Goal: Communication & Community: Answer question/provide support

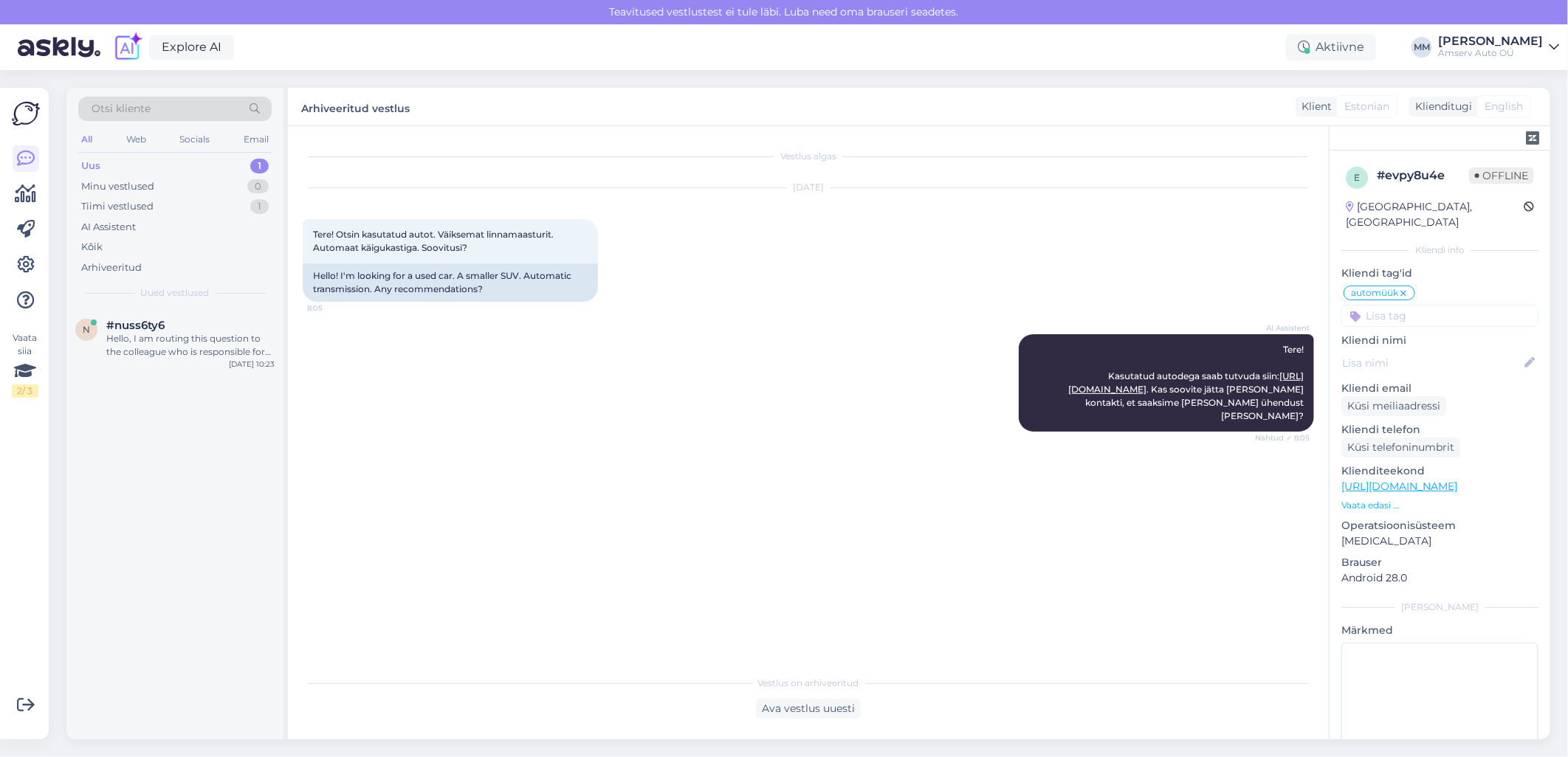
click at [222, 165] on div "Uus 1" at bounding box center [175, 166] width 193 height 21
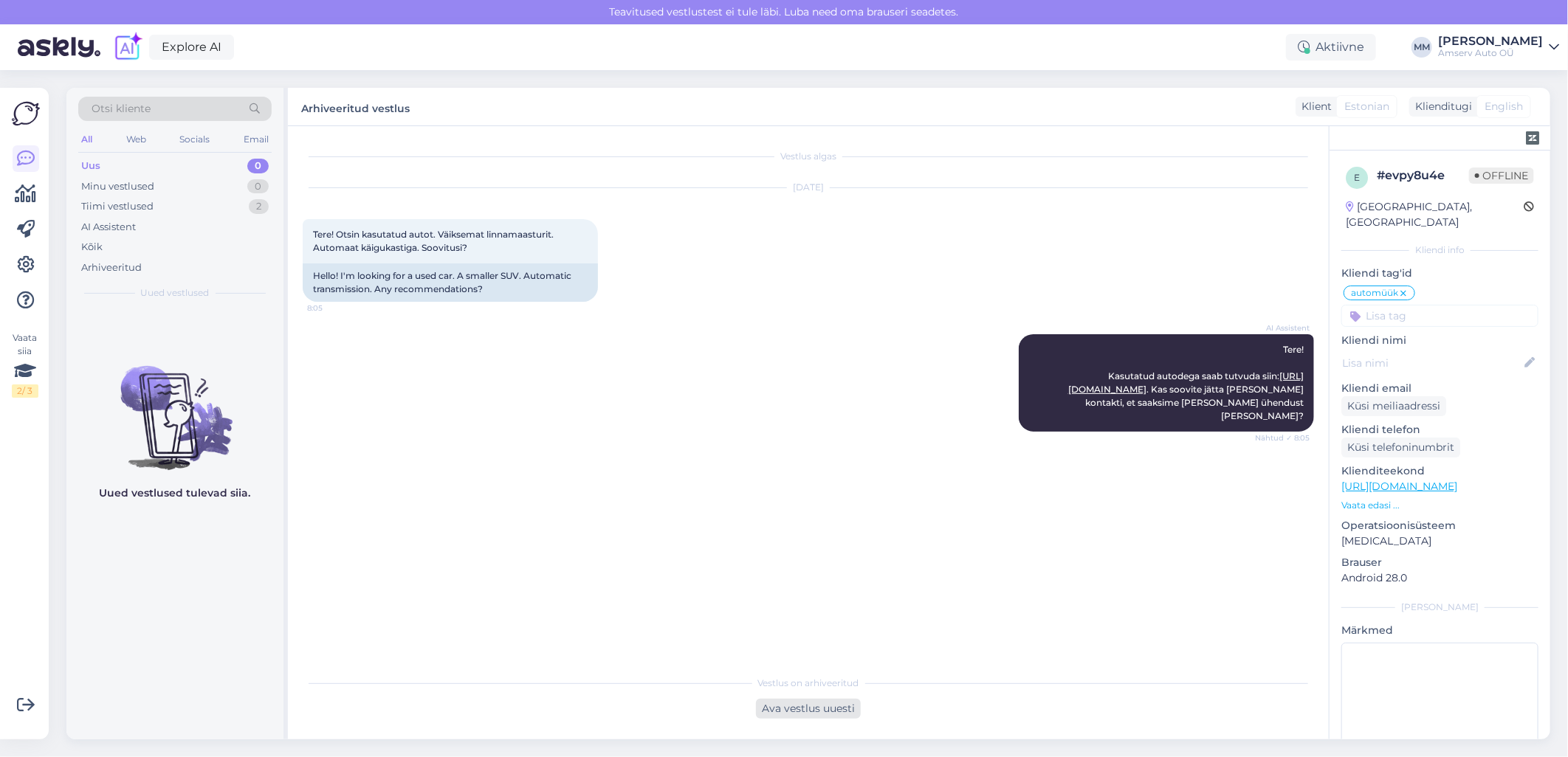
click at [834, 701] on div "Ava vestlus uuesti" at bounding box center [808, 709] width 105 height 20
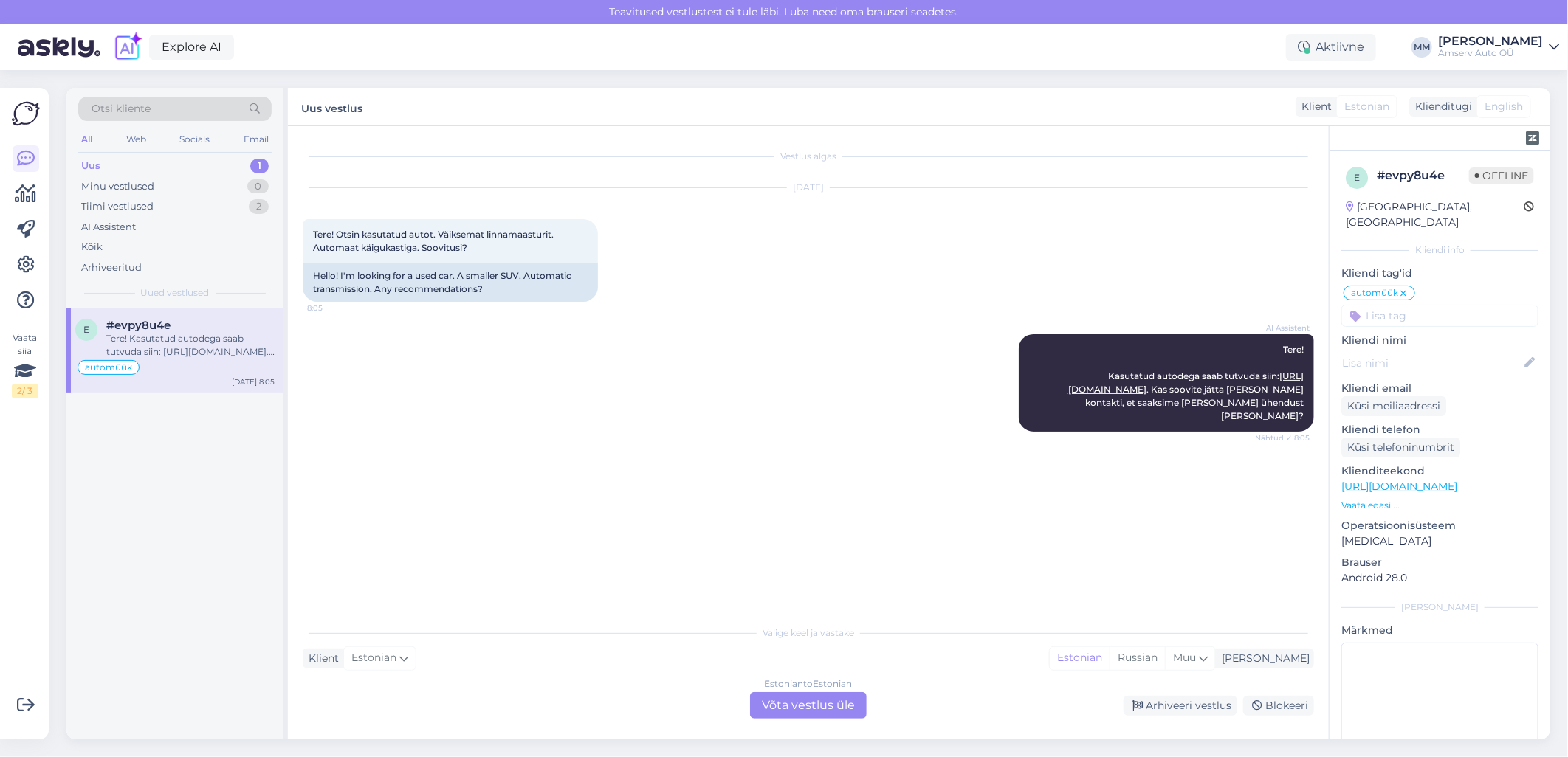
click at [770, 711] on div "Estonian to Estonian Võta vestlus üle" at bounding box center [808, 705] width 117 height 26
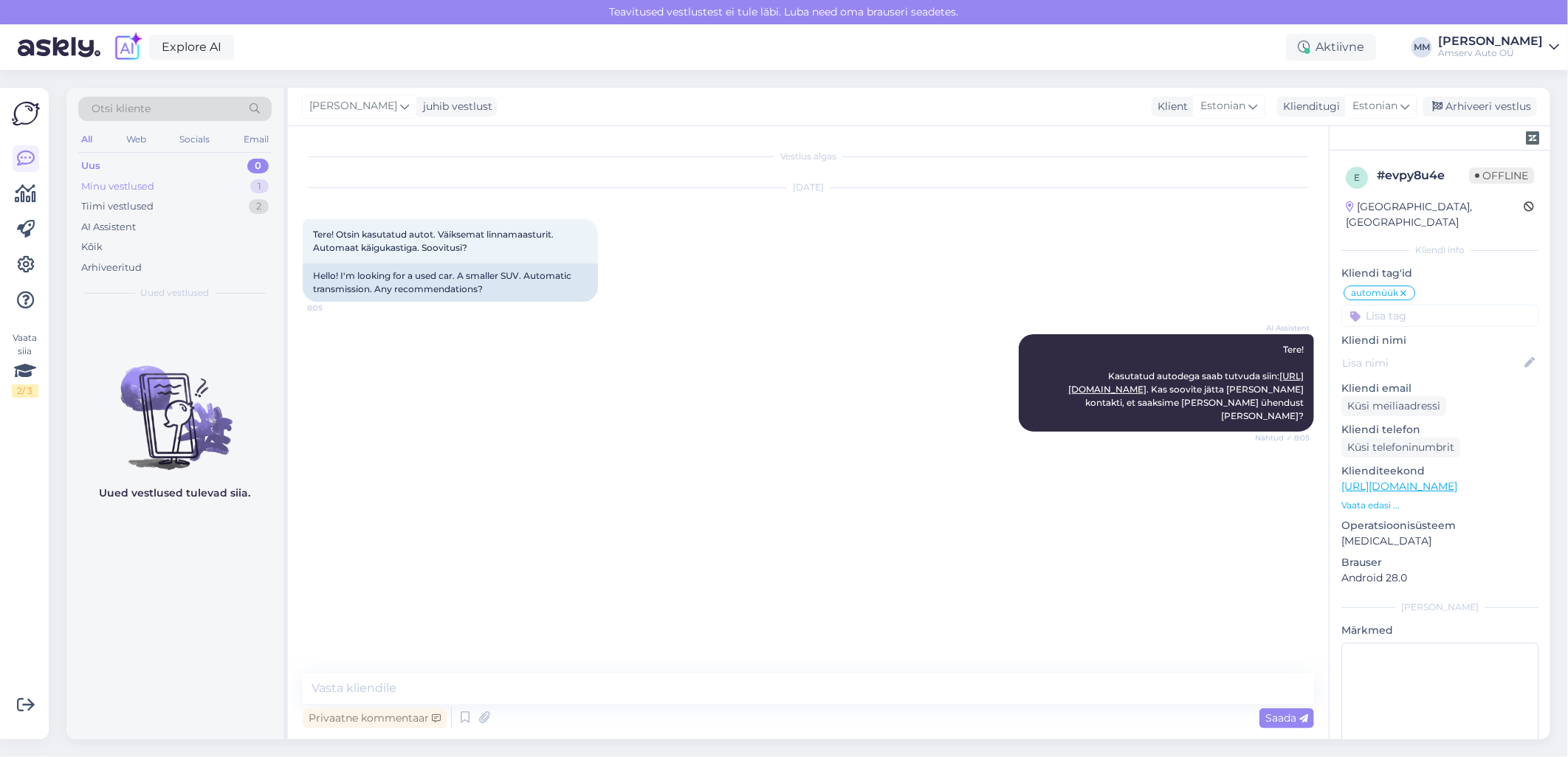
click at [202, 188] on div "Minu vestlused 1" at bounding box center [175, 186] width 193 height 21
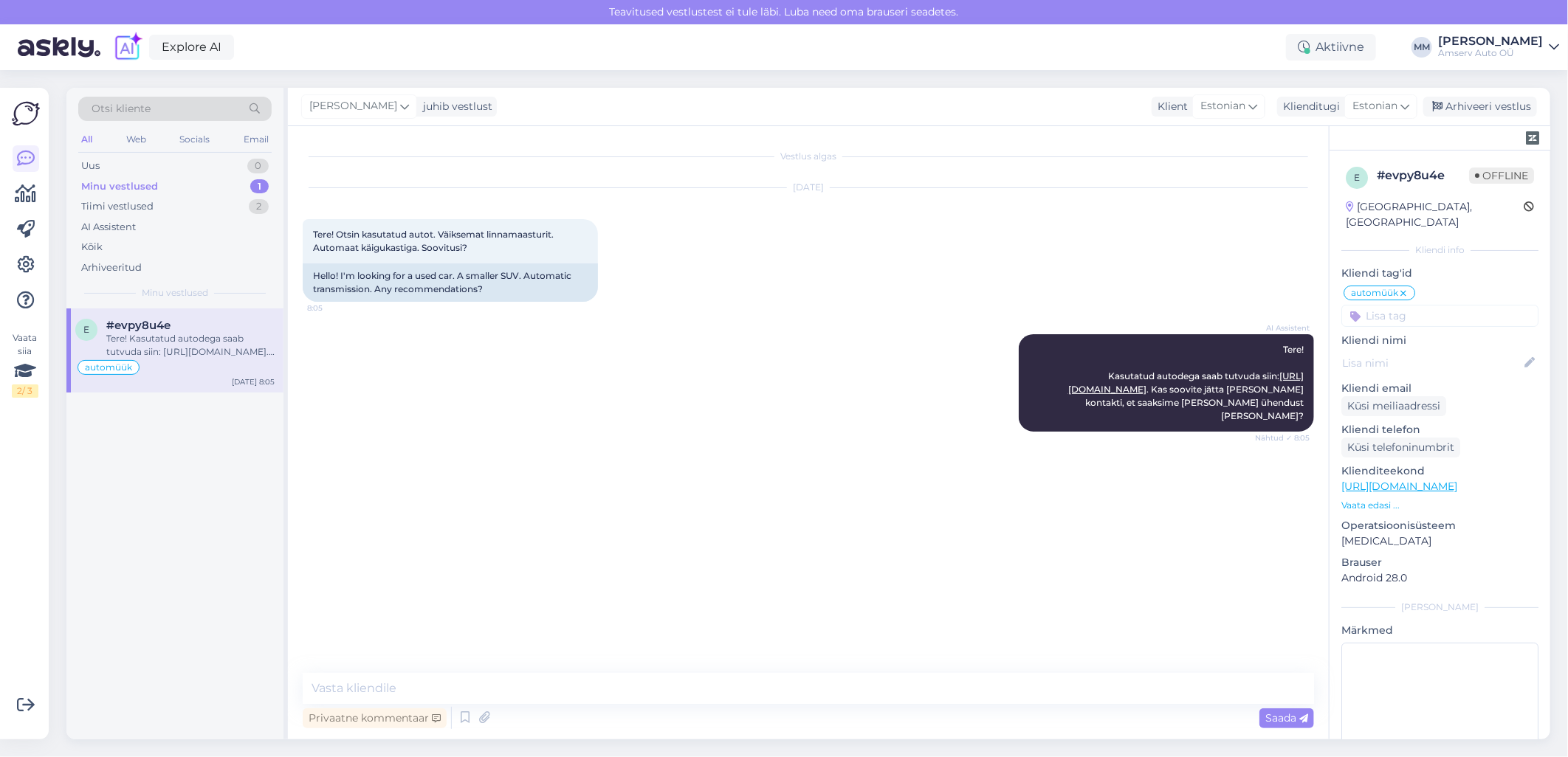
click at [183, 349] on div "Tere! Kasutatud autodega saab tutvuda siin: [URL][DOMAIN_NAME]. Kas soovite jät…" at bounding box center [191, 345] width 168 height 26
click at [175, 209] on div "Tiimi vestlused 2" at bounding box center [175, 206] width 193 height 21
click at [152, 355] on div "Hello, I am routing this question to the colleague who is responsible for this …" at bounding box center [191, 345] width 168 height 26
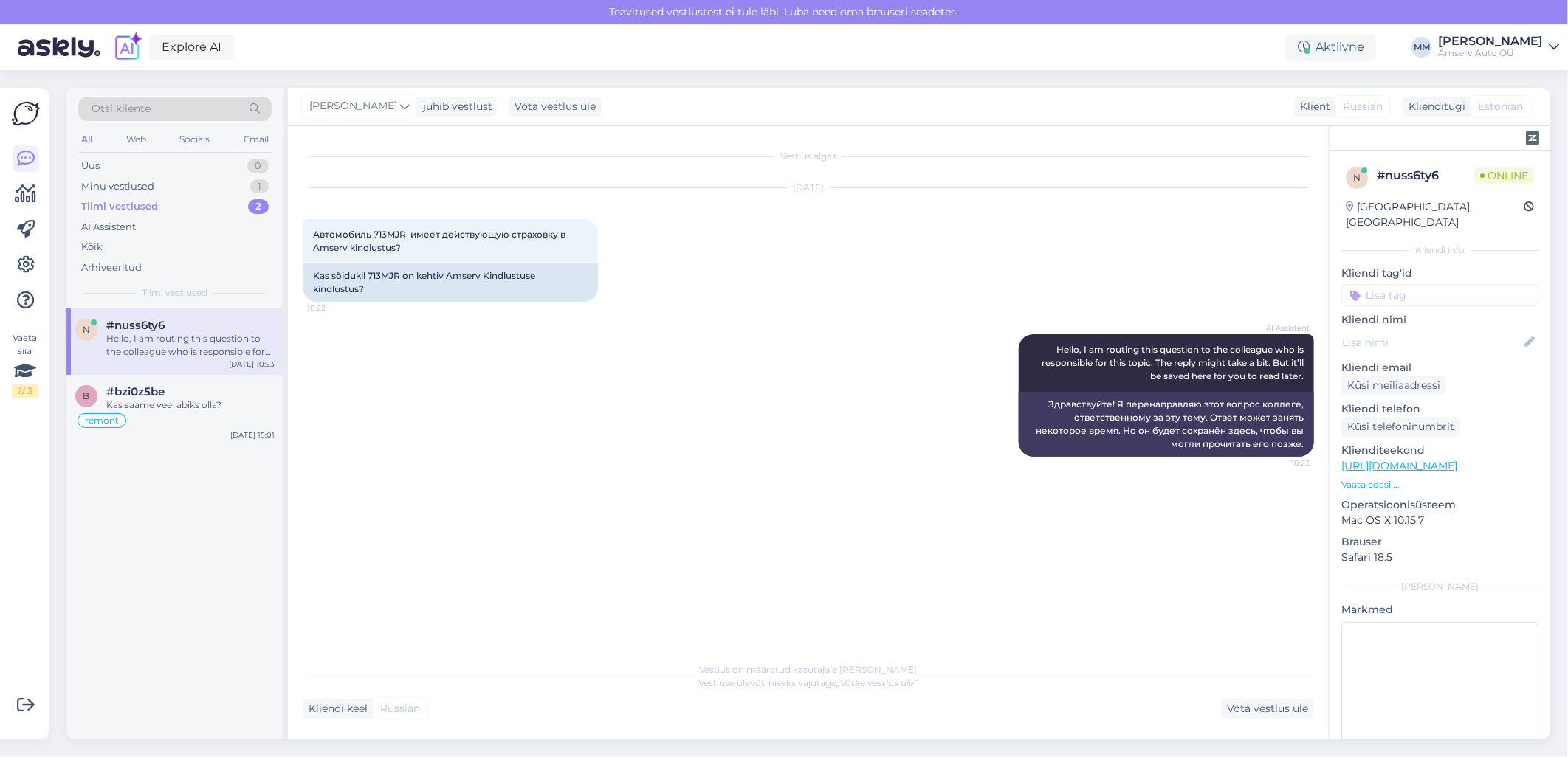
click at [151, 210] on div "Tiimi vestlused" at bounding box center [119, 206] width 77 height 15
click at [173, 187] on div "Minu vestlused 1" at bounding box center [175, 186] width 193 height 21
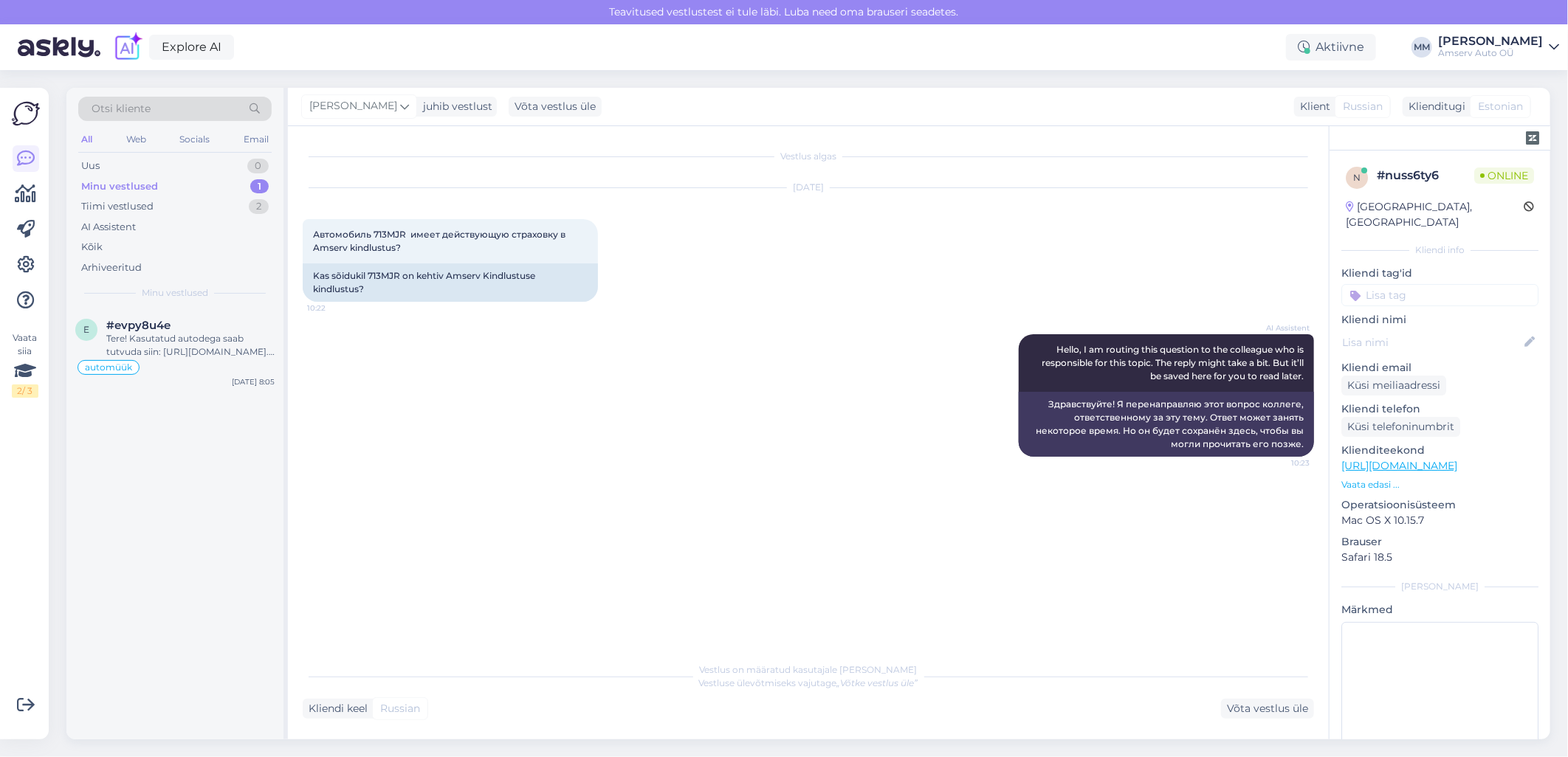
click at [207, 190] on div "Minu vestlused 1" at bounding box center [175, 186] width 193 height 21
click at [181, 344] on div "Tere! Kasutatud autodega saab tutvuda siin: [URL][DOMAIN_NAME]. Kas soovite jät…" at bounding box center [191, 345] width 168 height 26
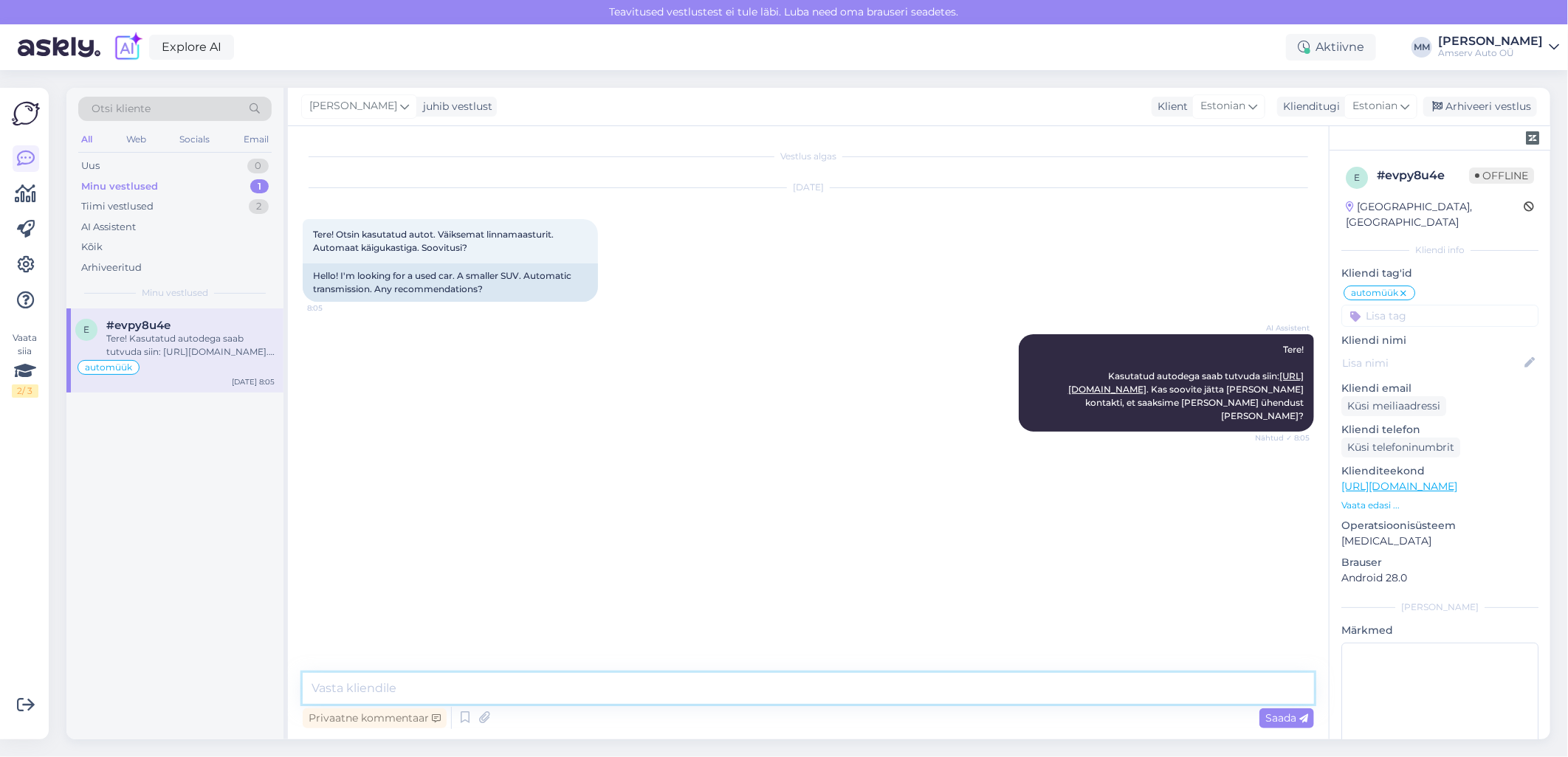
click at [454, 691] on textarea at bounding box center [808, 688] width 1012 height 31
click at [129, 205] on div "Tiimi vestlused" at bounding box center [117, 206] width 73 height 15
click at [158, 332] on div "Здравствуйте!" at bounding box center [191, 338] width 168 height 13
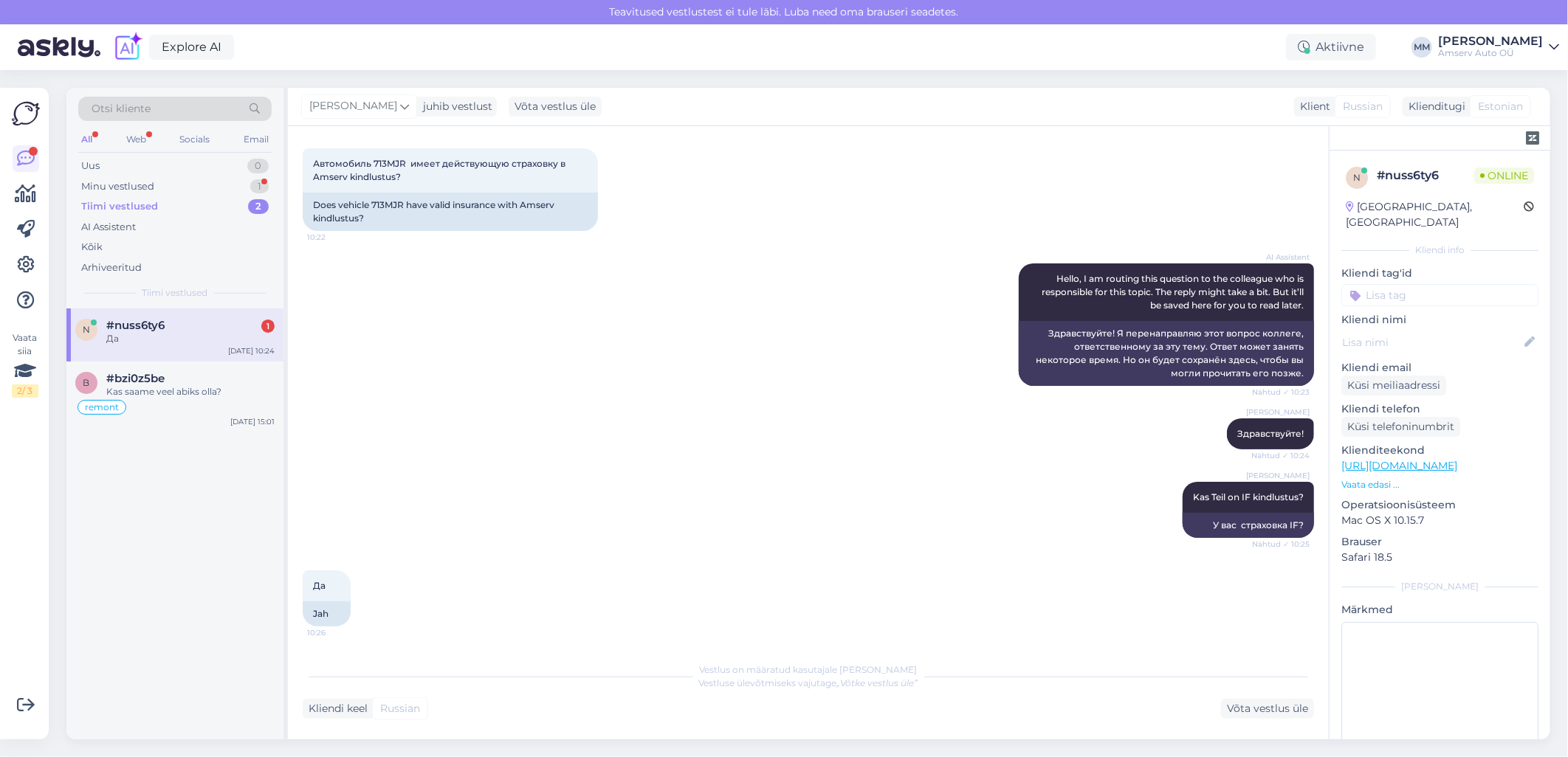
scroll to position [266, 0]
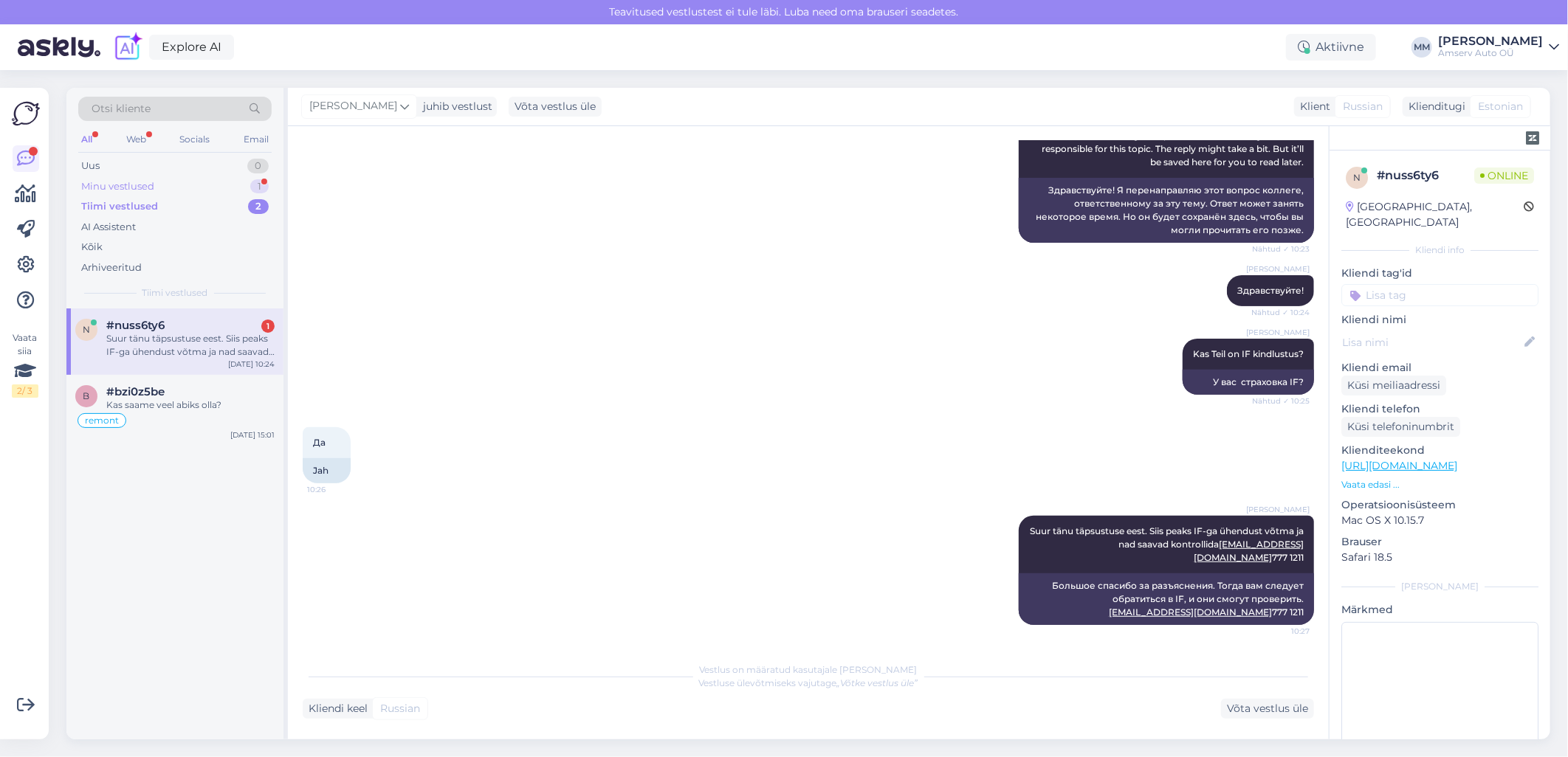
click at [215, 183] on div "Minu vestlused 1" at bounding box center [175, 186] width 193 height 21
click at [194, 339] on div "Tere! Kasutatud autodega saab tutvuda siin: [URL][DOMAIN_NAME]. Kas soovite jät…" at bounding box center [191, 345] width 168 height 26
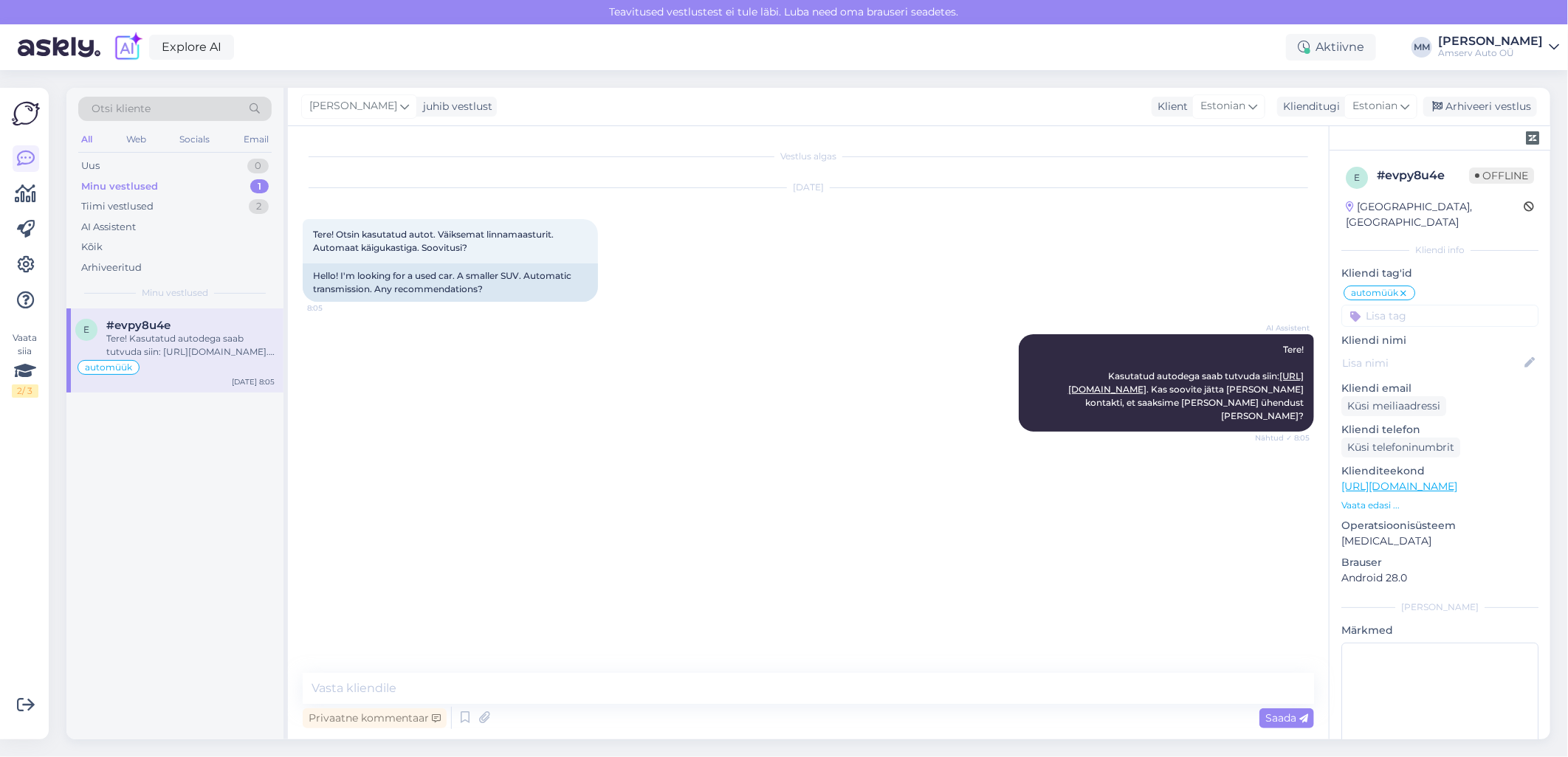
scroll to position [0, 0]
click at [1465, 112] on div "Arhiveeri vestlus" at bounding box center [1480, 107] width 114 height 20
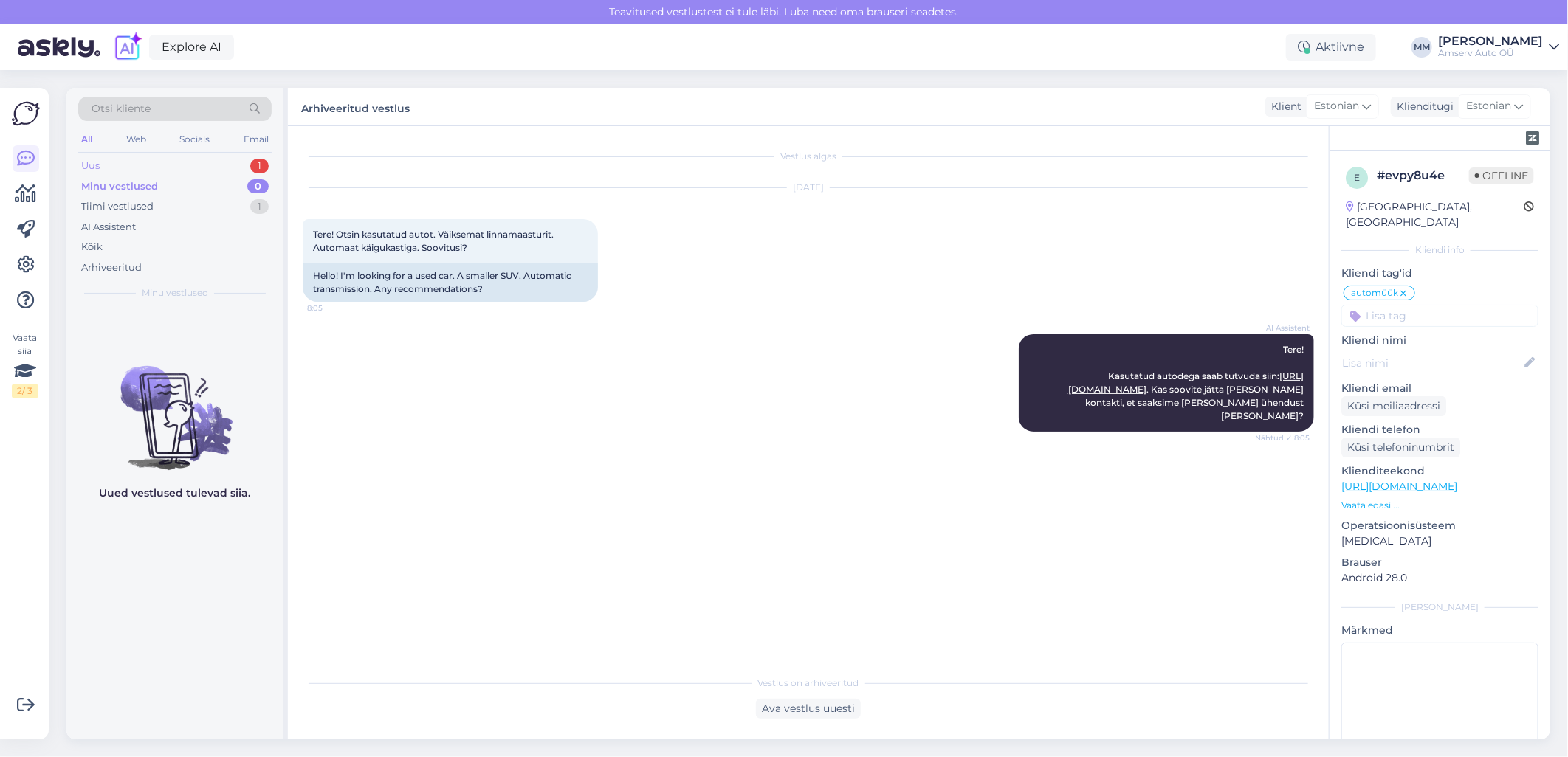
click at [237, 165] on div "Uus 1" at bounding box center [175, 166] width 193 height 21
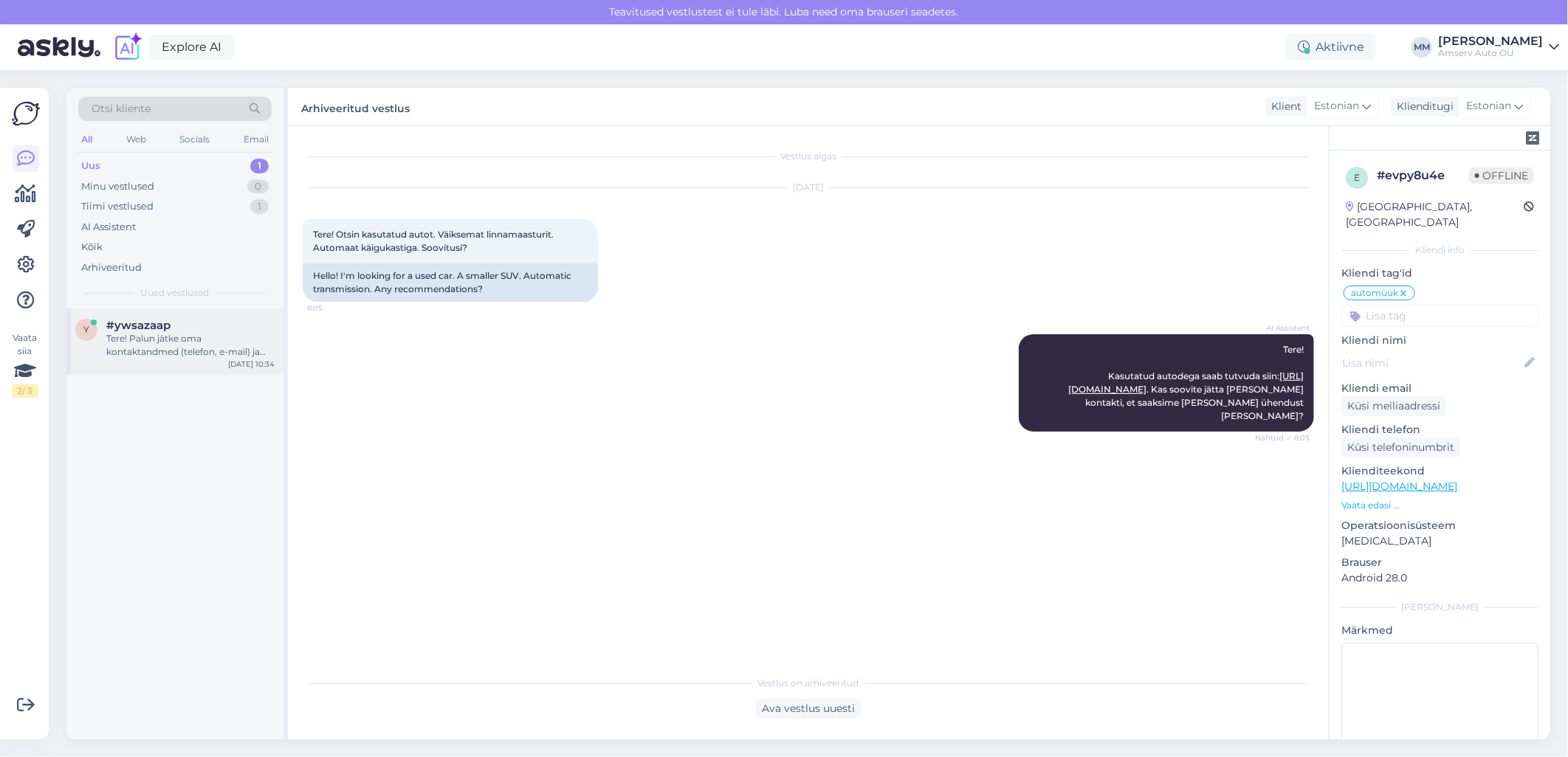
click at [190, 349] on div "Tere! Palun jätke oma kontaktandmed (telefon, e-mail) ja sõiduki registreerimis…" at bounding box center [191, 345] width 168 height 26
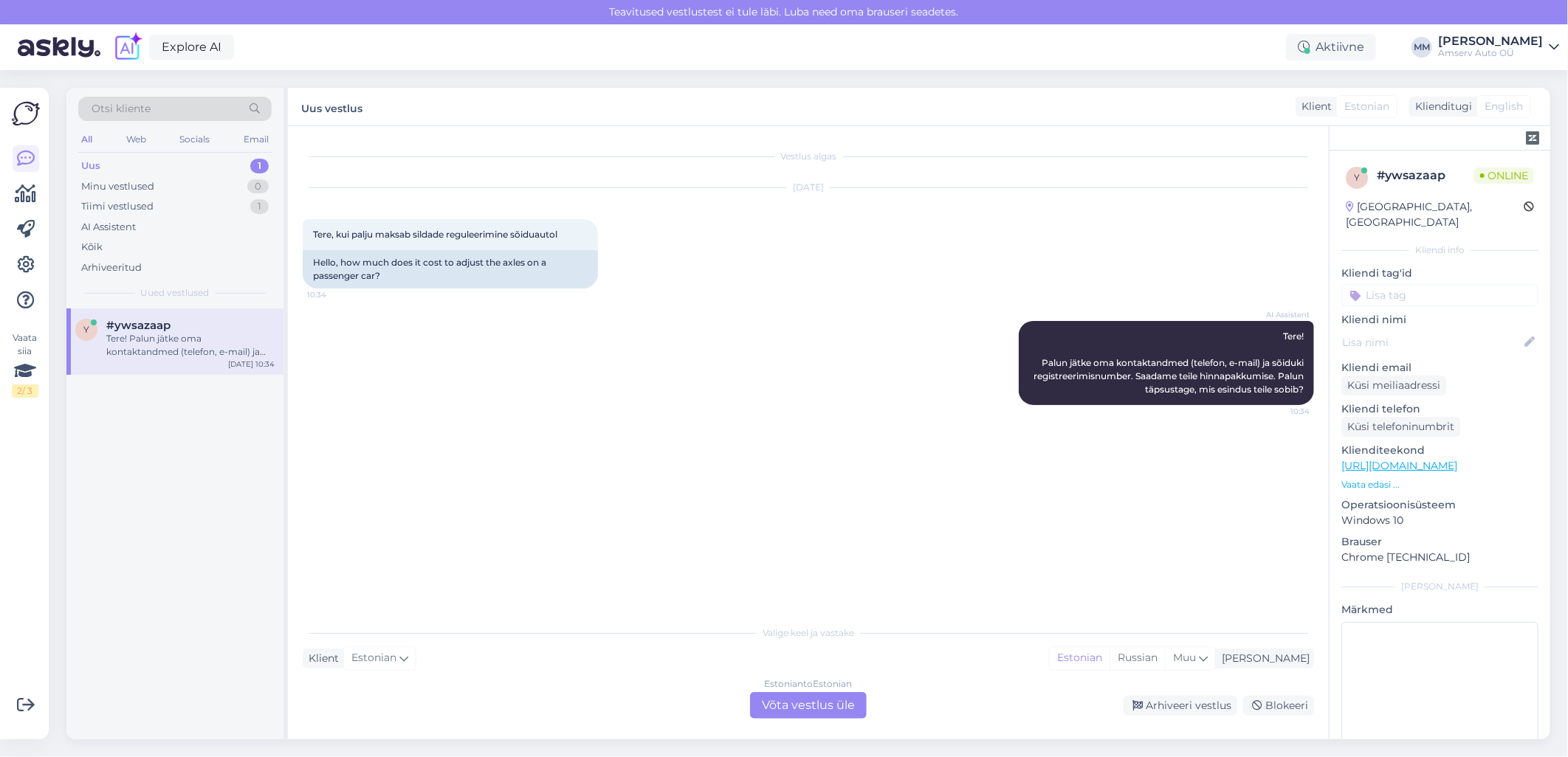
click at [769, 707] on div "Estonian to Estonian Võta vestlus üle" at bounding box center [808, 705] width 117 height 26
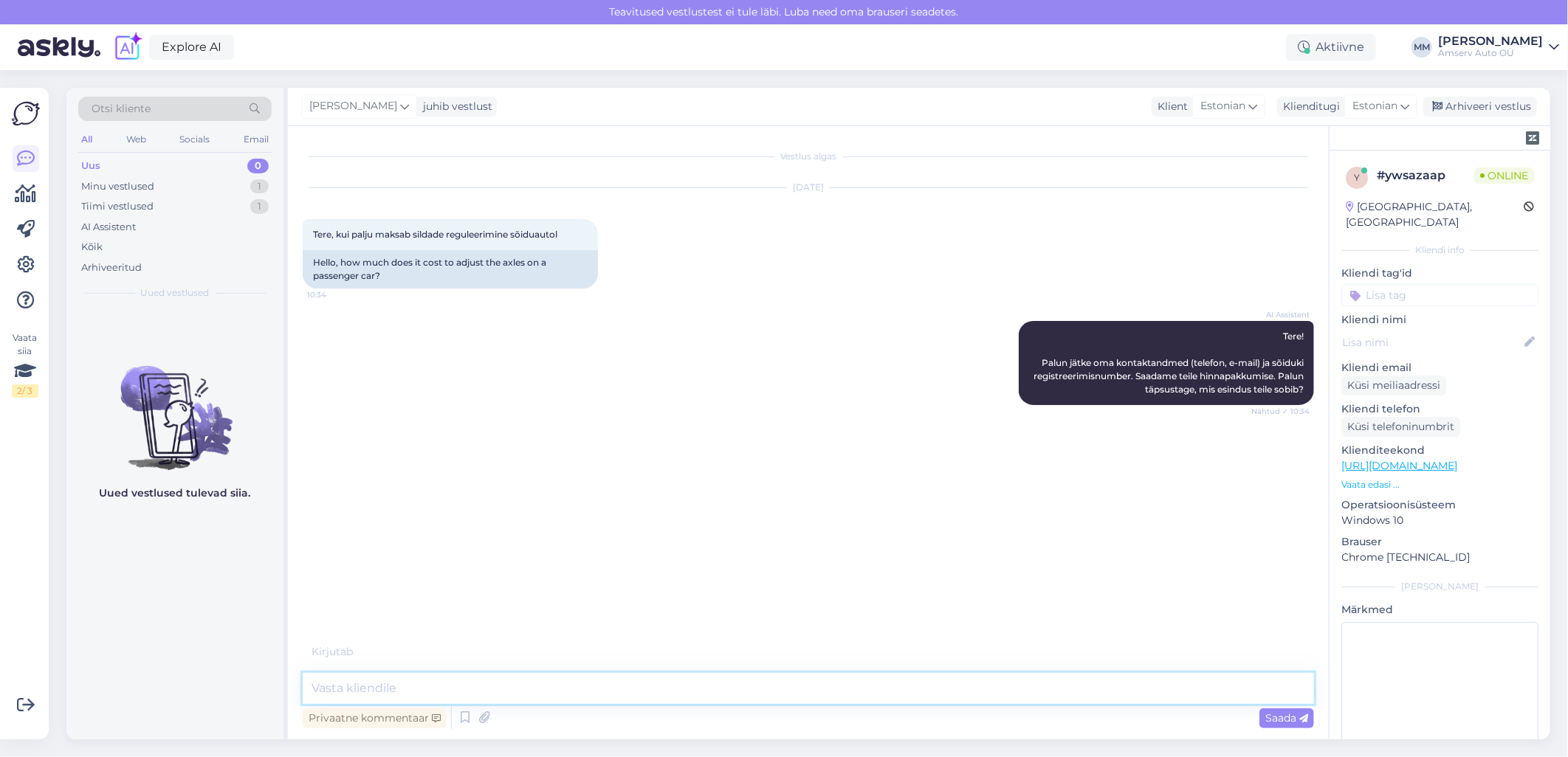
click at [767, 691] on textarea at bounding box center [808, 688] width 1012 height 31
type textarea "Tere"
click at [465, 691] on textarea at bounding box center [808, 688] width 1012 height 31
paste textarea "Sildade kontroll sillastendil"
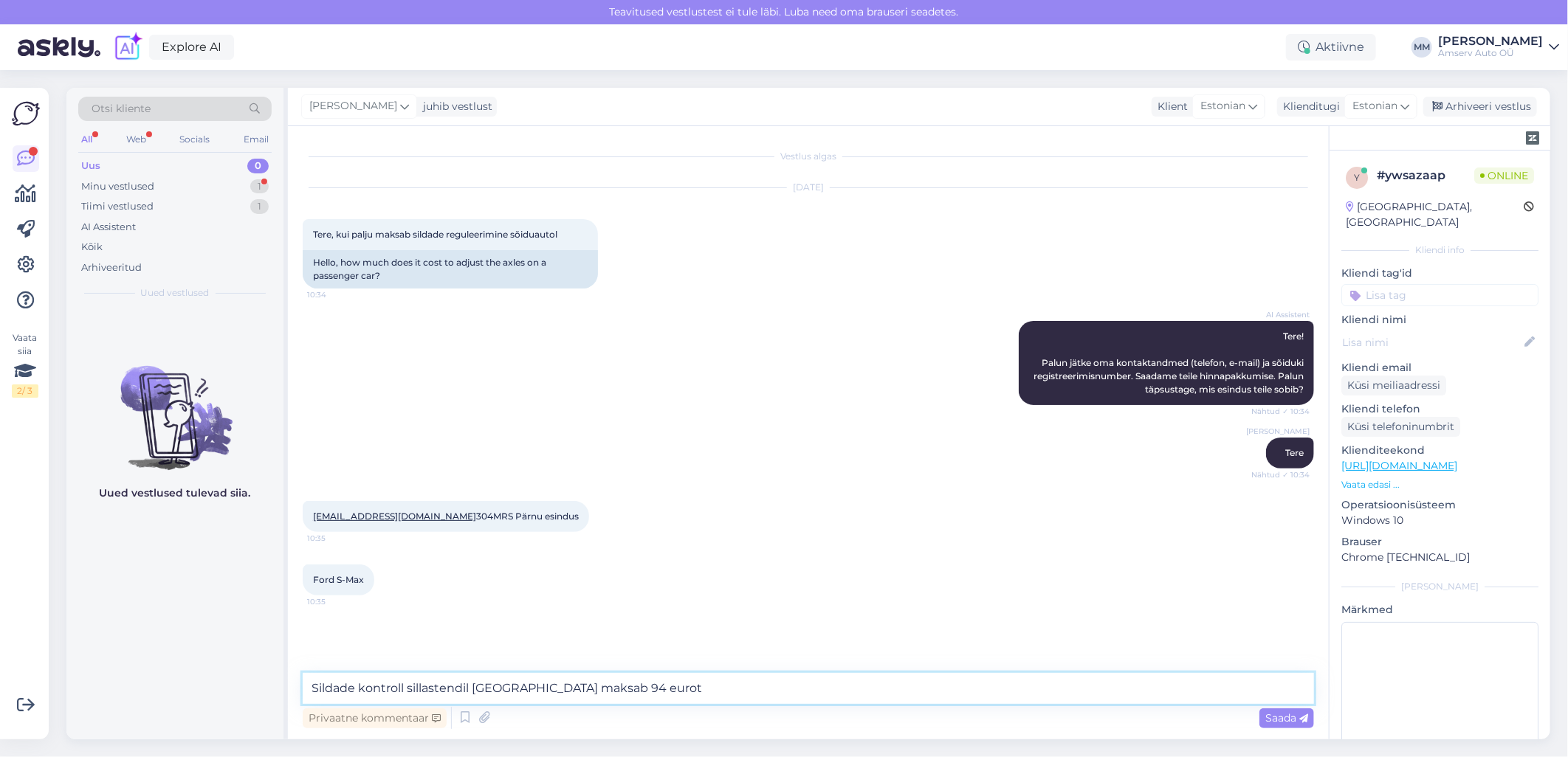
drag, startPoint x: 524, startPoint y: 689, endPoint x: 474, endPoint y: 689, distance: 50.0
click at [474, 689] on textarea "Sildade kontroll sillastendil [GEOGRAPHIC_DATA] maksab 94 eurot" at bounding box center [808, 688] width 1012 height 31
type textarea "Sildade kontroll sillastendil Pärnus maksab 94 eurot"
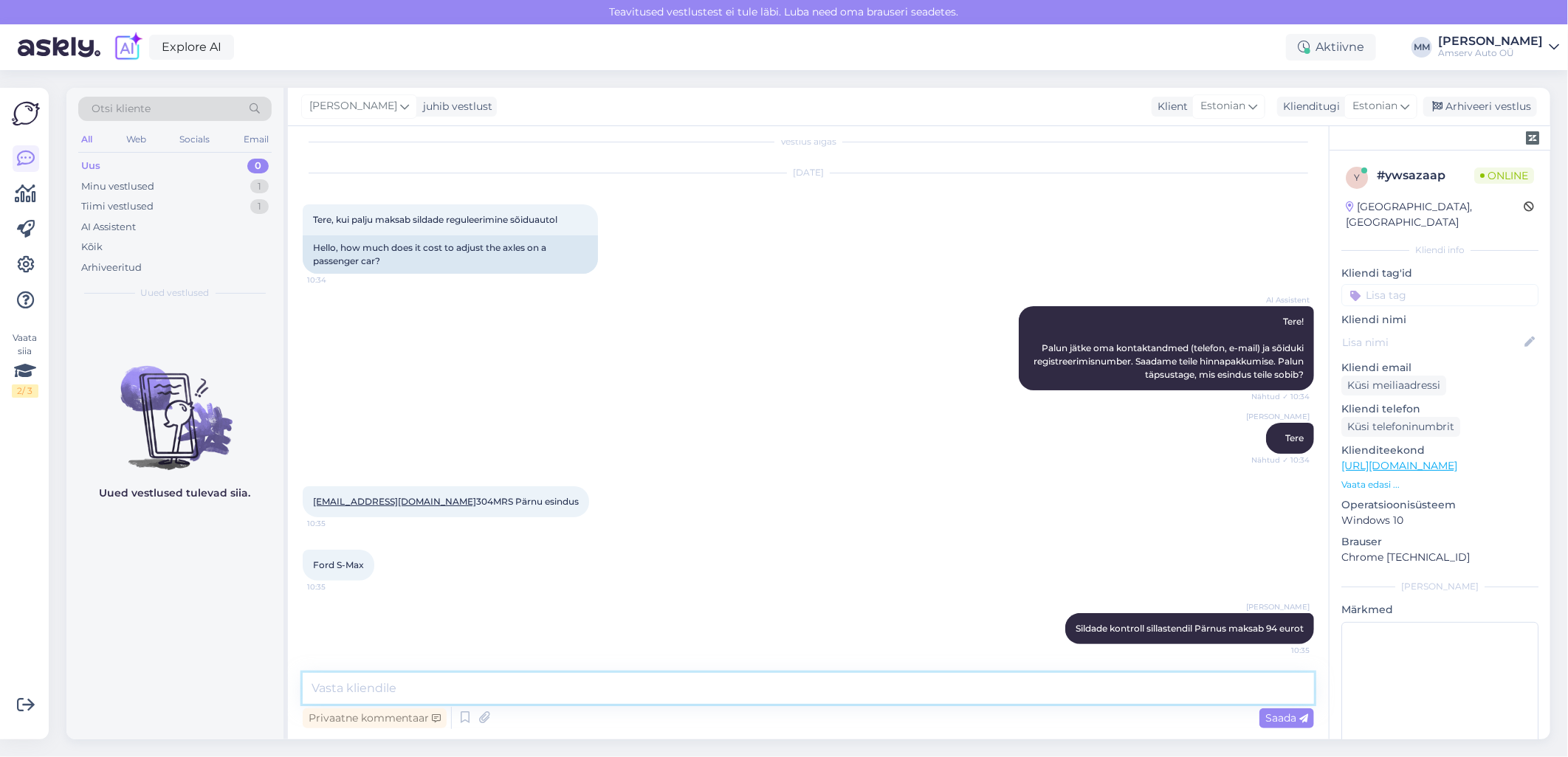
paste textarea "eguleerimine lisatööna"
click at [312, 692] on textarea "eguleerimine lisatööna" at bounding box center [808, 688] width 1012 height 31
click at [466, 688] on textarea "Reguleerimine lisatööna" at bounding box center [808, 688] width 1012 height 31
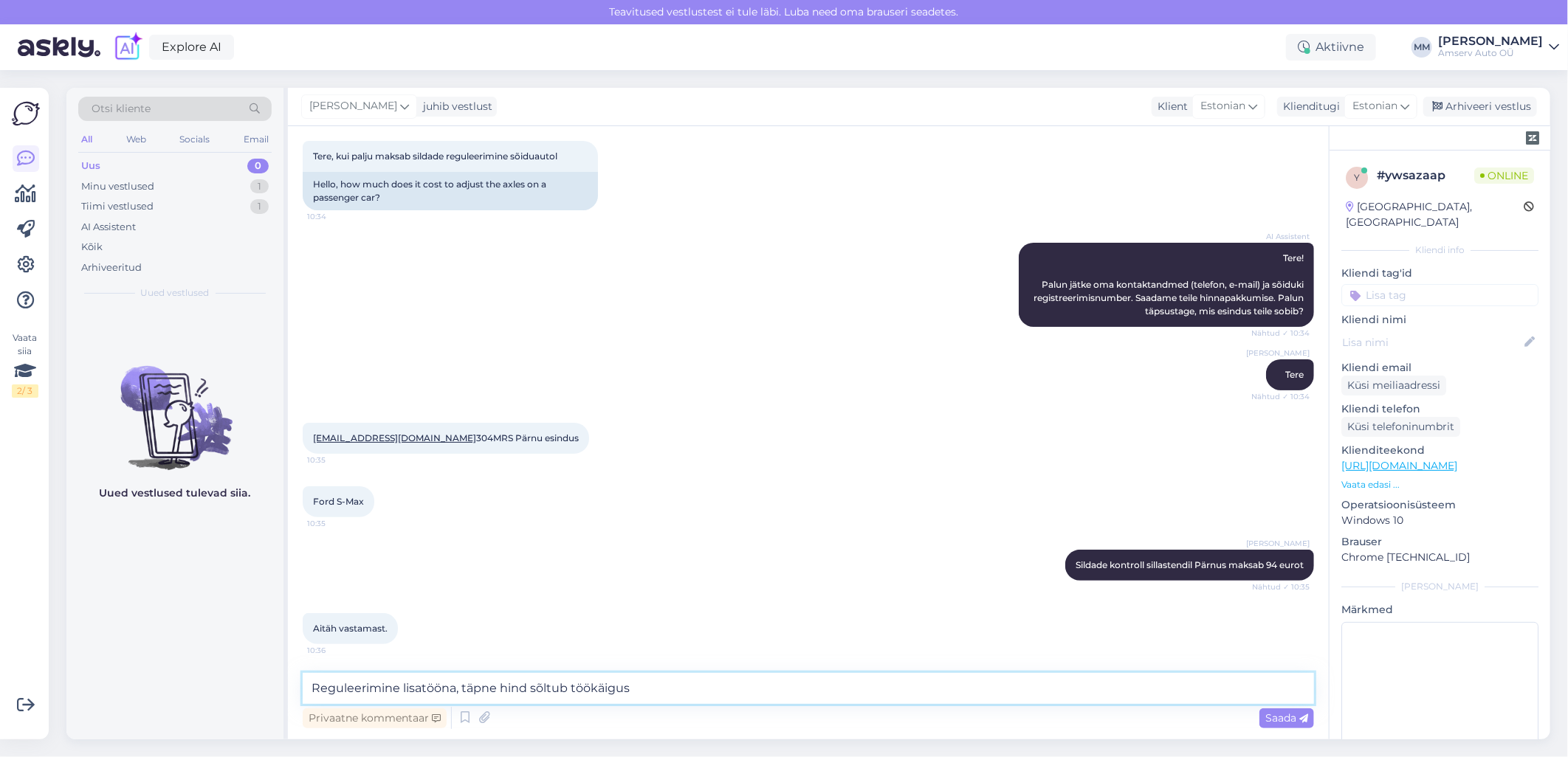
click at [588, 689] on textarea "Reguleerimine lisatööna, täpne hind sõltub töökäigus" at bounding box center [808, 688] width 1012 height 31
click at [637, 689] on textarea "Reguleerimine lisatööna, täpne hind sõltub töö käigus" at bounding box center [808, 688] width 1012 height 31
type textarea "Reguleerimine lisatööna, täpne hind sõltub töö käigus (näiteks palju aega läheb)"
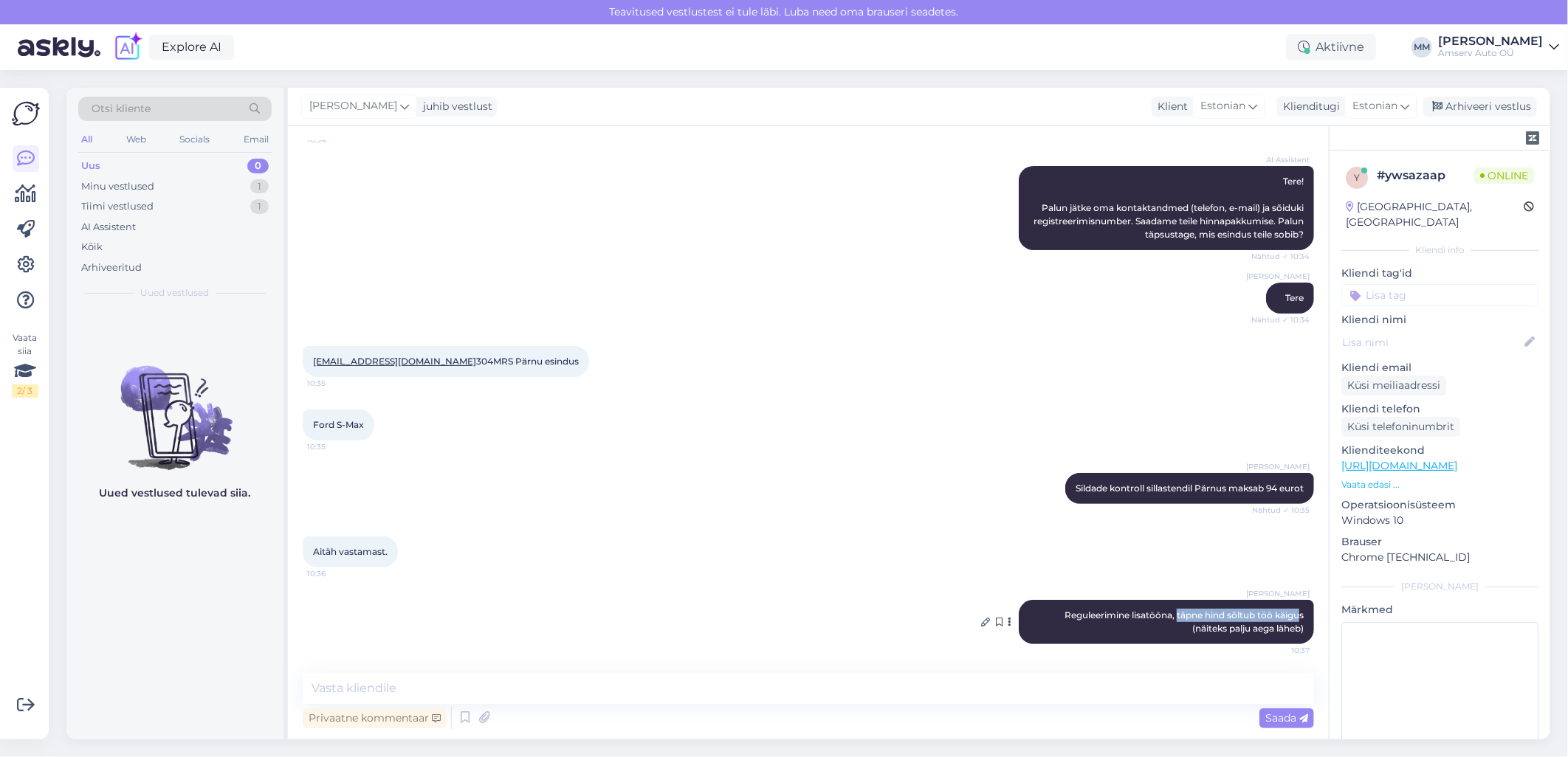
drag, startPoint x: 1289, startPoint y: 614, endPoint x: 1163, endPoint y: 615, distance: 126.0
click at [1163, 615] on span "Reguleerimine lisatööna, täpne hind sõltub töö käigus (näiteks palju aega läheb)" at bounding box center [1185, 622] width 241 height 25
copy span "täpne hind sõltub töö käigu"
click at [550, 573] on div "Aitäh vastamast. 10:36" at bounding box center [808, 552] width 1012 height 63
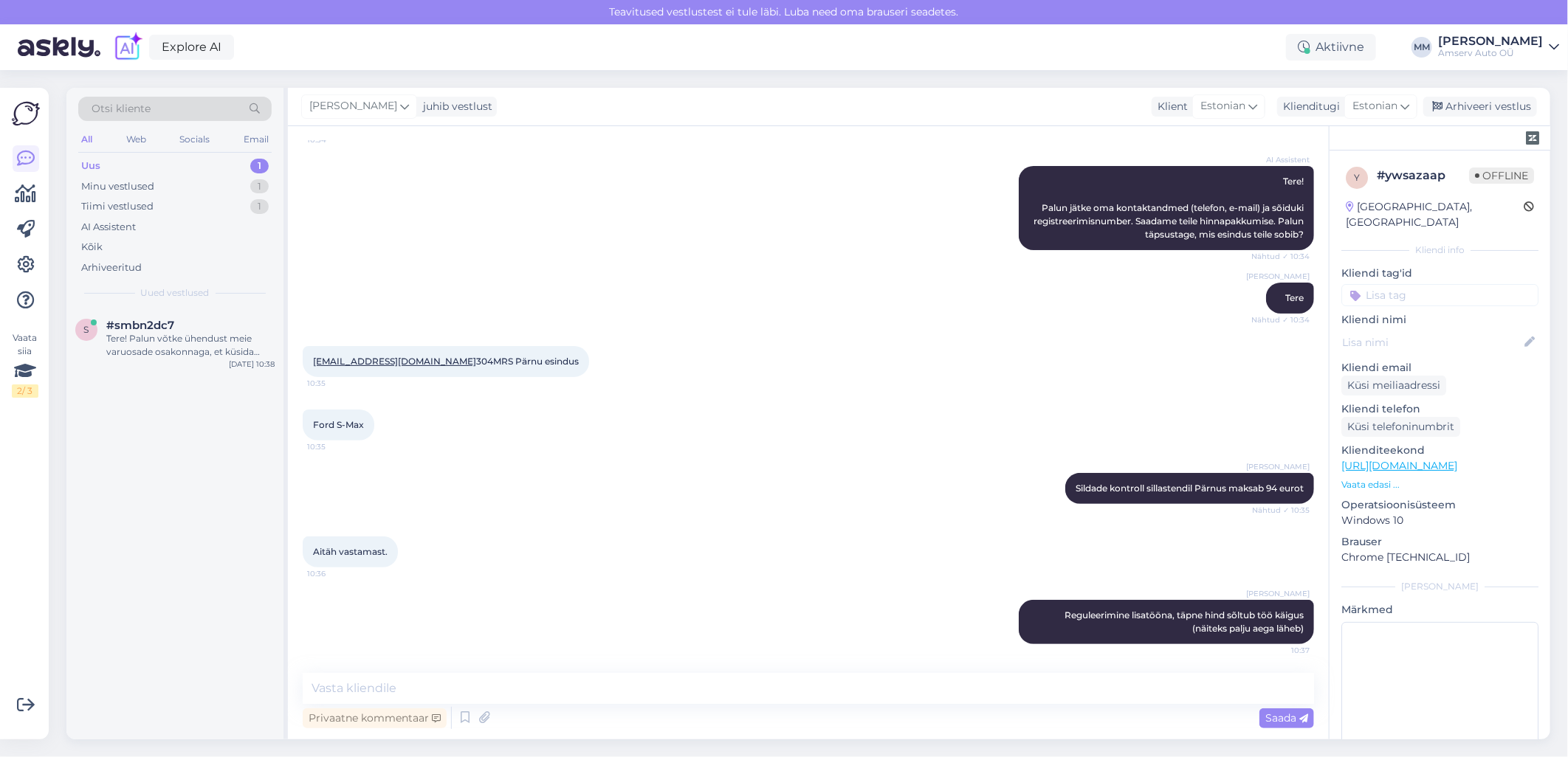
click at [200, 161] on div "Uus 1" at bounding box center [175, 166] width 193 height 21
click at [170, 332] on div "Tere! Palun võtke ühendust meie varuosade osakonnaga, et küsida Toyota Aurise j…" at bounding box center [191, 345] width 168 height 26
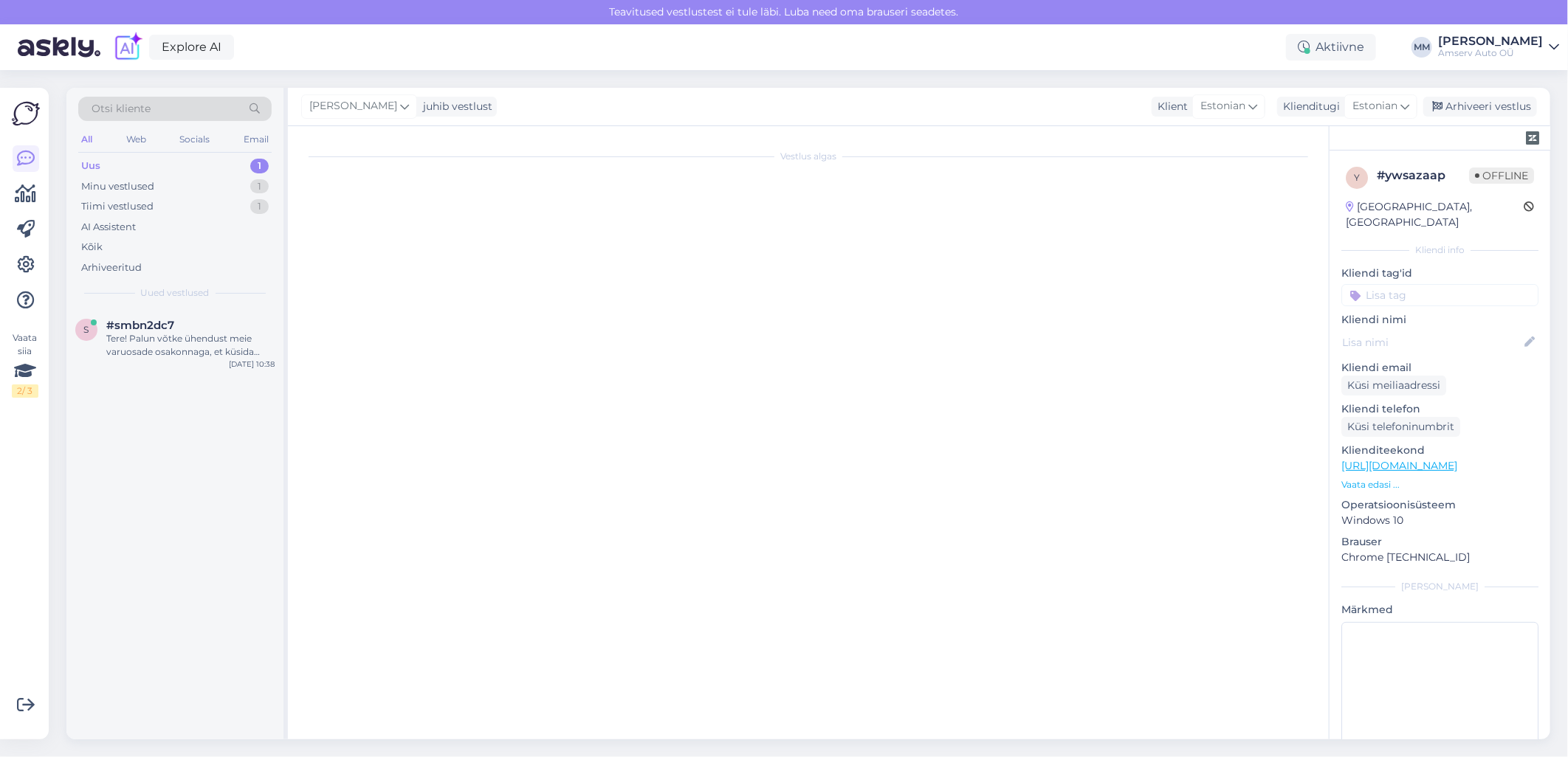
scroll to position [0, 0]
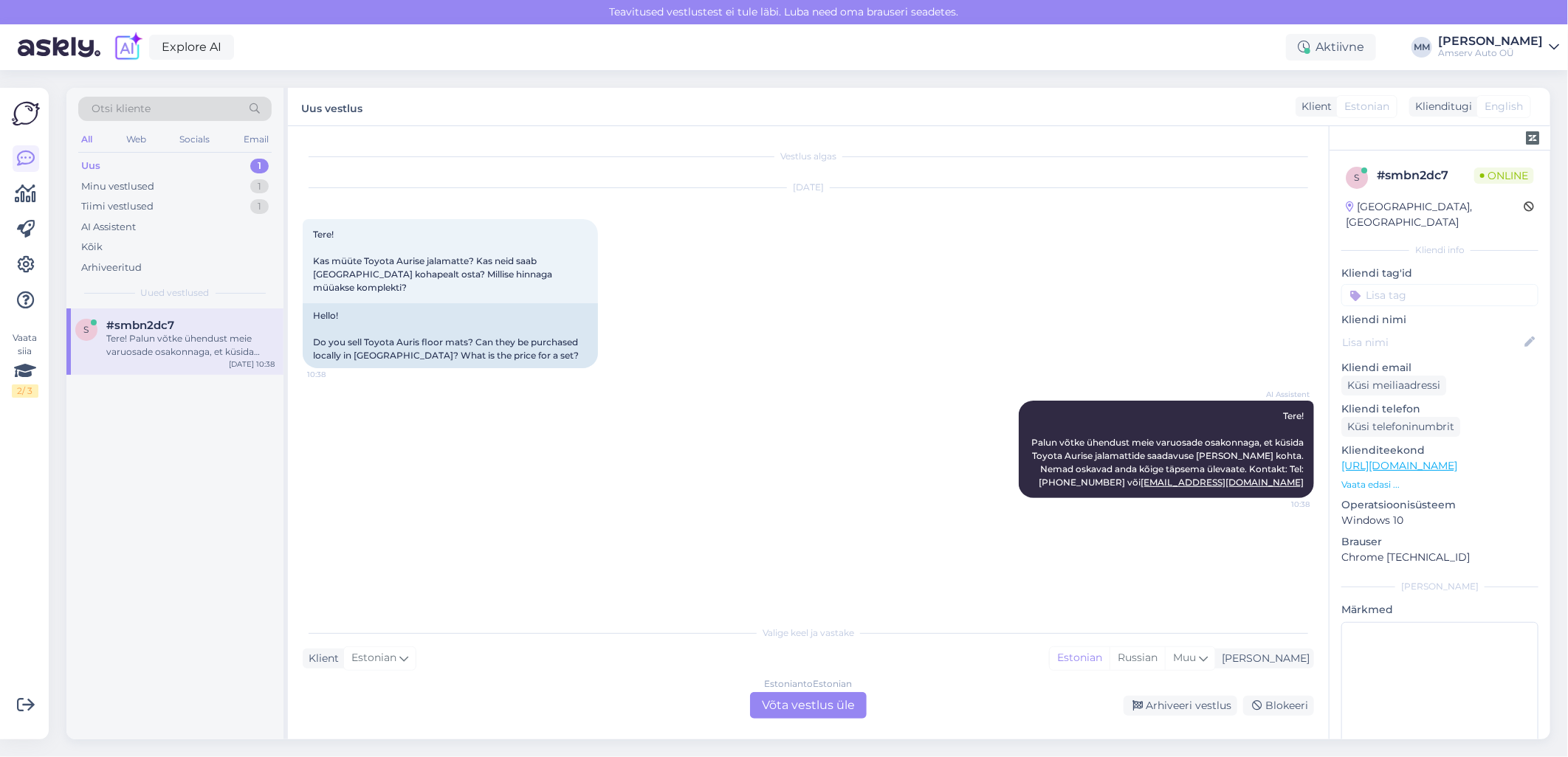
click at [802, 704] on div "Estonian to Estonian Võta vestlus üle" at bounding box center [808, 705] width 117 height 26
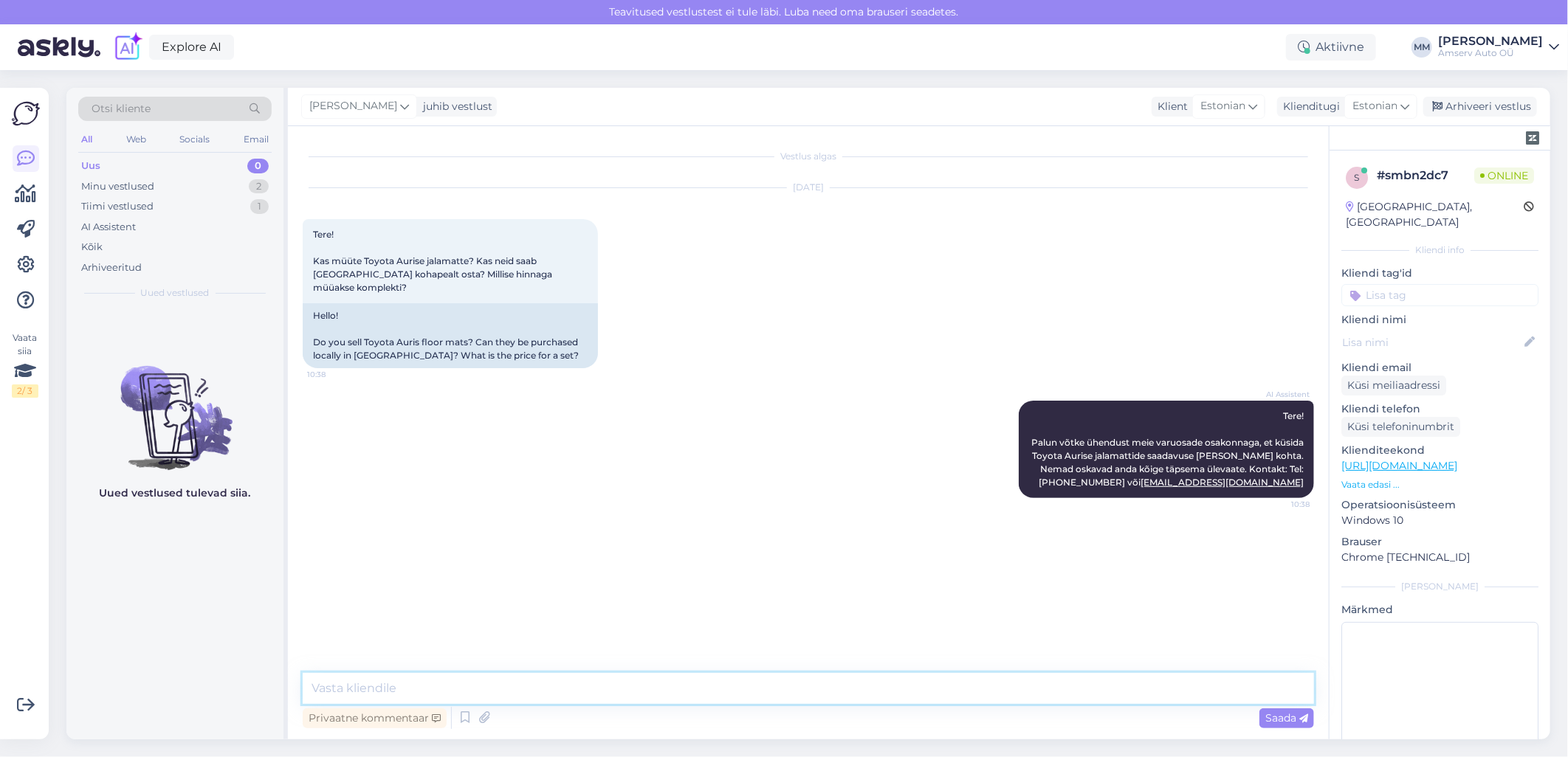
click at [466, 684] on textarea at bounding box center [808, 688] width 1012 height 31
type textarea "Palun auto reg. nr ja teile kontakt"
type textarea "Võtame Teiega ühendust"
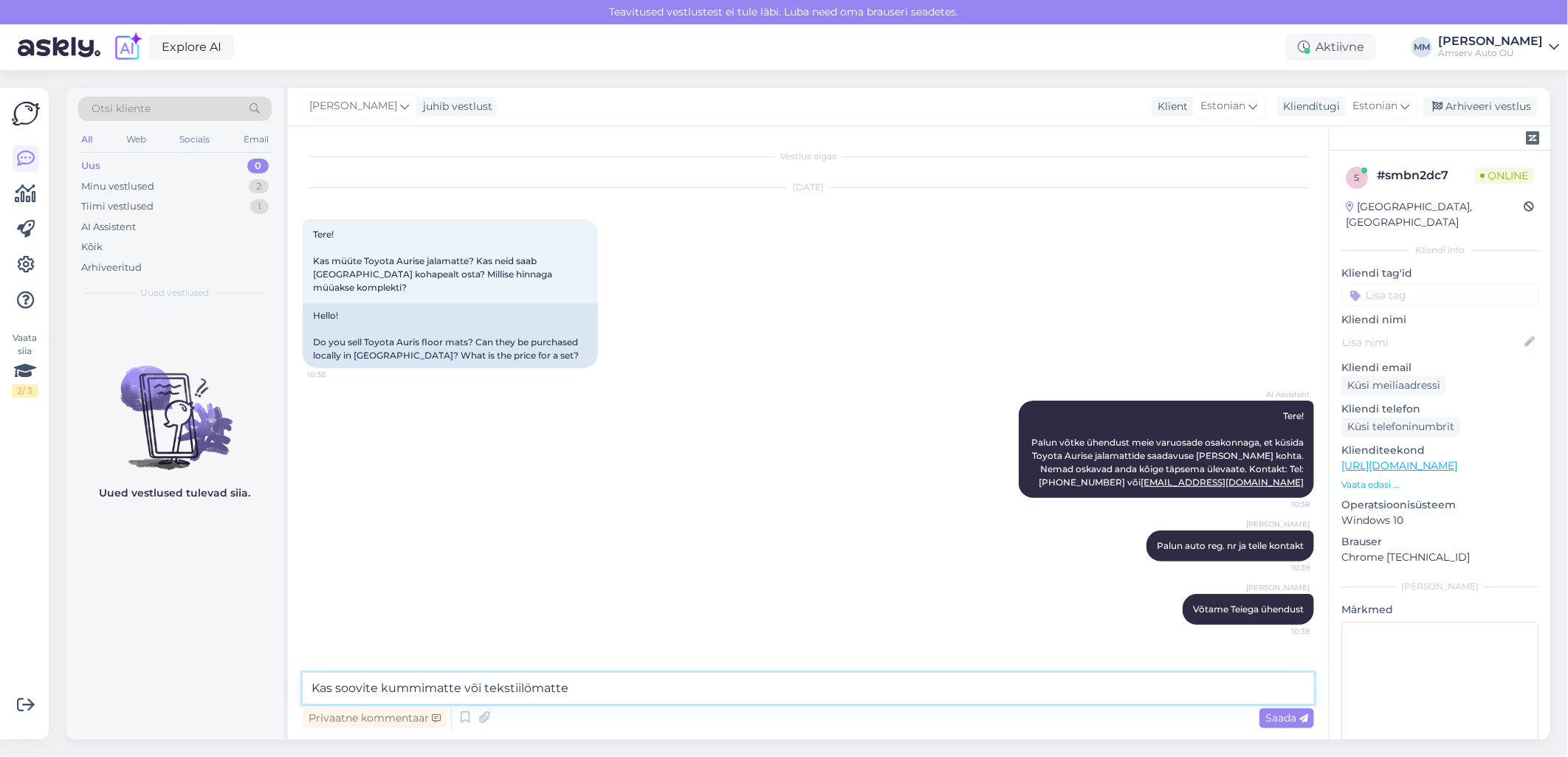
click at [526, 690] on textarea "Kas soovite kummimatte või tekstiilömatte" at bounding box center [808, 688] width 1012 height 31
drag, startPoint x: 563, startPoint y: 688, endPoint x: 306, endPoint y: 696, distance: 257.1
click at [303, 696] on textarea "Kas soovite kummimatte või tekstiilmatte" at bounding box center [808, 688] width 1012 height 31
click at [453, 689] on textarea "Kas soovite kummimatte või tekstiilmatte" at bounding box center [808, 688] width 1012 height 31
drag, startPoint x: 460, startPoint y: 689, endPoint x: 429, endPoint y: 694, distance: 31.4
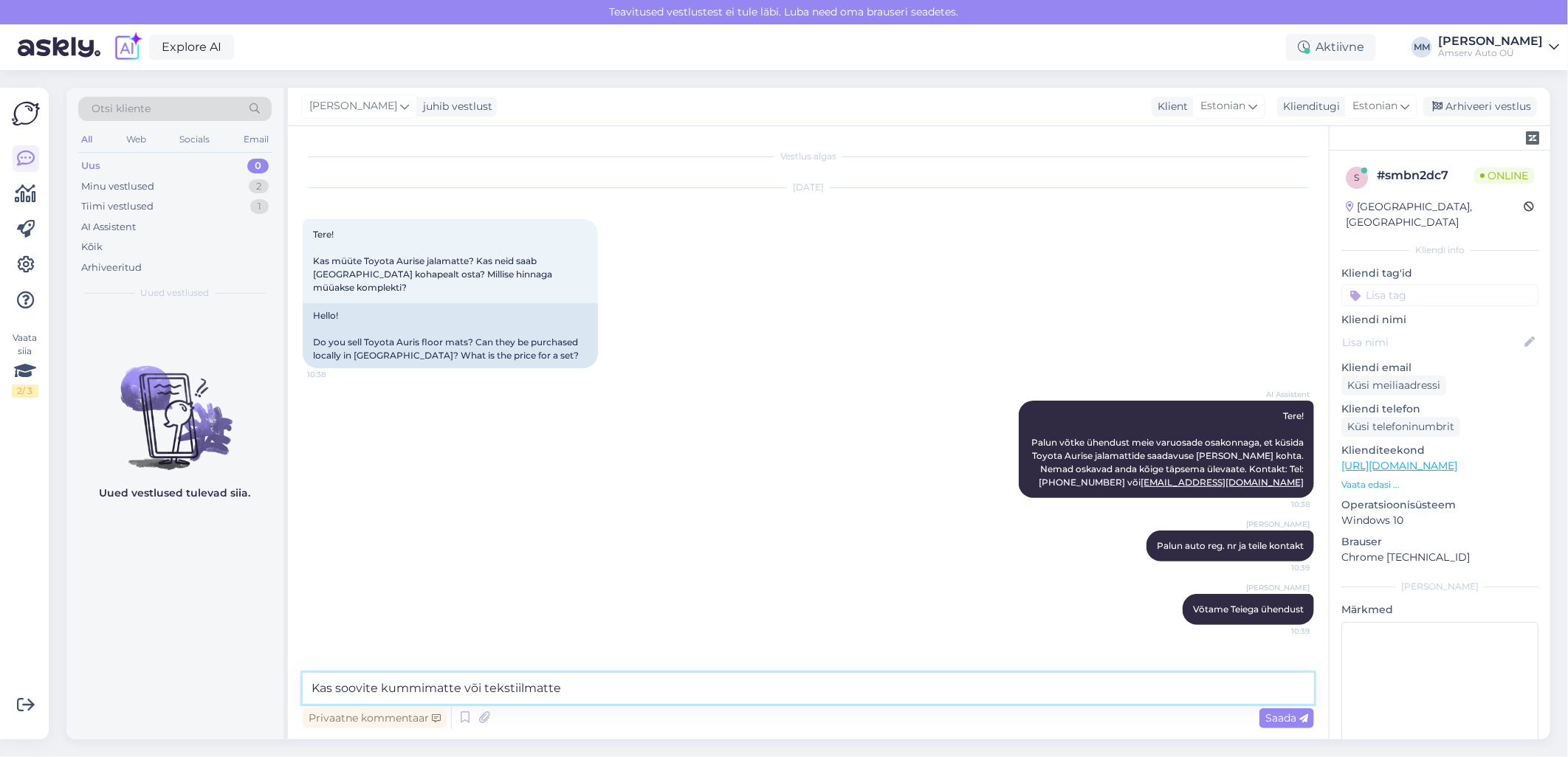
click at [429, 694] on textarea "Kas soovite kummimatte või tekstiilmatte" at bounding box center [808, 688] width 1012 height 31
click at [530, 685] on textarea "Kas soovite kummist või tekstiilmatte" at bounding box center [808, 688] width 1012 height 31
drag, startPoint x: 496, startPoint y: 690, endPoint x: 458, endPoint y: 696, distance: 38.5
click at [458, 696] on textarea "Kas soovite kummist või tekstiilmatte" at bounding box center [808, 688] width 1012 height 31
click at [469, 688] on textarea "Kas soovite kummist või riiest matte" at bounding box center [808, 688] width 1012 height 31
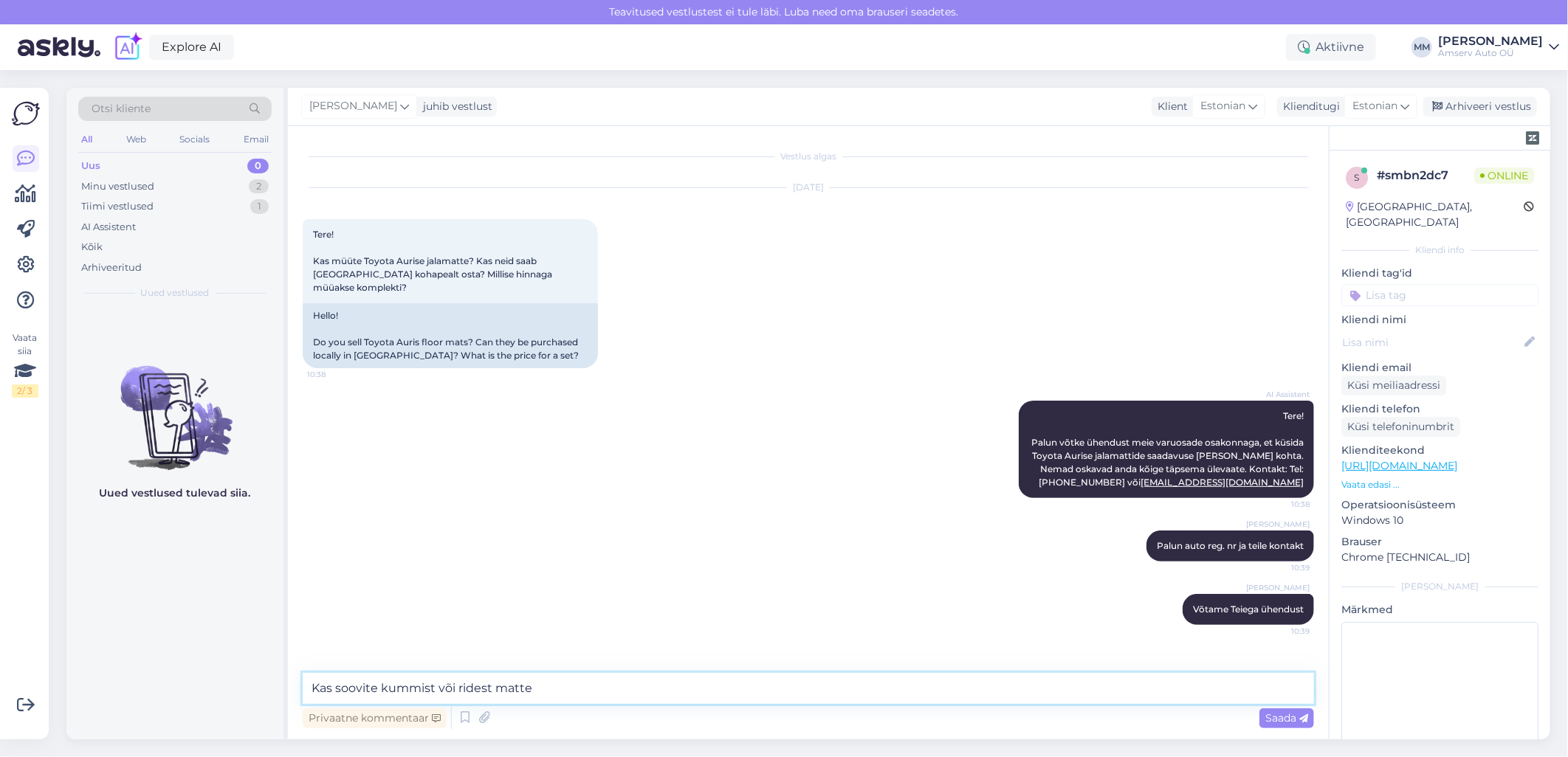
click at [465, 694] on textarea "Kas soovite kummist või ridest matte" at bounding box center [808, 688] width 1012 height 31
click at [543, 692] on textarea "Kas soovite kummist või riidest matte" at bounding box center [808, 688] width 1012 height 31
type textarea "Kas soovite kummist või riidest matte?"
drag, startPoint x: 1407, startPoint y: 704, endPoint x: 1549, endPoint y: 550, distance: 209.5
click at [1498, 603] on div "Märkmed" at bounding box center [1440, 681] width 197 height 157
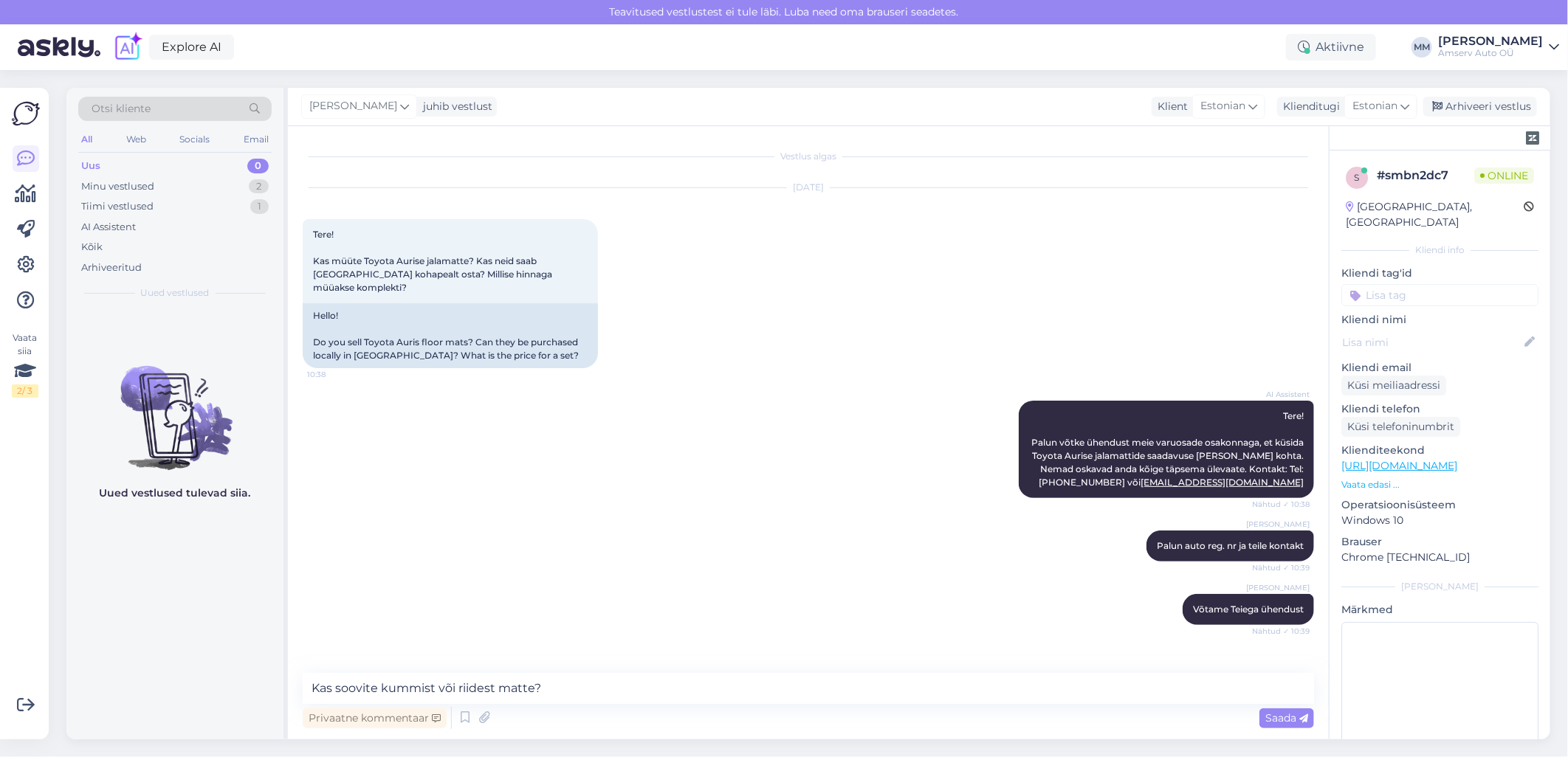
scroll to position [31, 0]
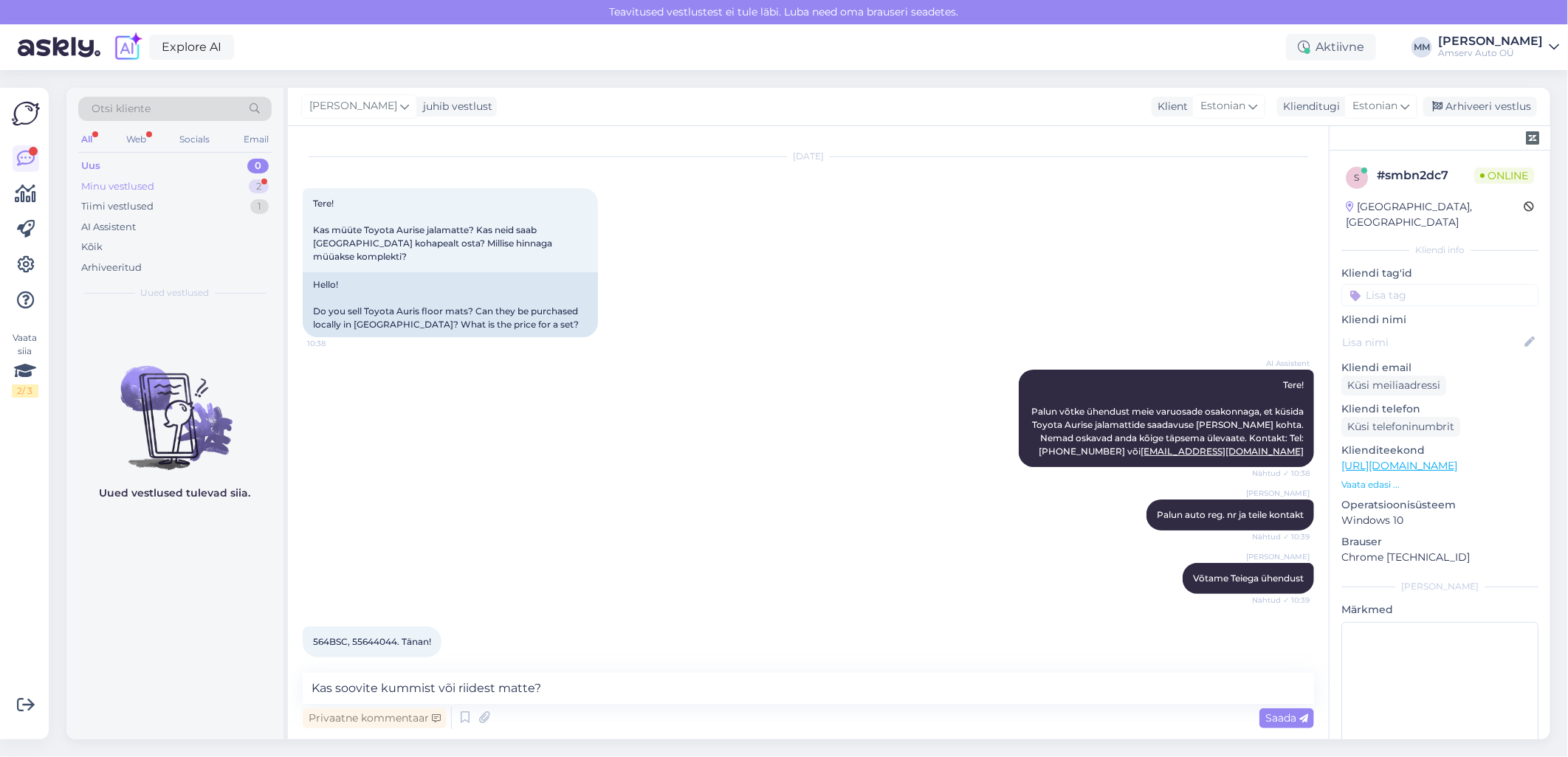
click at [186, 190] on div "Minu vestlused 2" at bounding box center [175, 186] width 193 height 21
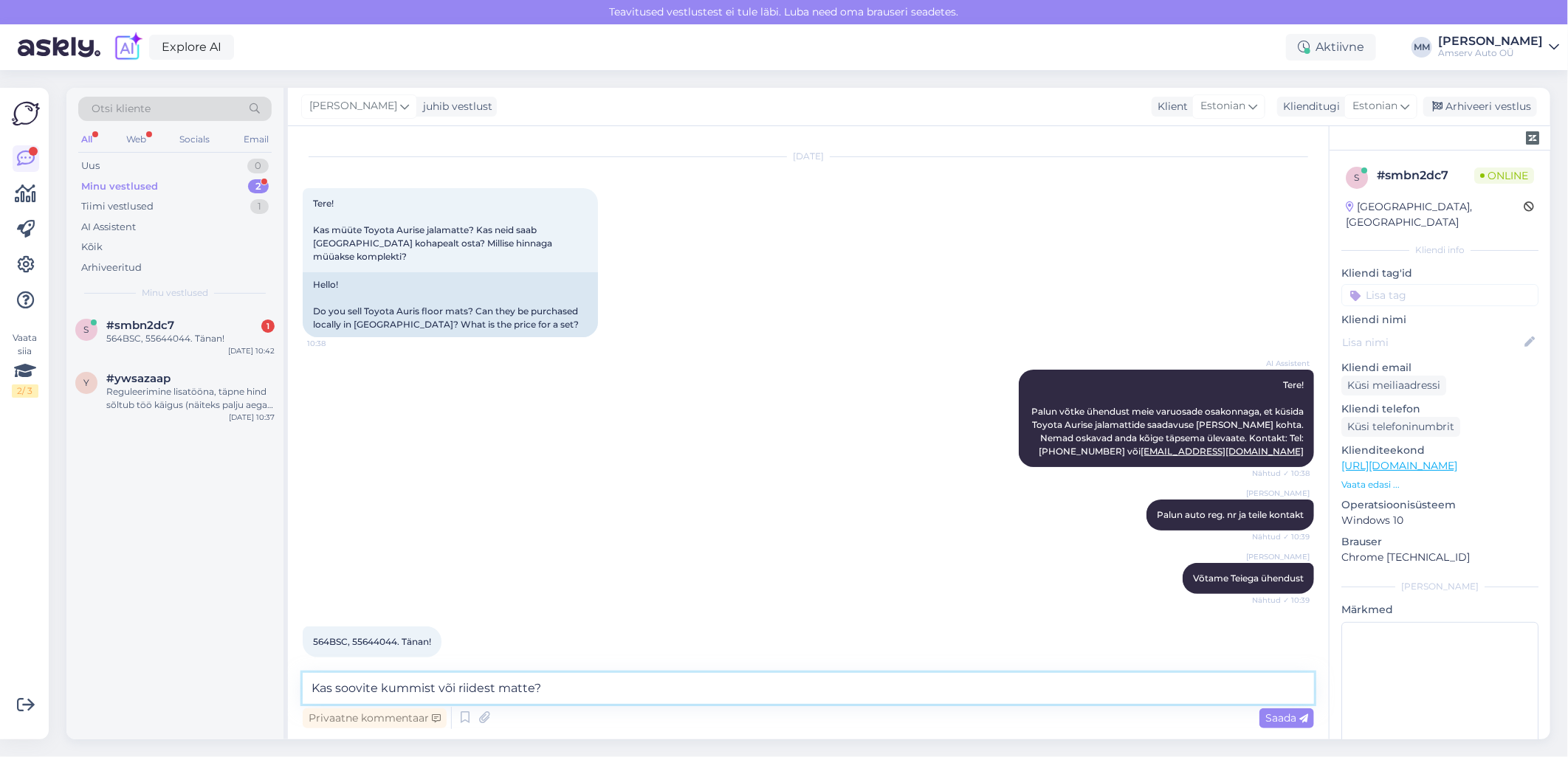
click at [569, 695] on textarea "Kas soovite kummist või riidest matte?" at bounding box center [808, 688] width 1012 height 31
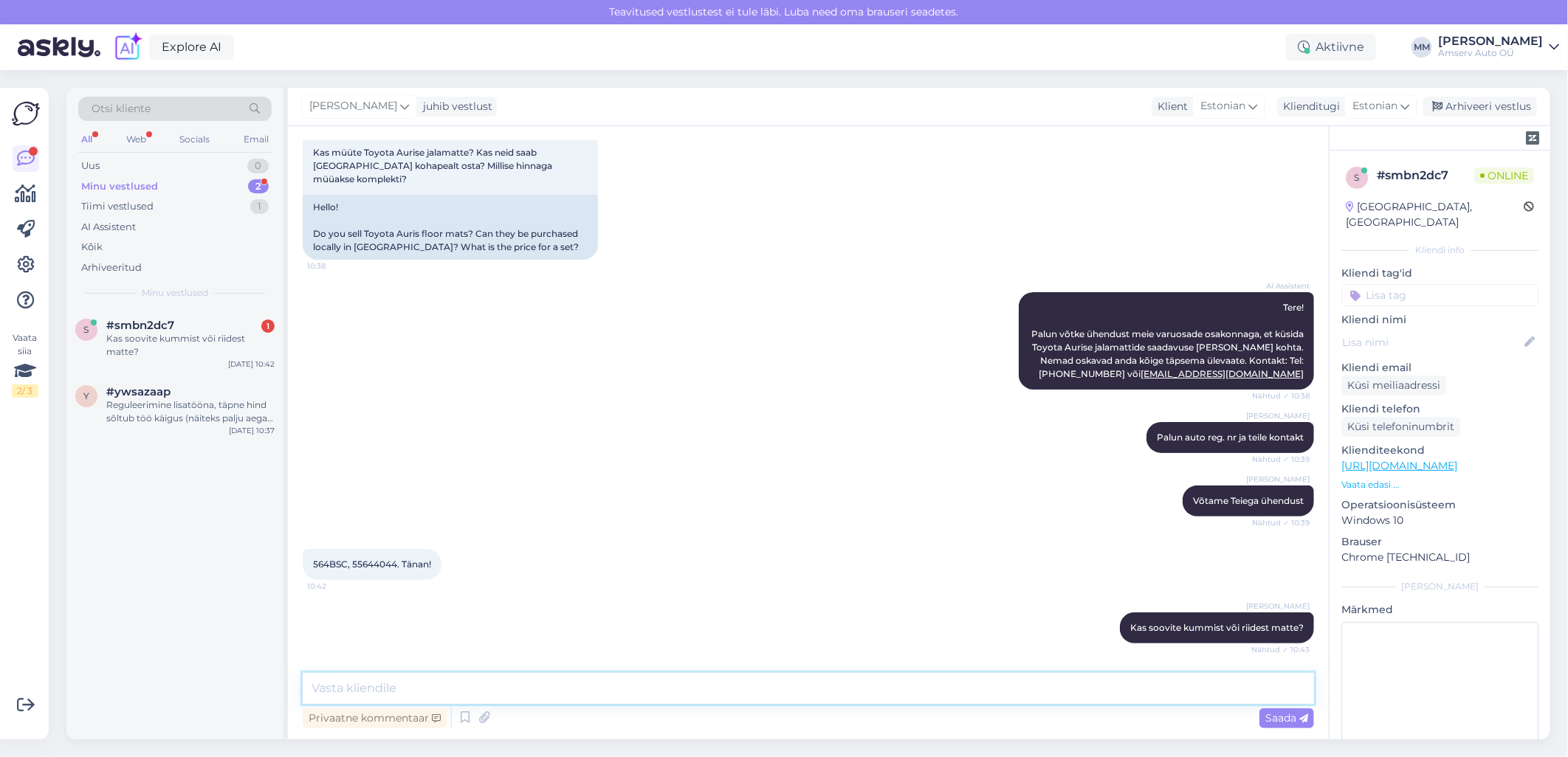
scroll to position [93, 0]
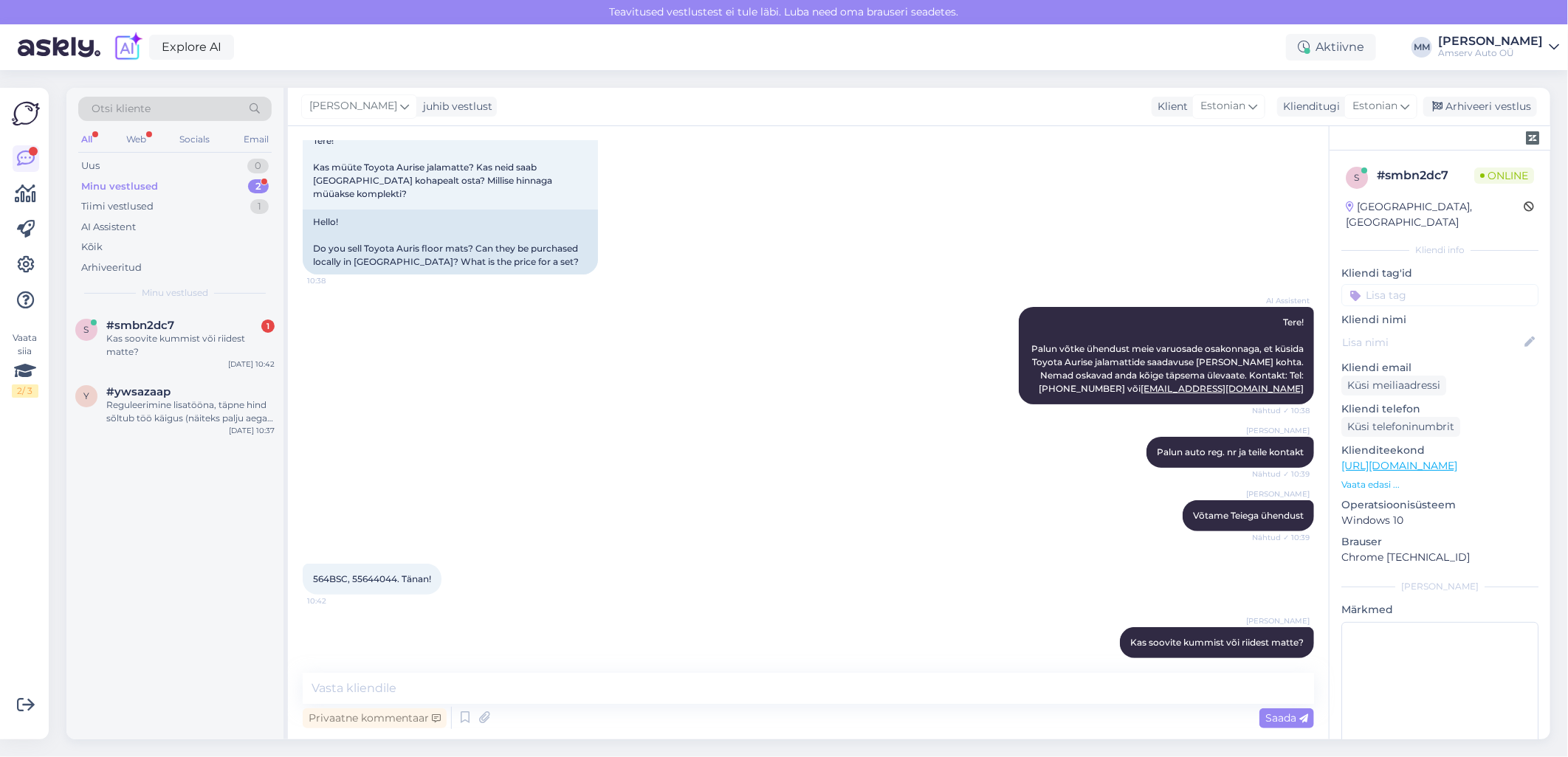
click at [154, 183] on div "Minu vestlused" at bounding box center [119, 186] width 77 height 15
click at [183, 415] on div "Reguleerimine lisatööna, täpne hind sõltub töö käigus (näiteks palju aega läheb)" at bounding box center [191, 412] width 168 height 26
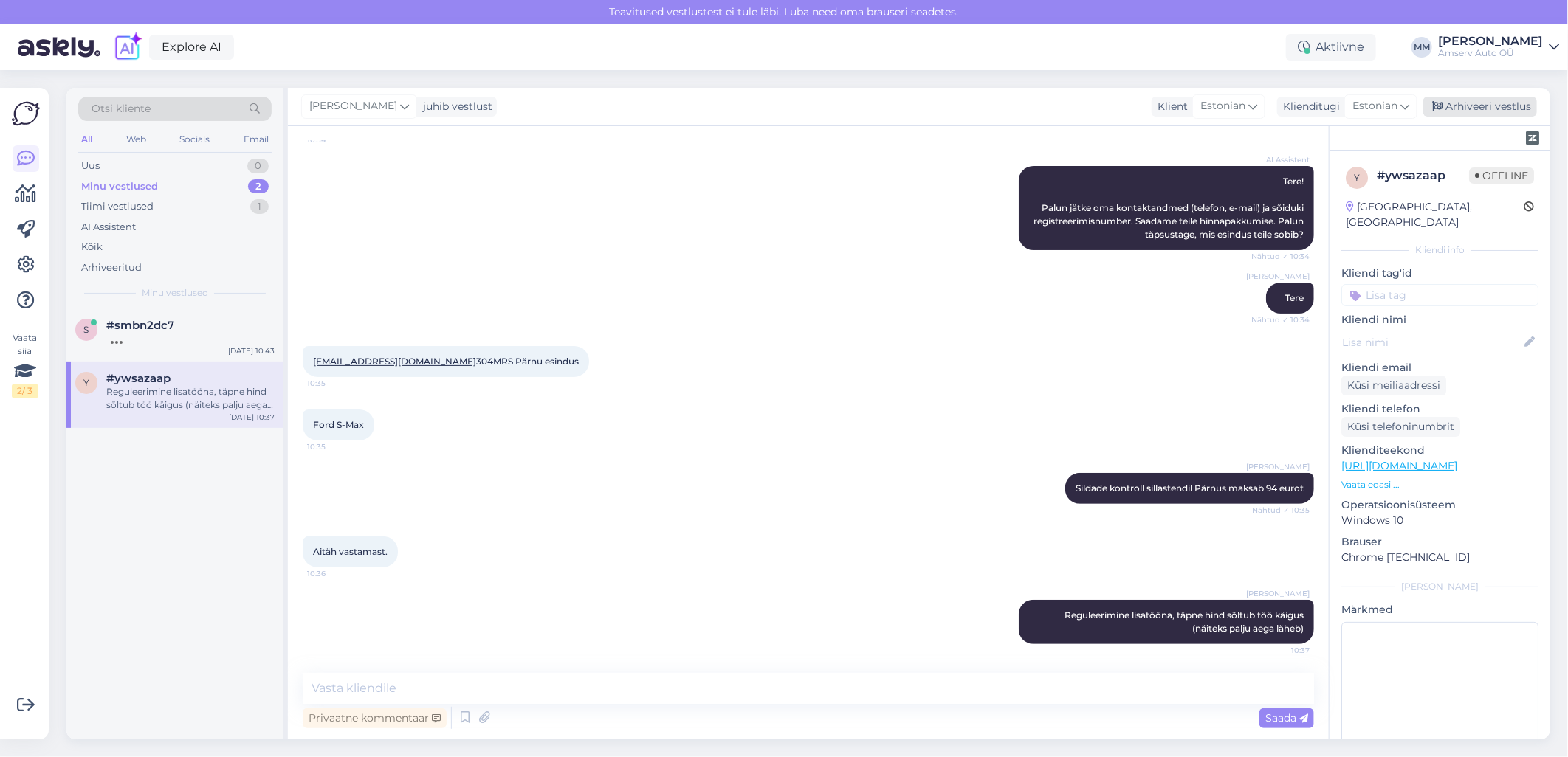
click at [1460, 108] on div "Arhiveeri vestlus" at bounding box center [1480, 107] width 114 height 20
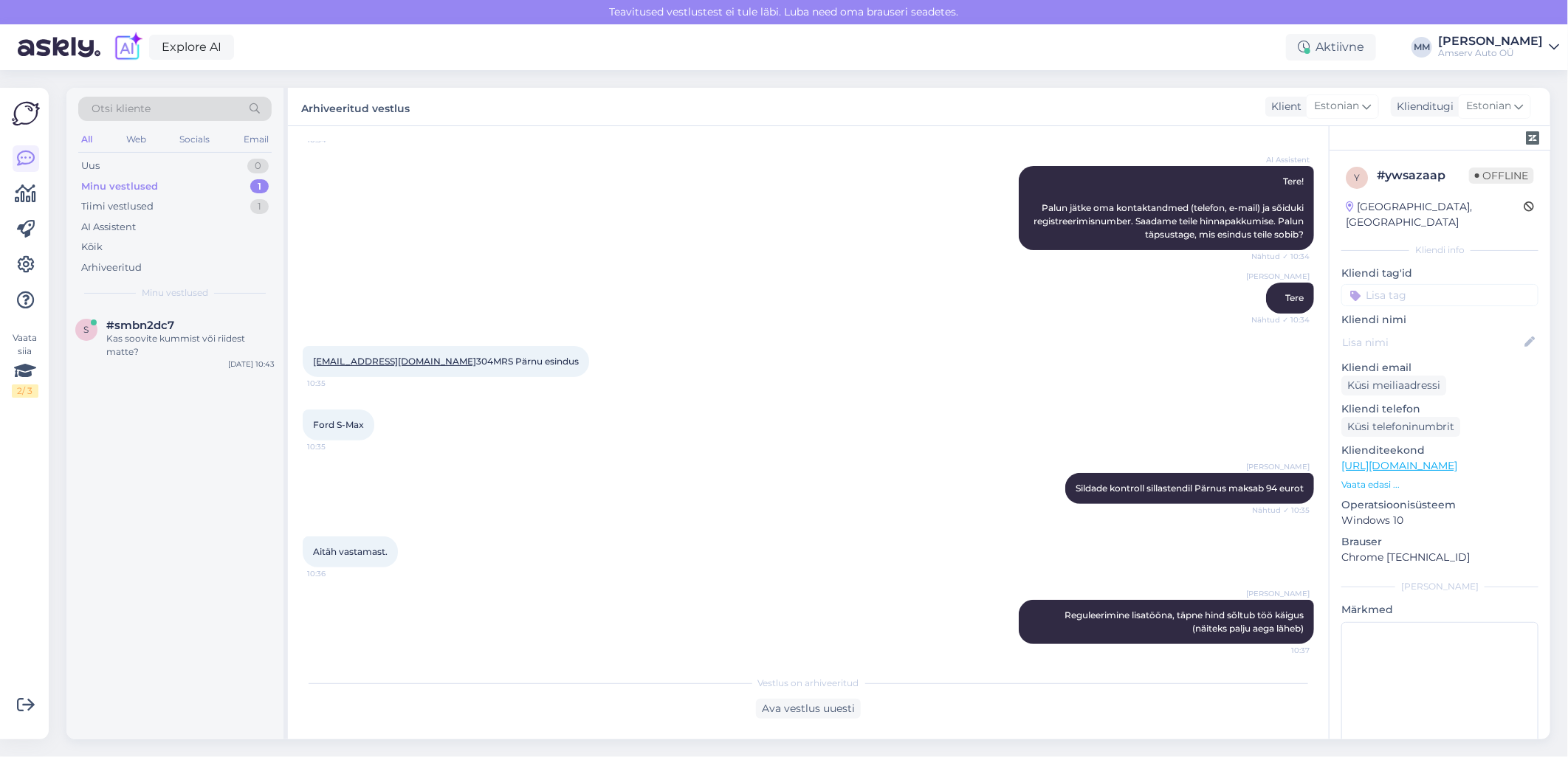
click at [196, 182] on div "Minu vestlused 1" at bounding box center [175, 186] width 193 height 21
click at [185, 189] on div "Minu vestlused 1" at bounding box center [175, 186] width 193 height 21
click at [175, 340] on div "Pealt oli seni [PERSON_NAME], kuid huvitab ka kummist" at bounding box center [191, 345] width 168 height 26
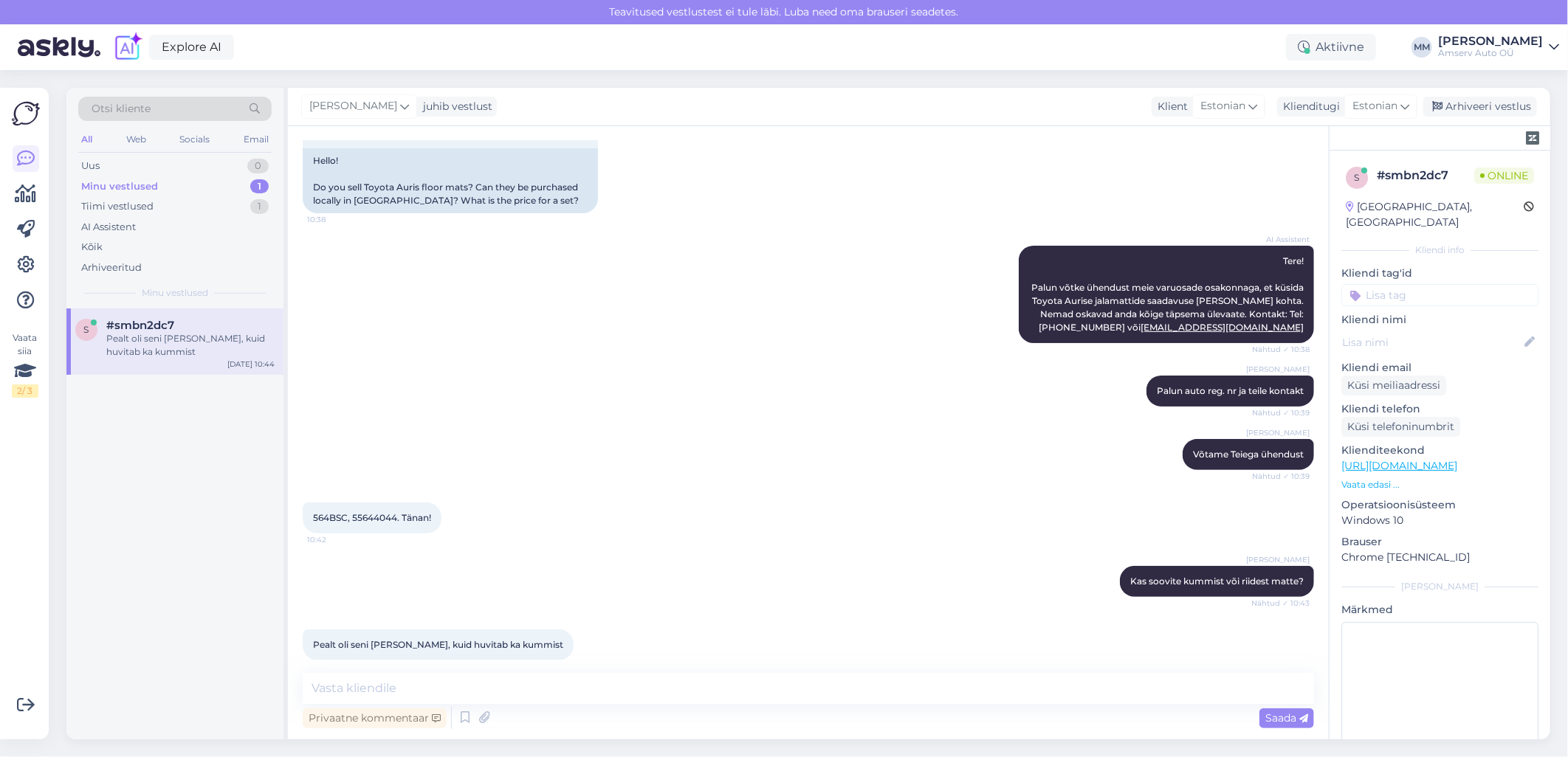
scroll to position [158, 0]
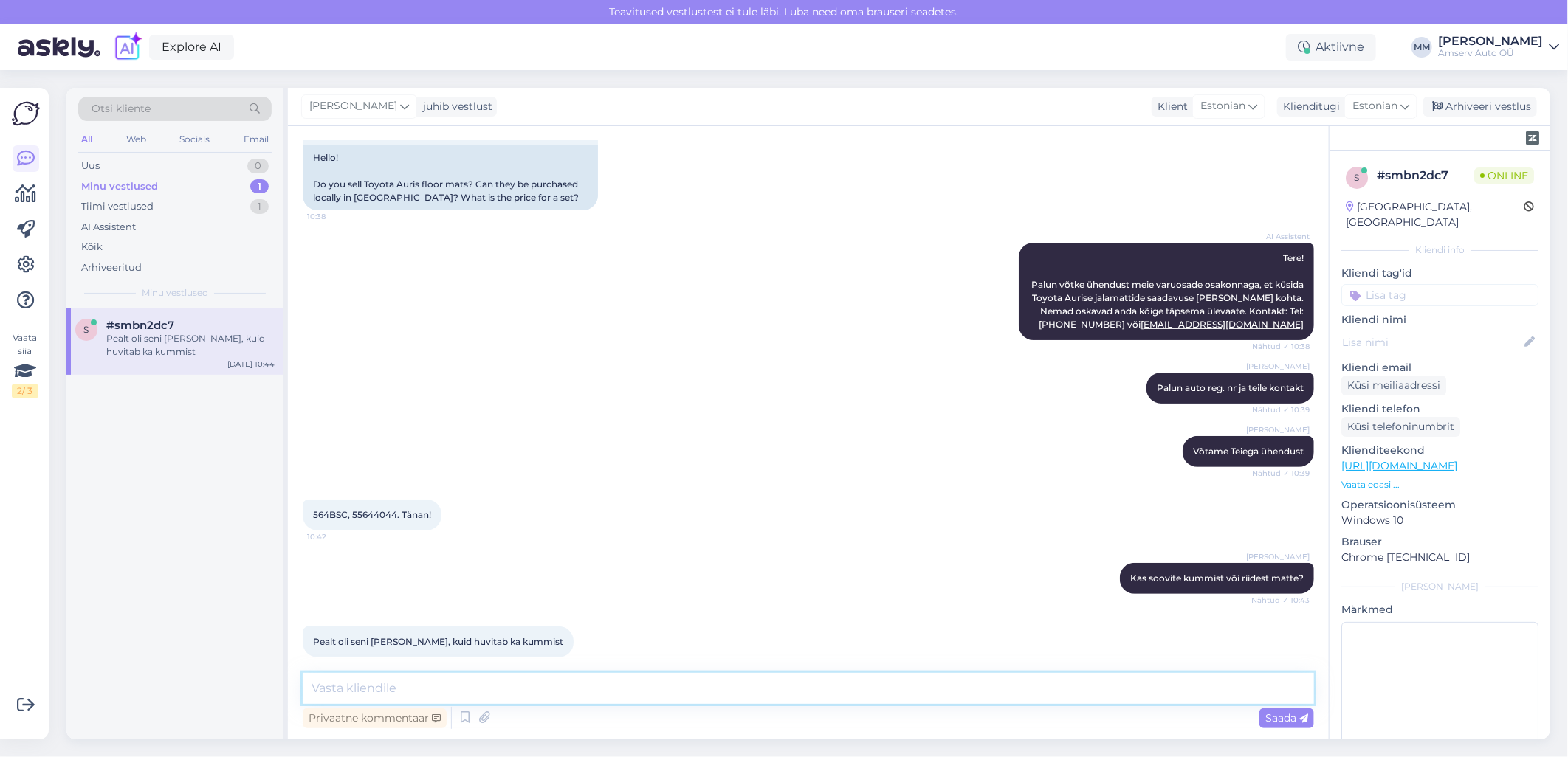
click at [633, 691] on textarea at bounding box center [808, 688] width 1012 height 31
type textarea "Tänan!"
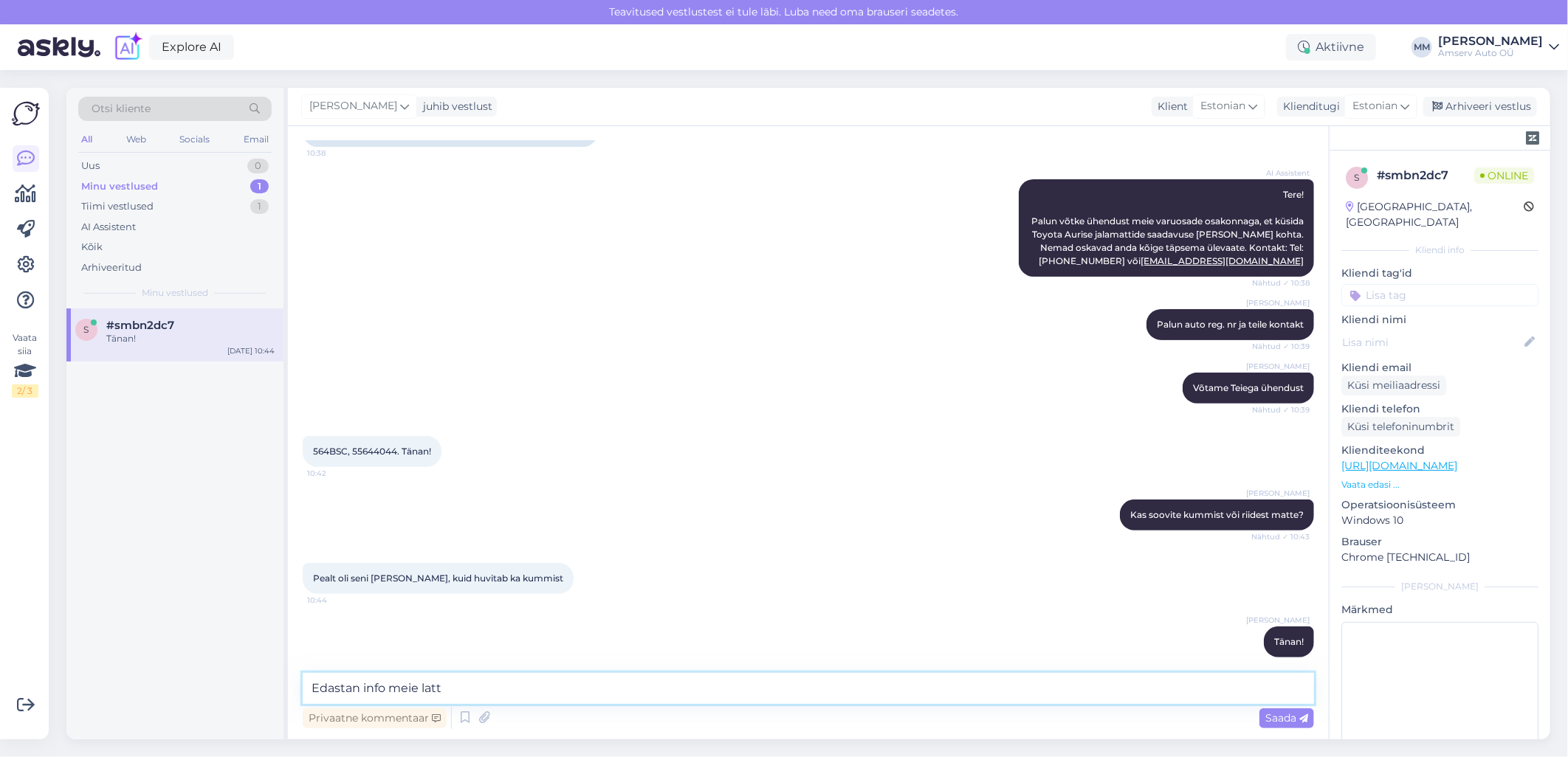
type textarea "Edastan info meie lattu"
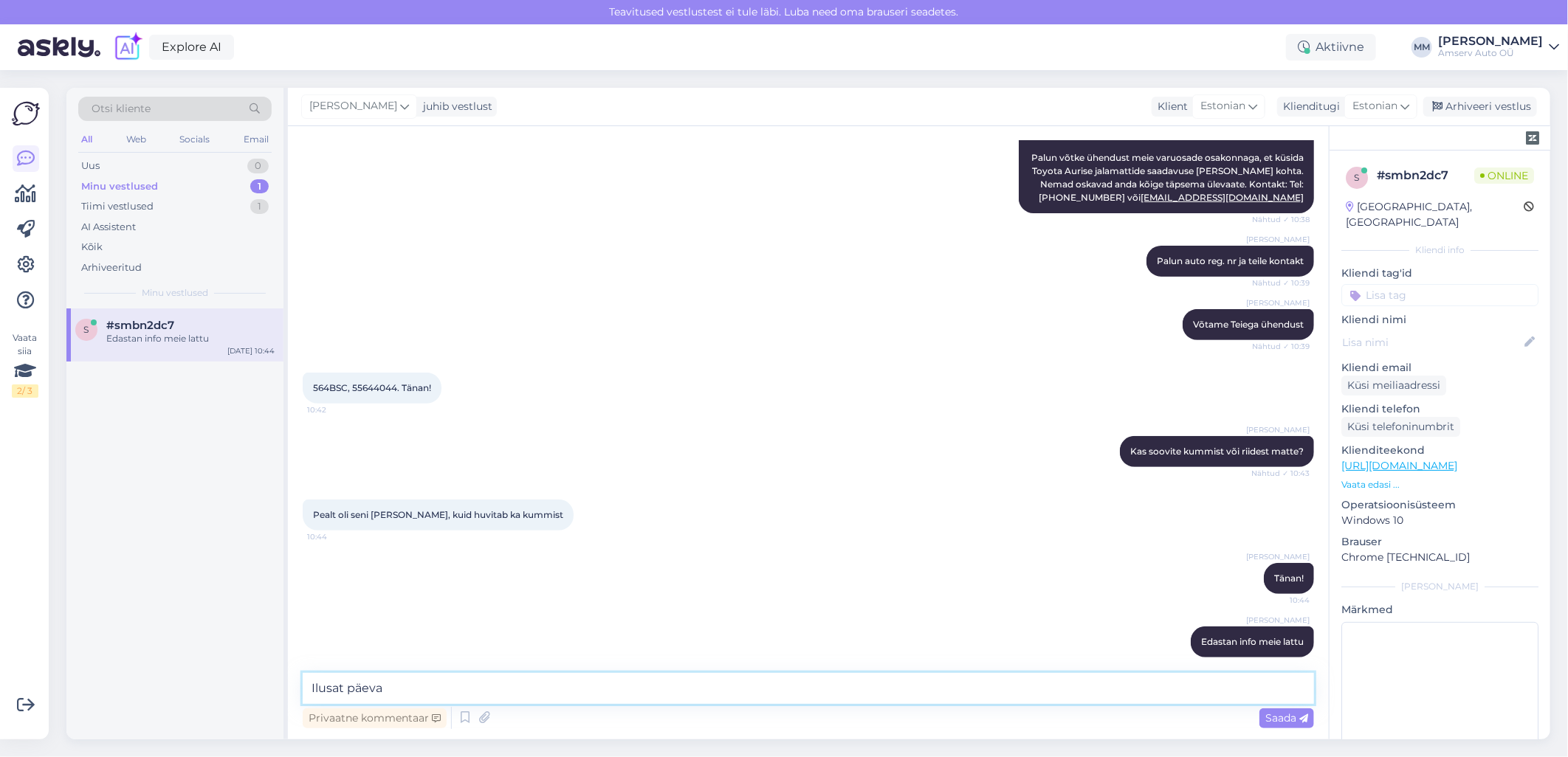
type textarea "Ilusat päeva!"
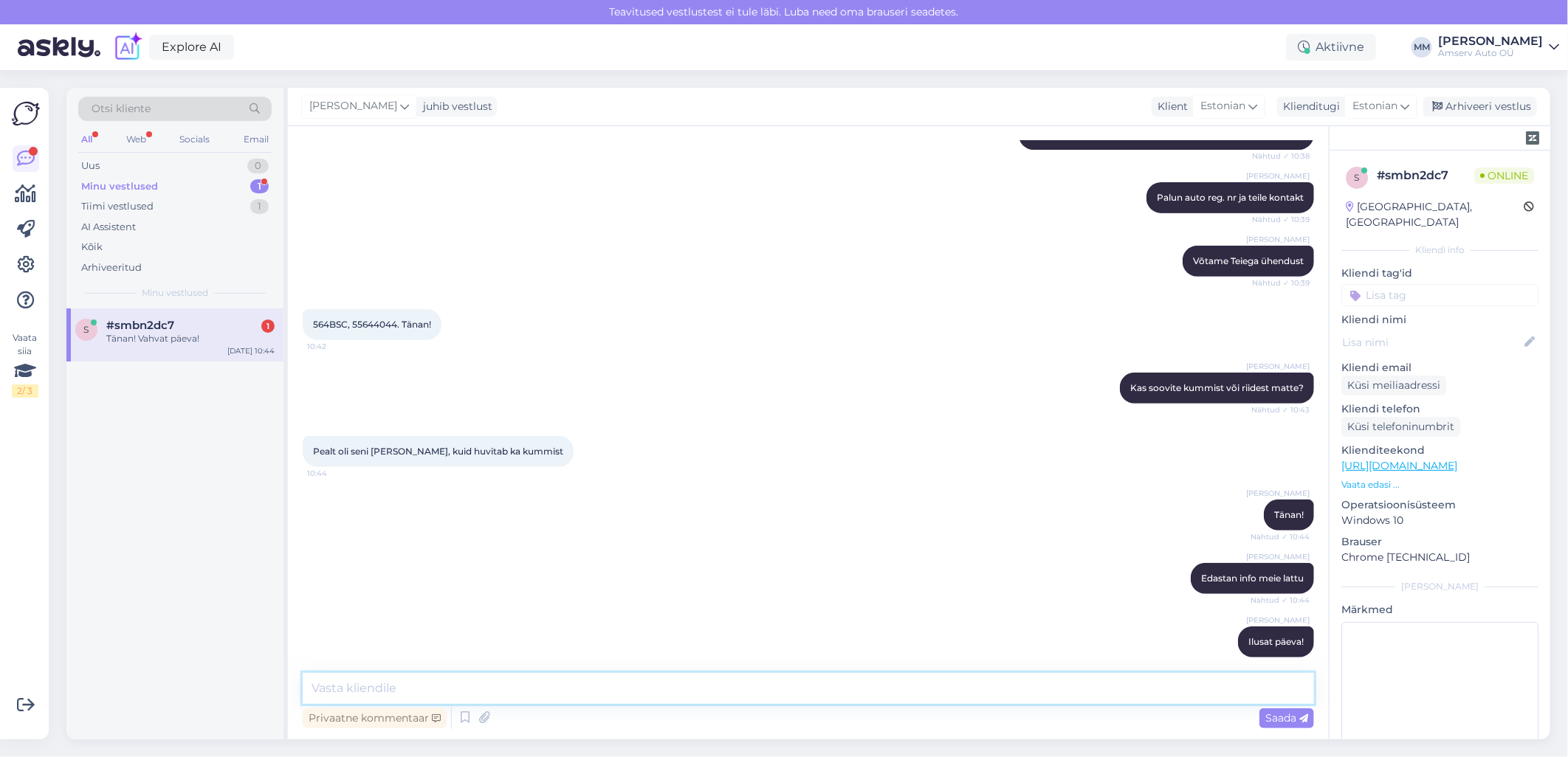
scroll to position [411, 0]
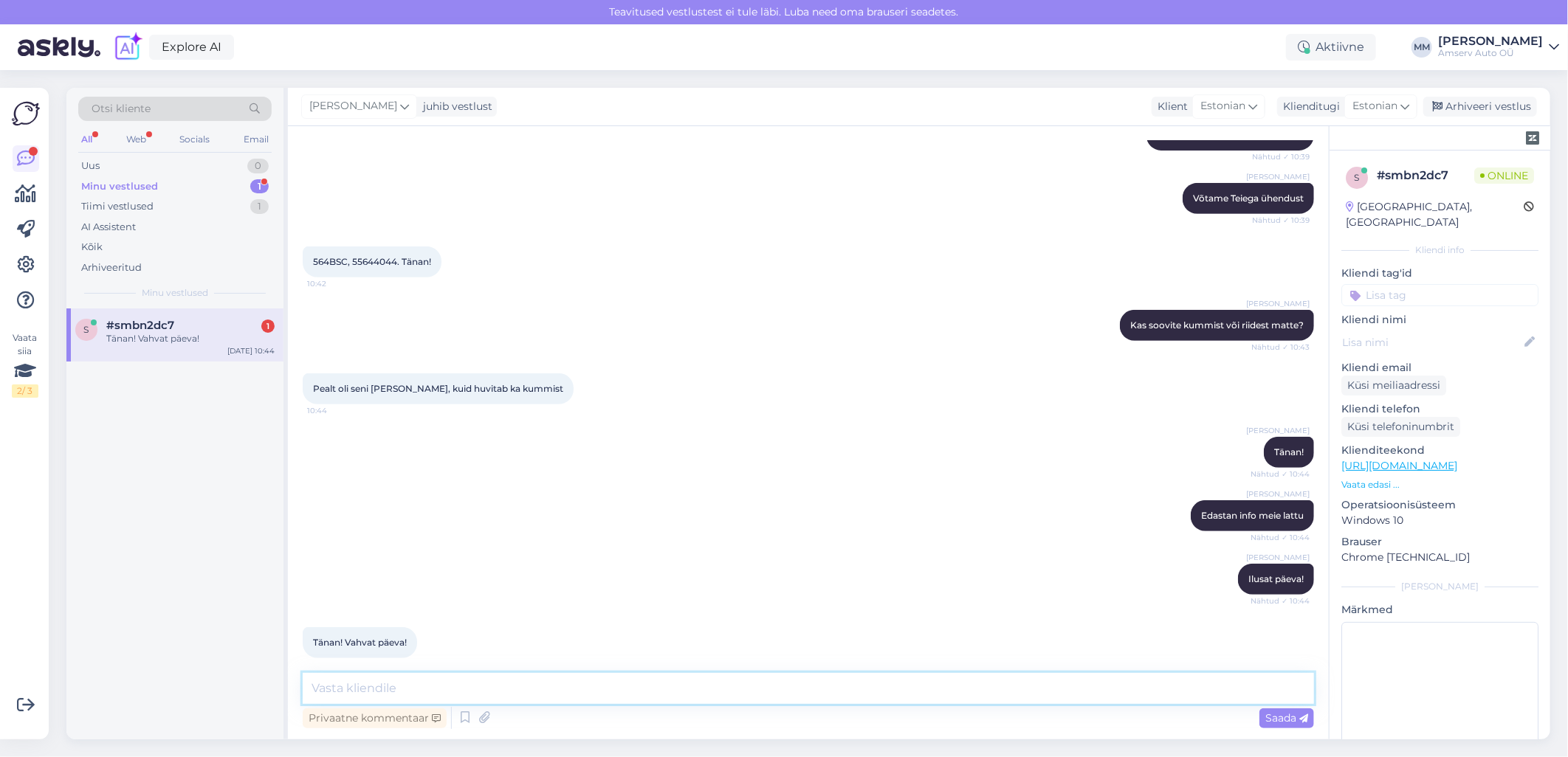
click at [747, 690] on textarea at bounding box center [808, 688] width 1012 height 31
type textarea "Teile samuti!"
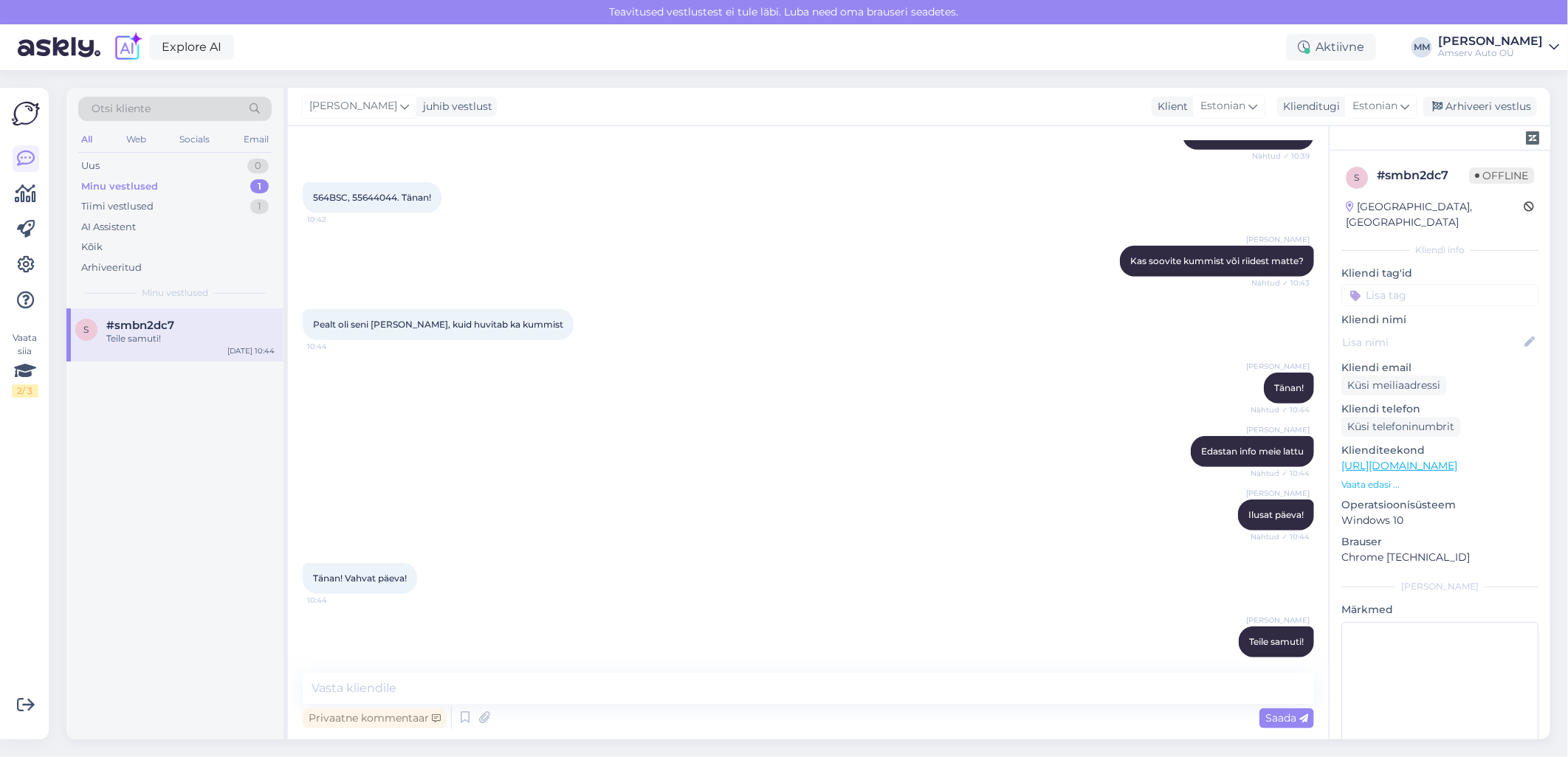
click at [362, 385] on div "[PERSON_NAME] Tänan! Nähtud ✓ 10:44" at bounding box center [808, 388] width 1012 height 63
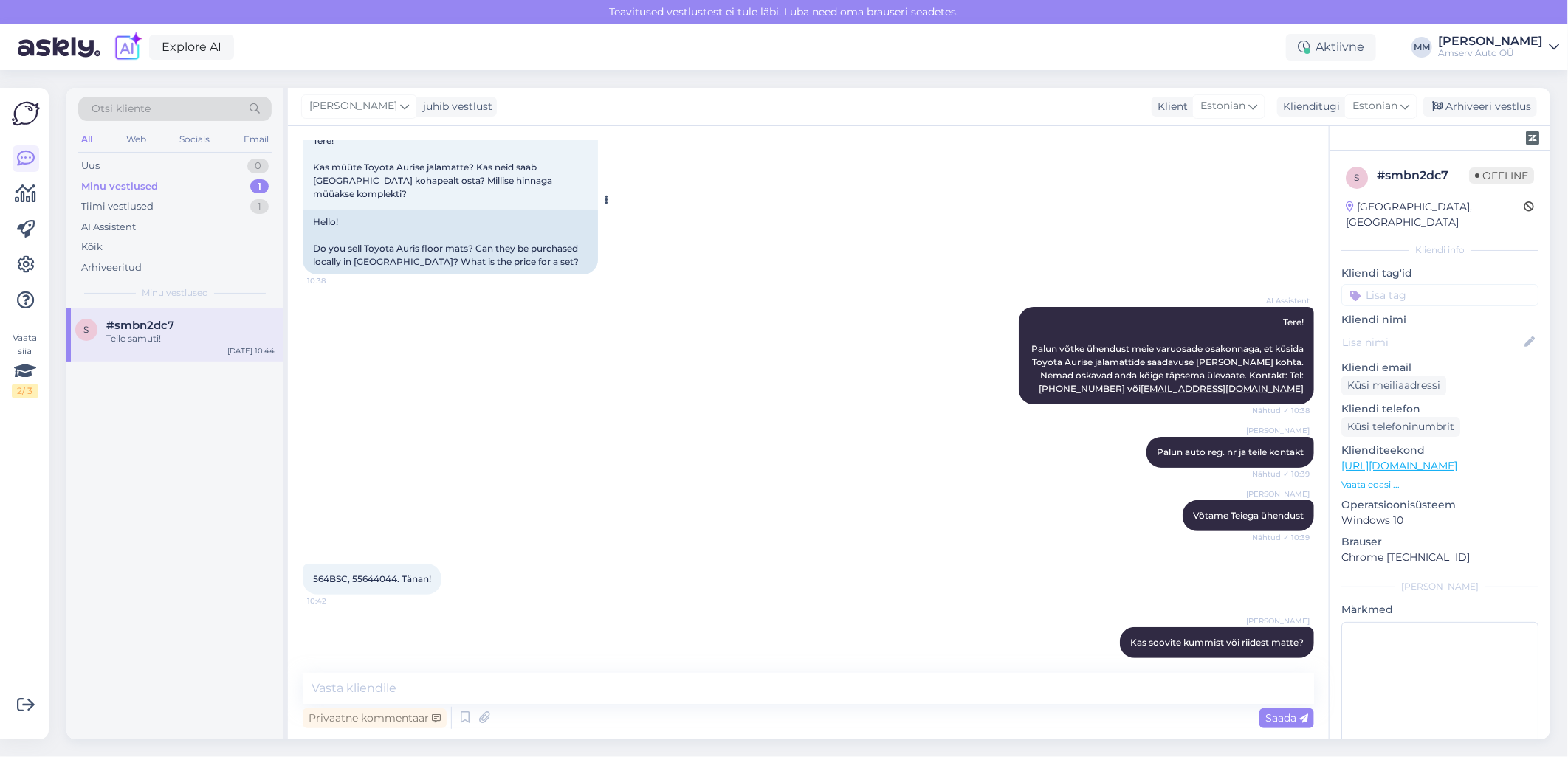
scroll to position [65, 0]
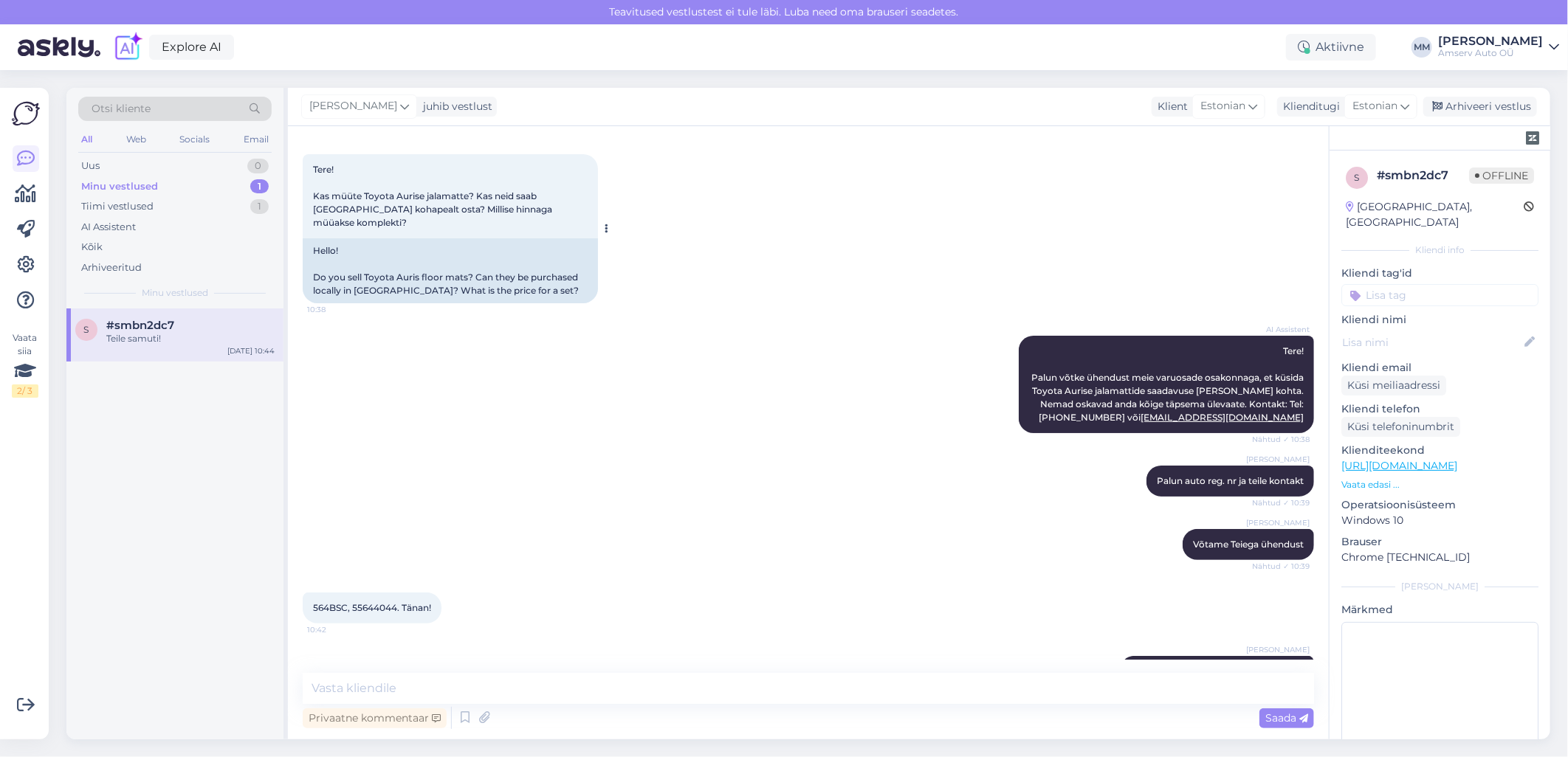
click at [477, 192] on span "Tere! Kas müüte Toyota Aurise jalamatte? Kas neid saab [GEOGRAPHIC_DATA] kohape…" at bounding box center [434, 195] width 241 height 64
drag, startPoint x: 313, startPoint y: 591, endPoint x: 402, endPoint y: 599, distance: 89.4
click at [402, 603] on span "564BSC, 55644044. Tänan!" at bounding box center [372, 608] width 118 height 11
drag, startPoint x: 402, startPoint y: 599, endPoint x: 389, endPoint y: 593, distance: 14.3
copy span "564BSC, 55644044."
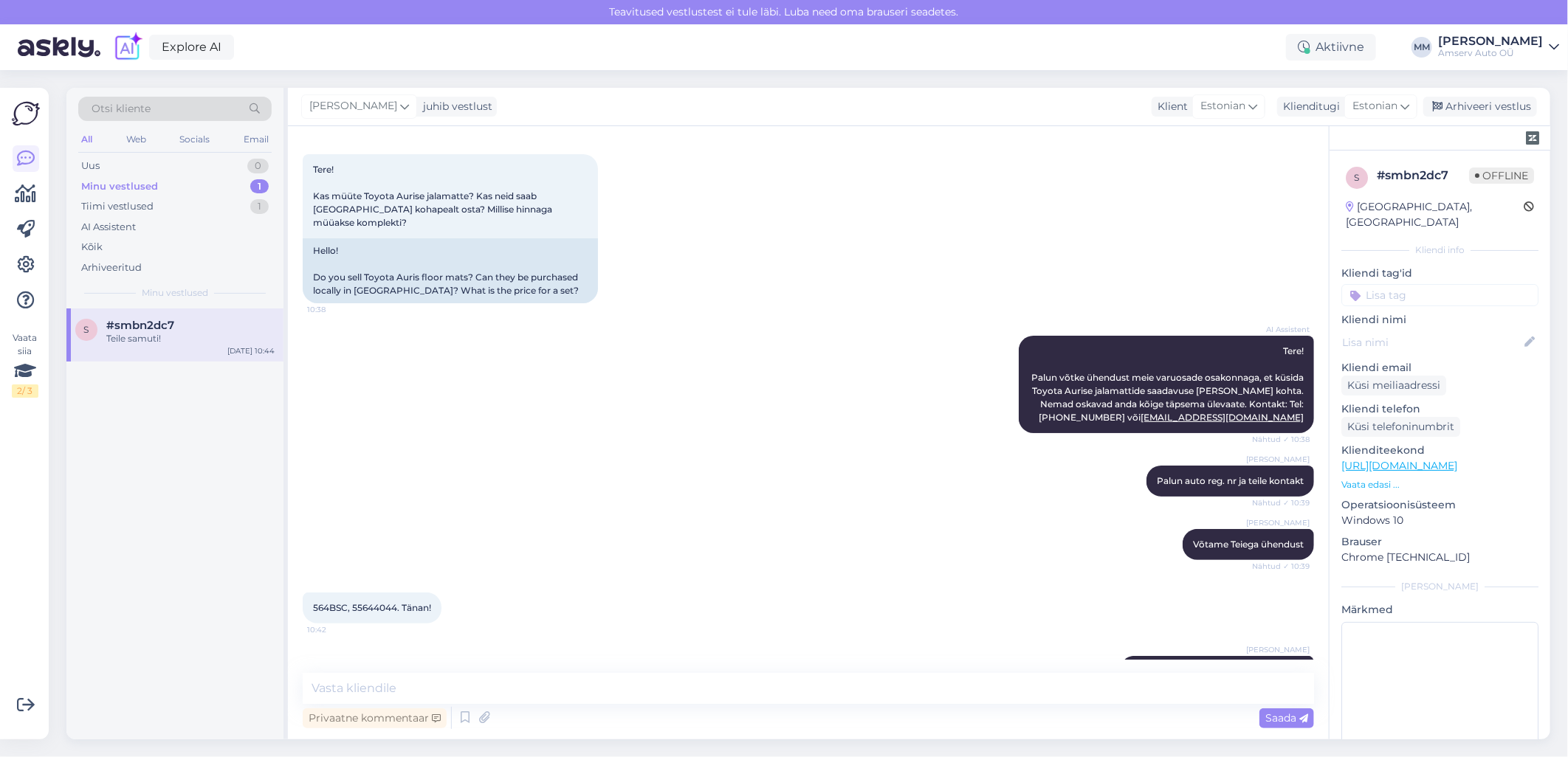
click at [726, 576] on div "564BSC, 55644044. Tänan! 10:42" at bounding box center [808, 608] width 1012 height 63
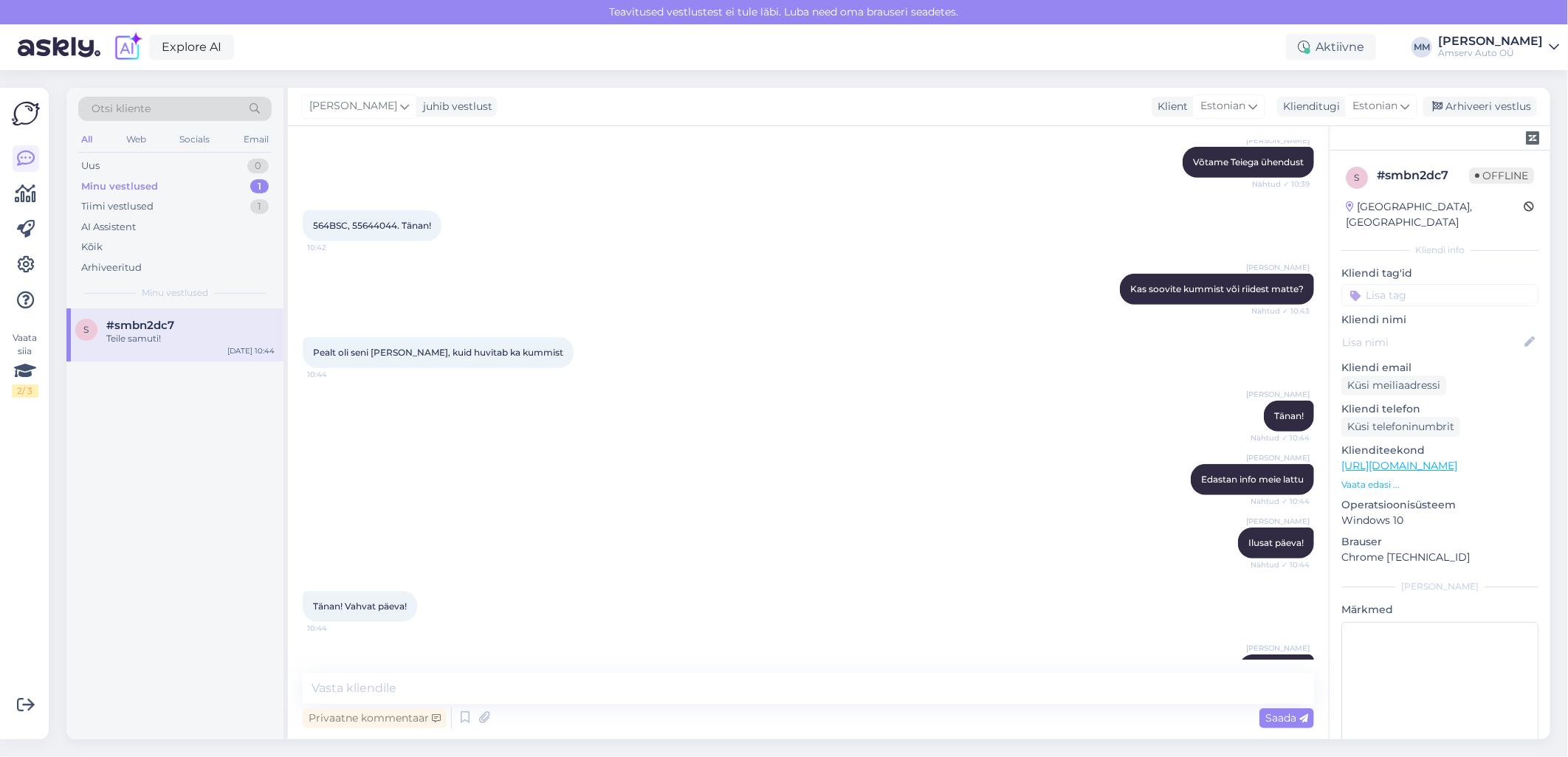
scroll to position [475, 0]
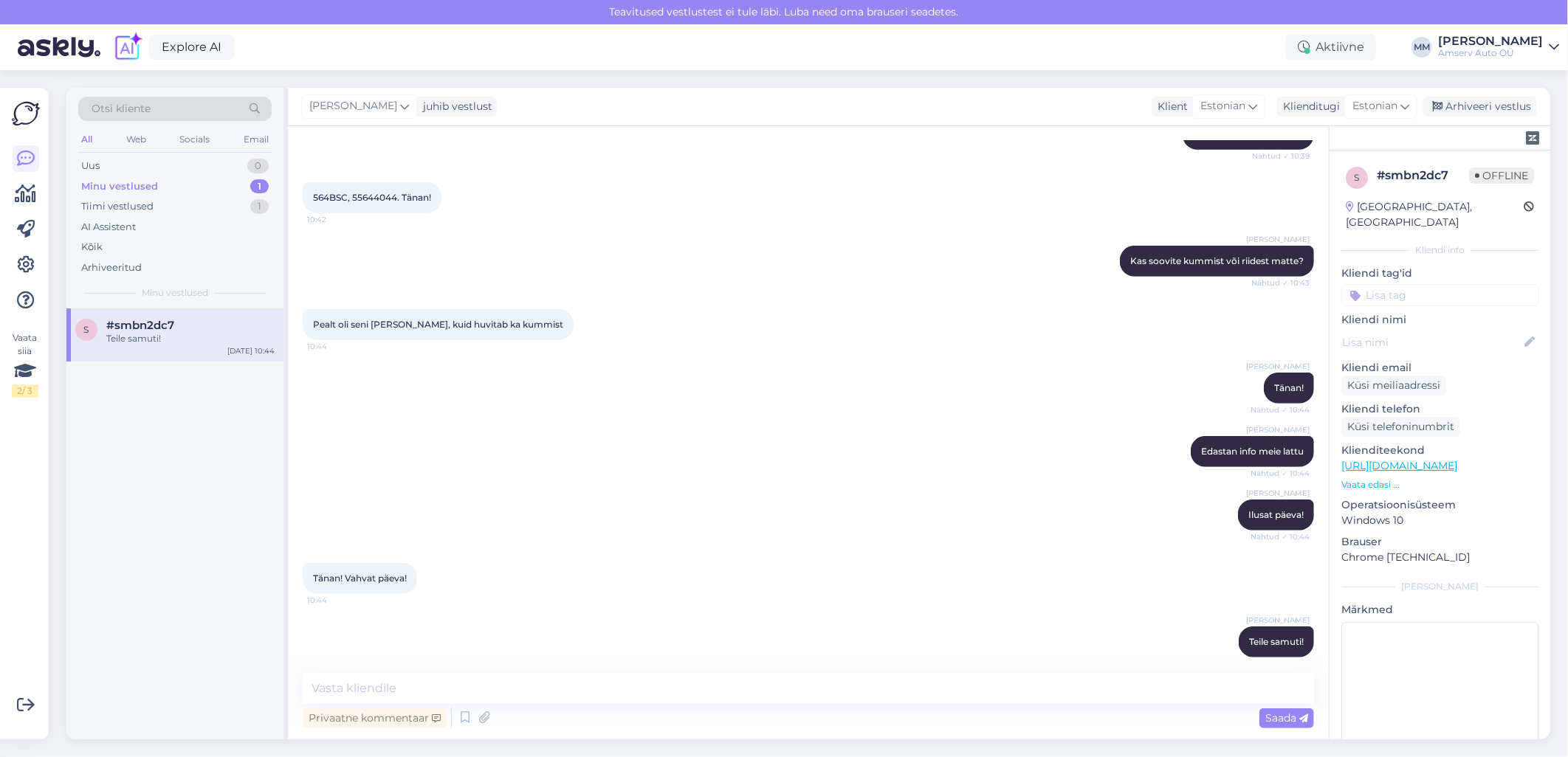
drag, startPoint x: 778, startPoint y: 629, endPoint x: 733, endPoint y: 617, distance: 46.6
click at [778, 629] on div "[PERSON_NAME] Teile samuti! 10:45" at bounding box center [808, 642] width 1012 height 63
drag, startPoint x: 313, startPoint y: 307, endPoint x: 521, endPoint y: 304, distance: 208.0
click at [521, 309] on div "Pealt oli seni [PERSON_NAME], kuid huvitab ka kummist 10:44" at bounding box center [438, 324] width 271 height 31
drag, startPoint x: 521, startPoint y: 304, endPoint x: 515, endPoint y: 308, distance: 7.2
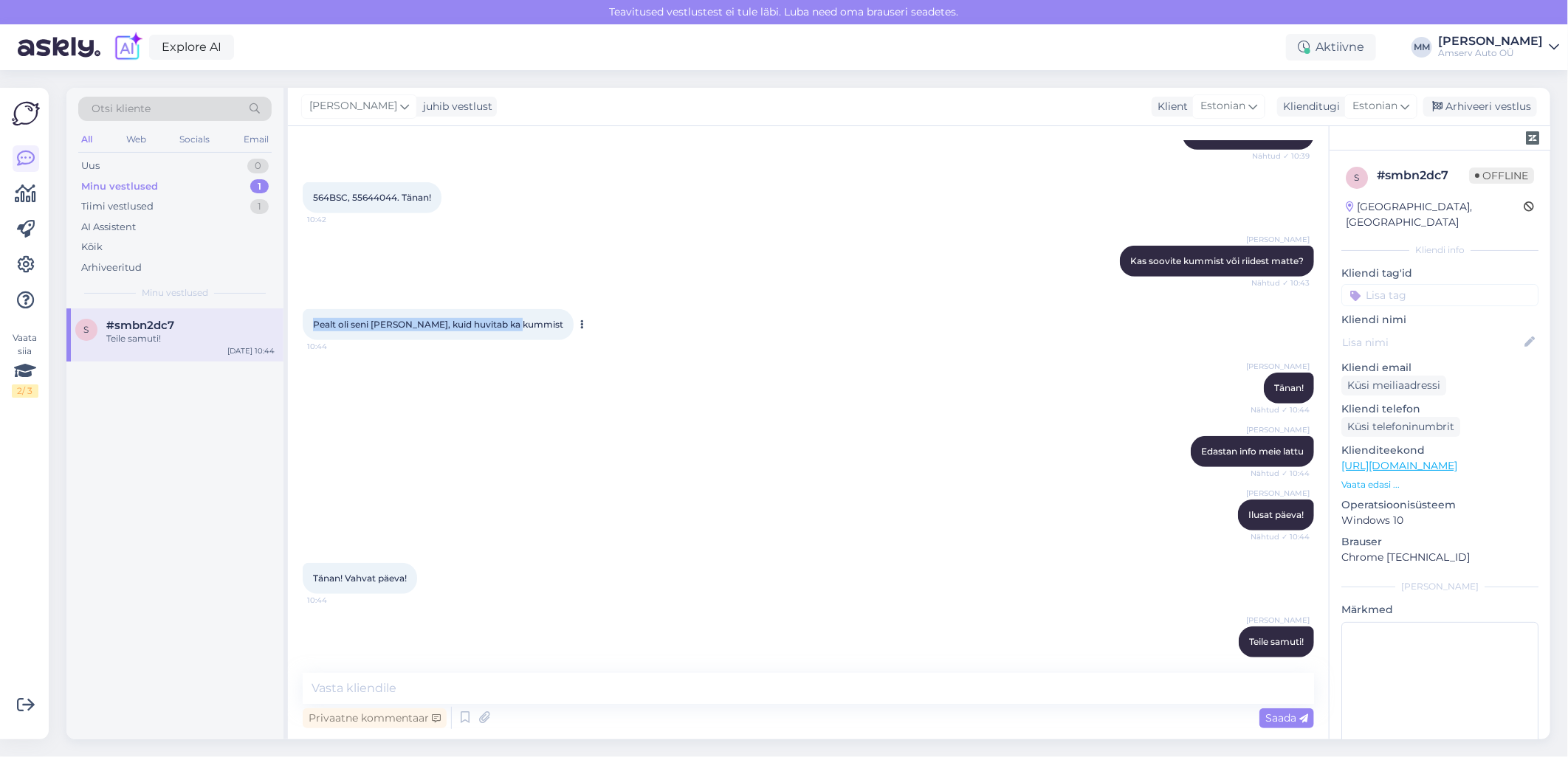
copy span "Pealt oli seni [PERSON_NAME], kuid huvitab ka kummist"
click at [573, 610] on div "[PERSON_NAME] Teile samuti! 10:45" at bounding box center [808, 642] width 1012 height 63
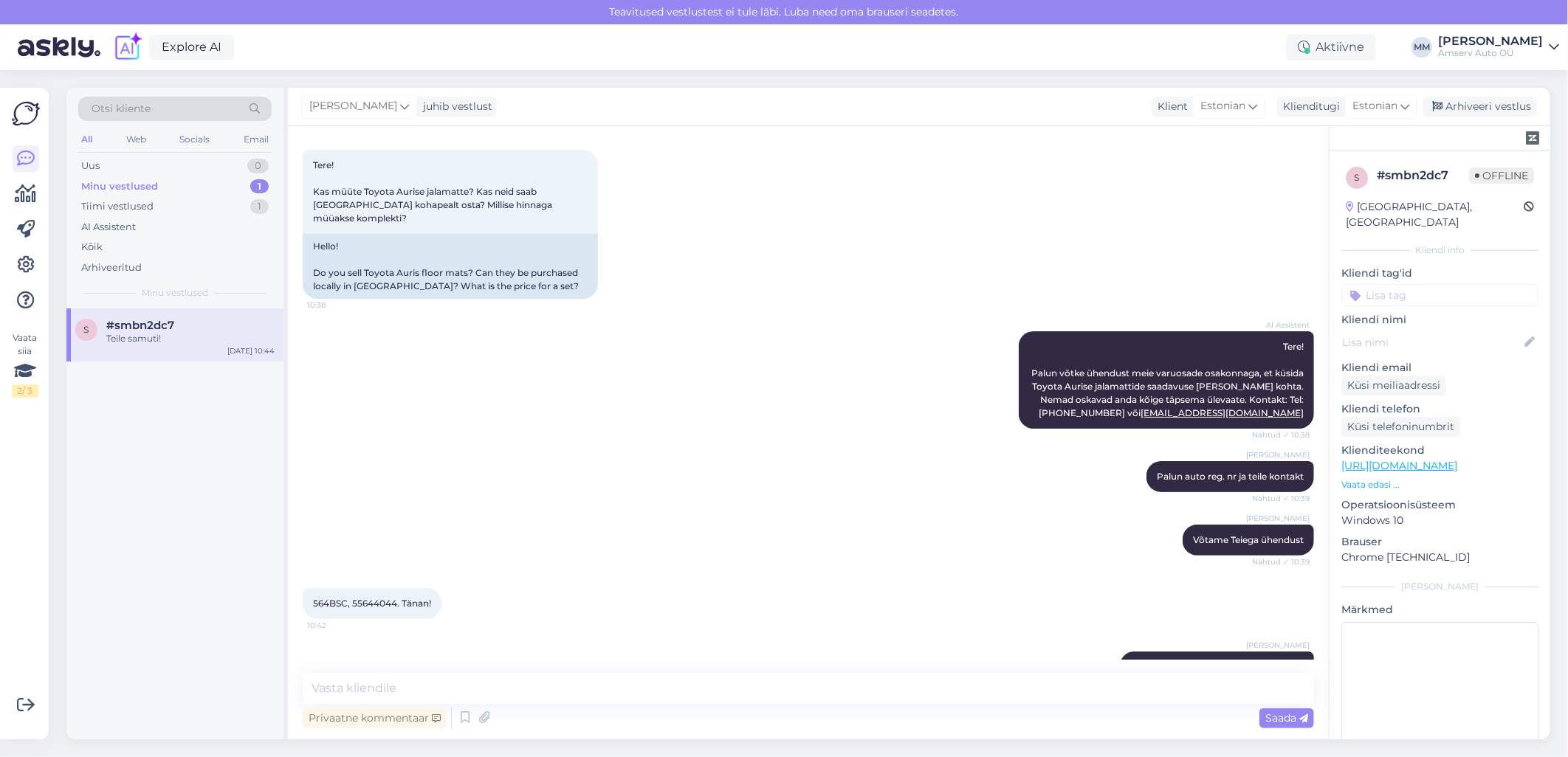
scroll to position [65, 0]
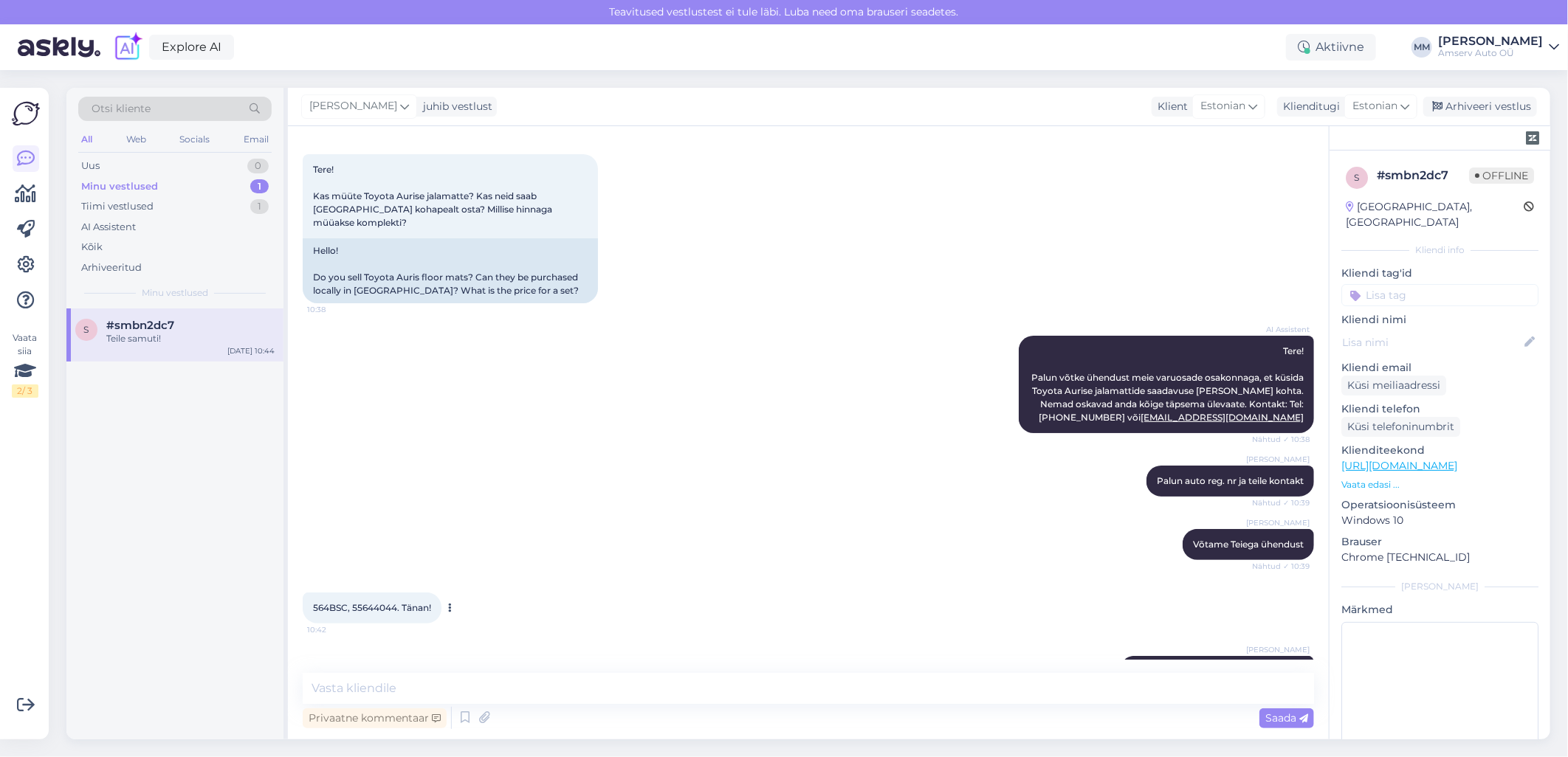
click at [337, 603] on span "564BSC, 55644044. Tänan!" at bounding box center [372, 608] width 118 height 11
copy span "564BSC"
drag, startPoint x: 611, startPoint y: 621, endPoint x: 574, endPoint y: 621, distance: 37.0
click at [611, 621] on div "564BSC, 55644044. Tänan! 10:42" at bounding box center [808, 608] width 1012 height 63
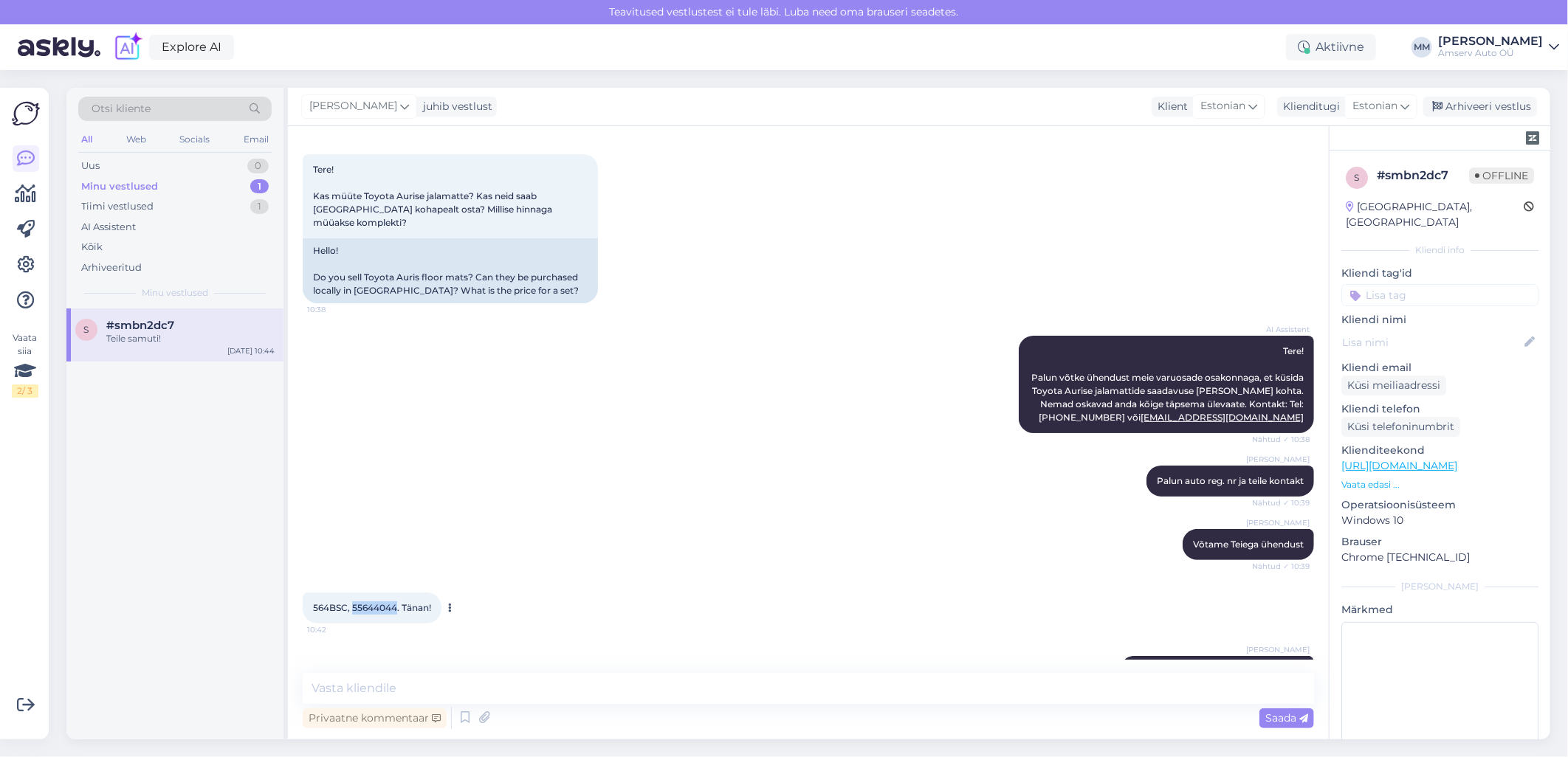
drag, startPoint x: 353, startPoint y: 591, endPoint x: 396, endPoint y: 588, distance: 43.1
click at [396, 603] on span "564BSC, 55644044. Tänan!" at bounding box center [372, 608] width 118 height 11
copy span "55644044"
click at [847, 558] on div "[PERSON_NAME] Võtame Teiega ühendust Nähtud ✓ 10:39" at bounding box center [808, 545] width 1012 height 63
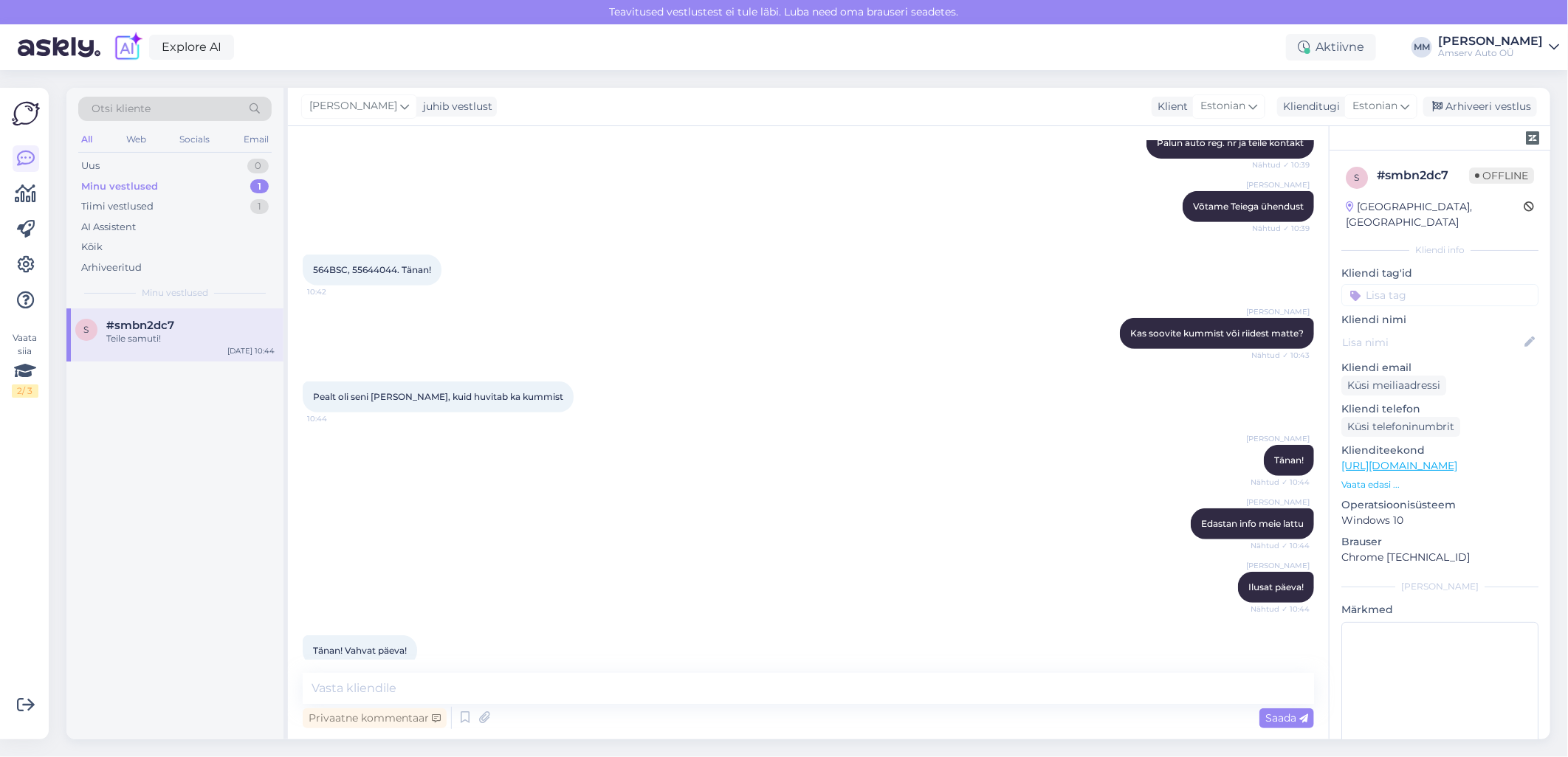
scroll to position [475, 0]
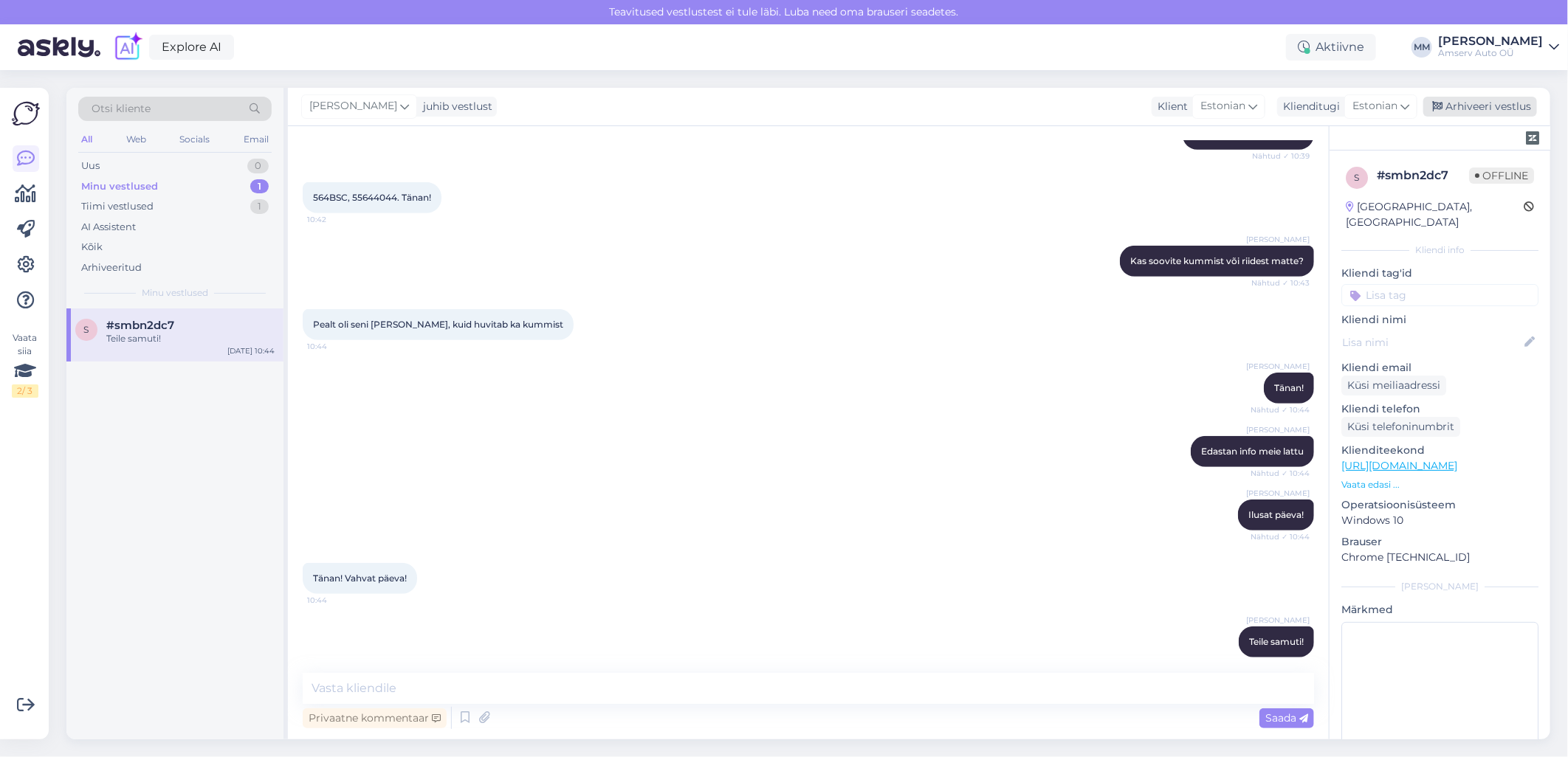
click at [1477, 105] on div "Arhiveeri vestlus" at bounding box center [1480, 107] width 114 height 20
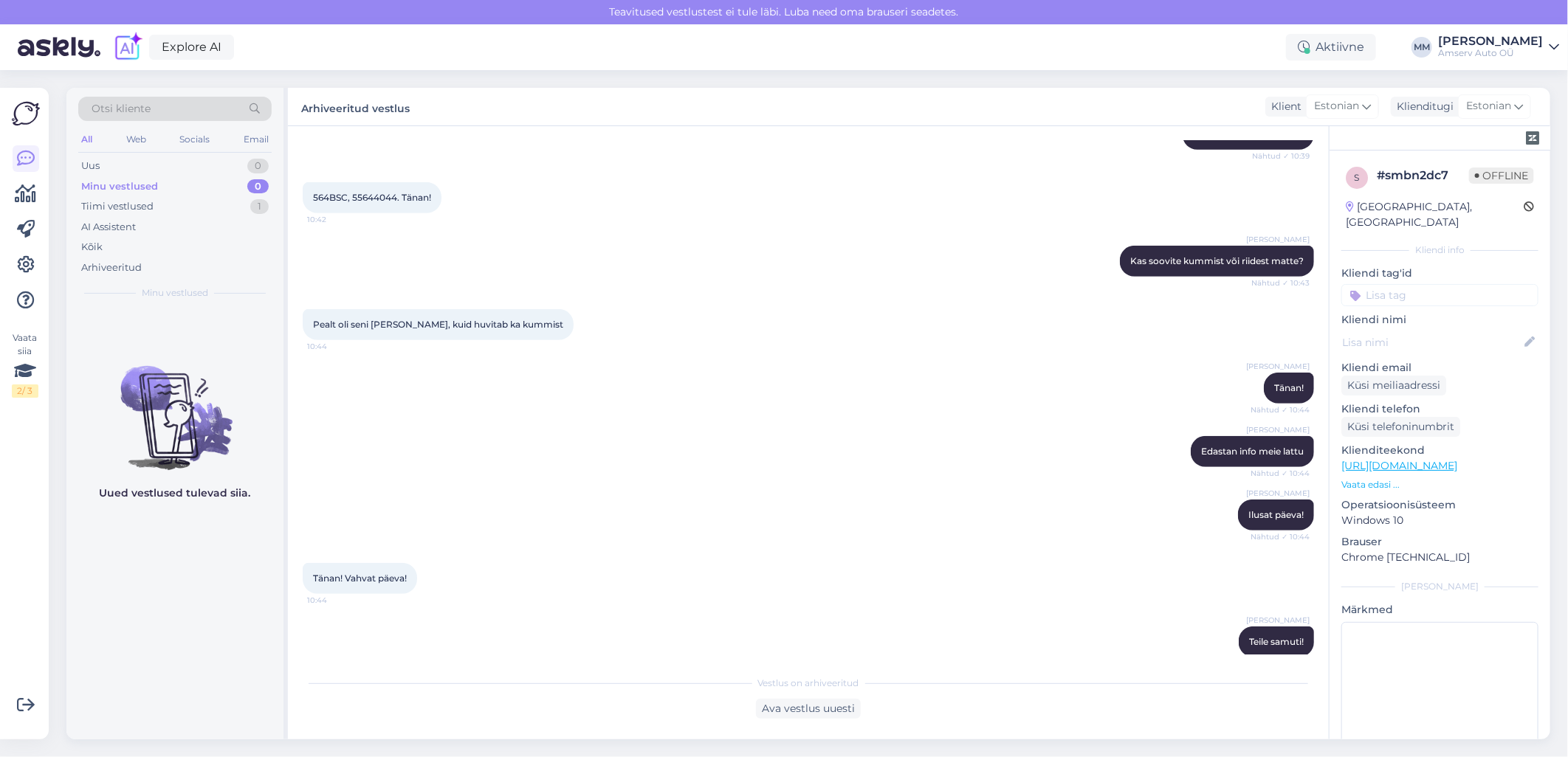
click at [168, 182] on div "Minu vestlused 0" at bounding box center [175, 186] width 193 height 21
click at [156, 206] on div "Tiimi vestlused 1" at bounding box center [175, 206] width 193 height 21
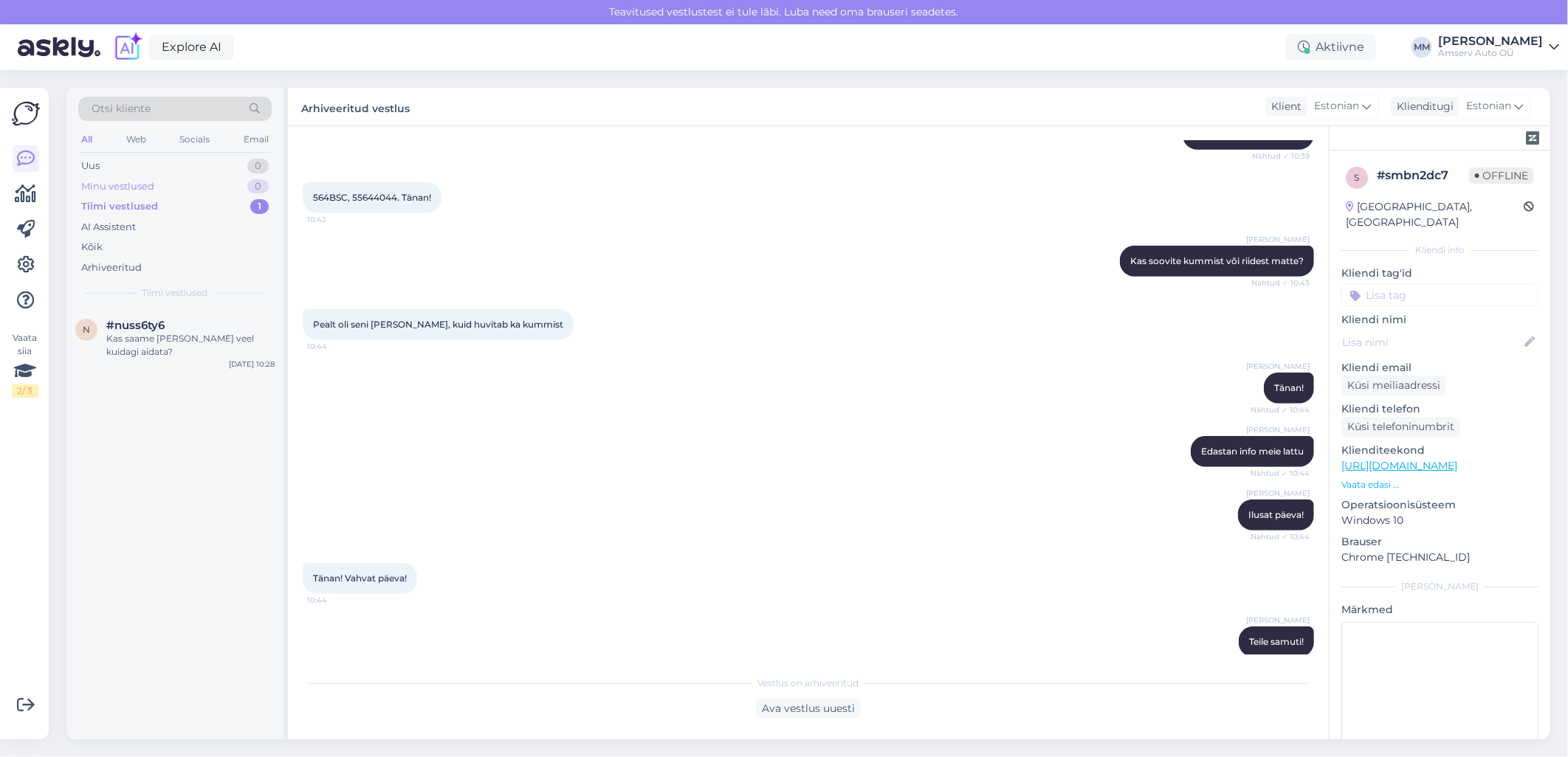
click at [153, 189] on div "Minu vestlused" at bounding box center [117, 186] width 73 height 15
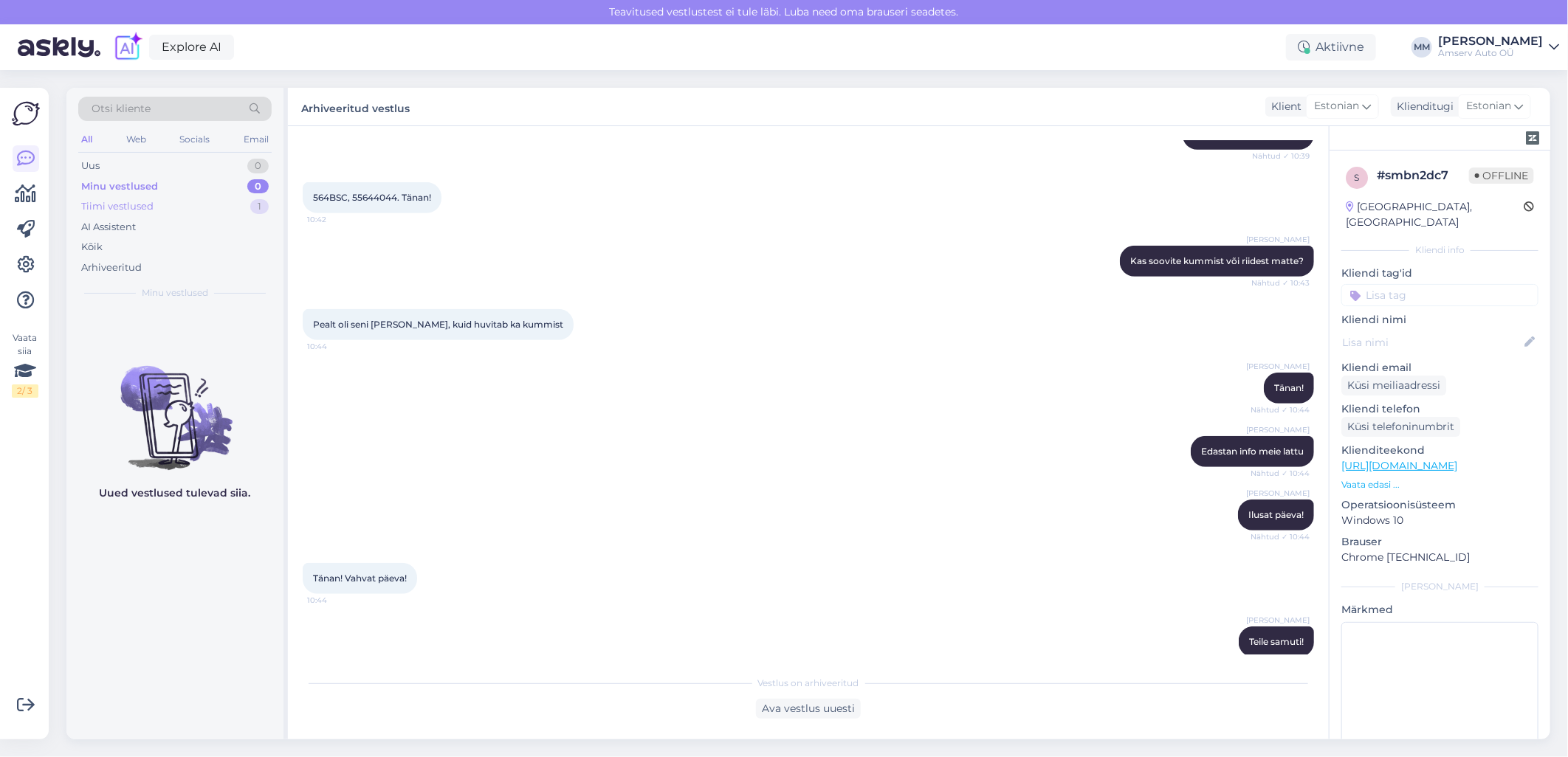
click at [153, 209] on div "Tiimi vestlused 1" at bounding box center [175, 206] width 193 height 21
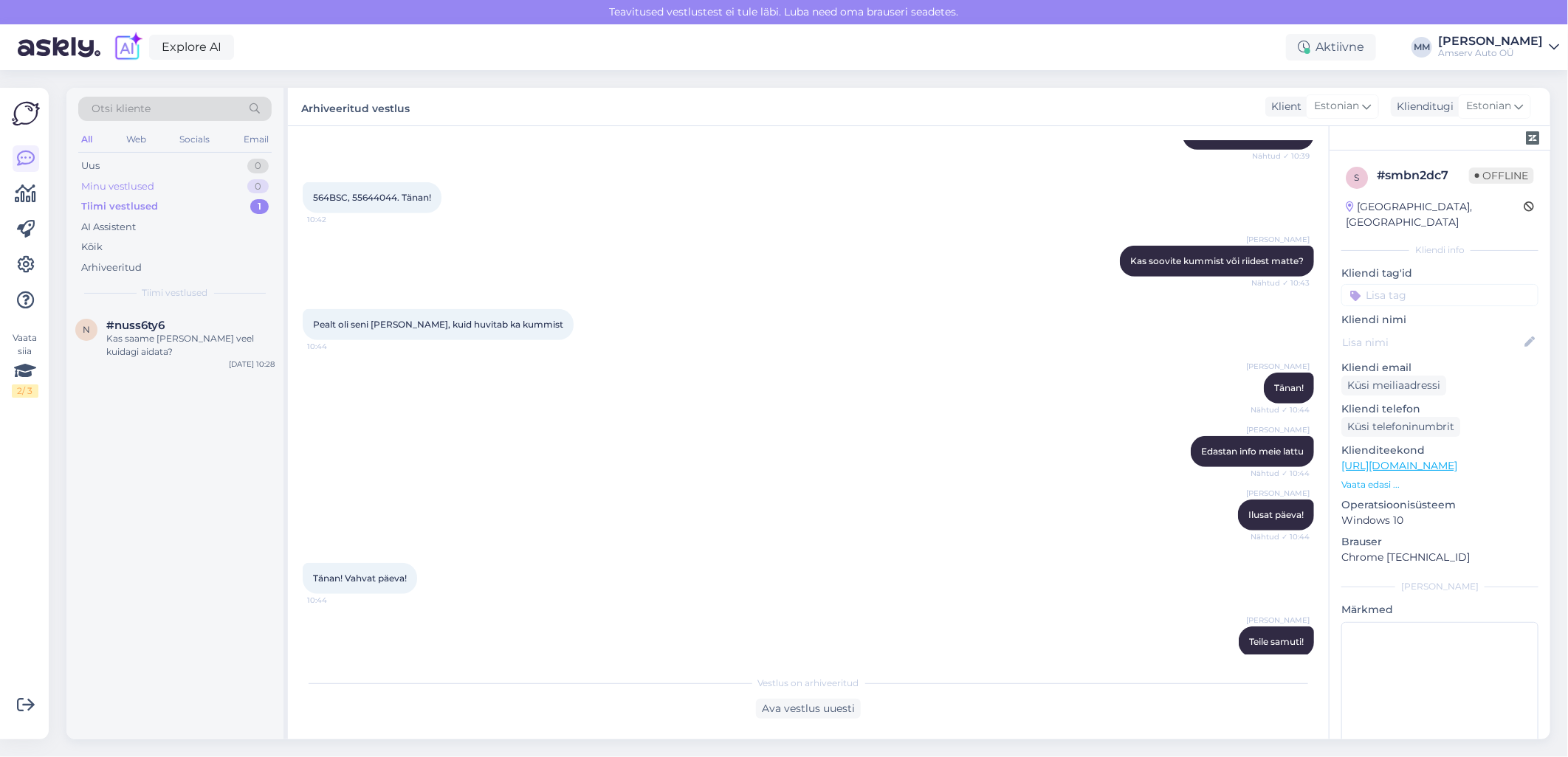
click at [151, 192] on div "Minu vestlused" at bounding box center [117, 186] width 73 height 15
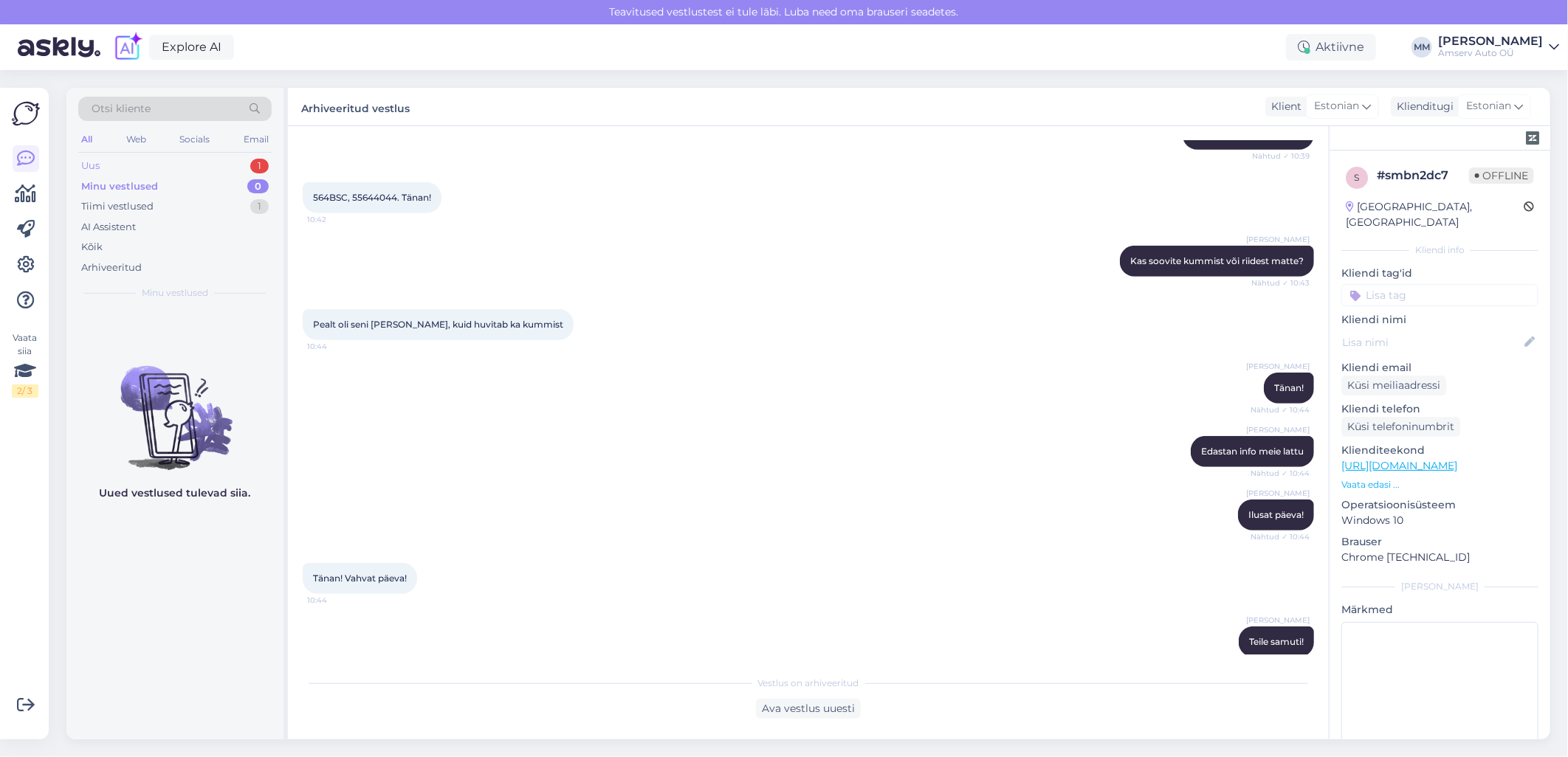
click at [138, 168] on div "Uus 1" at bounding box center [175, 166] width 193 height 21
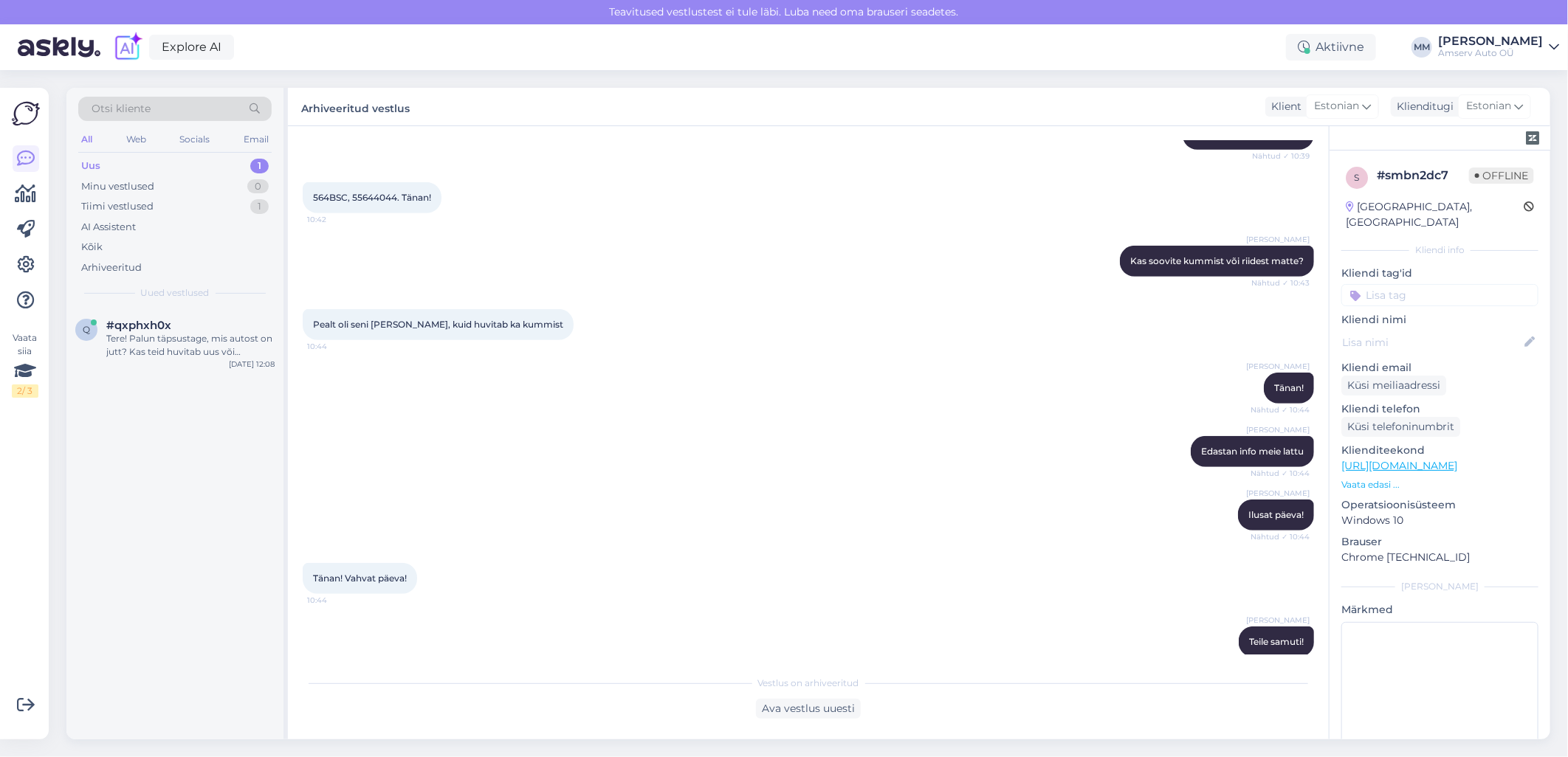
click at [178, 164] on div "Uus 1" at bounding box center [175, 166] width 193 height 21
click at [177, 340] on div "Tere! Palun täpsustage, mis autost on jutt? Kas teid huvitab uus või [PERSON_NA…" at bounding box center [191, 345] width 168 height 26
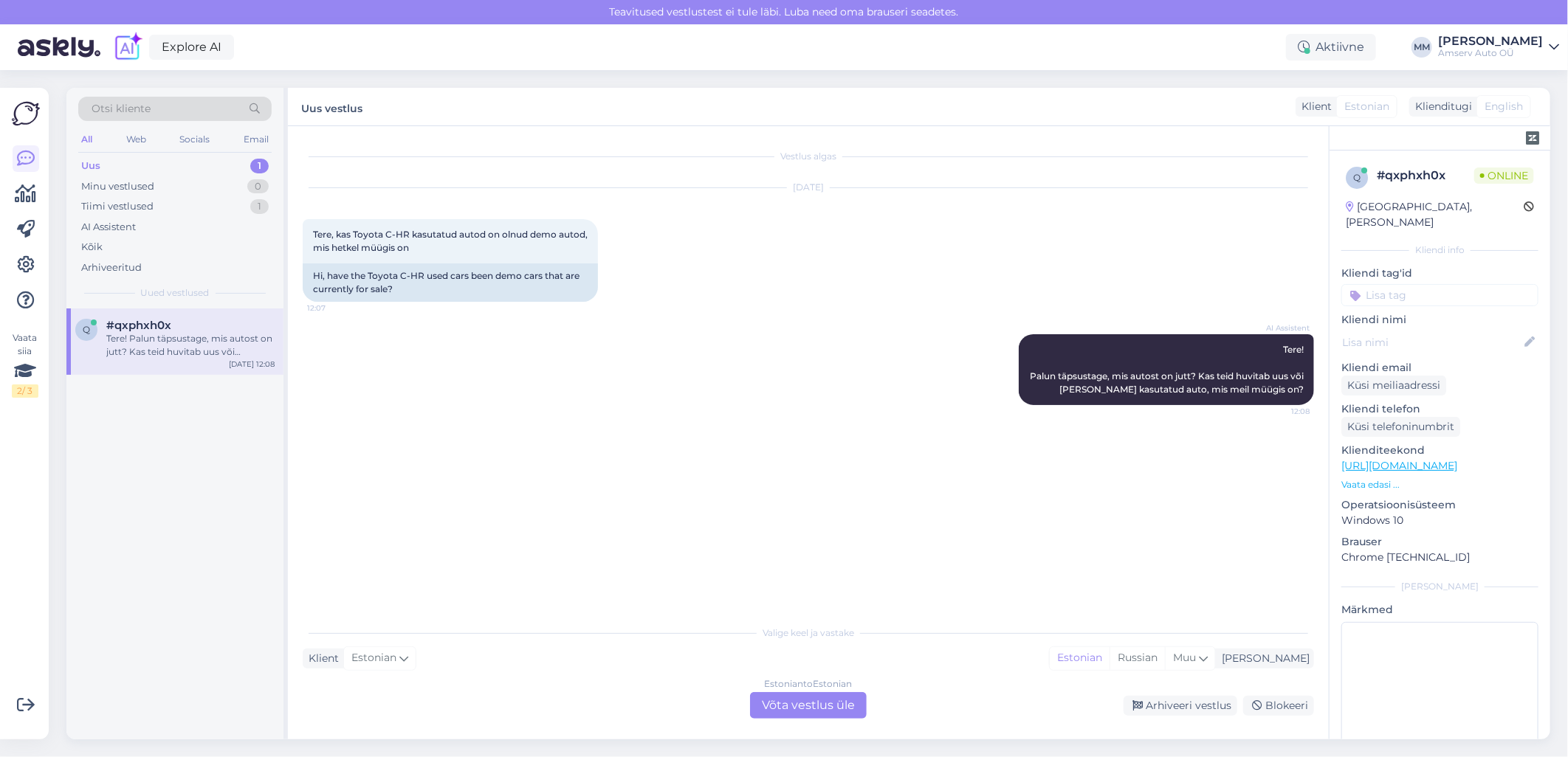
click at [783, 702] on div "Estonian to Estonian Võta vestlus üle" at bounding box center [808, 705] width 117 height 26
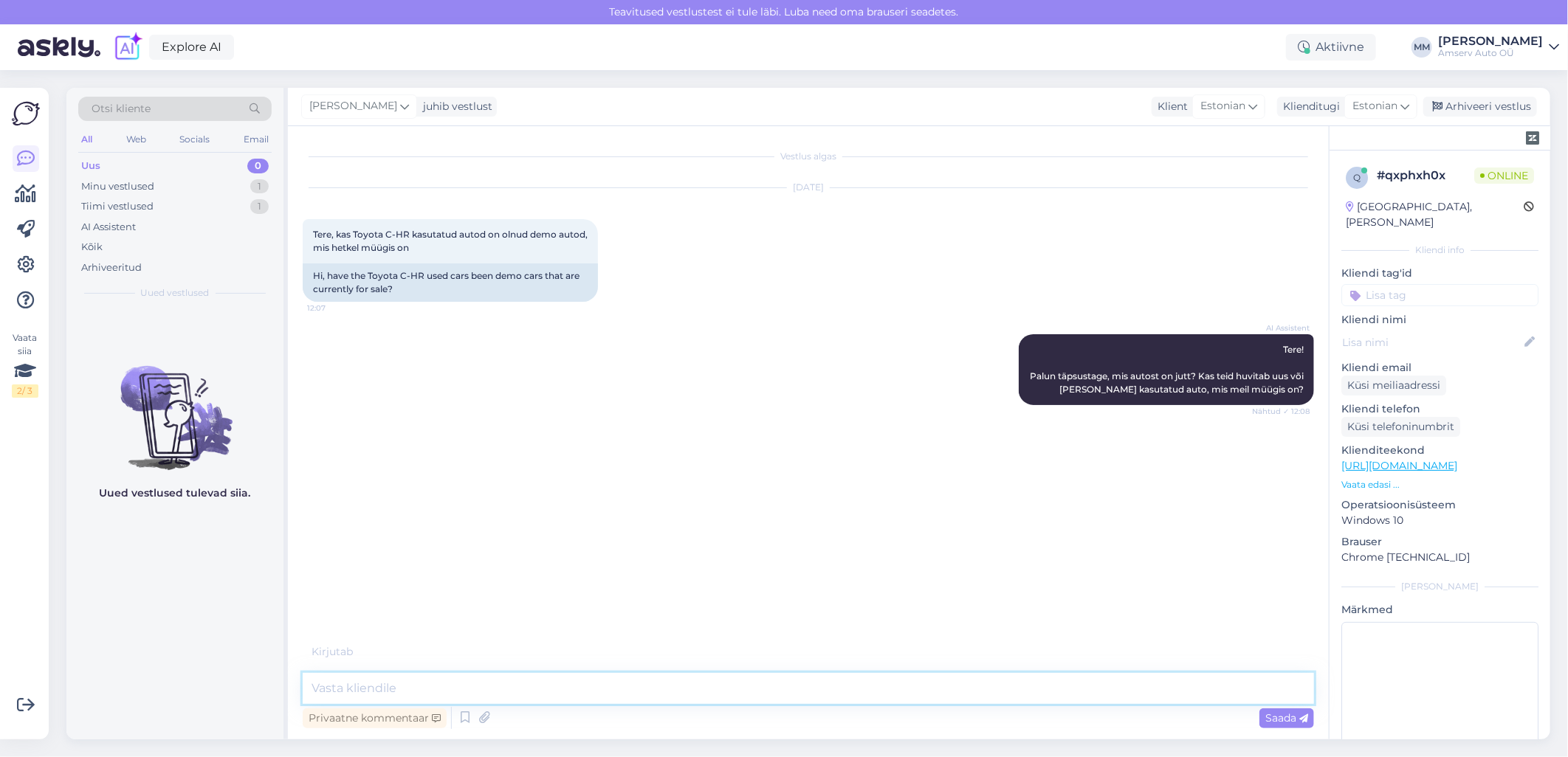
click at [537, 688] on textarea at bounding box center [808, 688] width 1012 height 31
click at [548, 684] on textarea at bounding box center [808, 688] width 1012 height 31
click at [522, 685] on textarea "Palun võtke ühendust meie kasutatude" at bounding box center [808, 688] width 1012 height 31
click at [556, 694] on textarea "Palun võtke ühendust meie kasutatude" at bounding box center [808, 688] width 1012 height 31
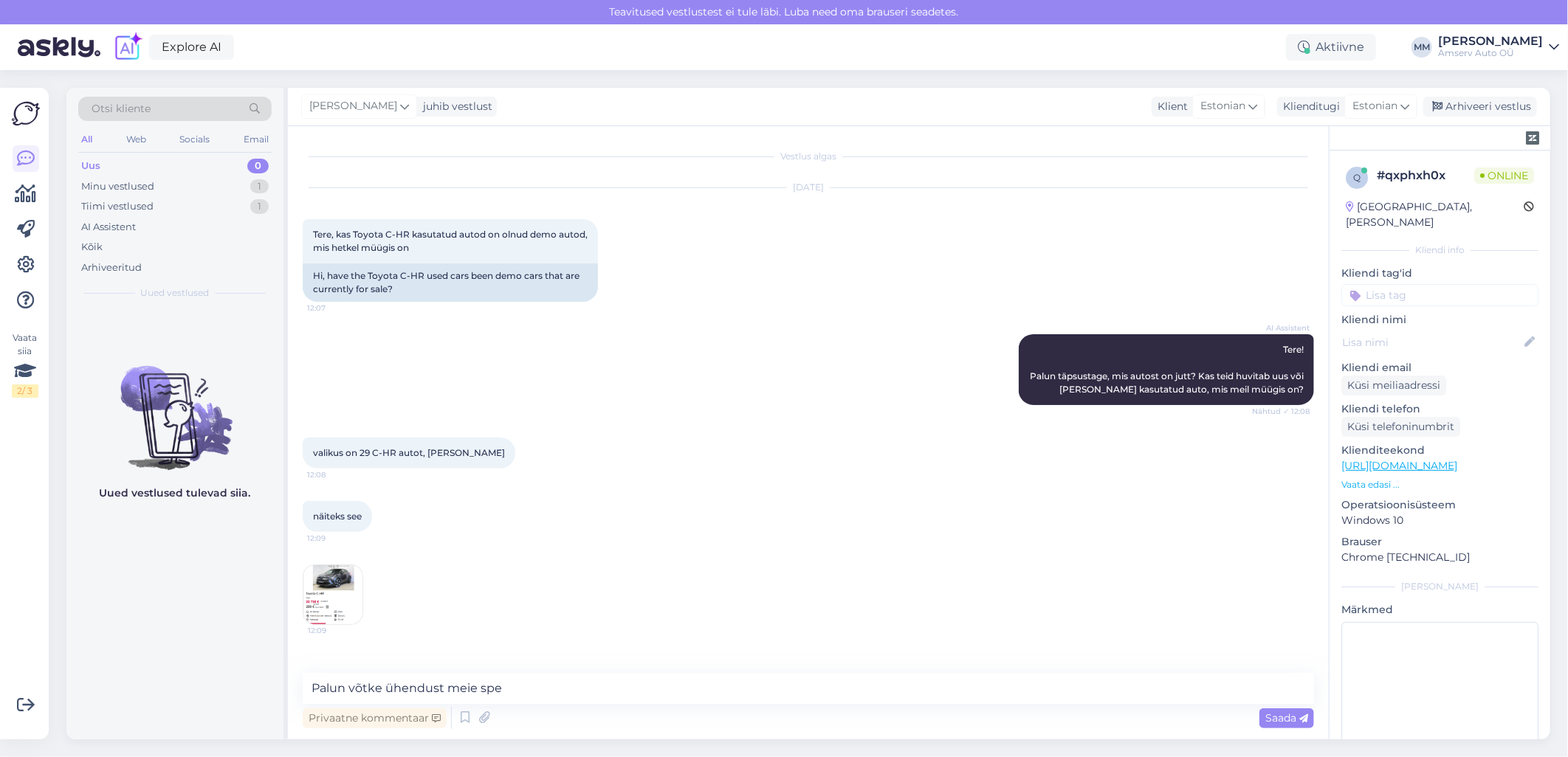
click at [344, 586] on img at bounding box center [333, 595] width 59 height 59
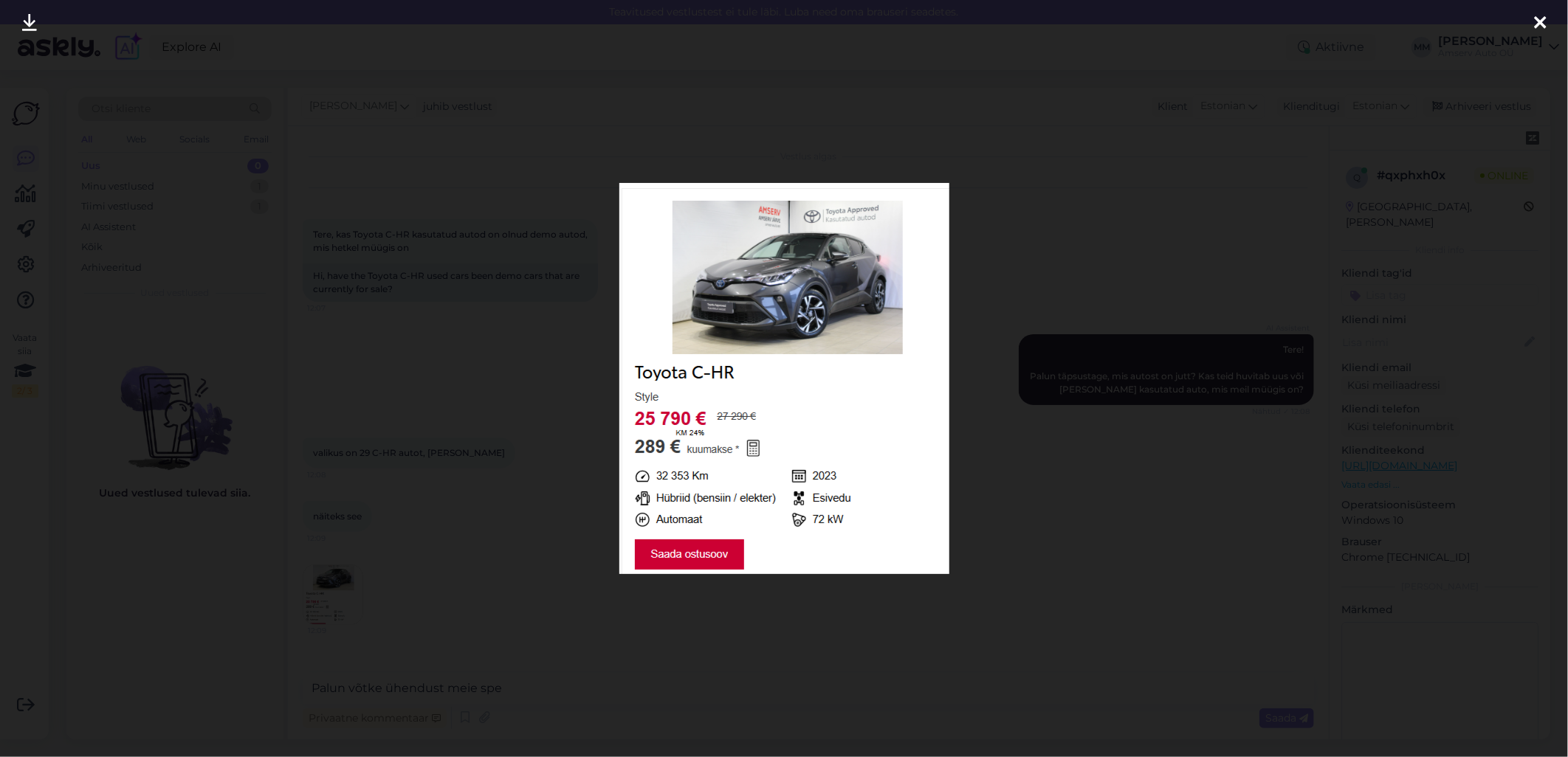
click at [803, 240] on img at bounding box center [784, 378] width 330 height 391
click at [1534, 25] on icon at bounding box center [1539, 23] width 12 height 19
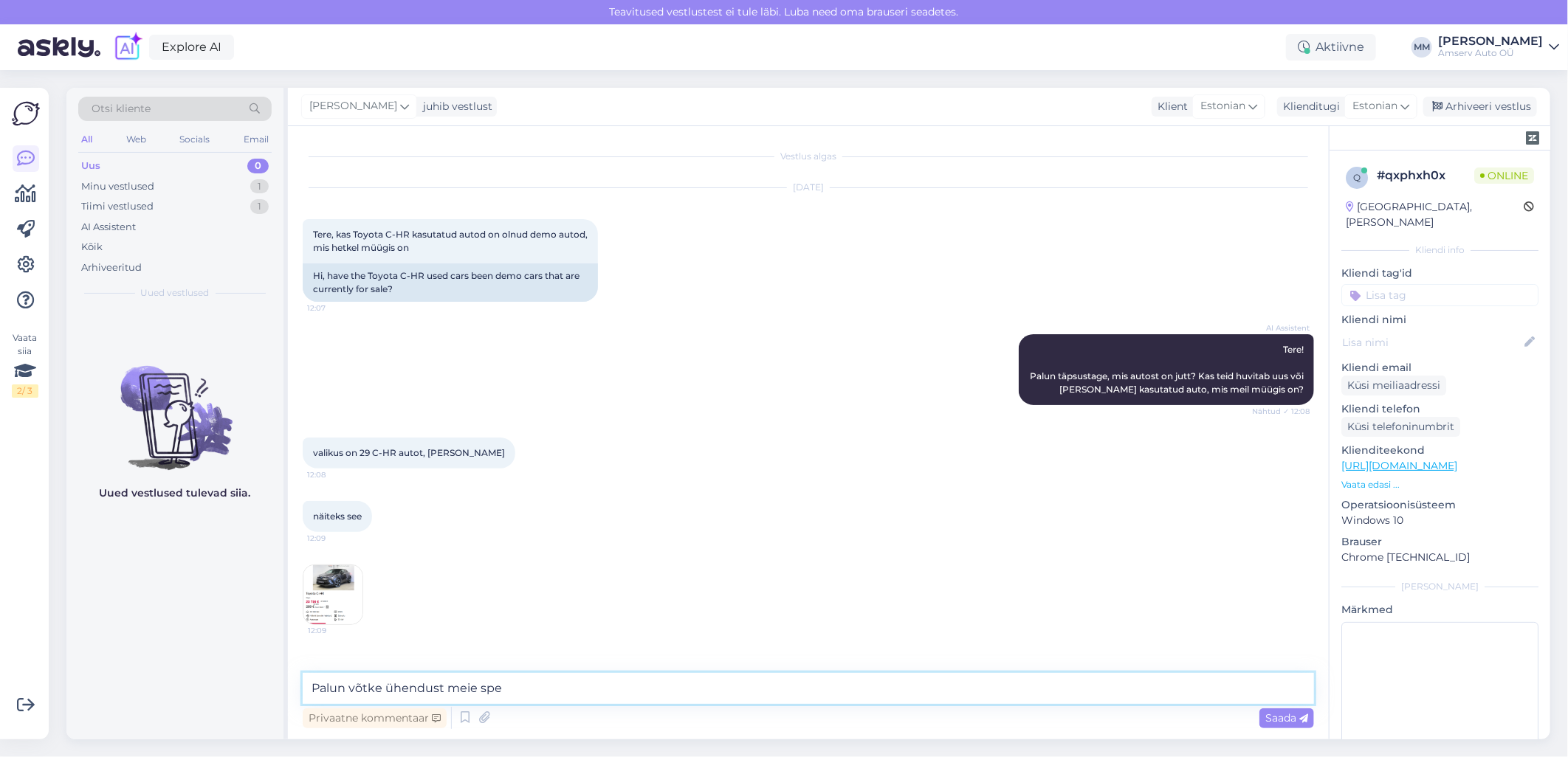
click at [512, 694] on textarea "Palun võtke ühendust meie spe" at bounding box center [808, 688] width 1012 height 31
click at [573, 691] on textarea "Palun võtke ühendust meie spetsialistiga" at bounding box center [808, 688] width 1012 height 31
paste textarea "522 2641"
type textarea "Palun võtke ühendust meie spetsialistiga 522 2641"
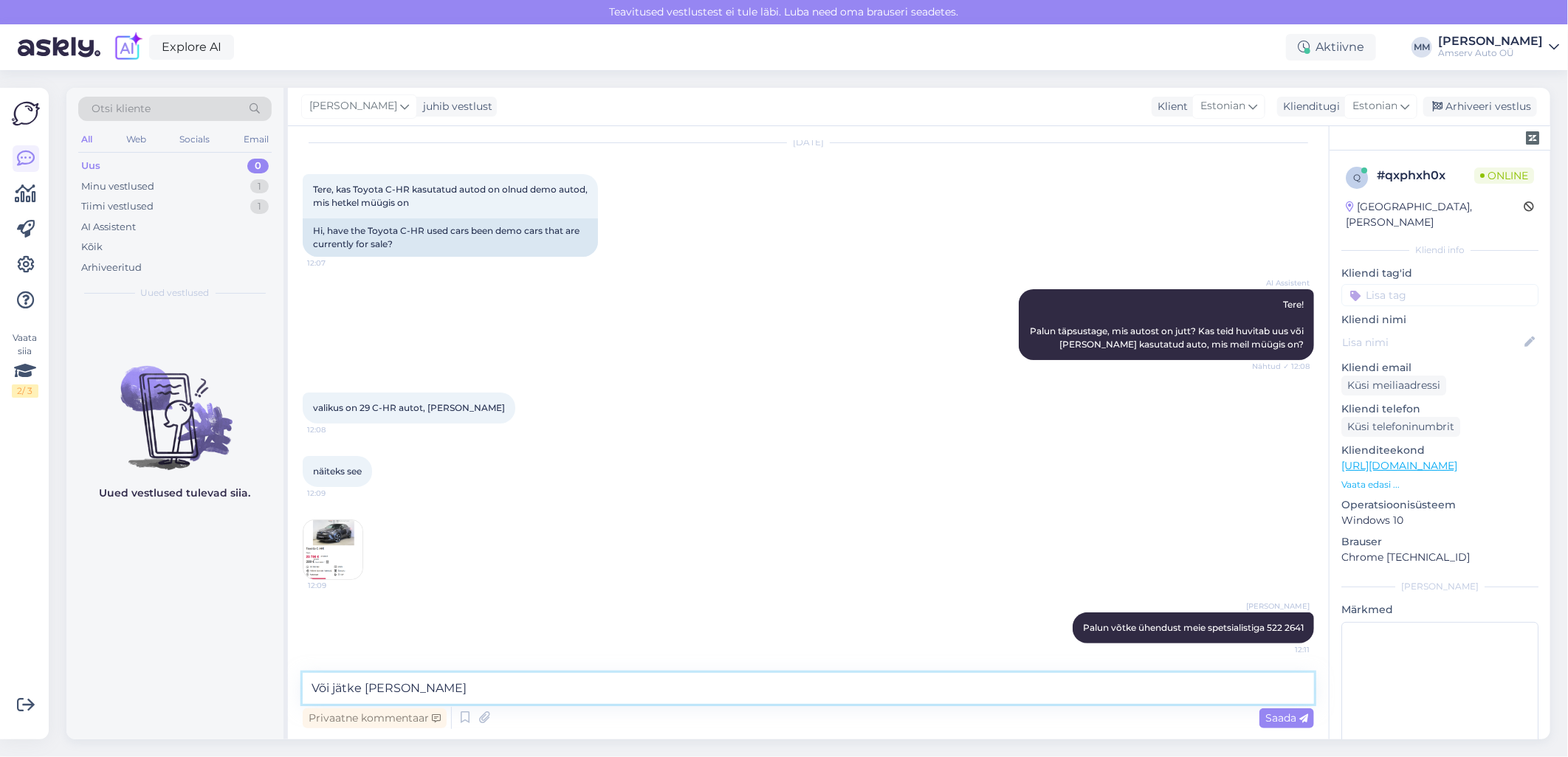
type textarea "Või jätke oma kontakt"
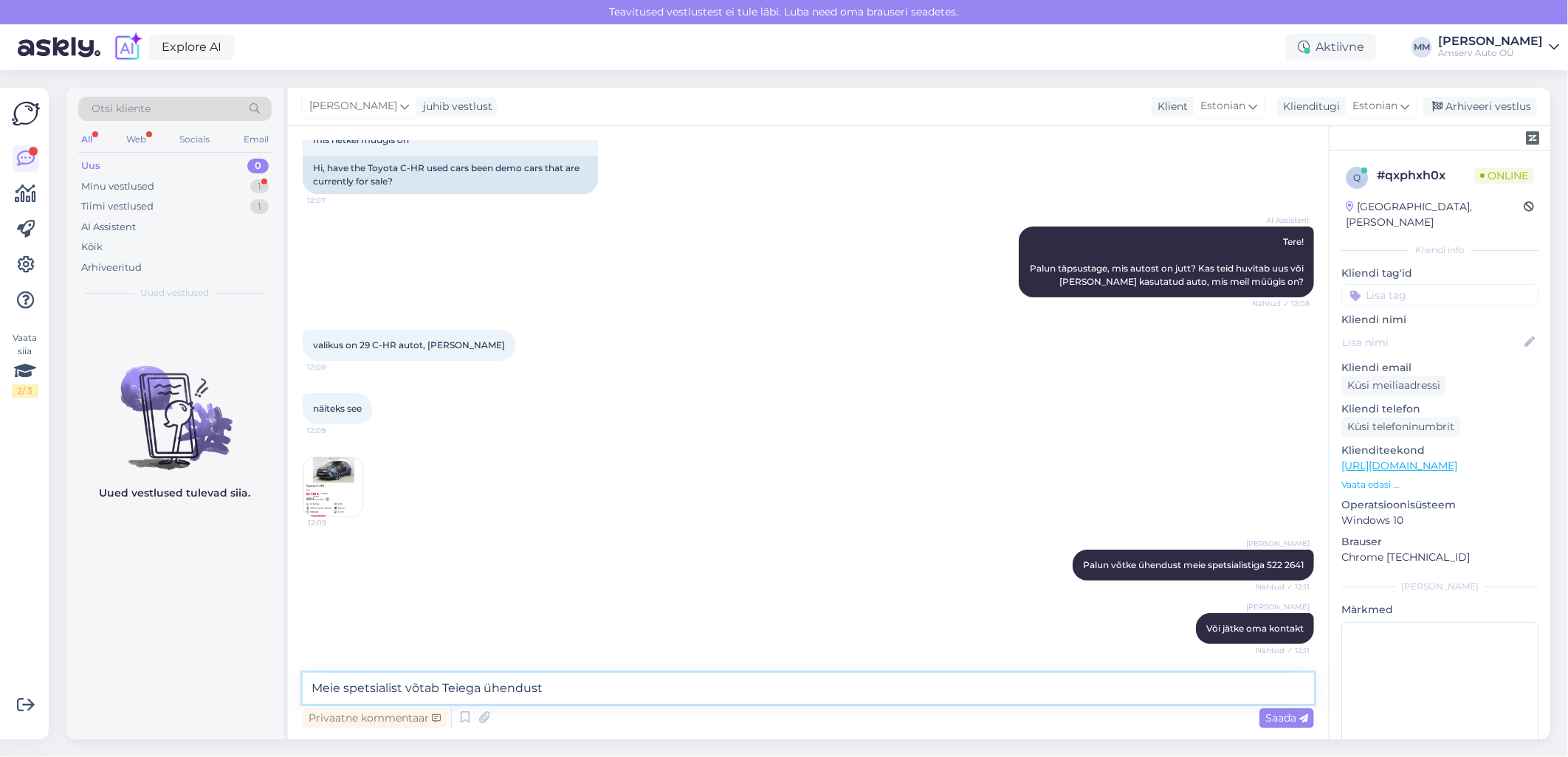
scroll to position [171, 0]
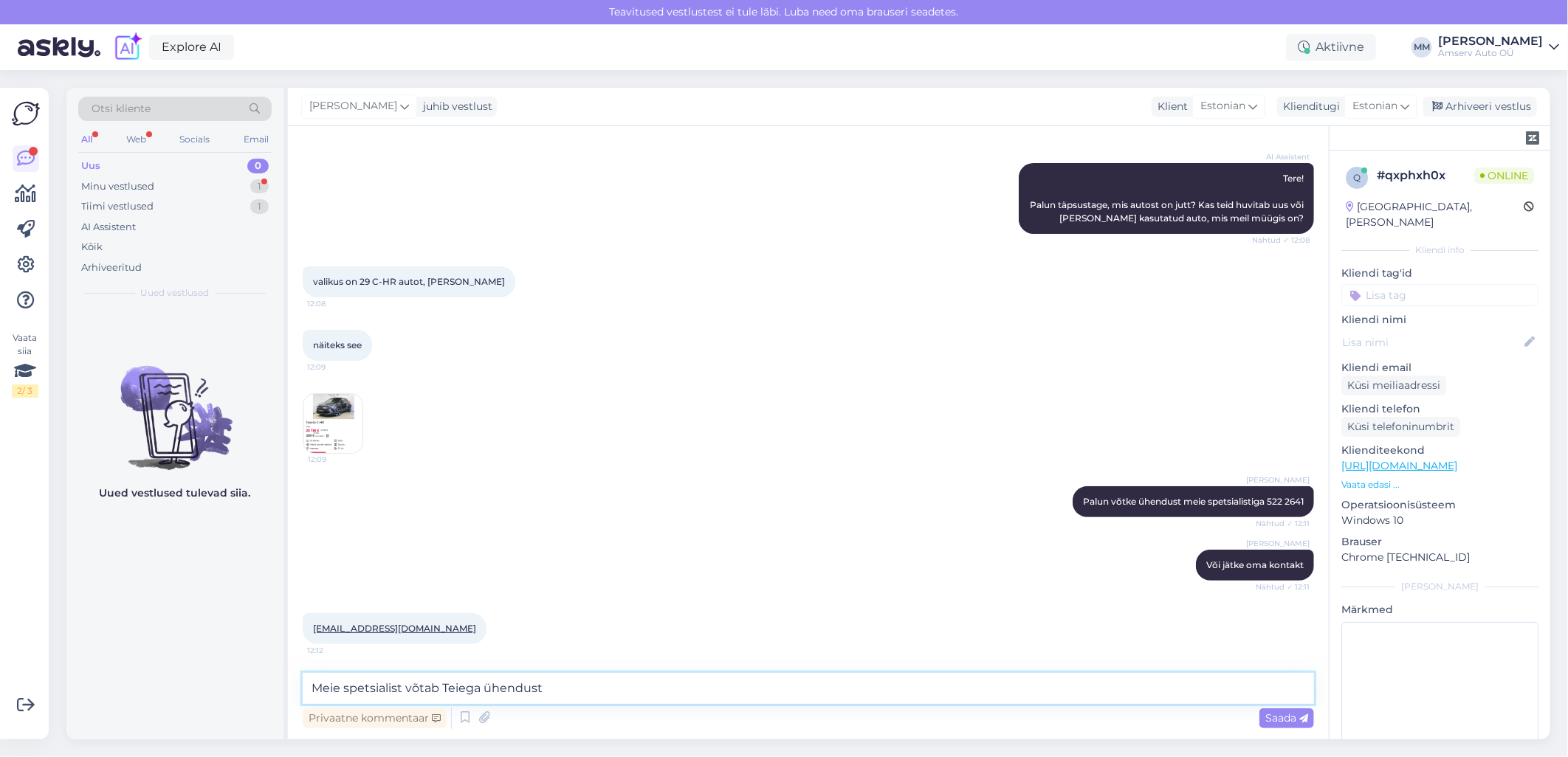
click at [311, 685] on textarea "Meie spetsialist võtab Teiega ühendust" at bounding box center [808, 688] width 1012 height 31
type textarea "[PERSON_NAME] tel. nr . Meie spetsialist võtab Teiega ühendust"
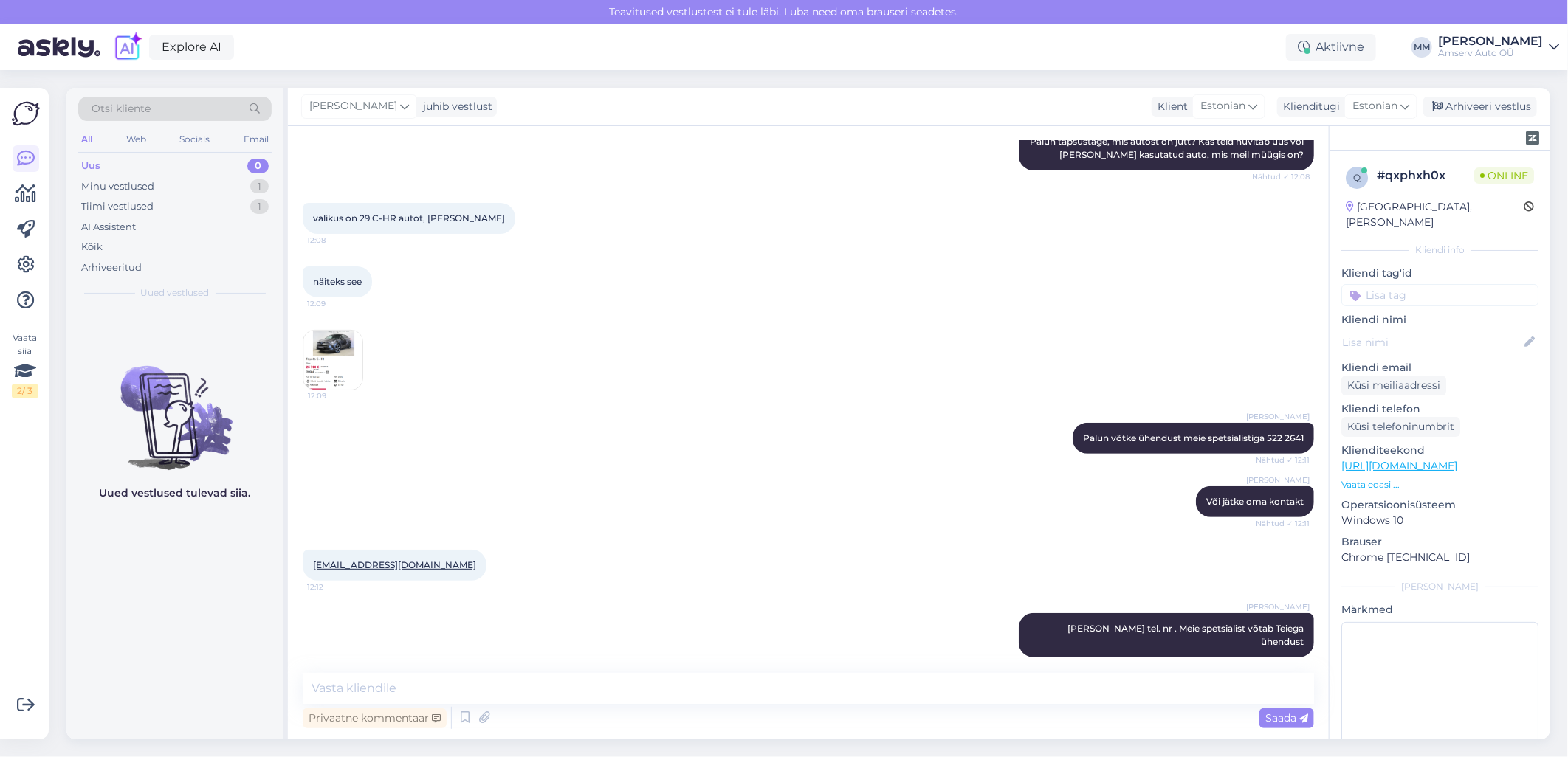
click at [318, 338] on img at bounding box center [333, 360] width 59 height 59
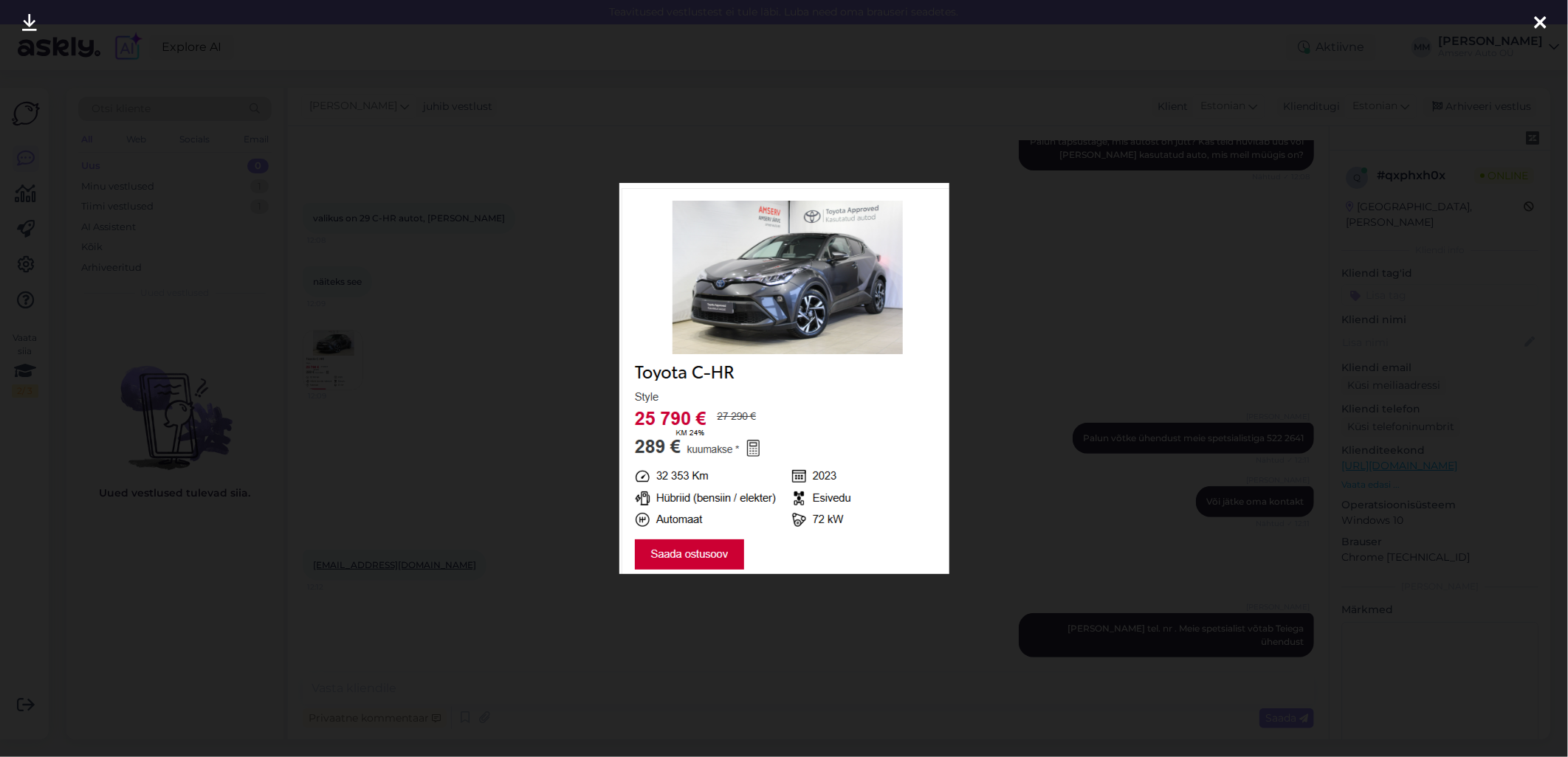
click at [725, 549] on img at bounding box center [784, 378] width 330 height 391
click at [1539, 20] on icon at bounding box center [1539, 23] width 12 height 19
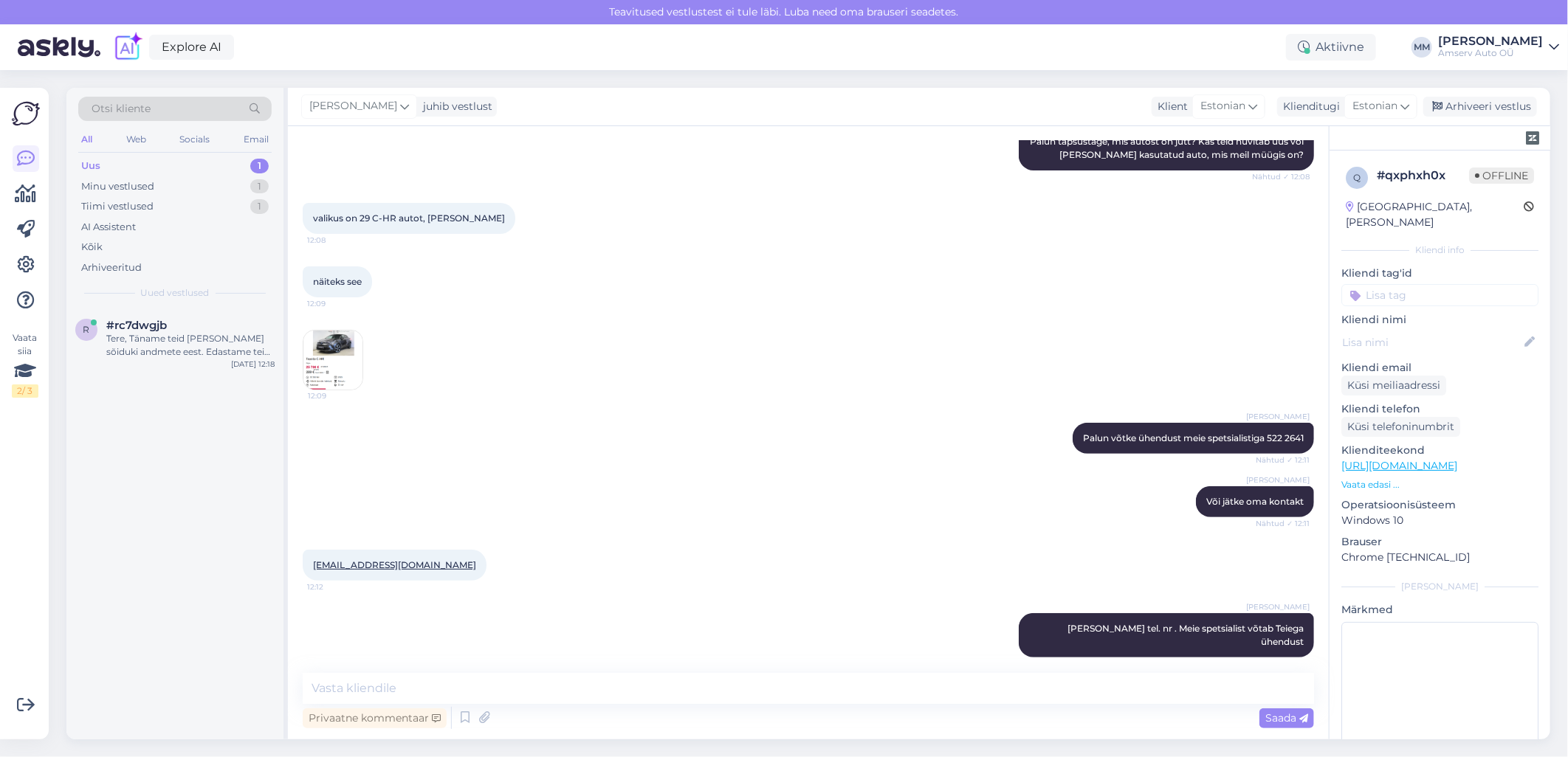
click at [206, 160] on div "Uus 1" at bounding box center [175, 166] width 193 height 21
click at [202, 160] on div "Uus 1" at bounding box center [175, 166] width 193 height 21
click at [168, 336] on div "Tere, Täname teid [PERSON_NAME] sõiduki andmete eest. Edastame teie soovi paran…" at bounding box center [191, 345] width 168 height 26
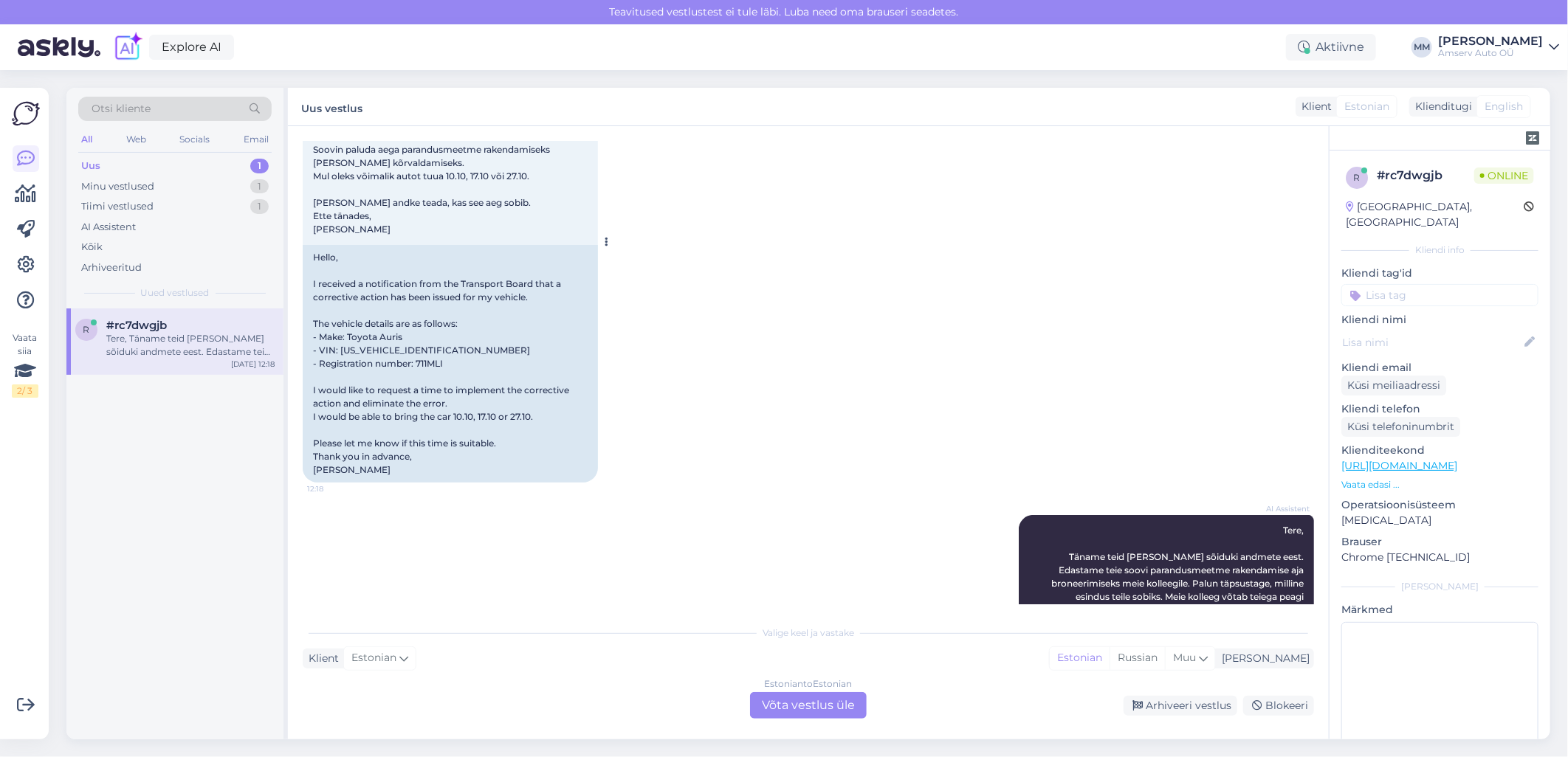
scroll to position [254, 0]
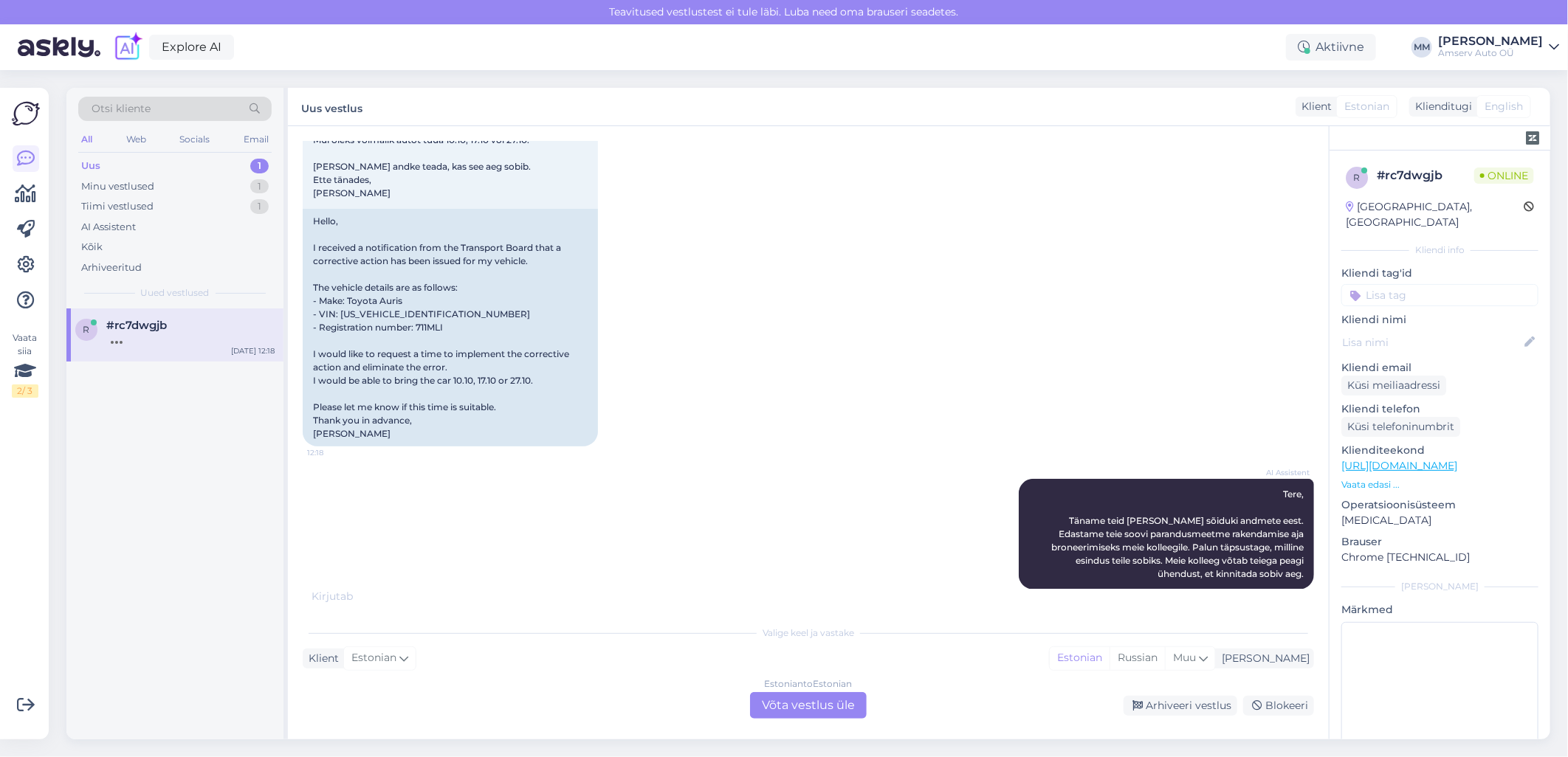
click at [796, 708] on div "Estonian to Estonian Võta vestlus üle" at bounding box center [808, 705] width 117 height 26
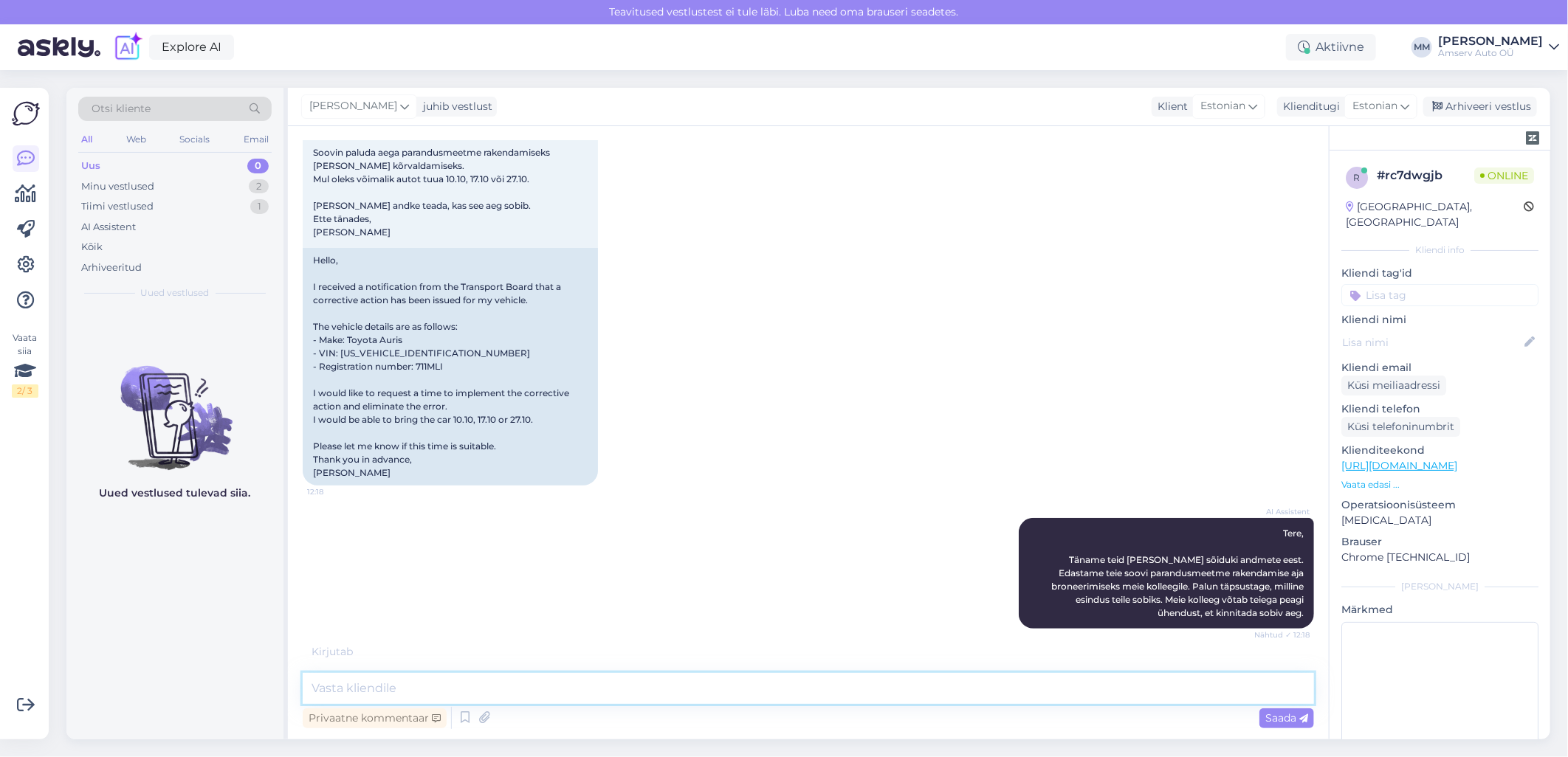
click at [608, 692] on textarea at bounding box center [808, 688] width 1012 height 31
type textarea "Tere"
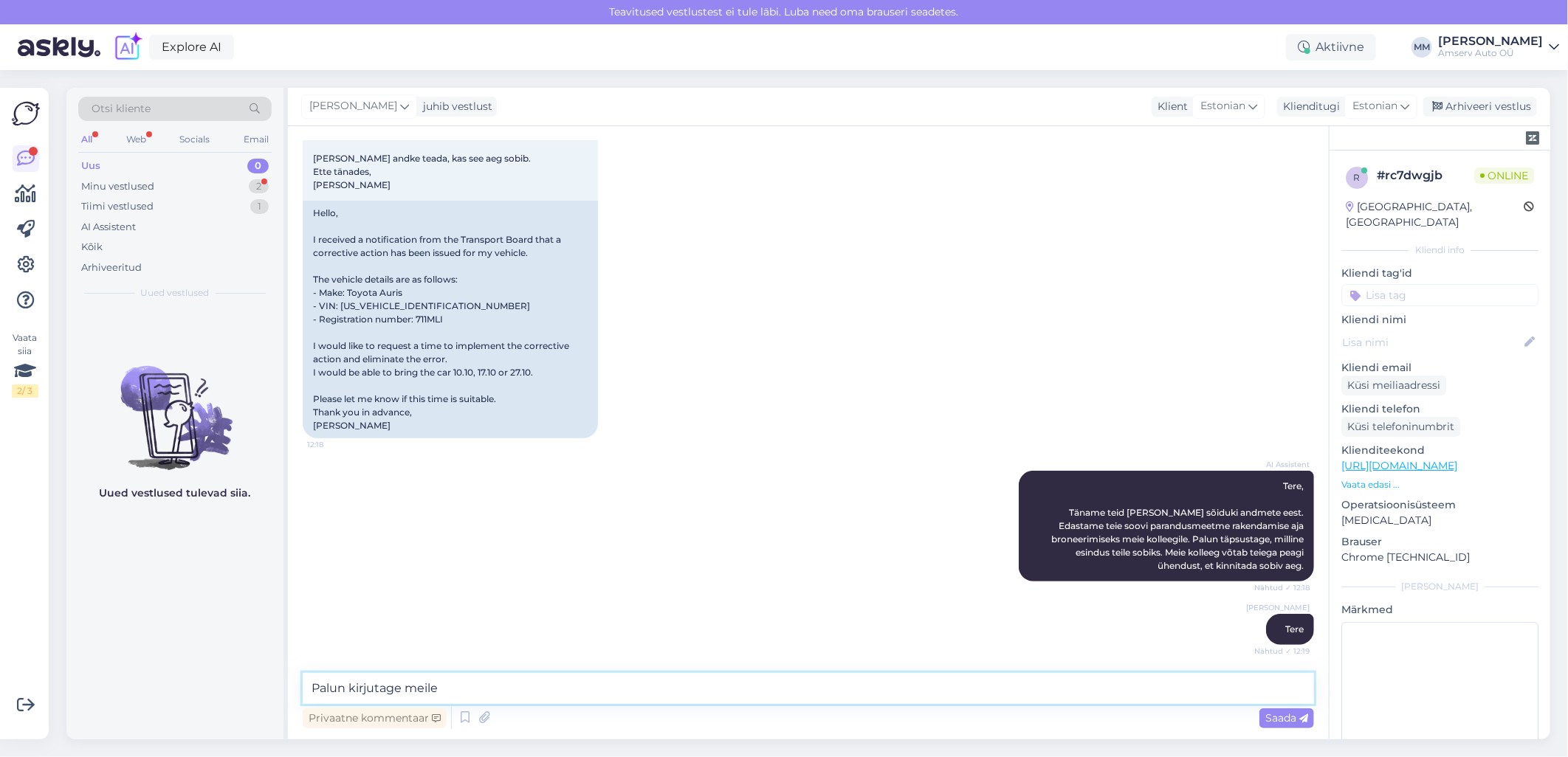
scroll to position [326, 0]
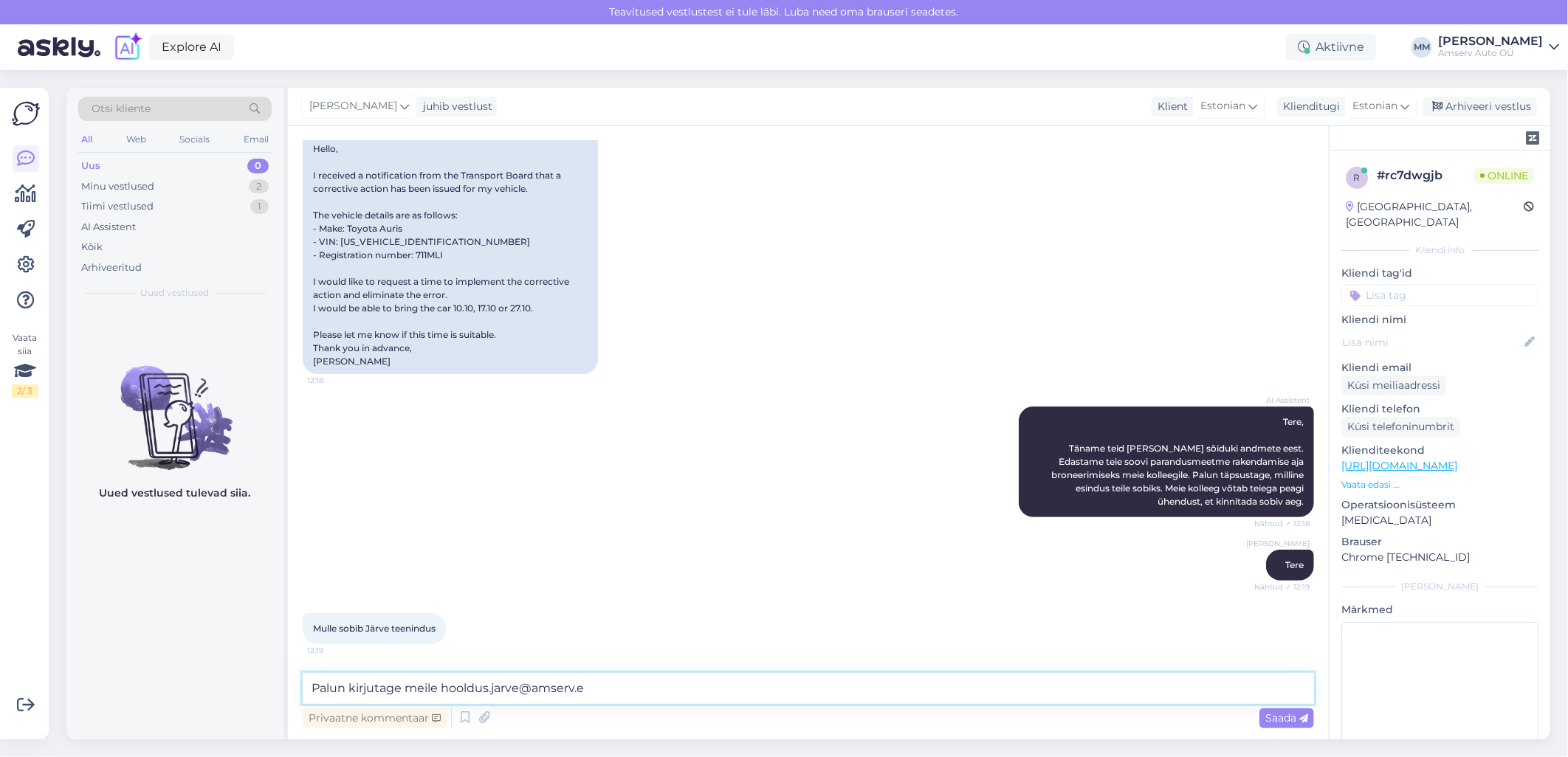
type textarea "Palun kirjutage meile [EMAIL_ADDRESS][DOMAIN_NAME]"
click at [633, 686] on textarea "Palun kirjutage meile [EMAIL_ADDRESS][DOMAIN_NAME]" at bounding box center [808, 688] width 1012 height 31
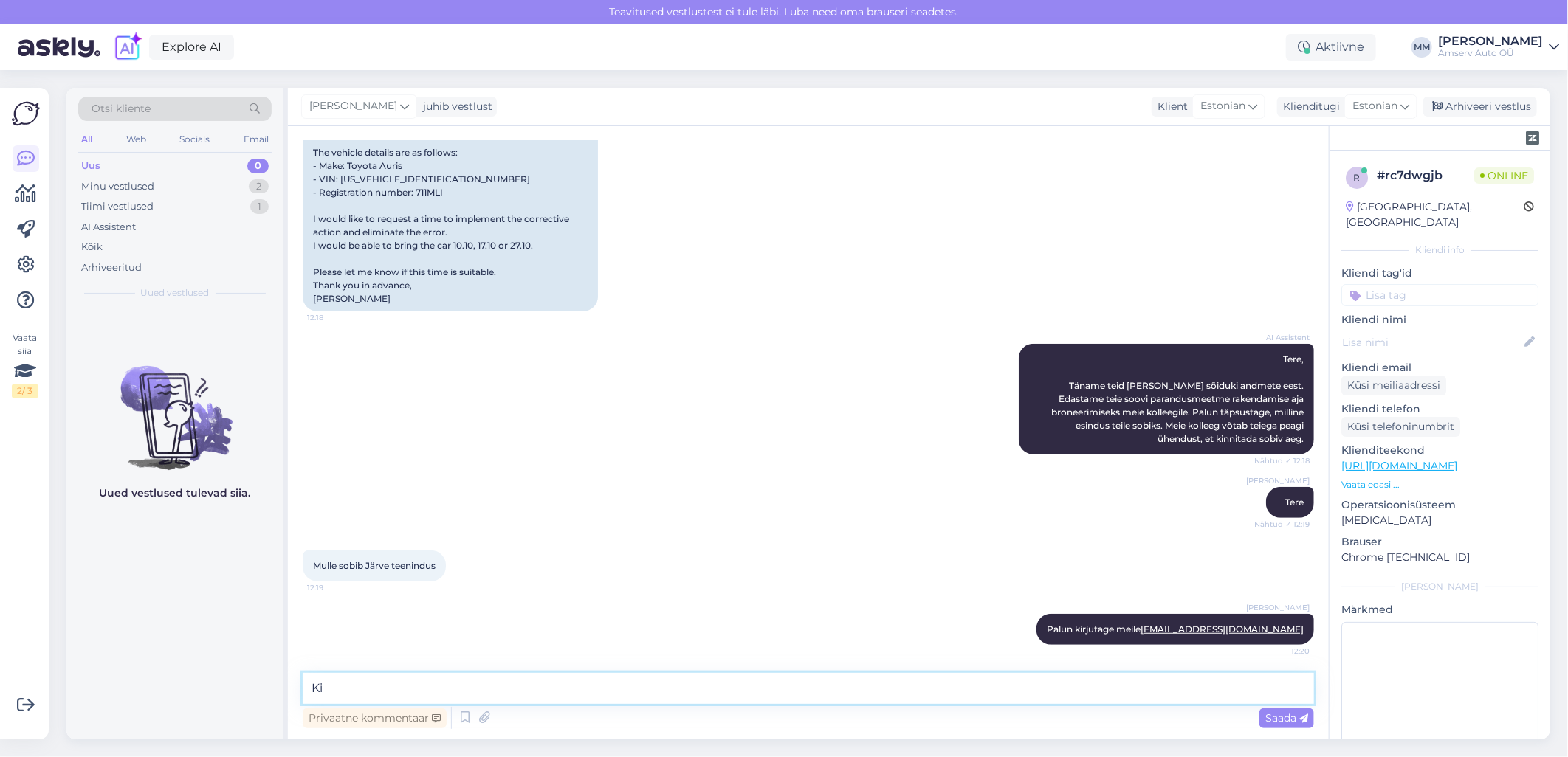
type textarea "K"
type textarea "kindlasti jätke oma kontakt"
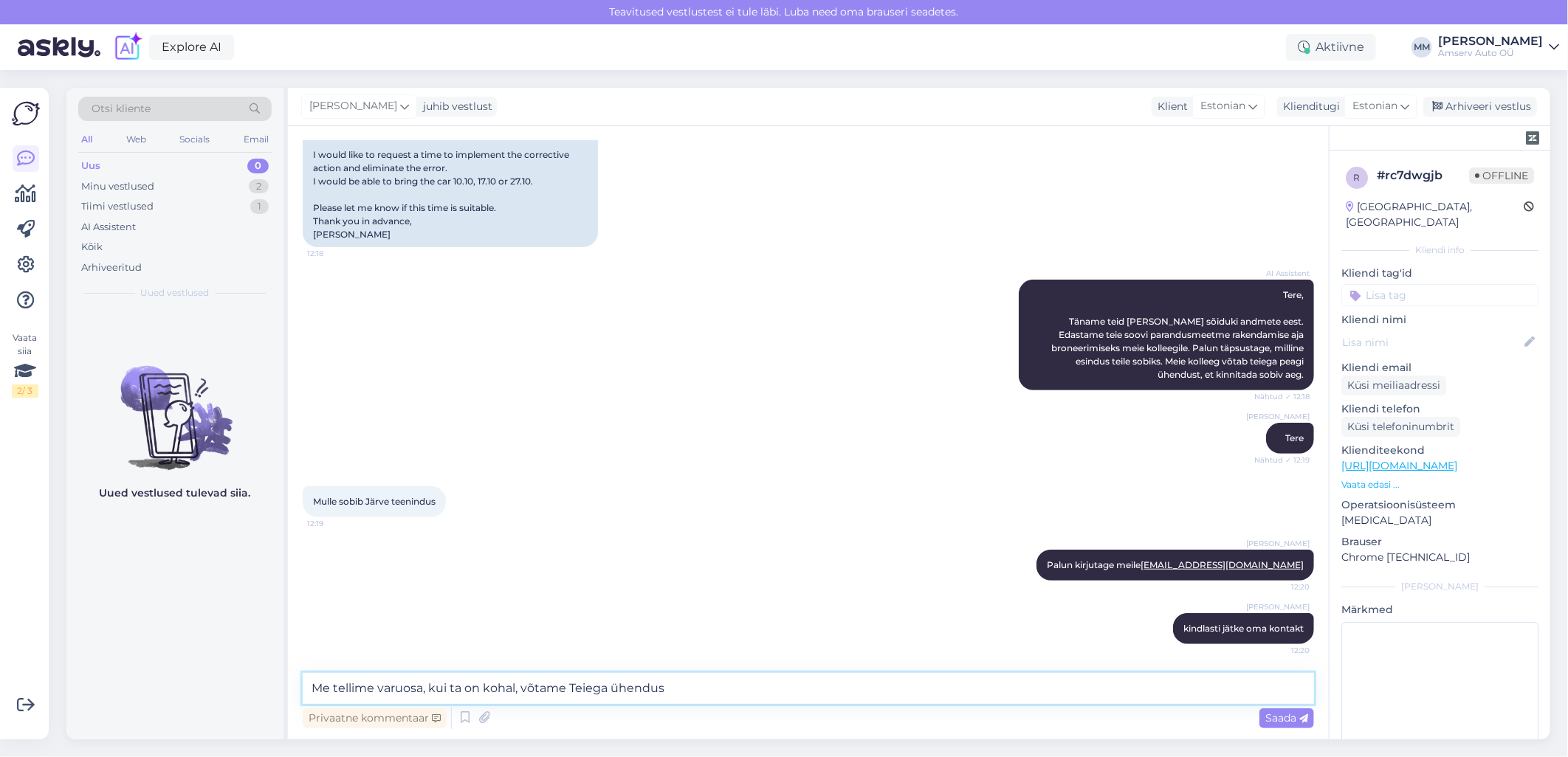
type textarea "Me tellime varuosa, kui ta on kohal, võtame Teiega ühendust"
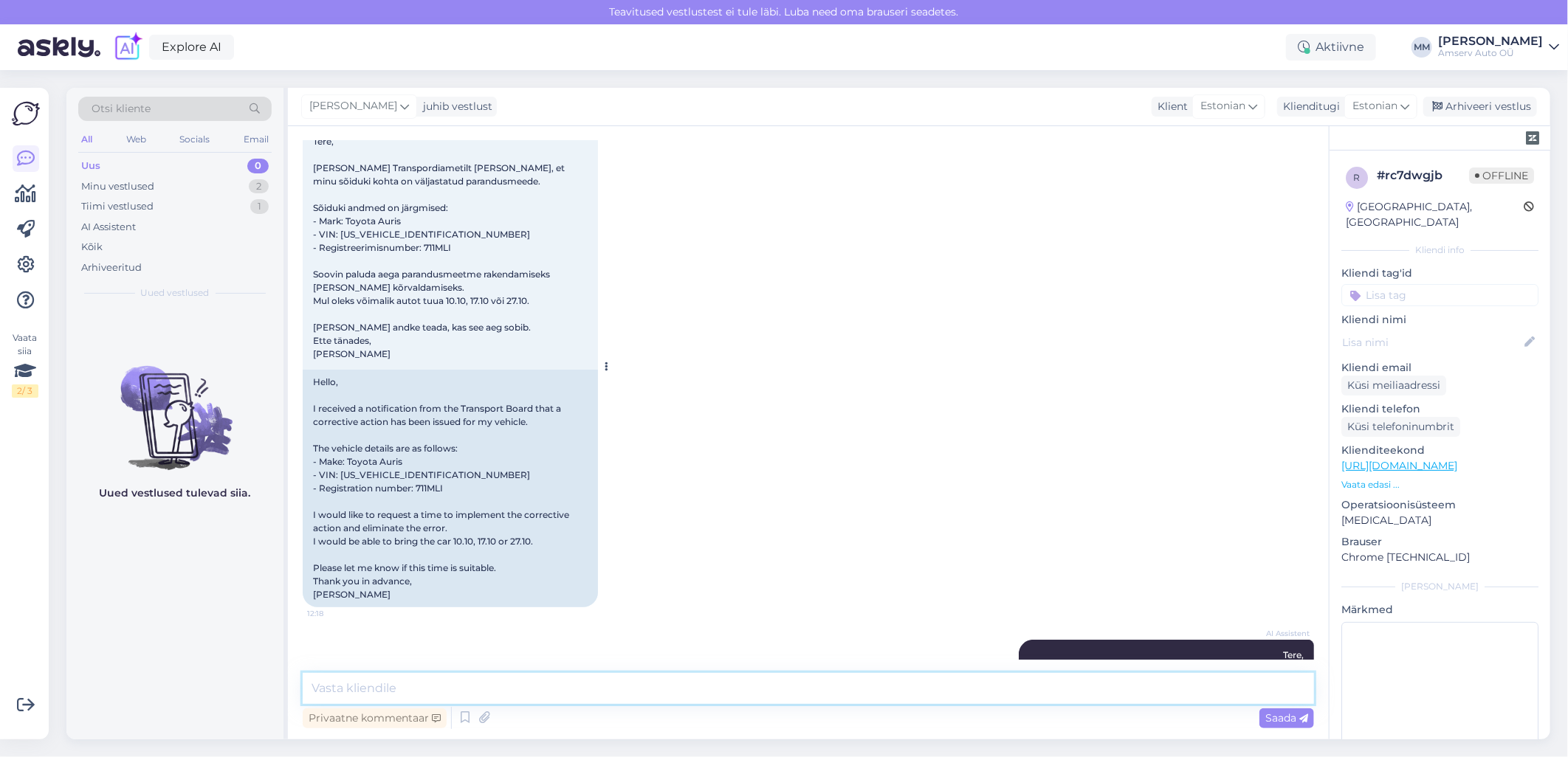
scroll to position [0, 0]
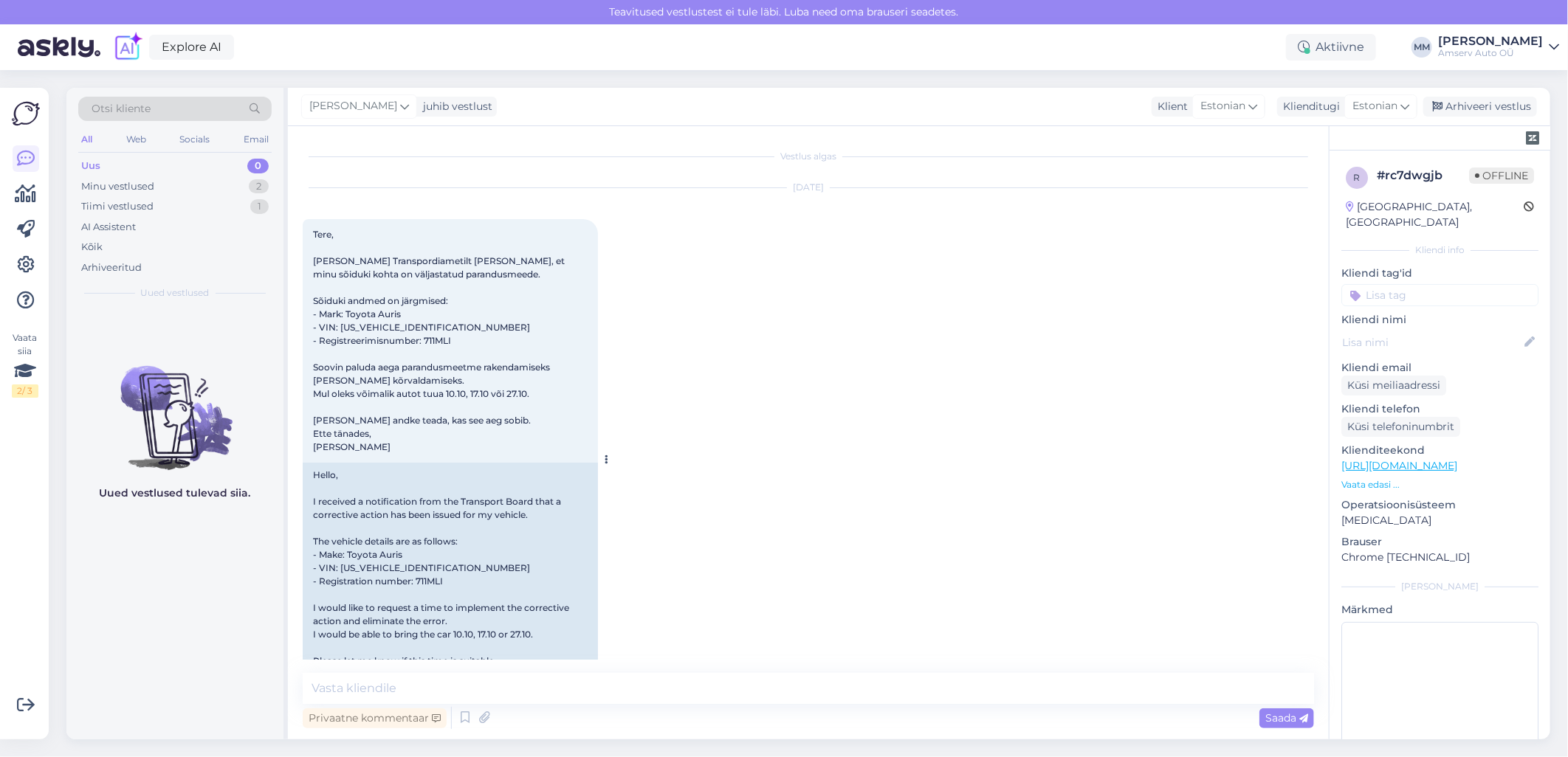
click at [437, 337] on span "Tere, [PERSON_NAME] Transpordiametilt [PERSON_NAME], et minu sõiduki kohta on v…" at bounding box center [440, 340] width 254 height 223
copy span "711MLI"
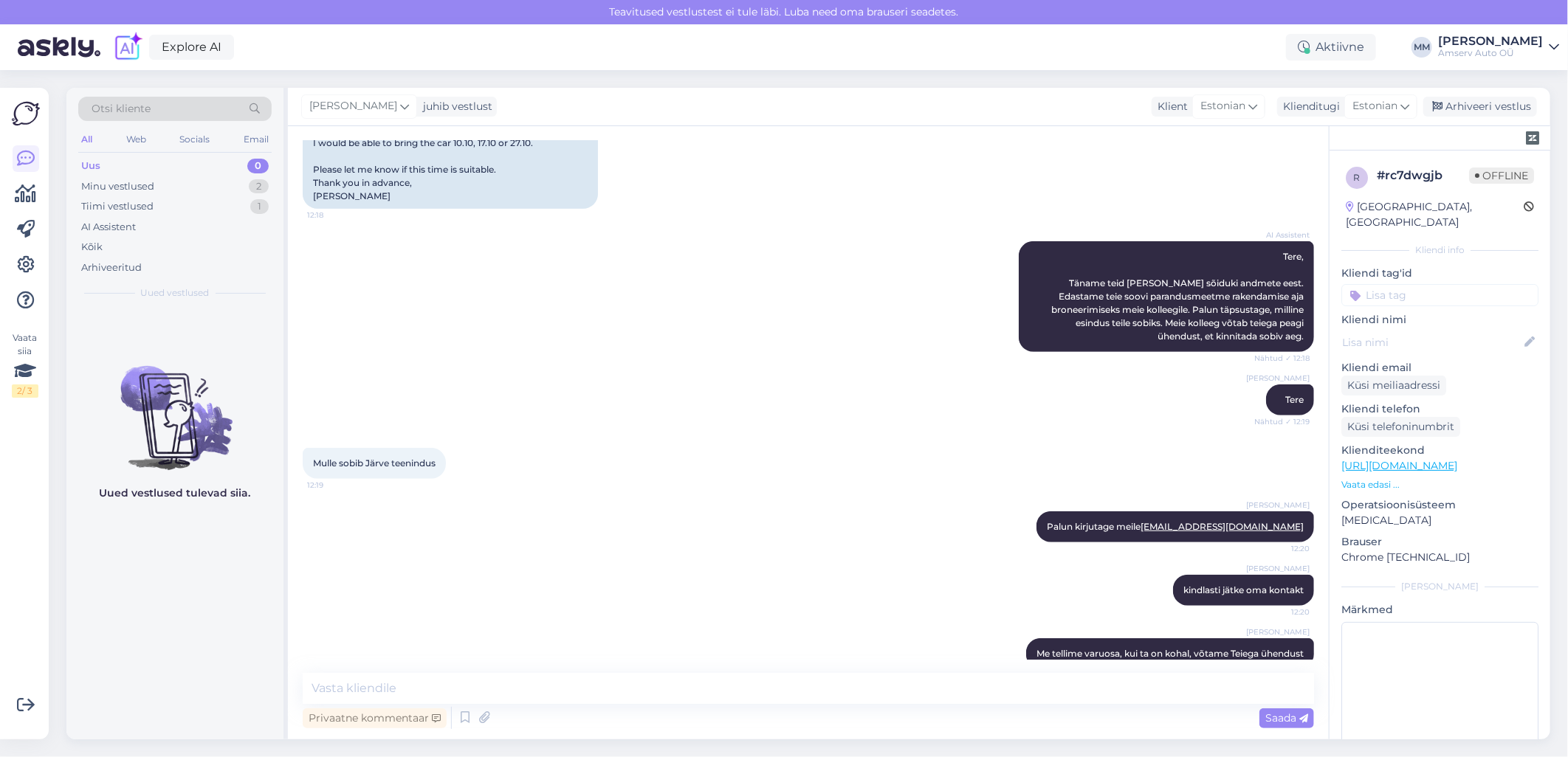
scroll to position [517, 0]
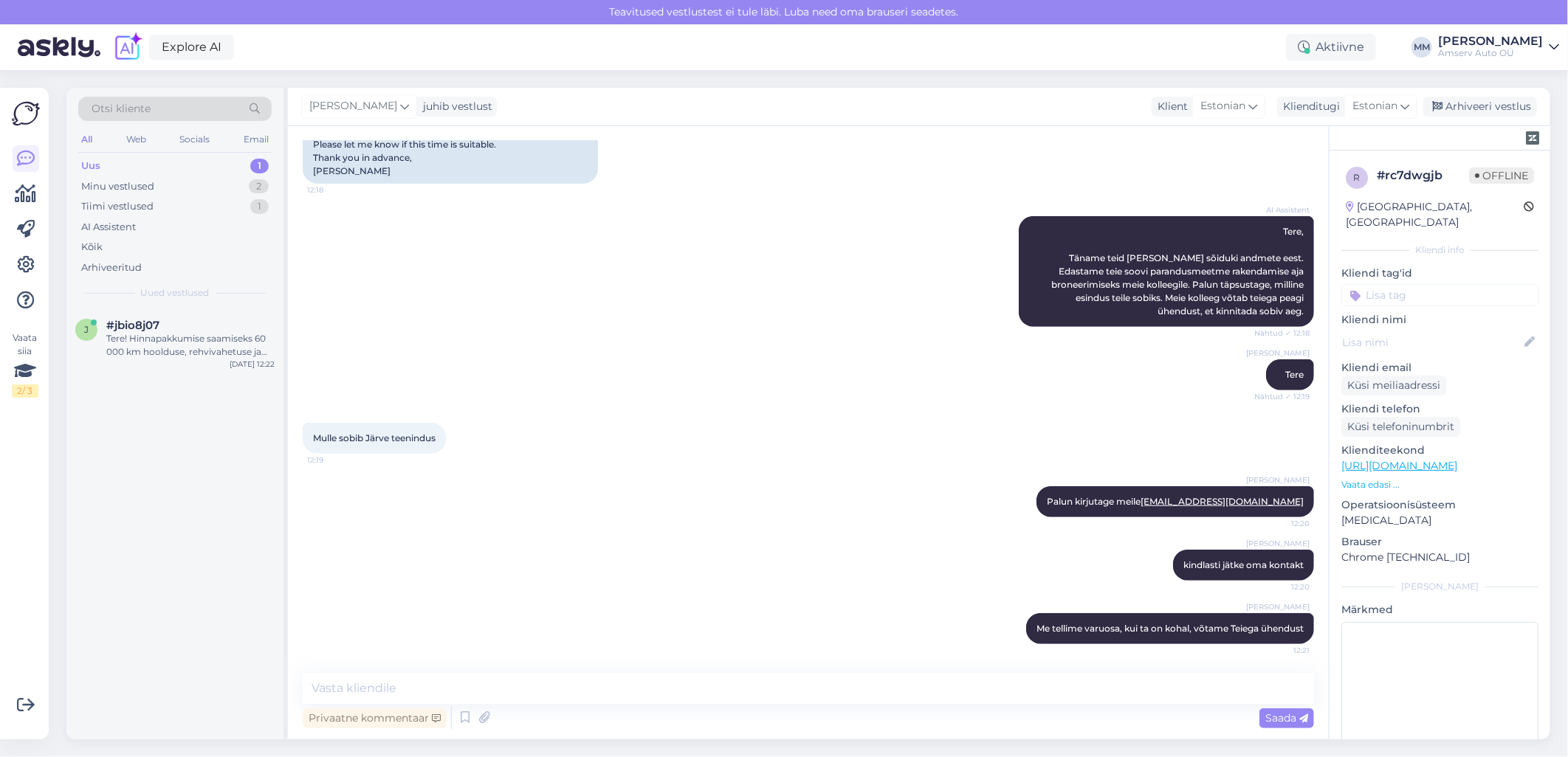
click at [158, 168] on div "Uus 1" at bounding box center [175, 166] width 193 height 21
click at [166, 162] on div "Uus 1" at bounding box center [175, 166] width 193 height 21
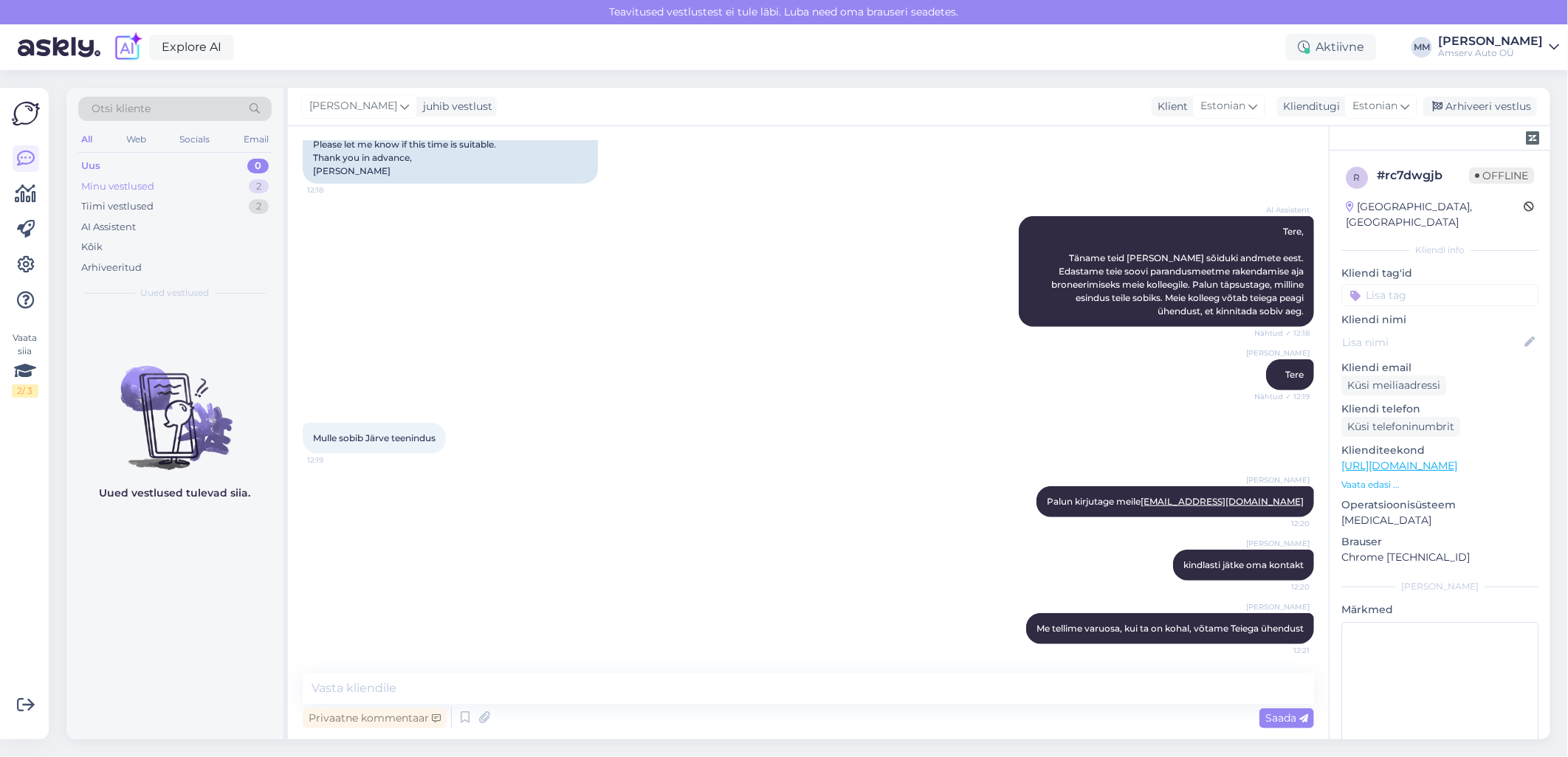
click at [189, 182] on div "Minu vestlused 2" at bounding box center [175, 186] width 193 height 21
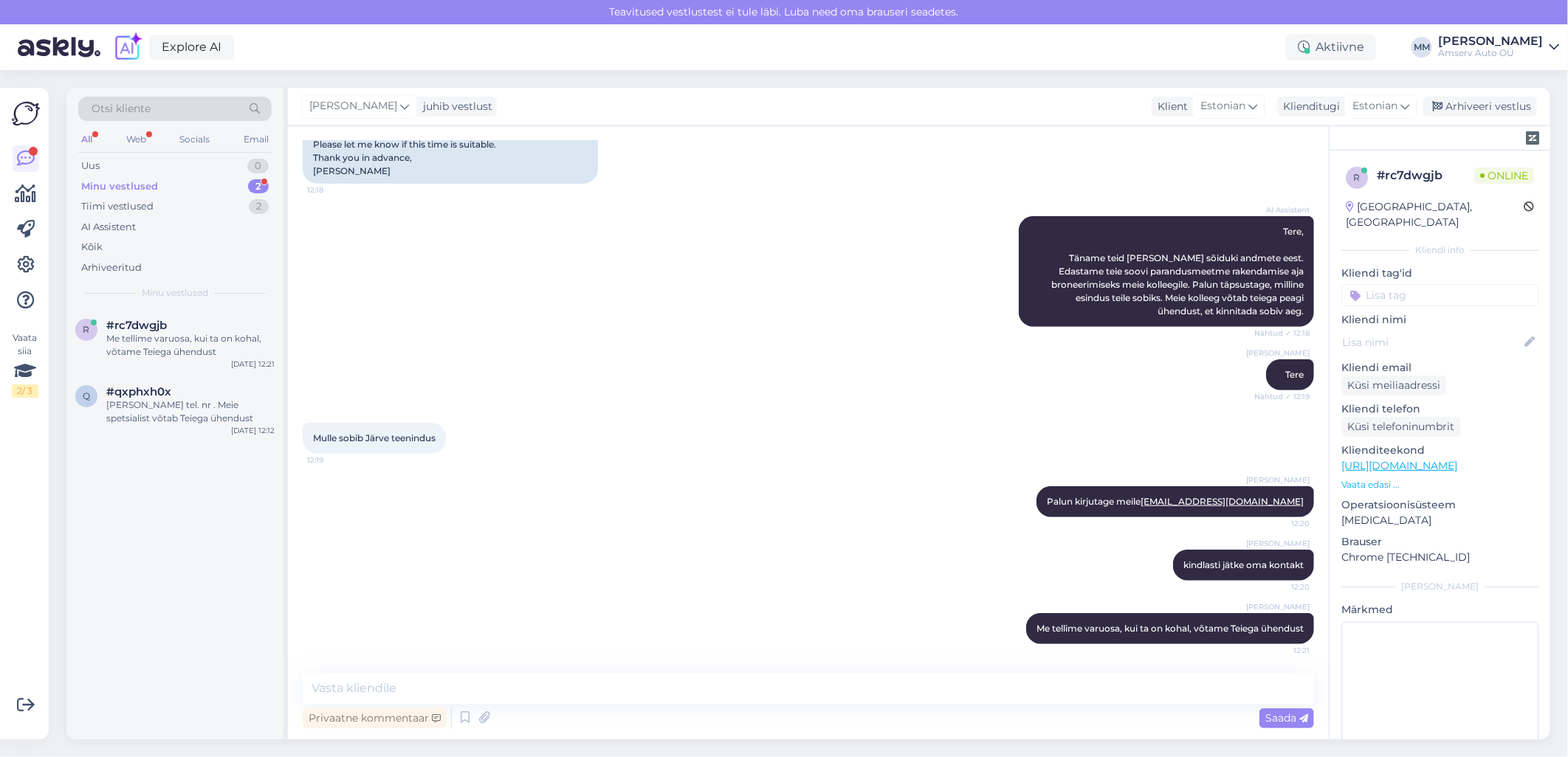
click at [171, 181] on div "Minu vestlused 2" at bounding box center [175, 186] width 193 height 21
click at [202, 352] on div "Me tellime varuosa, kui ta on kohal, võtame Teiega ühendust" at bounding box center [191, 345] width 168 height 26
click at [167, 409] on div "[PERSON_NAME] tel. nr . Meie spetsialist võtab Teiega ühendust" at bounding box center [191, 412] width 168 height 26
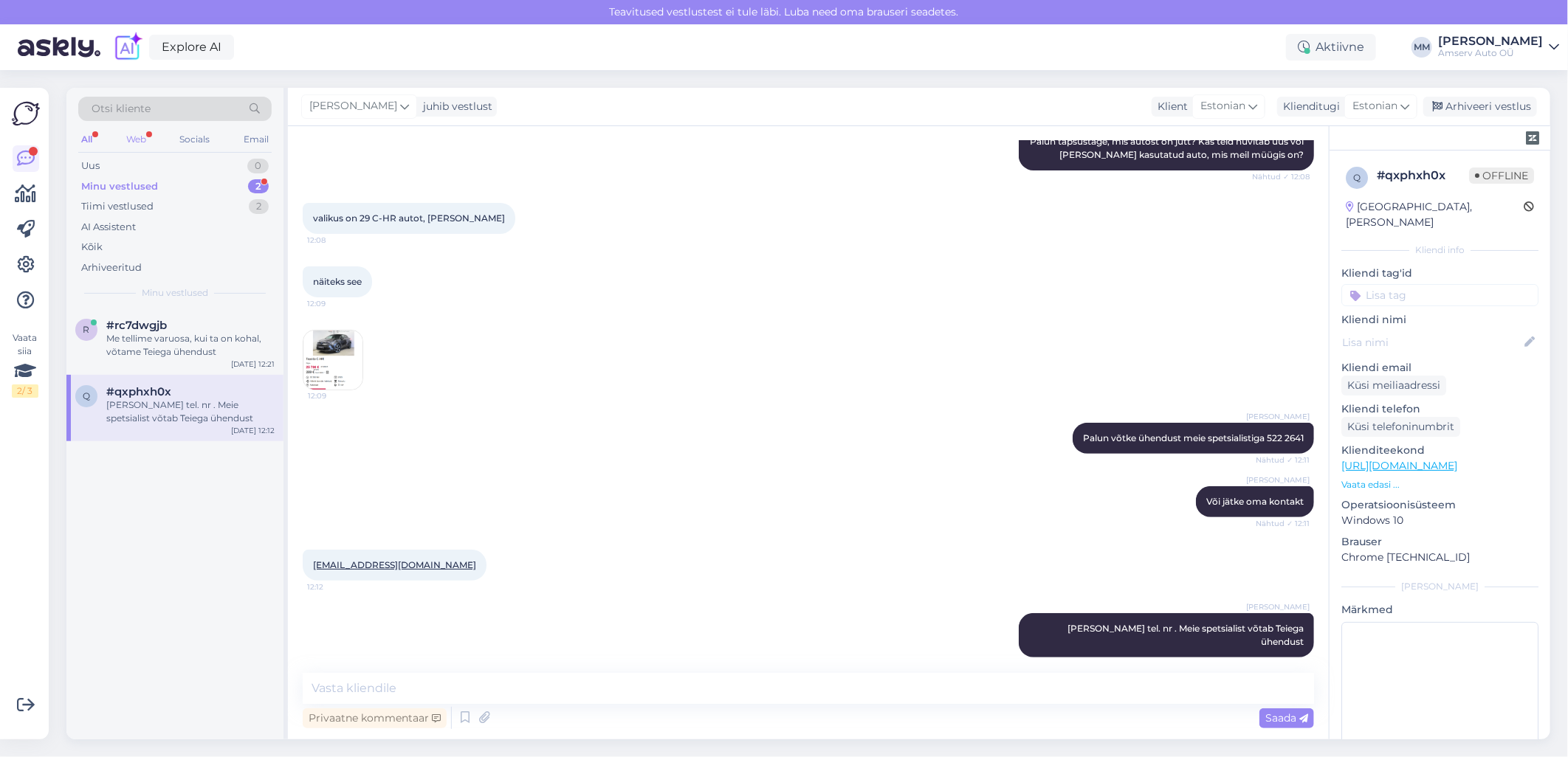
click at [146, 136] on div "Web" at bounding box center [136, 139] width 26 height 19
click at [209, 188] on div "Minu vestlused 2" at bounding box center [175, 186] width 193 height 21
click at [196, 338] on div "Me tellime varuosa, kui ta on kohal, võtame Teiega ühendust" at bounding box center [191, 345] width 168 height 26
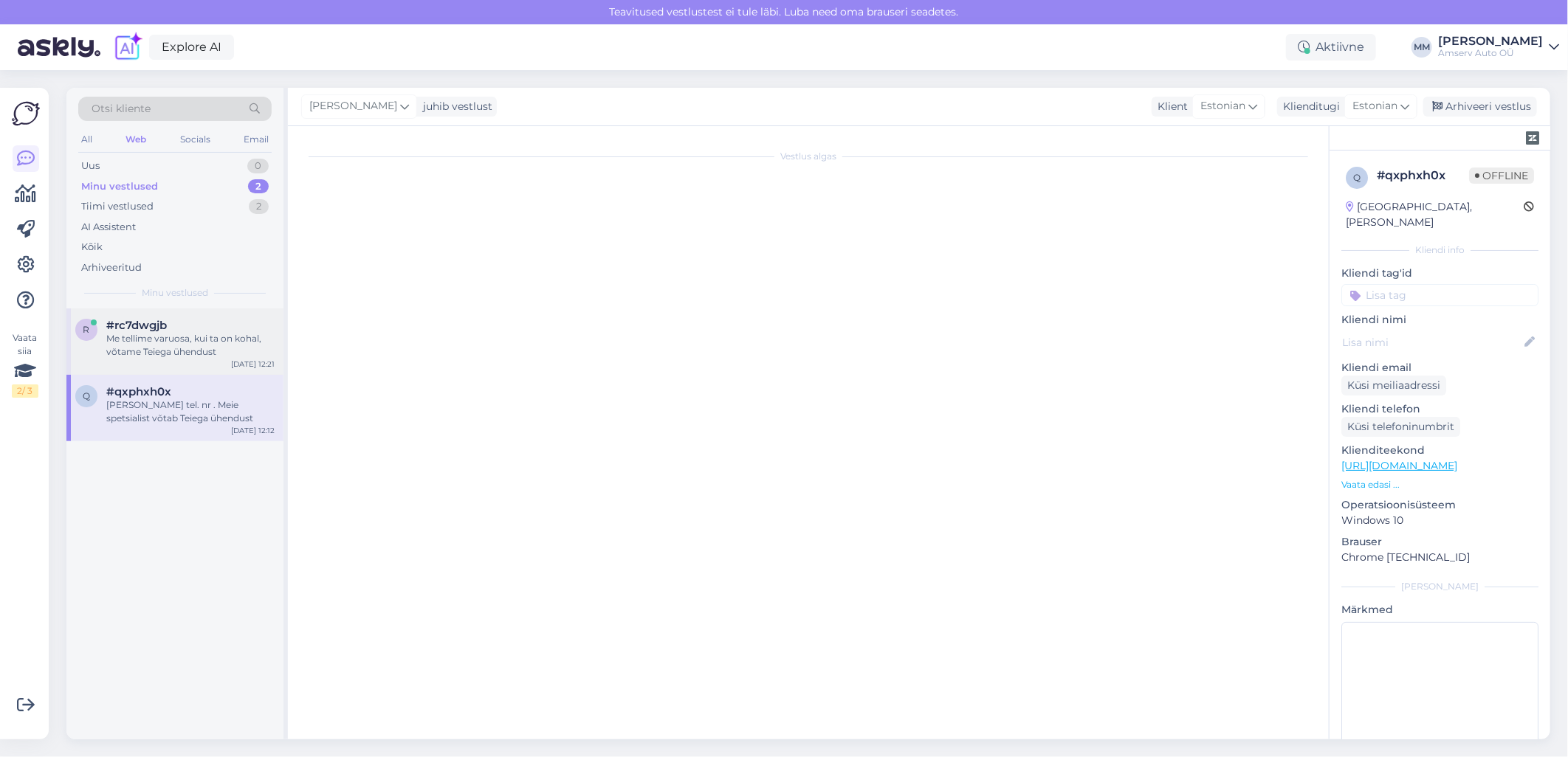
scroll to position [517, 0]
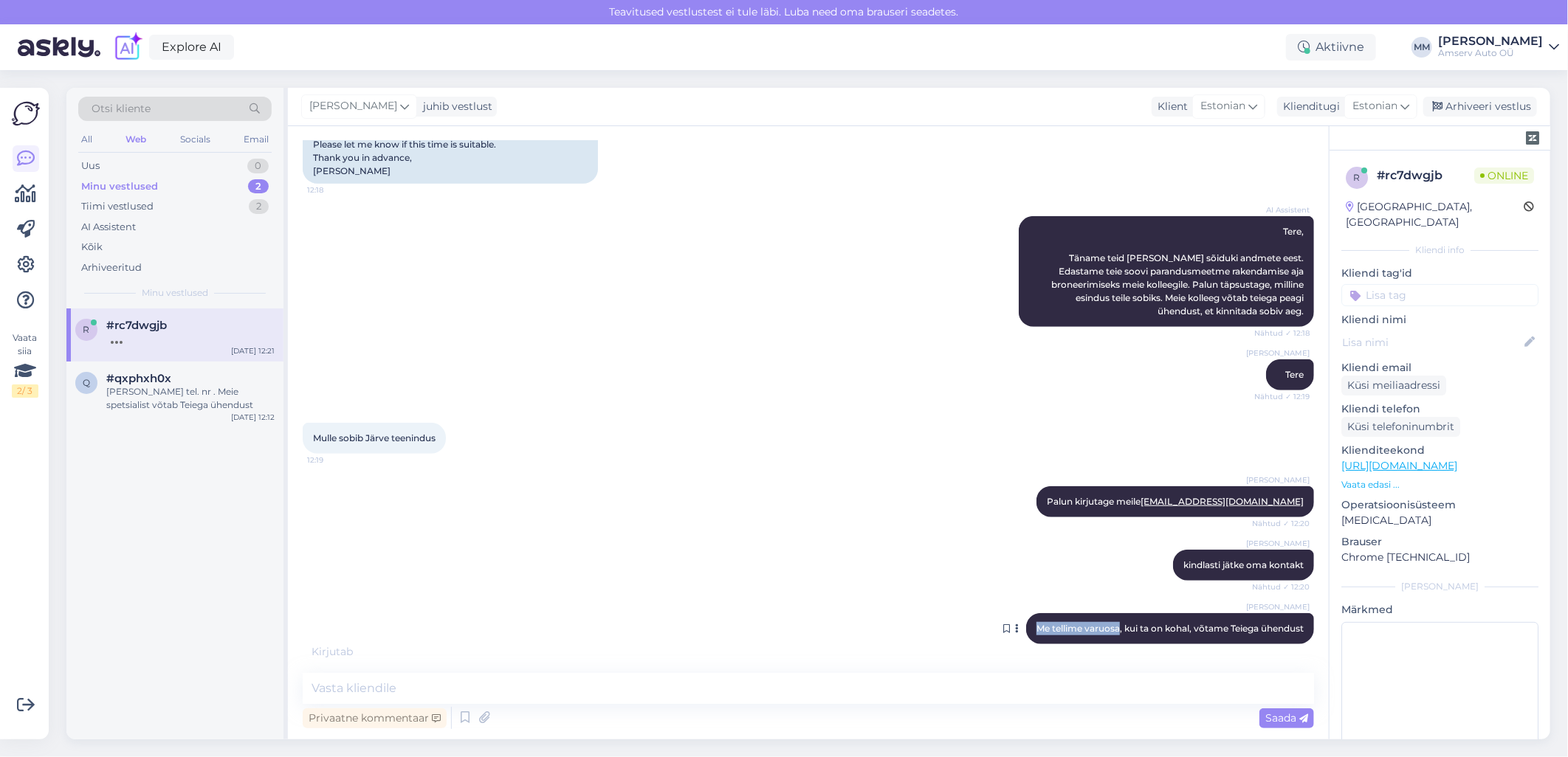
drag, startPoint x: 1020, startPoint y: 627, endPoint x: 1103, endPoint y: 629, distance: 83.0
click at [1103, 629] on span "Me tellime varuosa, kui ta on kohal, võtame Teiega ühendust" at bounding box center [1170, 628] width 267 height 11
drag, startPoint x: 1103, startPoint y: 629, endPoint x: 1078, endPoint y: 623, distance: 25.7
copy span "Me tellime varuosa"
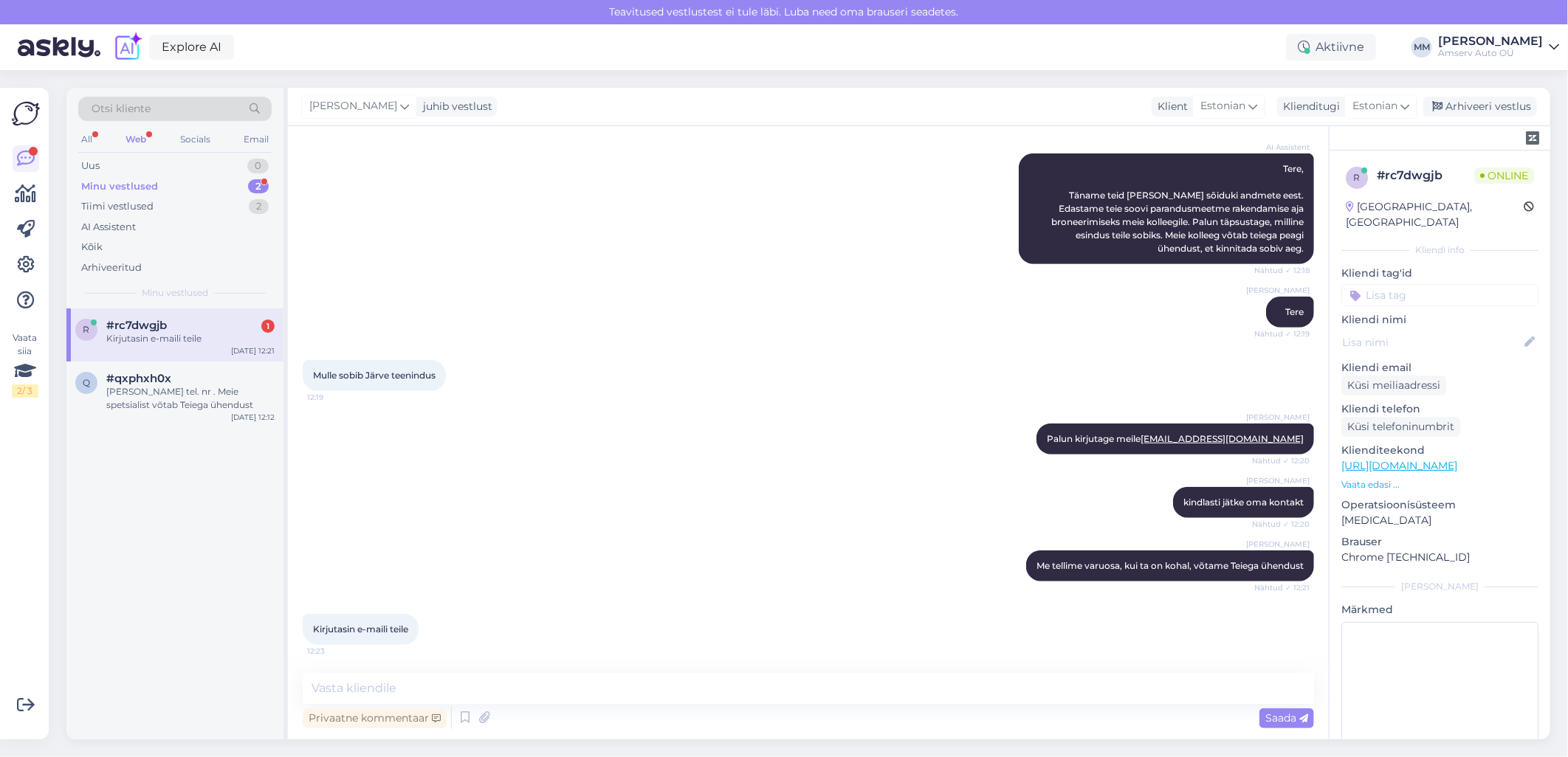
click at [209, 343] on div "Kirjutasin e-maili teile" at bounding box center [191, 338] width 168 height 13
click at [177, 341] on div "Kirjutasin e-maili teile" at bounding box center [191, 338] width 168 height 13
click at [518, 690] on textarea at bounding box center [808, 688] width 1012 height 31
type textarea "Täname! Kui varuosa on kohal, võtame Teiega ühendust"
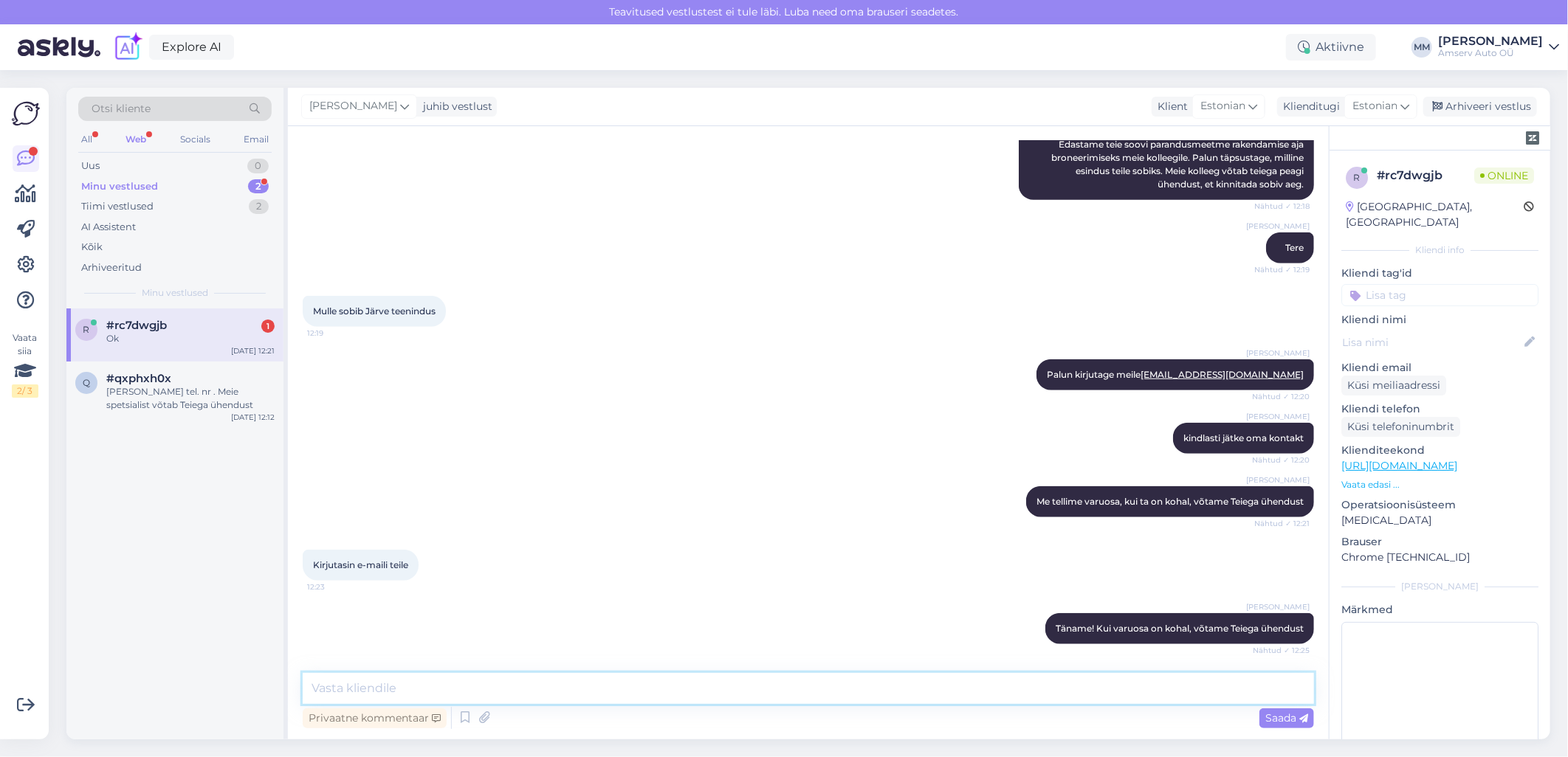
scroll to position [706, 0]
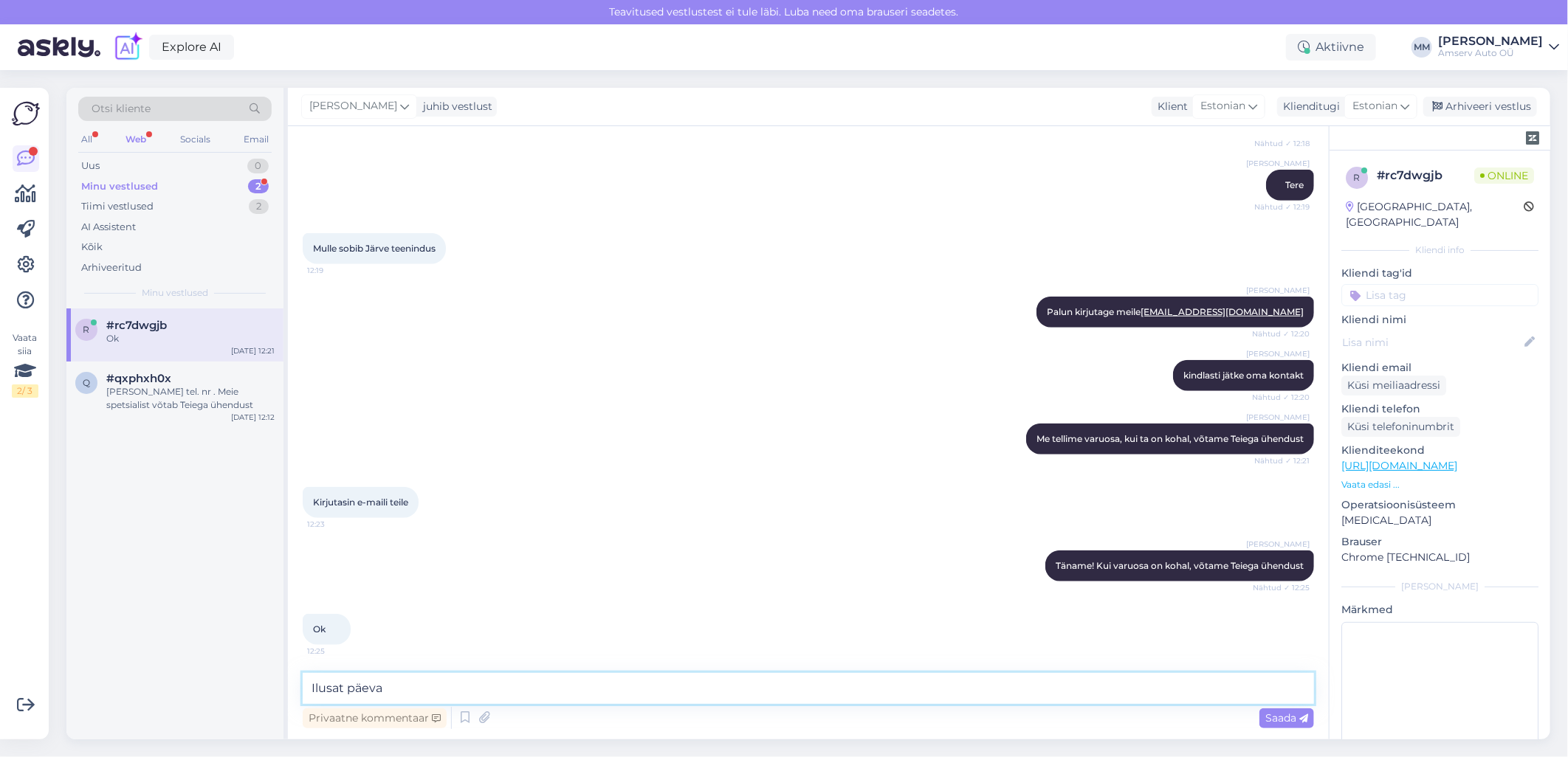
type textarea "Ilusat päeva!"
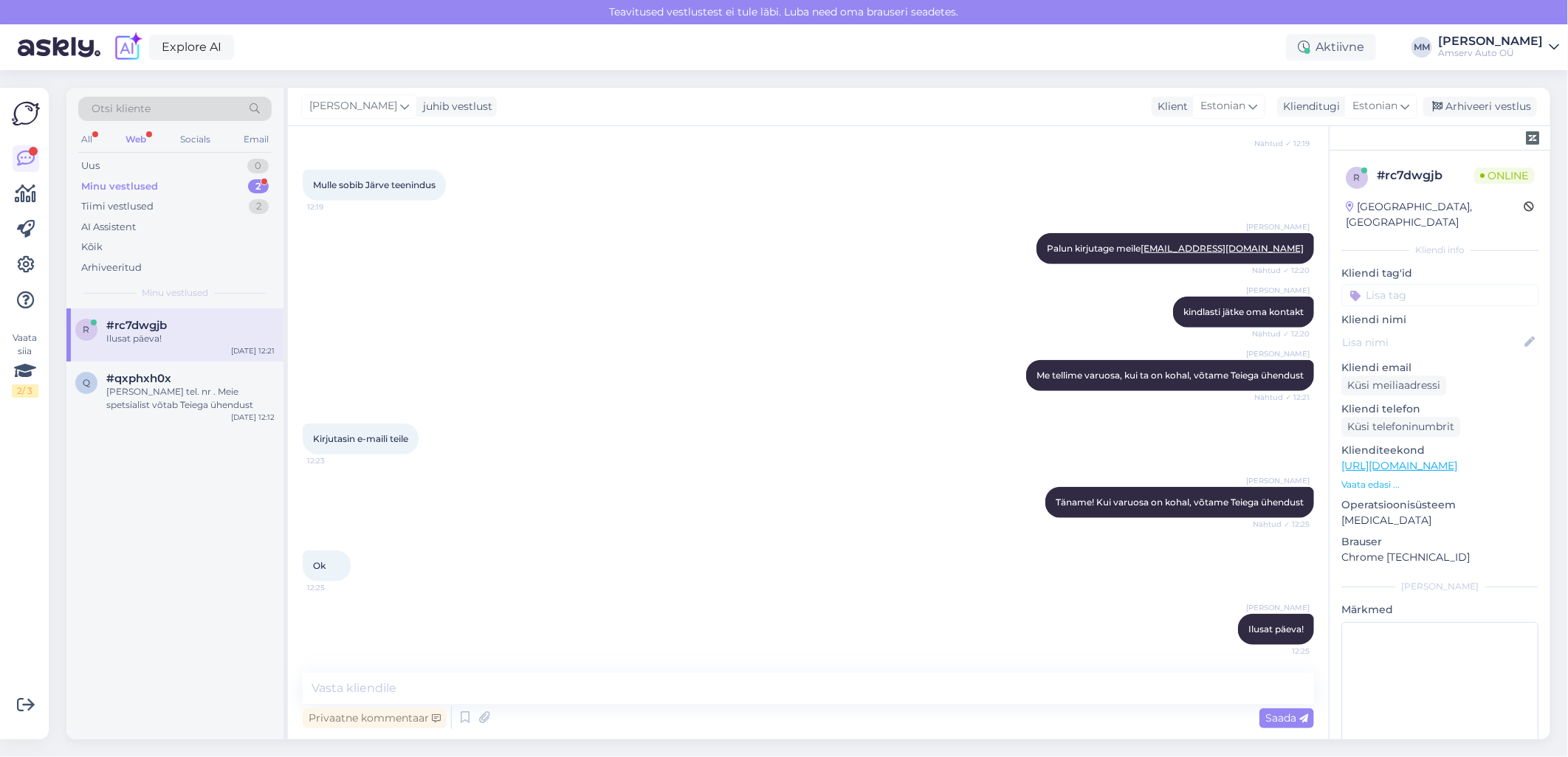
click at [152, 185] on div "Minu vestlused" at bounding box center [119, 186] width 77 height 15
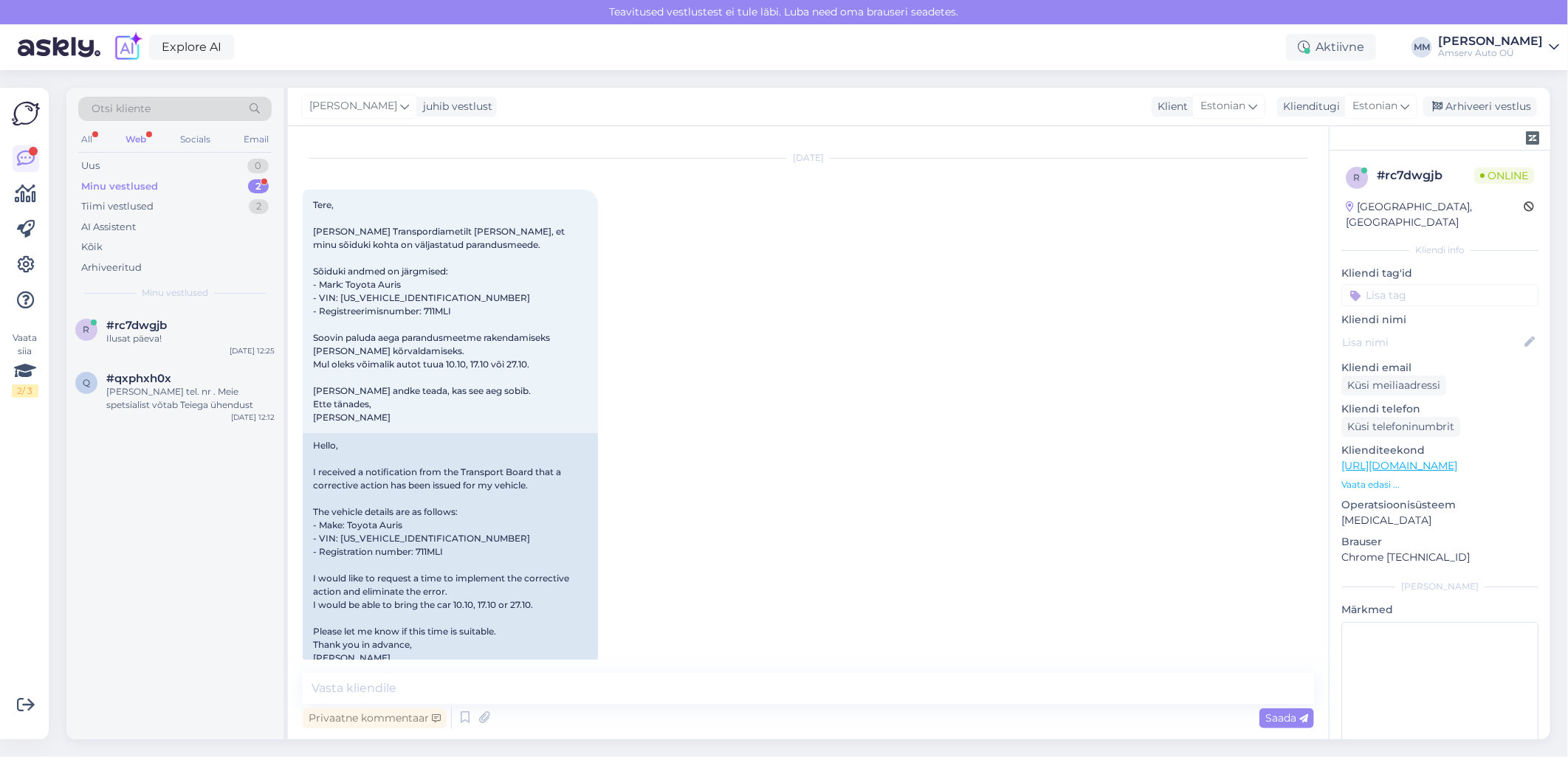
scroll to position [0, 0]
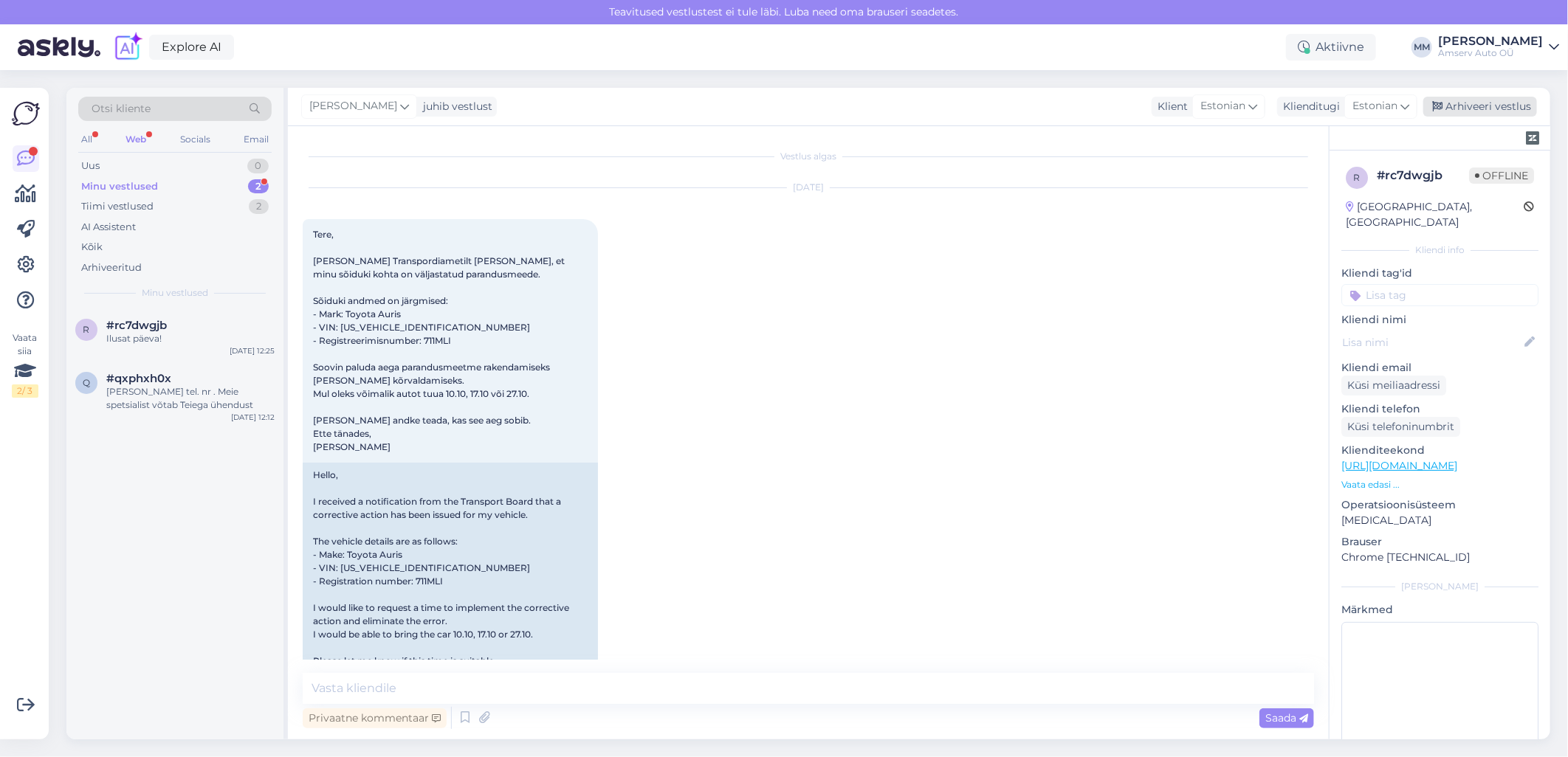
click at [1487, 104] on div "Arhiveeri vestlus" at bounding box center [1480, 107] width 114 height 20
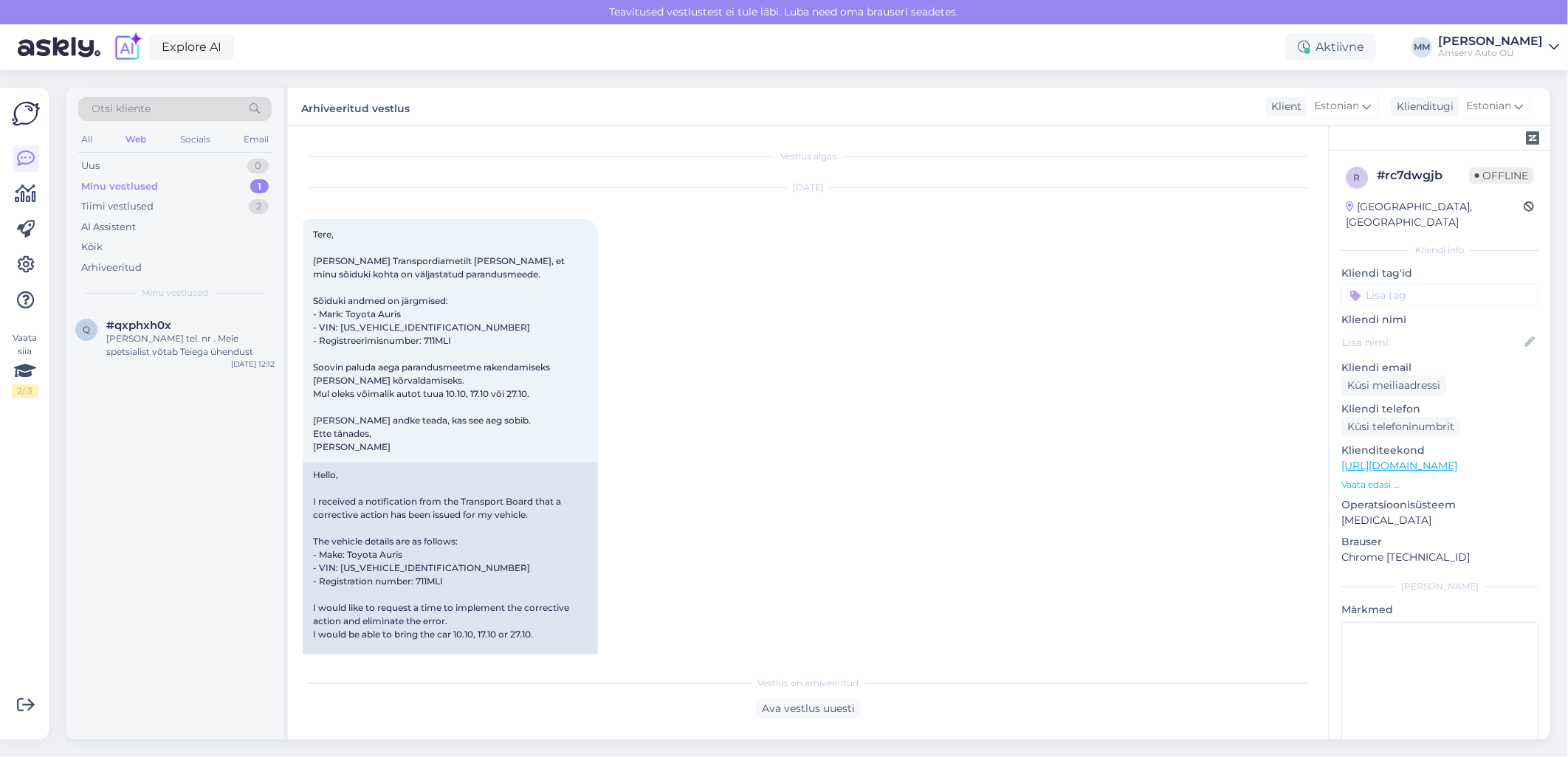
click at [174, 186] on div "Minu vestlused 1" at bounding box center [175, 186] width 193 height 21
drag, startPoint x: 185, startPoint y: 336, endPoint x: 276, endPoint y: 336, distance: 91.0
click at [186, 336] on div "[PERSON_NAME] tel. nr . Meie spetsialist võtab Teiega ühendust" at bounding box center [191, 345] width 168 height 26
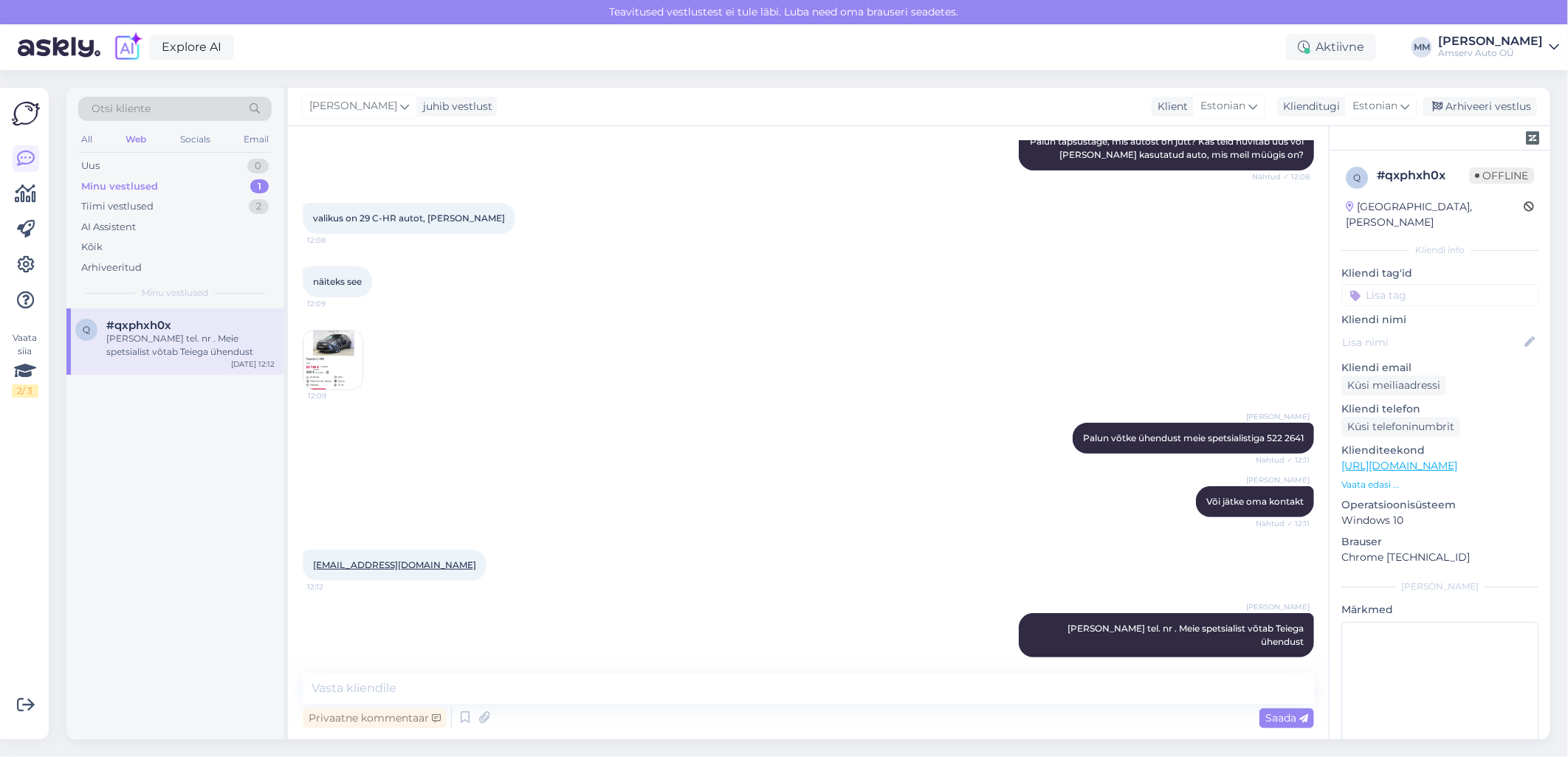
click at [332, 348] on img at bounding box center [333, 360] width 59 height 59
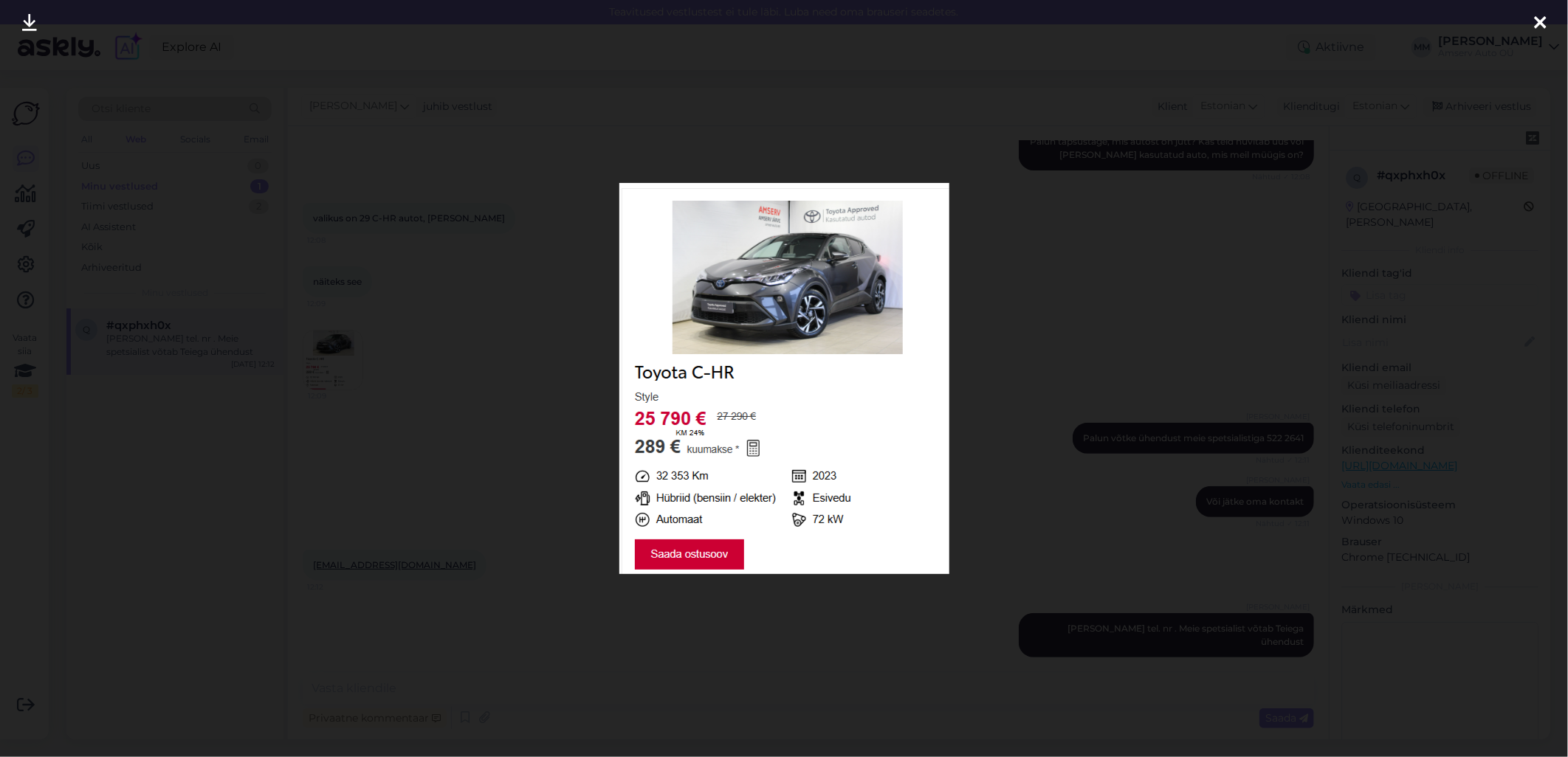
click at [1538, 24] on icon at bounding box center [1539, 23] width 12 height 19
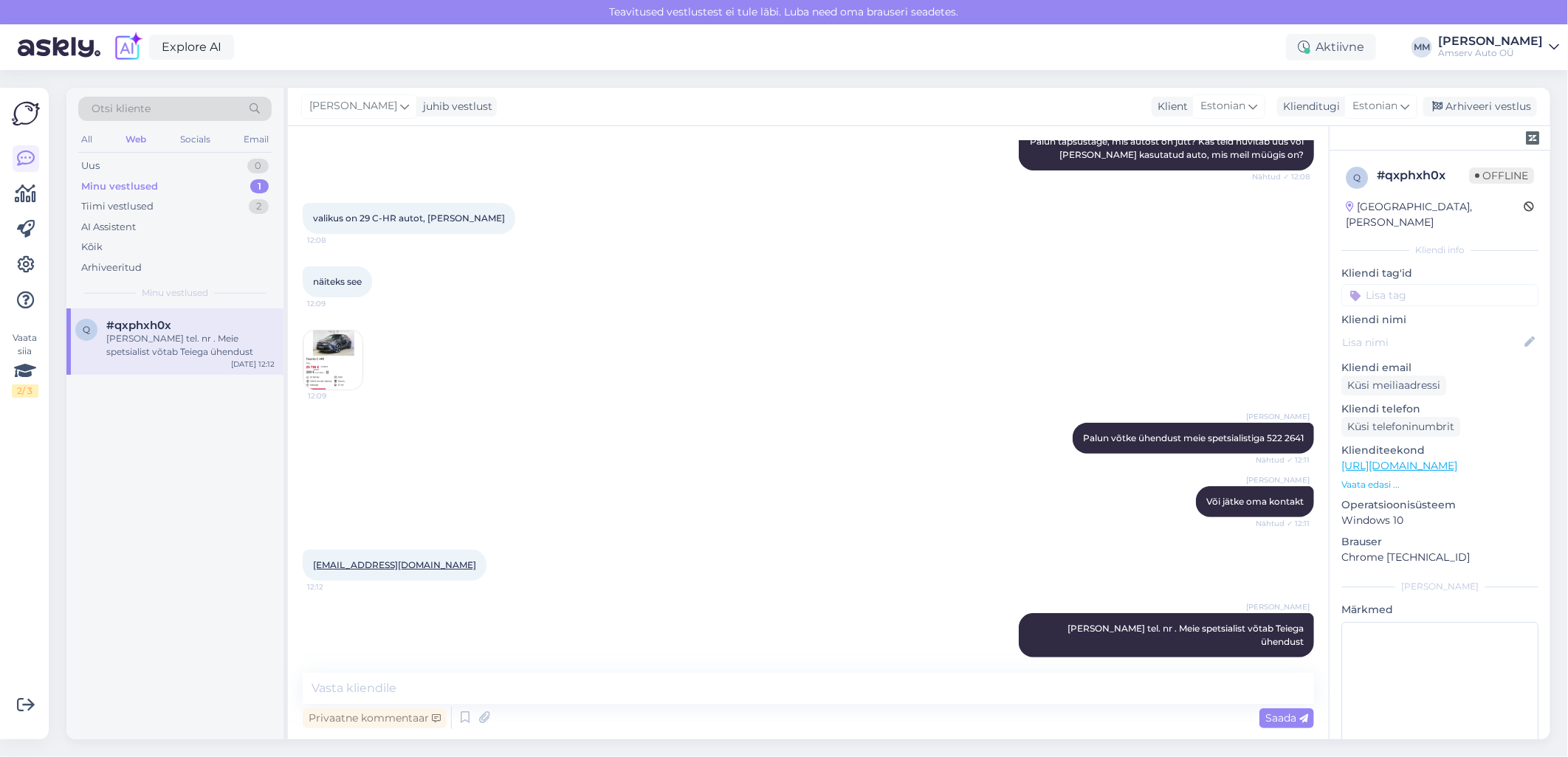
click at [127, 182] on div "Minu vestlused" at bounding box center [119, 186] width 77 height 15
click at [151, 338] on div "[PERSON_NAME] tel. nr . Meie spetsialist võtab Teiega ühendust" at bounding box center [191, 345] width 168 height 26
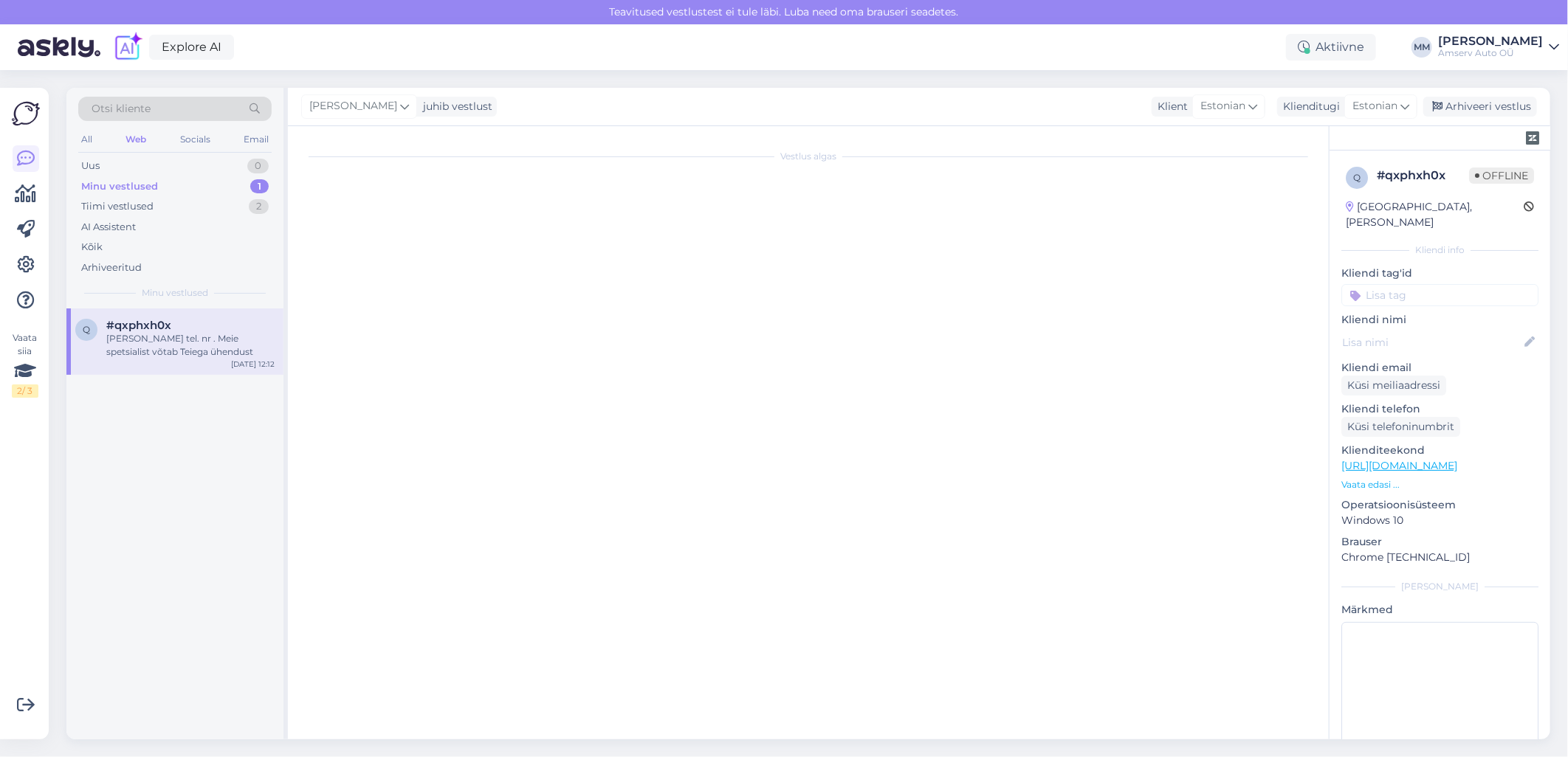
scroll to position [0, 0]
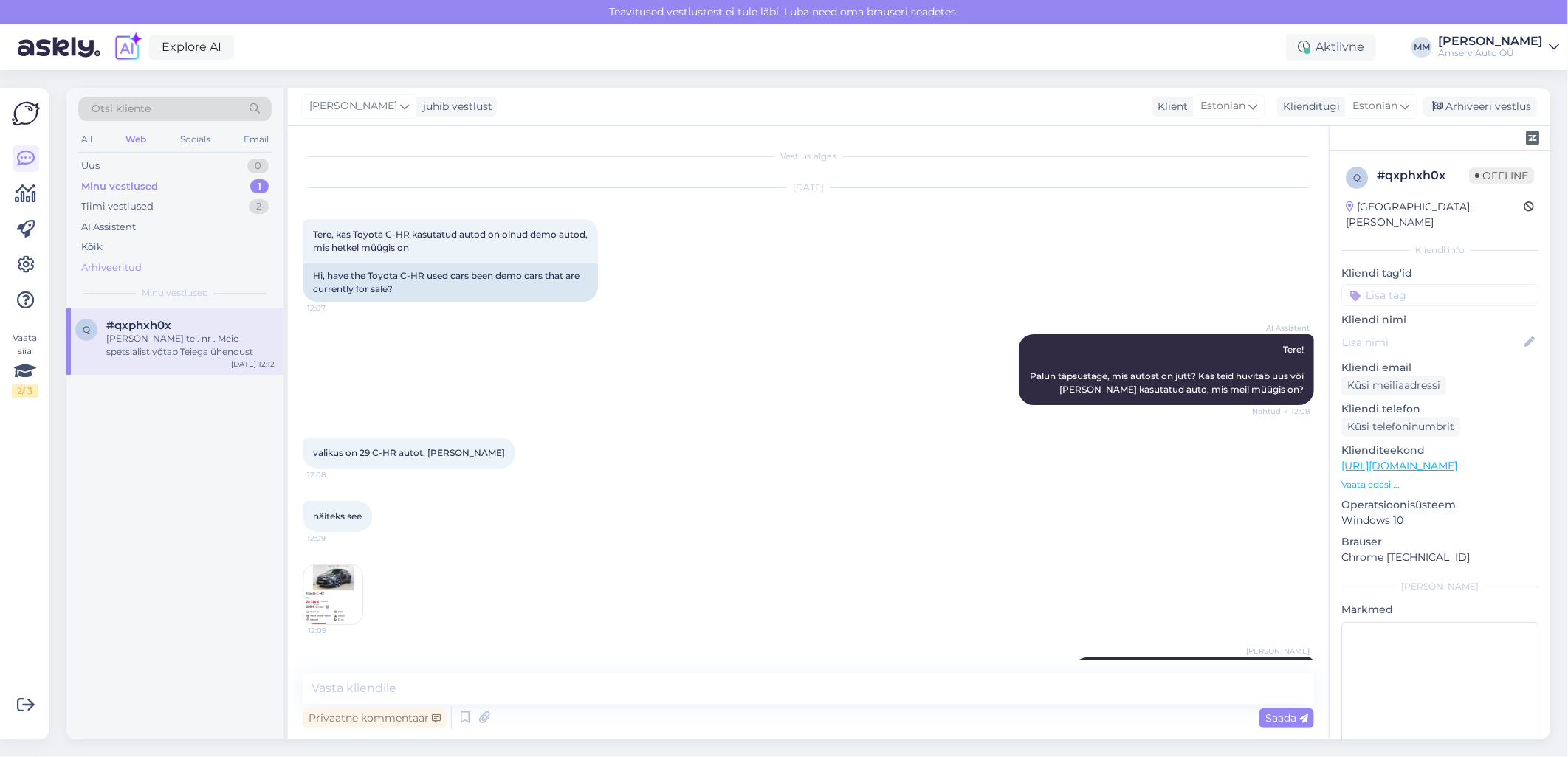
click at [107, 273] on div "Arhiveeritud" at bounding box center [111, 267] width 60 height 15
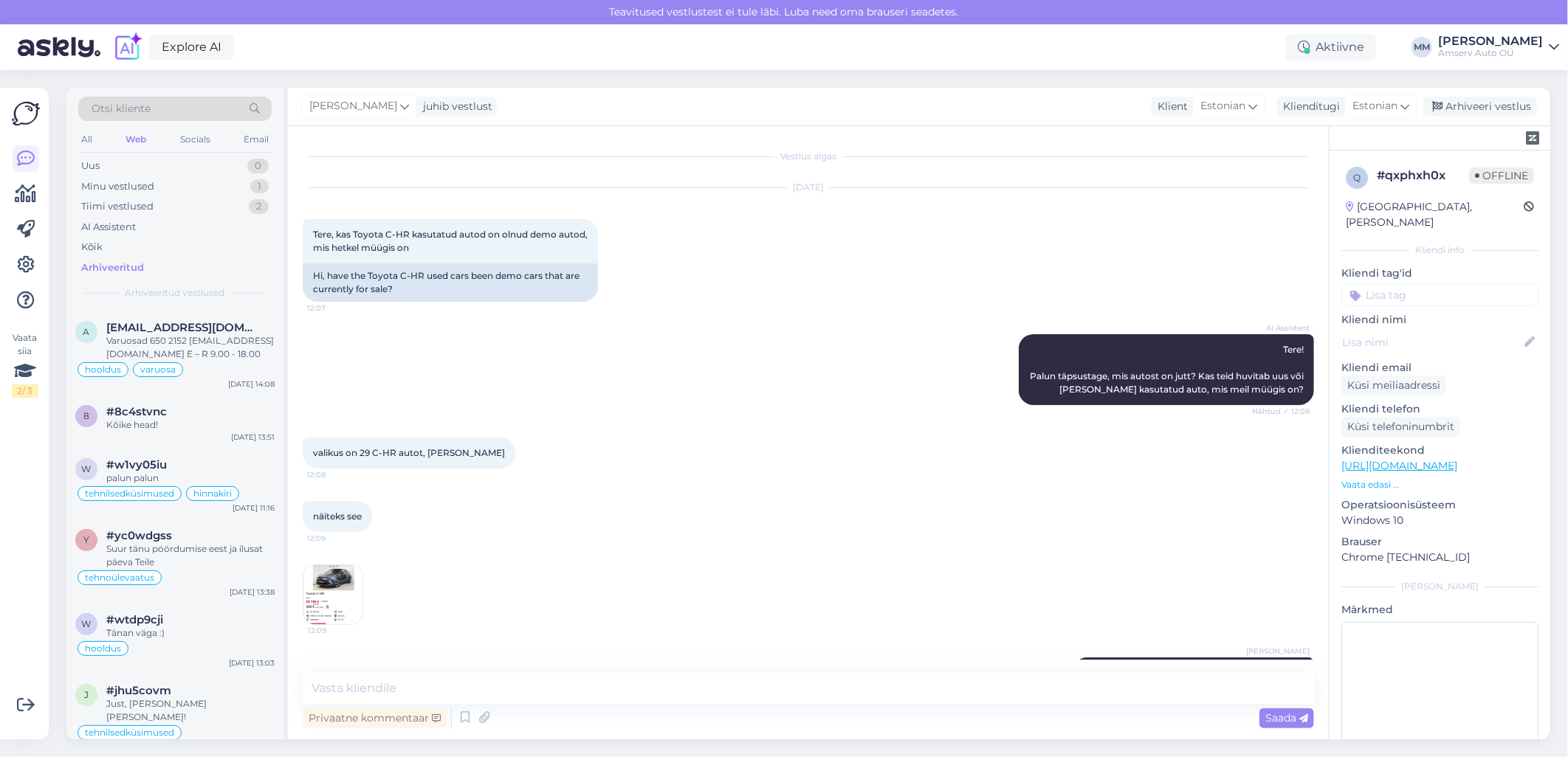
scroll to position [328, 0]
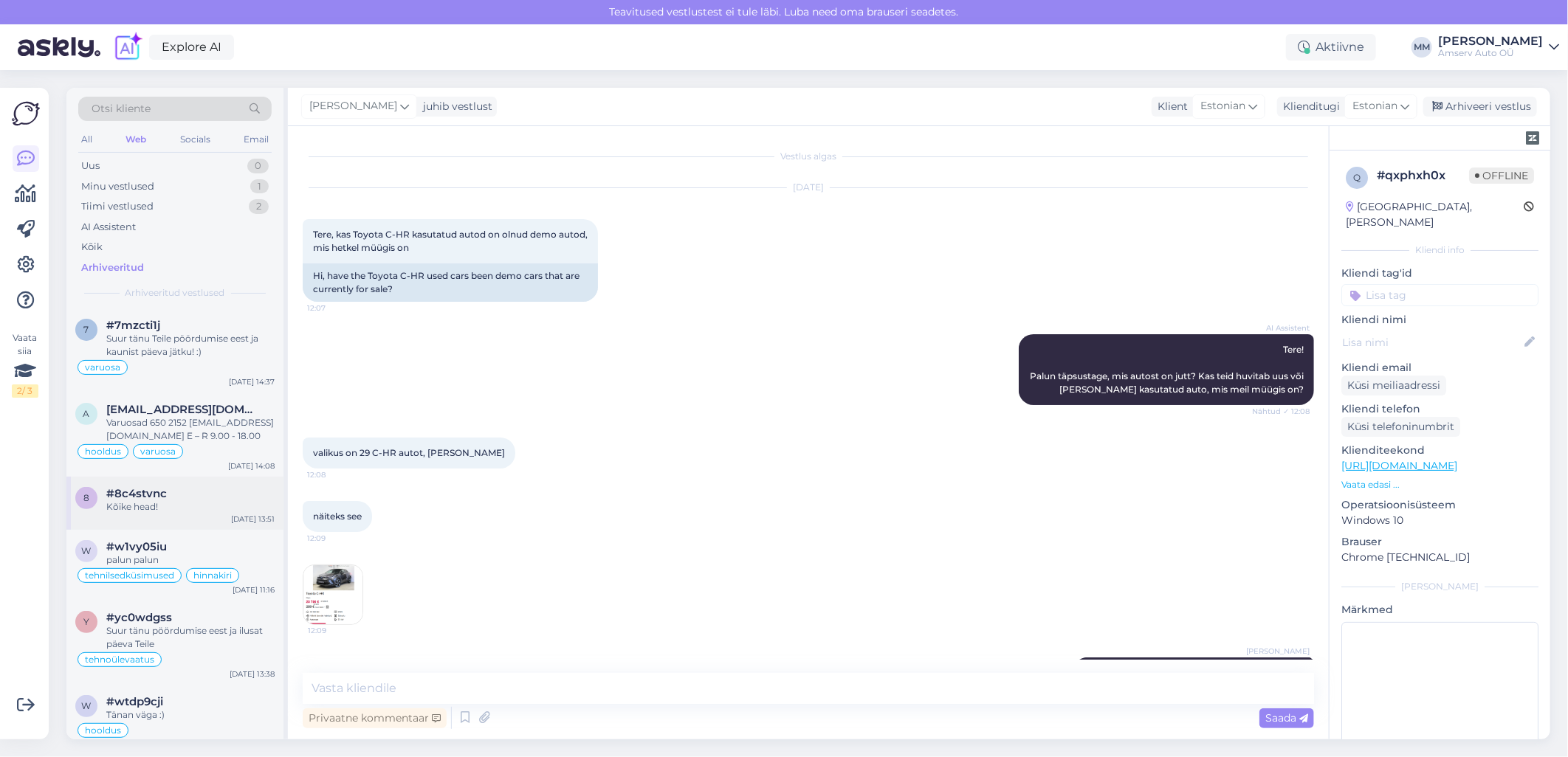
click at [182, 503] on div "Kõike head!" at bounding box center [191, 507] width 168 height 13
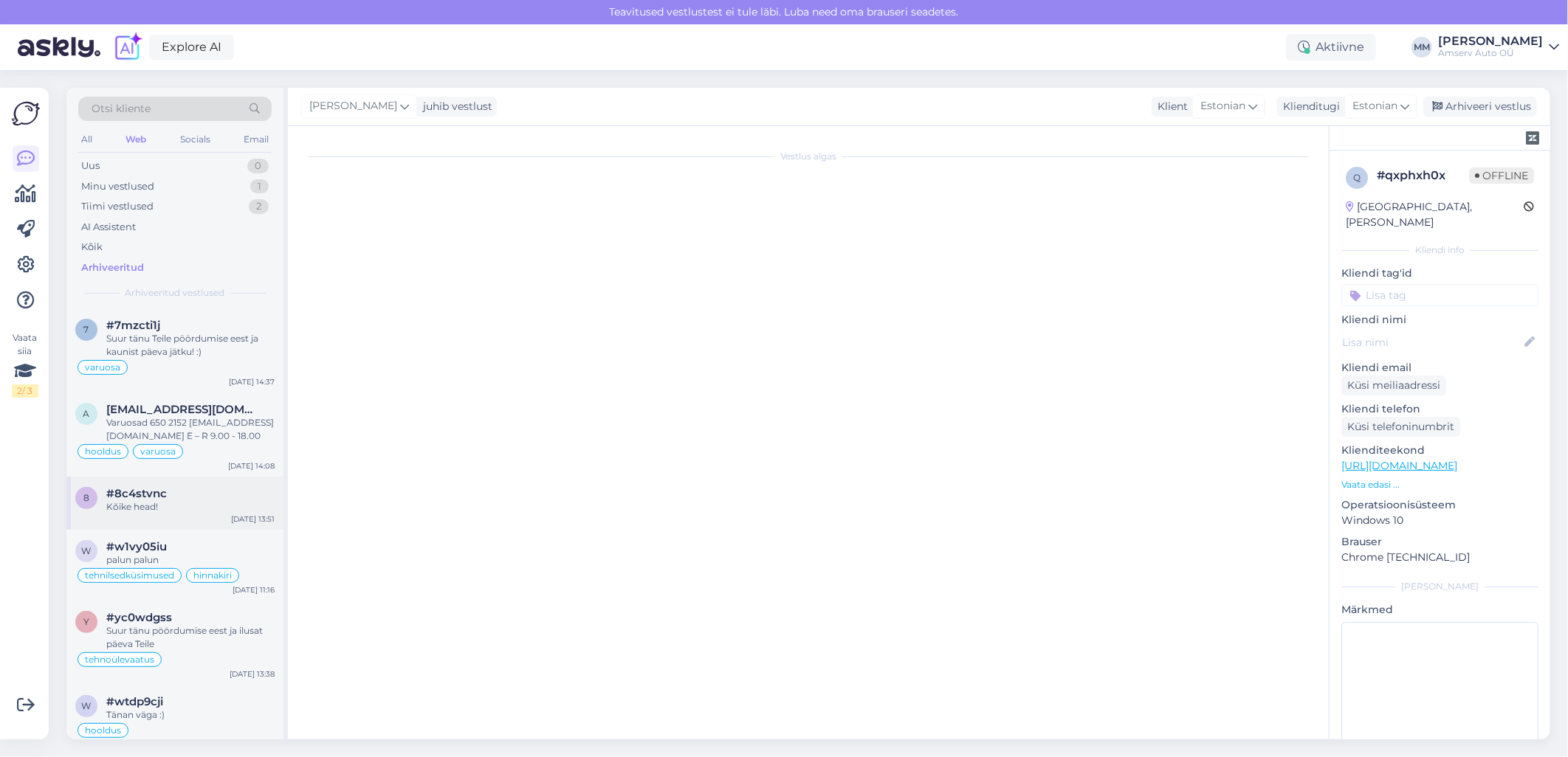
scroll to position [1085, 0]
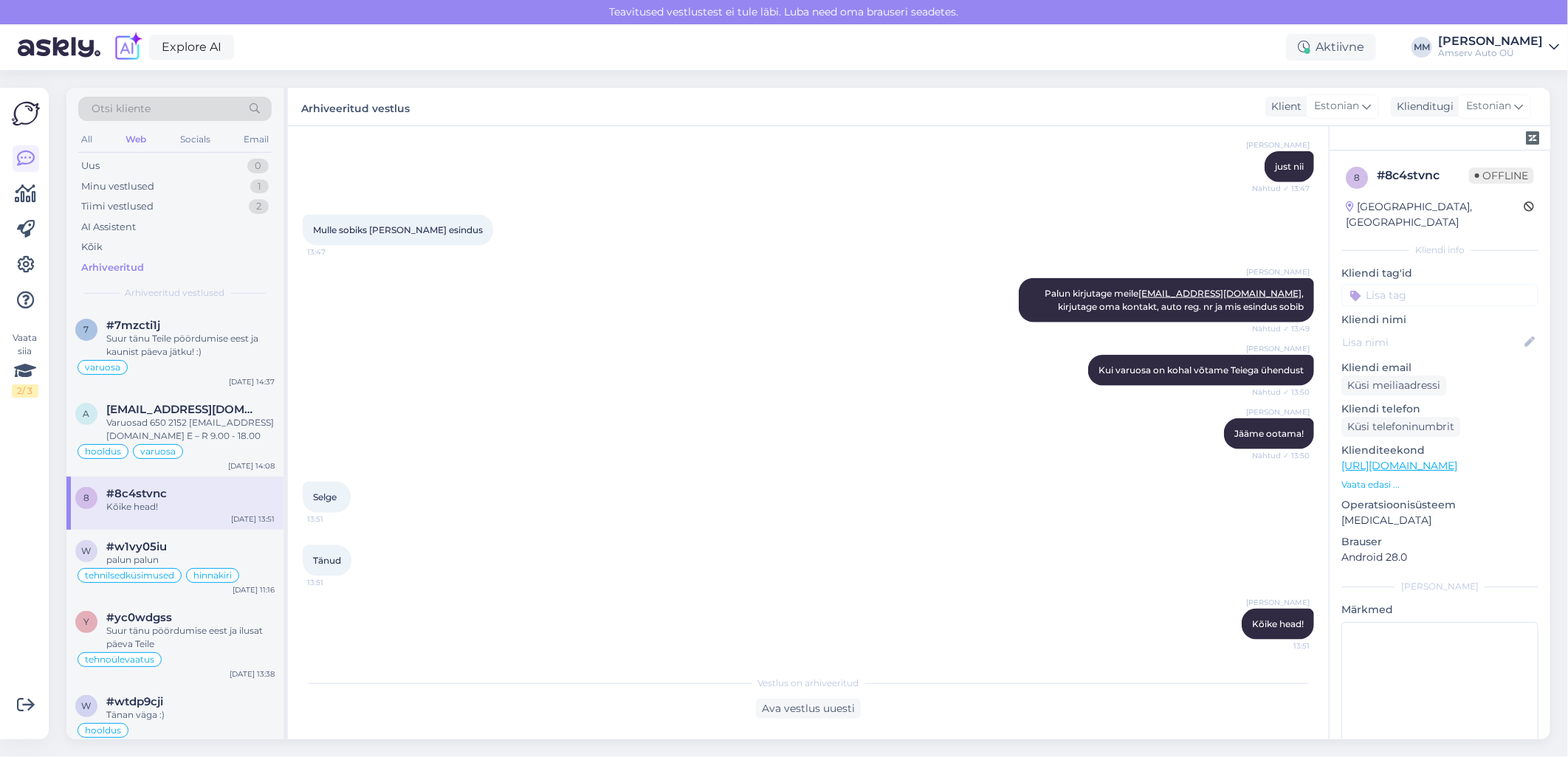
click at [1428, 284] on input at bounding box center [1440, 295] width 197 height 22
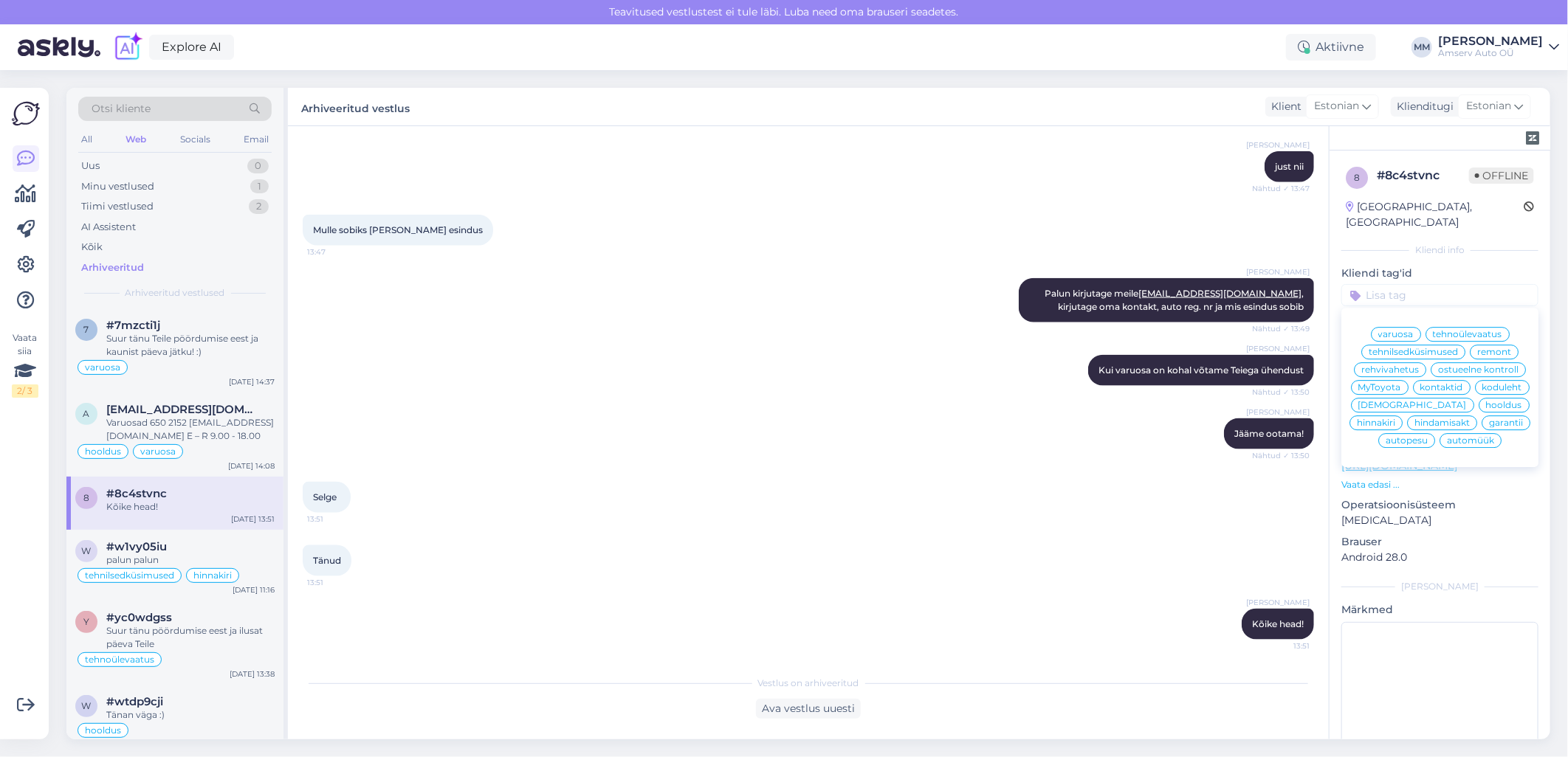
click at [1377, 284] on input at bounding box center [1440, 295] width 197 height 22
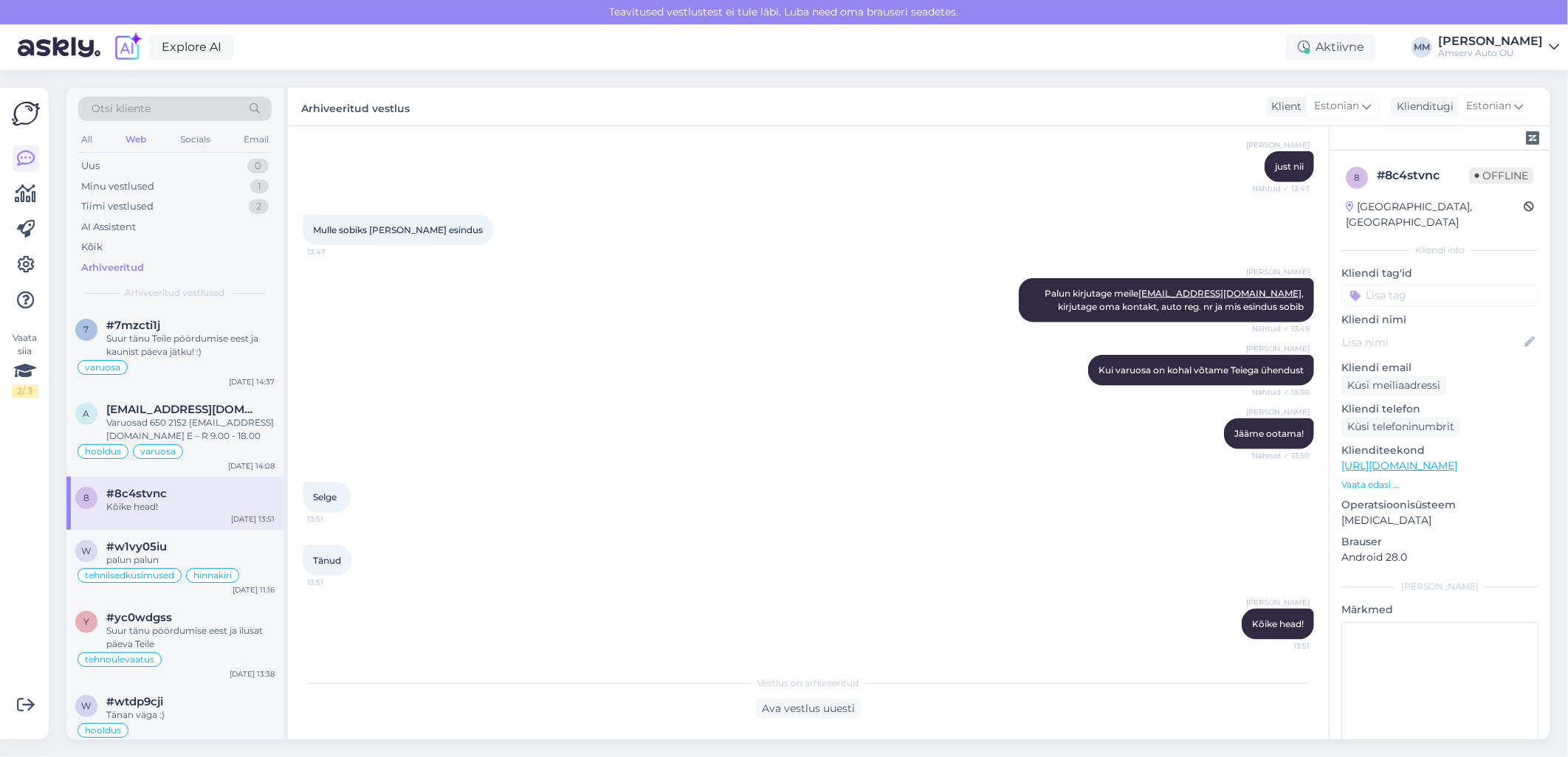
click at [1377, 284] on input at bounding box center [1440, 295] width 197 height 22
type input "tehase kampaania"
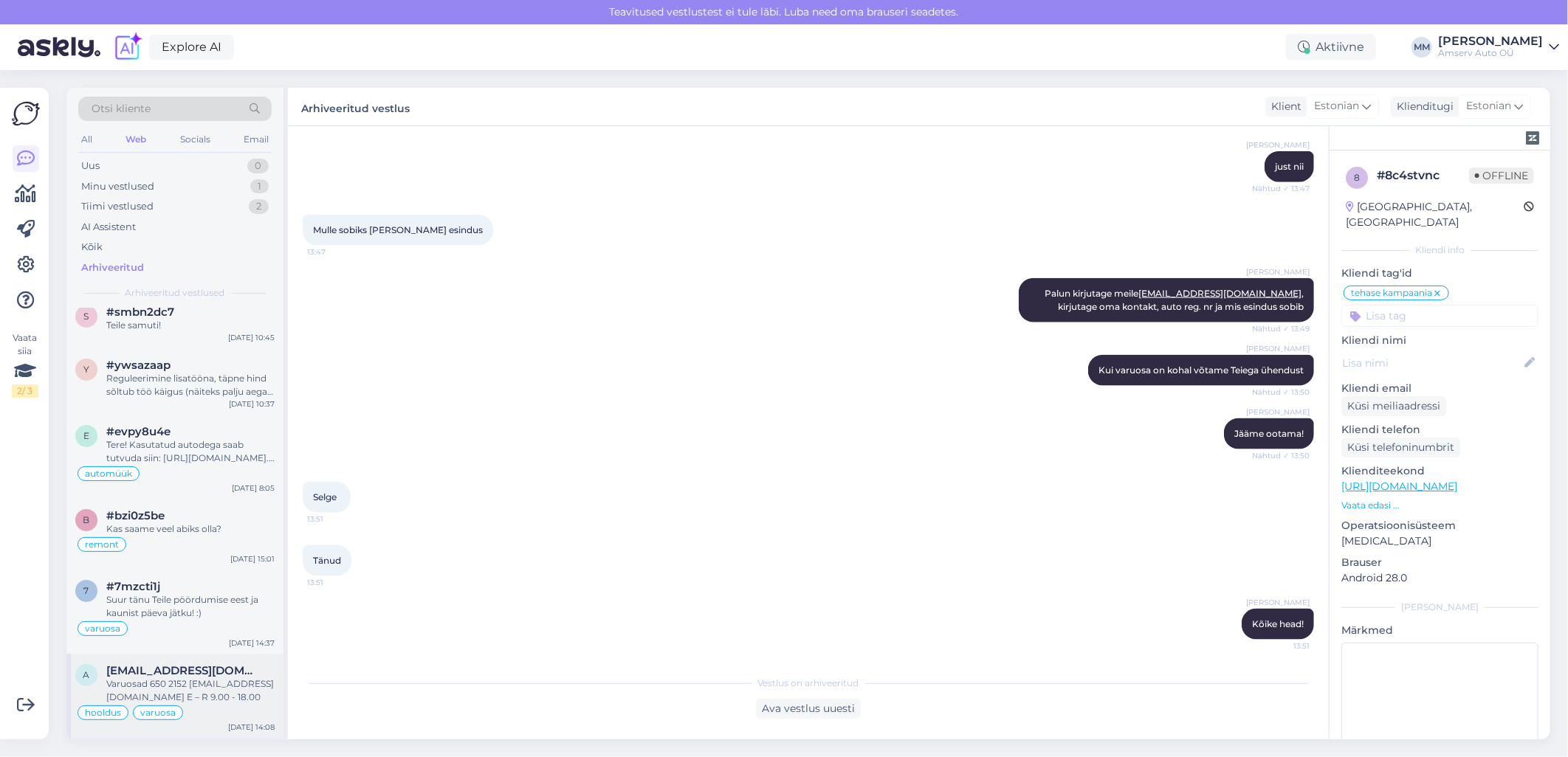
scroll to position [0, 0]
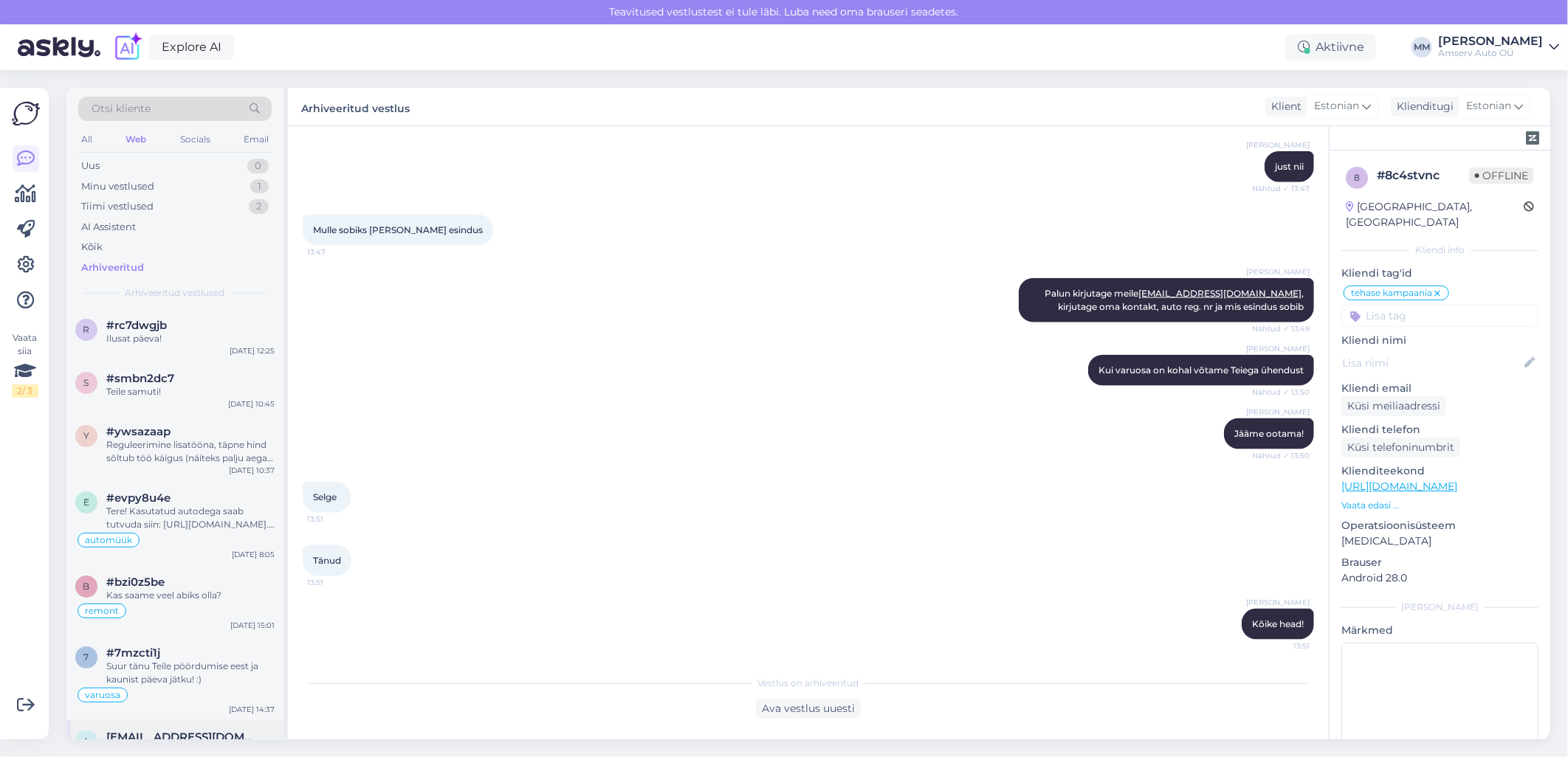
click at [153, 449] on div "Reguleerimine lisatööna, täpne hind sõltub töö käigus (näiteks palju aega läheb)" at bounding box center [191, 451] width 168 height 26
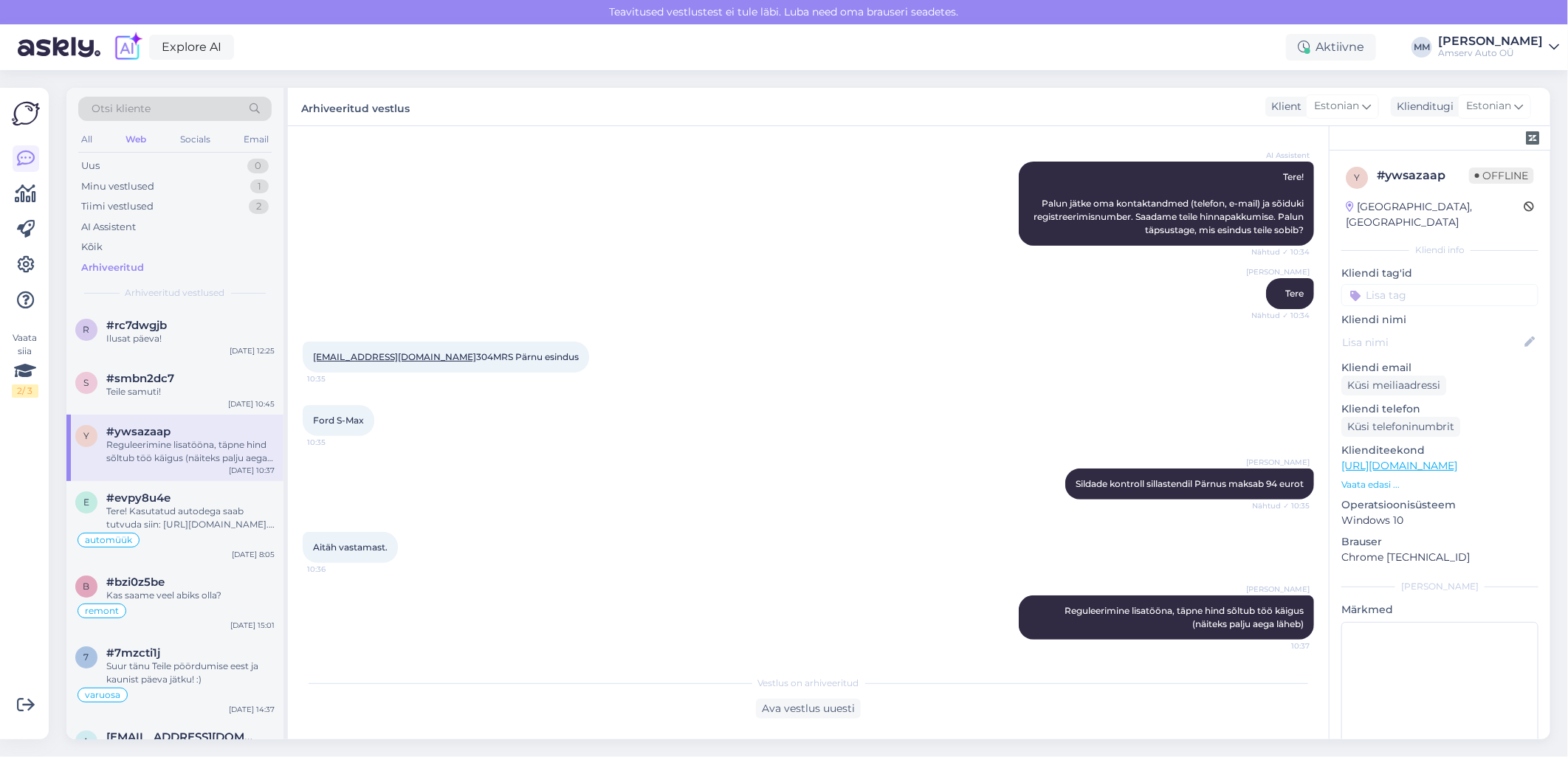
click at [1379, 284] on input at bounding box center [1440, 295] width 197 height 22
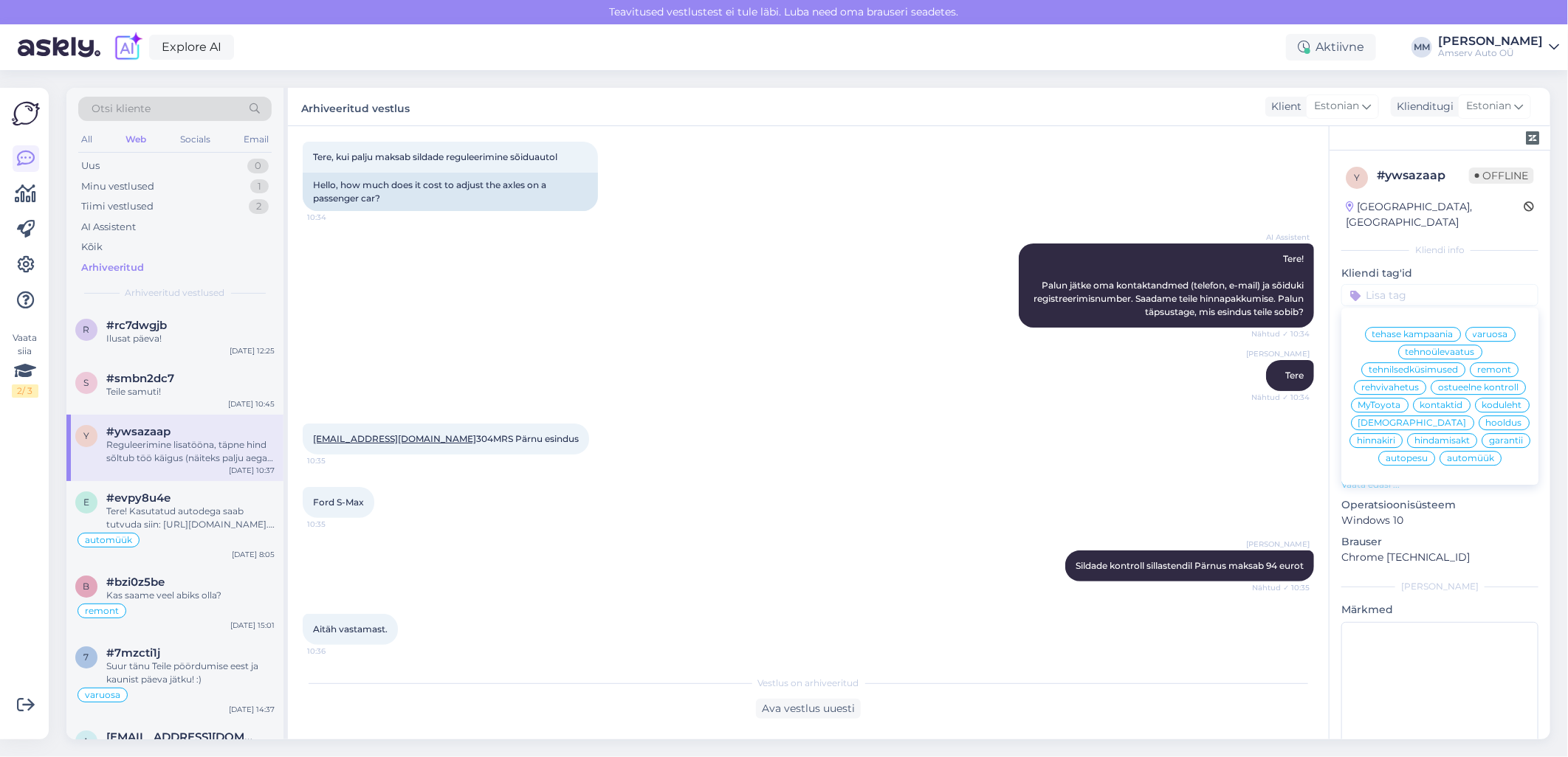
scroll to position [0, 0]
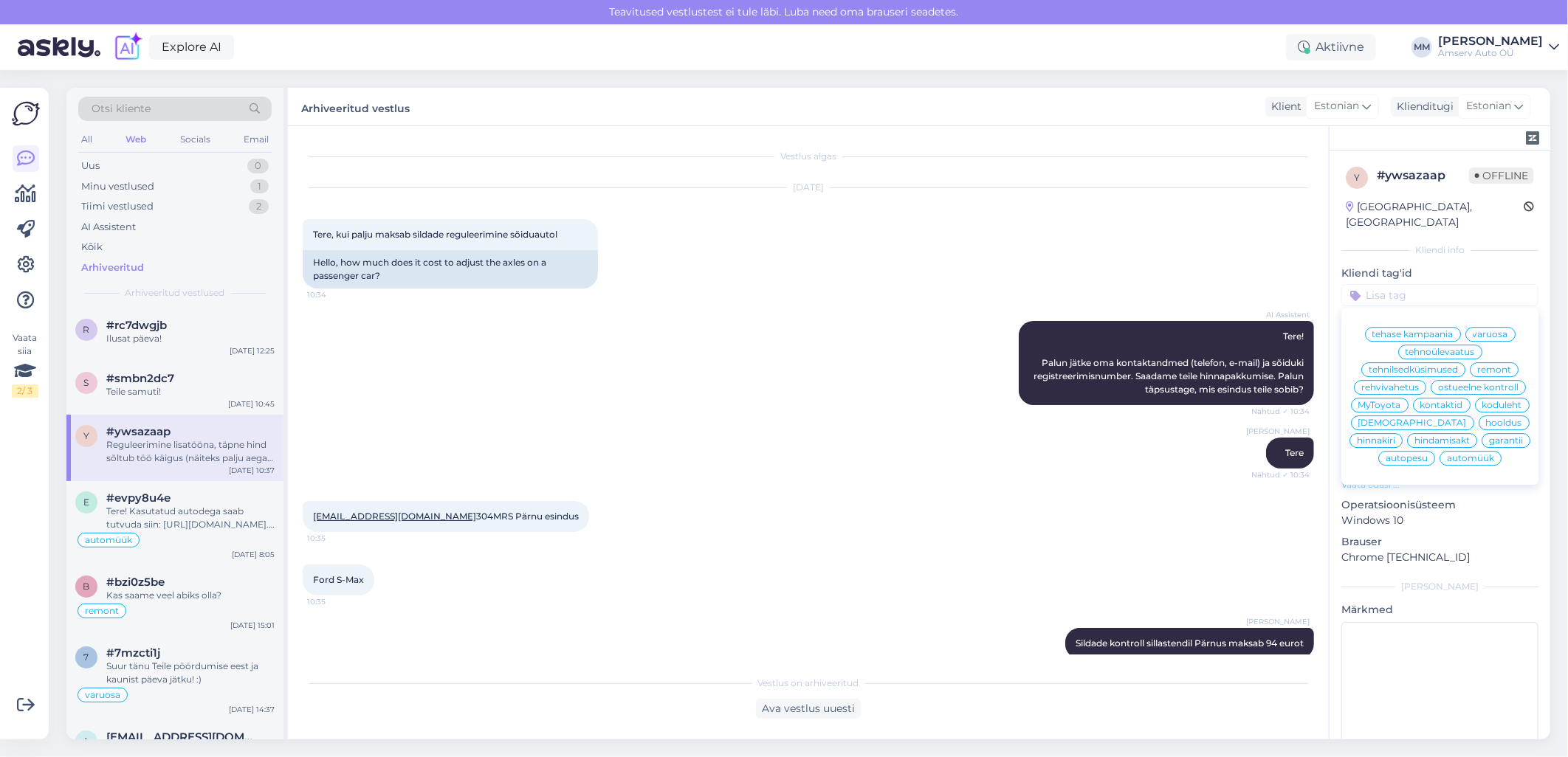
click at [1478, 365] on span "remont" at bounding box center [1495, 369] width 34 height 8
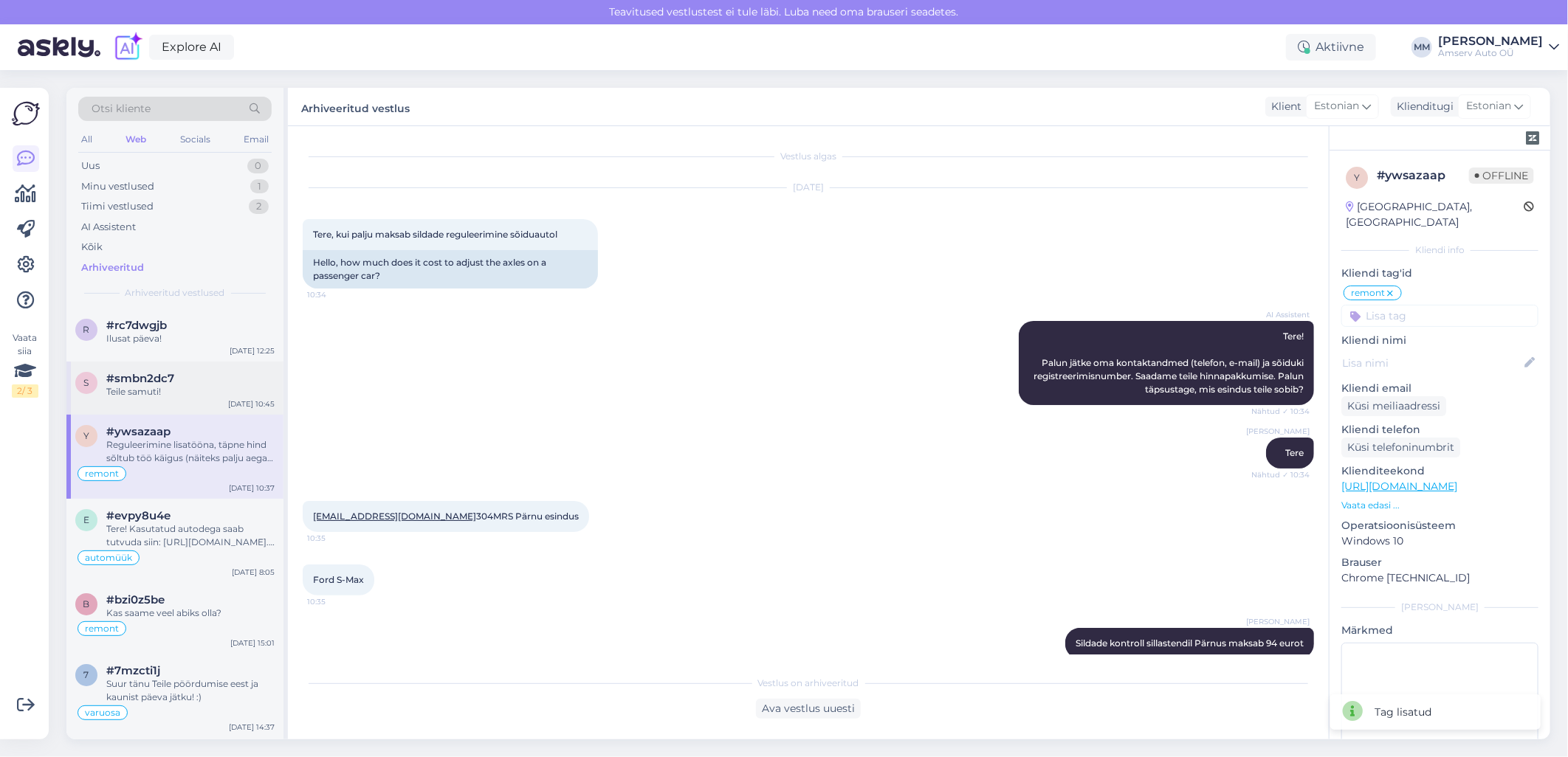
drag, startPoint x: 151, startPoint y: 385, endPoint x: 216, endPoint y: 388, distance: 65.1
click at [151, 385] on div "Teile samuti!" at bounding box center [191, 392] width 168 height 13
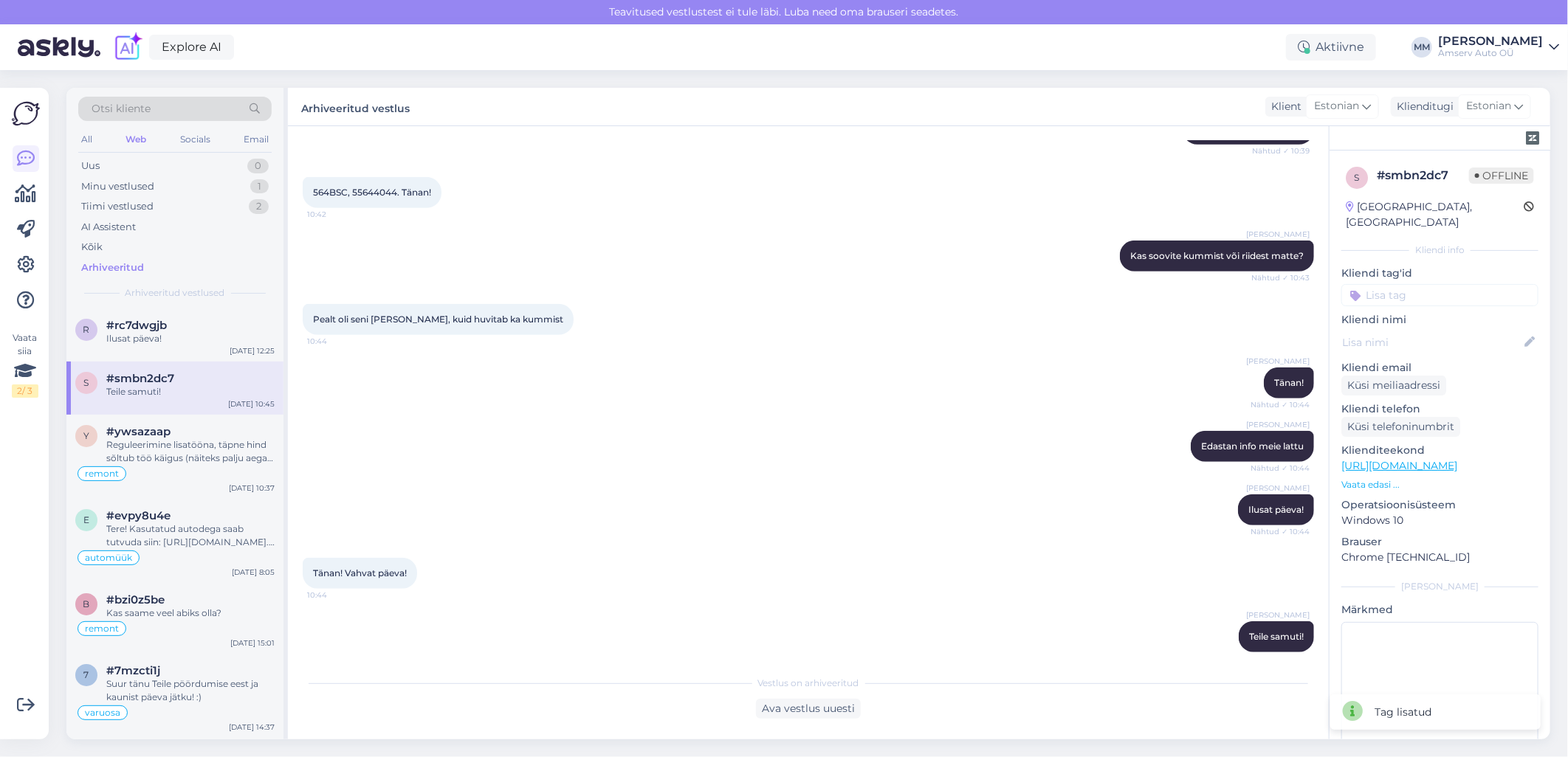
click at [1413, 284] on input at bounding box center [1440, 295] width 197 height 22
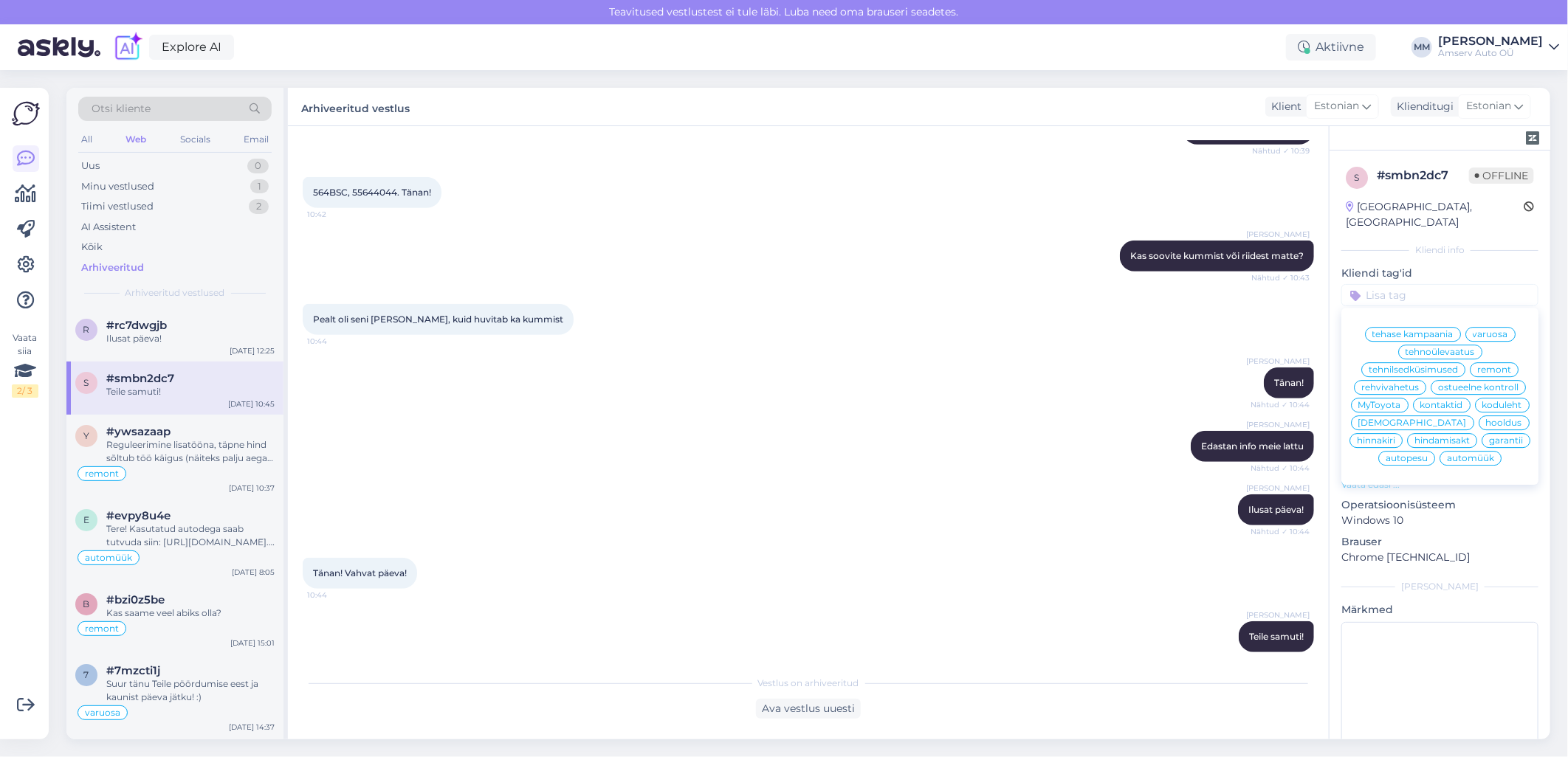
click at [1488, 330] on span "varuosa" at bounding box center [1491, 334] width 36 height 8
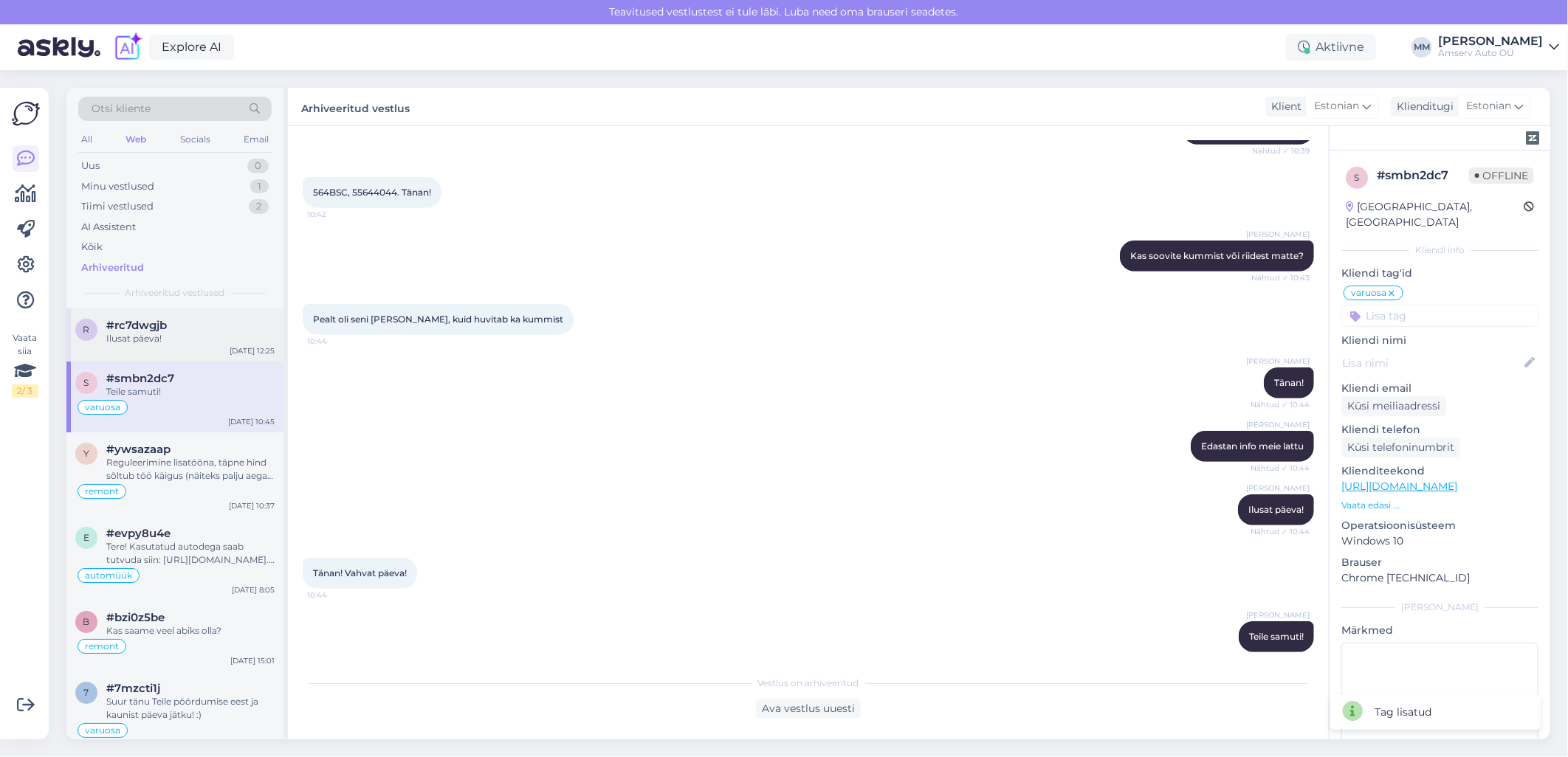
click at [150, 335] on div "Ilusat päeva!" at bounding box center [191, 338] width 168 height 13
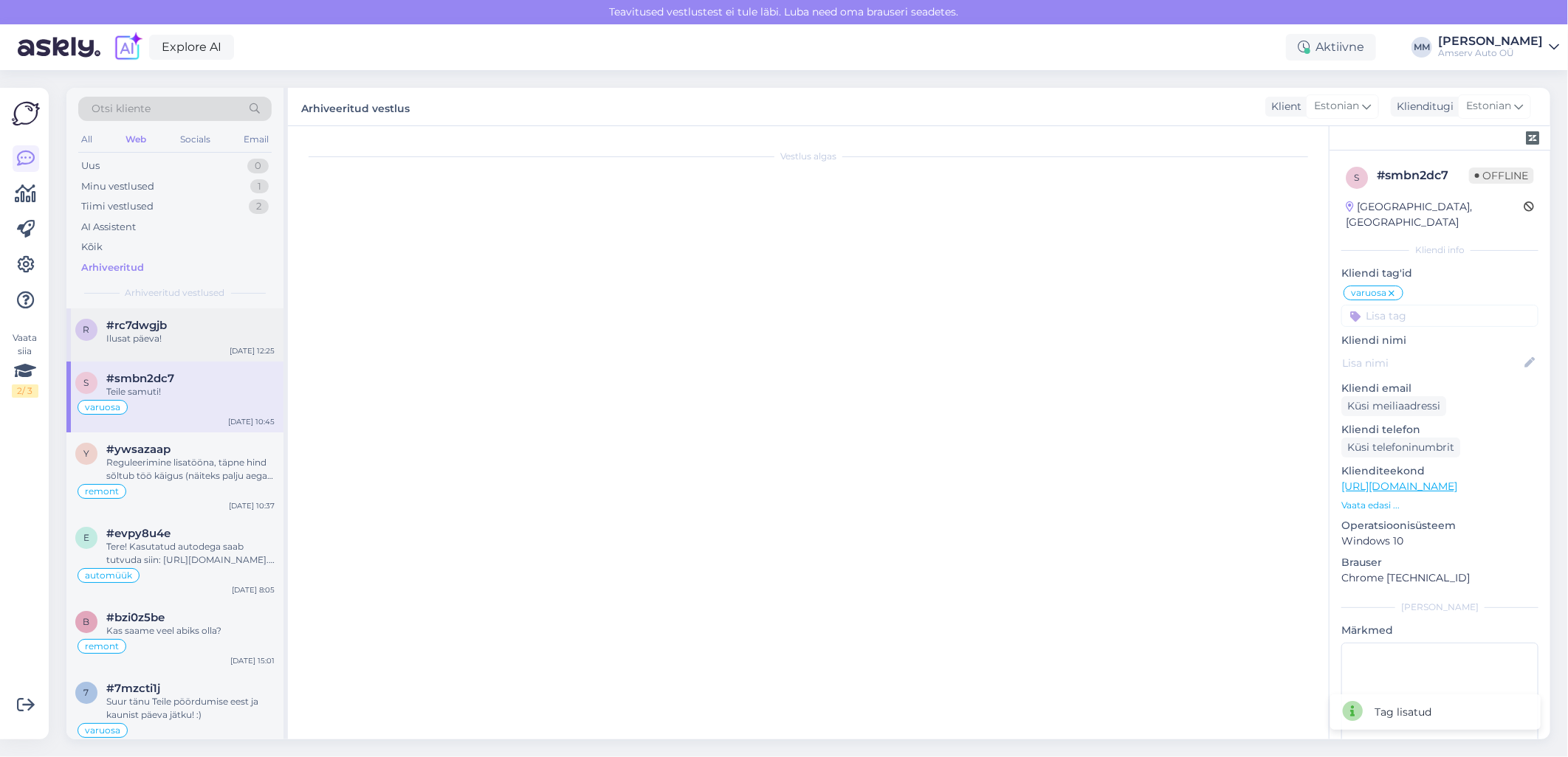
scroll to position [775, 0]
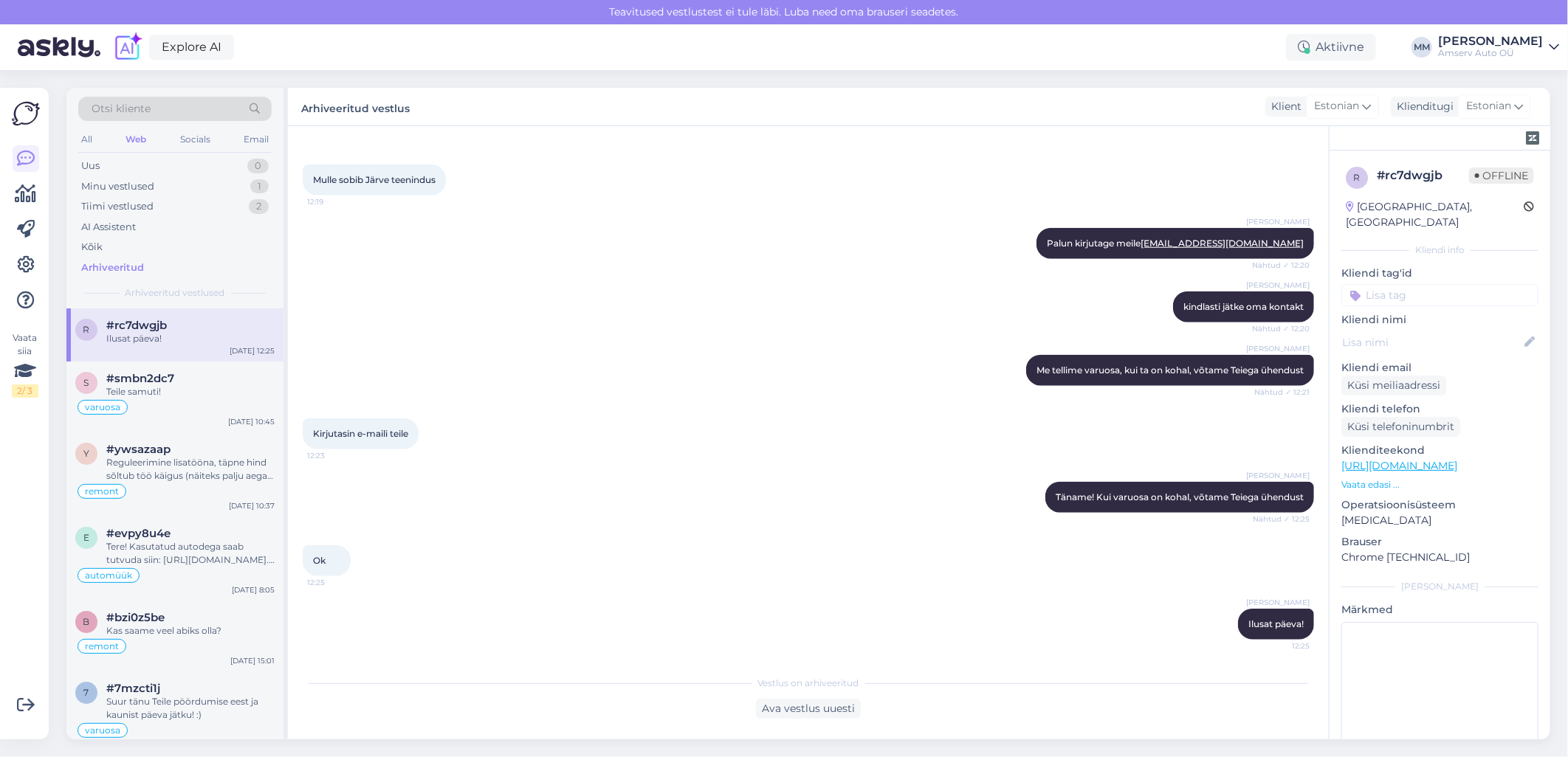
click at [1404, 284] on input at bounding box center [1440, 295] width 197 height 22
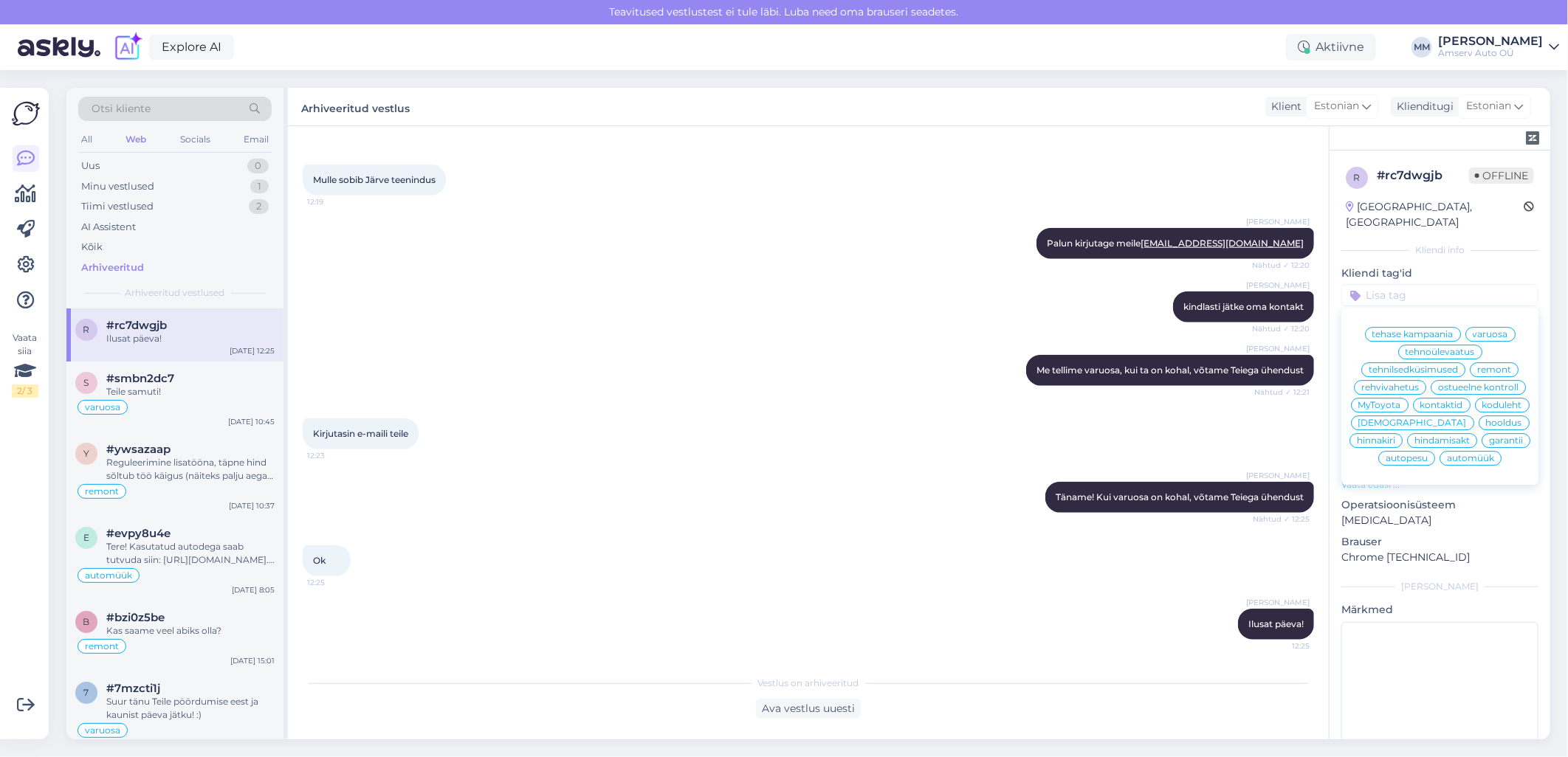
click at [1392, 330] on span "tehase kampaania" at bounding box center [1413, 334] width 81 height 8
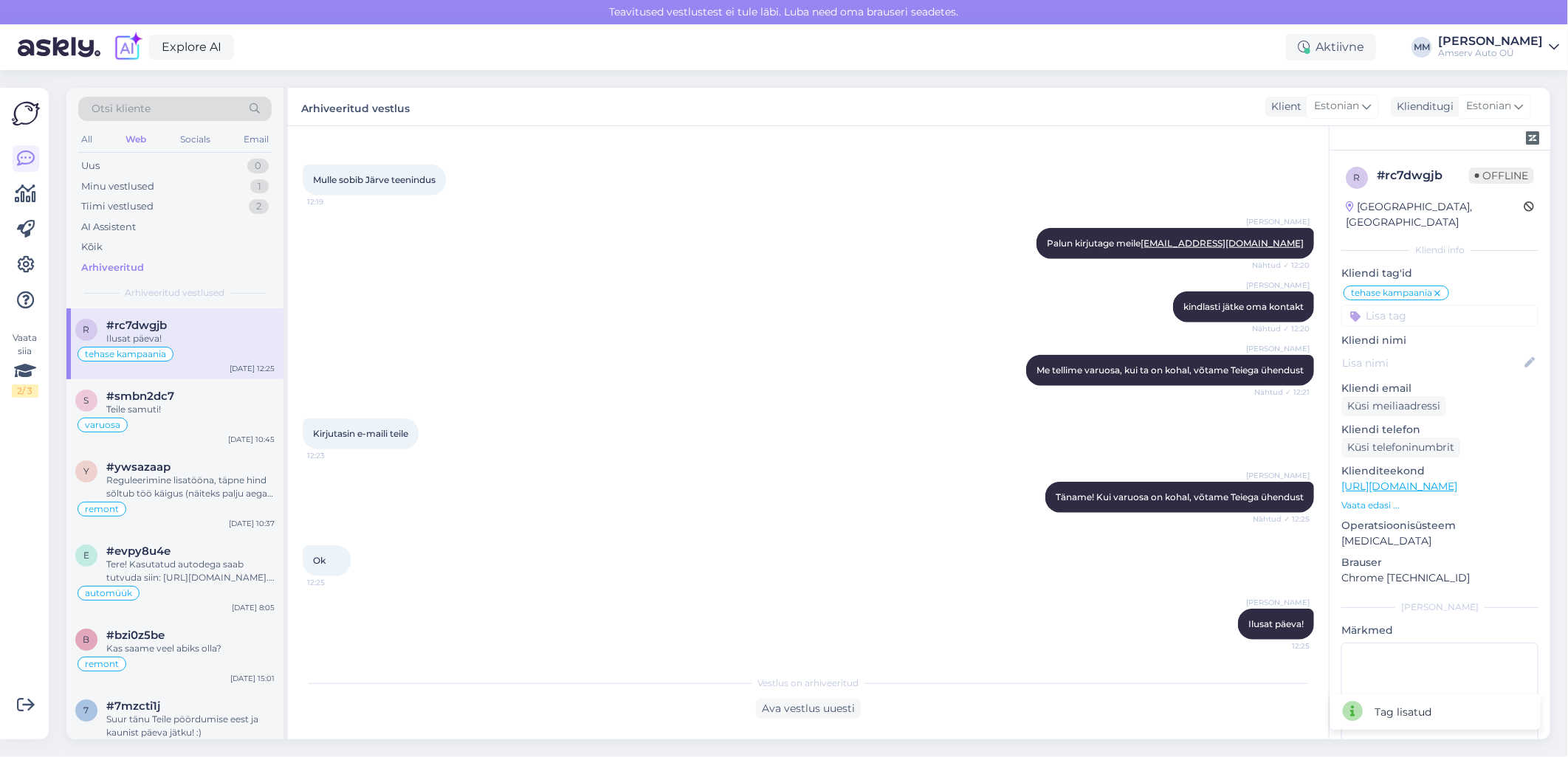
click at [530, 548] on div "Ok 12:25" at bounding box center [808, 561] width 1012 height 63
click at [1403, 305] on input at bounding box center [1440, 316] width 197 height 22
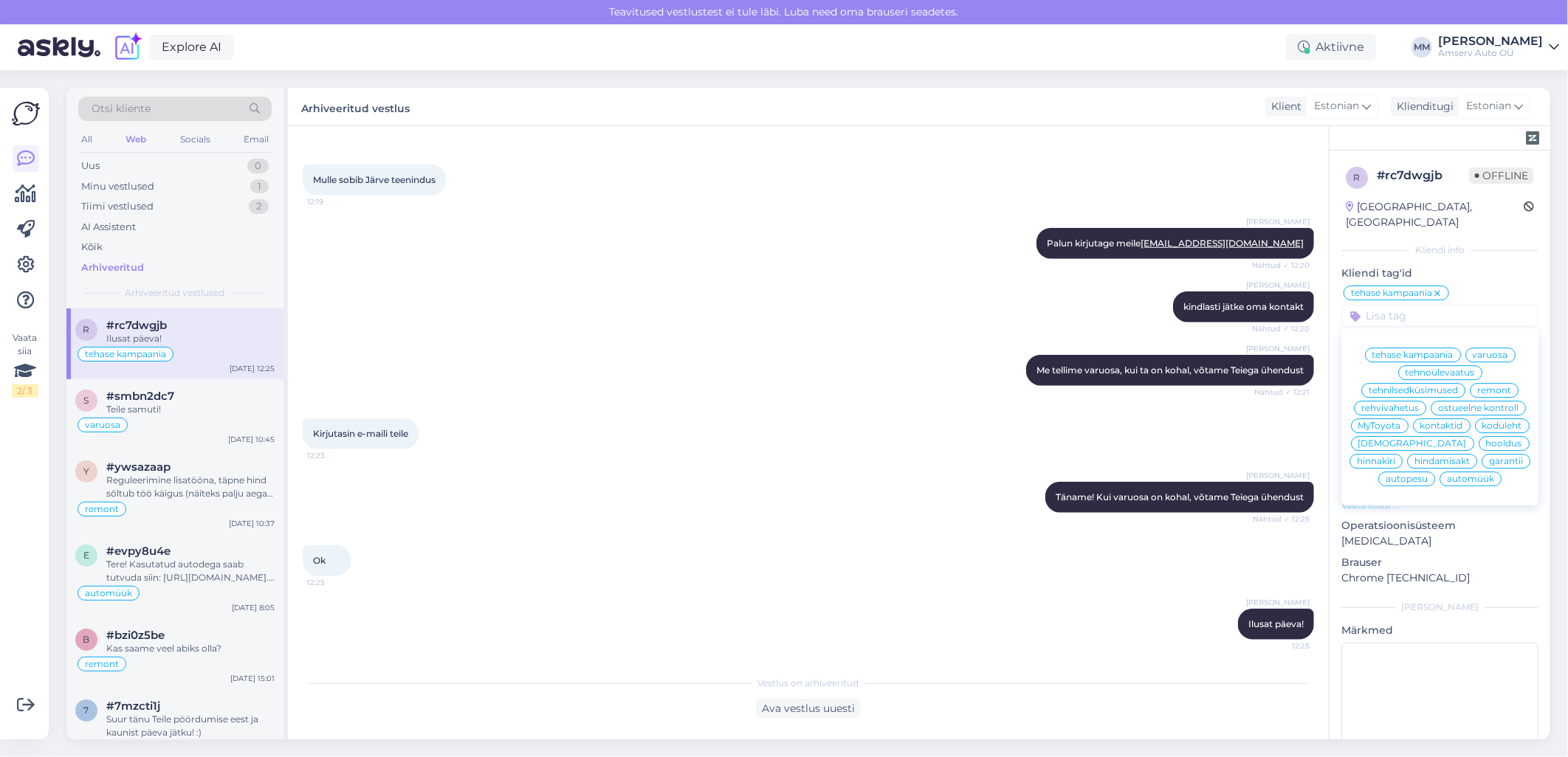
click at [1405, 351] on span "tehase kampaania" at bounding box center [1413, 355] width 81 height 8
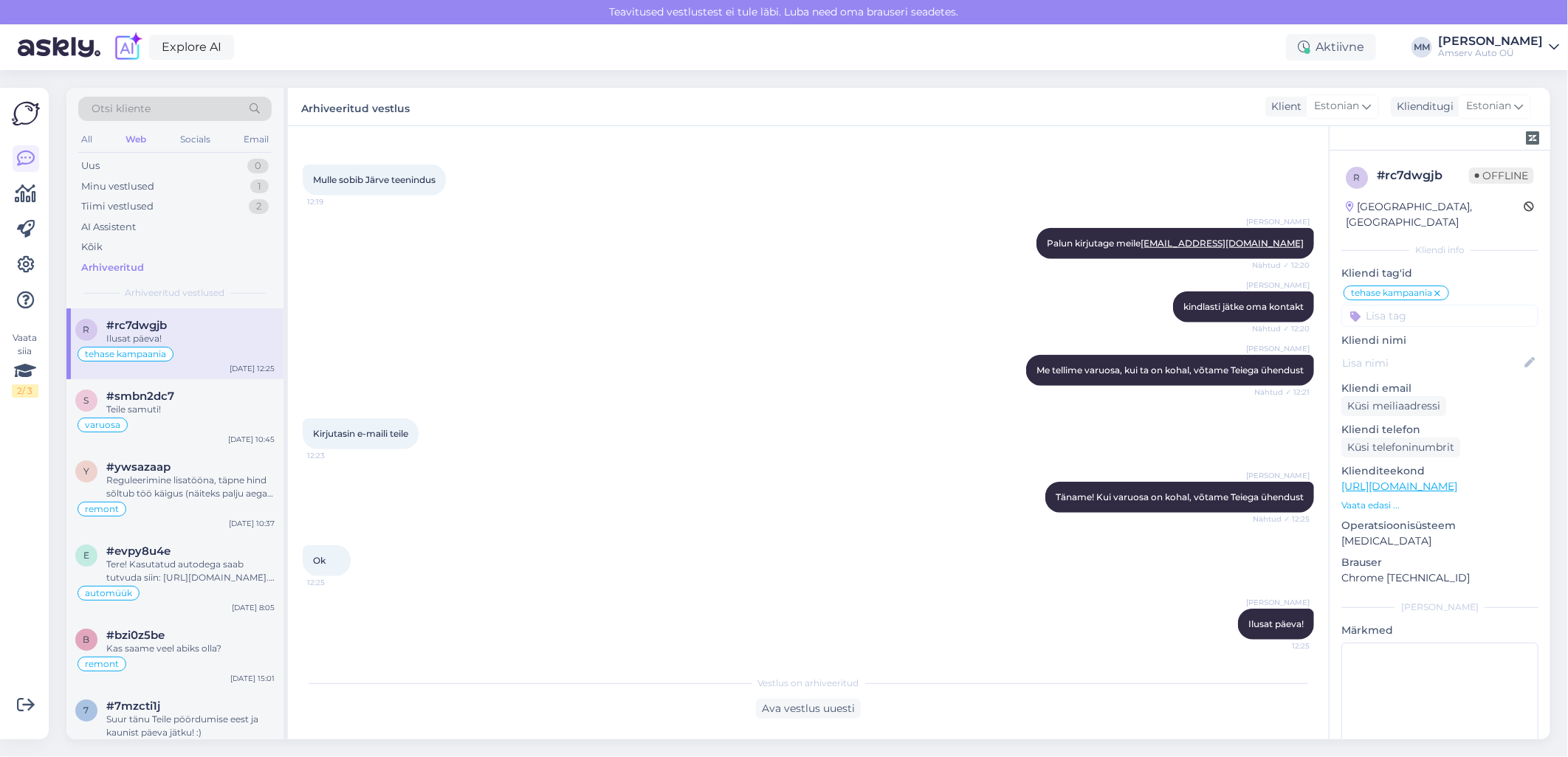
click at [1438, 288] on icon at bounding box center [1437, 294] width 9 height 12
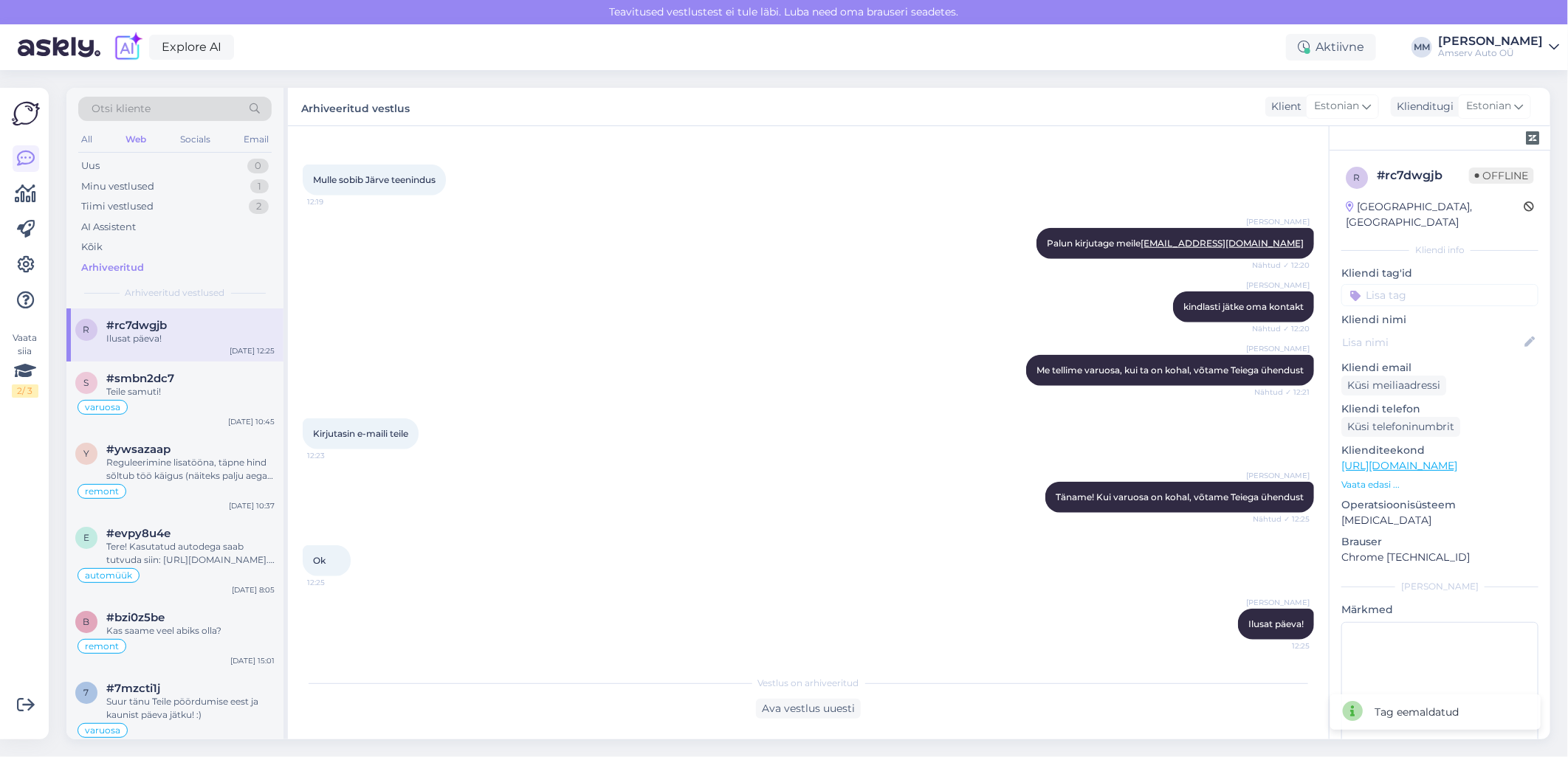
click at [1403, 284] on input at bounding box center [1440, 295] width 197 height 22
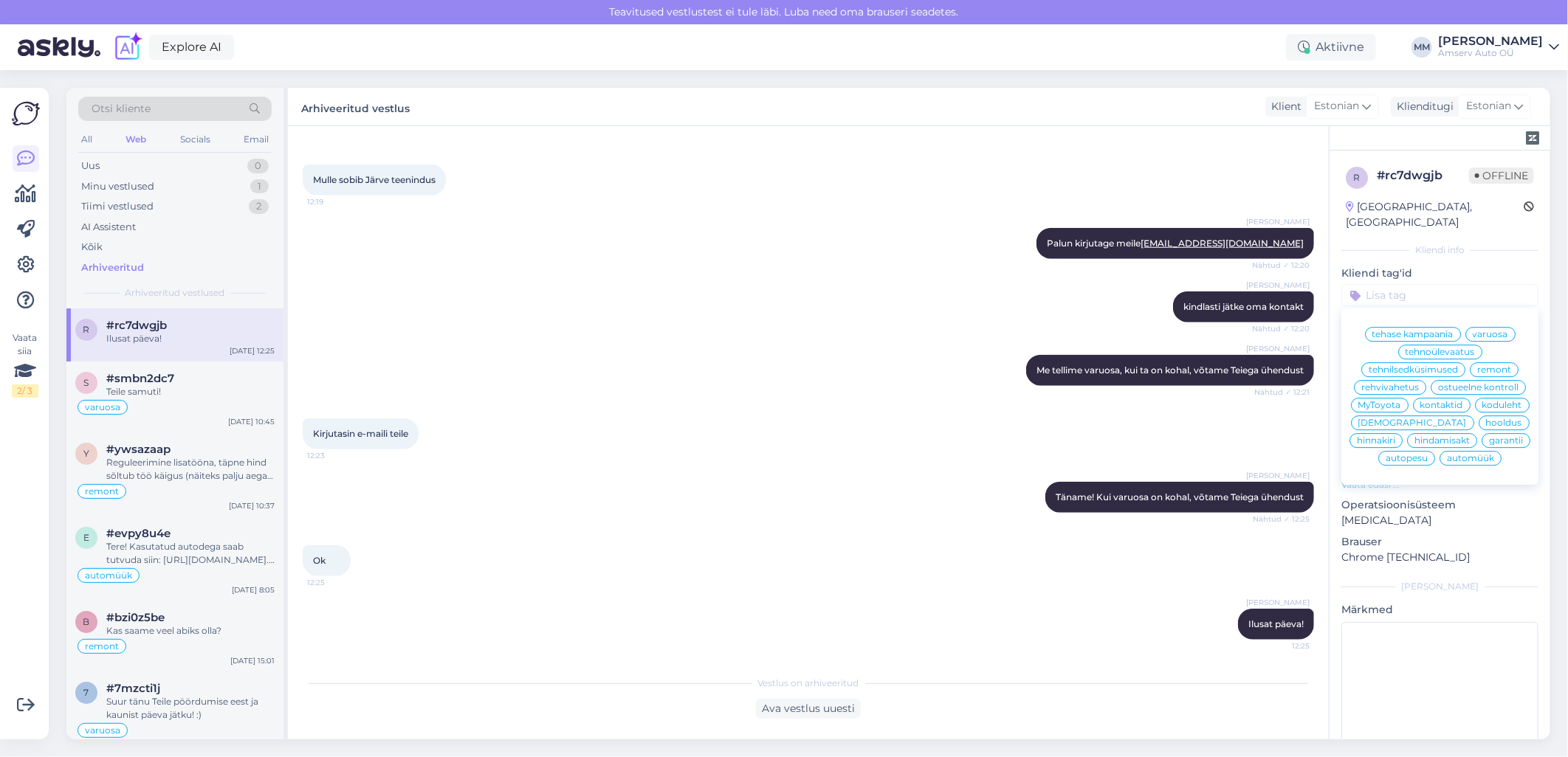
click at [1417, 330] on span "tehase kampaania" at bounding box center [1413, 334] width 81 height 8
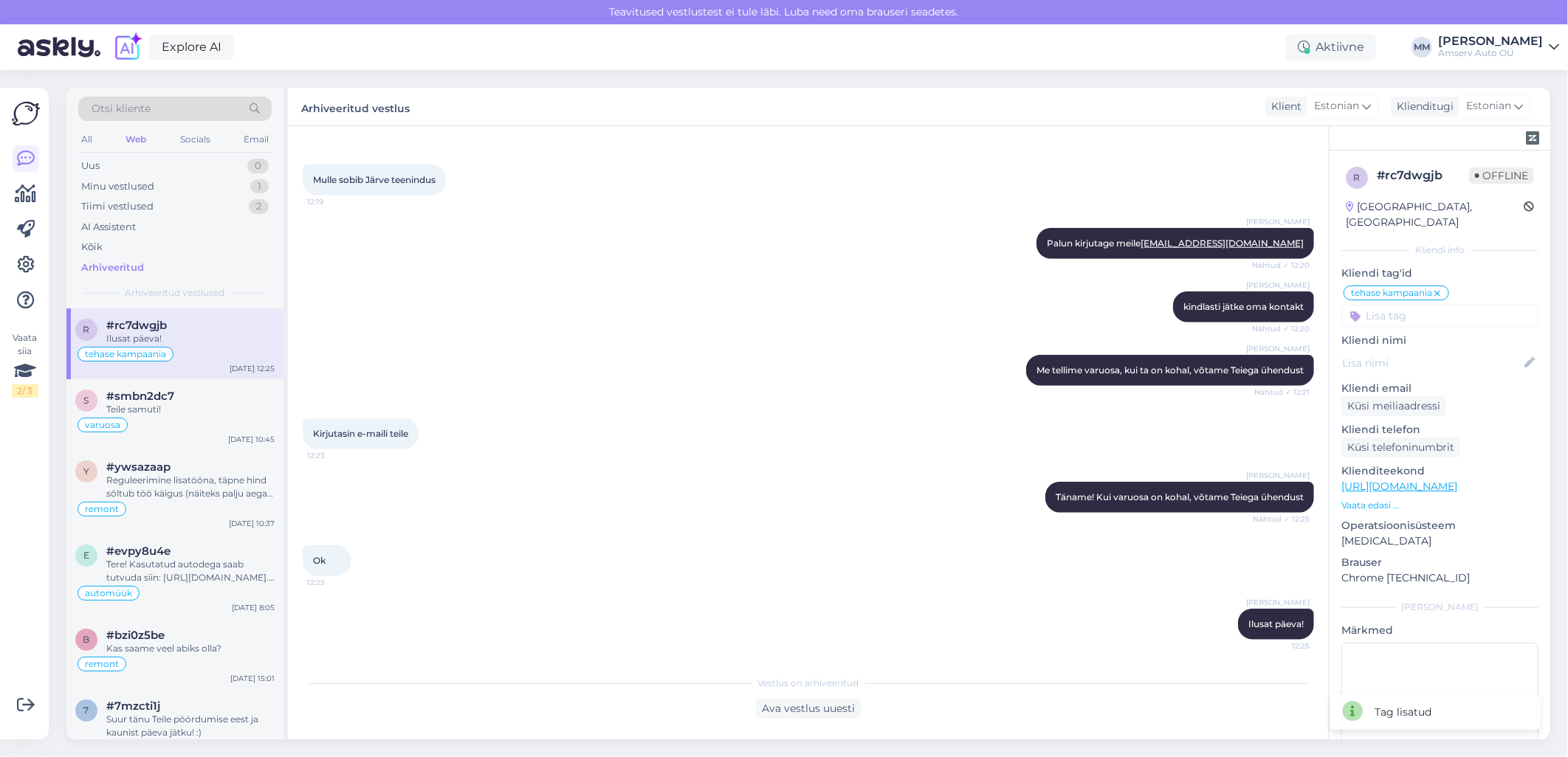
click at [1438, 288] on icon at bounding box center [1437, 294] width 9 height 12
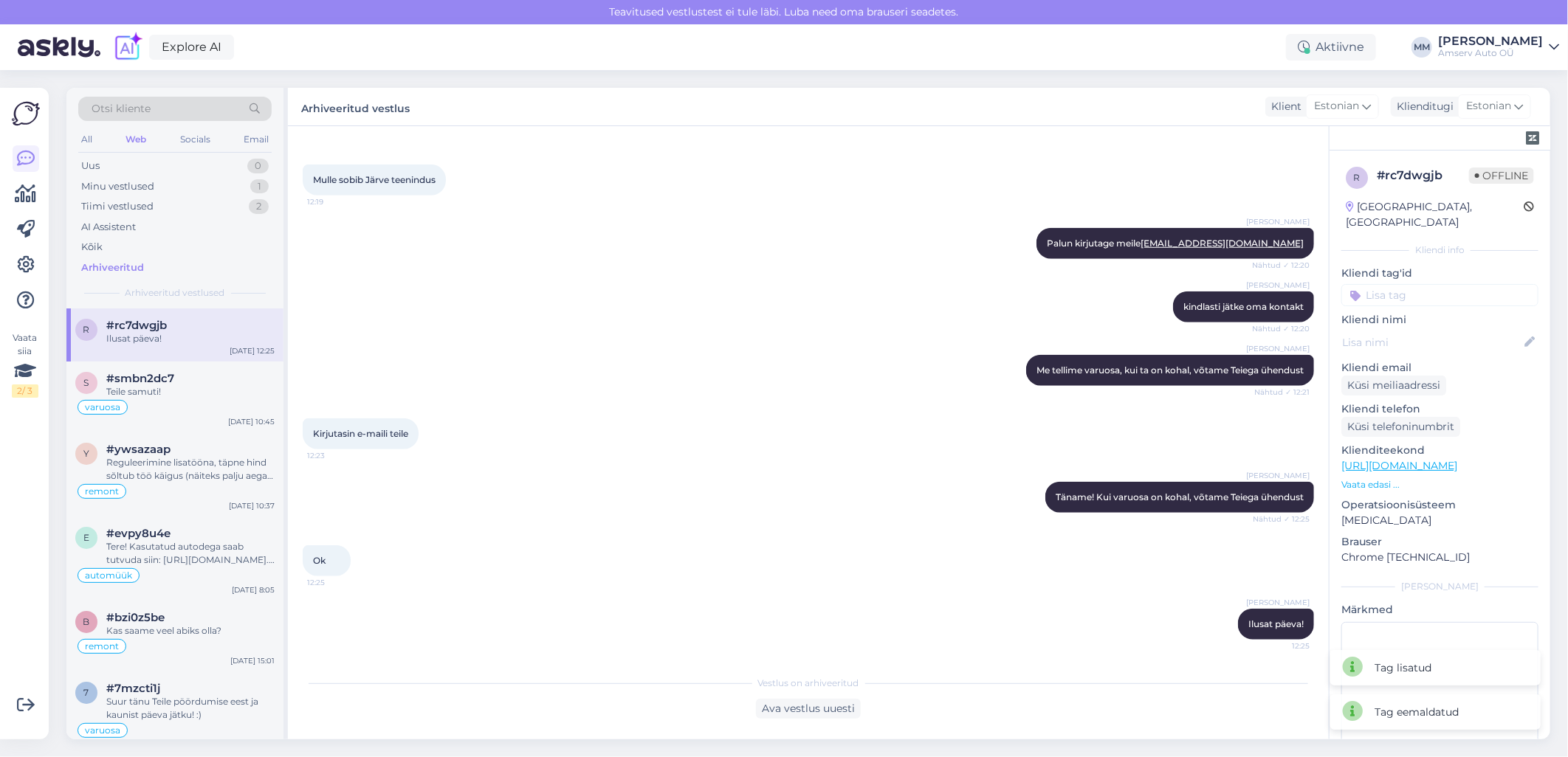
click at [1437, 284] on input at bounding box center [1440, 295] width 197 height 22
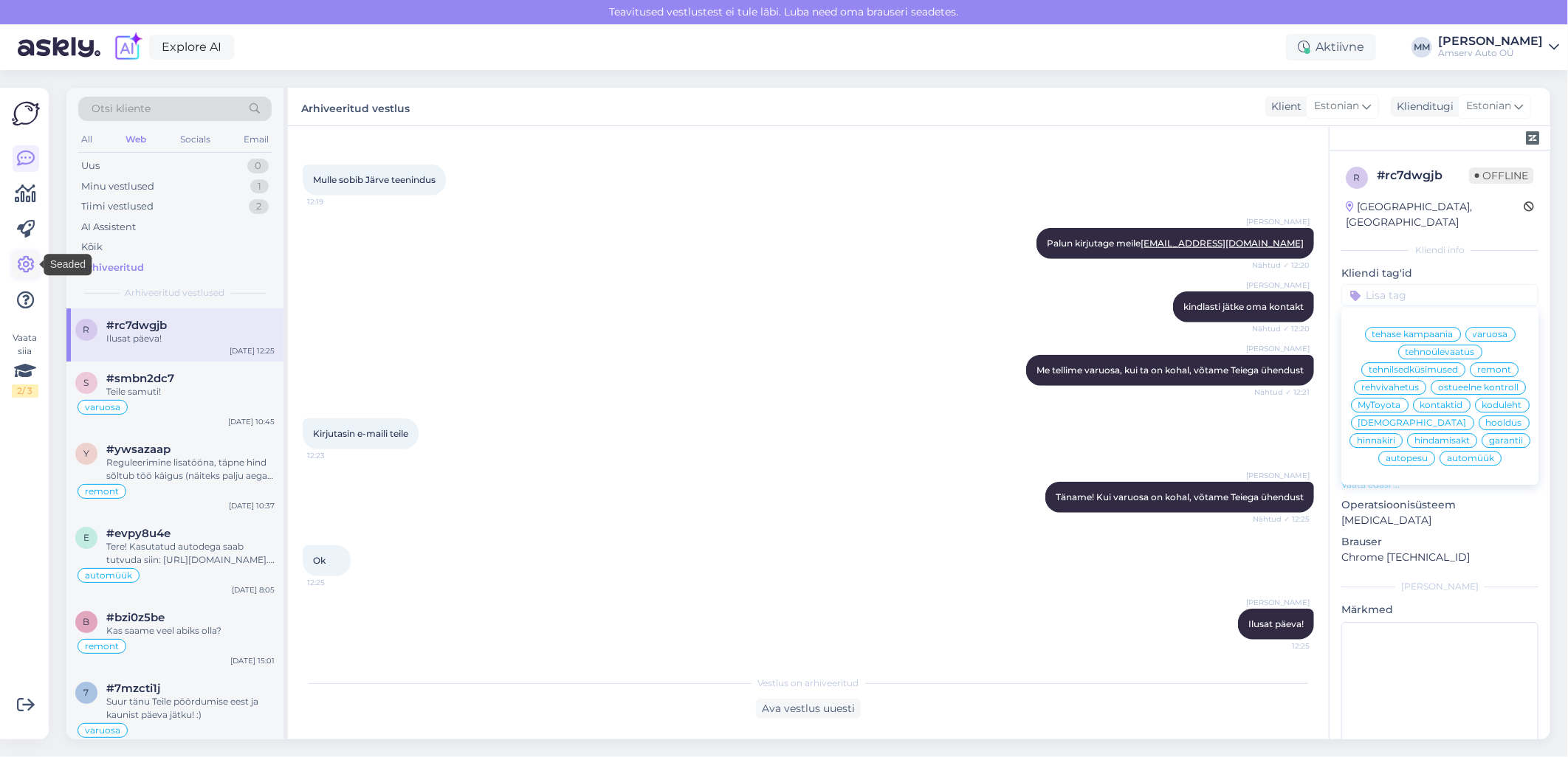
click at [21, 263] on icon at bounding box center [26, 264] width 18 height 18
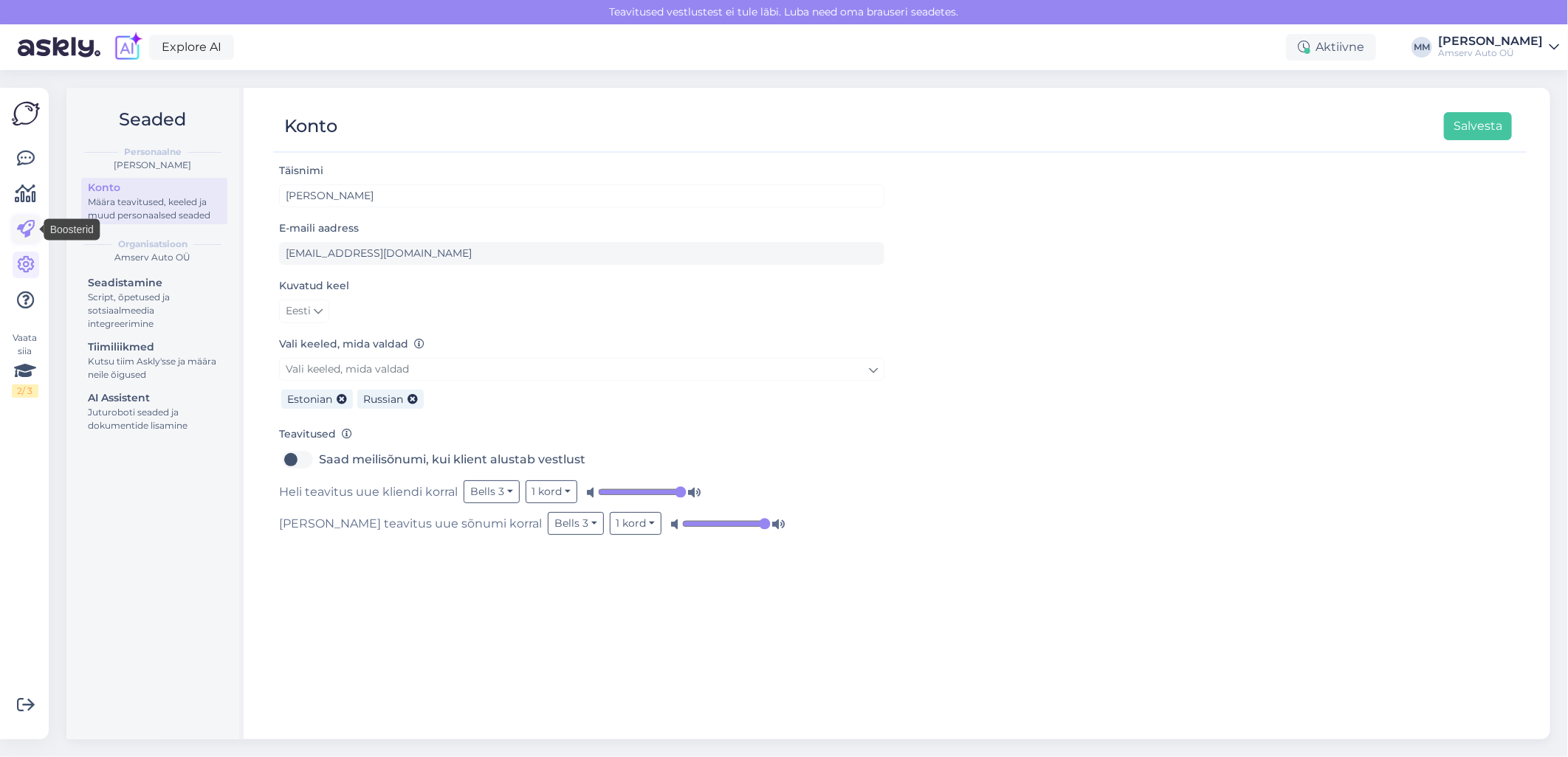
click at [24, 232] on icon at bounding box center [26, 229] width 18 height 18
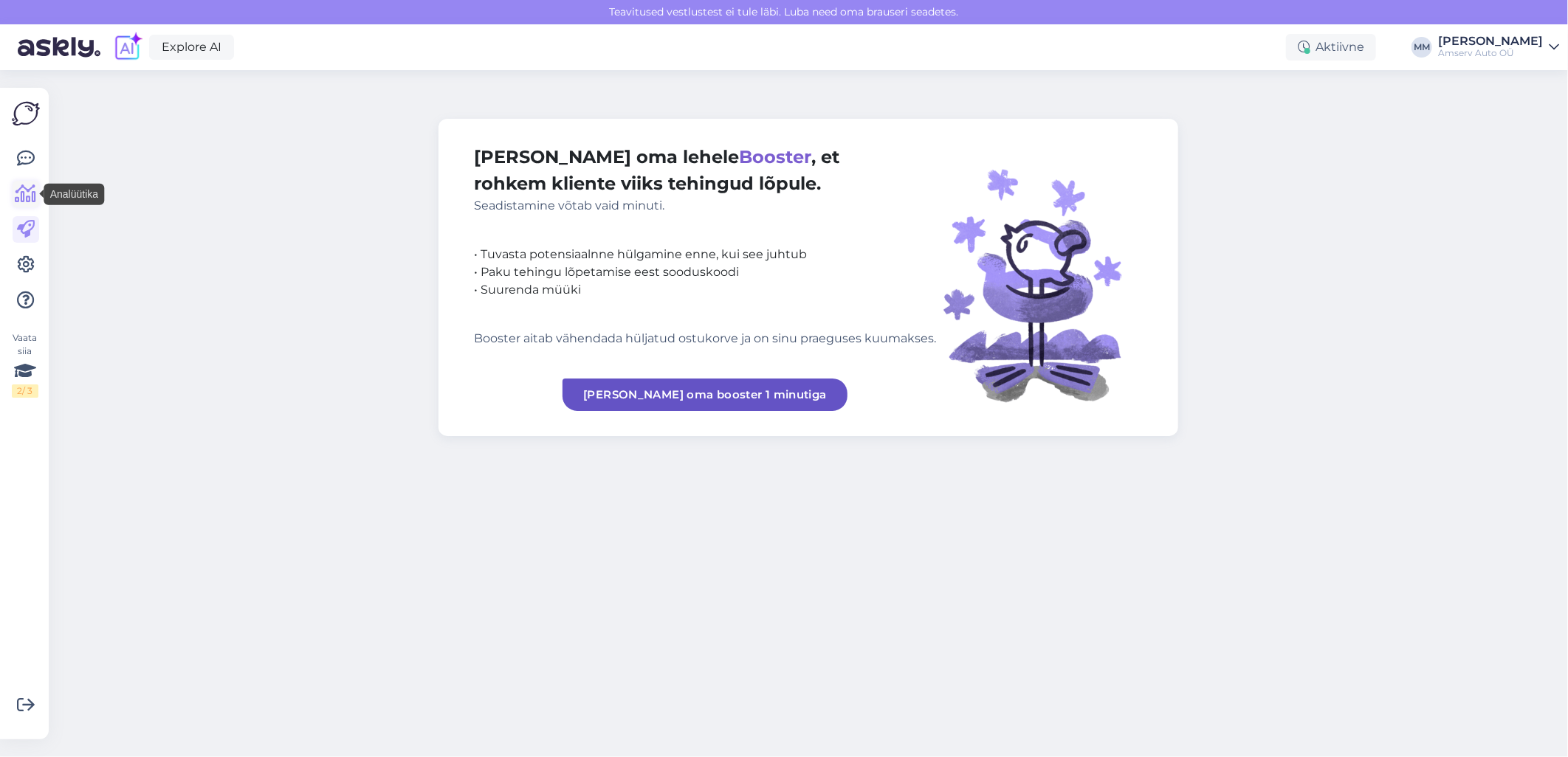
click at [25, 199] on icon at bounding box center [26, 194] width 22 height 18
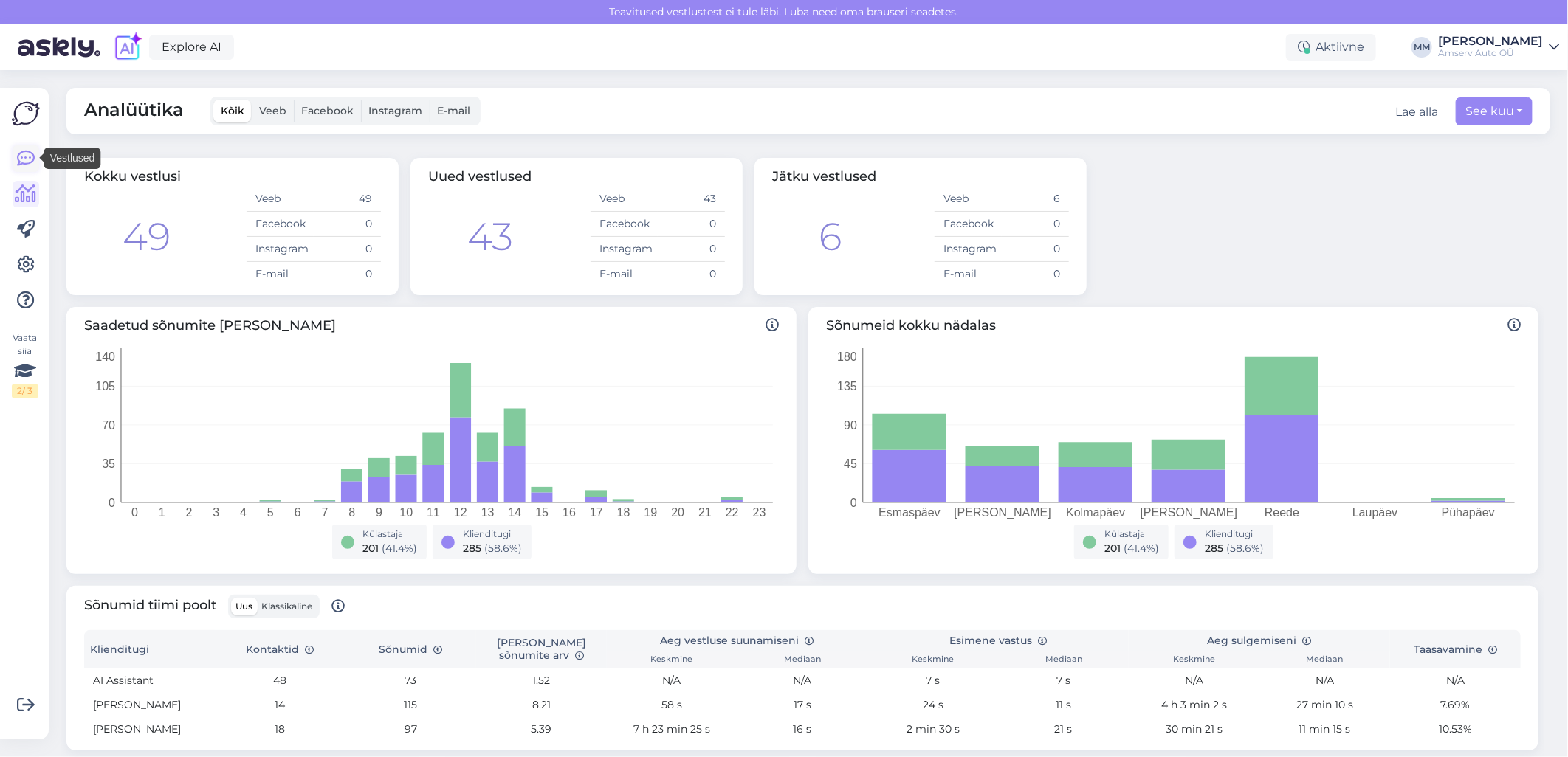
click at [25, 165] on icon at bounding box center [26, 158] width 18 height 18
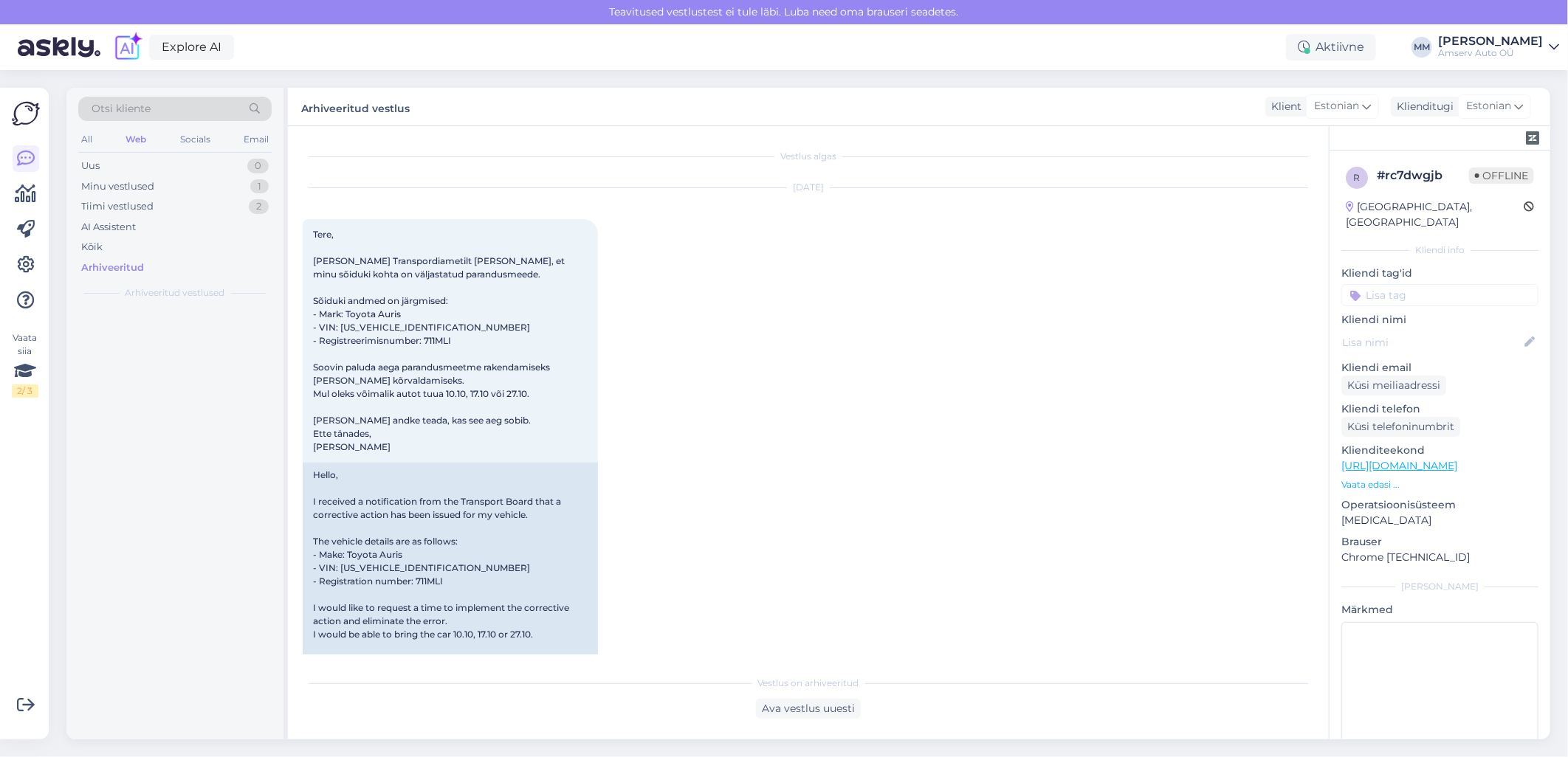
scroll to position [775, 0]
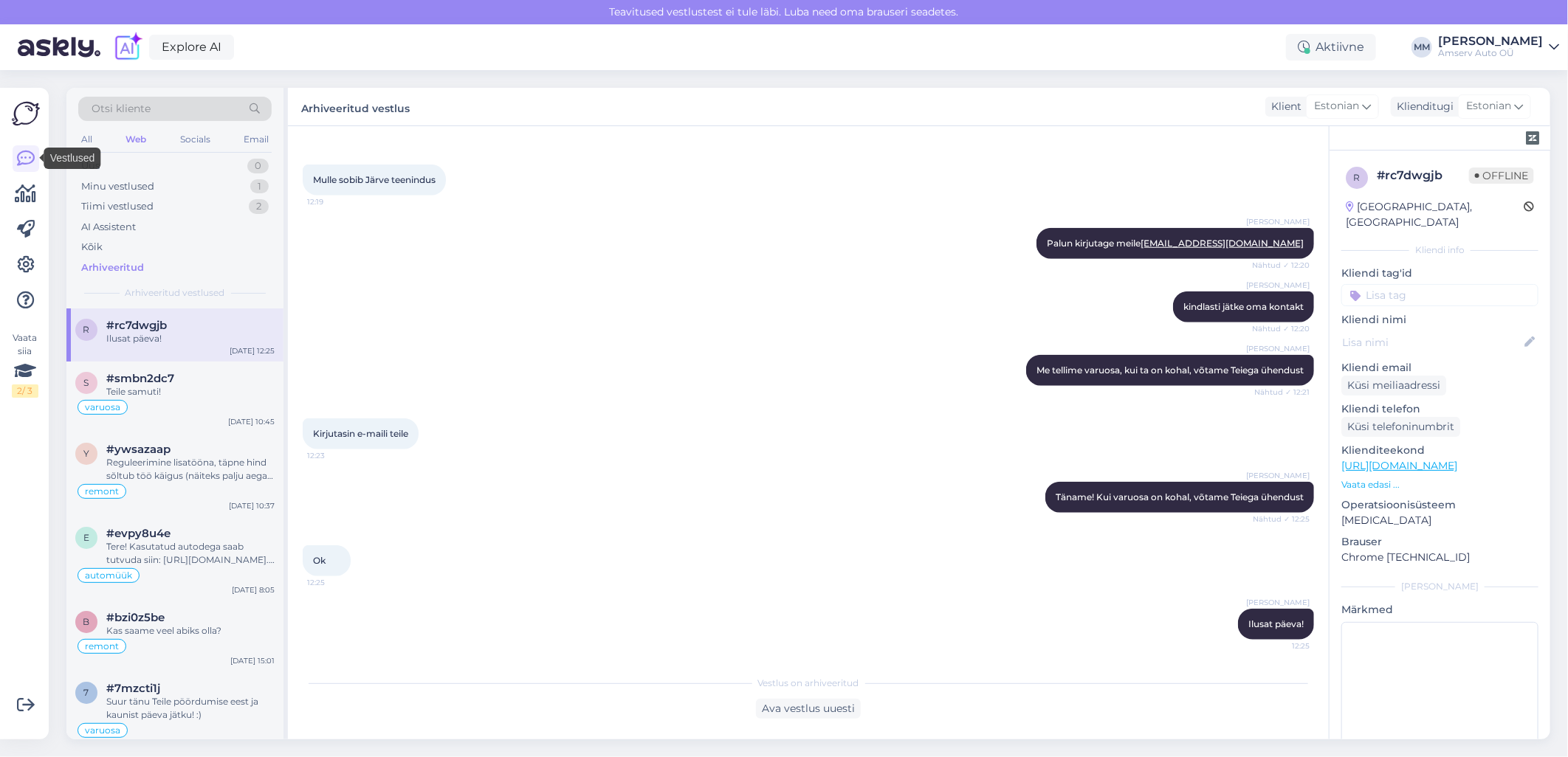
click at [23, 109] on img at bounding box center [26, 114] width 28 height 28
click at [23, 305] on icon at bounding box center [26, 300] width 18 height 18
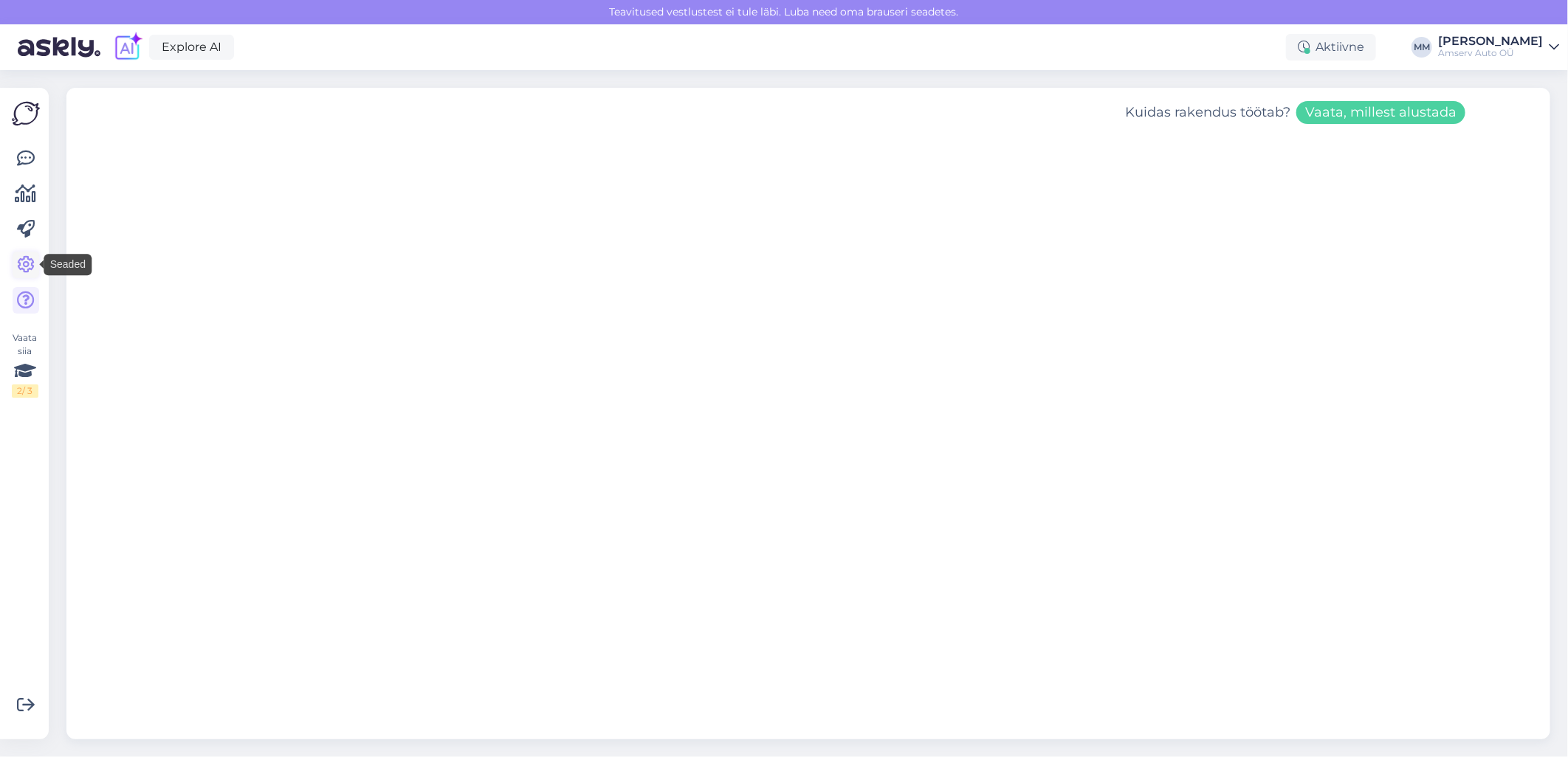
click at [26, 260] on icon at bounding box center [26, 264] width 18 height 18
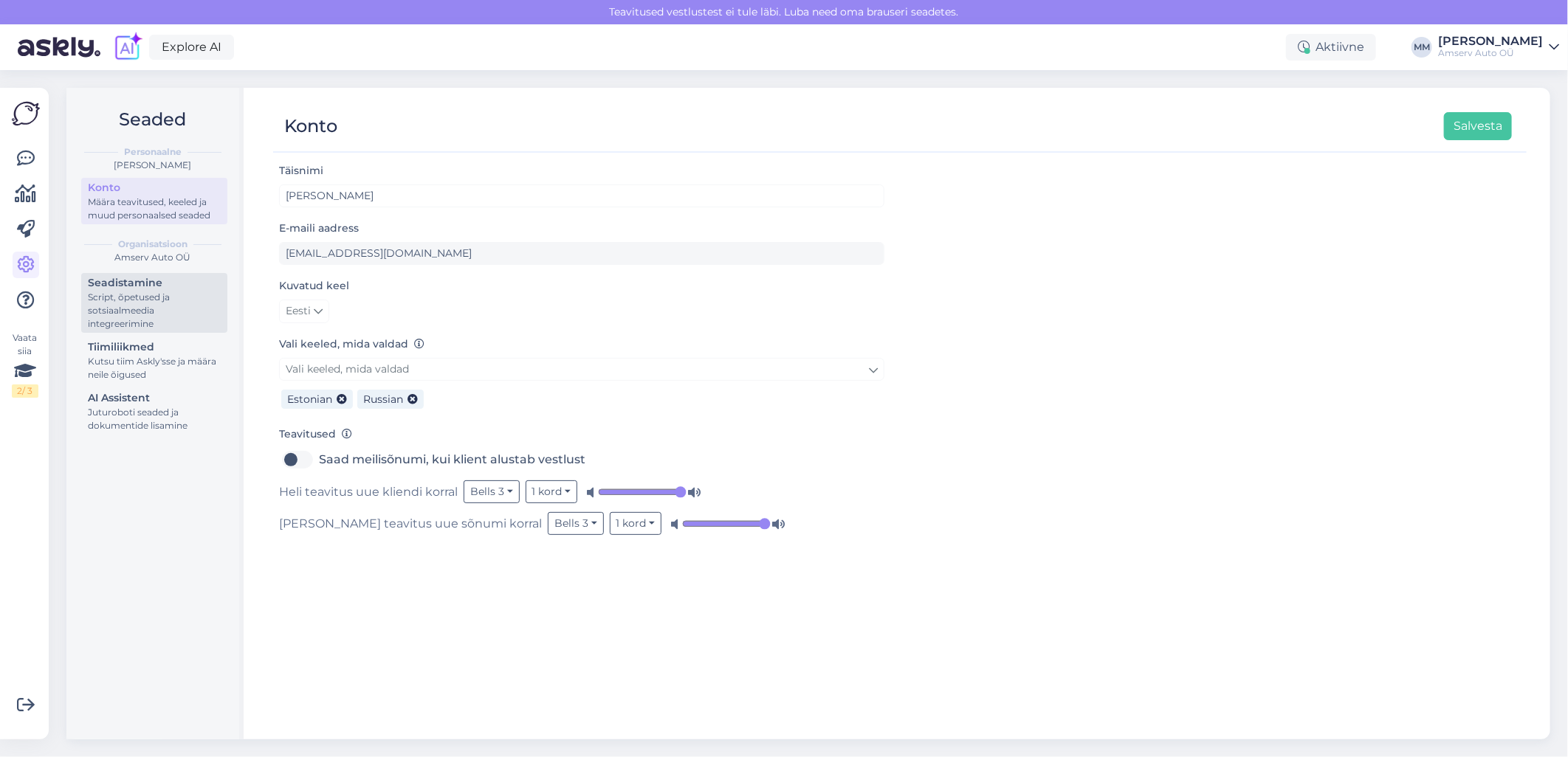
click at [131, 293] on div "Script, õpetused ja sotsiaalmeedia integreerimine" at bounding box center [155, 311] width 133 height 40
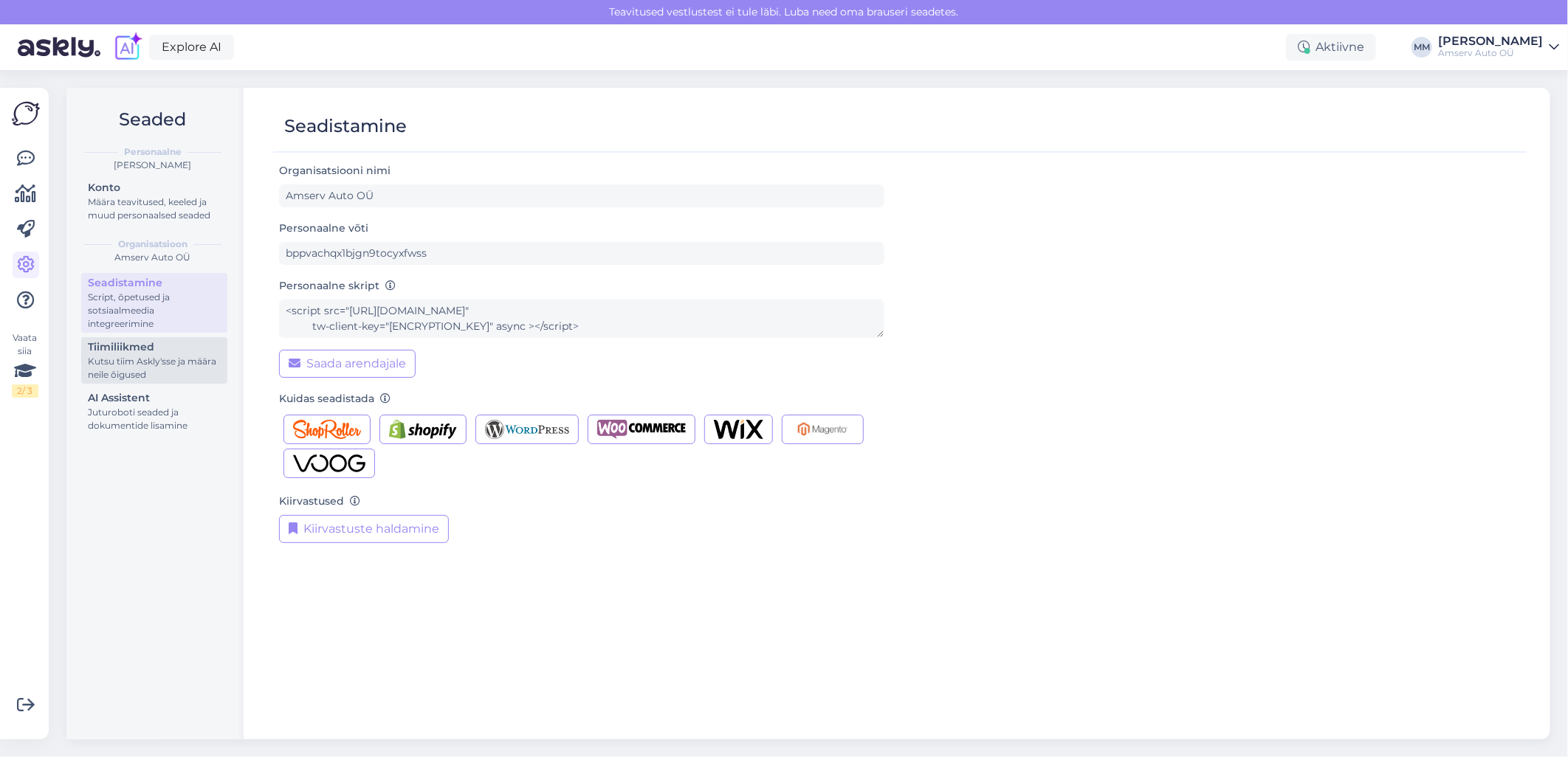
click at [127, 351] on div "Tiimiliikmed" at bounding box center [155, 347] width 133 height 15
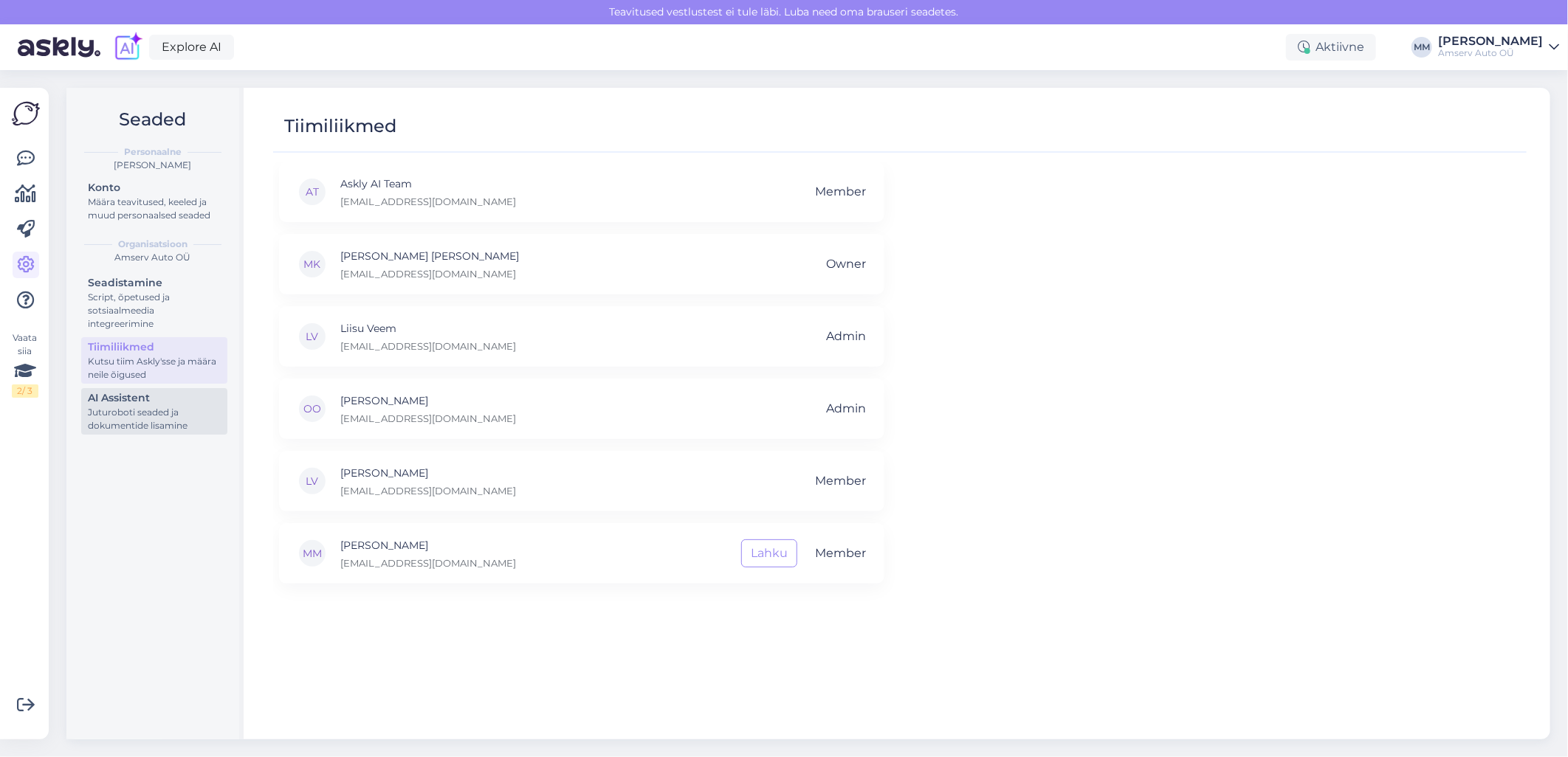
click at [128, 410] on div "Juturoboti seaded ja dokumentide lisamine" at bounding box center [155, 419] width 133 height 26
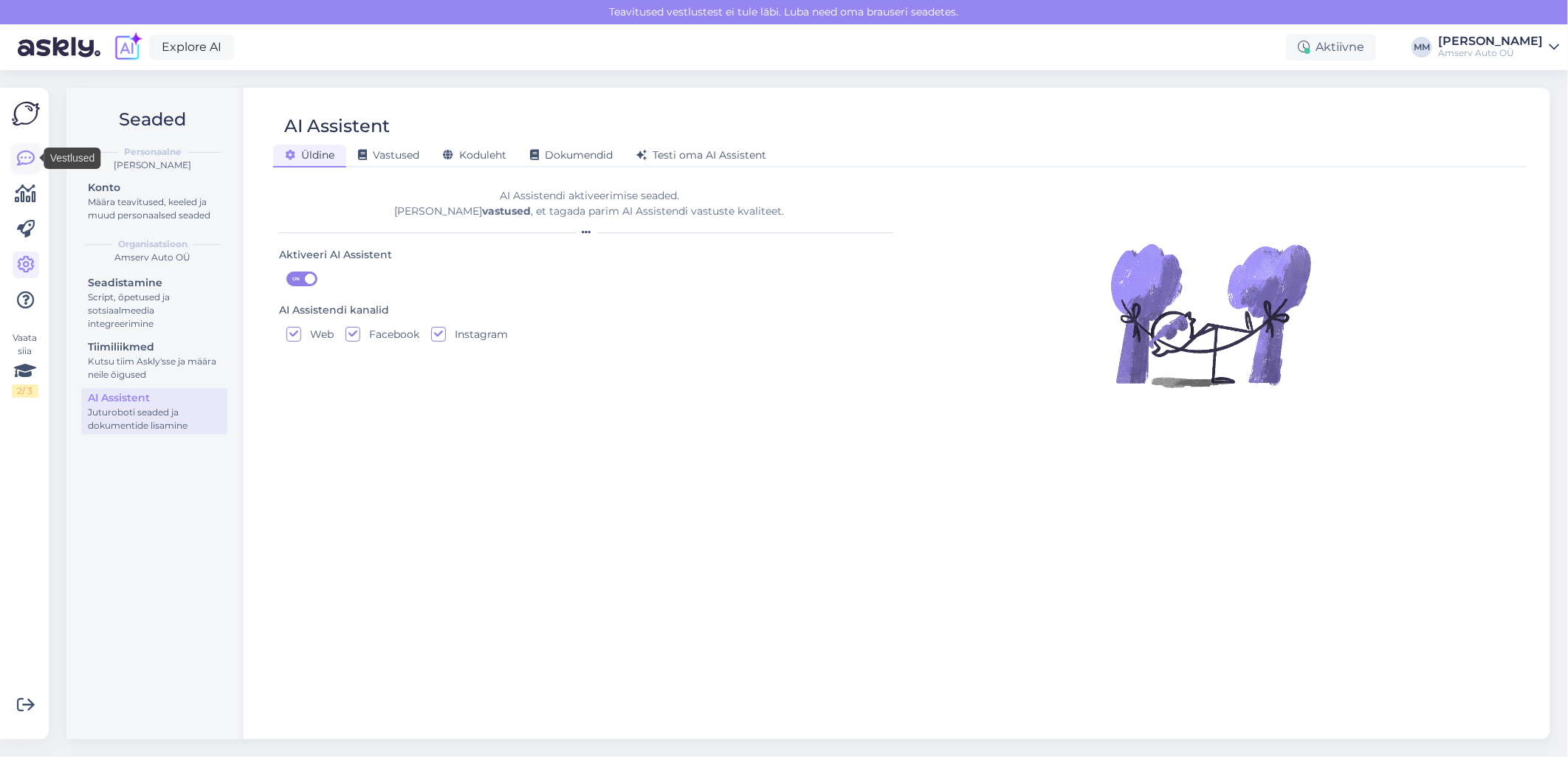
click at [25, 165] on icon at bounding box center [26, 158] width 18 height 18
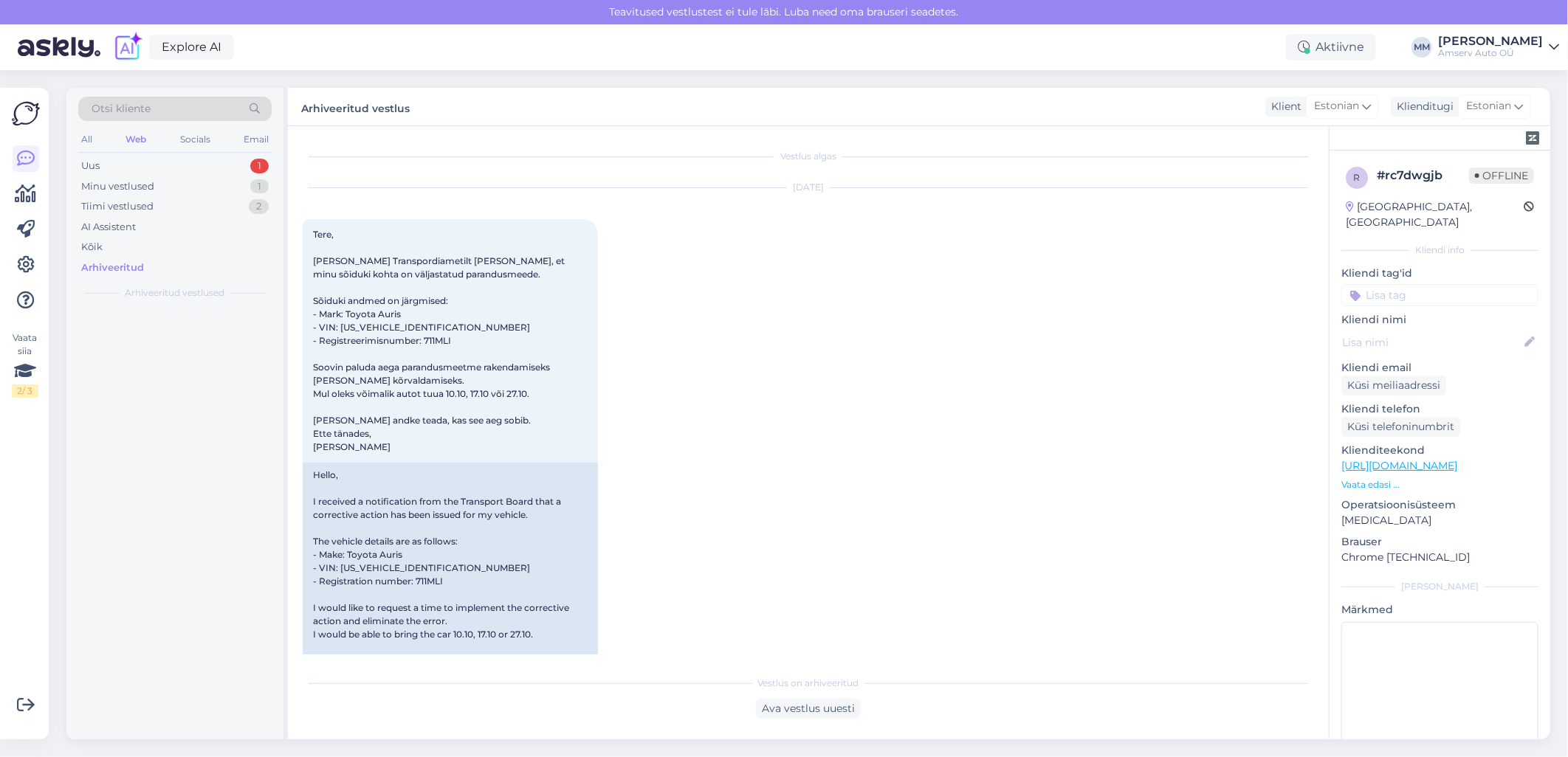
scroll to position [775, 0]
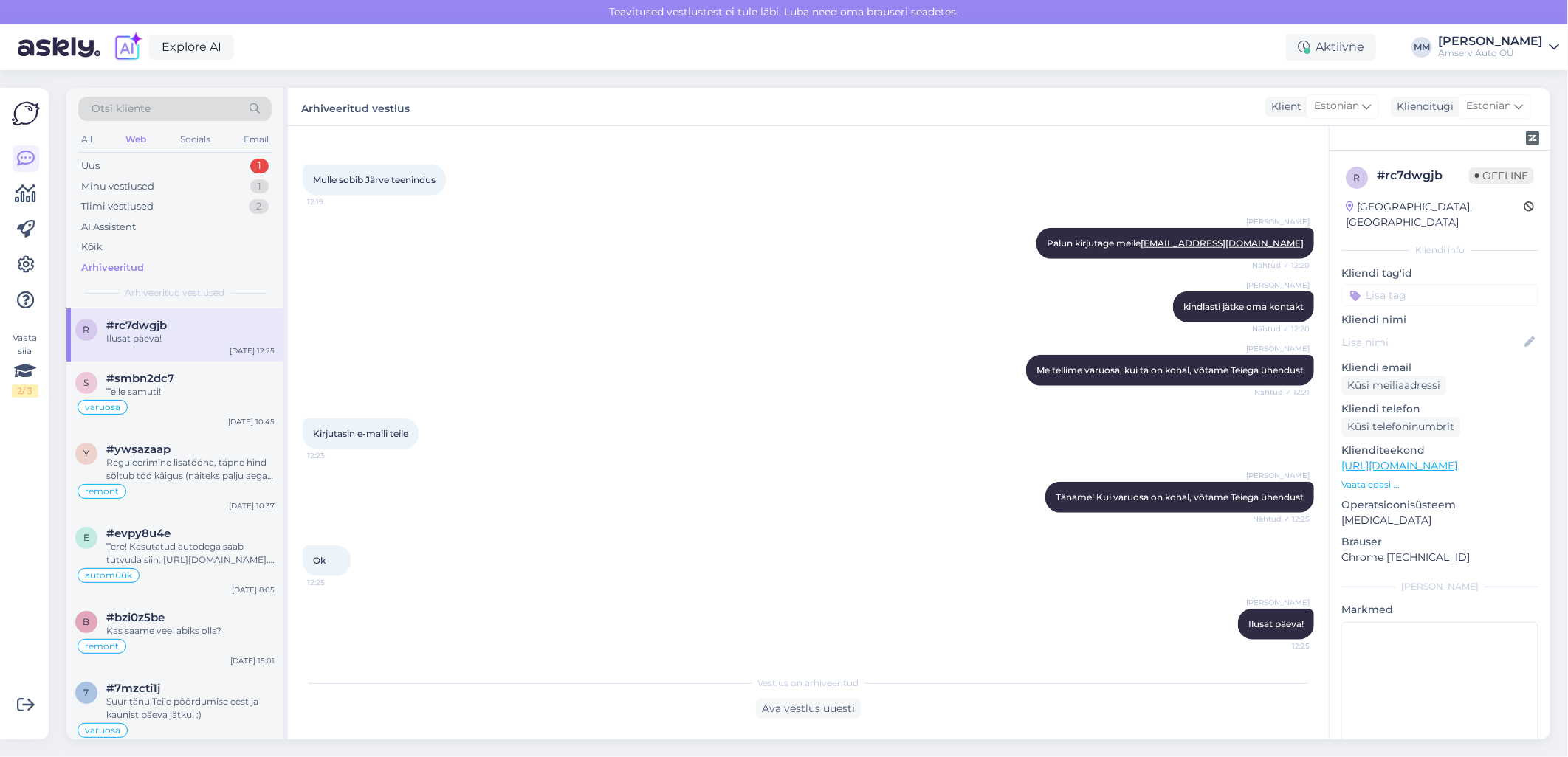
click at [536, 410] on div "Kirjutasin e-maili teile 12:23" at bounding box center [808, 434] width 1012 height 63
click at [152, 164] on div "Uus 1" at bounding box center [175, 166] width 193 height 21
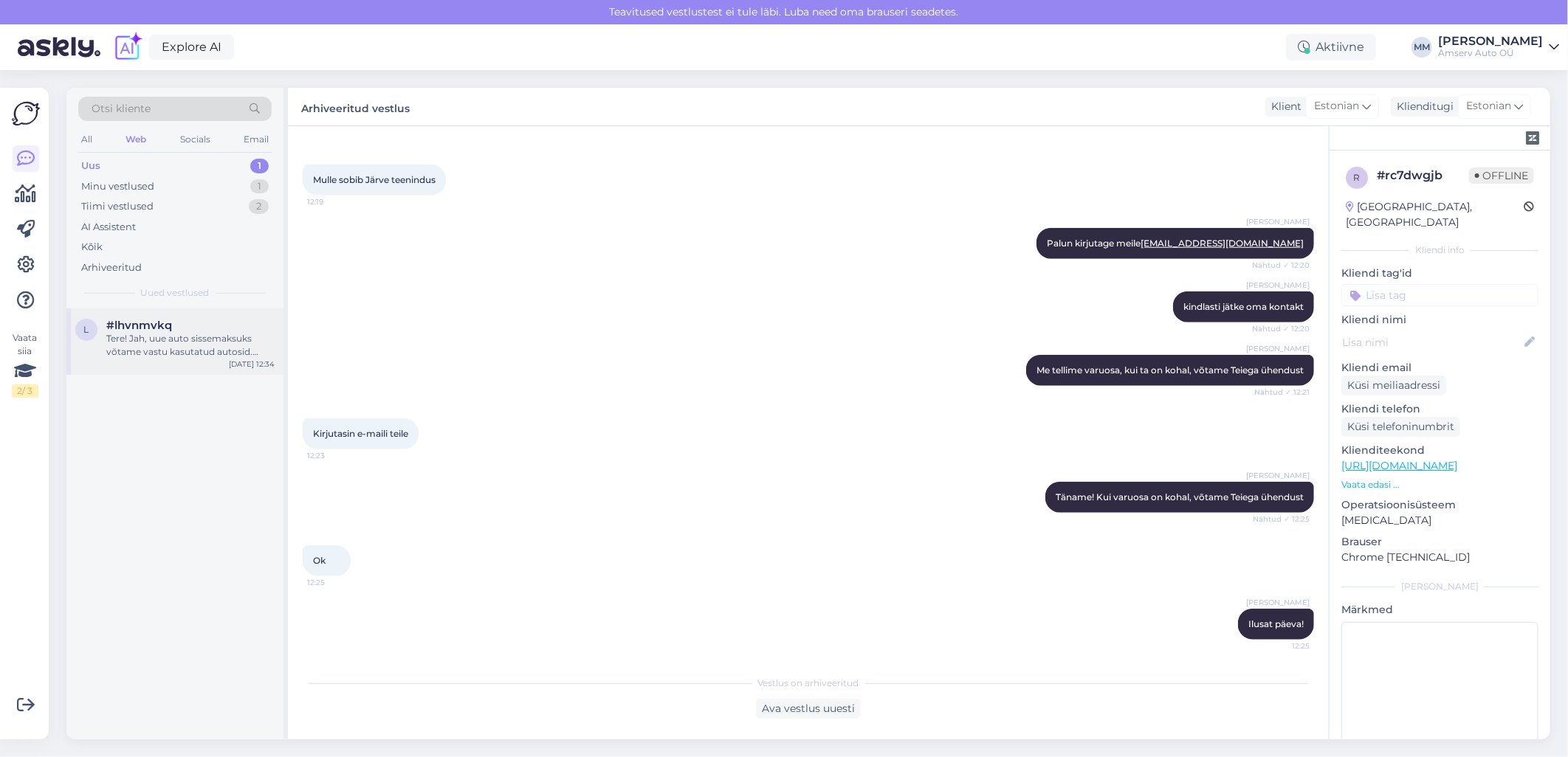
click at [160, 345] on div "Tere! Jah, uue auto sissemaksuks võtame vastu kasutatud autosid. Tulge meie esi…" at bounding box center [191, 345] width 168 height 26
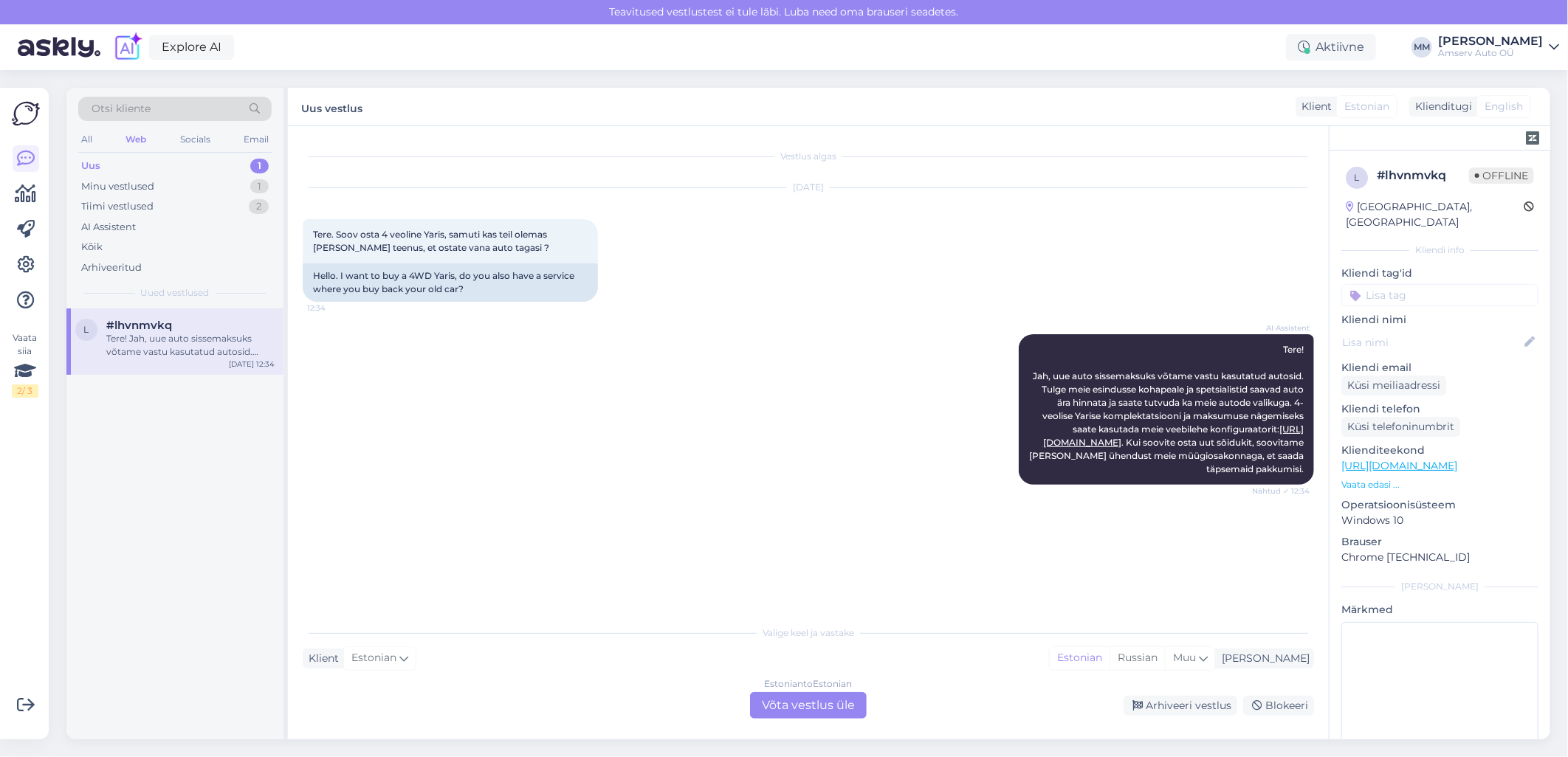
scroll to position [0, 0]
drag, startPoint x: 791, startPoint y: 706, endPoint x: 638, endPoint y: 732, distance: 155.2
click at [638, 732] on div "Vestlus algas [DATE] Tere. Soov osta 4 veoline Yaris, samuti kas teil olemas [P…" at bounding box center [808, 433] width 1041 height 613
click at [668, 484] on div "AI Assistent Tere! Jah, uue auto sissemaksuks võtame vastu kasutatud autosid. T…" at bounding box center [808, 409] width 1012 height 183
click at [1180, 710] on div "Arhiveeri vestlus" at bounding box center [1180, 706] width 114 height 20
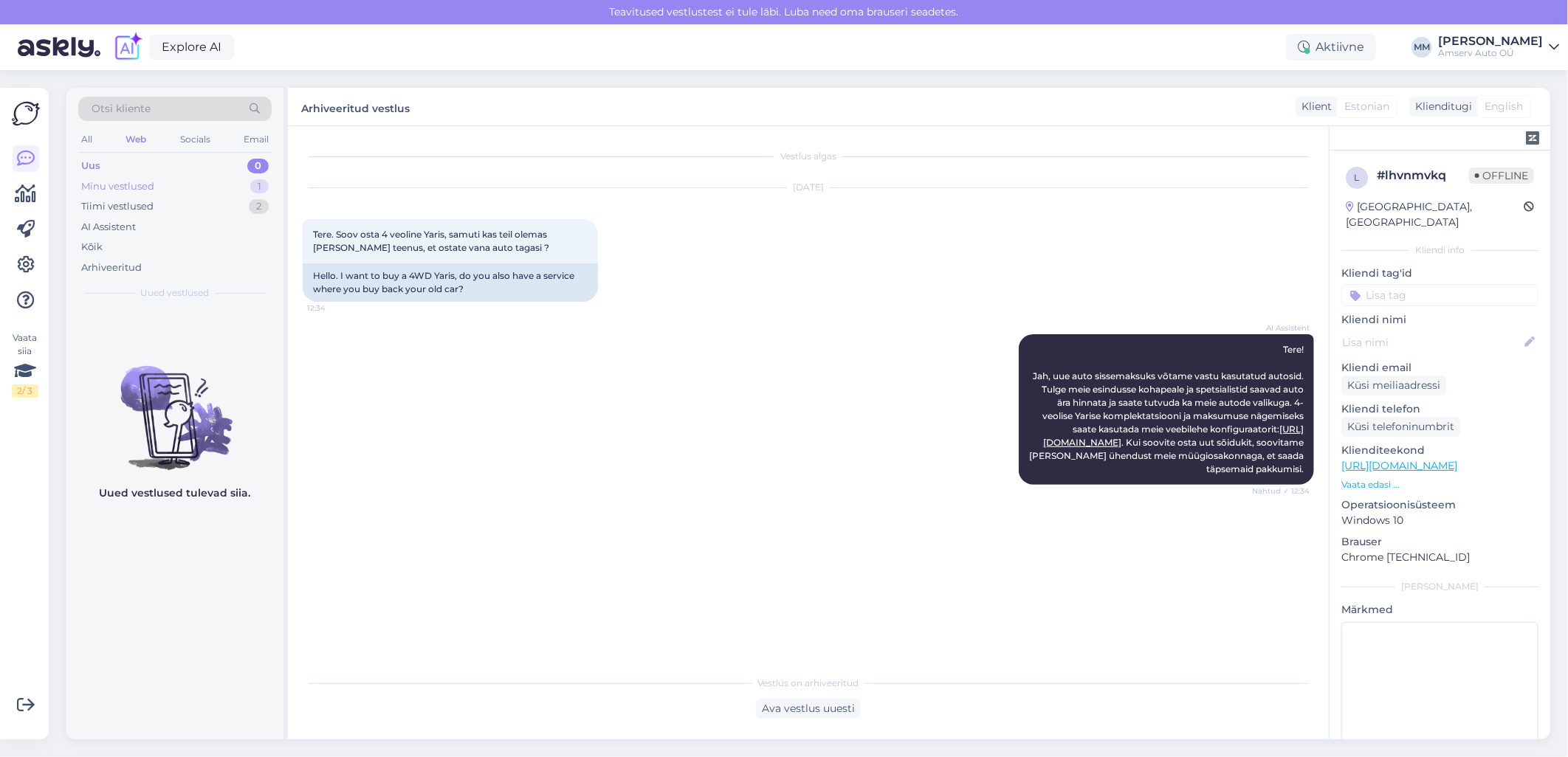
click at [173, 183] on div "Minu vestlused 1" at bounding box center [175, 186] width 193 height 21
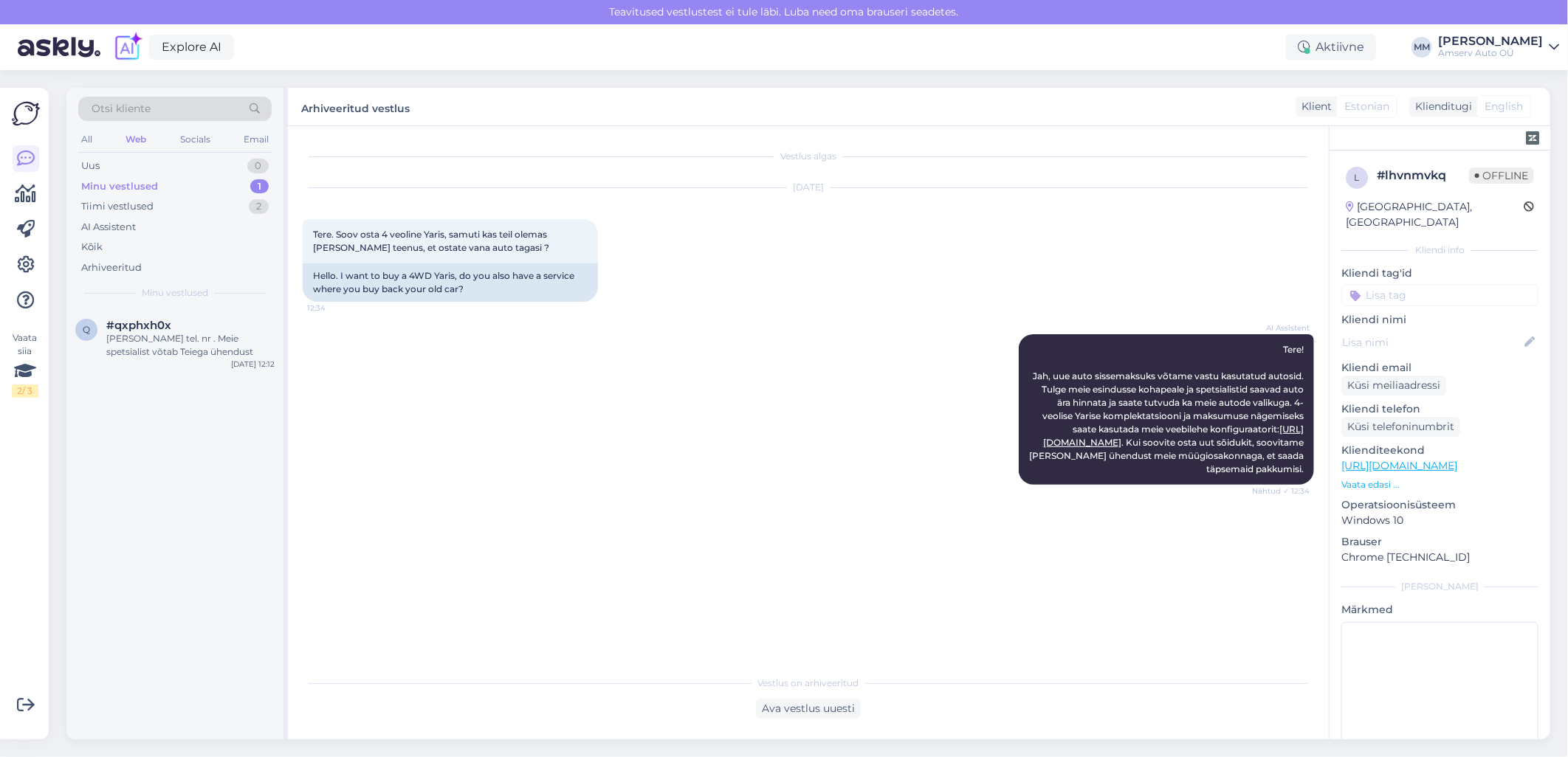
click at [571, 426] on div "AI Assistent Tere! Jah, uue auto sissemaksuks võtame vastu kasutatud autosid. T…" at bounding box center [808, 409] width 1012 height 183
click at [159, 344] on div "[PERSON_NAME] tel. nr . Meie spetsialist võtab Teiega ühendust" at bounding box center [191, 345] width 168 height 26
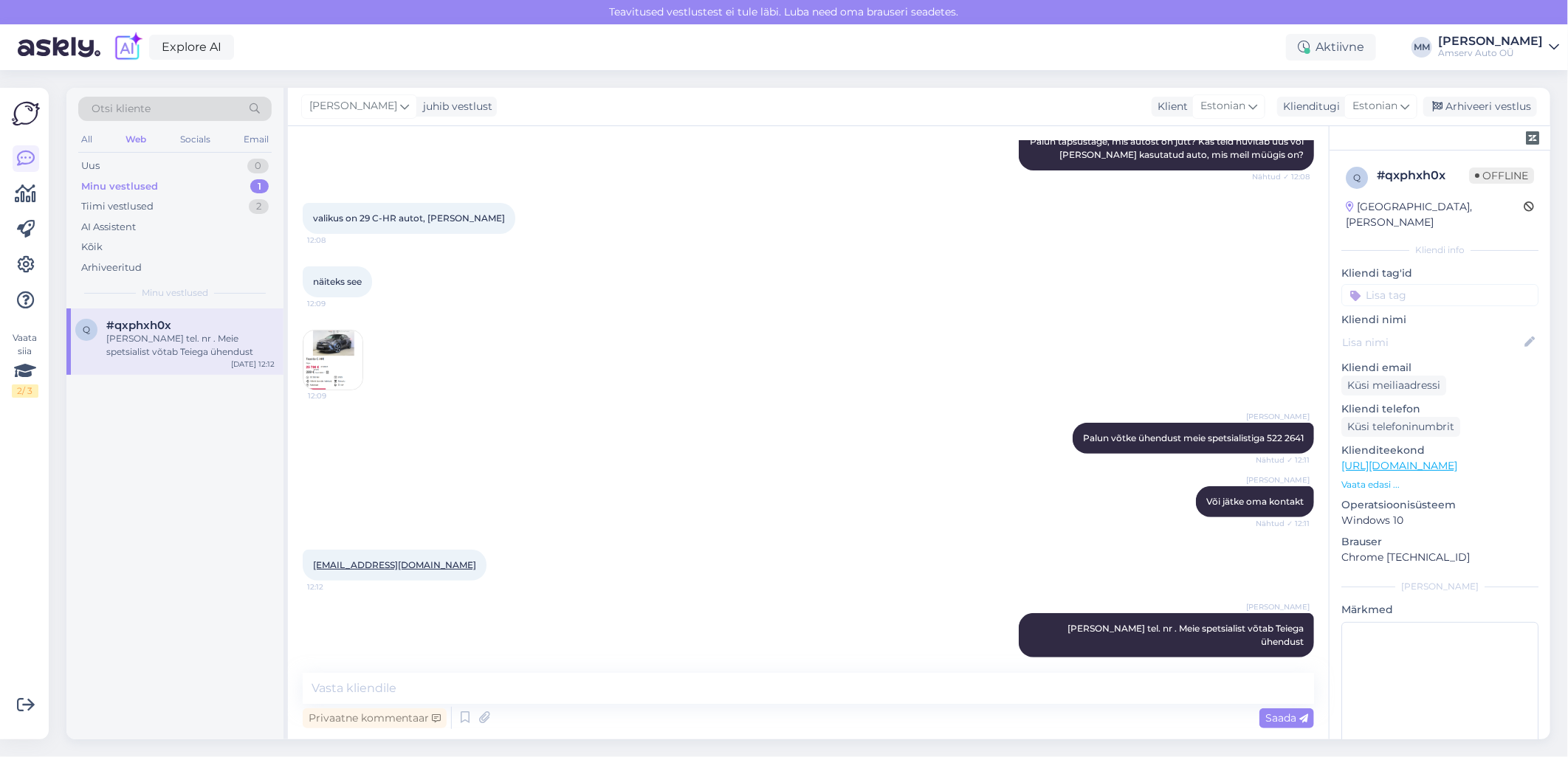
click at [203, 178] on div "Minu vestlused 1" at bounding box center [175, 186] width 193 height 21
click at [201, 334] on div "[PERSON_NAME] tel. nr . Meie spetsialist võtab Teiega ühendust" at bounding box center [191, 345] width 168 height 26
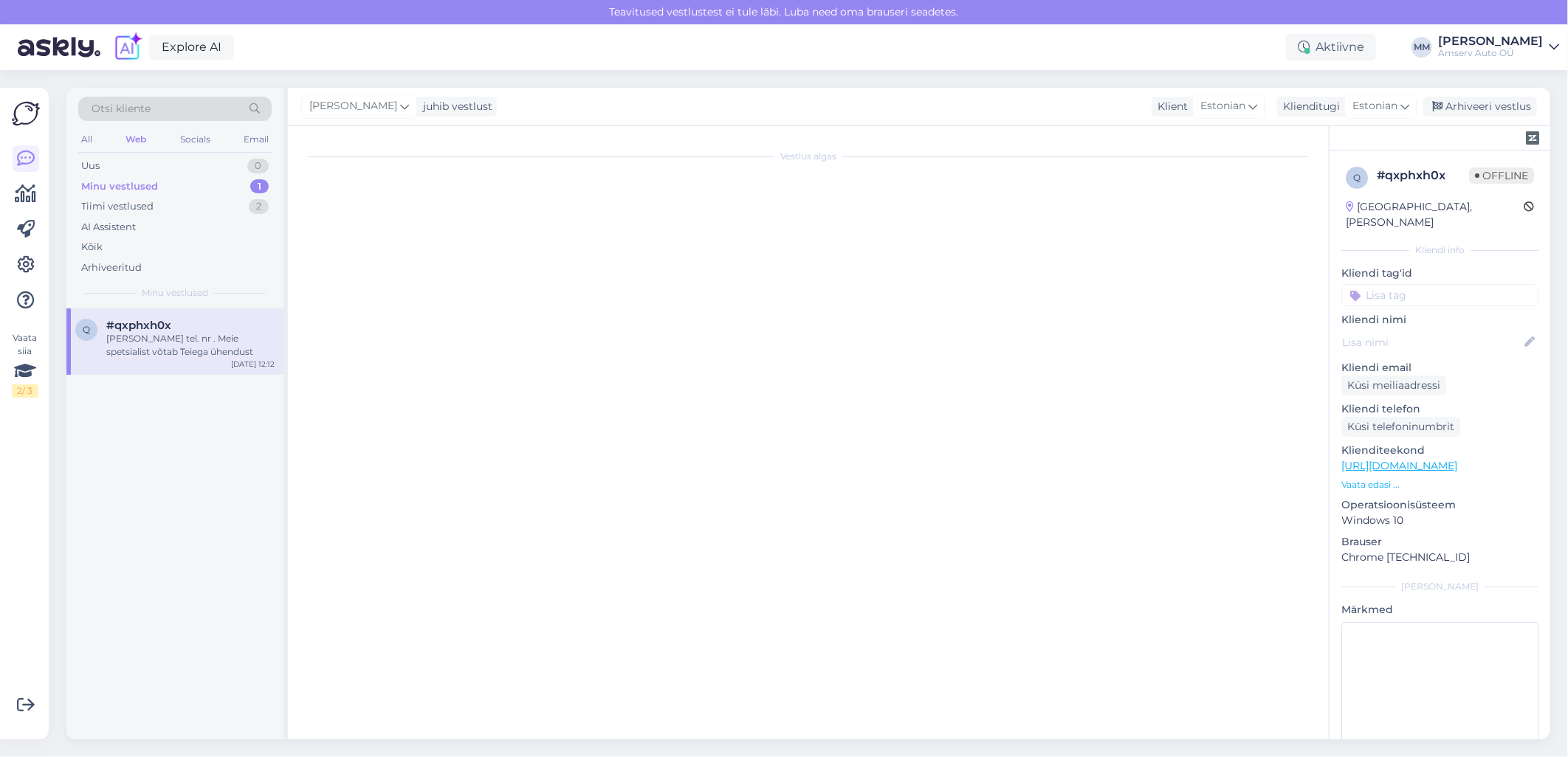
scroll to position [0, 0]
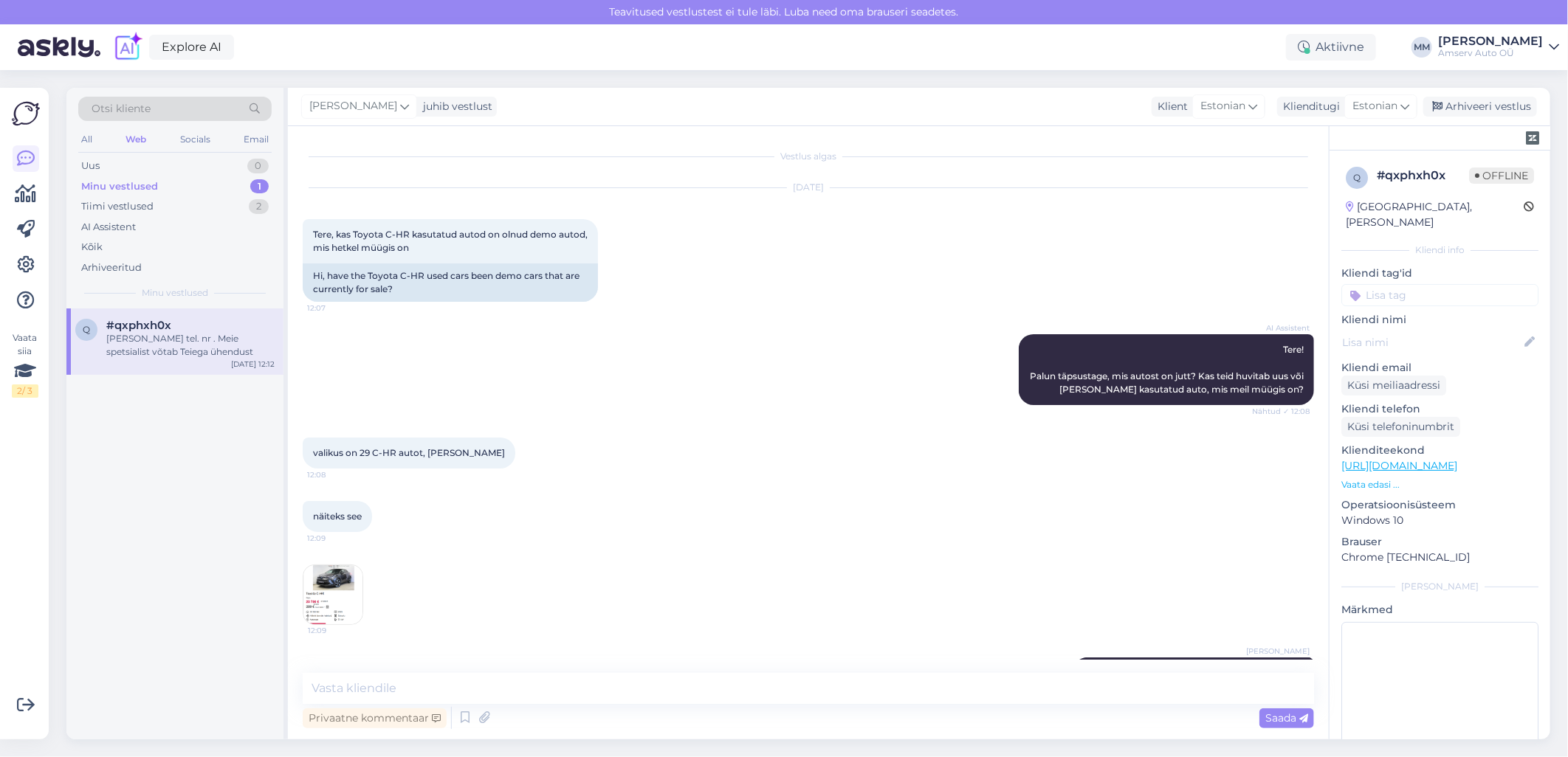
drag, startPoint x: 505, startPoint y: 381, endPoint x: 453, endPoint y: 325, distance: 76.4
click at [505, 379] on div "AI Assistent Tere! Palun täpsustage, mis autost on jutt? Kas teid huvitab uus v…" at bounding box center [808, 370] width 1012 height 104
drag, startPoint x: 313, startPoint y: 229, endPoint x: 441, endPoint y: 253, distance: 130.2
click at [441, 253] on div "Tere, kas Toyota C-HR kasutatud autod on olnud demo autod, mis hetkel müügis on…" at bounding box center [451, 241] width 295 height 44
drag, startPoint x: 441, startPoint y: 253, endPoint x: 431, endPoint y: 241, distance: 15.6
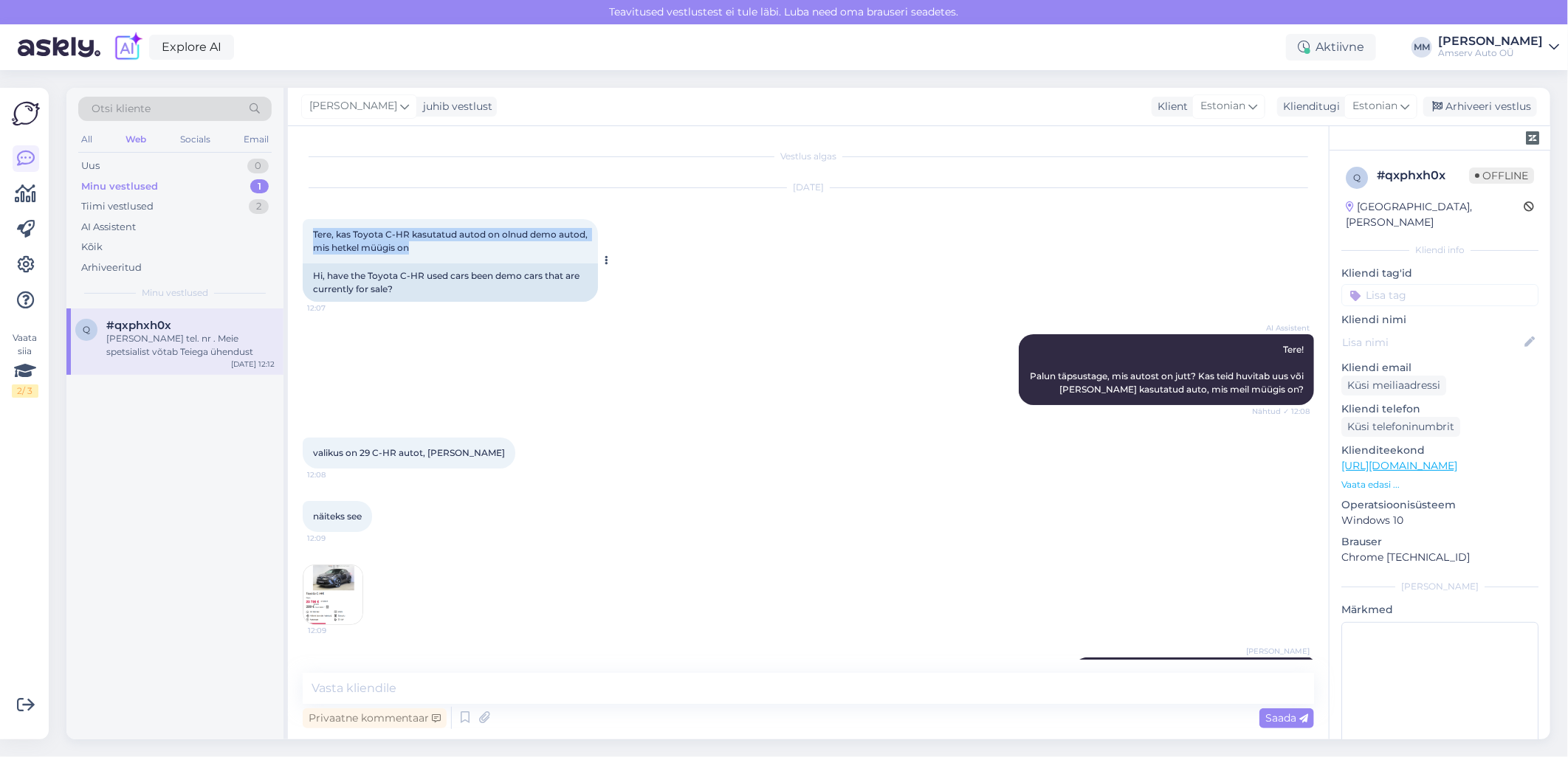
copy span "Tere, kas Toyota C-HR kasutatud autod on olnud demo autod, mis hetkel müügis on"
click at [597, 586] on div "näiteks see 12:09 12:09" at bounding box center [808, 563] width 1012 height 157
drag, startPoint x: 313, startPoint y: 454, endPoint x: 483, endPoint y: 455, distance: 170.0
click at [483, 455] on div "valikus on 29 C-HR autot, [PERSON_NAME] 12:08" at bounding box center [409, 453] width 213 height 31
drag, startPoint x: 483, startPoint y: 455, endPoint x: 474, endPoint y: 450, distance: 10.3
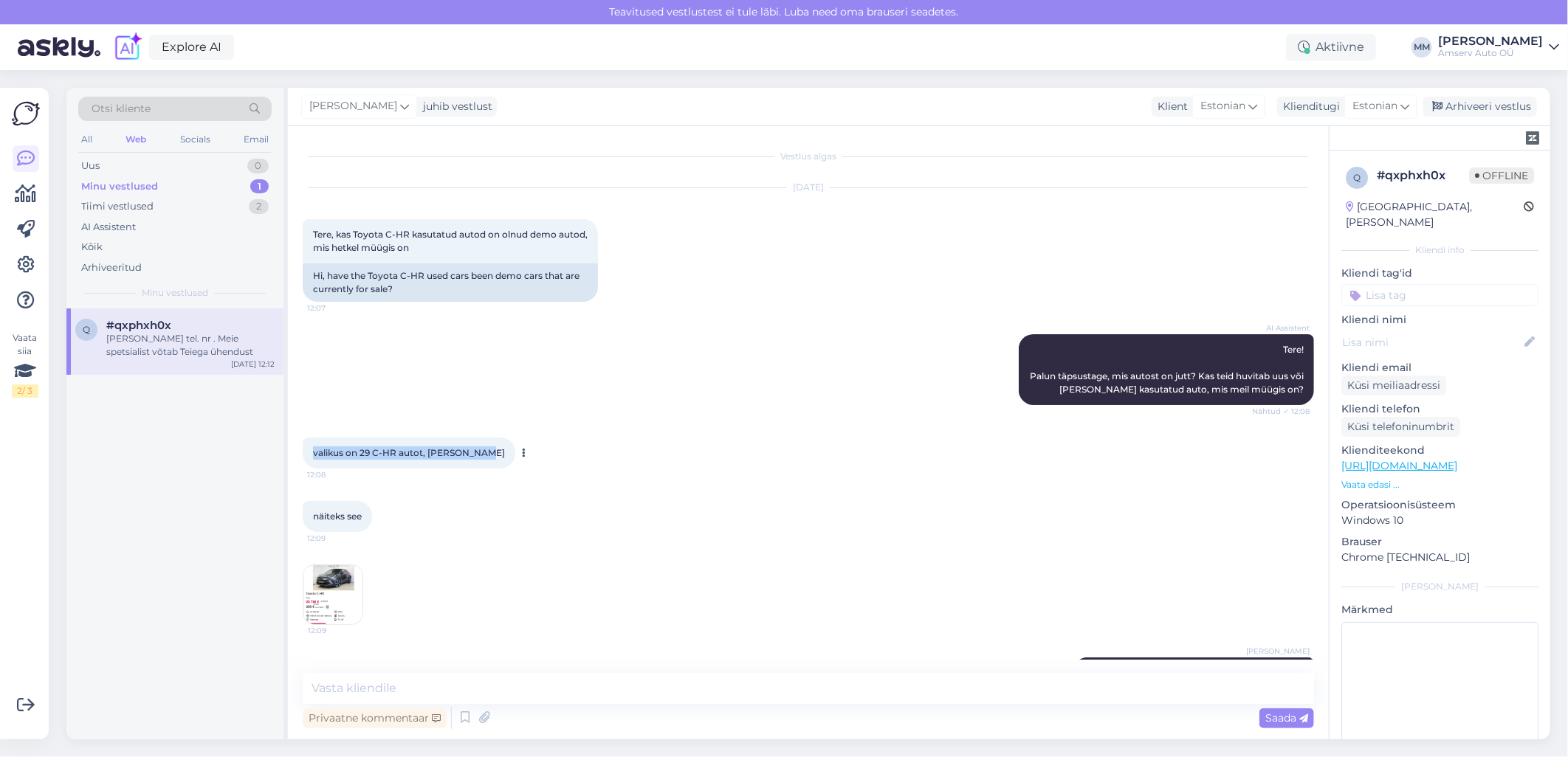
copy span "valikus on 29 C-HR autot, [PERSON_NAME]"
click at [735, 619] on div "näiteks see 12:09 12:09" at bounding box center [808, 563] width 1012 height 157
click at [339, 579] on img at bounding box center [333, 595] width 59 height 59
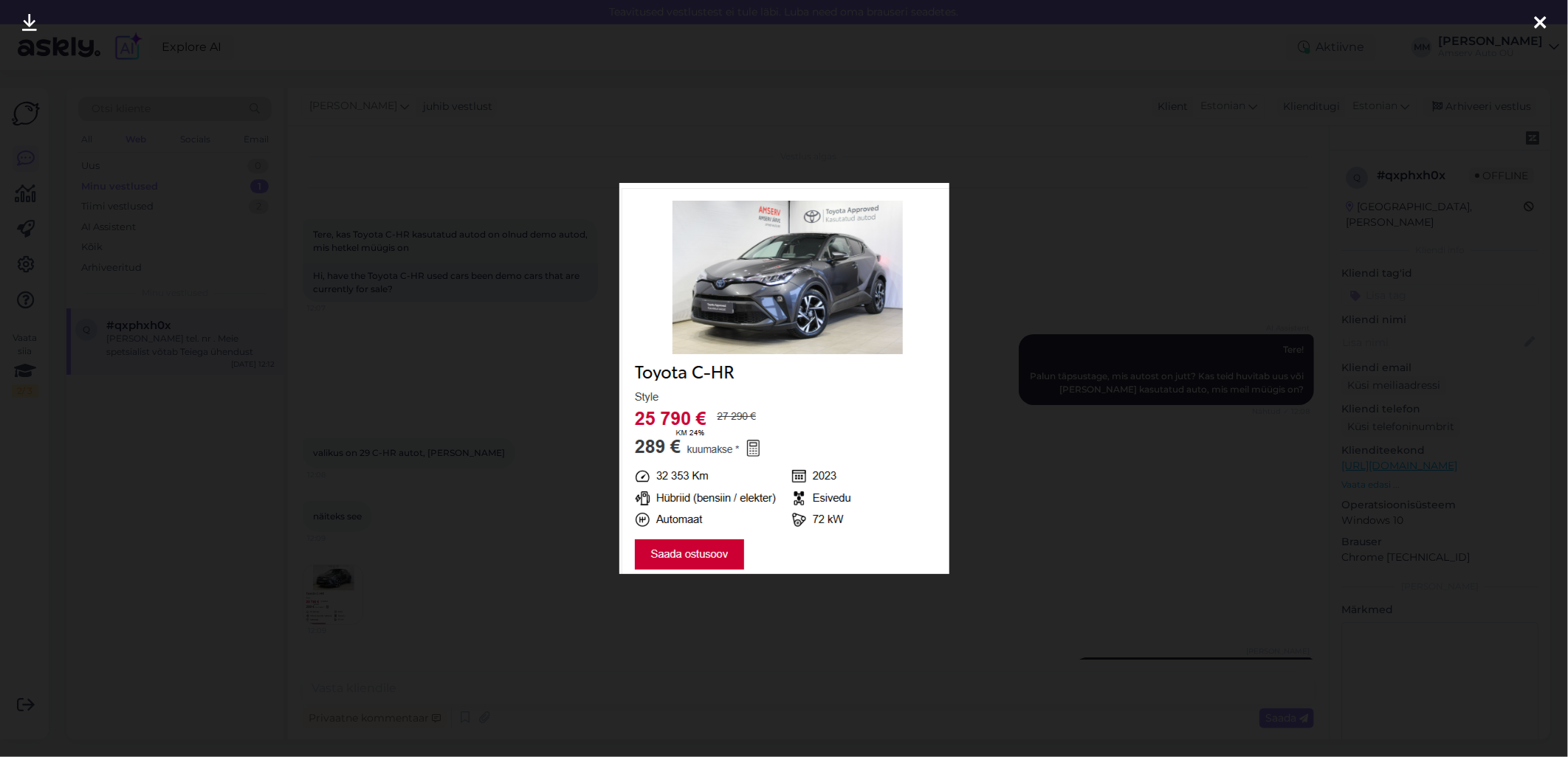
click at [30, 20] on icon at bounding box center [29, 23] width 15 height 19
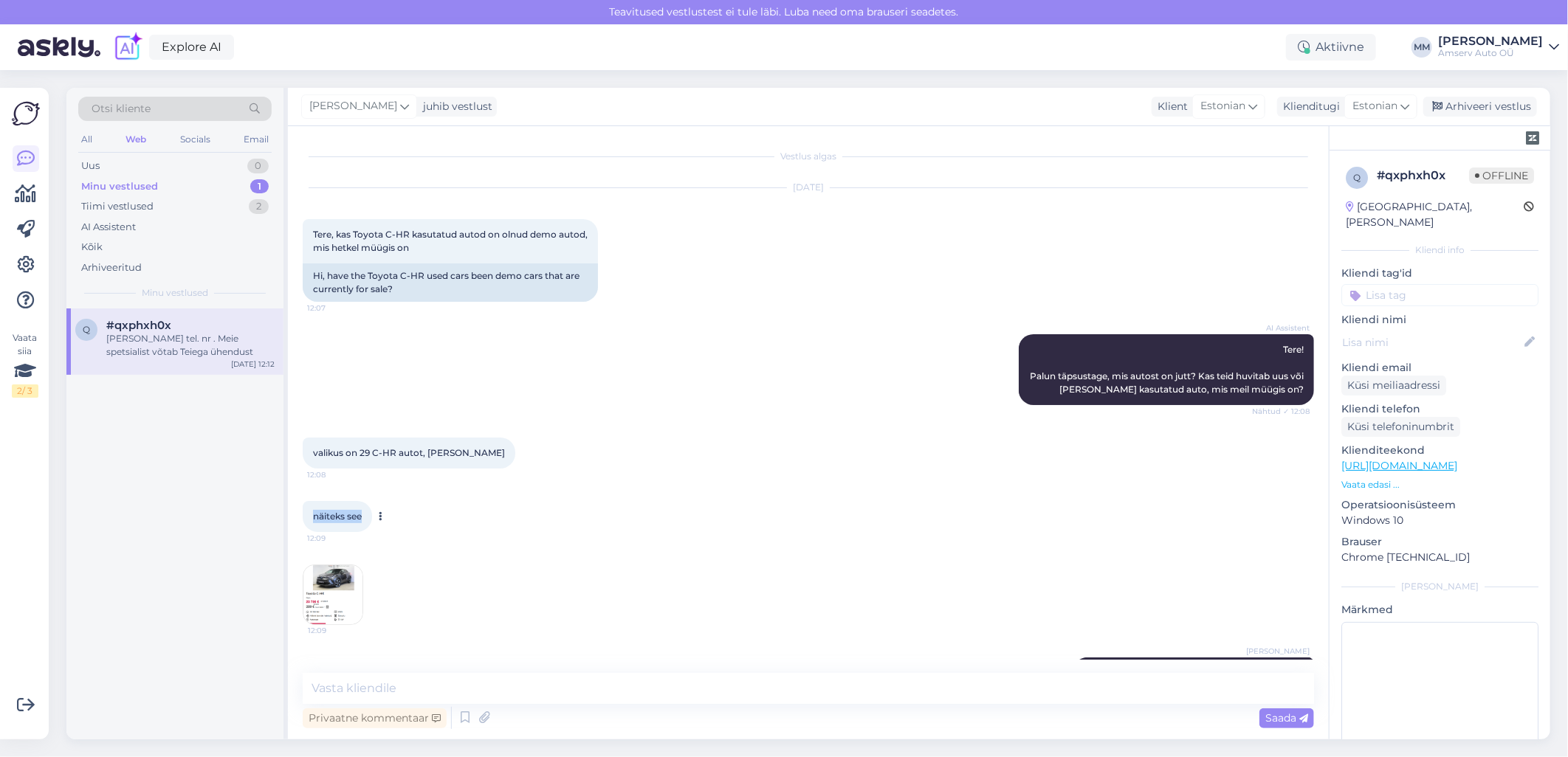
drag, startPoint x: 313, startPoint y: 514, endPoint x: 362, endPoint y: 521, distance: 49.5
click at [362, 521] on div "näiteks see 12:09" at bounding box center [338, 517] width 70 height 31
drag, startPoint x: 362, startPoint y: 521, endPoint x: 352, endPoint y: 518, distance: 10.4
copy span "näiteks see"
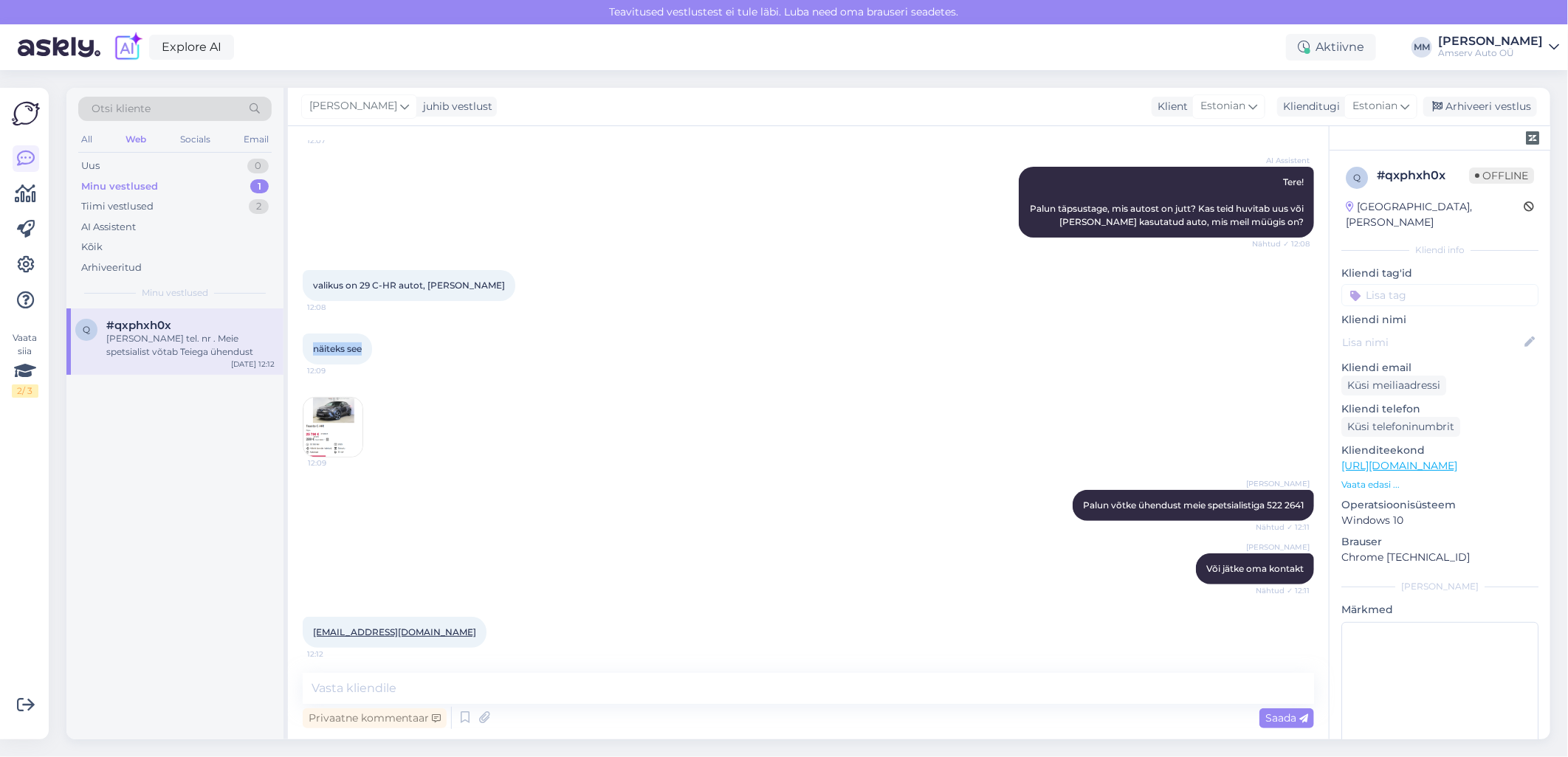
scroll to position [235, 0]
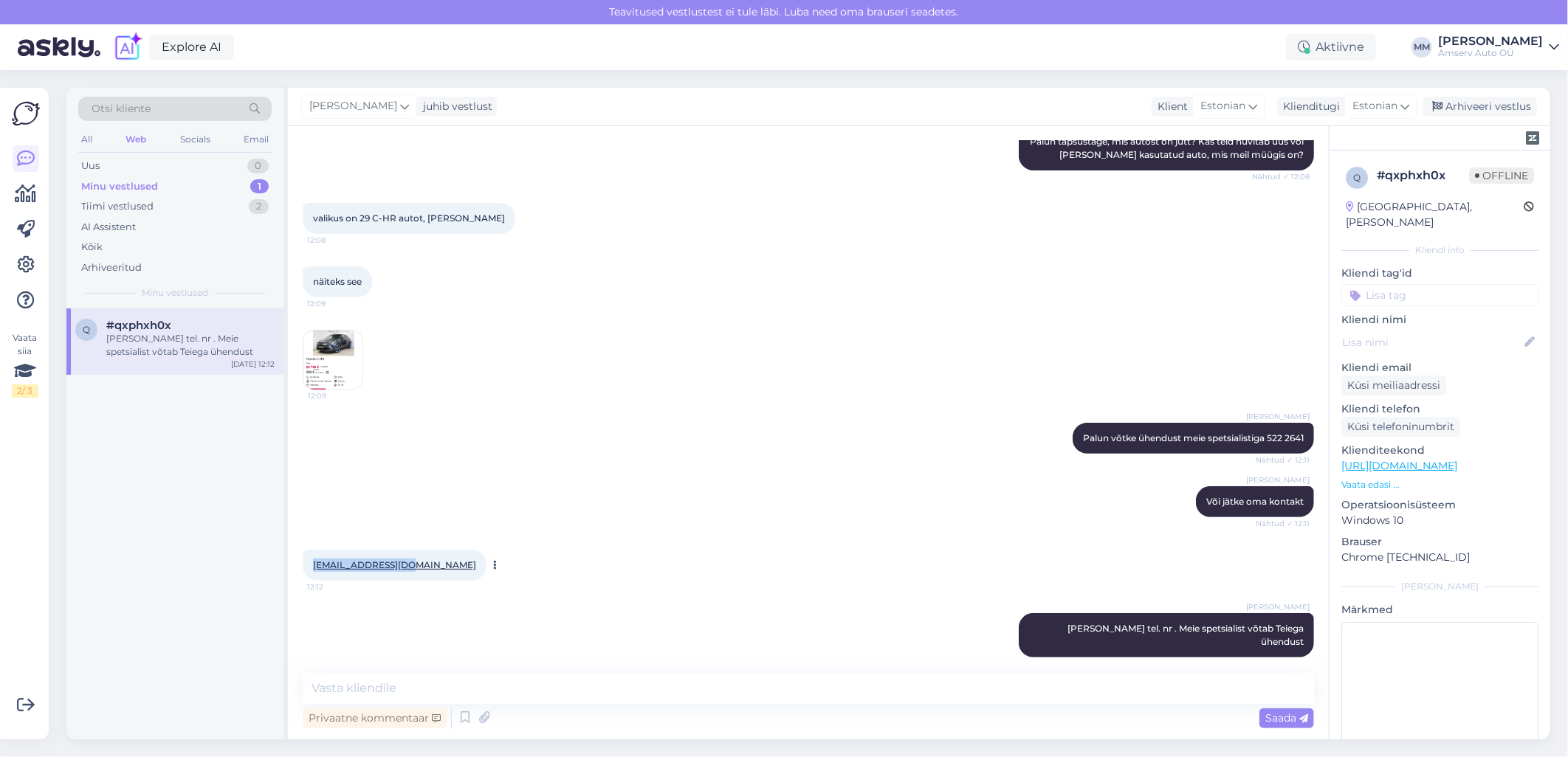
drag, startPoint x: 413, startPoint y: 562, endPoint x: 312, endPoint y: 564, distance: 101.0
click at [312, 564] on div "[EMAIL_ADDRESS][DOMAIN_NAME] 12:12" at bounding box center [395, 565] width 184 height 31
drag, startPoint x: 1487, startPoint y: 110, endPoint x: 852, endPoint y: 473, distance: 731.4
click at [866, 469] on div "[PERSON_NAME] juhib vestlust Klient Estonian Klienditugi Estonian Arhiveeri ves…" at bounding box center [920, 414] width 1263 height 652
click at [1388, 284] on input at bounding box center [1440, 295] width 197 height 22
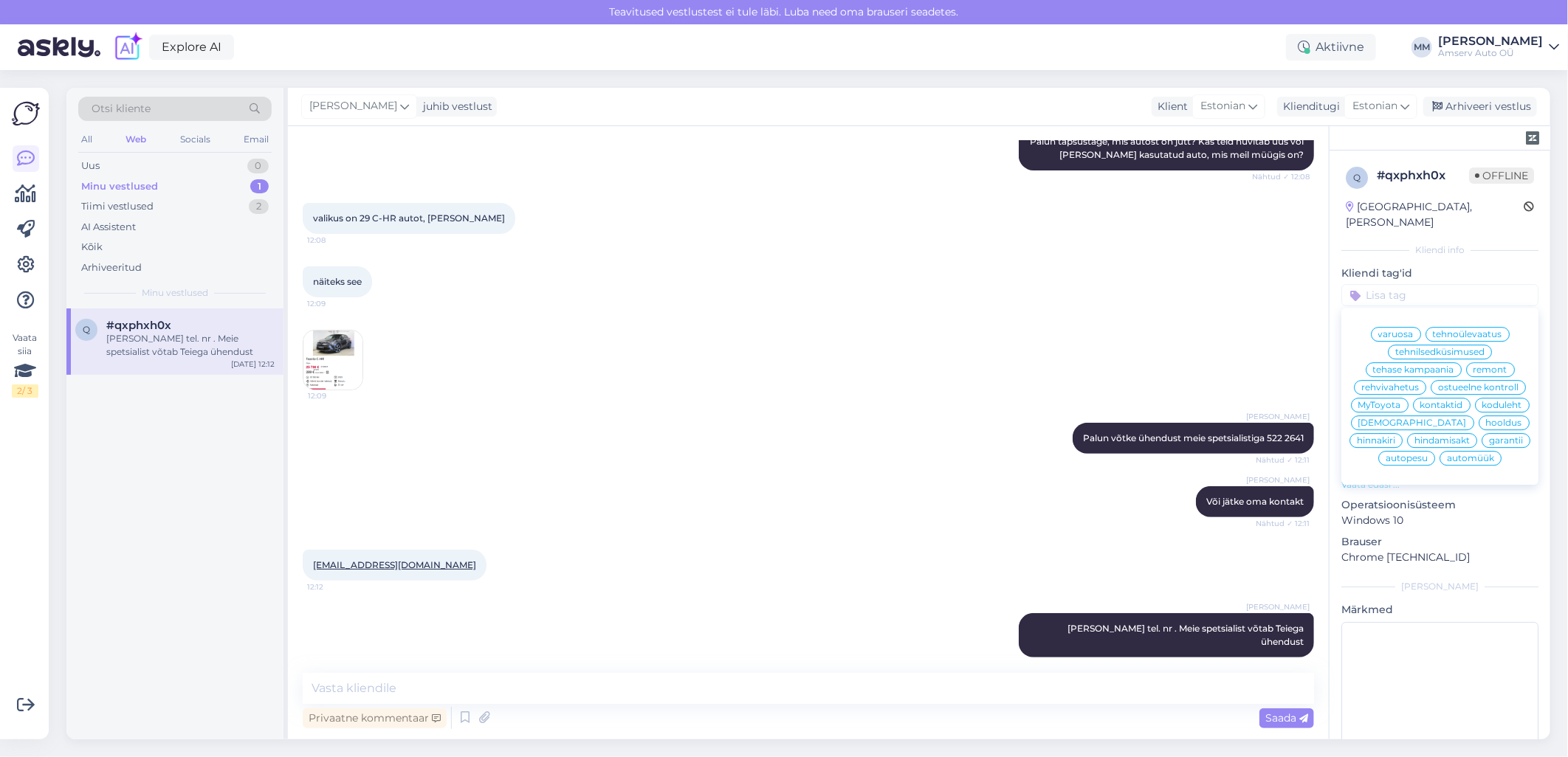
click at [1453, 461] on span "automüük" at bounding box center [1470, 458] width 47 height 8
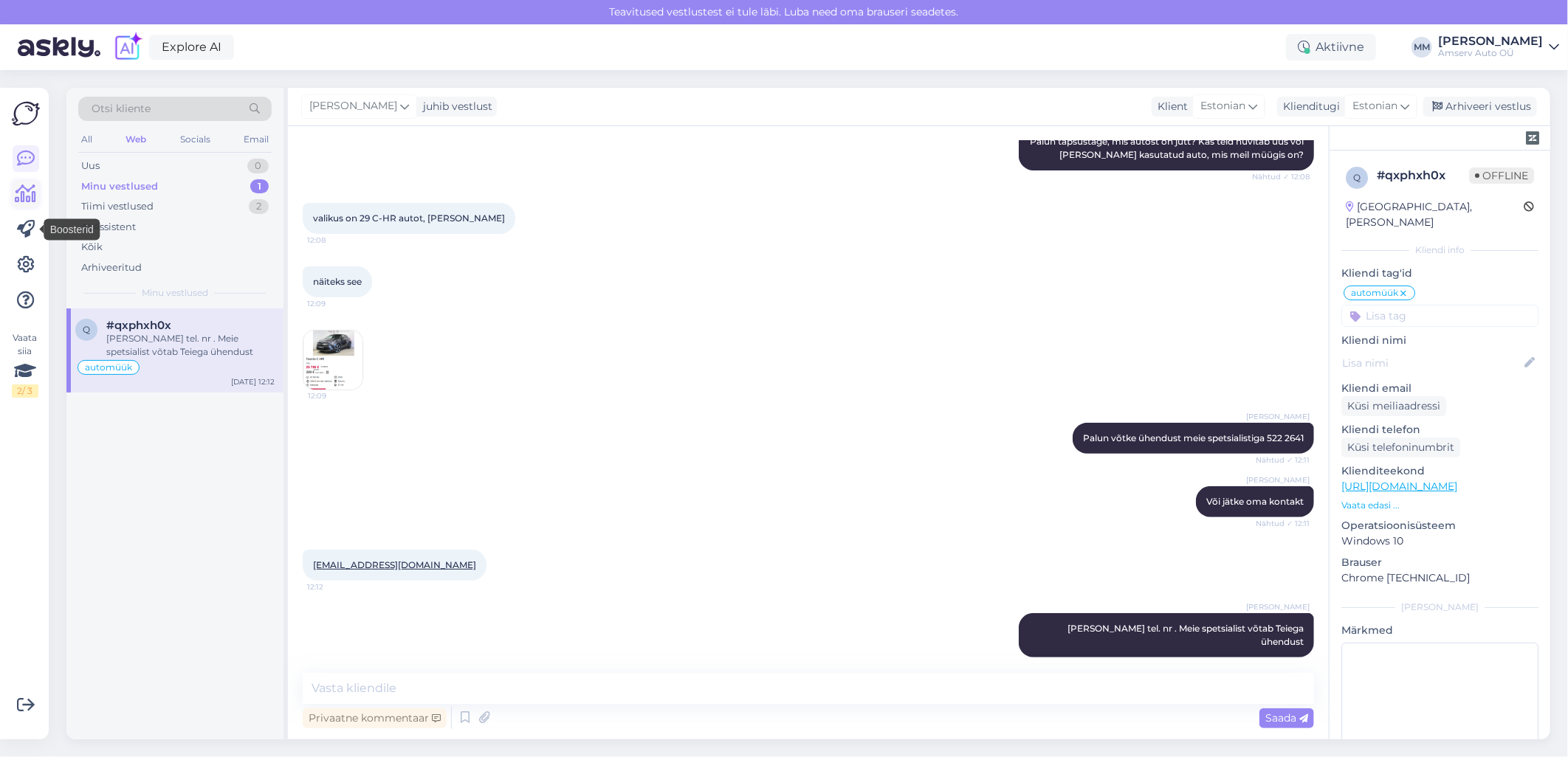
click at [26, 195] on icon at bounding box center [26, 194] width 22 height 18
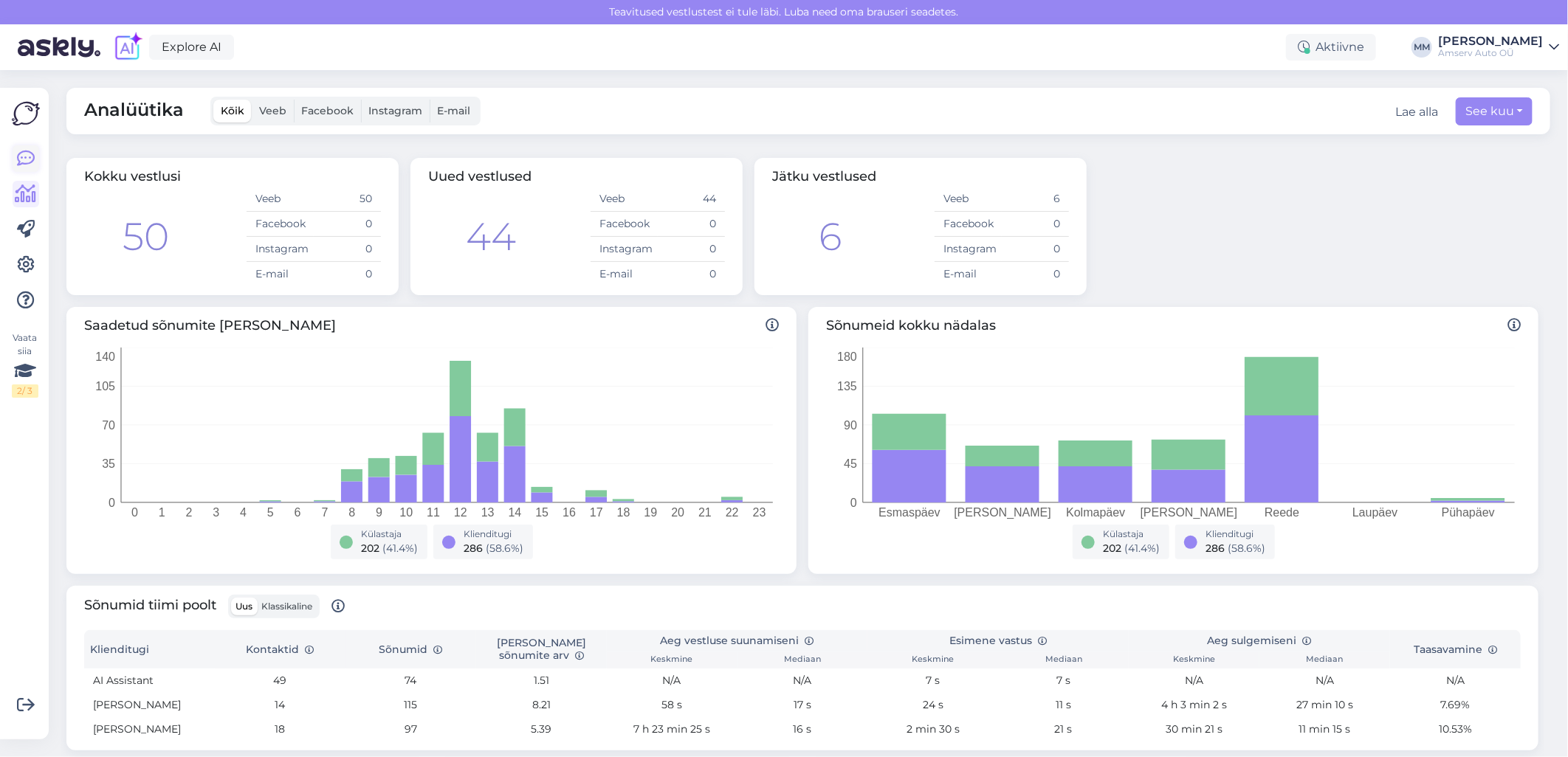
click at [30, 151] on icon at bounding box center [26, 158] width 18 height 18
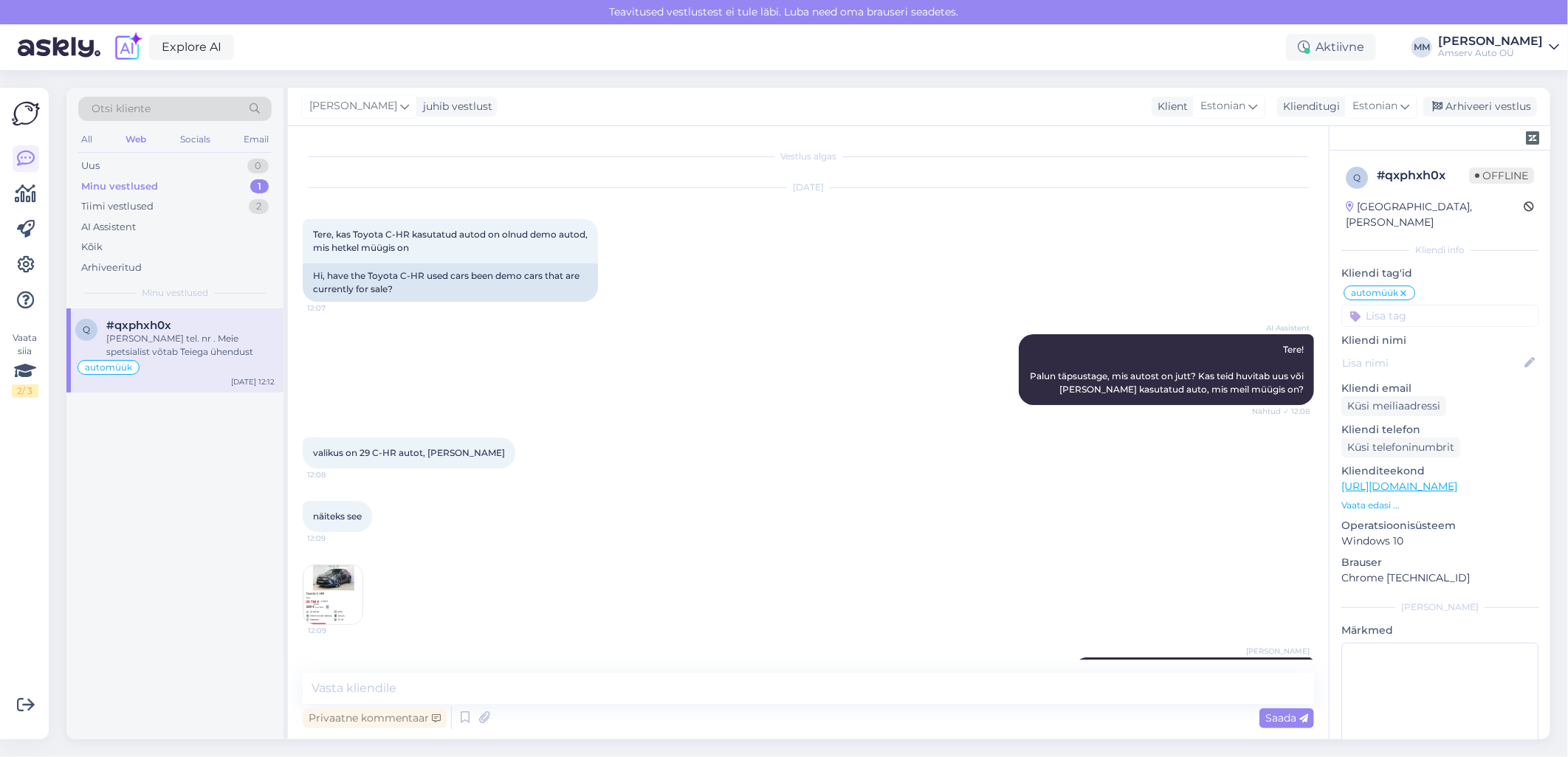
scroll to position [235, 0]
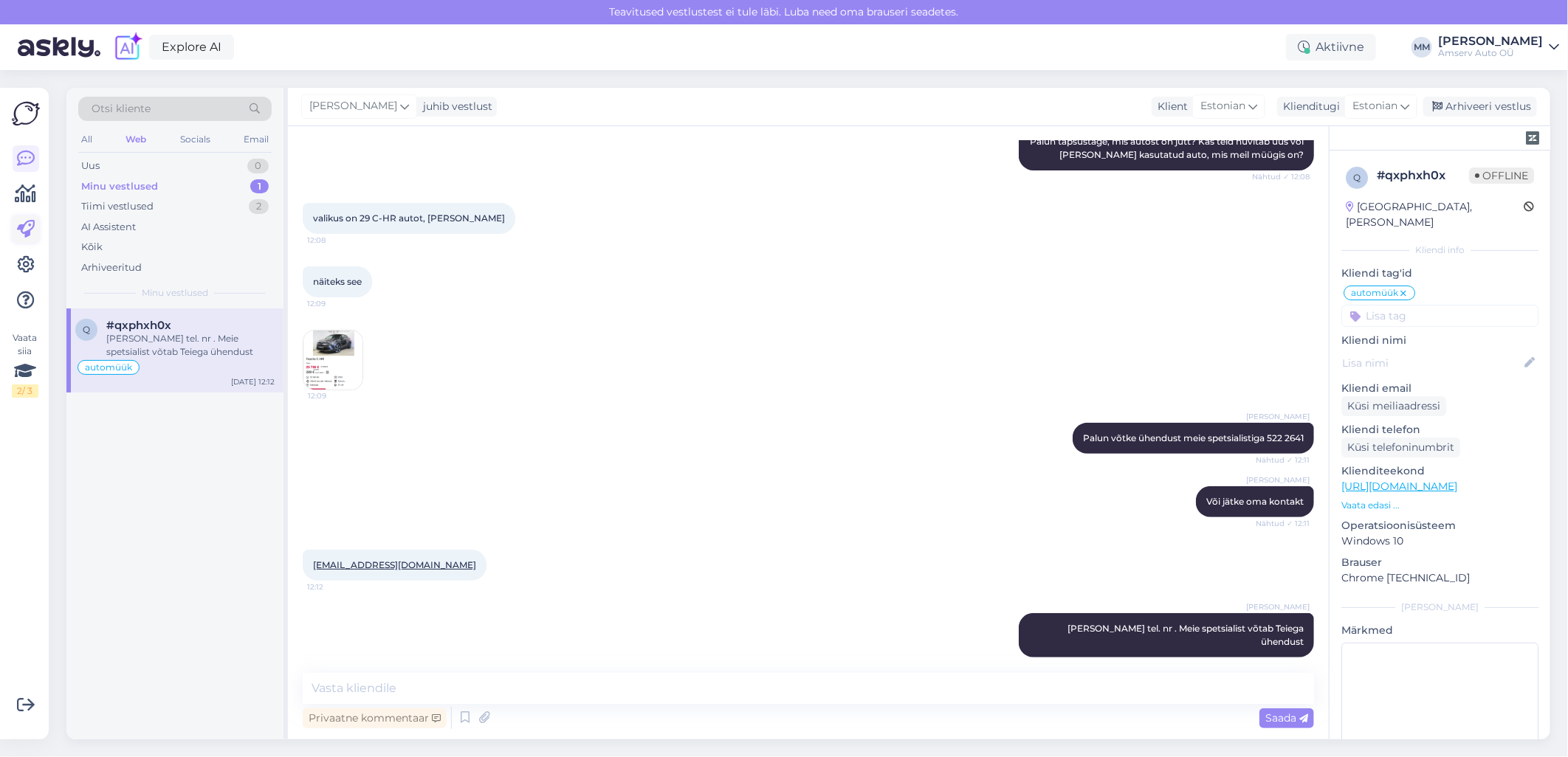
click at [27, 223] on icon at bounding box center [26, 229] width 18 height 18
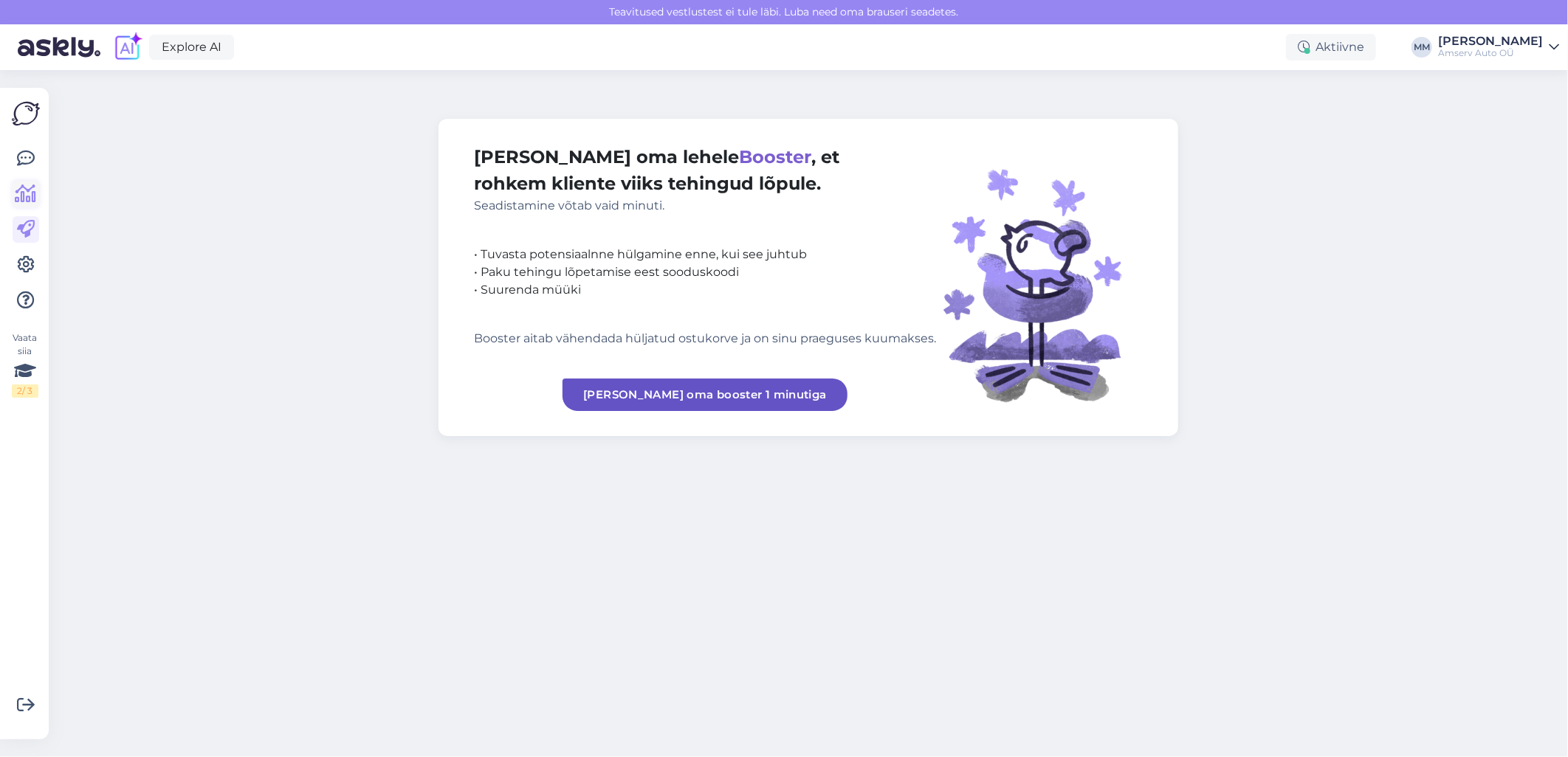
click at [25, 185] on icon at bounding box center [26, 194] width 22 height 18
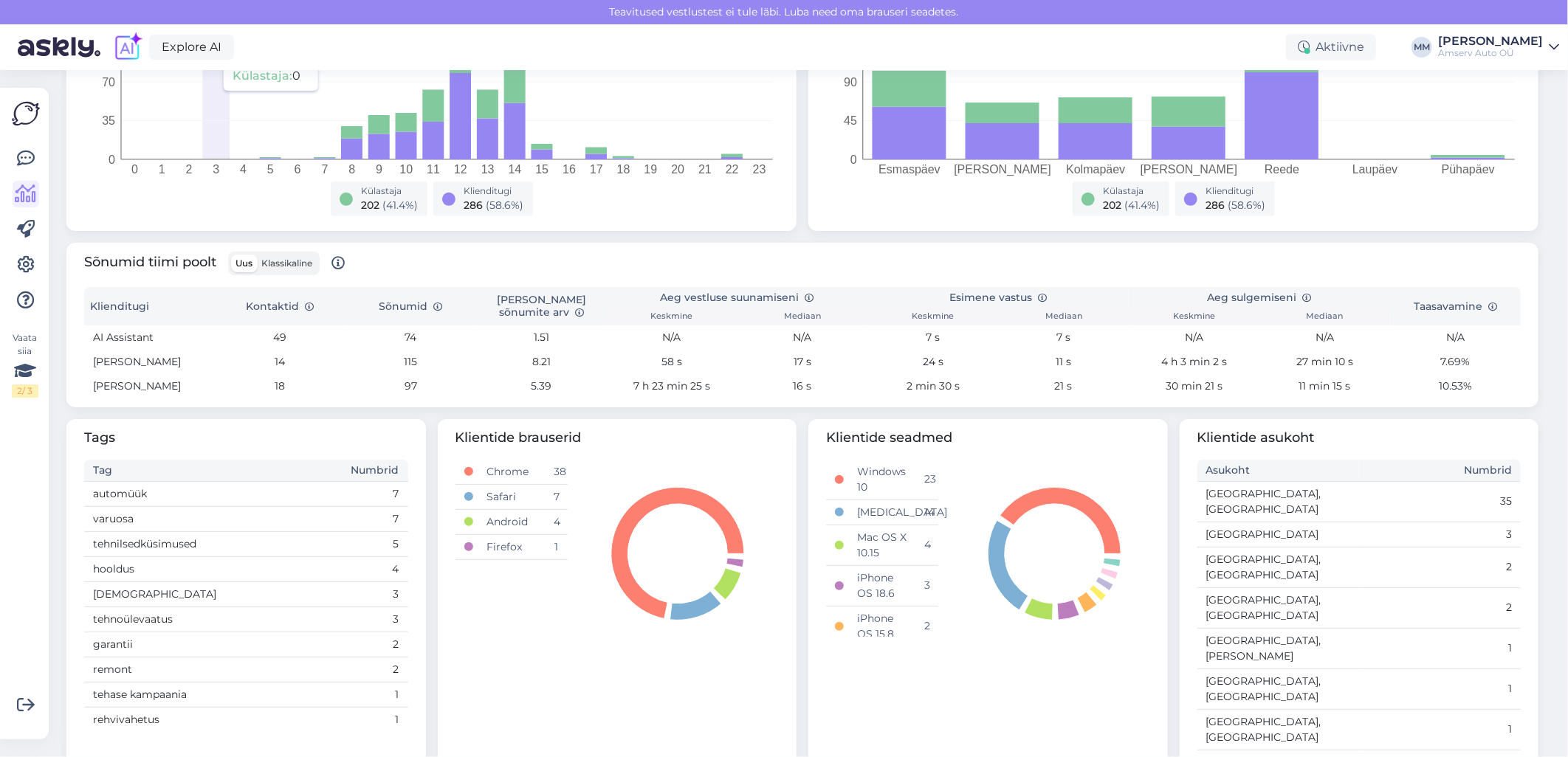
scroll to position [351, 0]
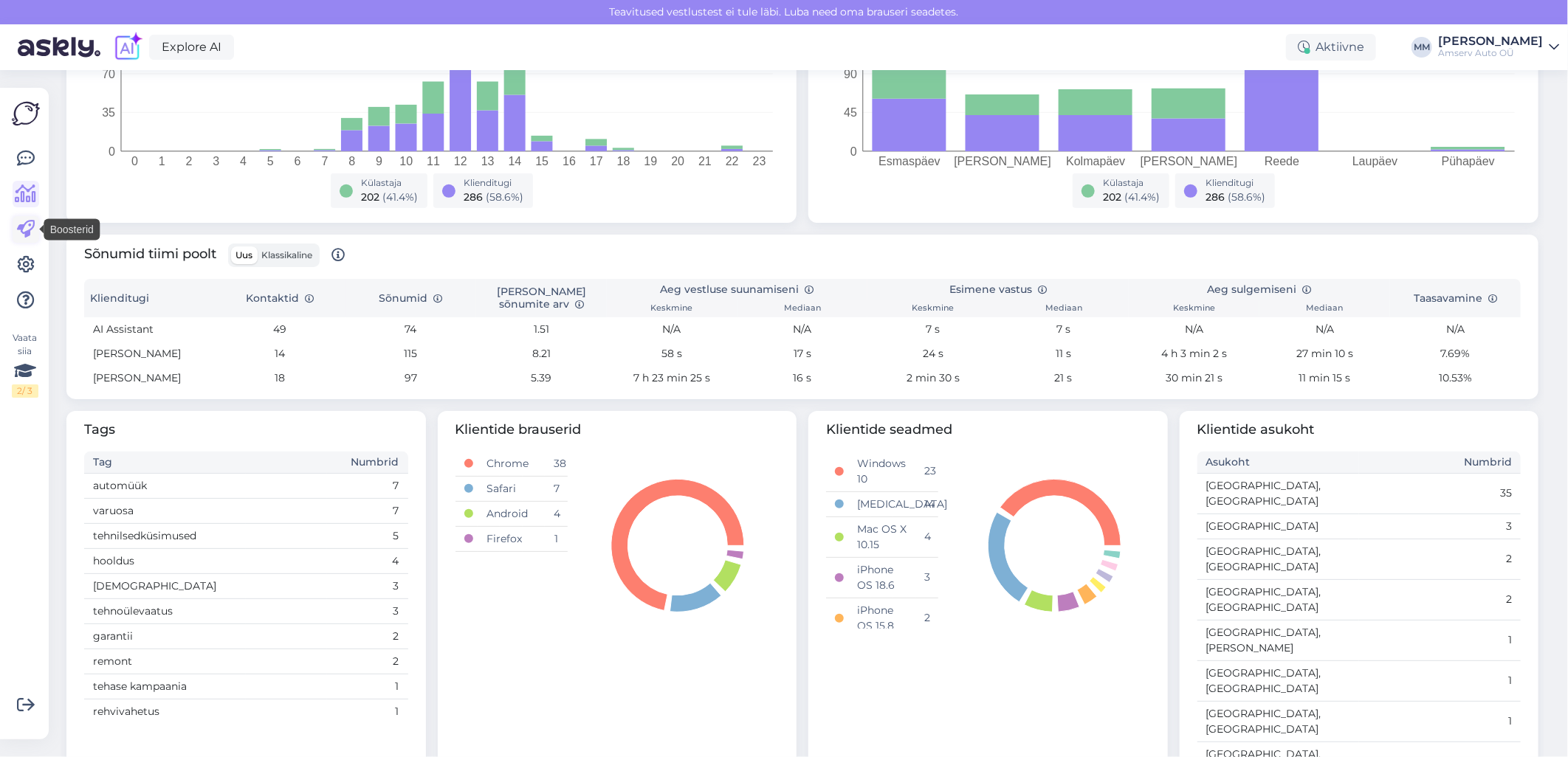
click at [25, 222] on icon at bounding box center [26, 229] width 18 height 18
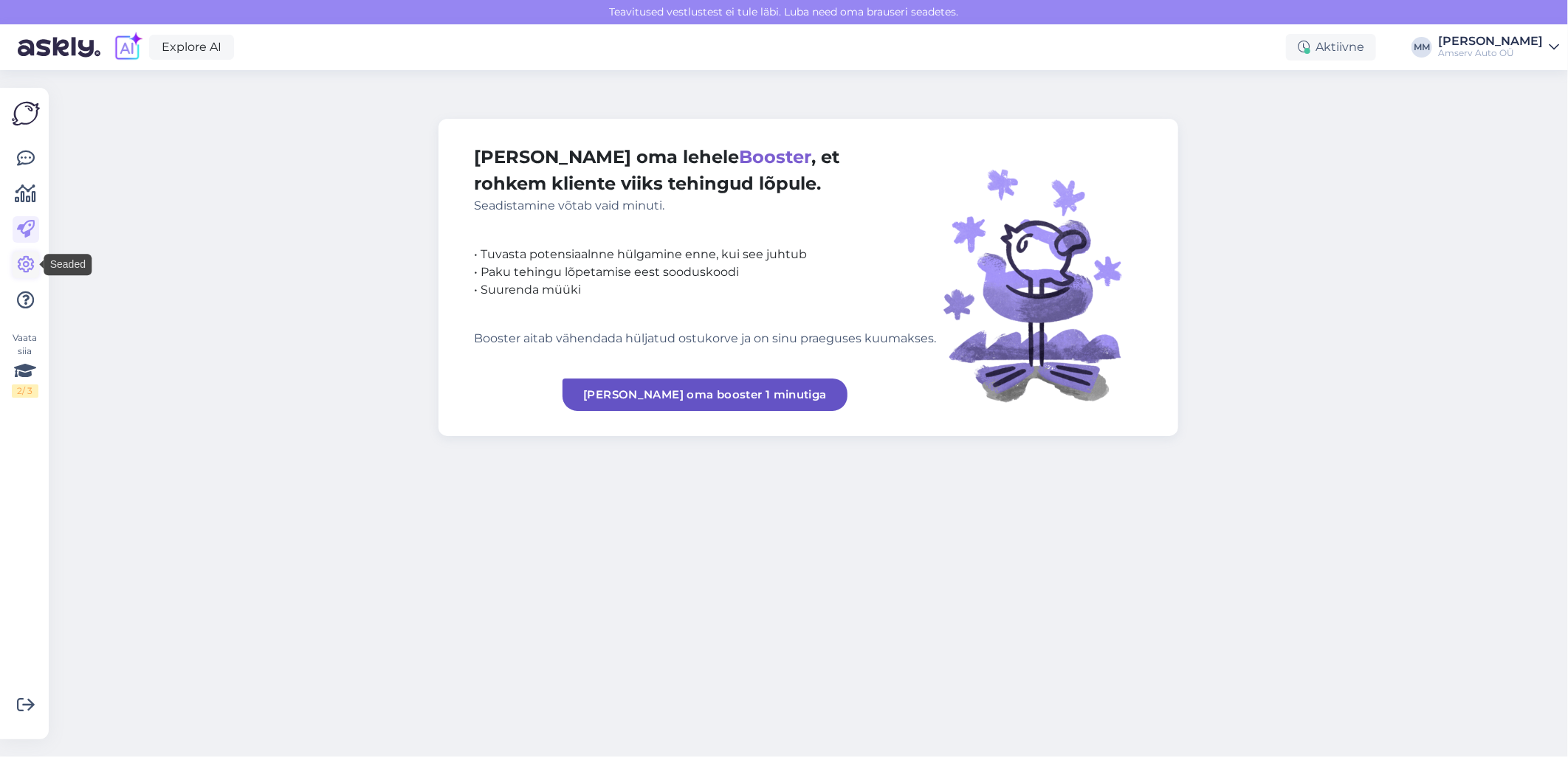
click at [25, 267] on icon at bounding box center [26, 264] width 18 height 18
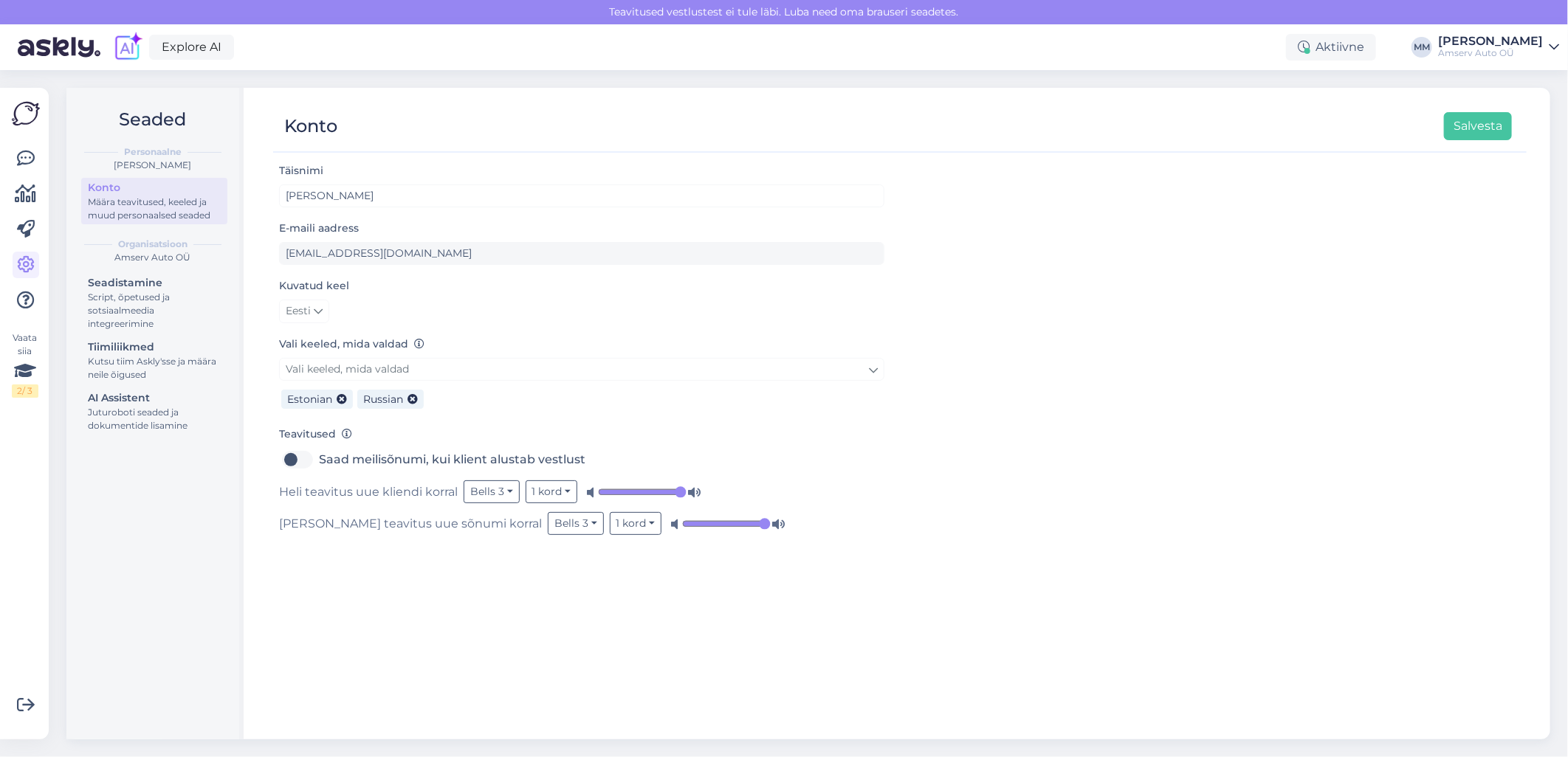
click at [20, 114] on img at bounding box center [26, 114] width 28 height 28
click at [26, 158] on icon at bounding box center [26, 158] width 18 height 18
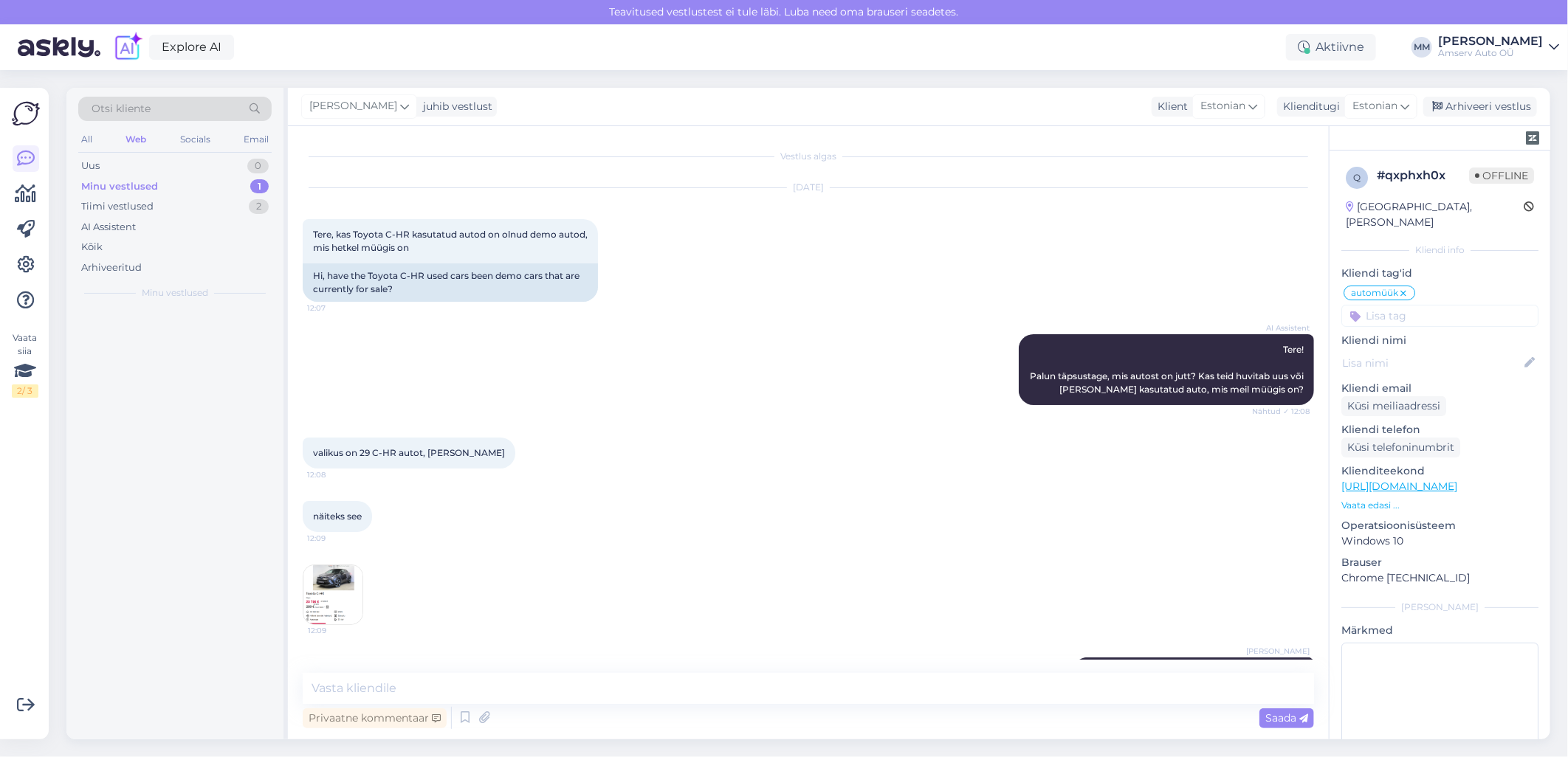
scroll to position [235, 0]
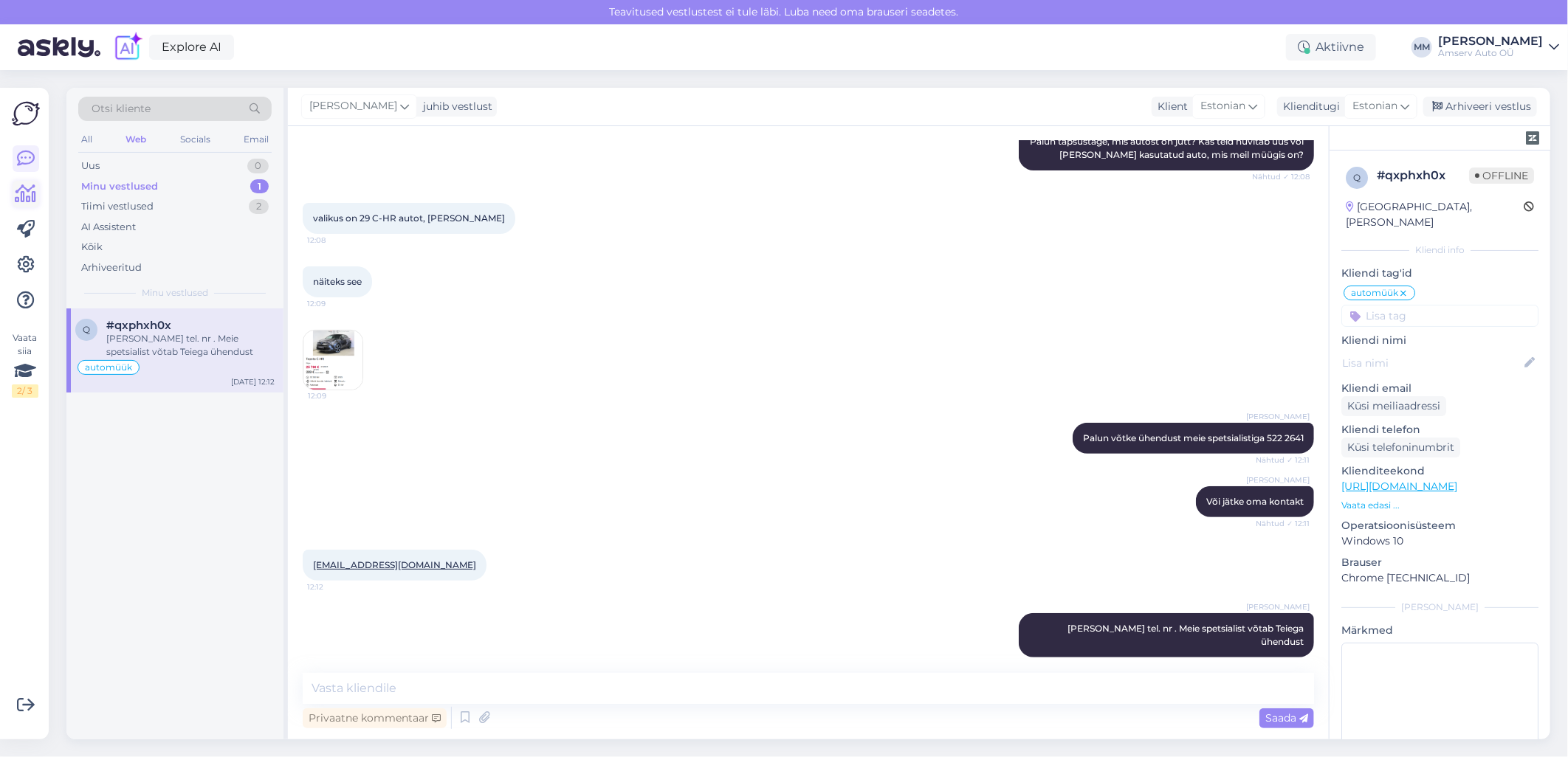
click at [26, 192] on icon at bounding box center [26, 194] width 22 height 18
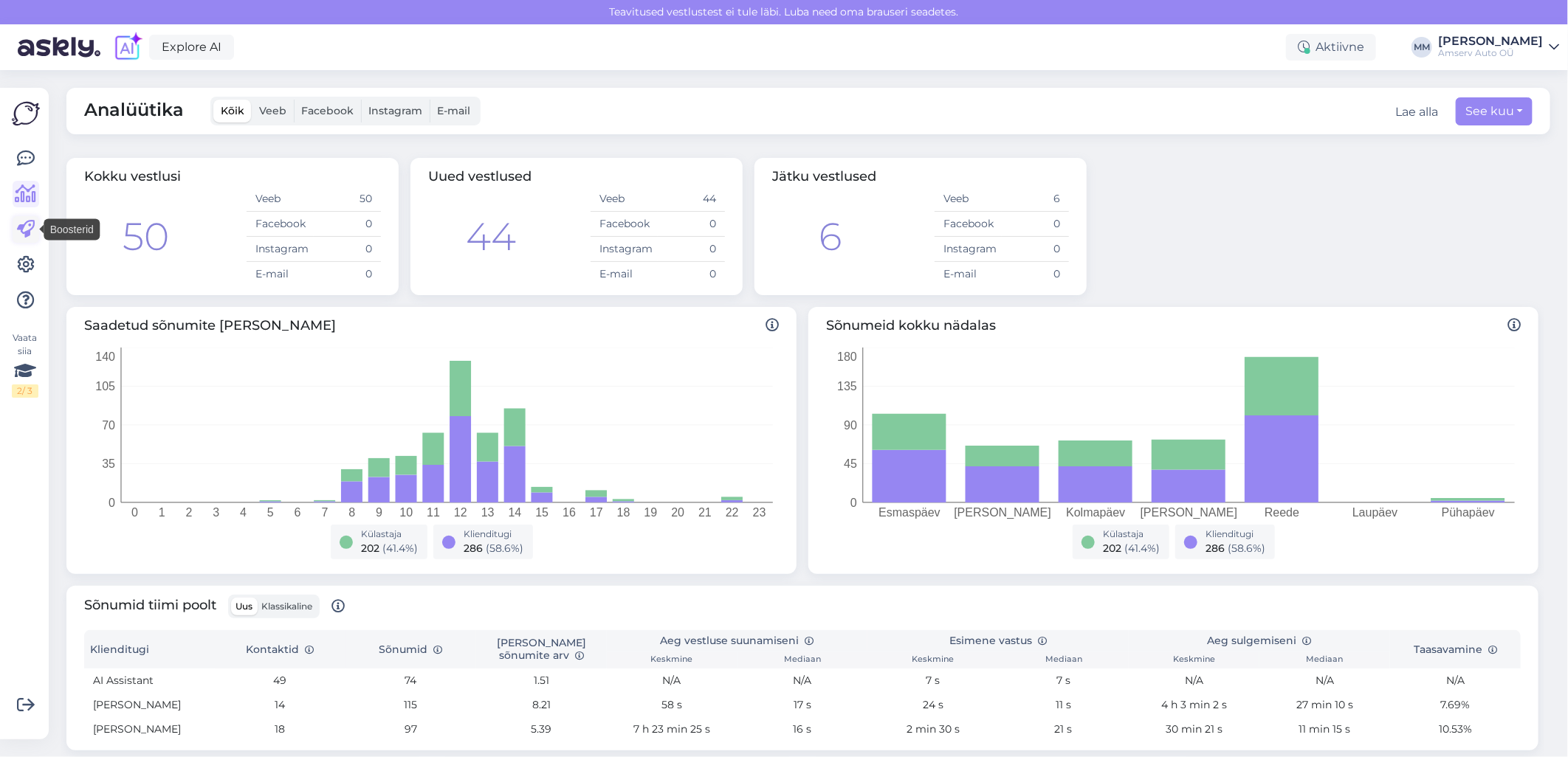
click at [27, 225] on icon at bounding box center [26, 229] width 18 height 18
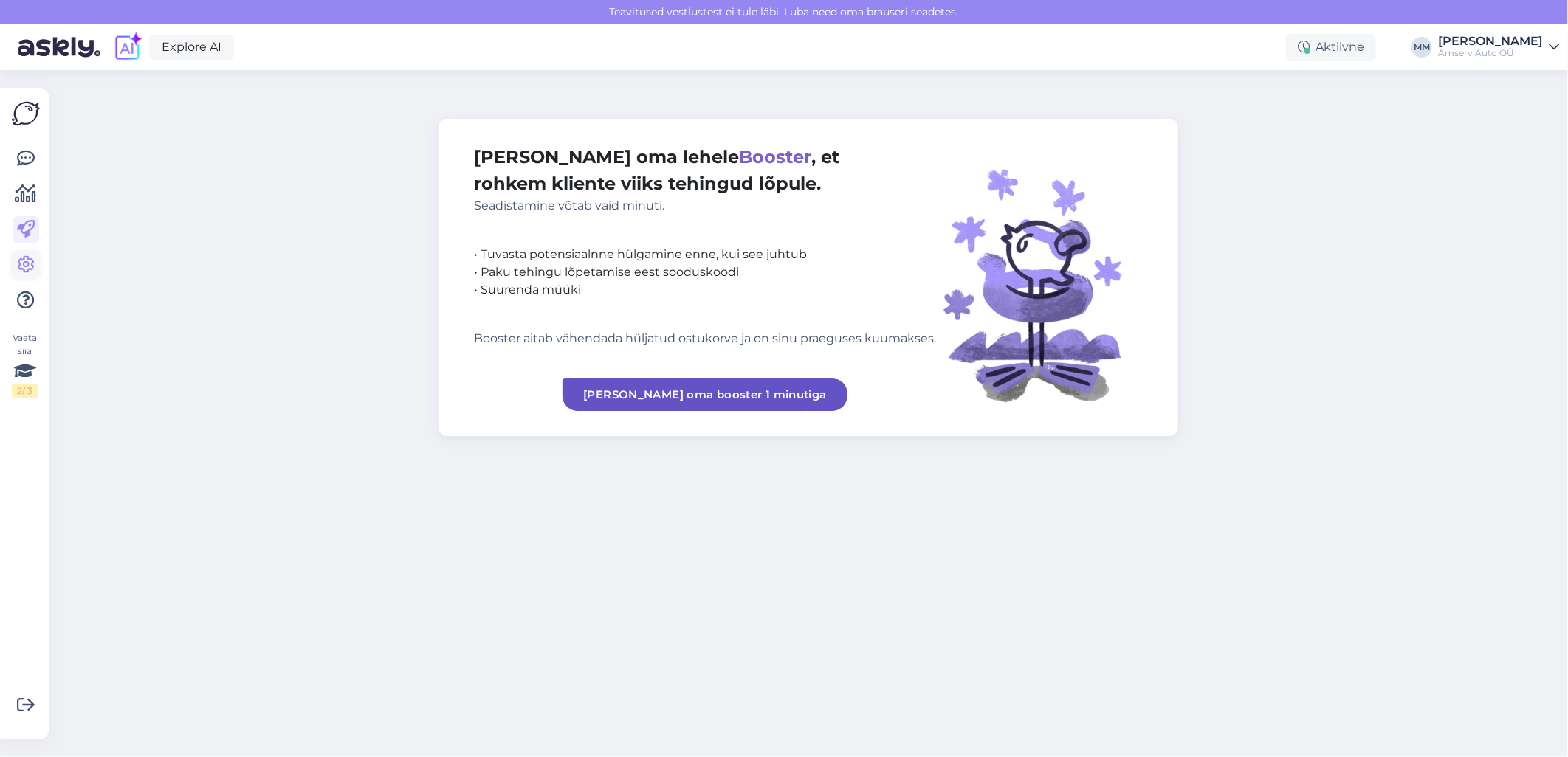
click at [28, 263] on icon at bounding box center [26, 264] width 18 height 18
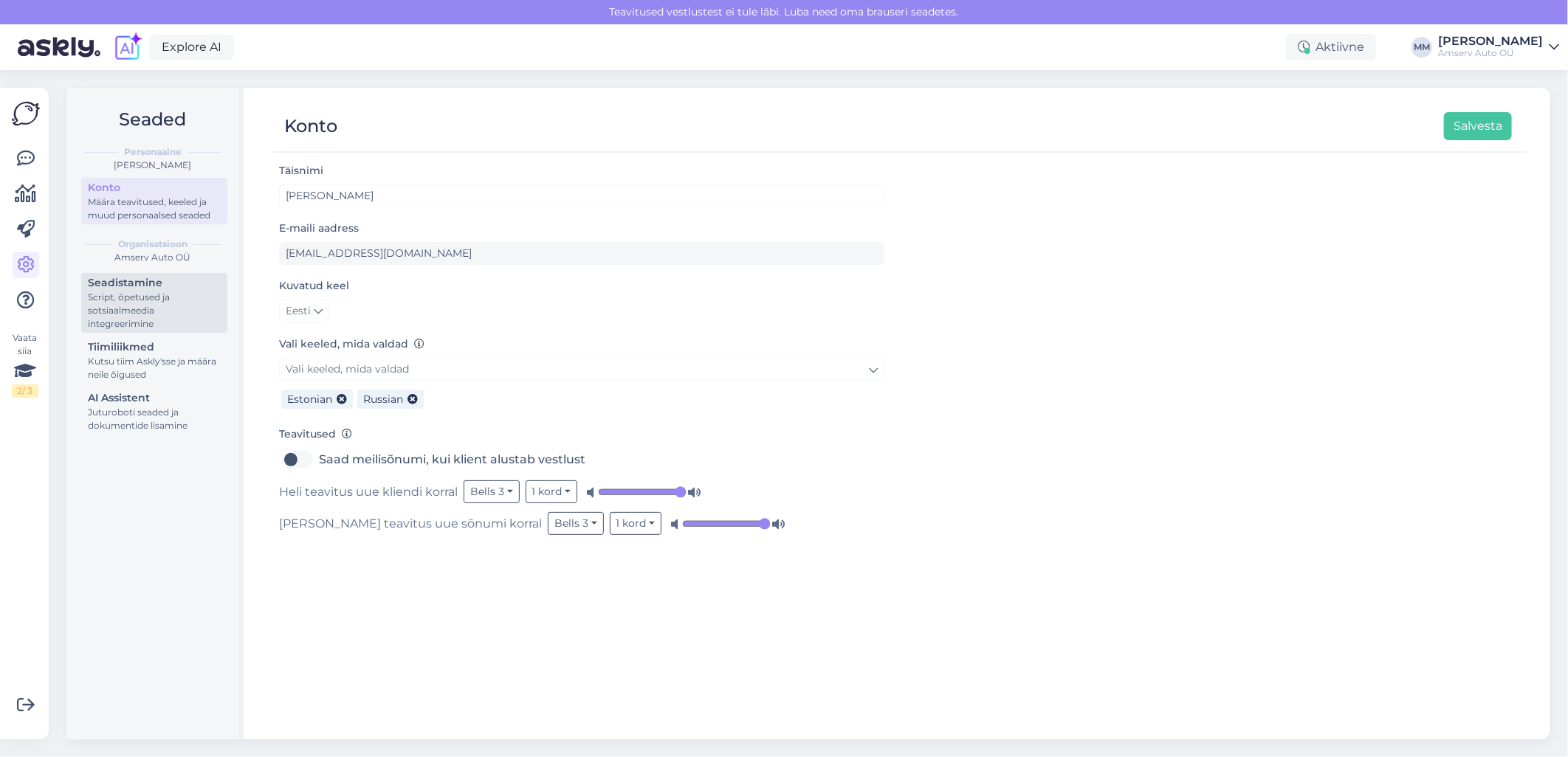
click at [145, 289] on div "Seadistamine" at bounding box center [155, 283] width 133 height 15
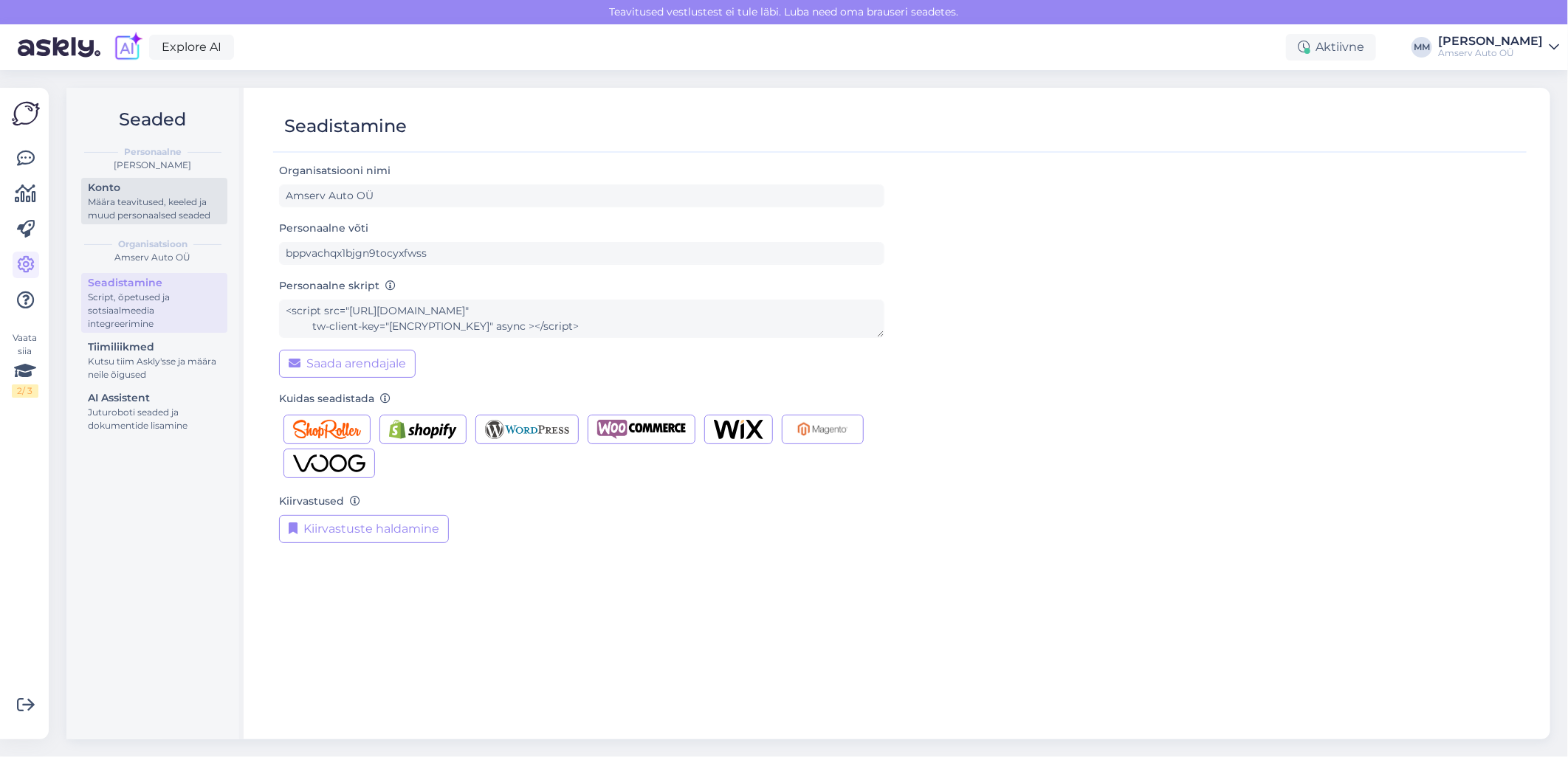
click at [128, 210] on div "Määra teavitused, keeled ja muud personaalsed seaded" at bounding box center [155, 209] width 133 height 26
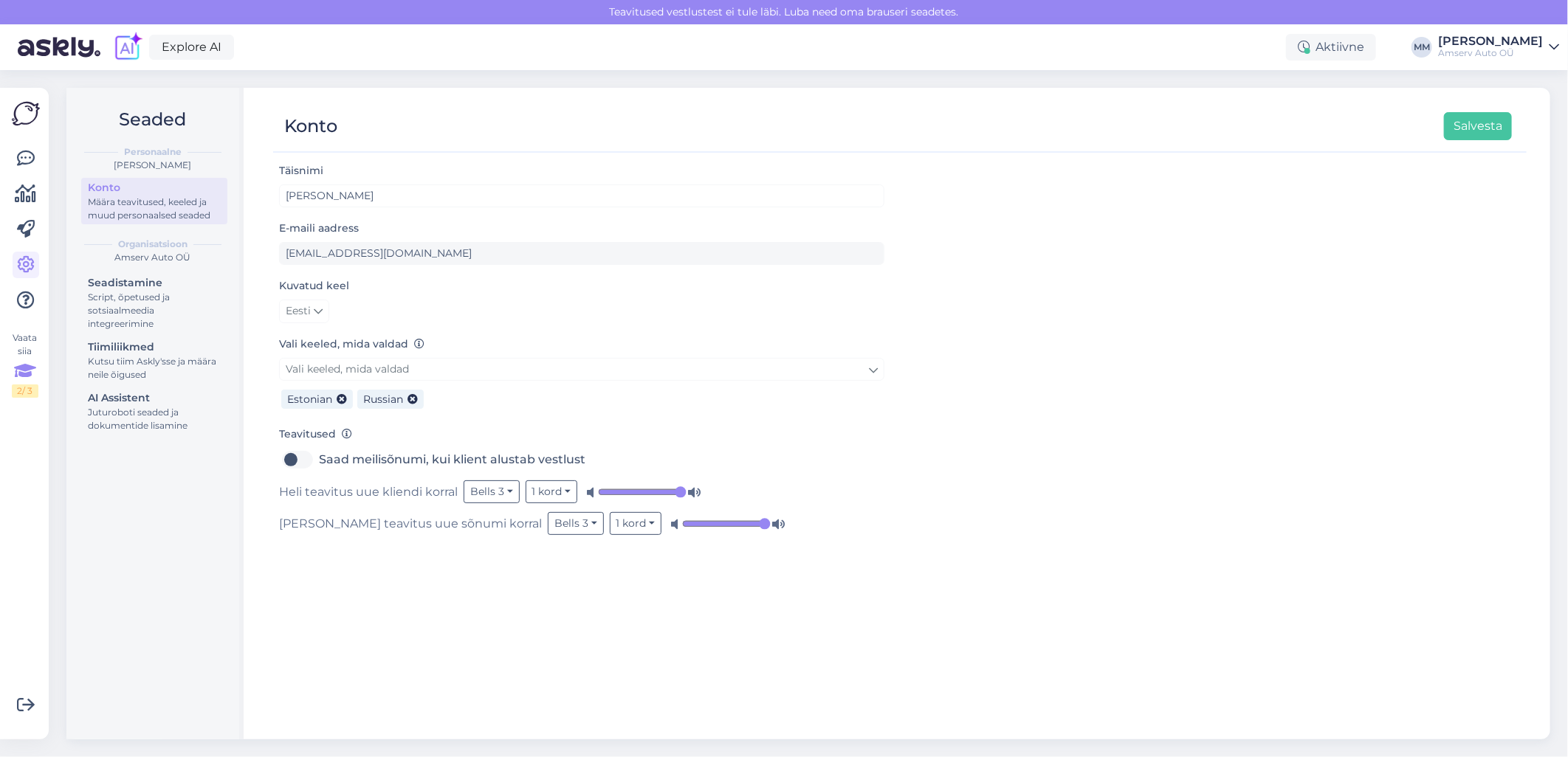
click at [27, 382] on icon at bounding box center [25, 371] width 22 height 26
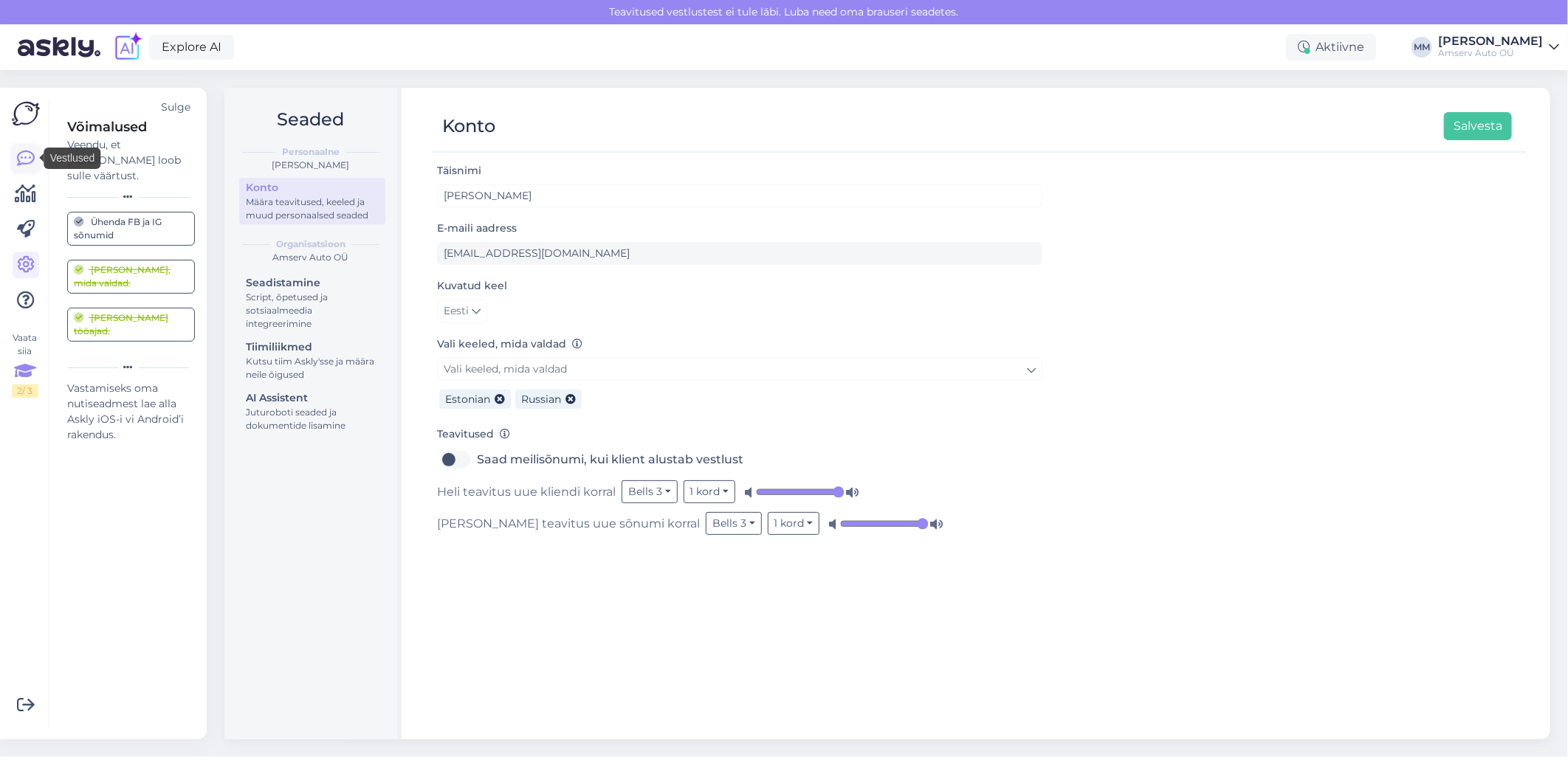
click at [19, 158] on icon at bounding box center [26, 158] width 18 height 18
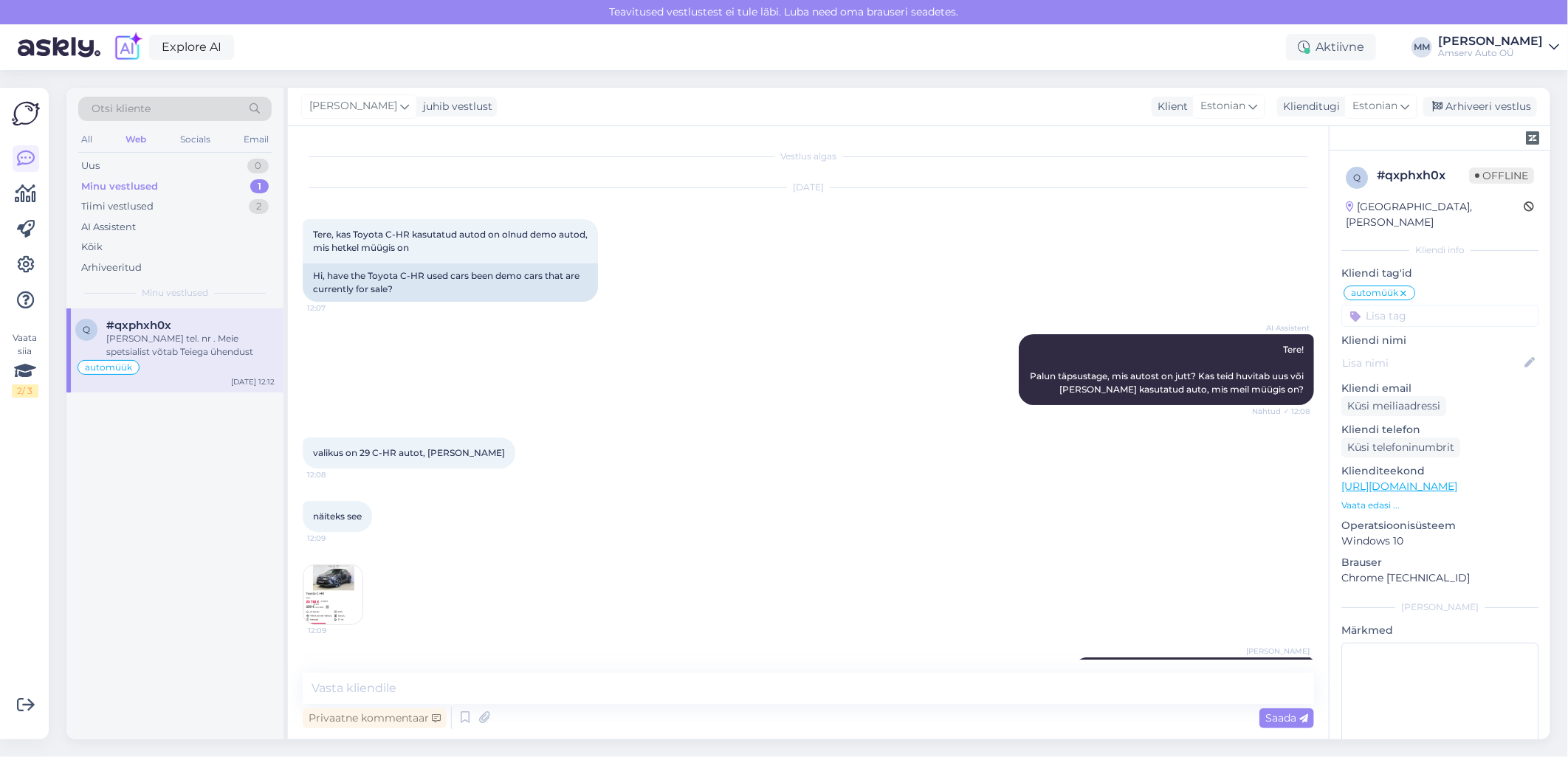
scroll to position [235, 0]
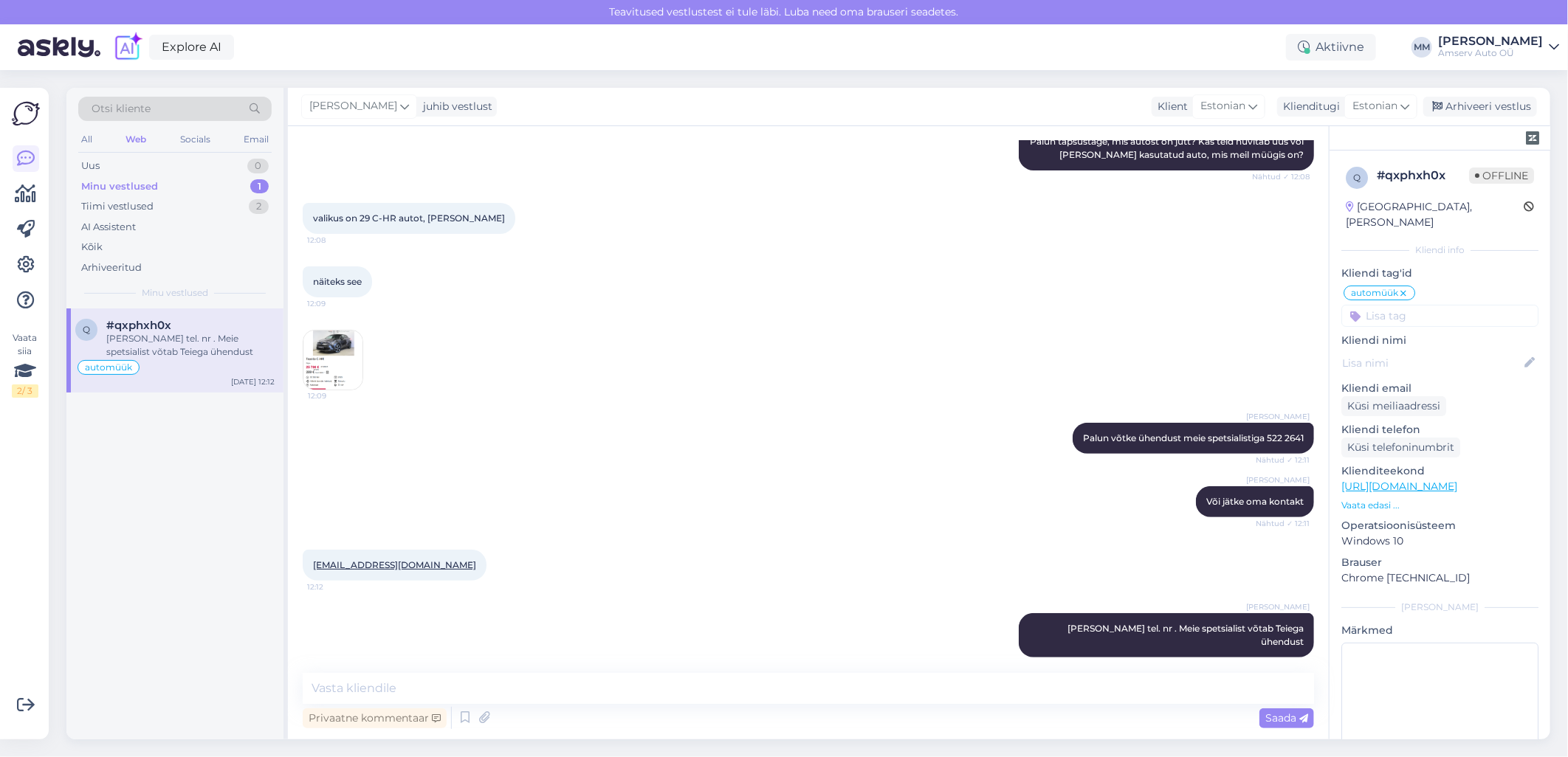
click at [1406, 305] on input at bounding box center [1440, 316] width 197 height 22
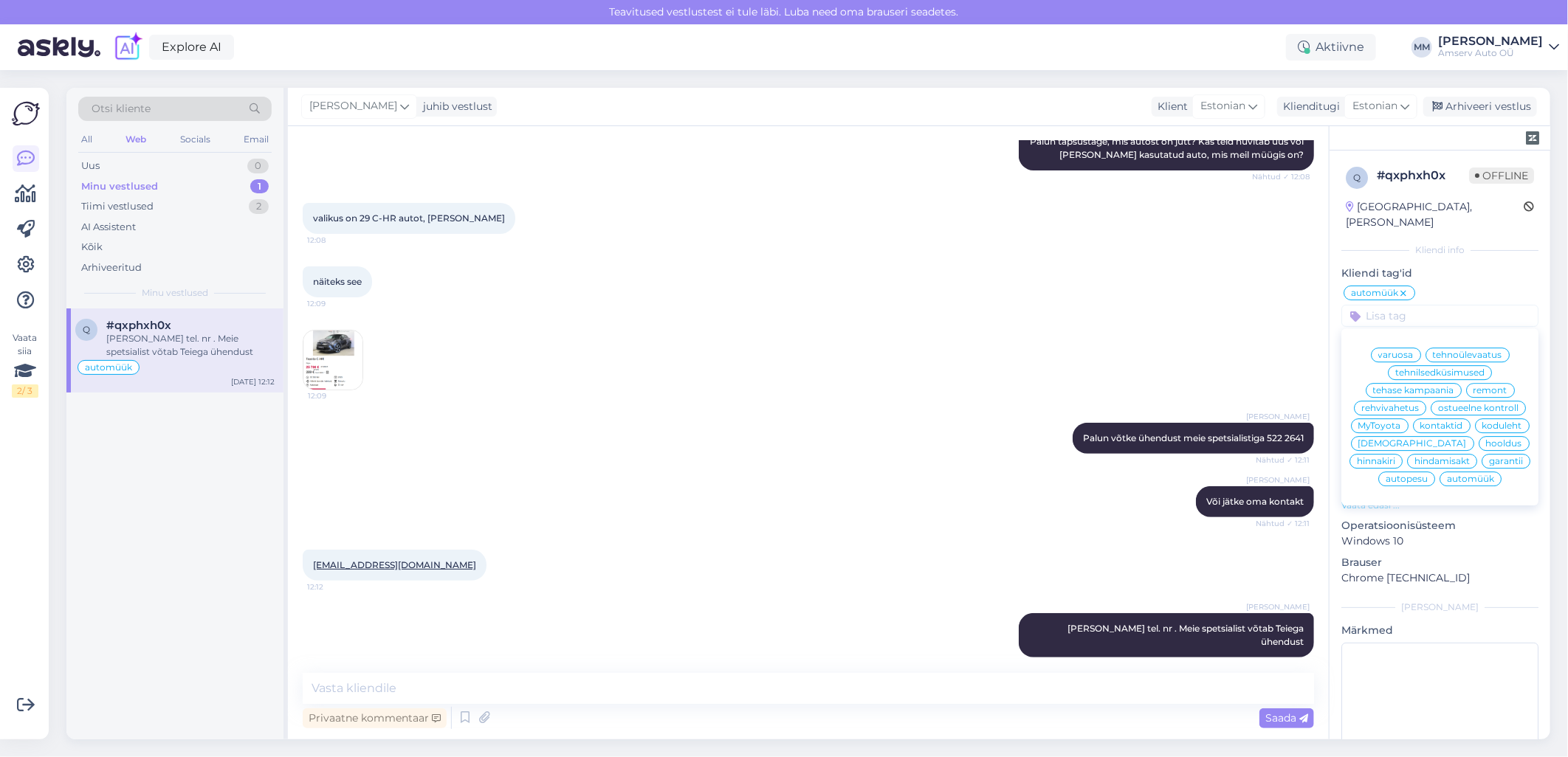
drag, startPoint x: 1428, startPoint y: 373, endPoint x: 1465, endPoint y: 278, distance: 102.0
click at [1465, 284] on div "automüük varuosa tehnoülevaatus tehnilsedküsimused tehase kampaania remont rehv…" at bounding box center [1440, 305] width 197 height 42
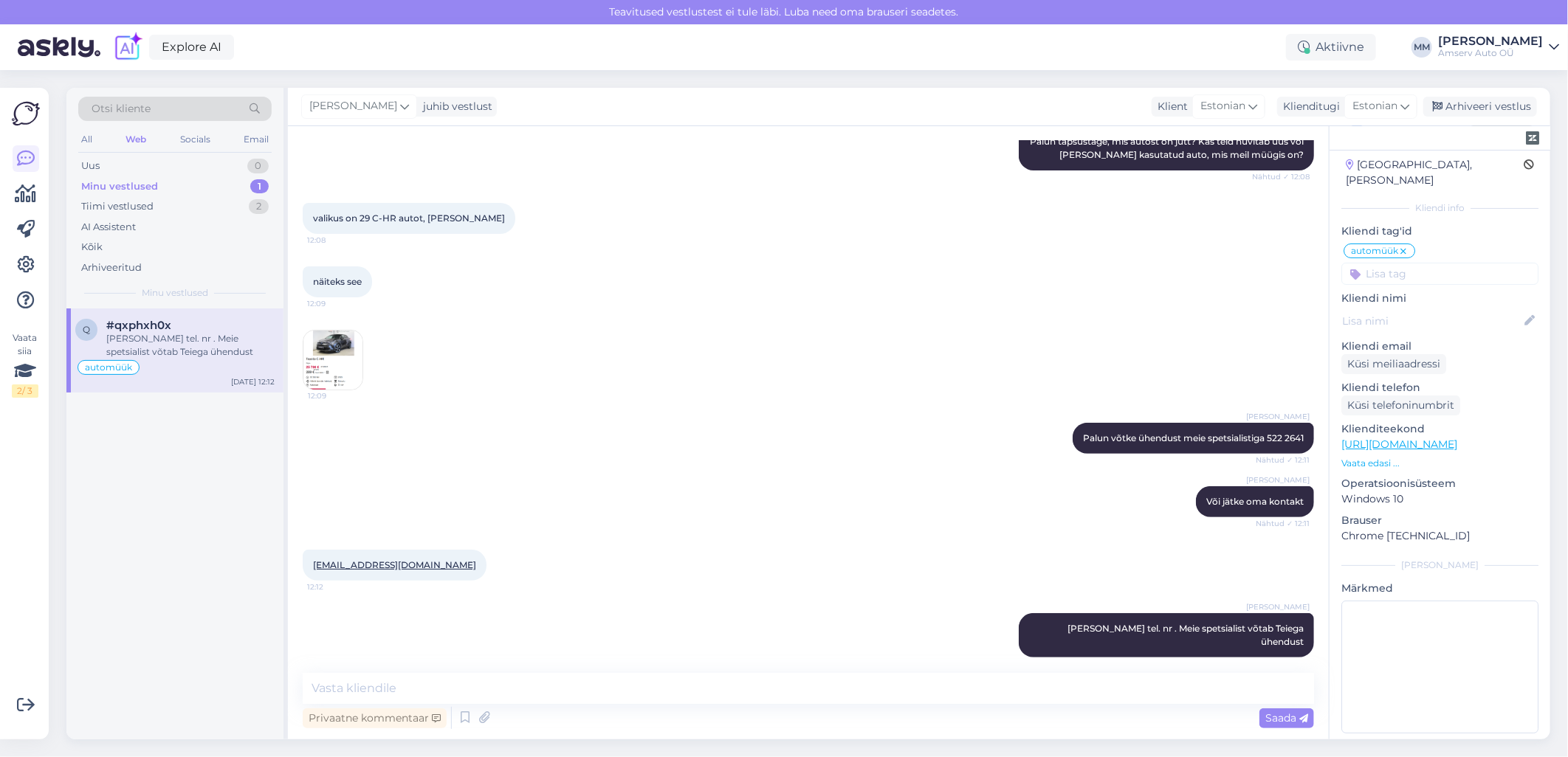
scroll to position [0, 0]
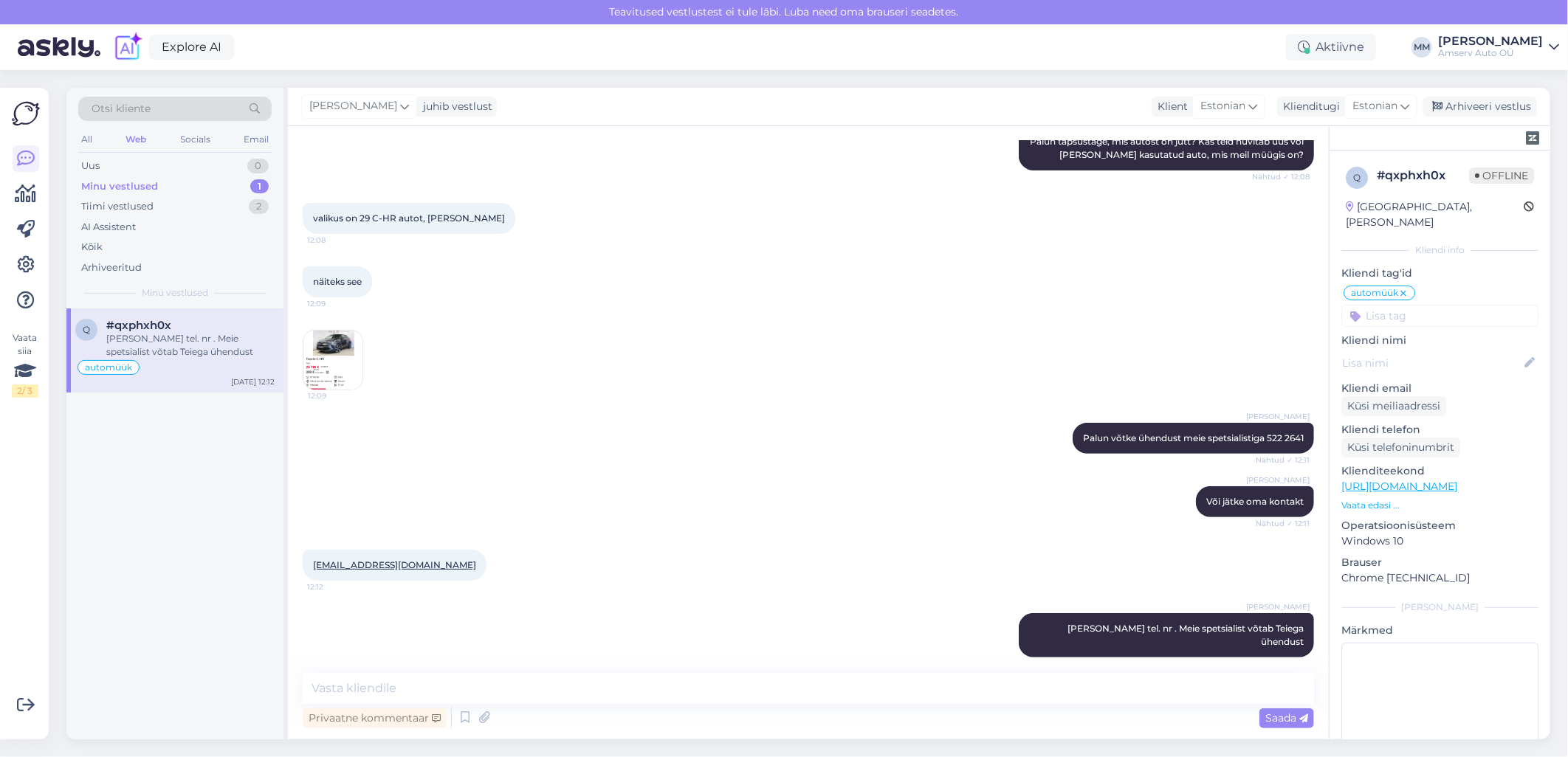
click at [1498, 305] on input at bounding box center [1440, 316] width 197 height 22
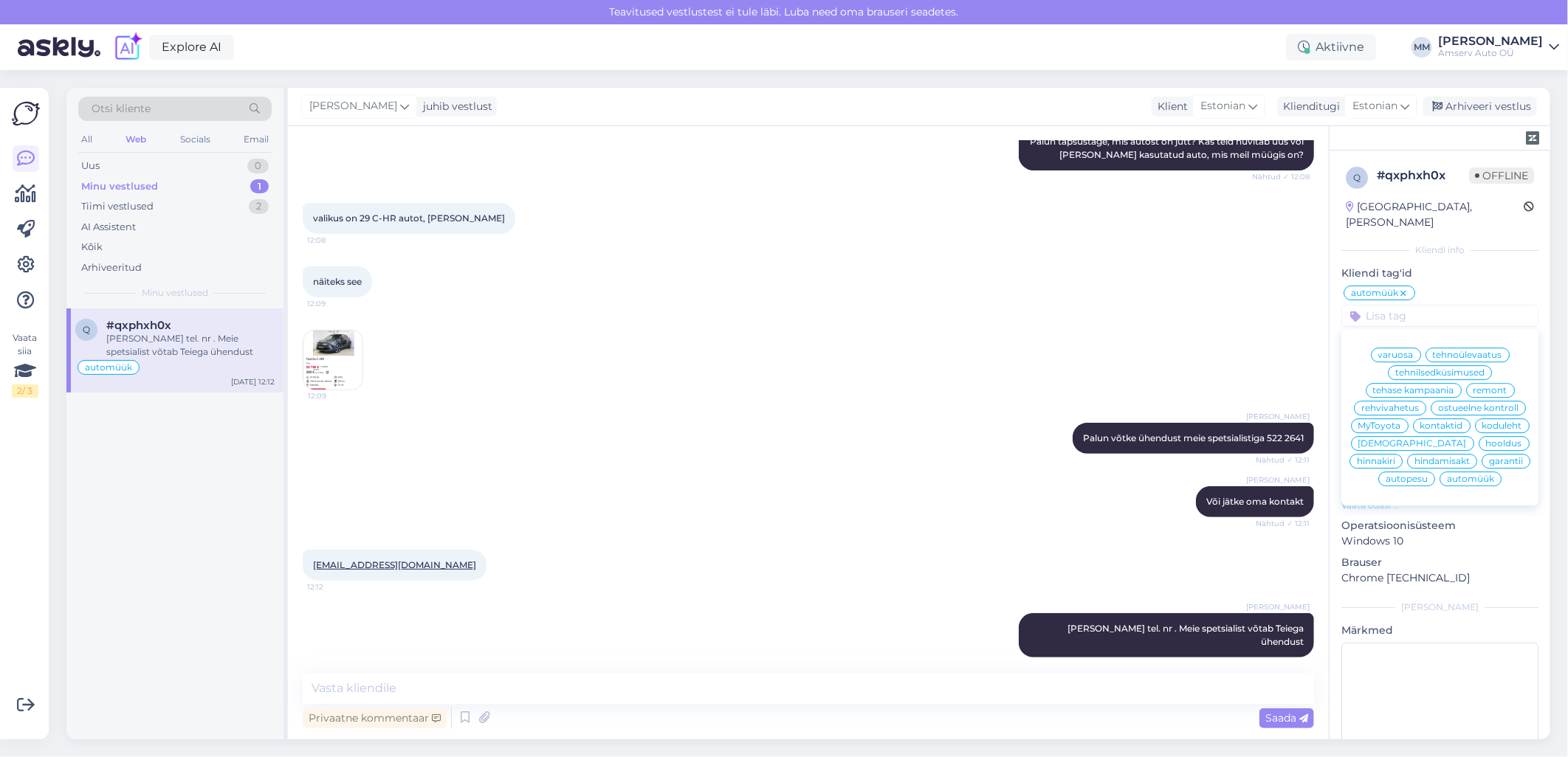
click at [1354, 305] on div at bounding box center [1440, 316] width 197 height 22
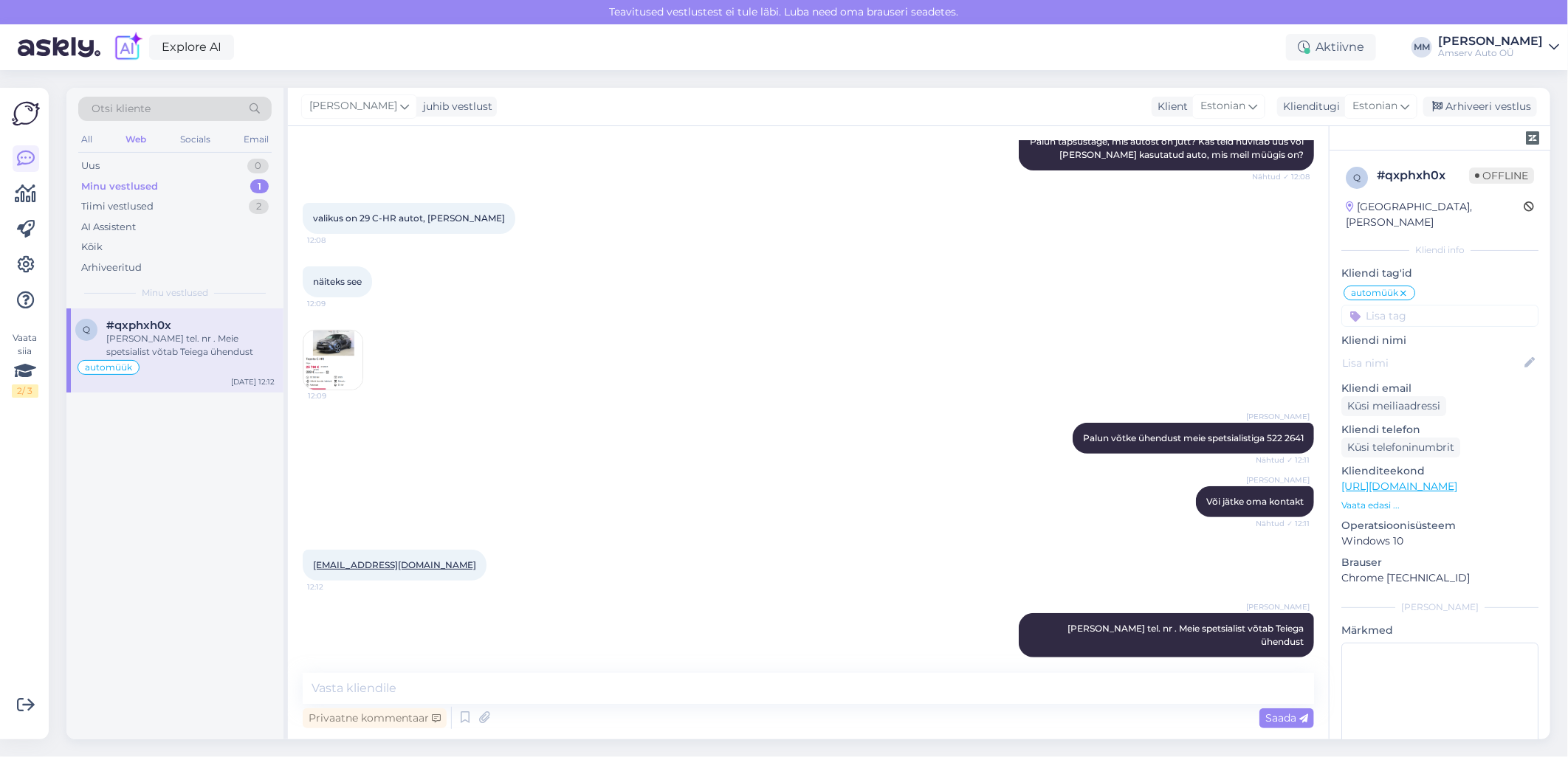
click at [1354, 305] on div at bounding box center [1440, 316] width 197 height 22
click at [1374, 305] on input at bounding box center [1440, 316] width 197 height 22
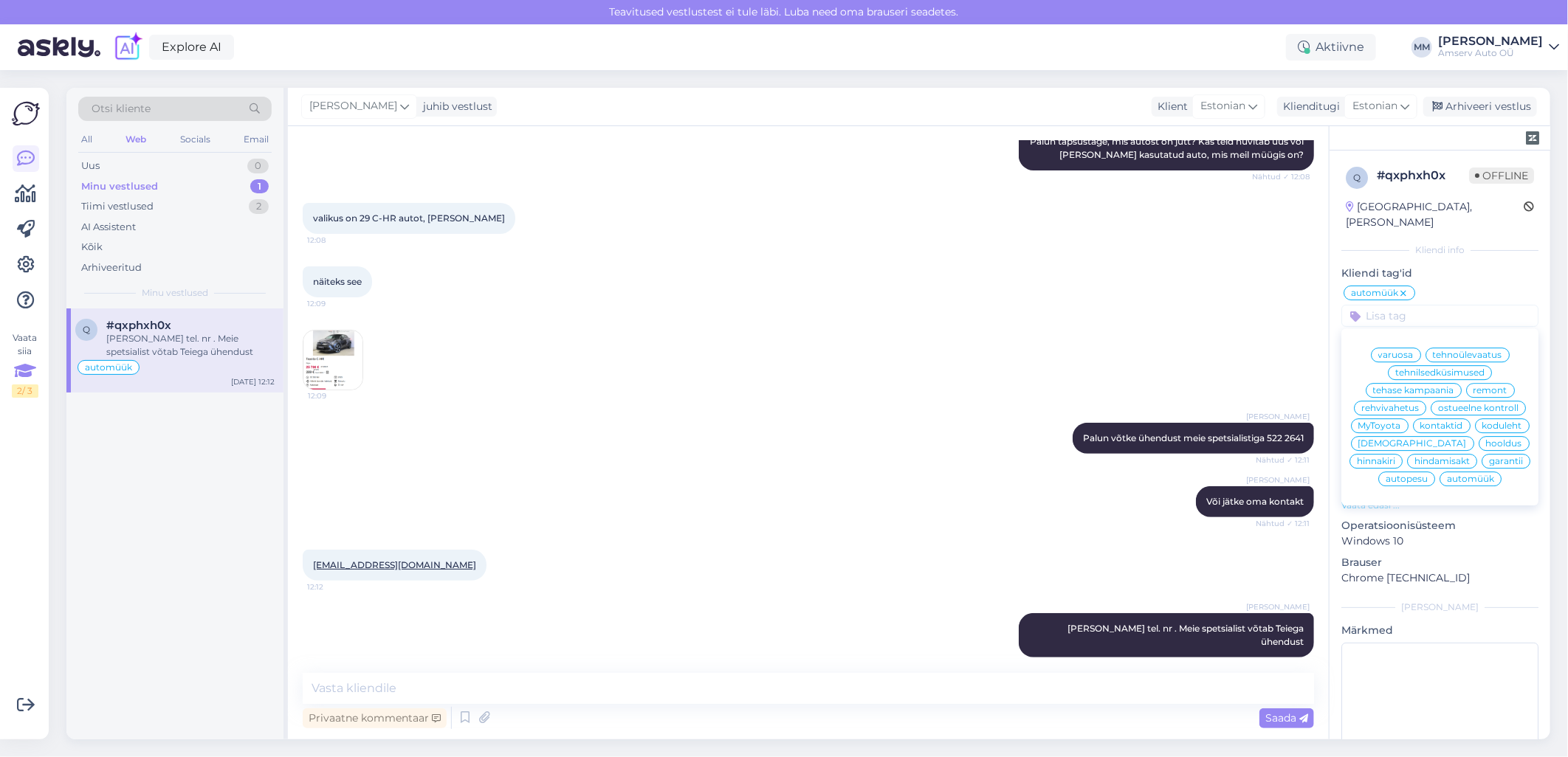
click at [21, 393] on div "2 / 3" at bounding box center [25, 391] width 26 height 13
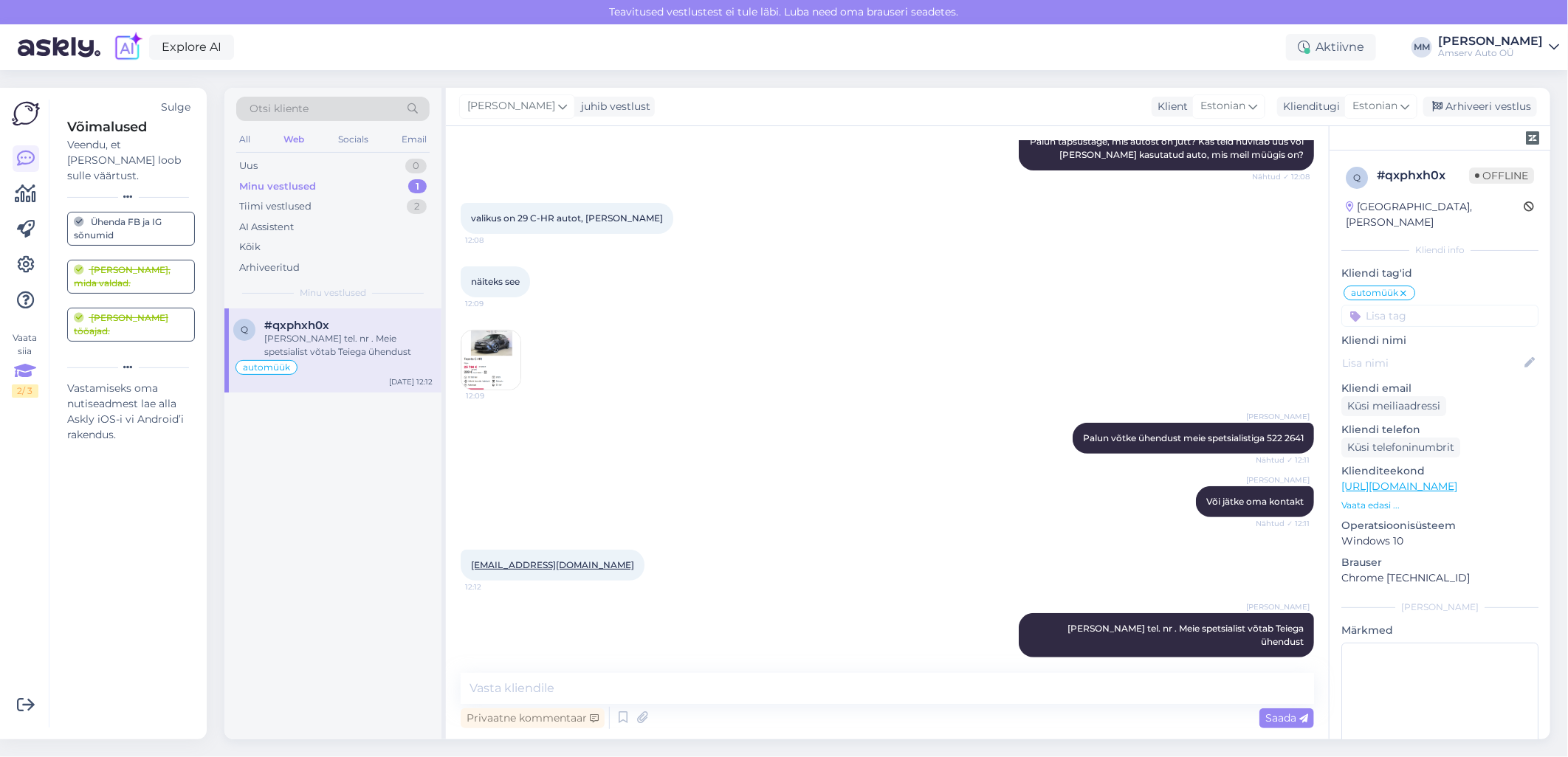
click at [100, 131] on div "Võimalused" at bounding box center [131, 127] width 128 height 20
click at [100, 151] on div "Veendu, et [PERSON_NAME] loob sulle väärtust." at bounding box center [131, 161] width 128 height 46
click at [126, 363] on icon at bounding box center [128, 367] width 9 height 8
click at [26, 344] on div "Vaata siia 2 / 3" at bounding box center [25, 365] width 26 height 66
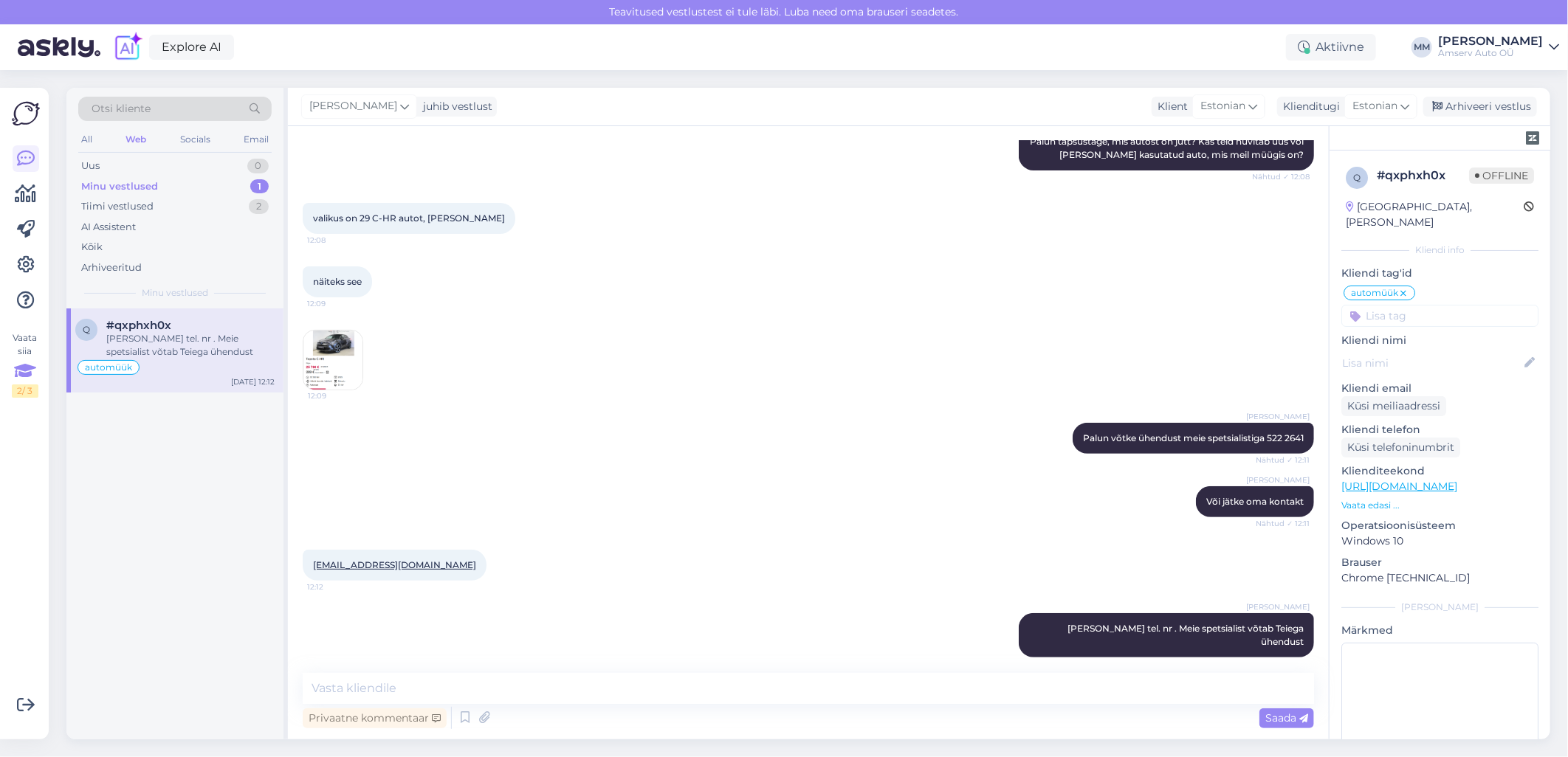
click at [26, 344] on div "Vaata siia 2 / 3" at bounding box center [25, 365] width 26 height 66
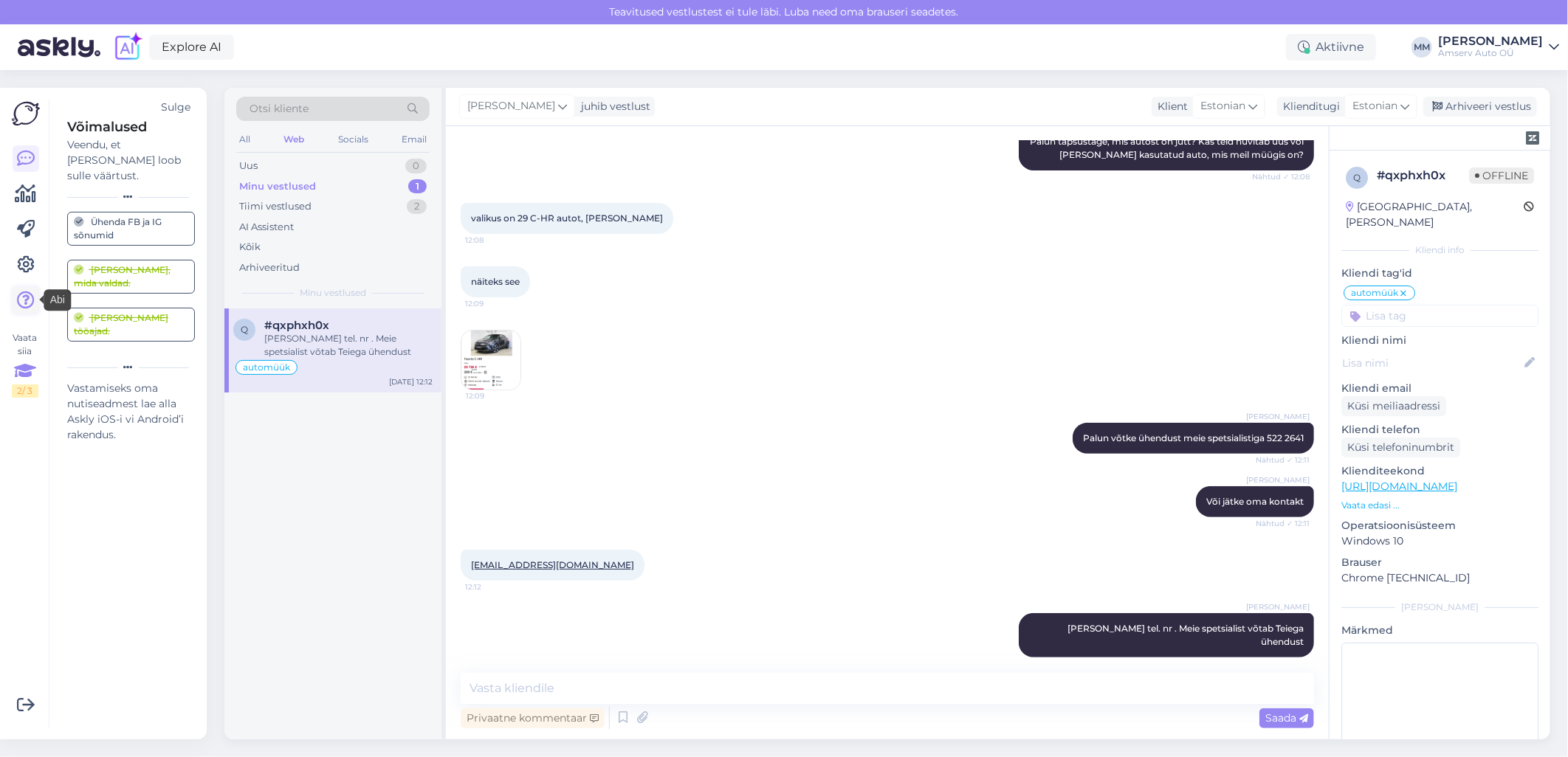
click at [23, 299] on icon at bounding box center [26, 300] width 18 height 18
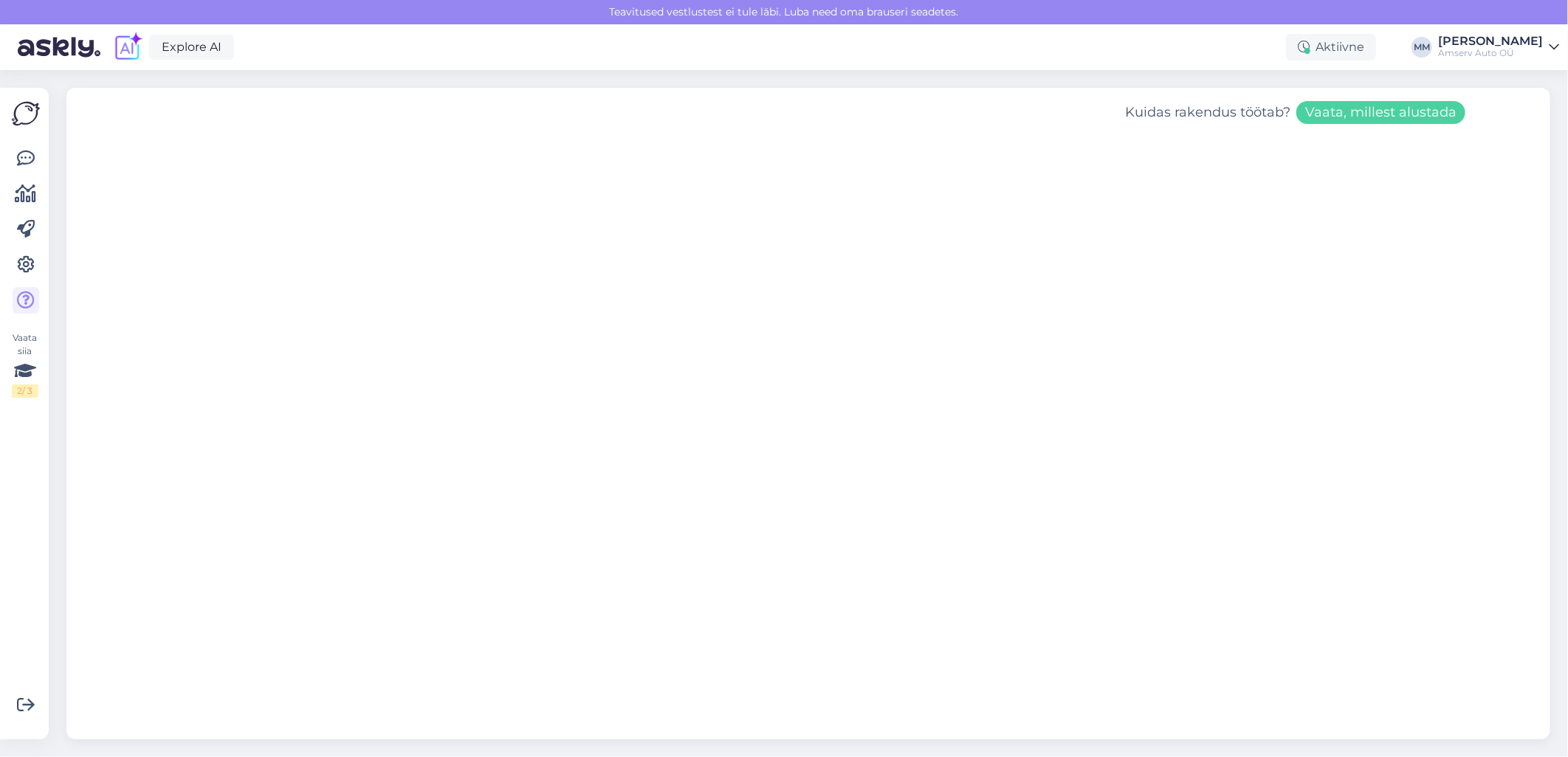
click at [30, 114] on img at bounding box center [26, 114] width 28 height 28
click at [32, 118] on img at bounding box center [26, 114] width 28 height 28
click at [25, 222] on icon at bounding box center [26, 229] width 18 height 18
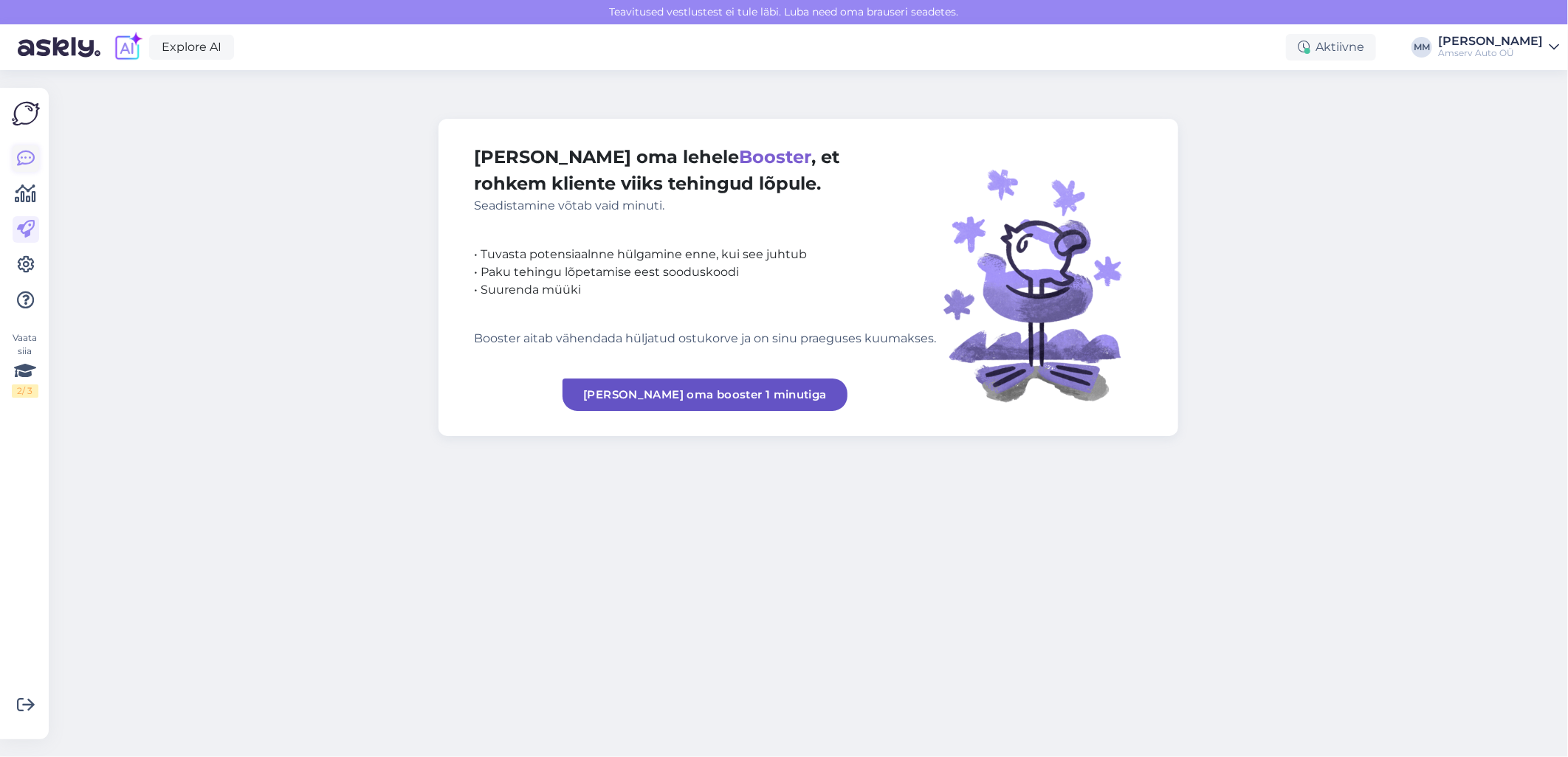
click at [25, 158] on icon at bounding box center [26, 158] width 18 height 18
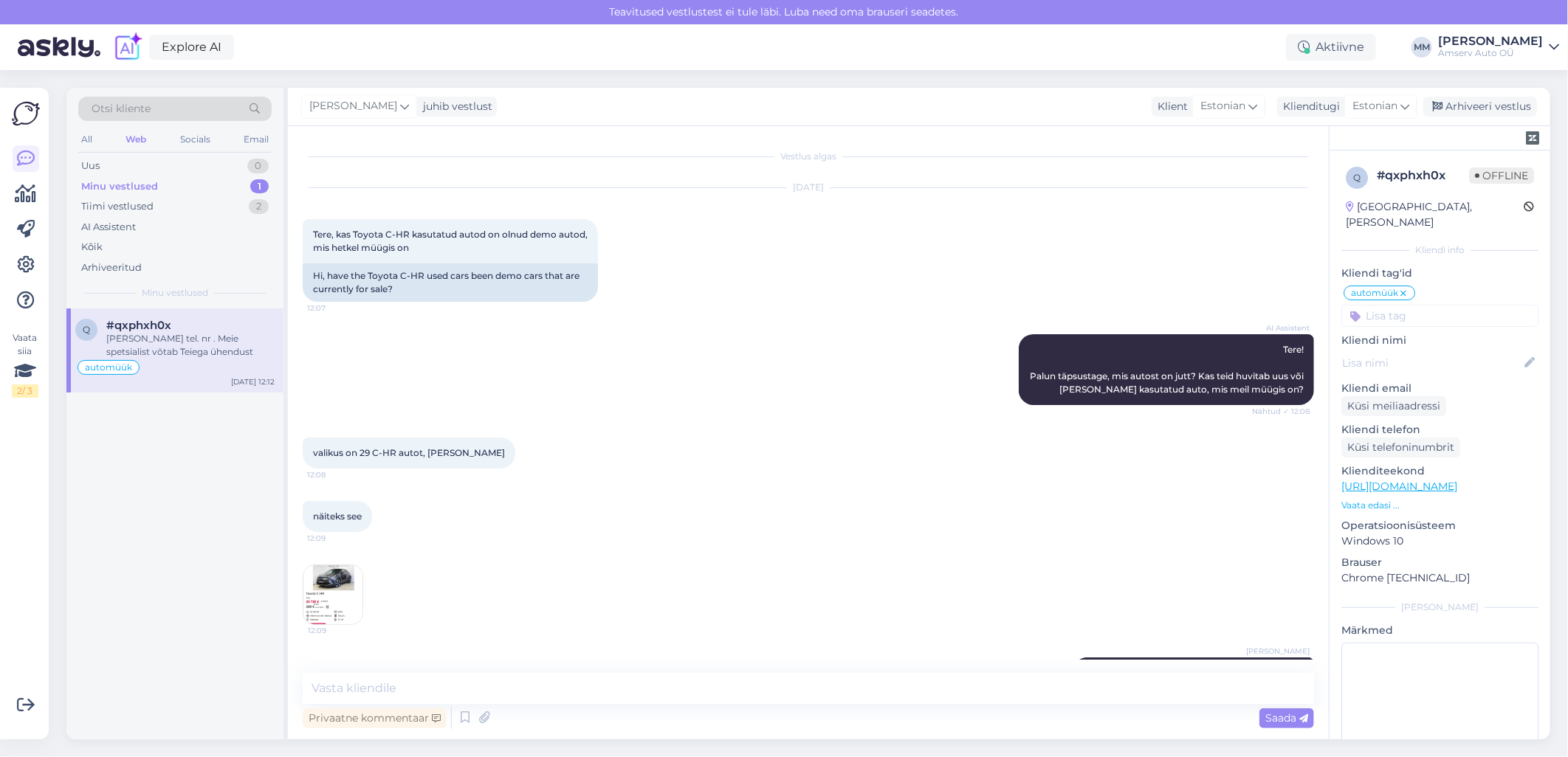
scroll to position [235, 0]
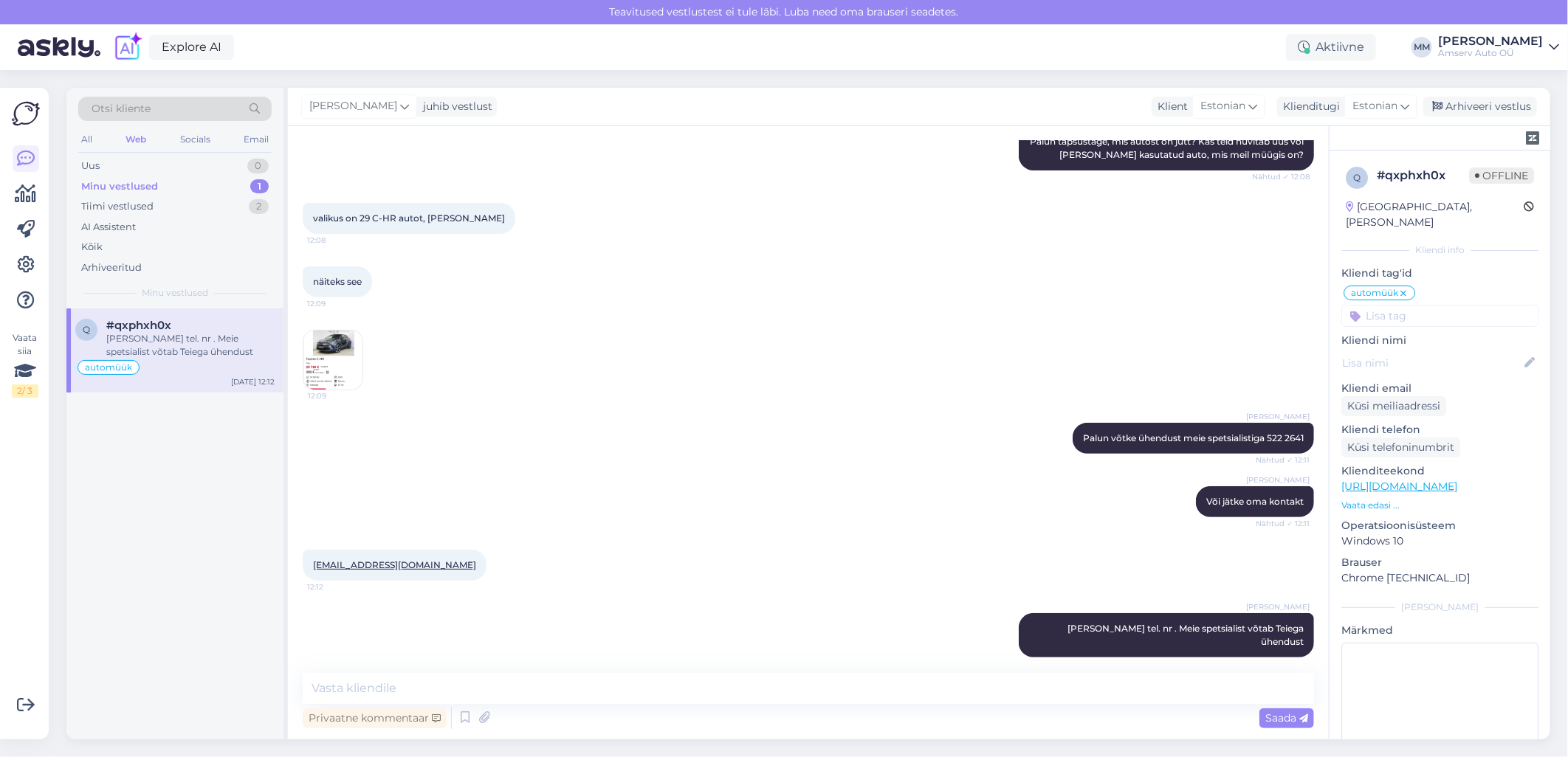
click at [27, 109] on img at bounding box center [26, 114] width 28 height 28
click at [24, 156] on icon at bounding box center [26, 158] width 18 height 18
click at [24, 112] on img at bounding box center [26, 114] width 28 height 28
click at [24, 161] on icon at bounding box center [26, 158] width 18 height 18
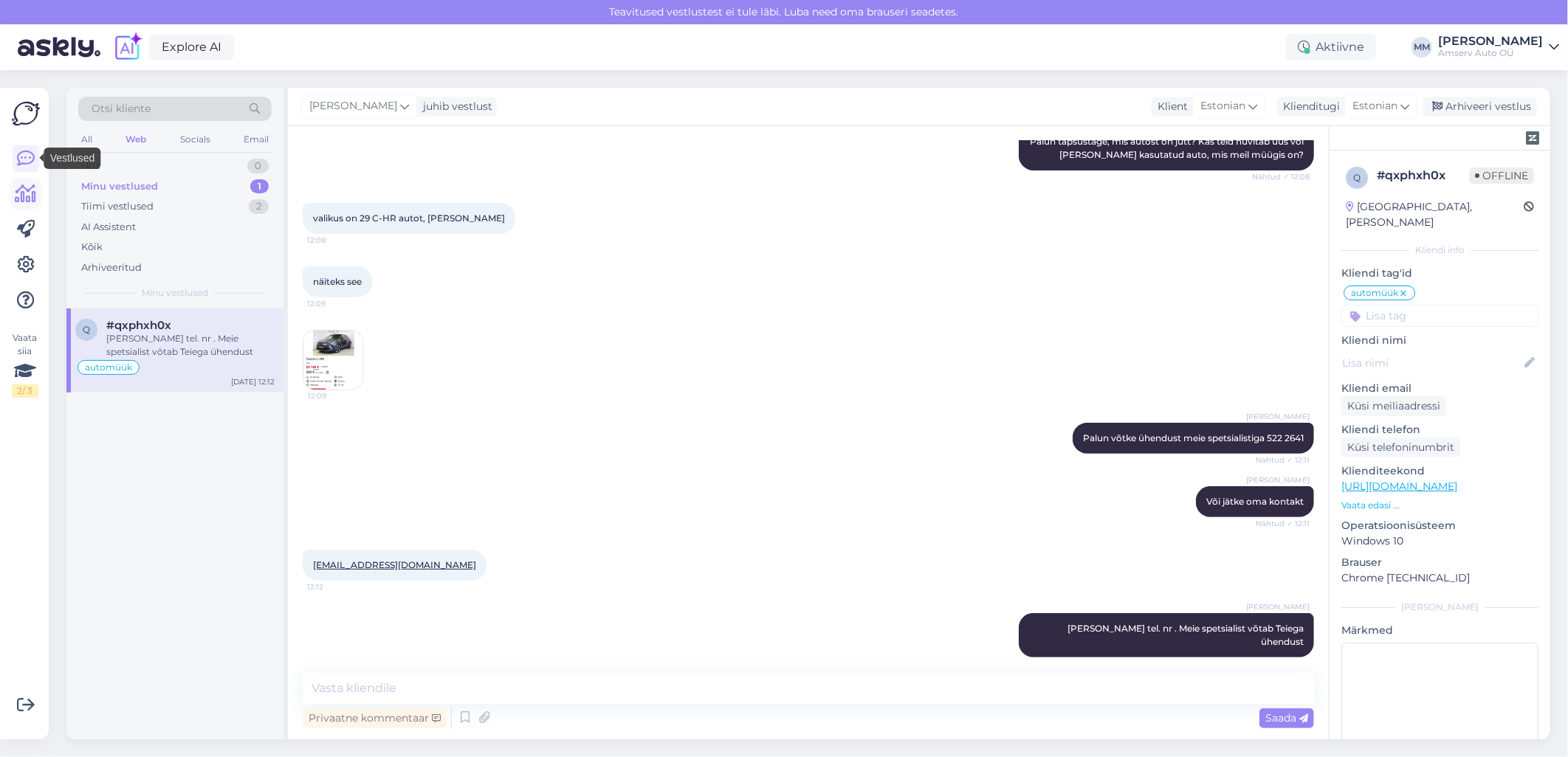
click at [25, 190] on icon at bounding box center [26, 194] width 22 height 18
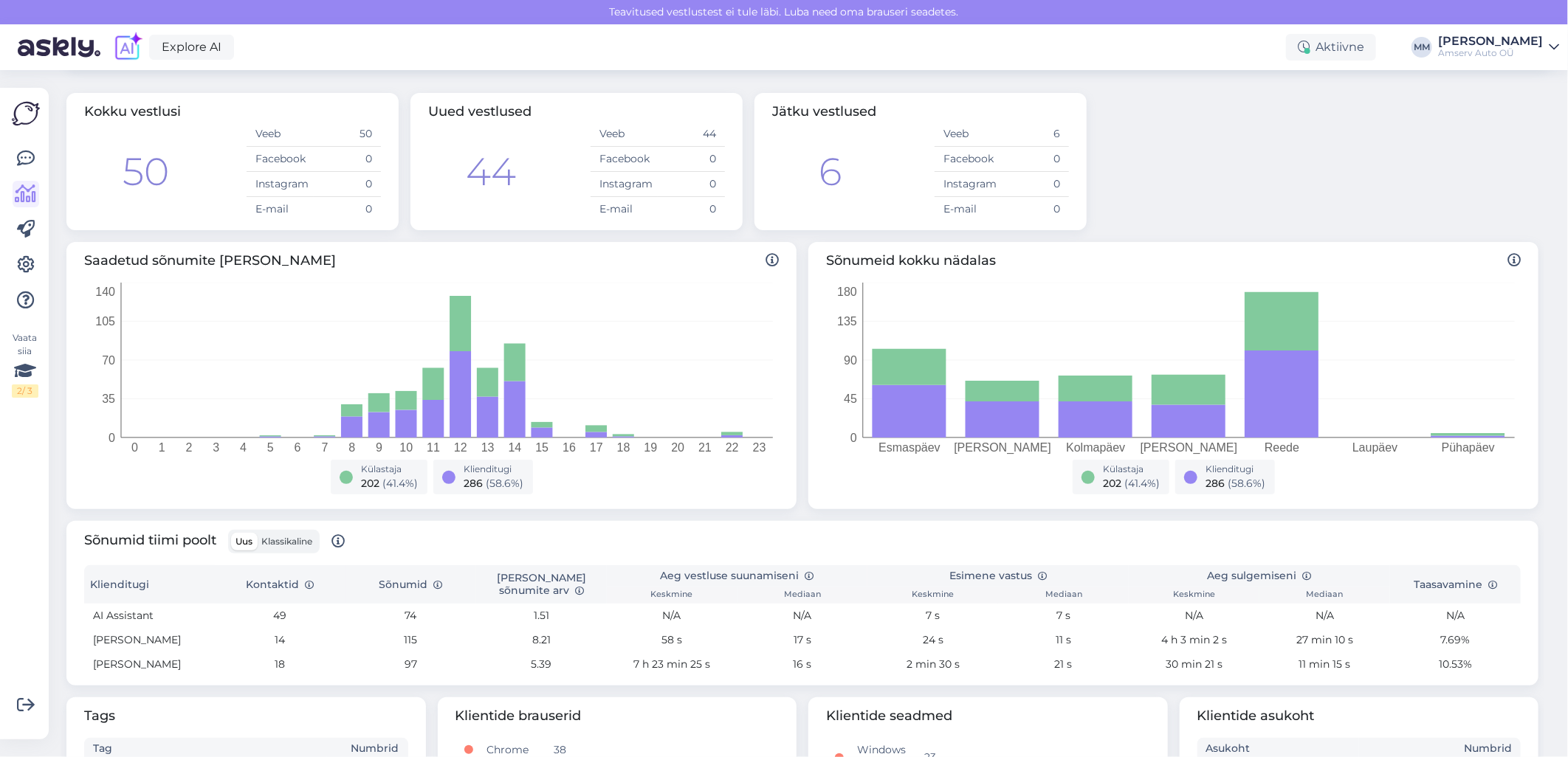
scroll to position [351, 0]
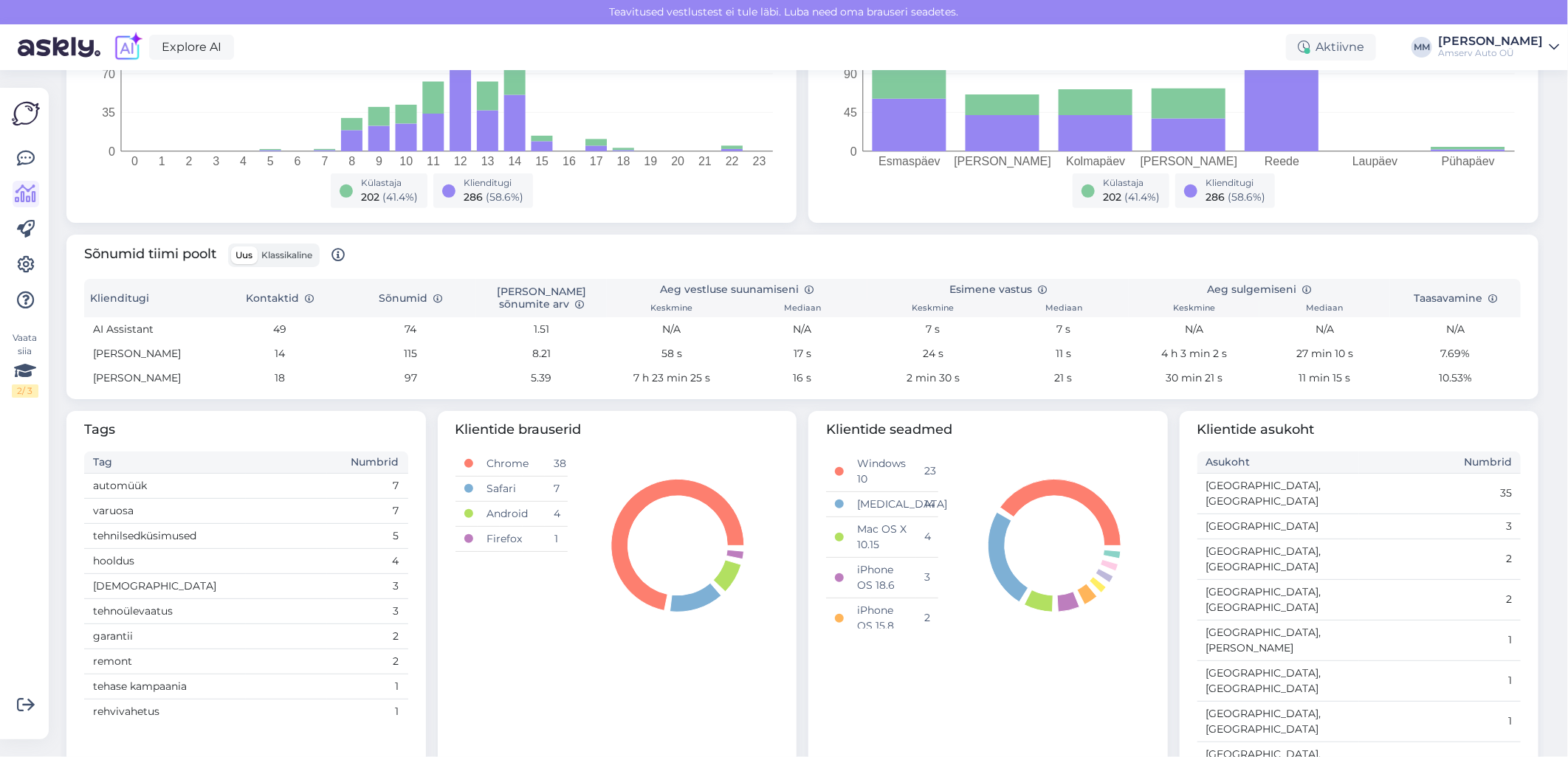
click at [128, 507] on td "varuosa" at bounding box center [206, 511] width 243 height 25
click at [124, 687] on td "tehase kampaania" at bounding box center [206, 686] width 243 height 25
click at [167, 688] on td "tehase kampaania" at bounding box center [206, 686] width 243 height 25
click at [201, 689] on td "tehase kampaania" at bounding box center [206, 686] width 243 height 25
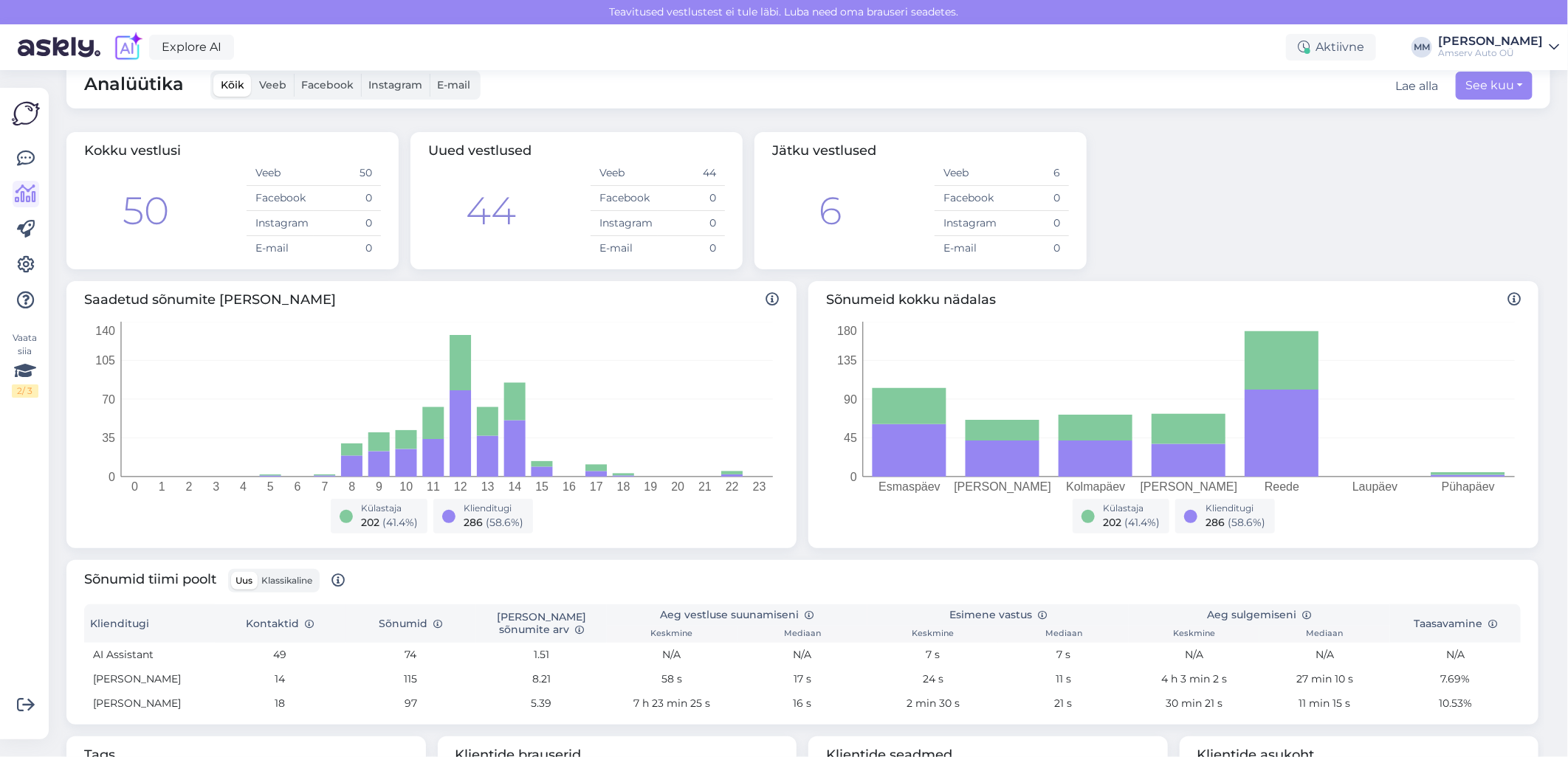
scroll to position [24, 0]
click at [1511, 86] on button "See kuu" at bounding box center [1494, 88] width 77 height 28
select select "9"
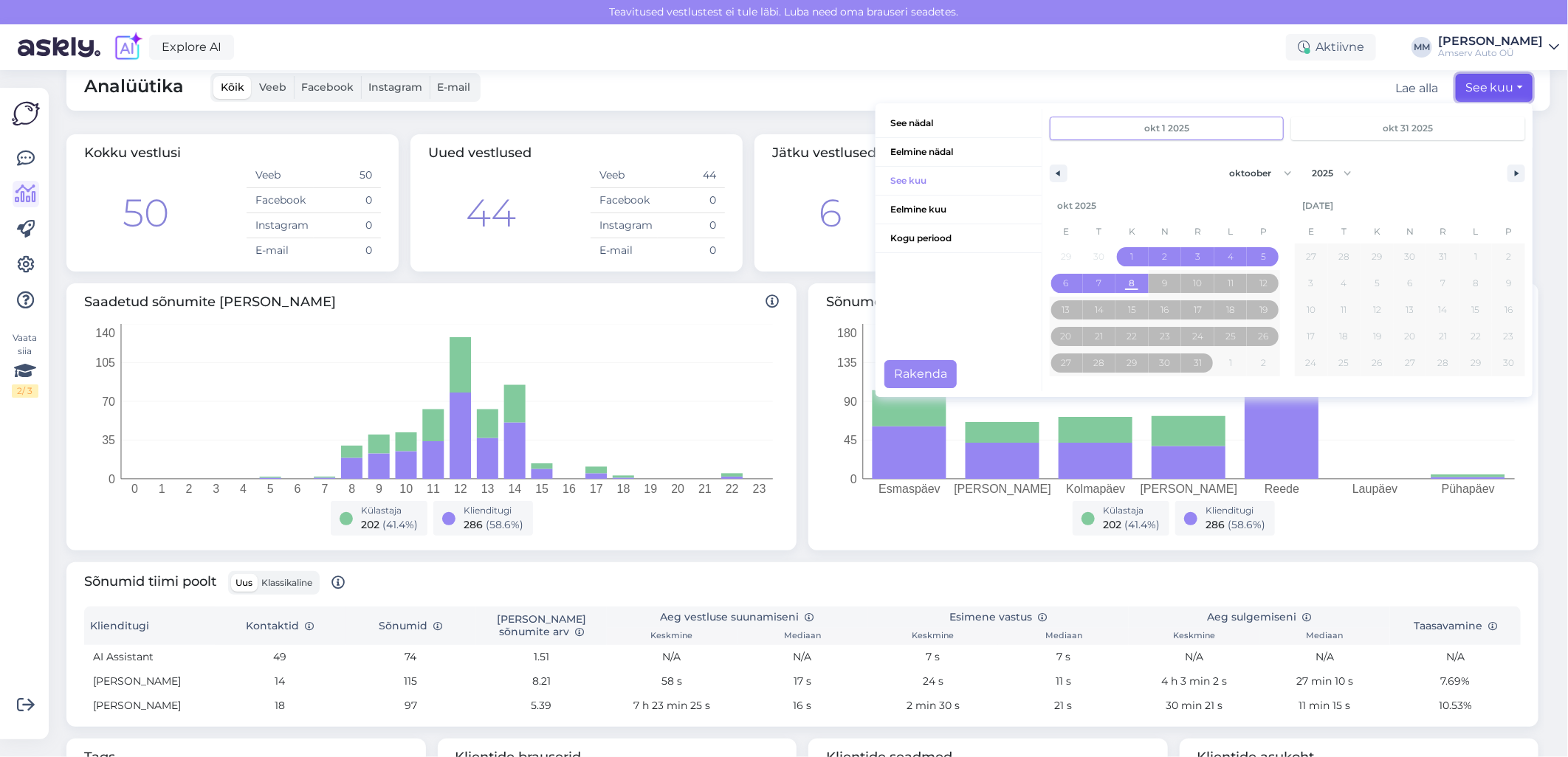
click at [1511, 86] on button "See kuu" at bounding box center [1494, 88] width 77 height 28
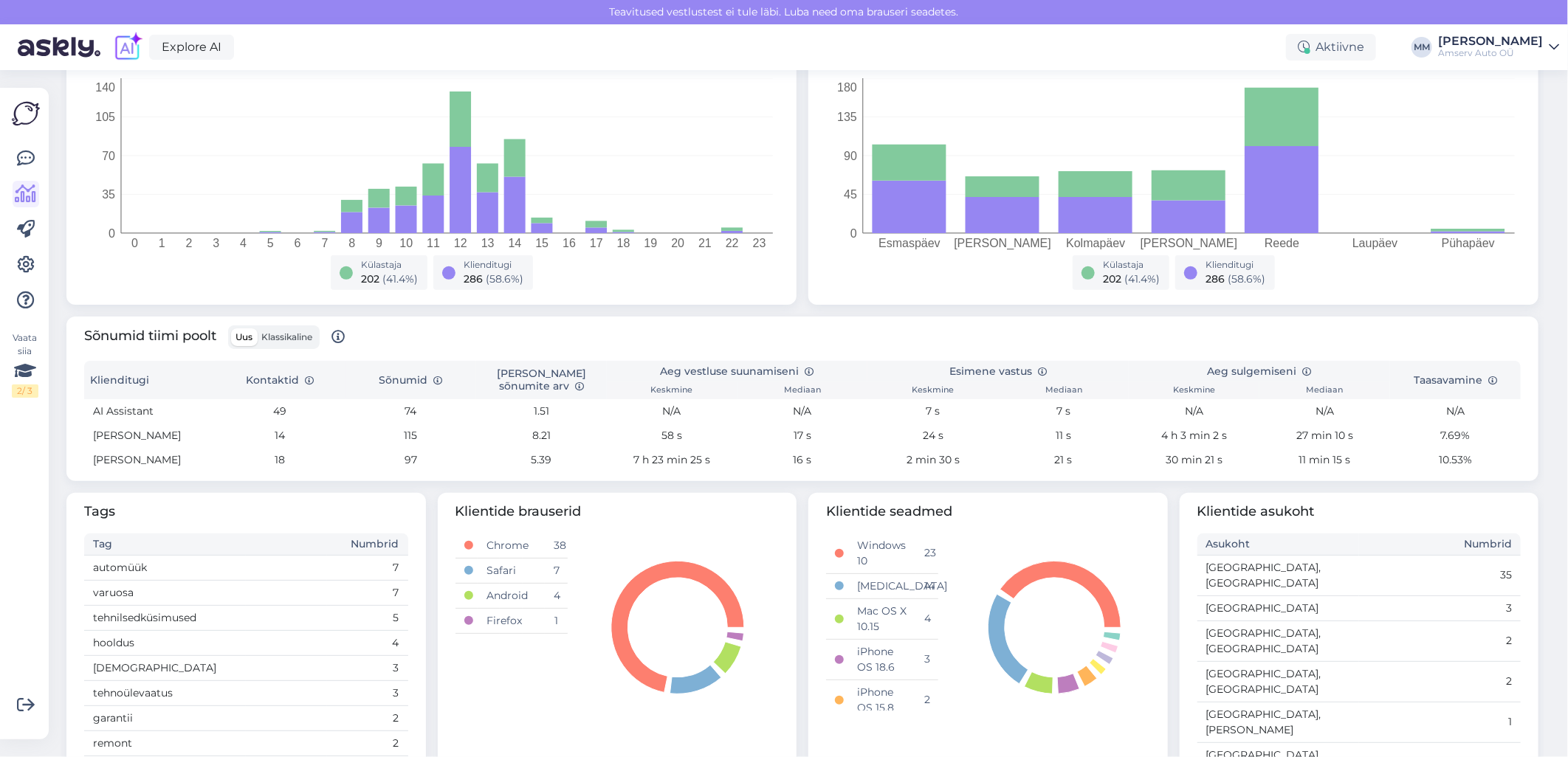
scroll to position [351, 0]
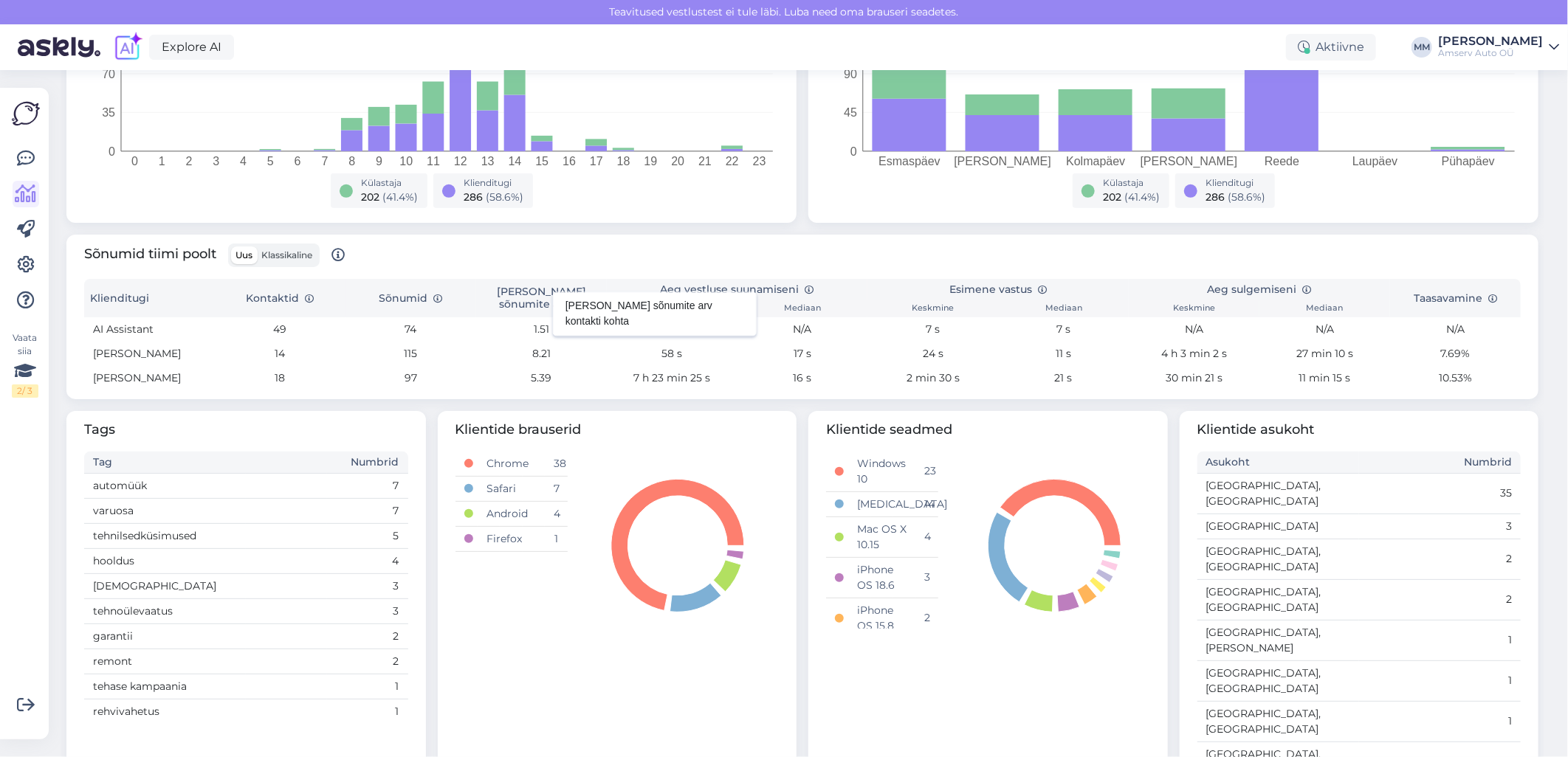
click at [575, 305] on icon at bounding box center [579, 304] width 9 height 8
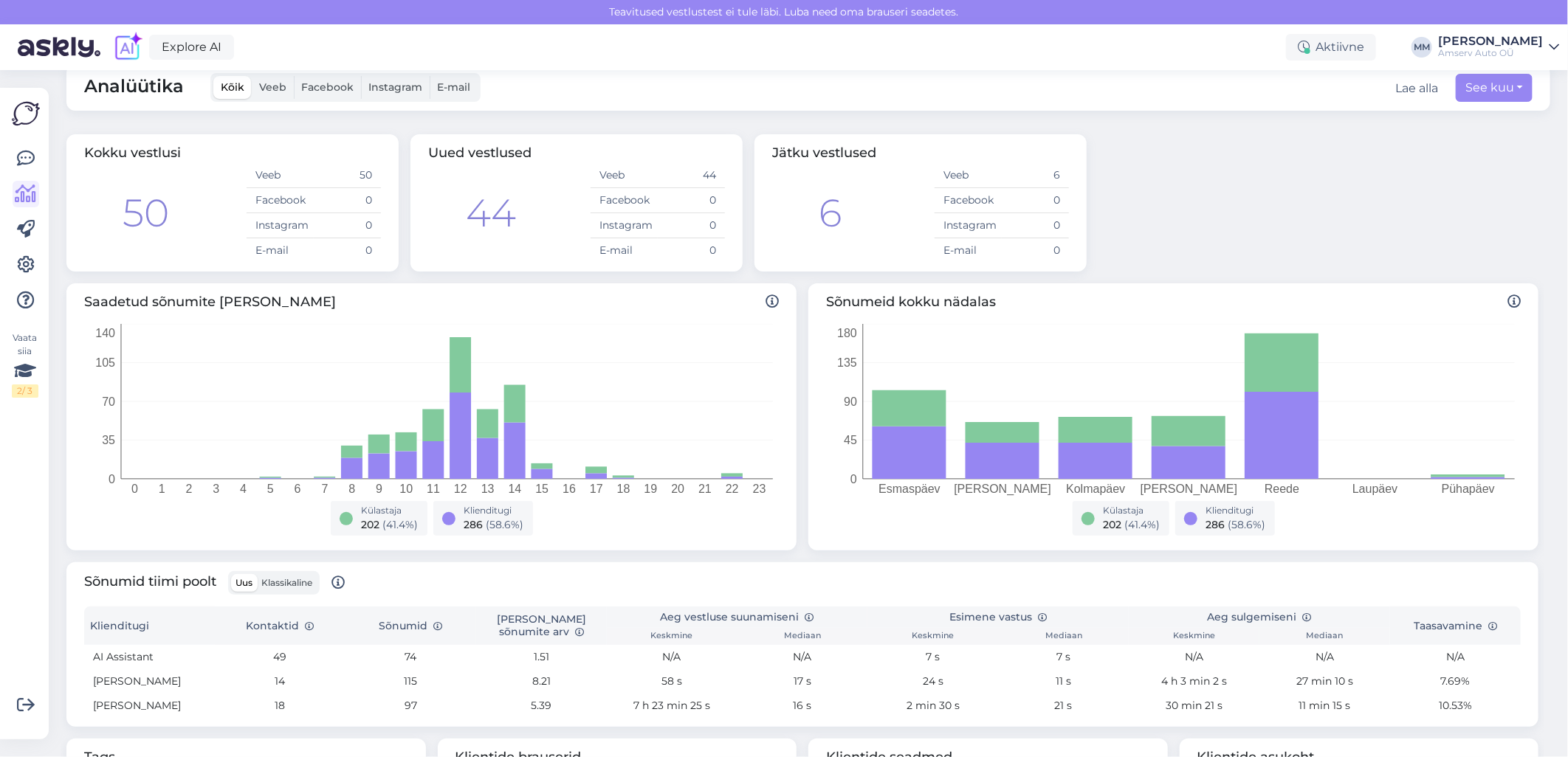
scroll to position [0, 0]
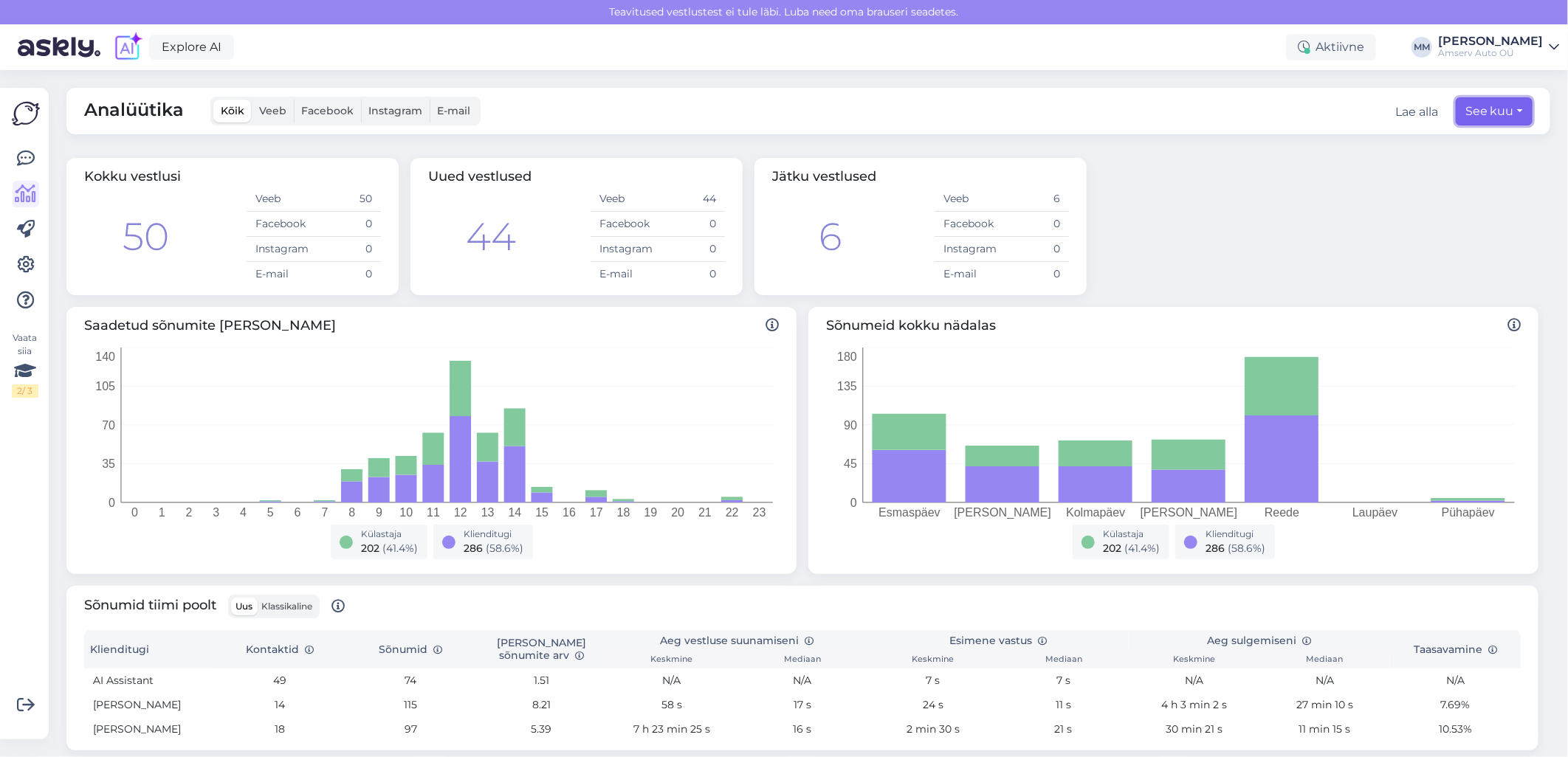
click at [1508, 108] on button "See kuu" at bounding box center [1494, 111] width 77 height 28
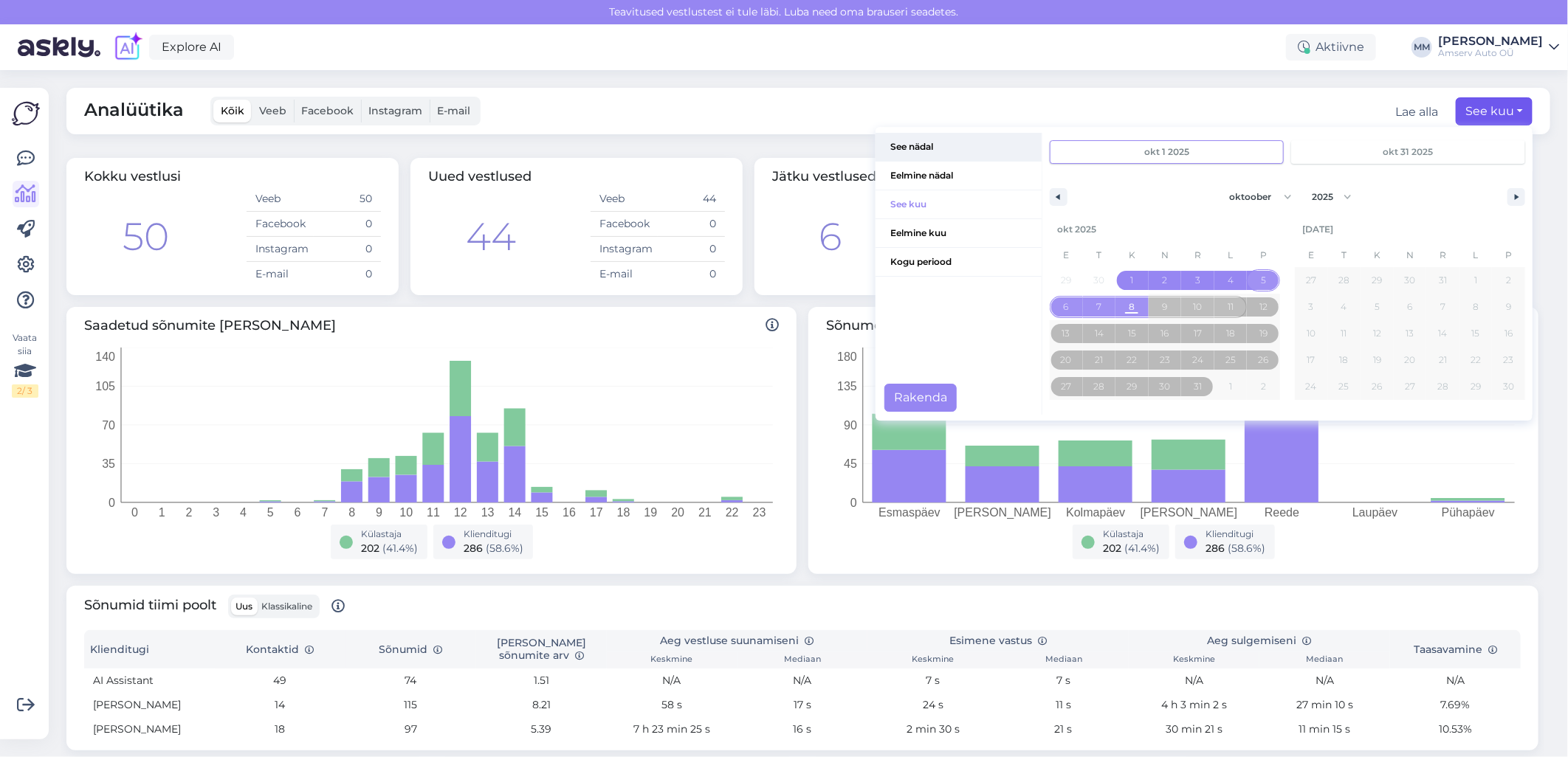
click at [900, 151] on span "See nädal" at bounding box center [958, 147] width 166 height 28
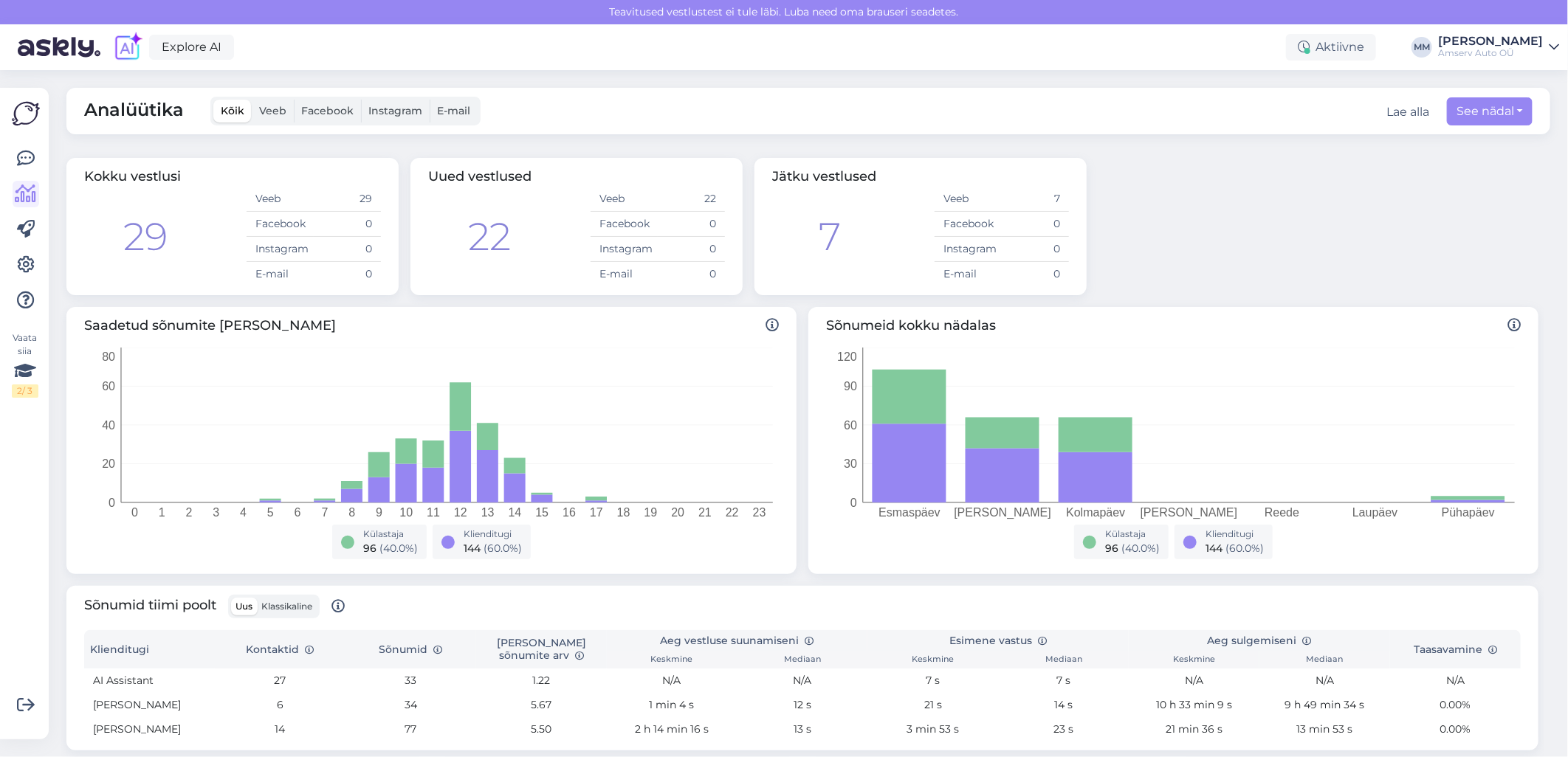
scroll to position [82, 0]
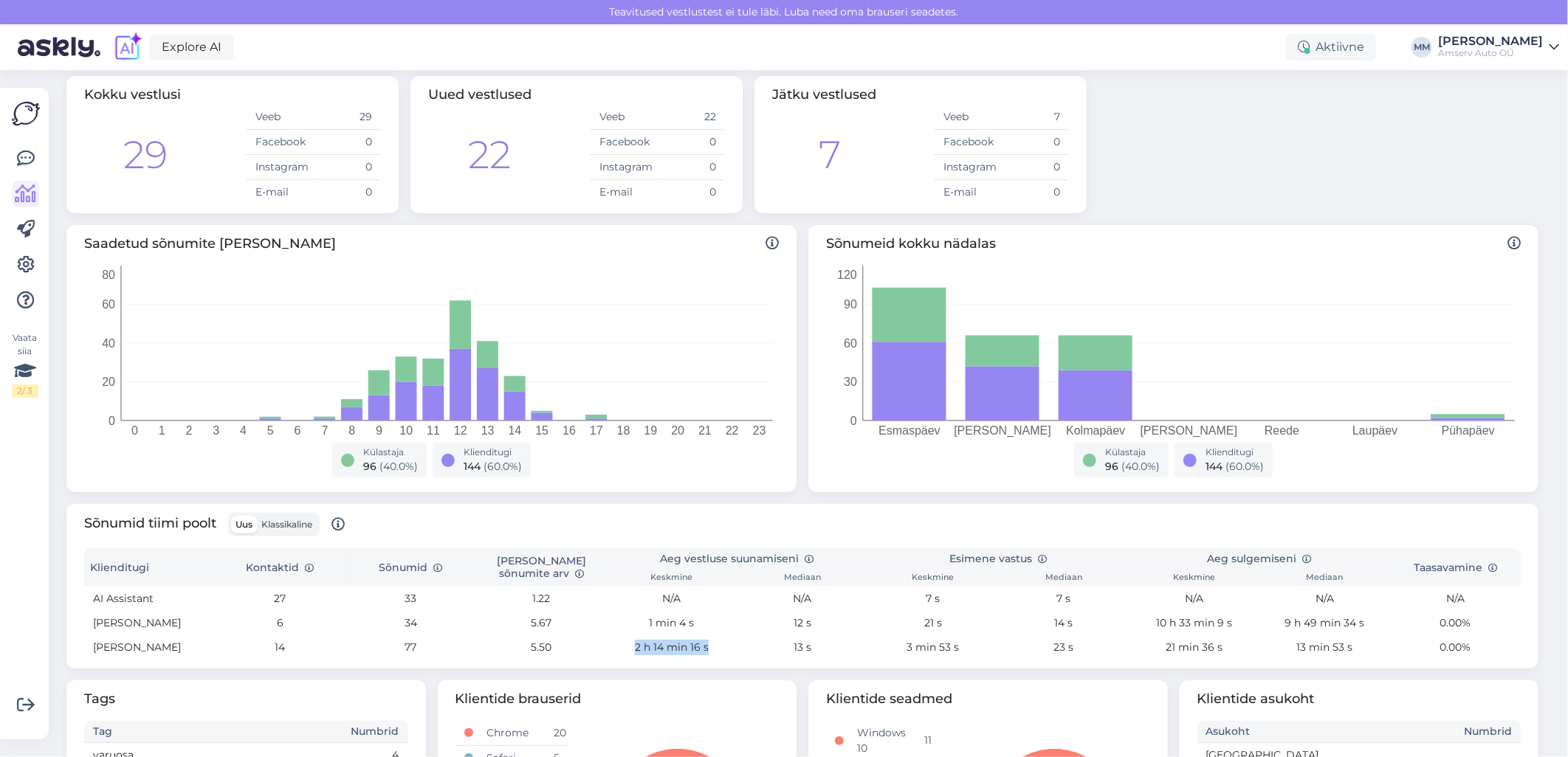
drag, startPoint x: 631, startPoint y: 647, endPoint x: 705, endPoint y: 652, distance: 74.2
click at [705, 652] on td "2 h 14 min 16 s" at bounding box center [672, 648] width 131 height 25
click at [21, 222] on icon at bounding box center [26, 229] width 18 height 18
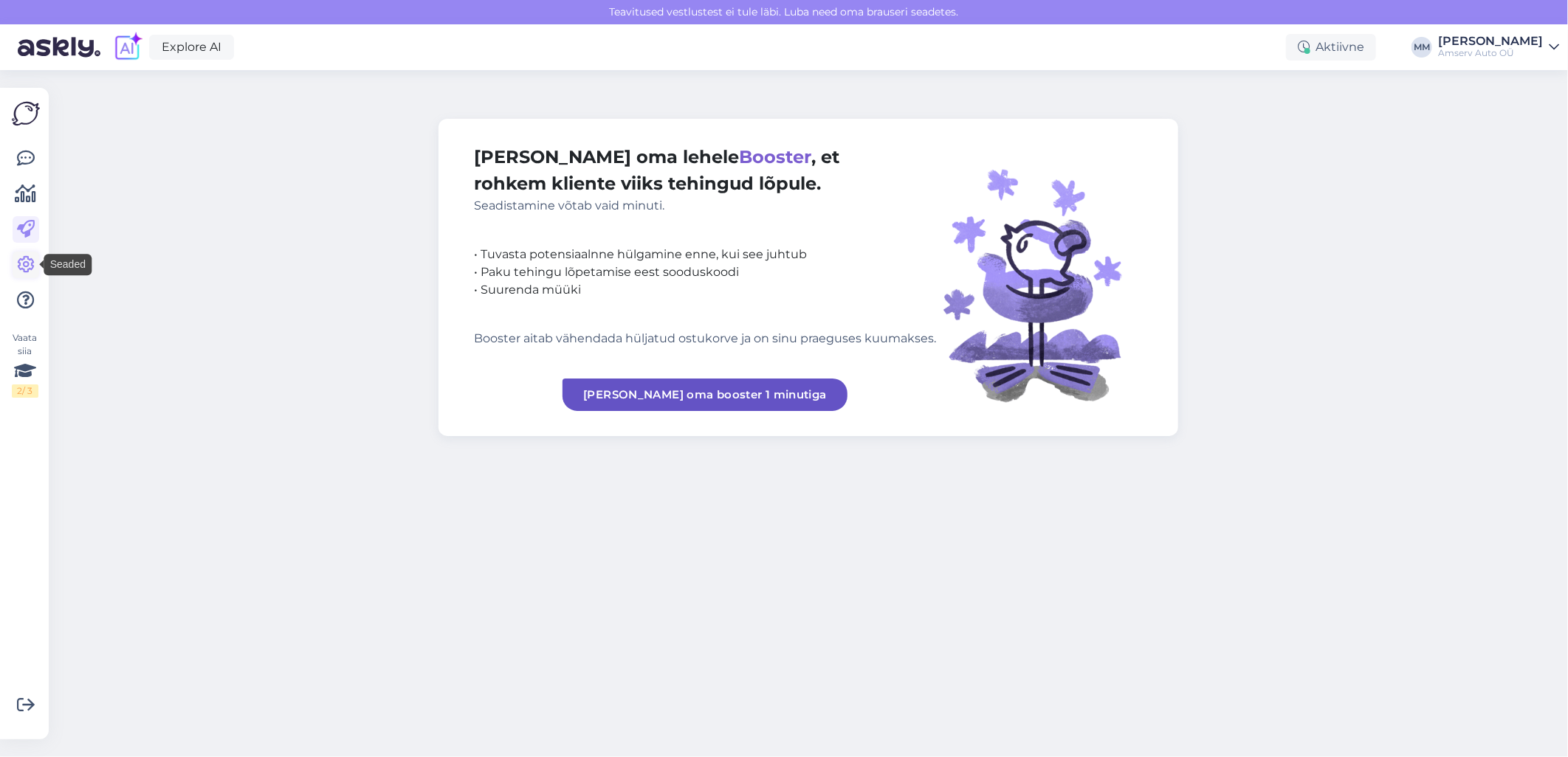
click at [25, 263] on icon at bounding box center [26, 264] width 18 height 18
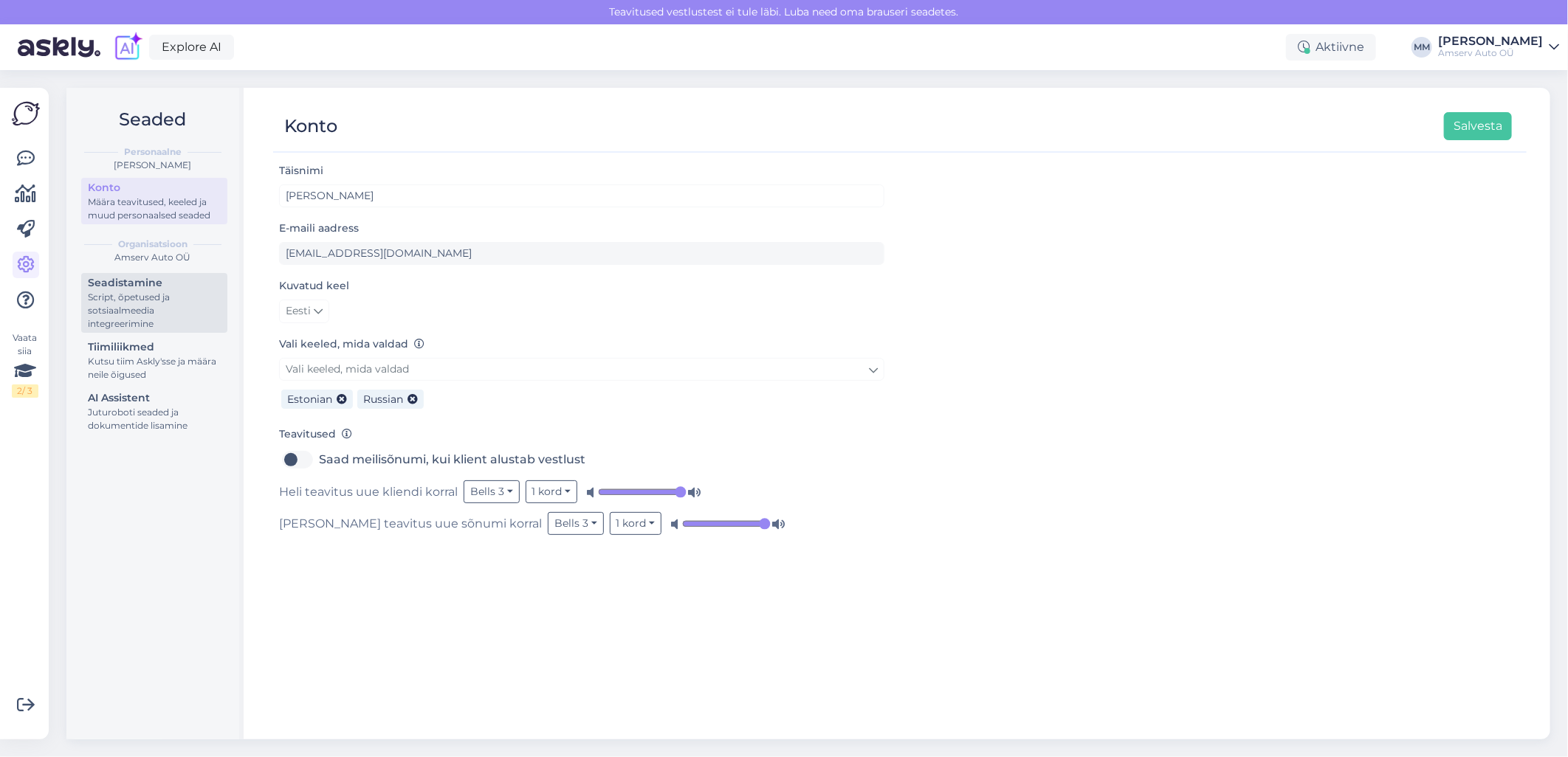
click at [145, 305] on div "Script, õpetused ja sotsiaalmeedia integreerimine" at bounding box center [155, 311] width 133 height 40
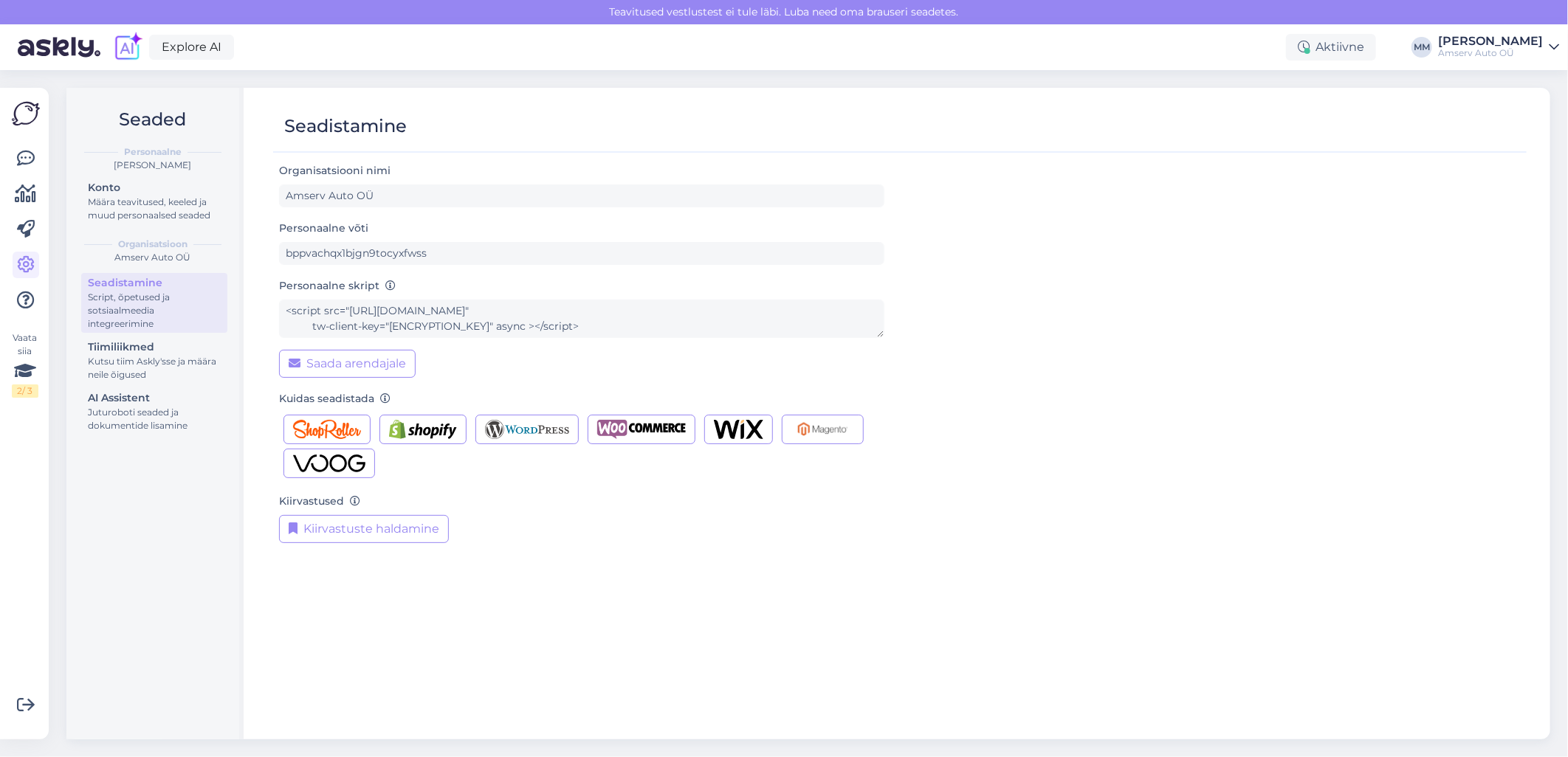
click at [53, 40] on img at bounding box center [59, 47] width 83 height 46
click at [1462, 45] on div "[PERSON_NAME]" at bounding box center [1491, 41] width 105 height 12
click at [1318, 149] on div at bounding box center [892, 146] width 1239 height 11
click at [21, 158] on icon at bounding box center [26, 158] width 18 height 18
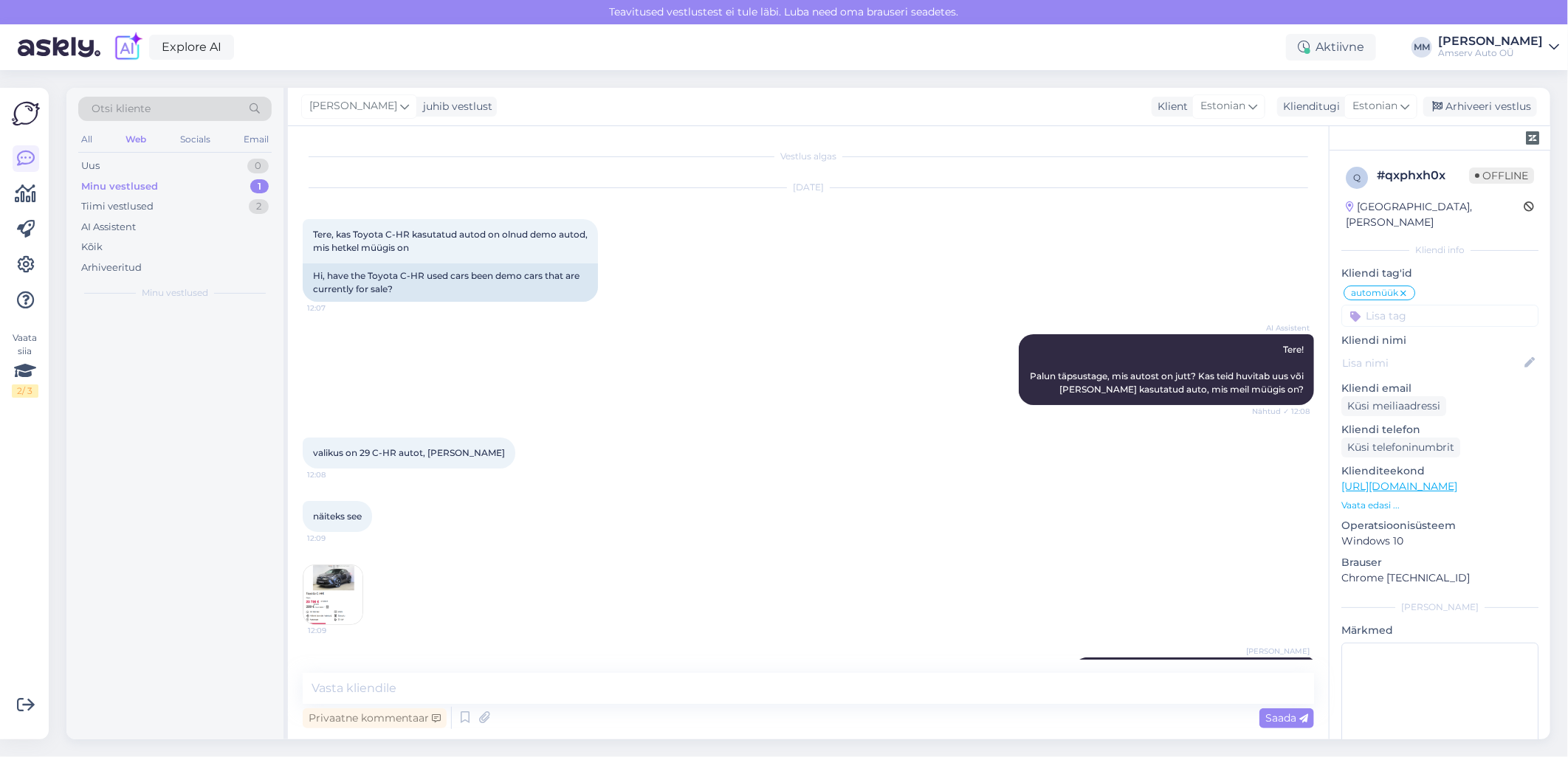
scroll to position [235, 0]
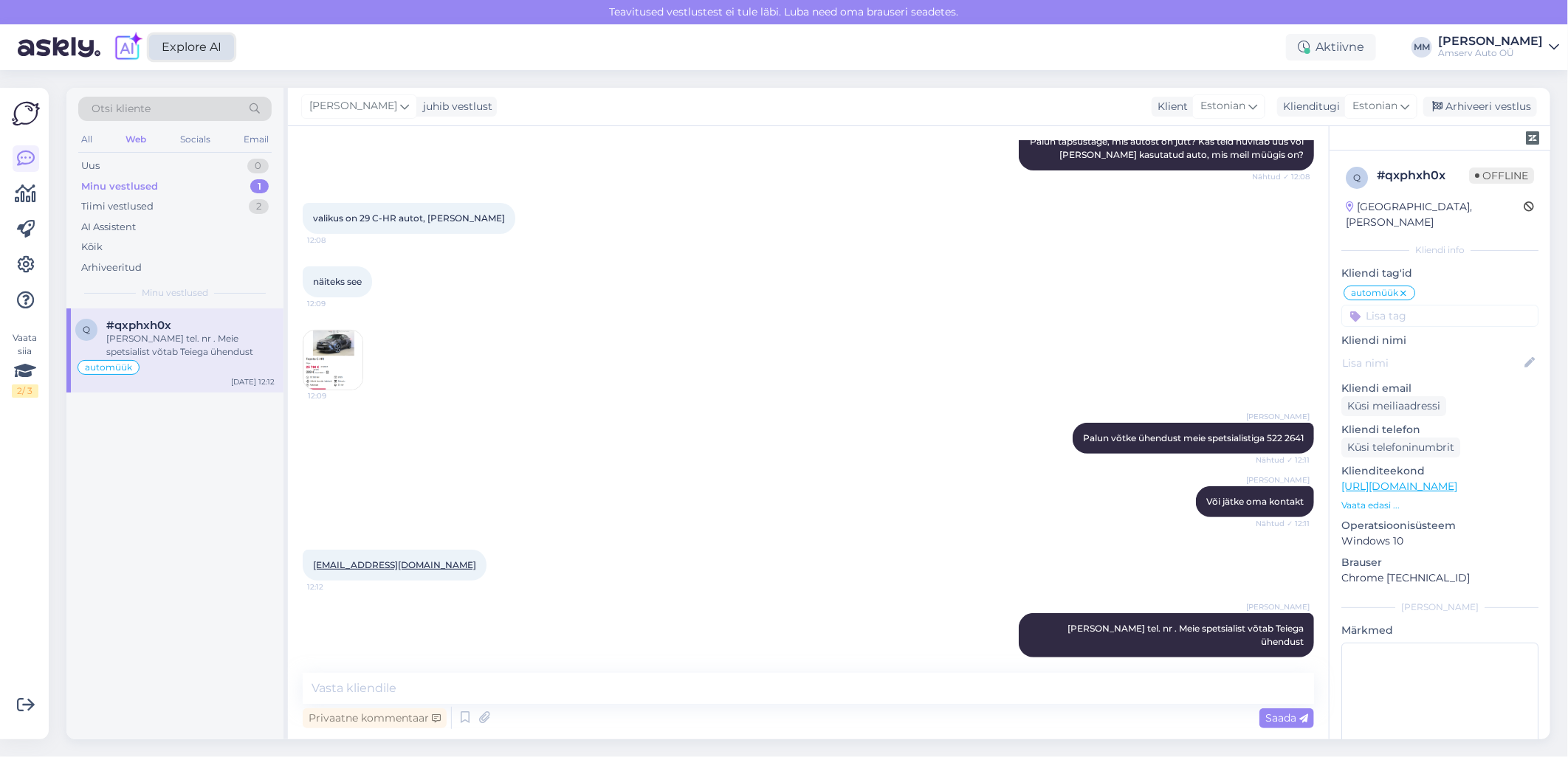
click at [185, 53] on link "Explore AI" at bounding box center [192, 47] width 85 height 25
click at [99, 186] on div "Minu vestlused" at bounding box center [119, 186] width 77 height 15
click at [1471, 113] on div "Arhiveeri vestlus" at bounding box center [1480, 107] width 114 height 20
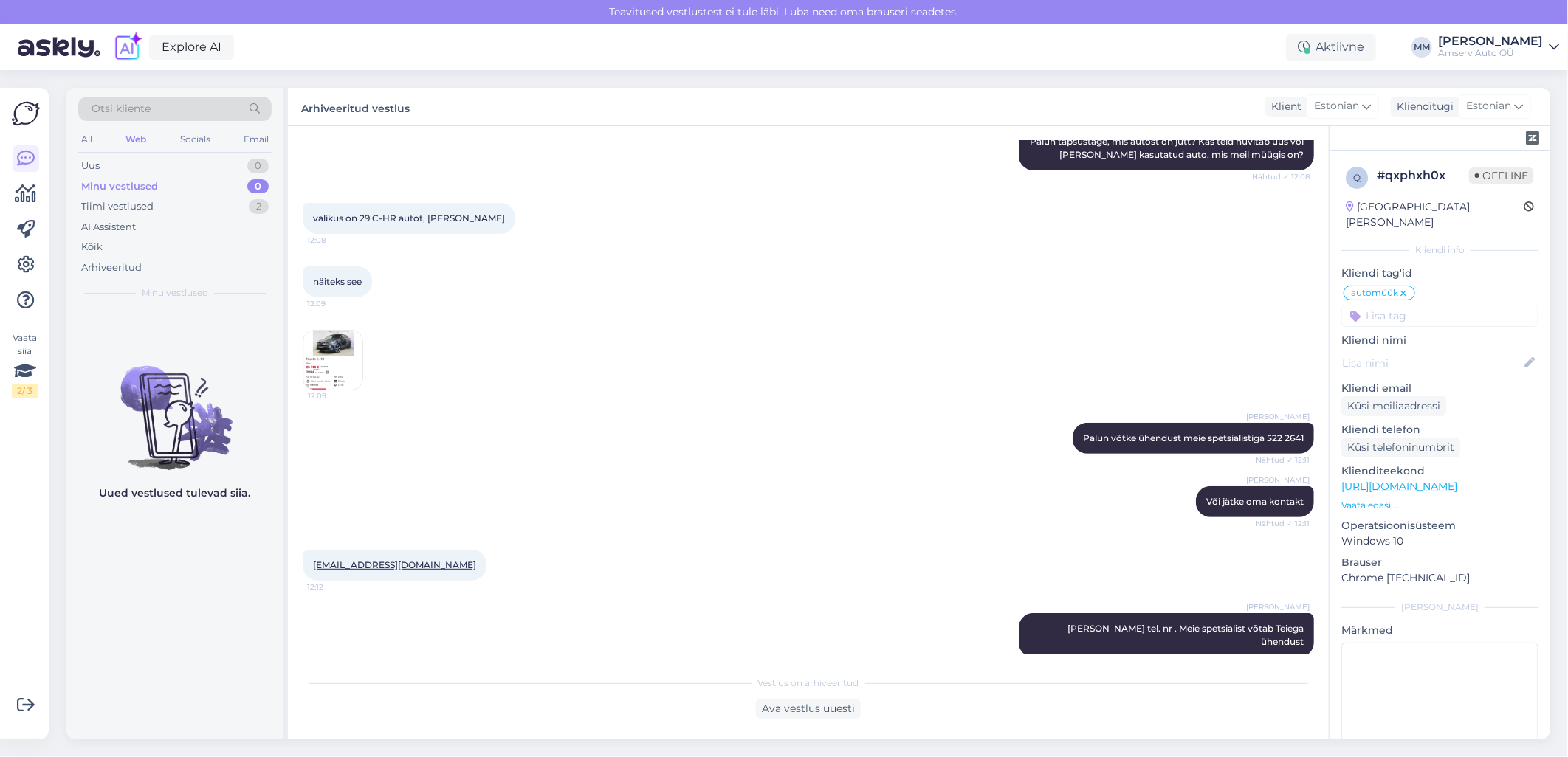
click at [93, 190] on div "Minu vestlused" at bounding box center [119, 186] width 77 height 15
click at [25, 372] on icon at bounding box center [25, 371] width 22 height 26
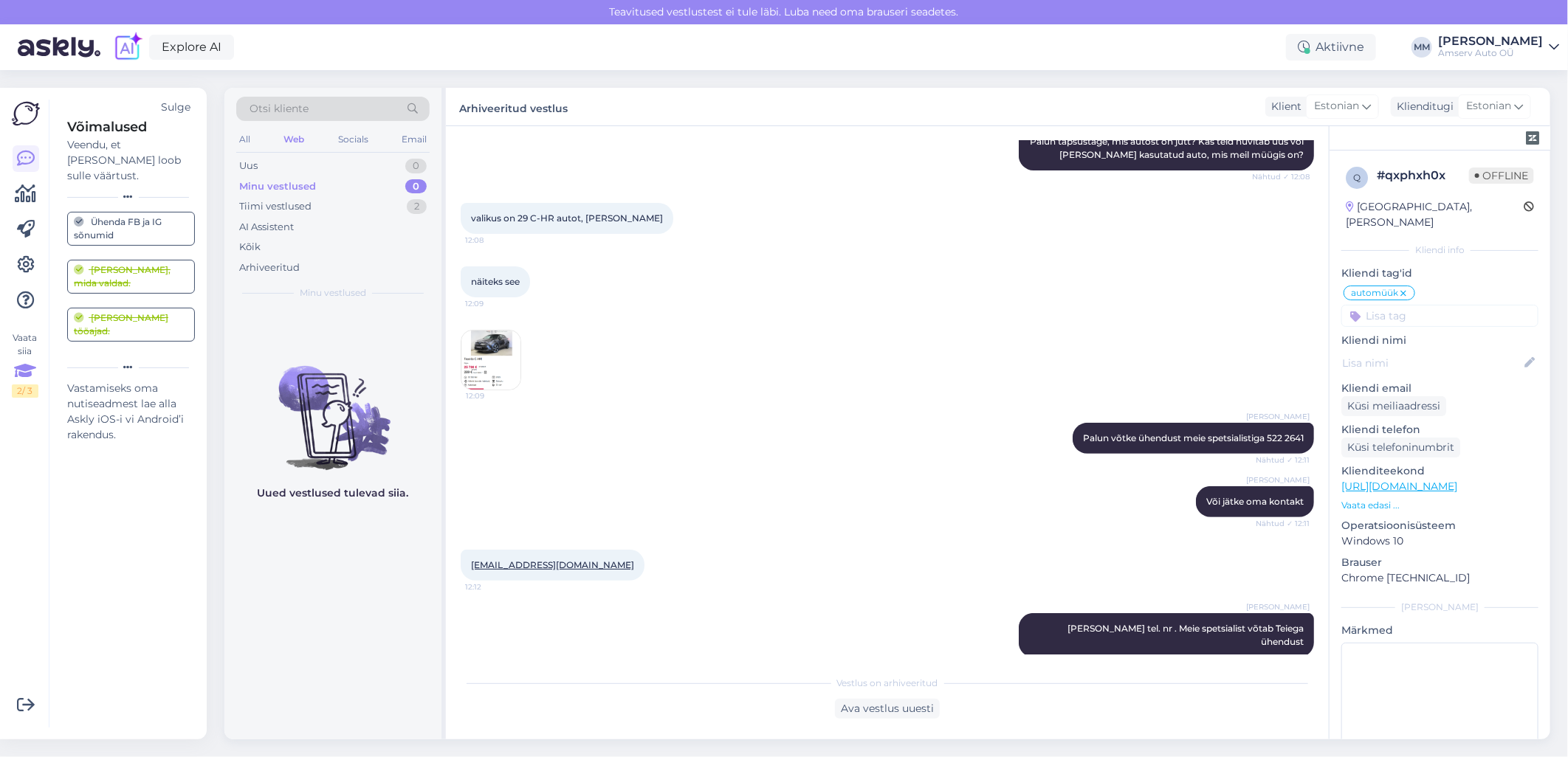
click at [128, 192] on icon at bounding box center [128, 196] width 9 height 8
click at [173, 104] on div "Sulge" at bounding box center [175, 107] width 29 height 15
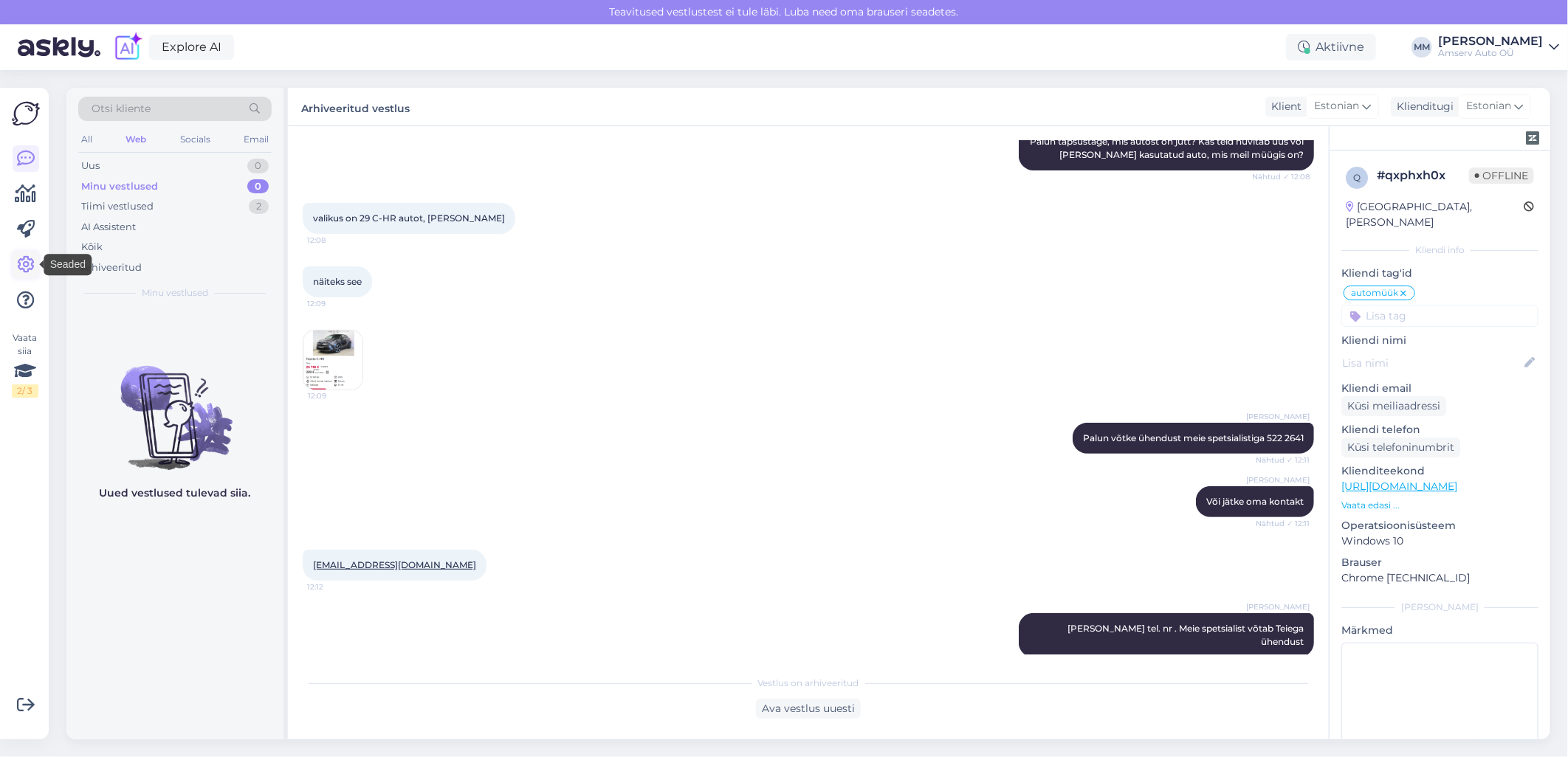
click at [26, 266] on icon at bounding box center [26, 264] width 18 height 18
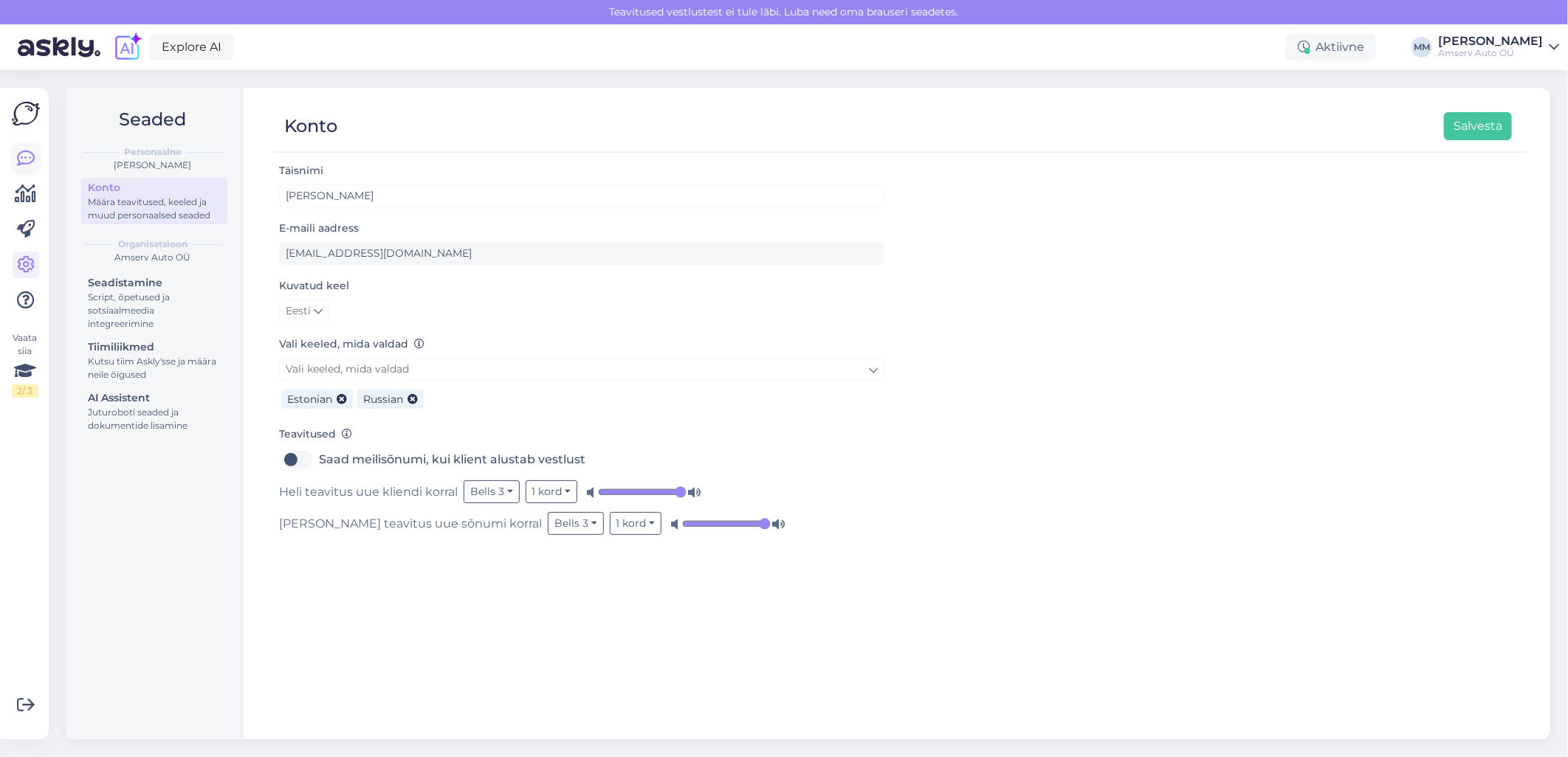
click at [25, 159] on icon at bounding box center [26, 158] width 18 height 18
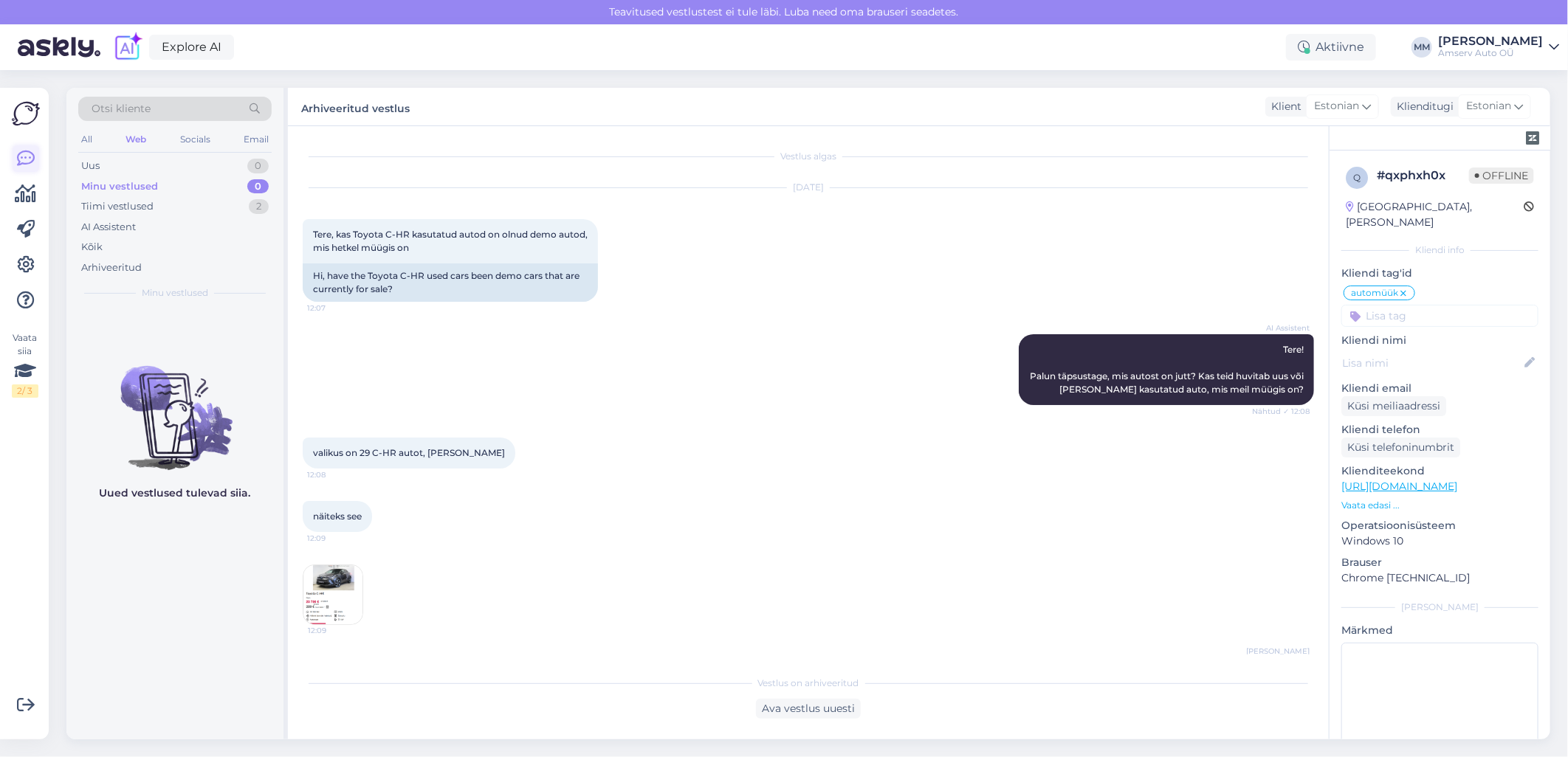
scroll to position [239, 0]
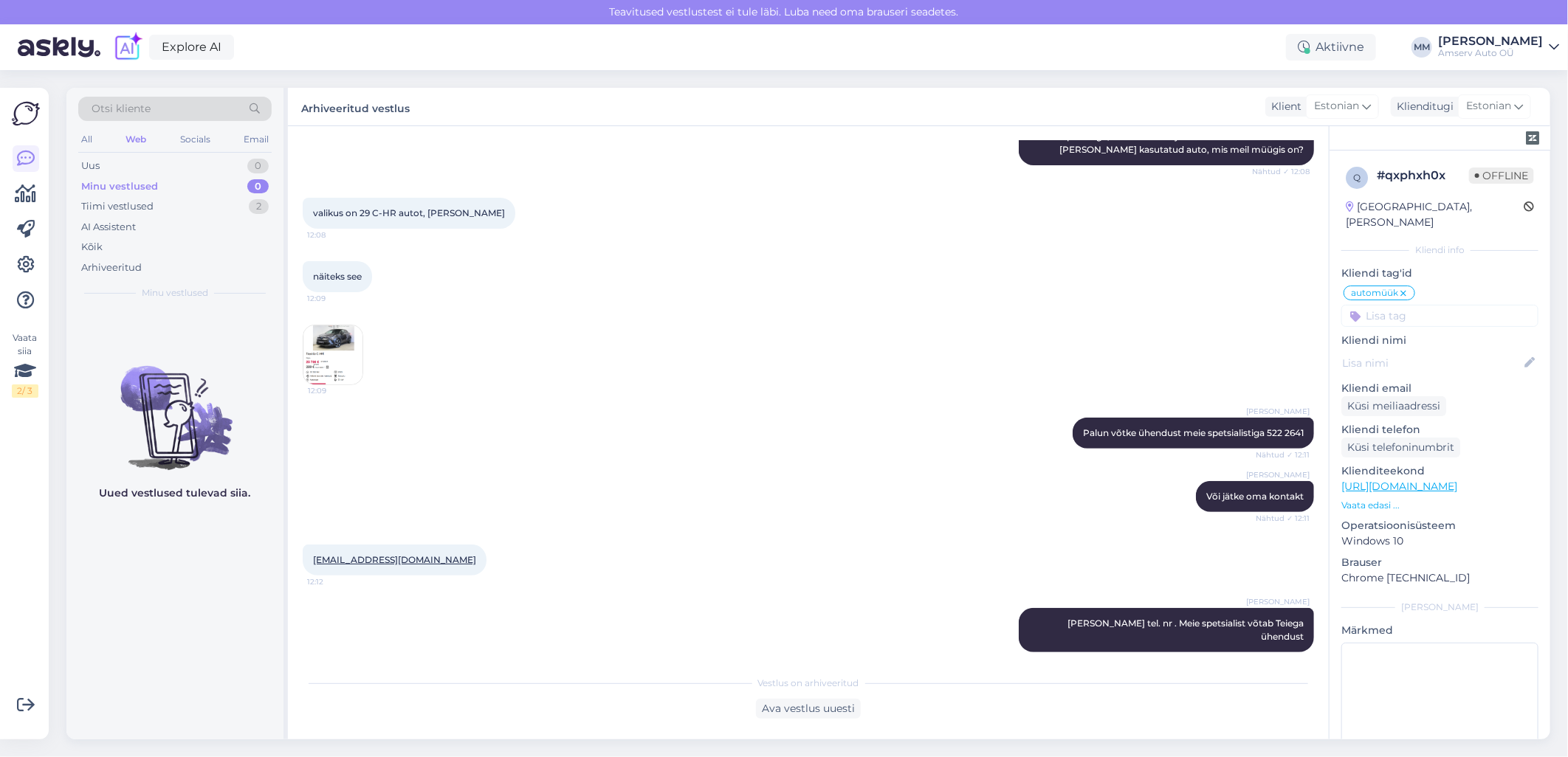
click at [138, 181] on div "Minu vestlused" at bounding box center [119, 186] width 77 height 15
click at [124, 266] on div "Arhiveeritud" at bounding box center [111, 267] width 60 height 15
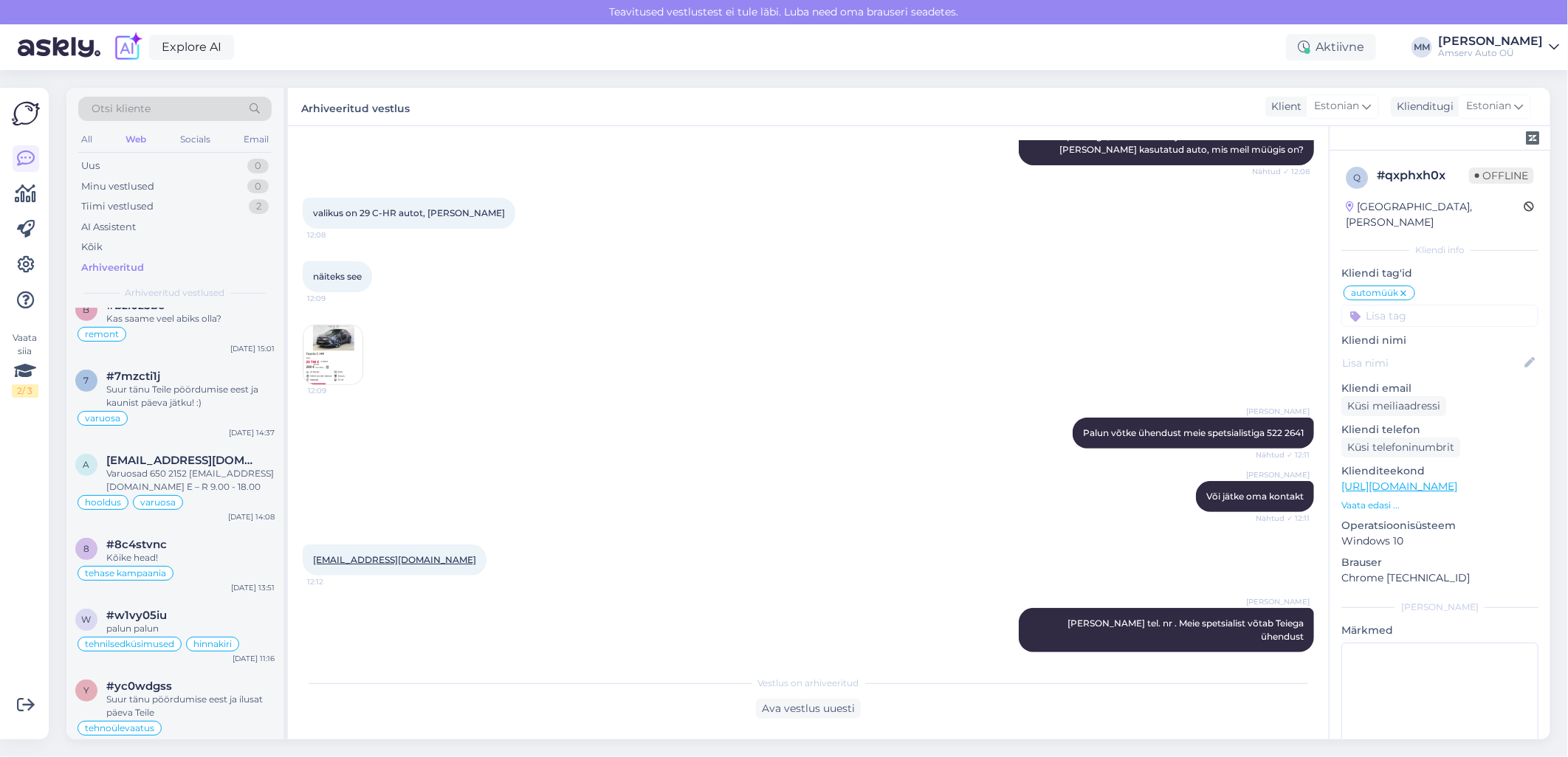
scroll to position [491, 0]
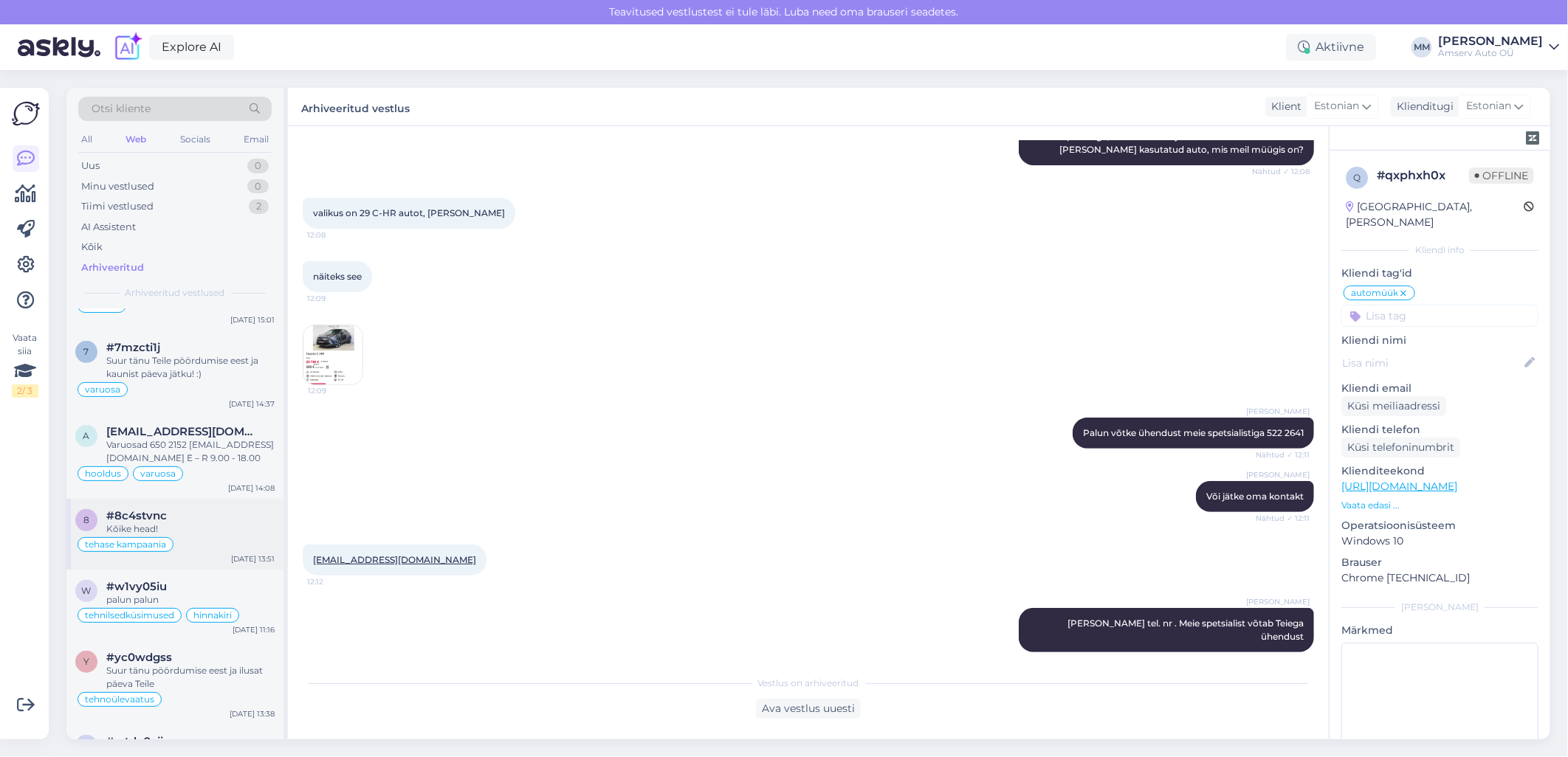
click at [141, 536] on div "tehase kampaania" at bounding box center [175, 545] width 199 height 18
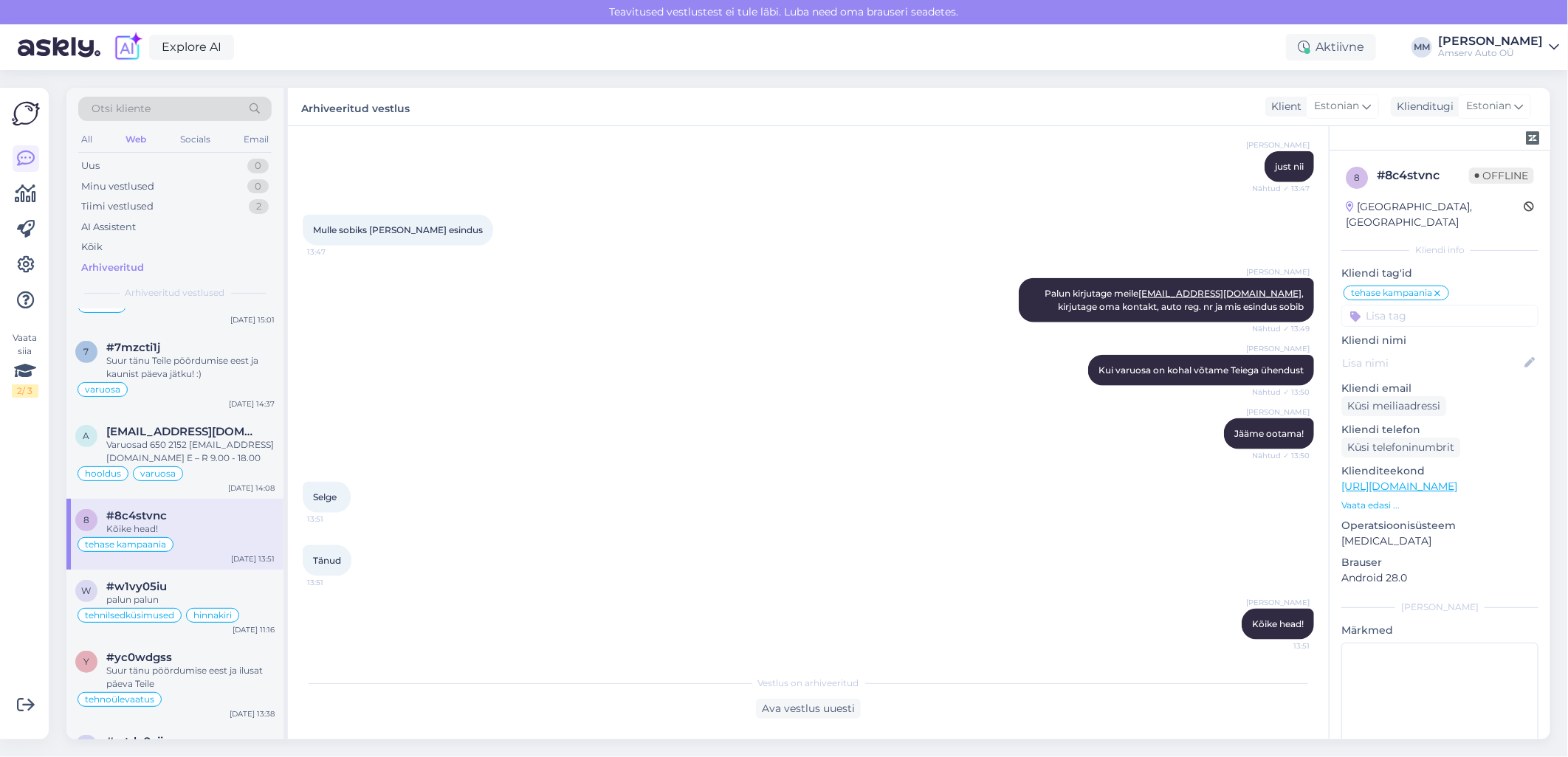
click at [1437, 288] on icon at bounding box center [1437, 294] width 9 height 12
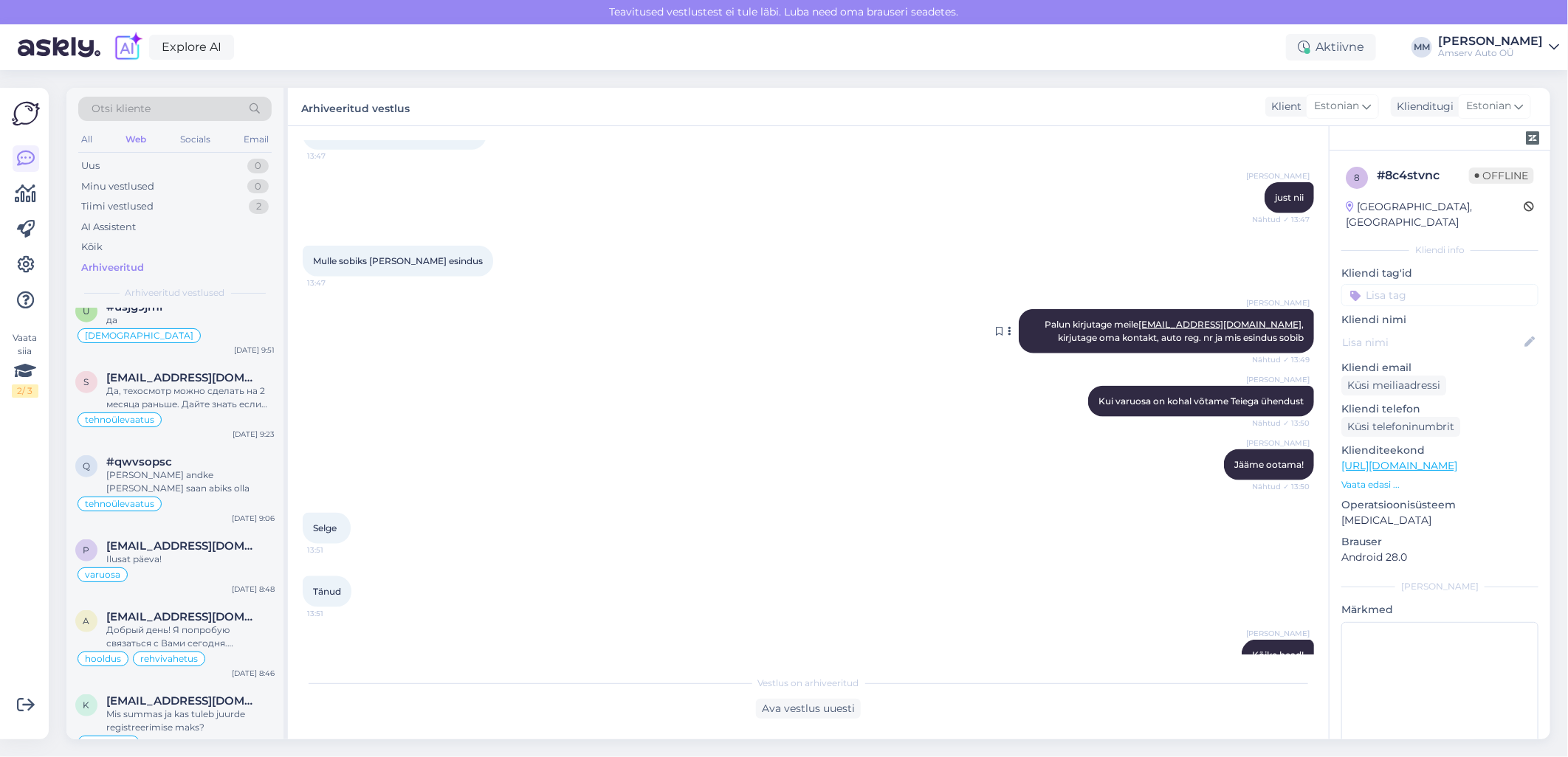
scroll to position [1002, 0]
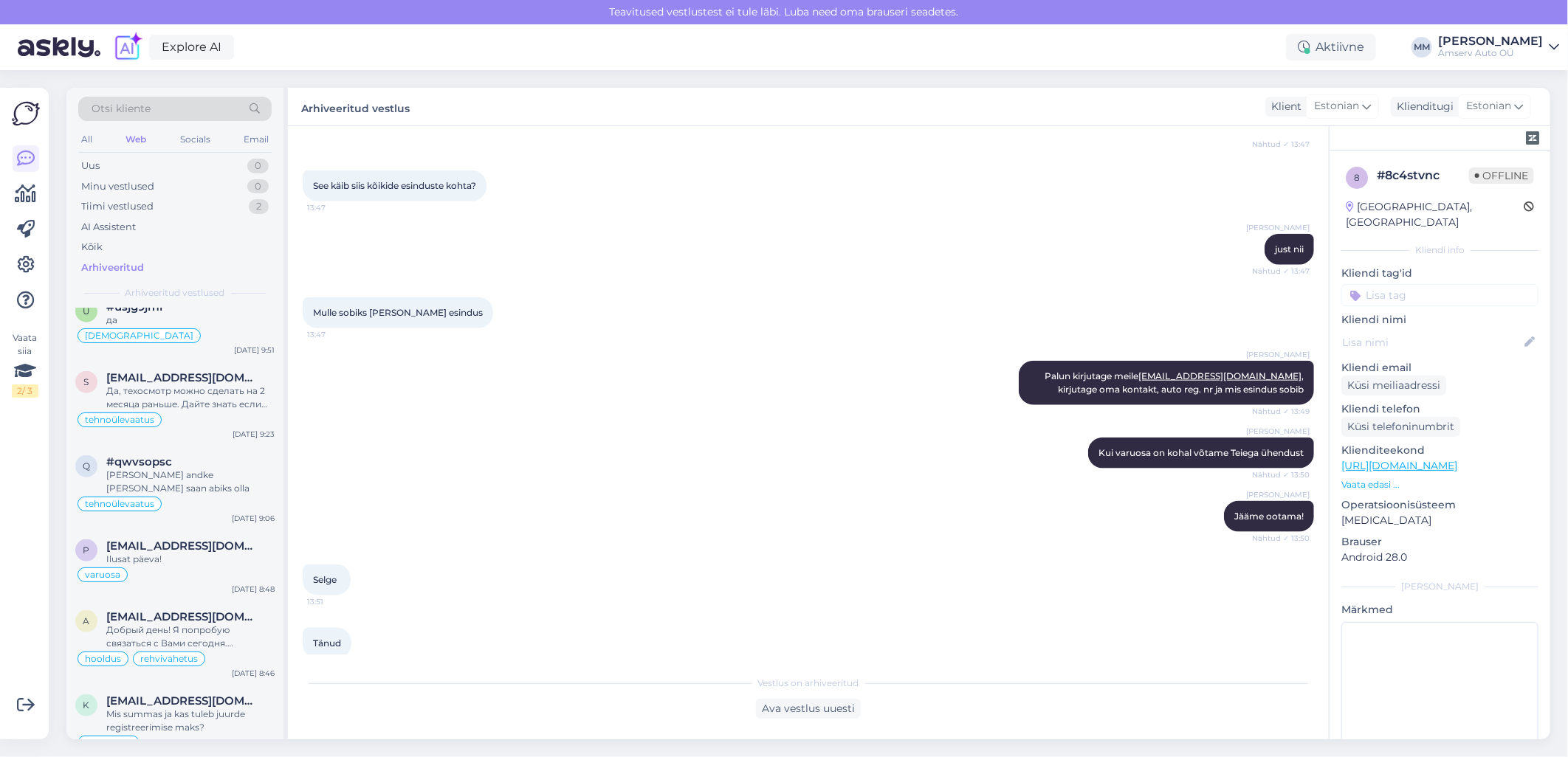
click at [1404, 284] on input at bounding box center [1440, 295] width 197 height 22
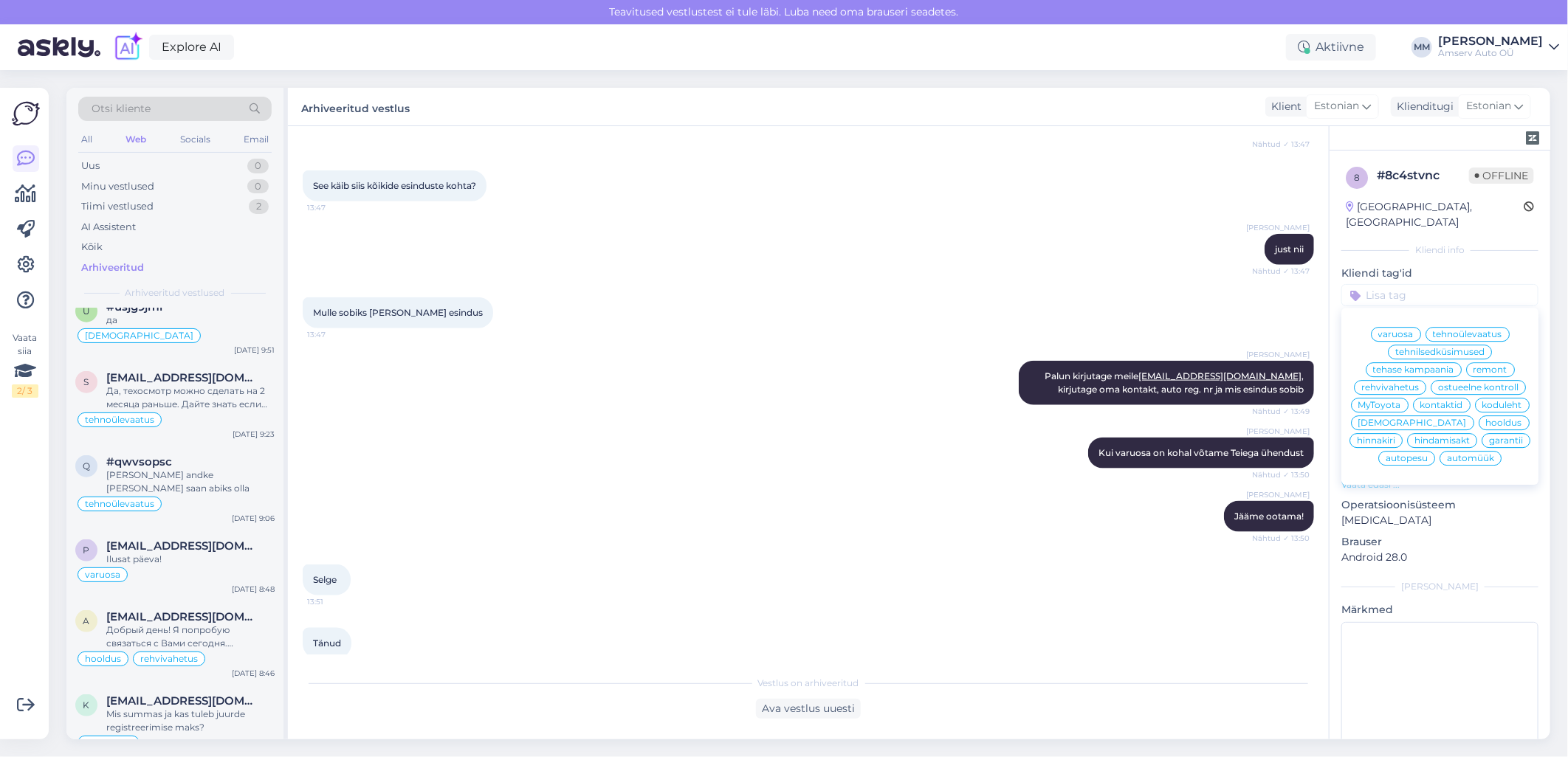
click at [1375, 365] on span "tehase kampaania" at bounding box center [1413, 369] width 81 height 8
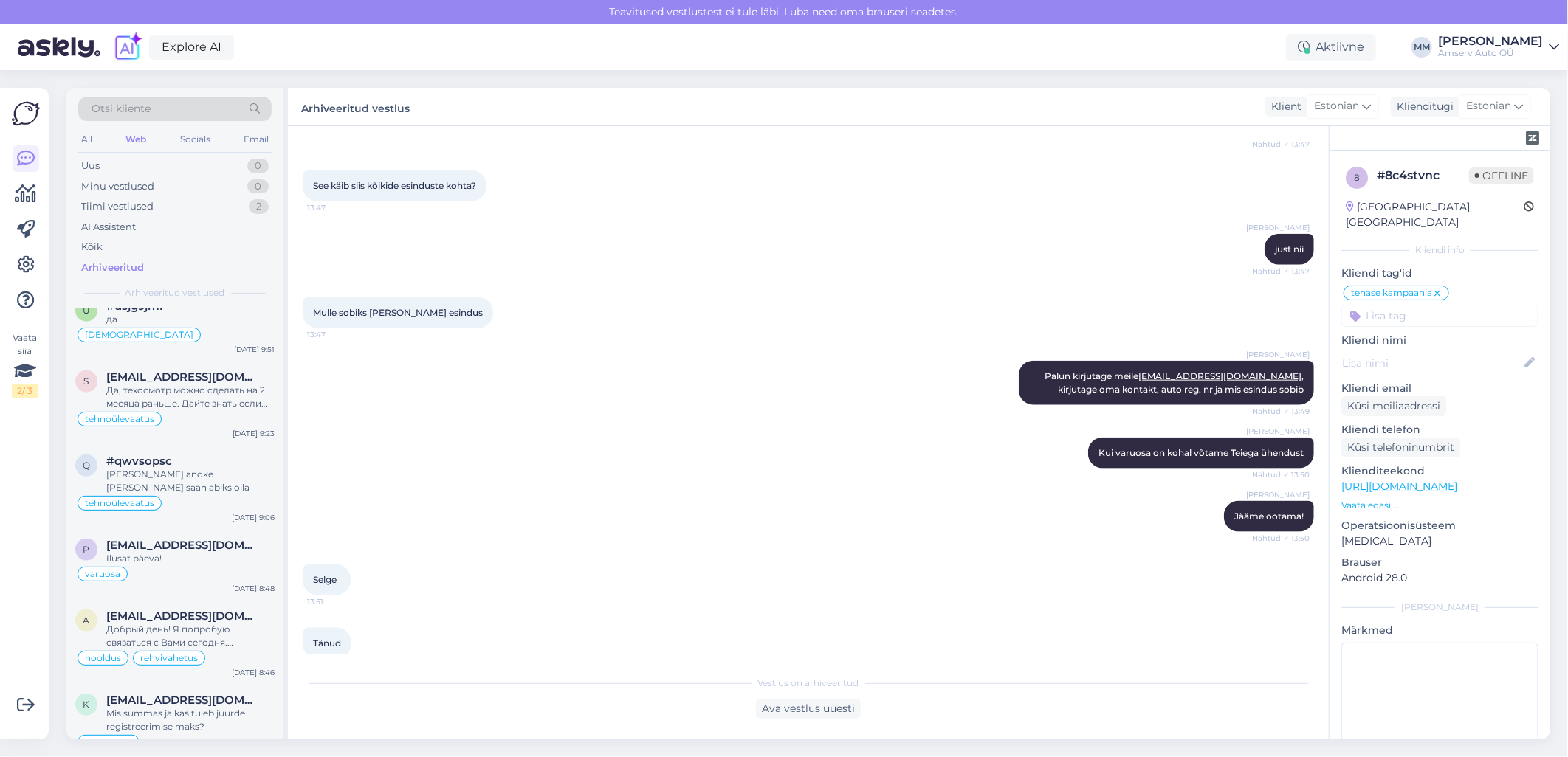
click at [1384, 289] on span "tehase kampaania" at bounding box center [1391, 293] width 81 height 8
click at [1384, 305] on input at bounding box center [1440, 316] width 197 height 22
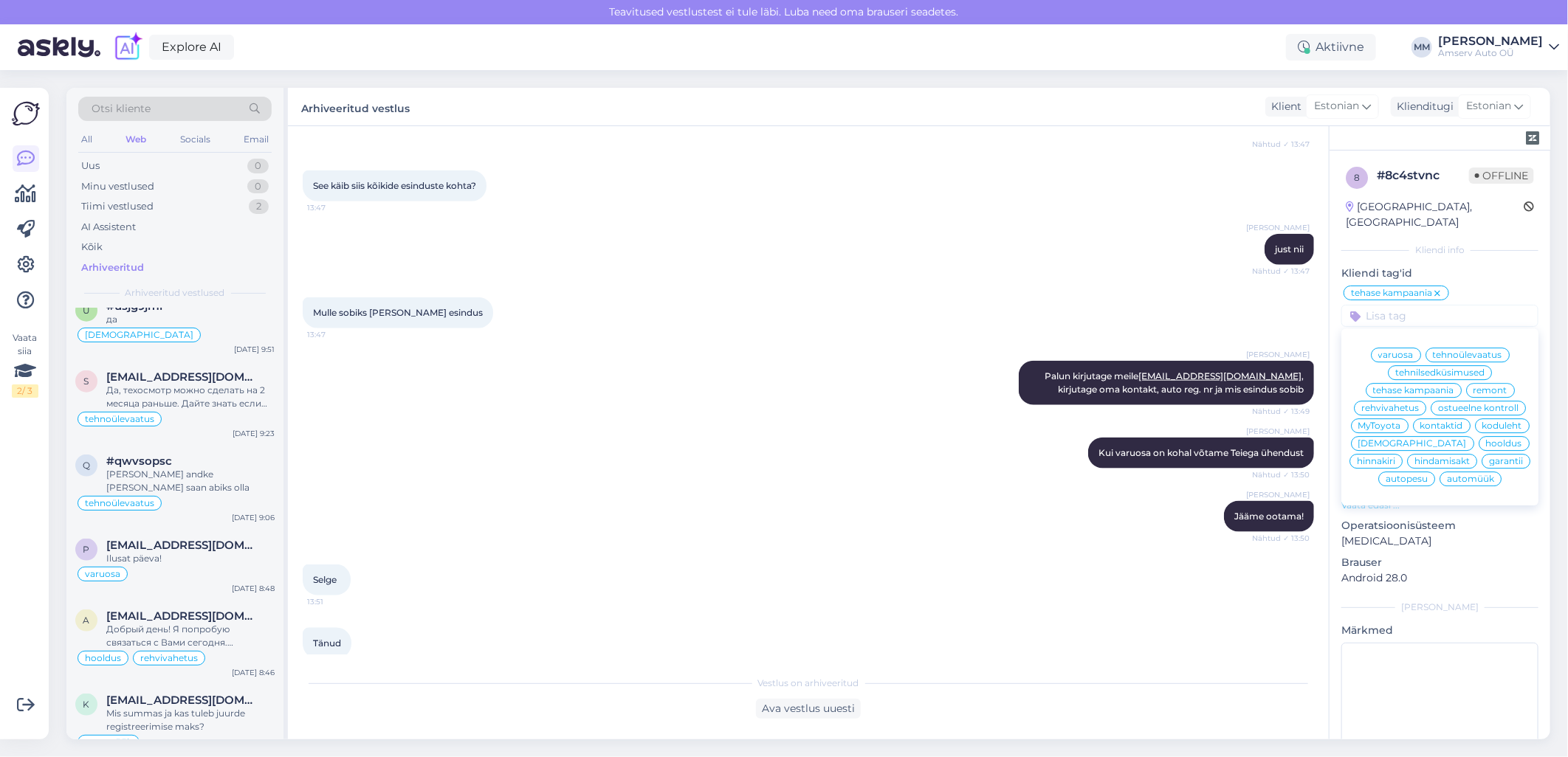
click at [1354, 305] on div at bounding box center [1440, 316] width 197 height 22
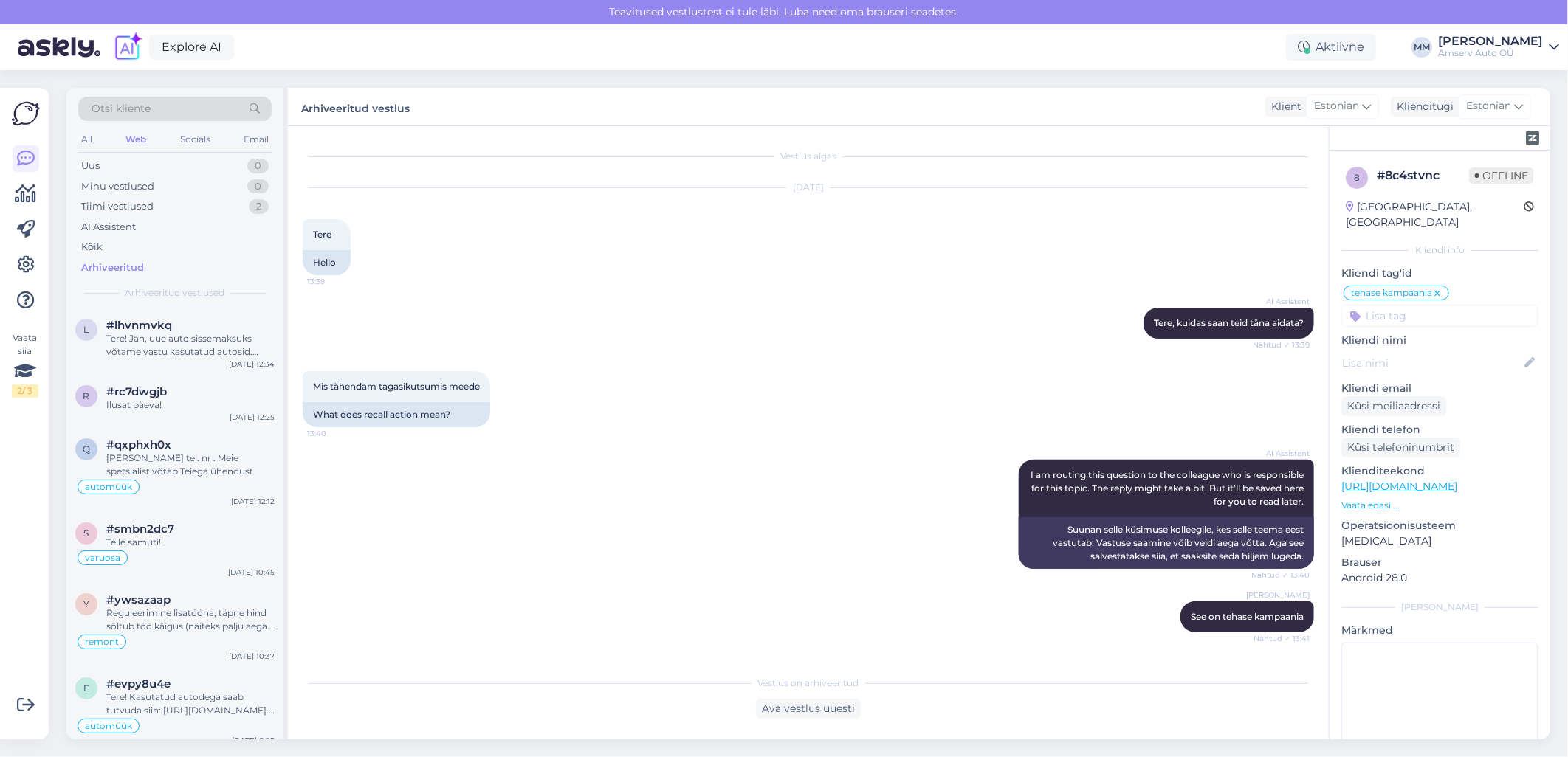
scroll to position [42, 0]
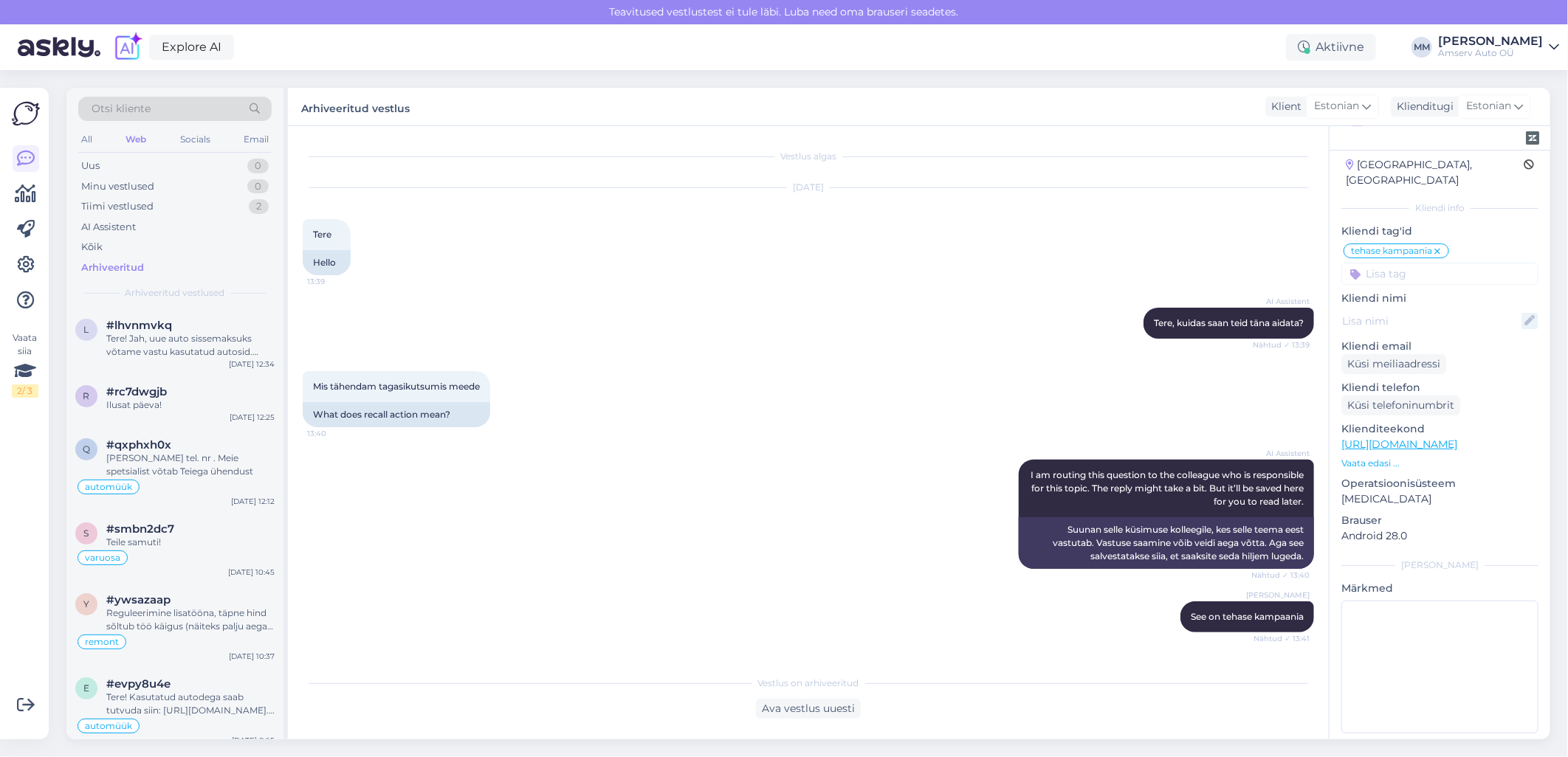
click at [1522, 313] on icon at bounding box center [1529, 321] width 16 height 16
click at [1440, 246] on icon at bounding box center [1437, 251] width 9 height 12
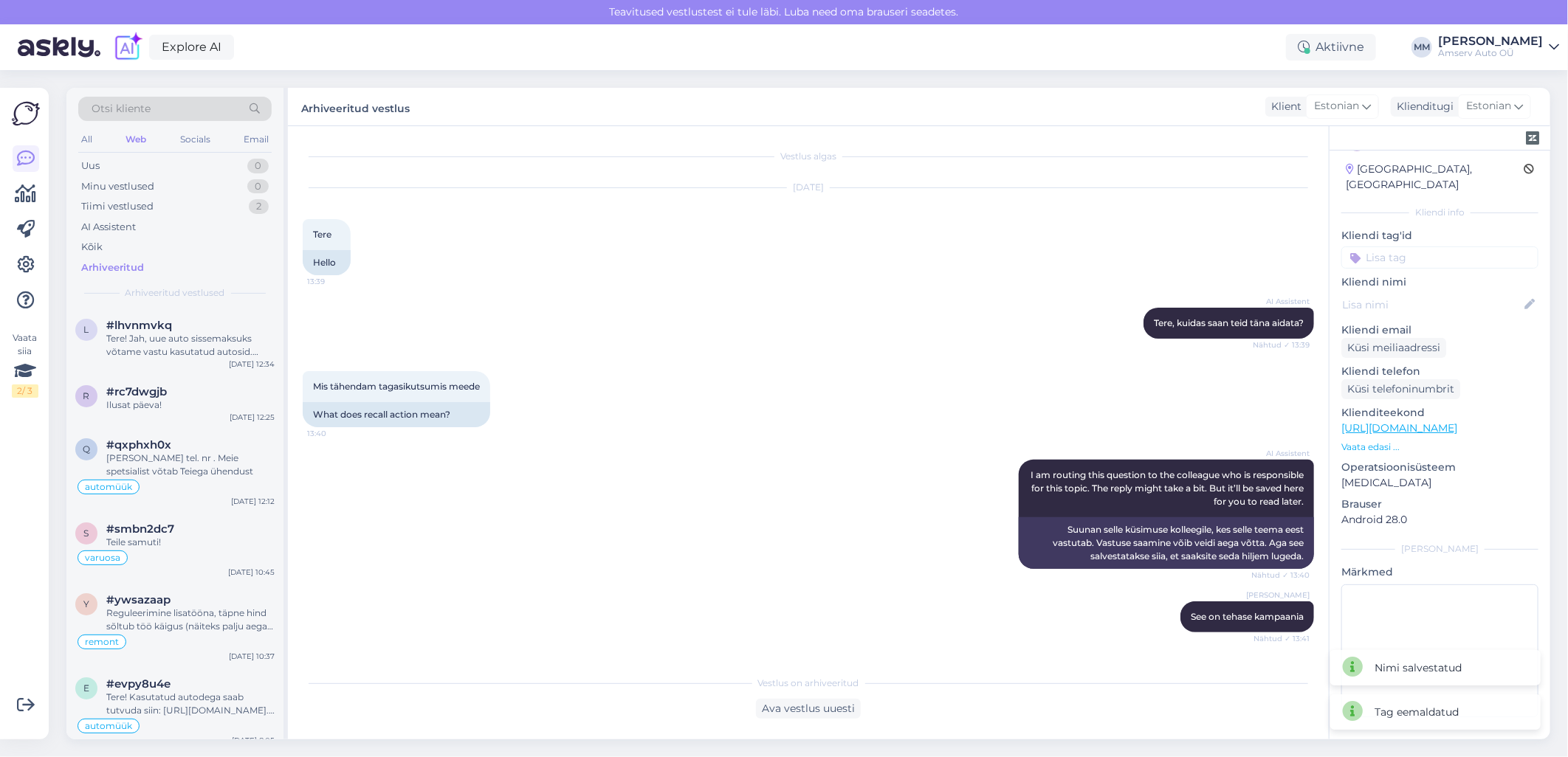
scroll to position [21, 0]
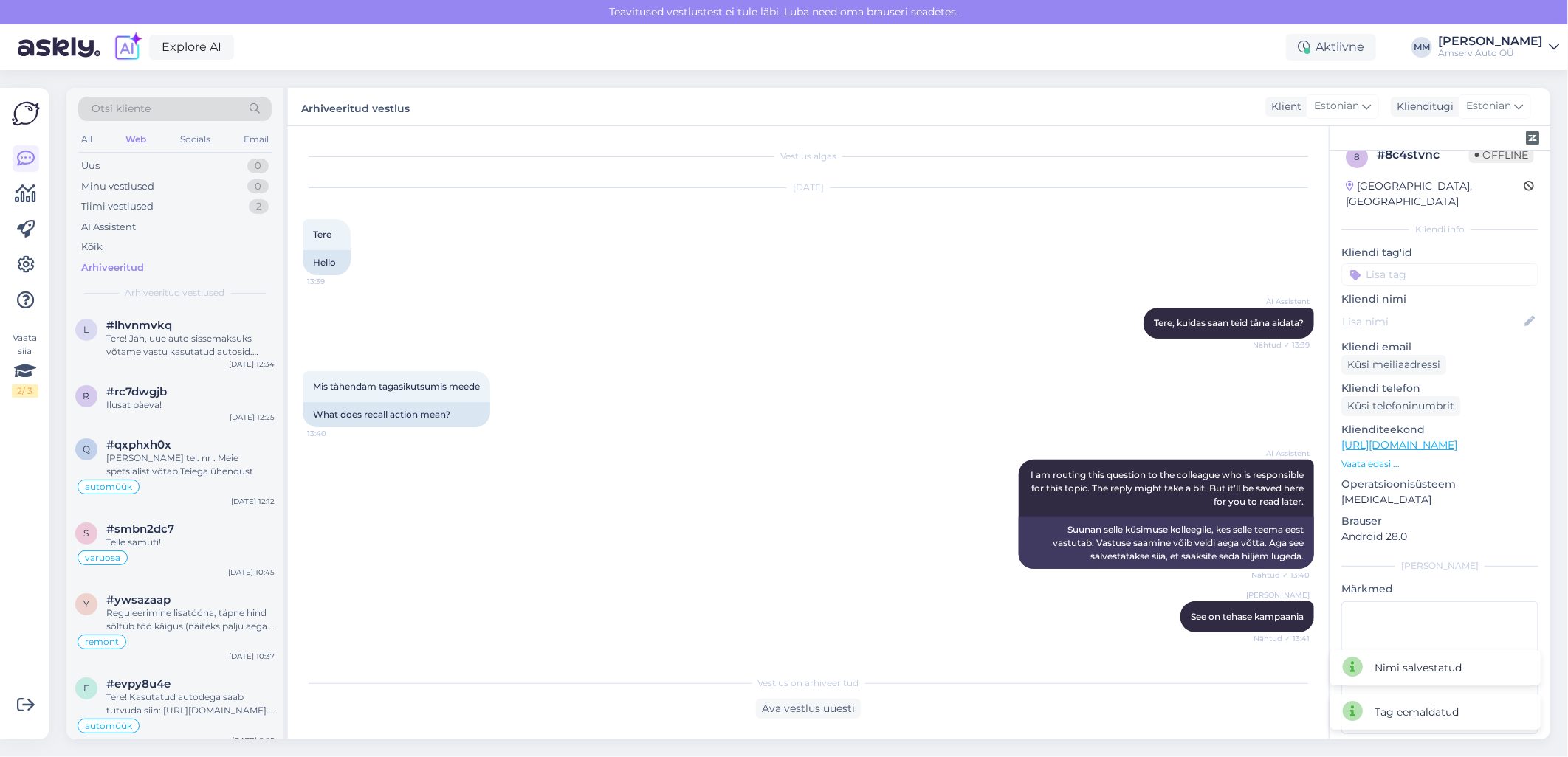
click at [1381, 263] on input at bounding box center [1440, 274] width 197 height 22
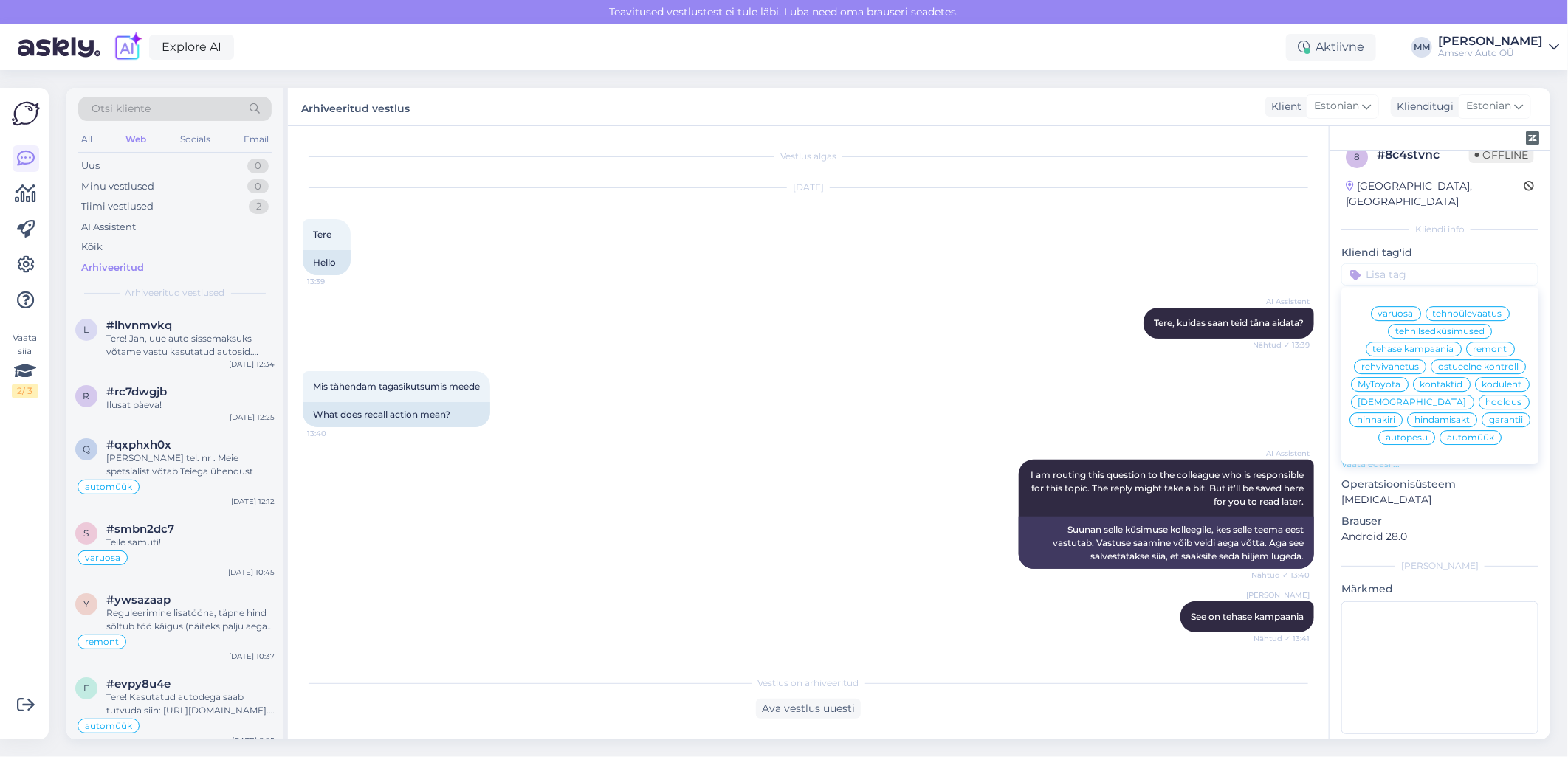
click at [1430, 345] on span "tehase kampaania" at bounding box center [1413, 348] width 81 height 8
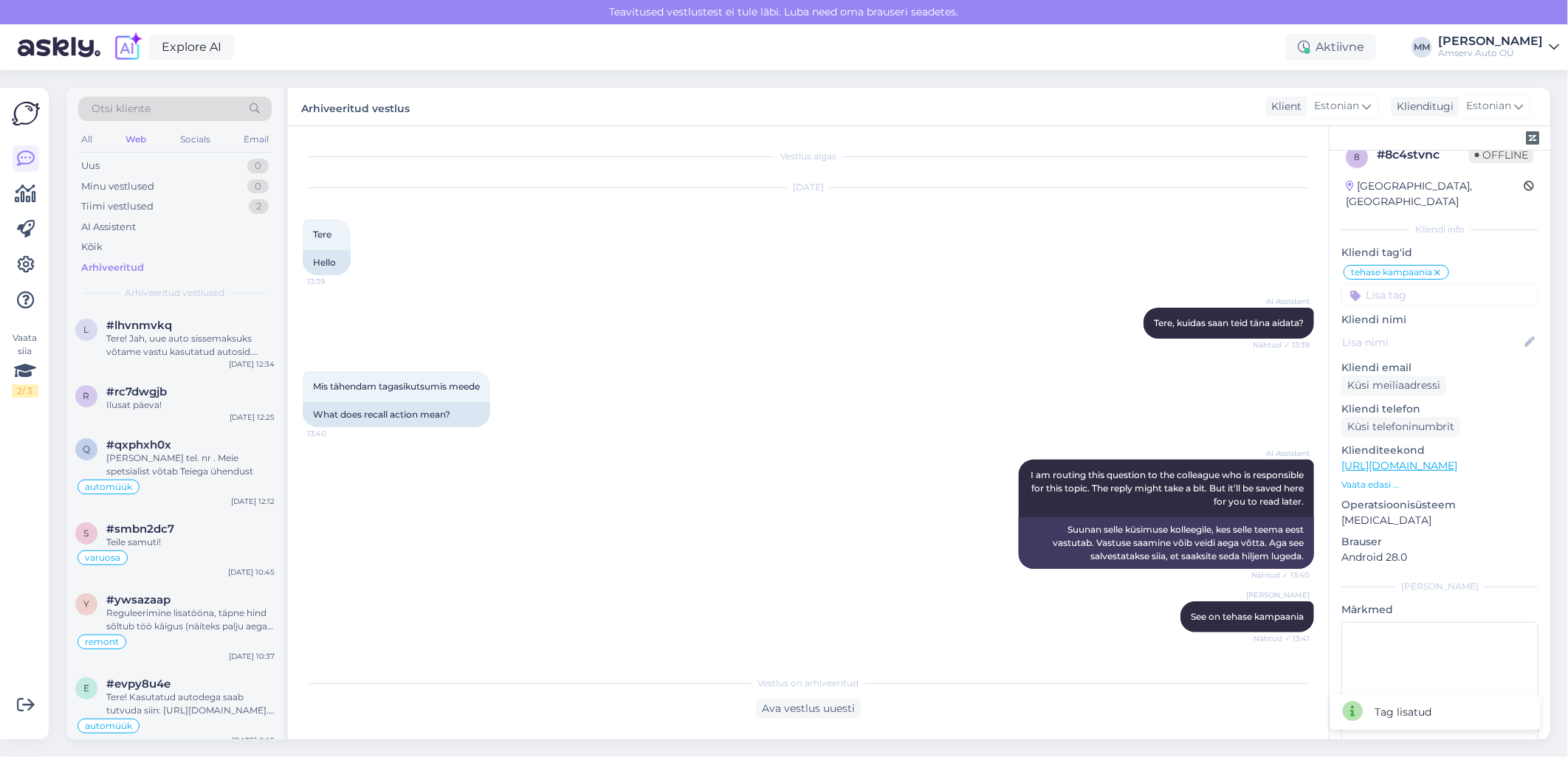
click at [1389, 268] on span "tehase kampaania" at bounding box center [1391, 272] width 81 height 8
drag, startPoint x: 1388, startPoint y: 256, endPoint x: 1467, endPoint y: 235, distance: 81.7
click at [1467, 245] on p "Kliendi tag'id" at bounding box center [1440, 253] width 197 height 15
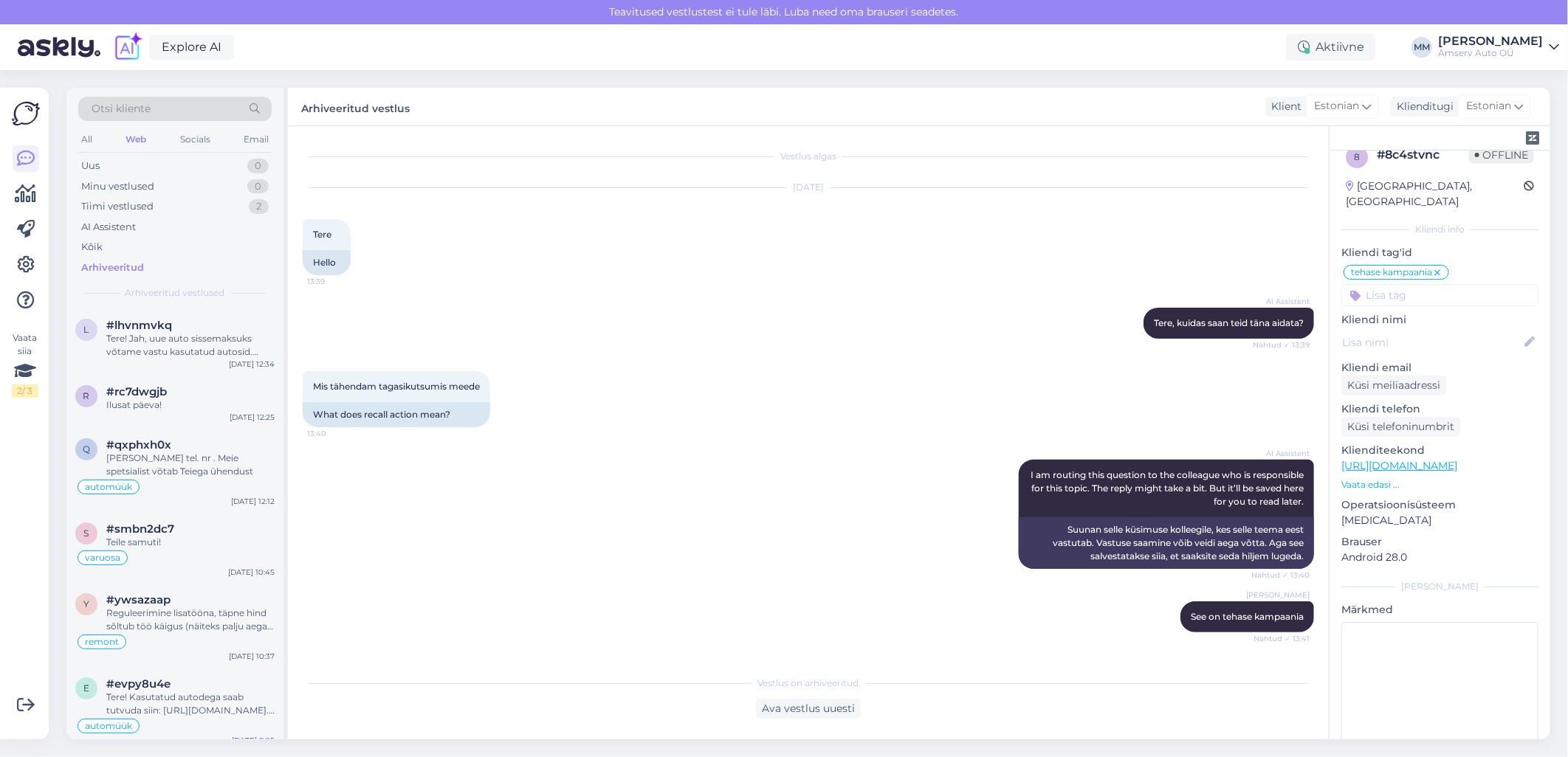
scroll to position [42, 0]
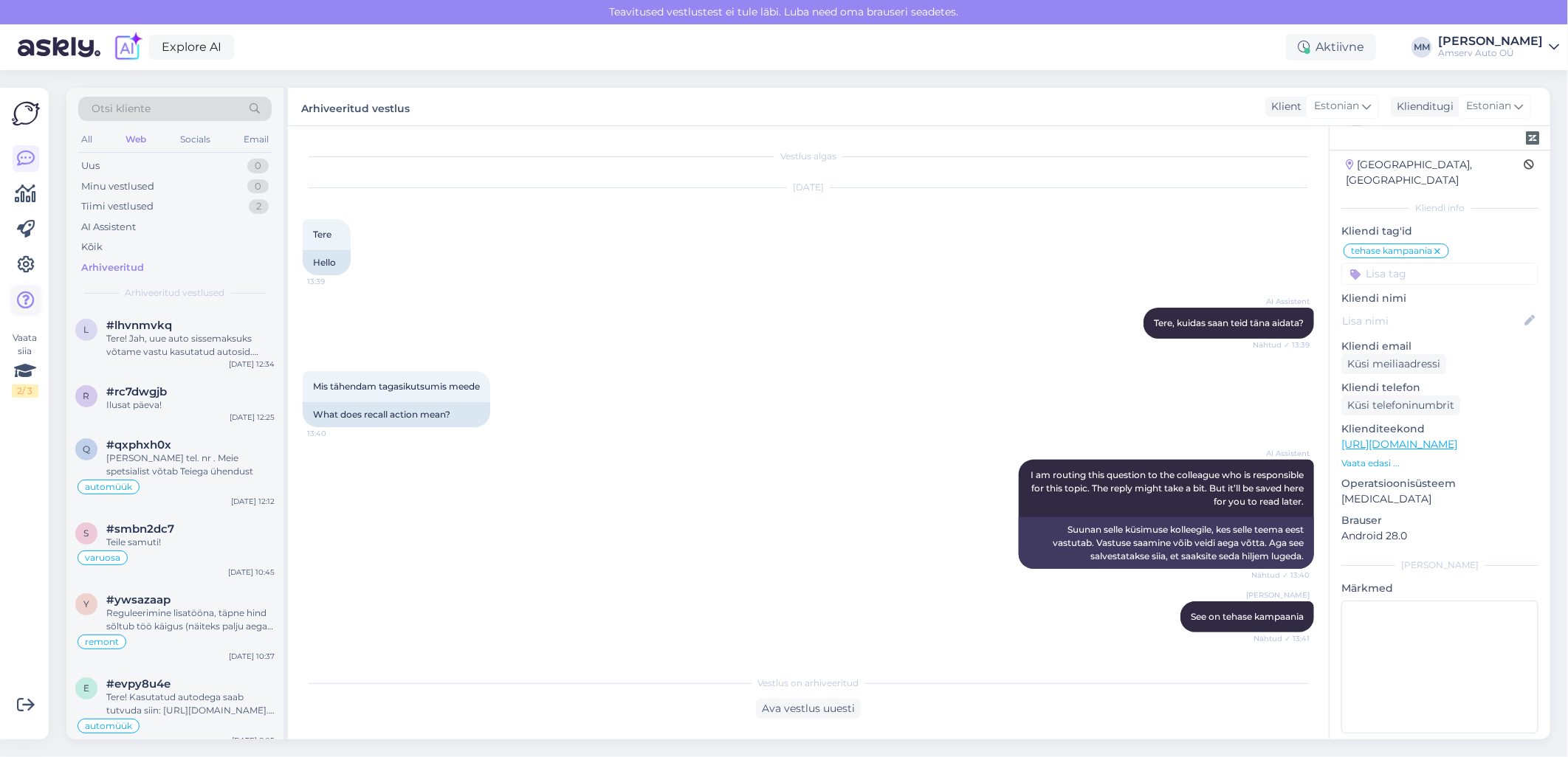
click at [25, 292] on icon at bounding box center [26, 300] width 18 height 18
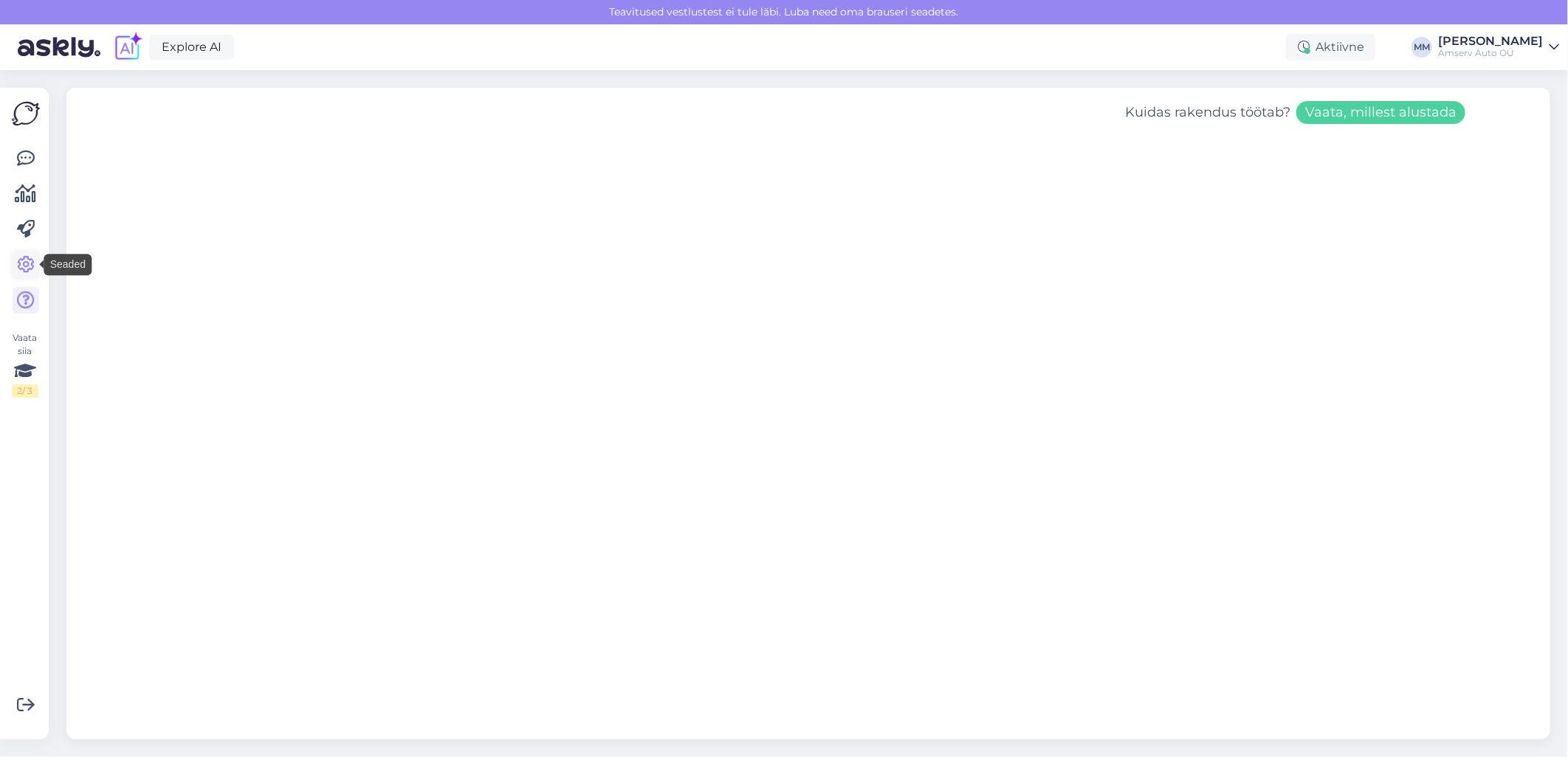
click at [25, 263] on icon at bounding box center [26, 264] width 18 height 18
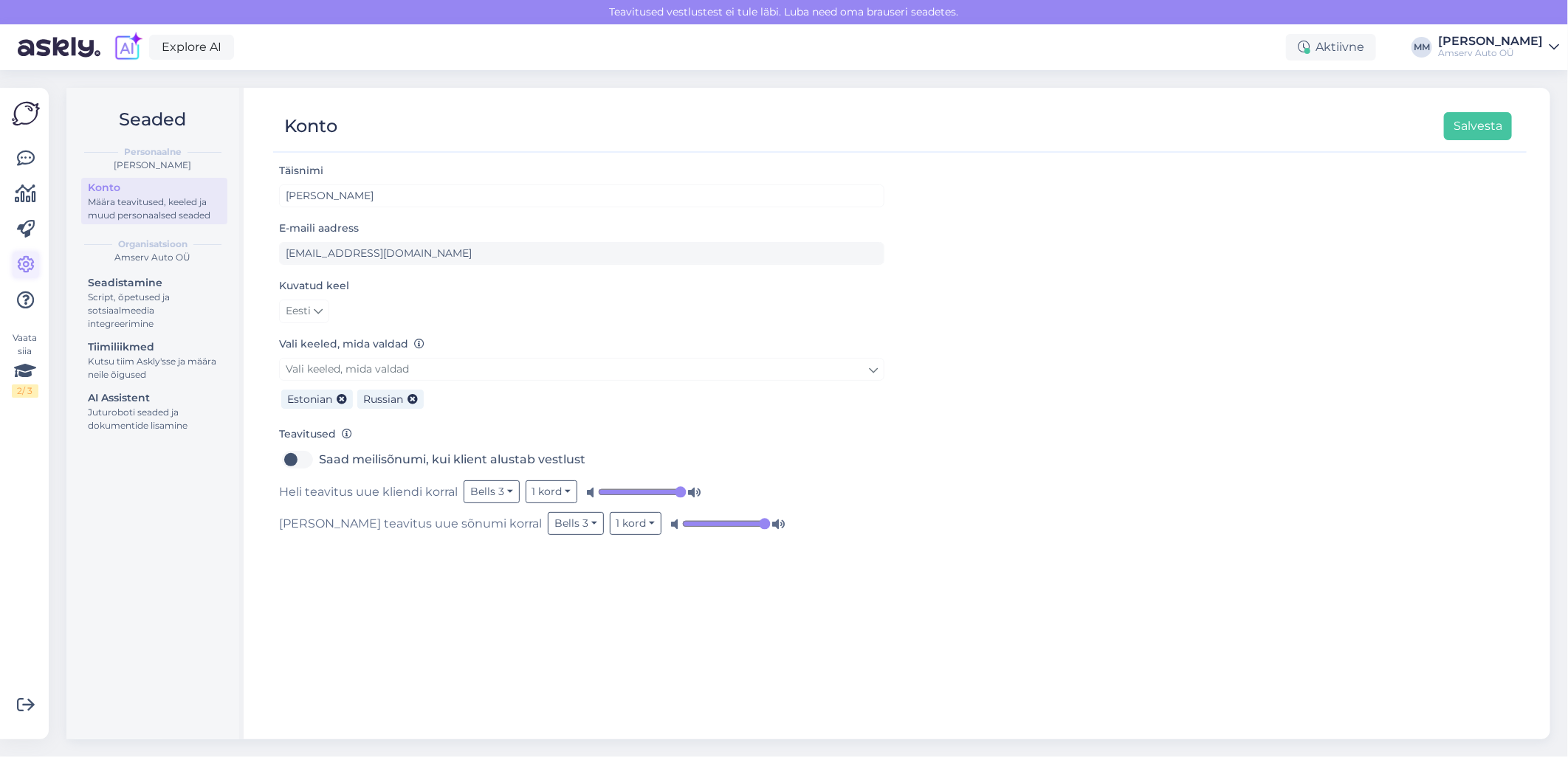
click at [24, 264] on icon at bounding box center [26, 264] width 18 height 18
click at [111, 421] on div "Juturoboti seaded ja dokumentide lisamine" at bounding box center [155, 419] width 133 height 26
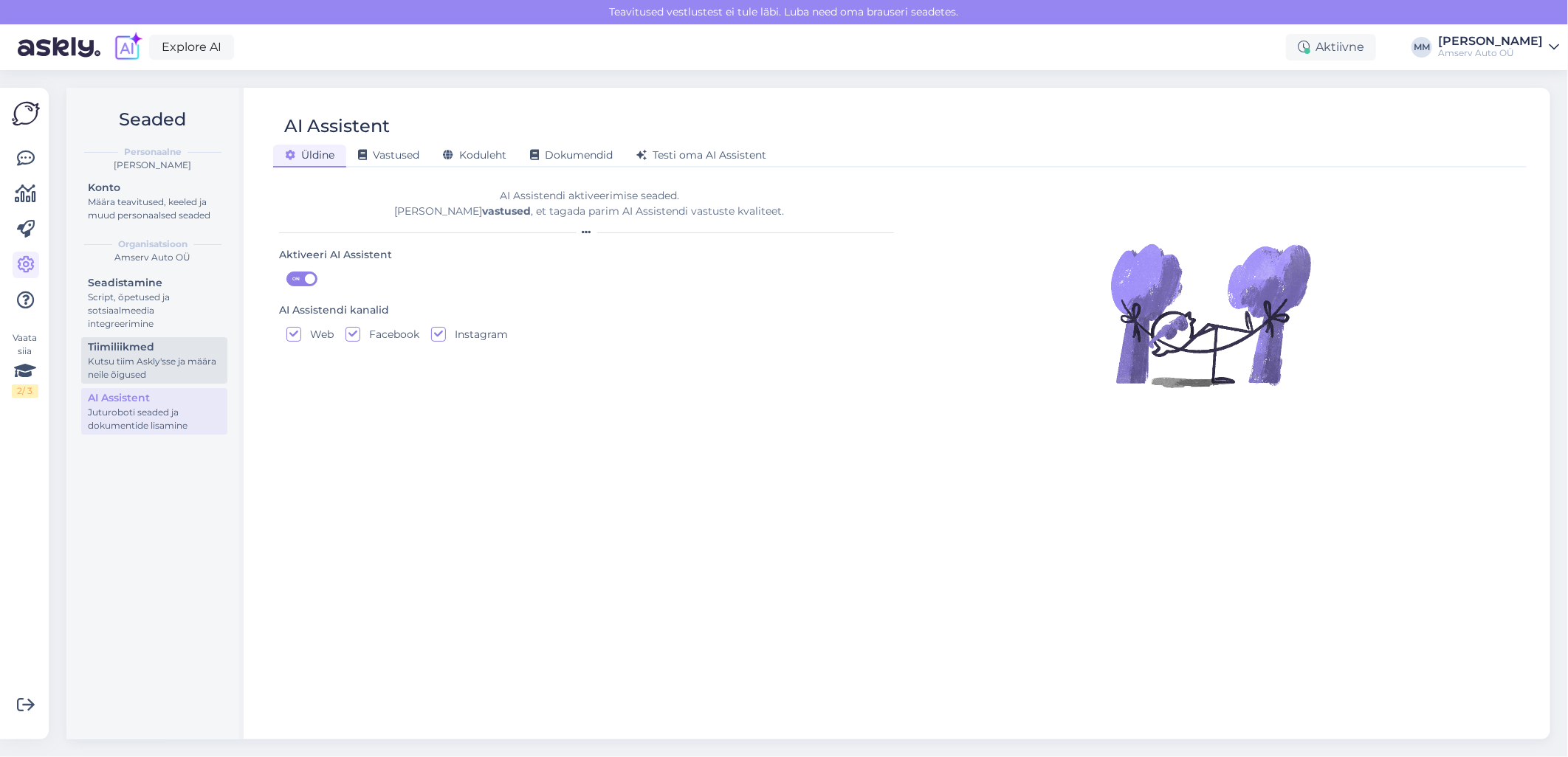
click at [111, 357] on div "Kutsu tiim Askly'sse ja määra neile õigused" at bounding box center [155, 368] width 133 height 26
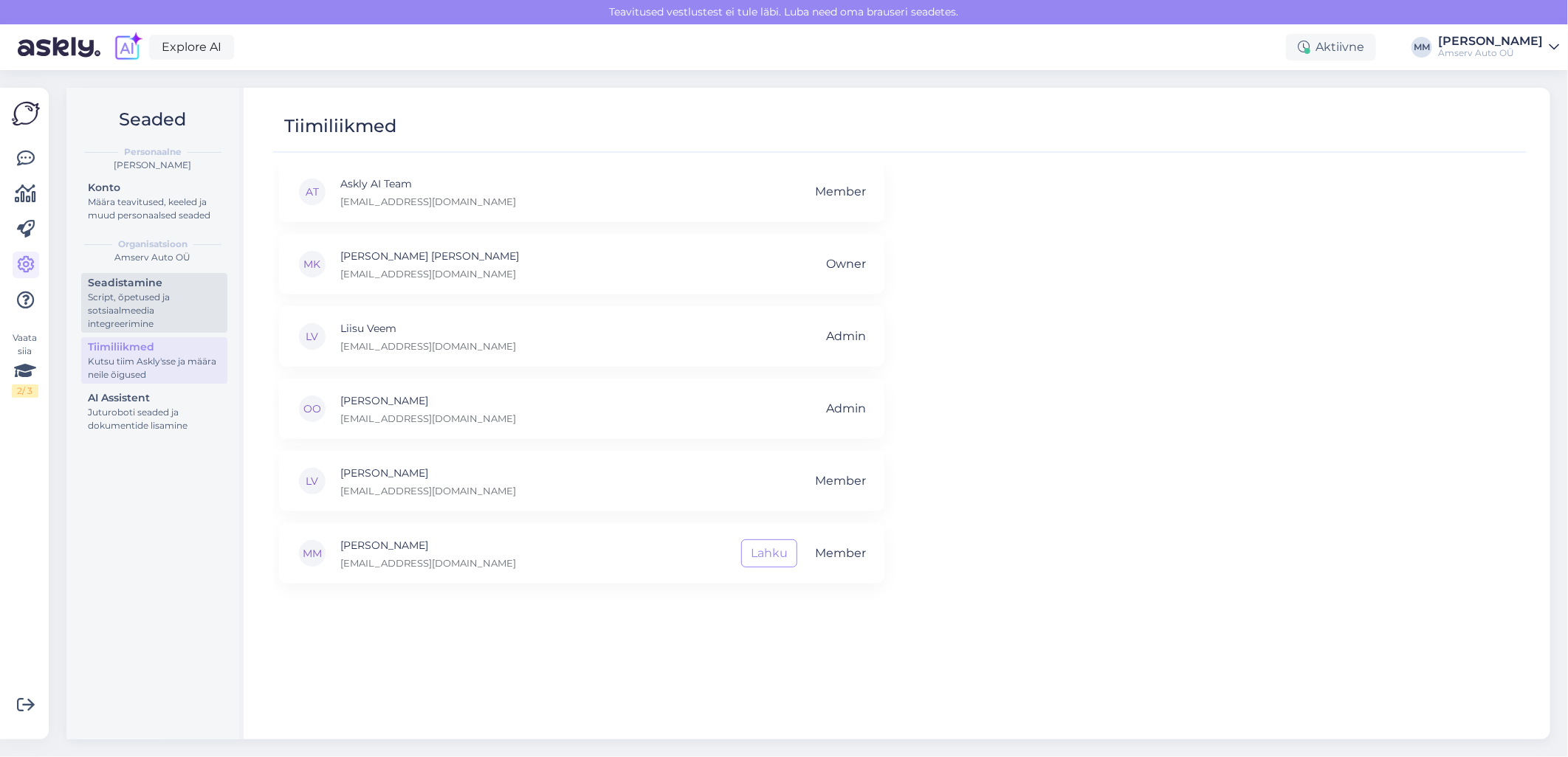
click at [119, 293] on div "Script, õpetused ja sotsiaalmeedia integreerimine" at bounding box center [155, 311] width 133 height 40
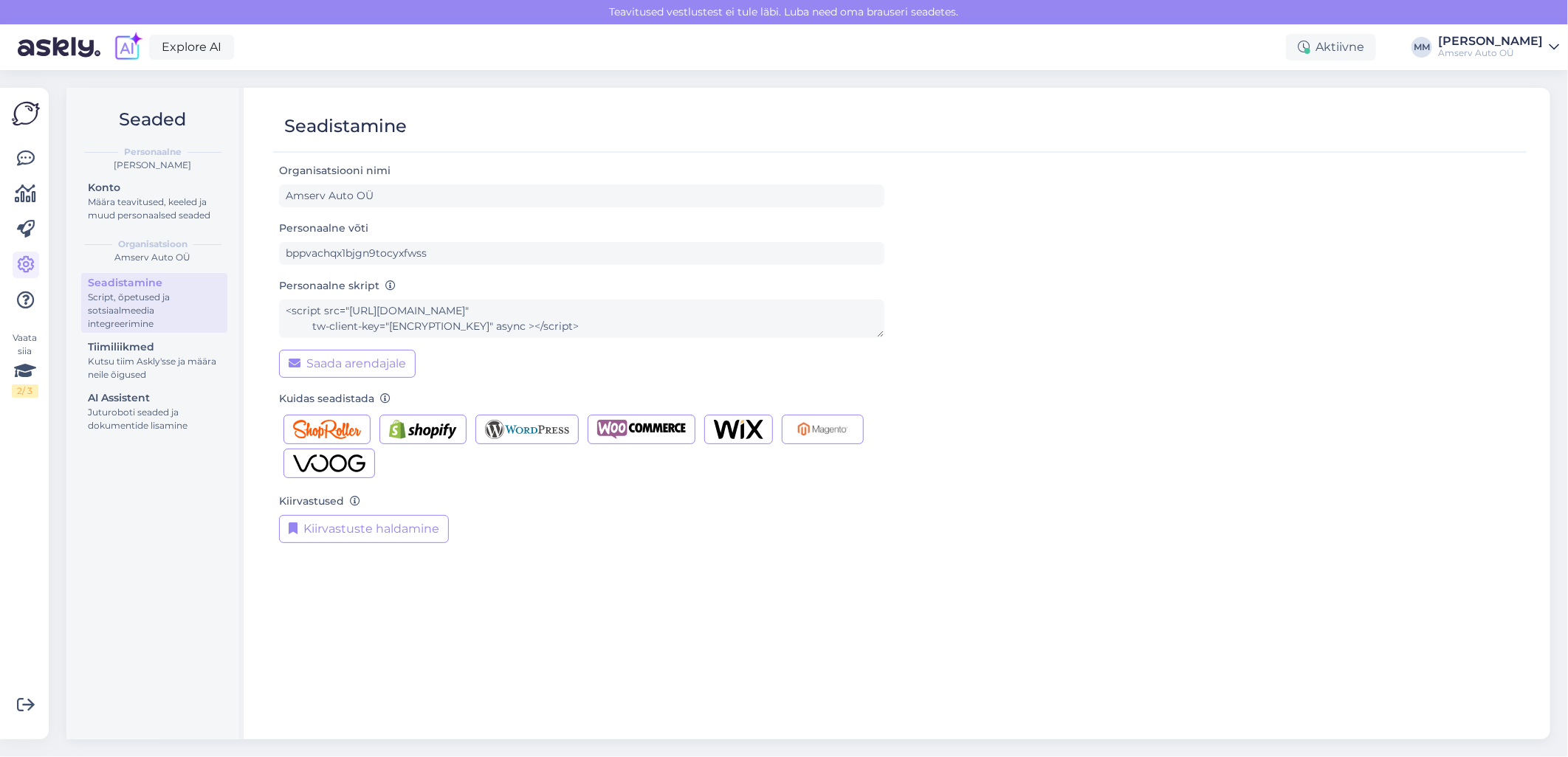
click at [134, 259] on div "Amserv Auto OÜ" at bounding box center [152, 257] width 149 height 13
click at [141, 204] on div "Määra teavitused, keeled ja muud personaalsed seaded" at bounding box center [155, 209] width 133 height 26
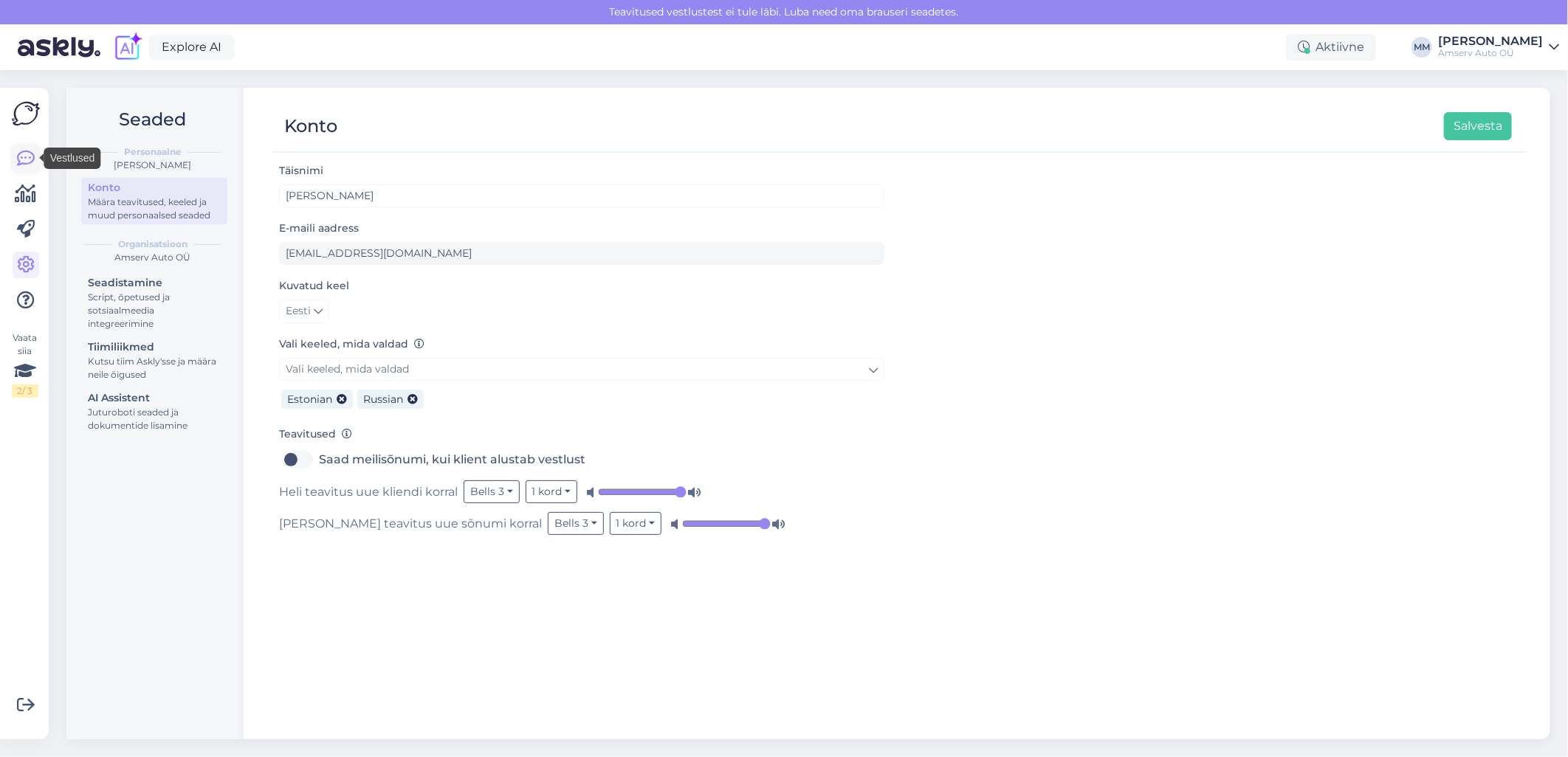
click at [26, 157] on icon at bounding box center [26, 158] width 18 height 18
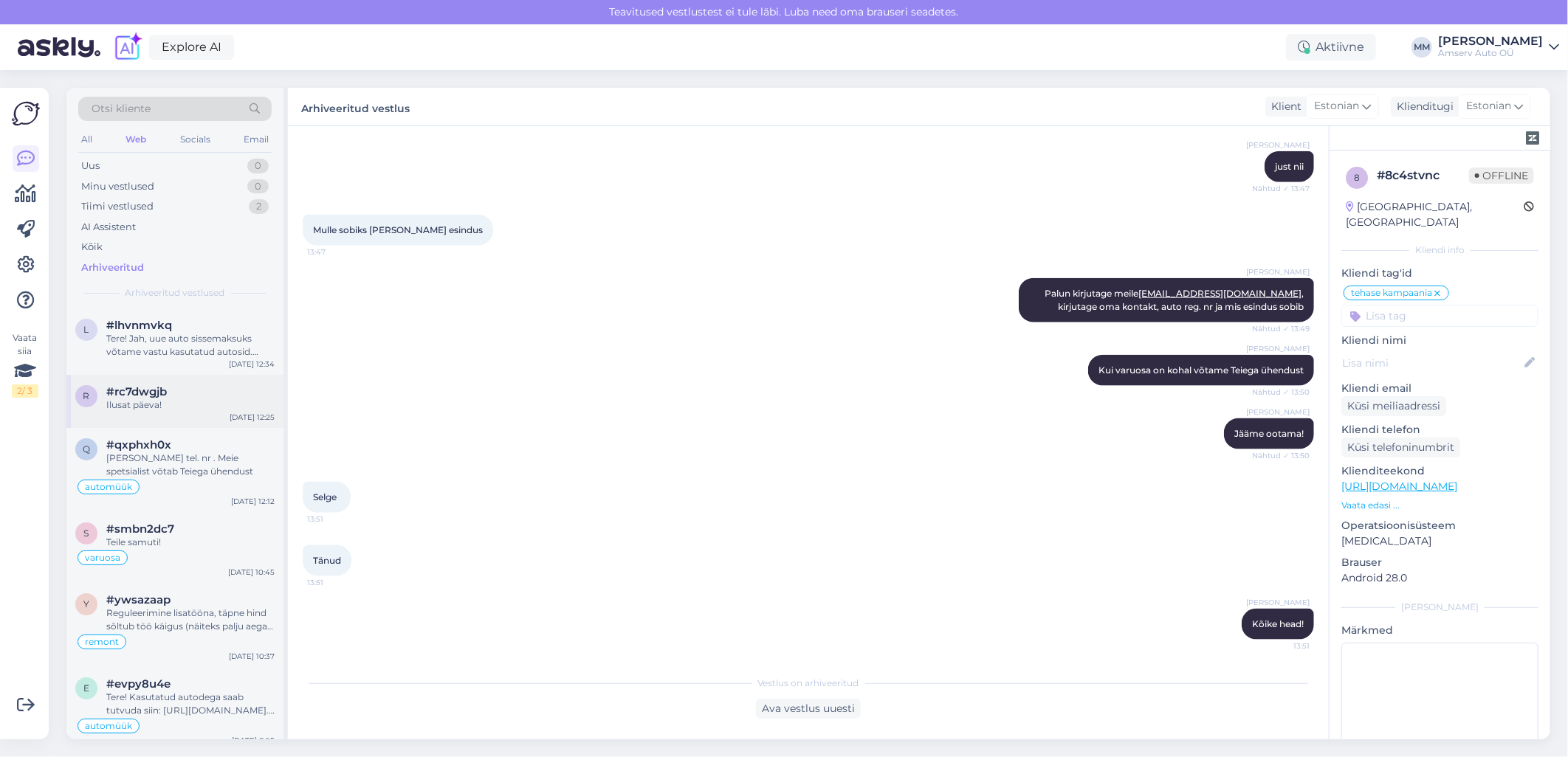
click at [127, 413] on div "r #rc7dwgjb Ilusat päeva! [DATE] 12:25" at bounding box center [175, 401] width 217 height 53
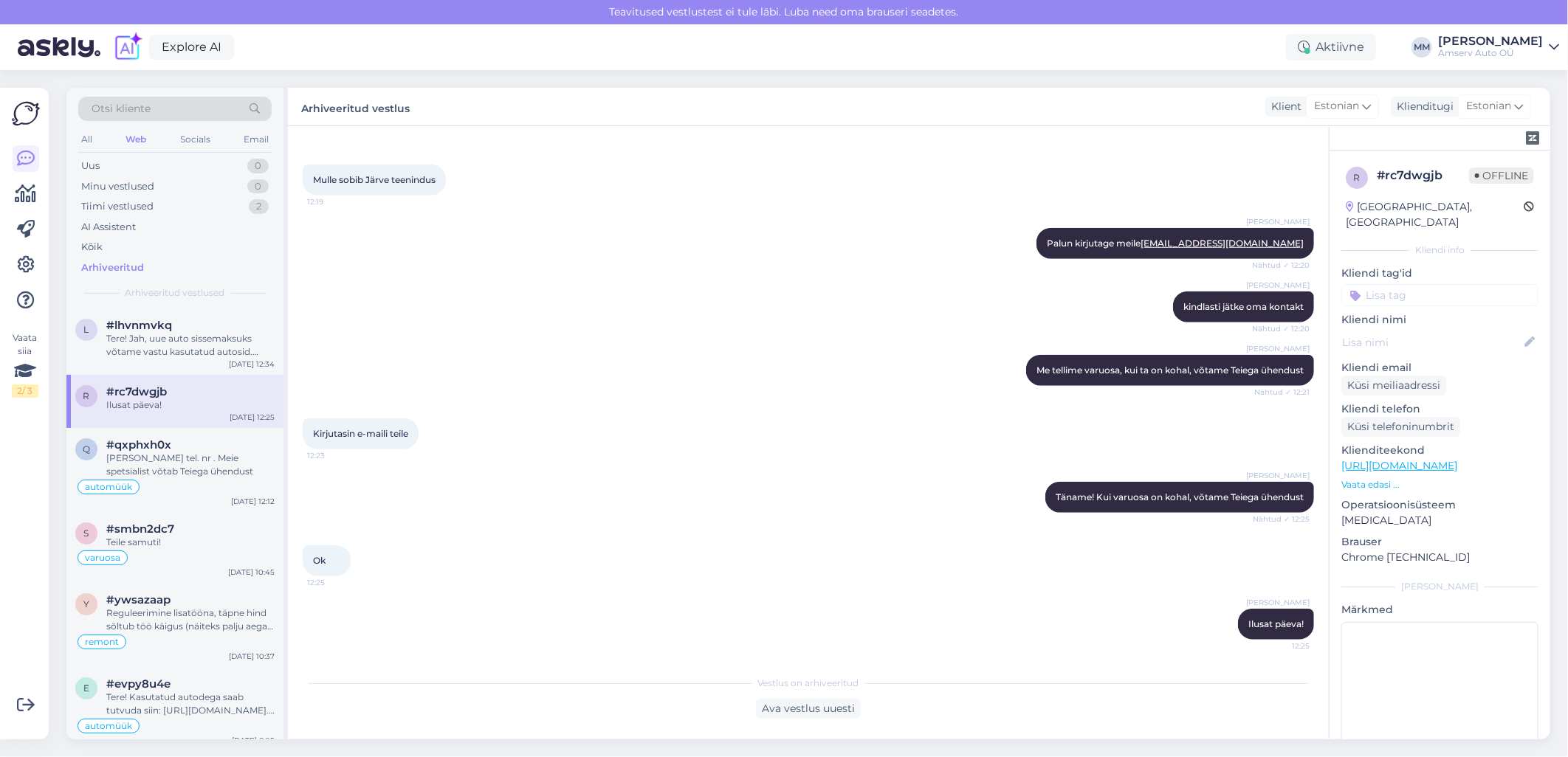
click at [1374, 266] on p "Kliendi tag'id" at bounding box center [1440, 273] width 197 height 15
click at [1379, 243] on div "Kliendi info" at bounding box center [1440, 250] width 197 height 13
click at [1388, 266] on p "Kliendi tag'id" at bounding box center [1440, 273] width 197 height 15
click at [1425, 243] on div "Kliendi info" at bounding box center [1440, 250] width 197 height 13
click at [113, 102] on span "Otsi kliente" at bounding box center [121, 109] width 59 height 15
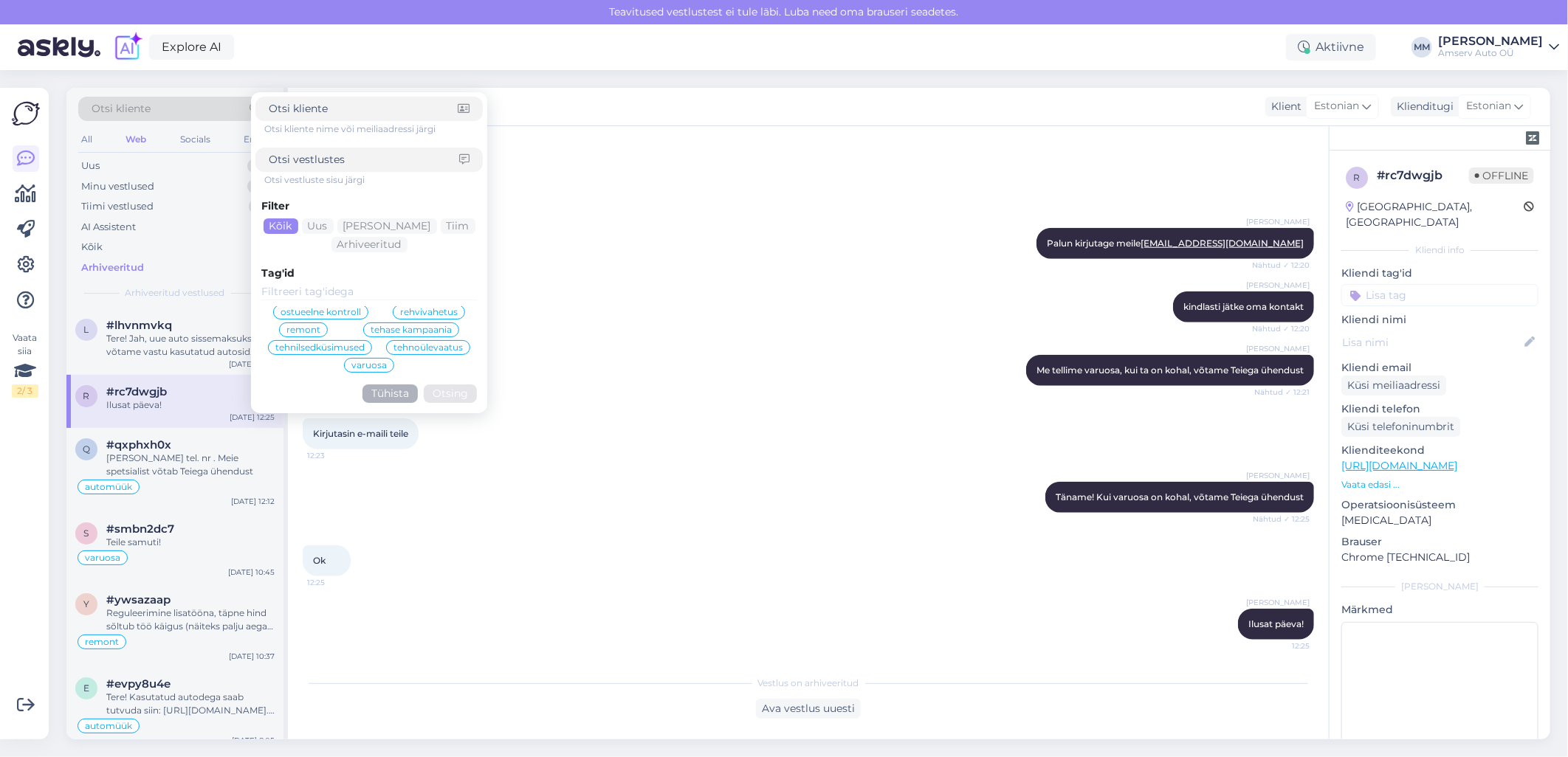
scroll to position [76, 0]
click at [376, 328] on span "tehase kampaania" at bounding box center [411, 328] width 81 height 8
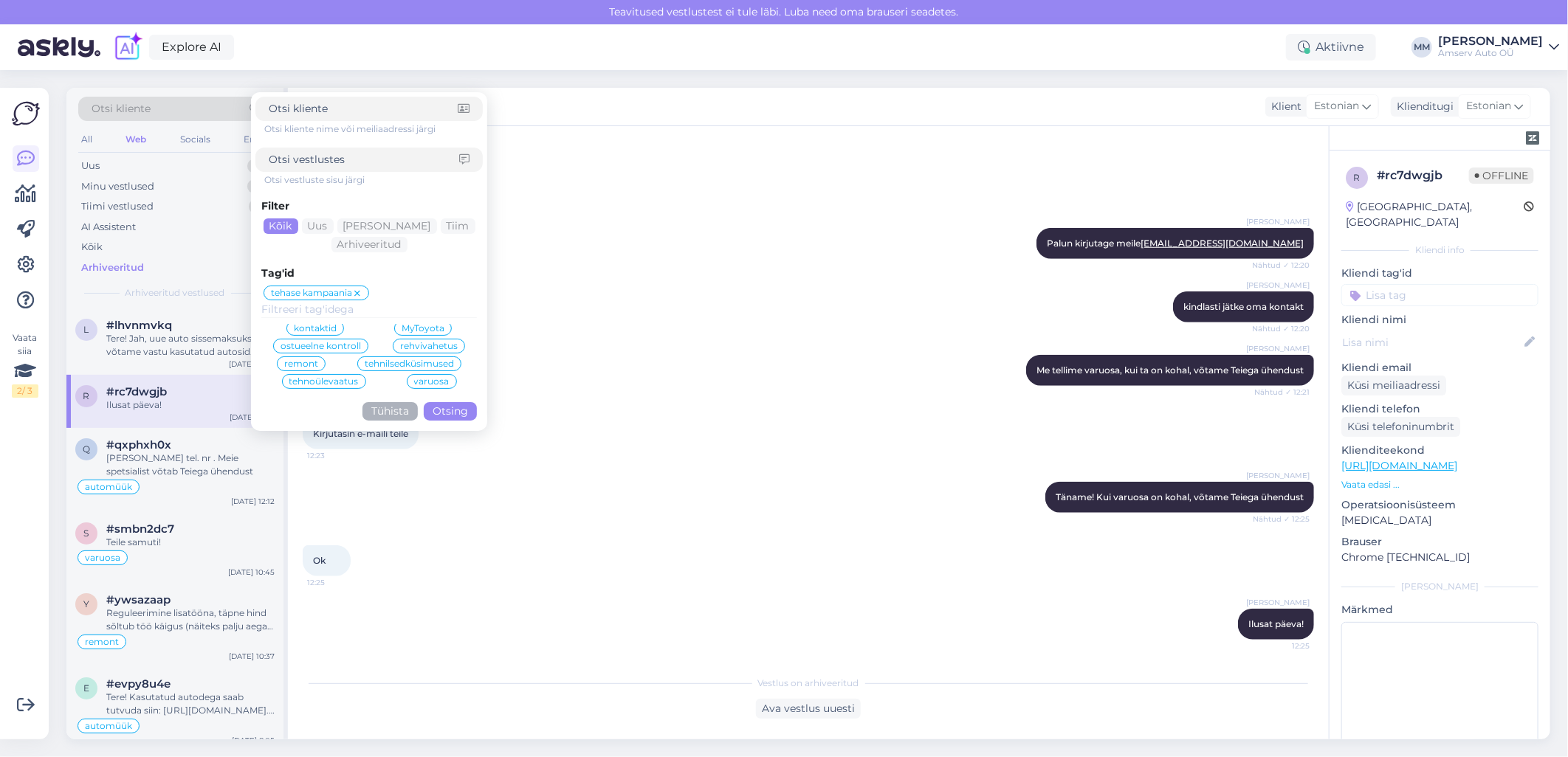
scroll to position [58, 0]
click at [359, 294] on icon at bounding box center [357, 294] width 9 height 12
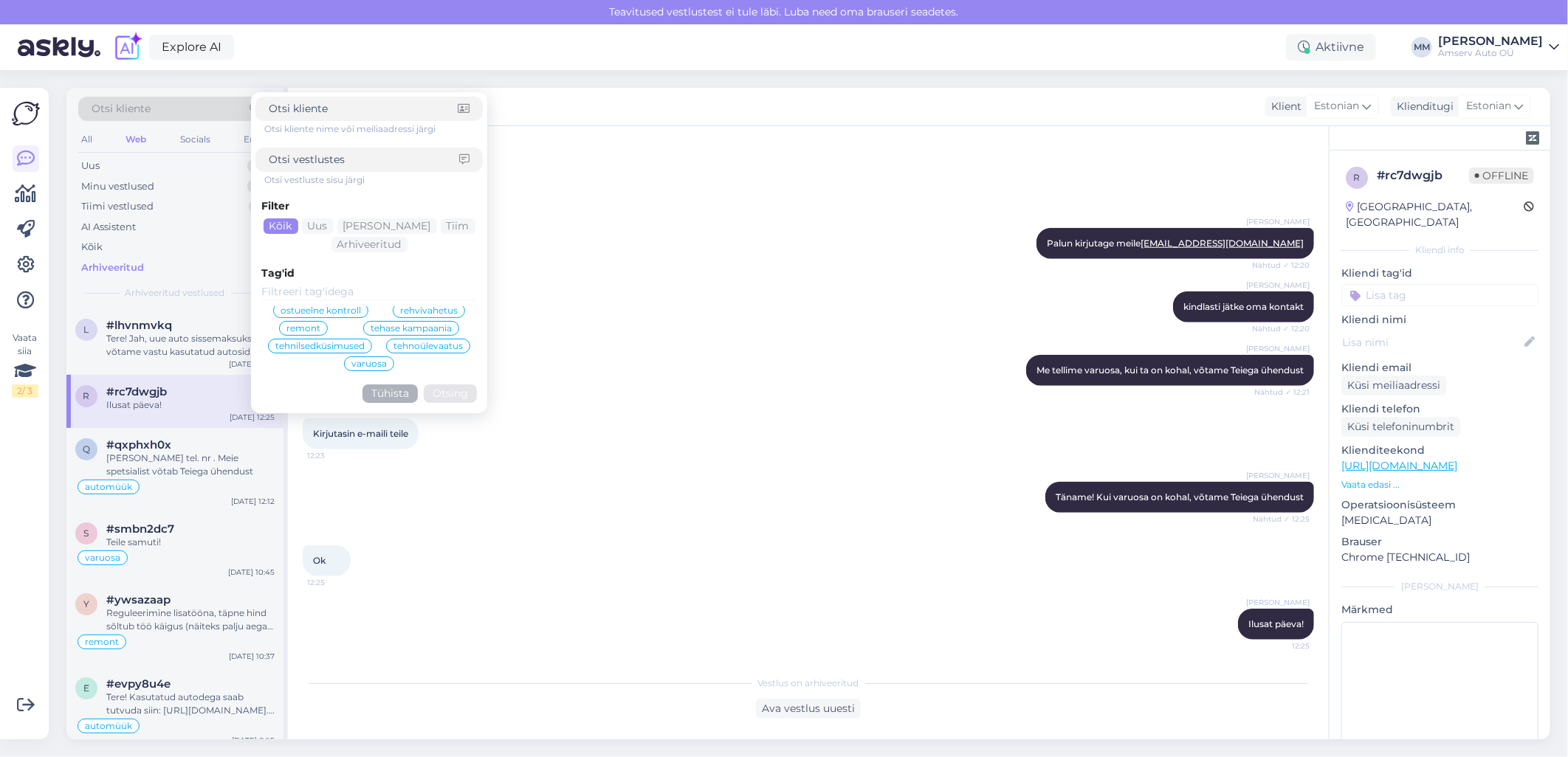
click at [371, 327] on span "tehase kampaania" at bounding box center [411, 328] width 81 height 8
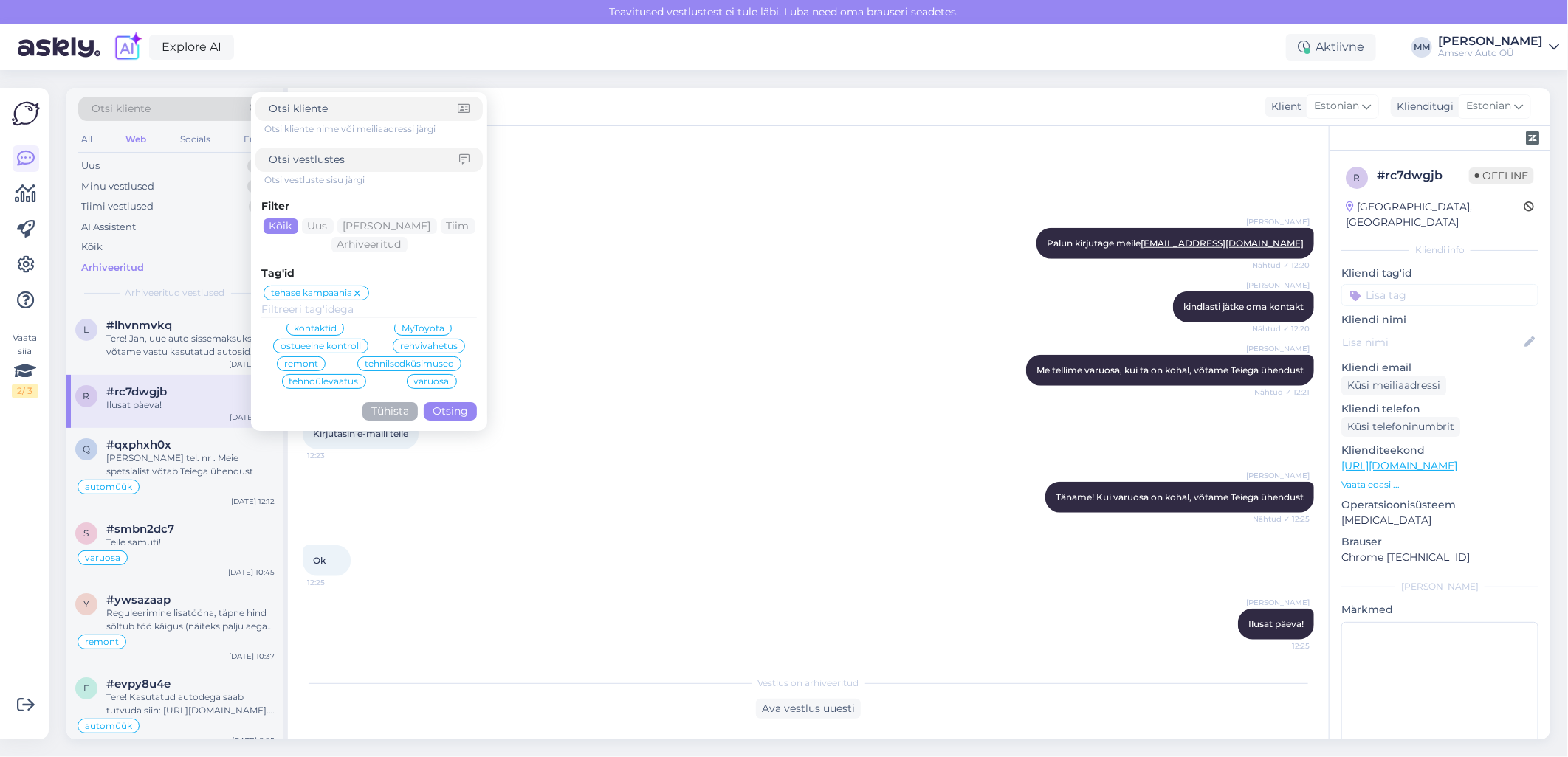
click at [301, 290] on span "tehase kampaania" at bounding box center [311, 293] width 81 height 8
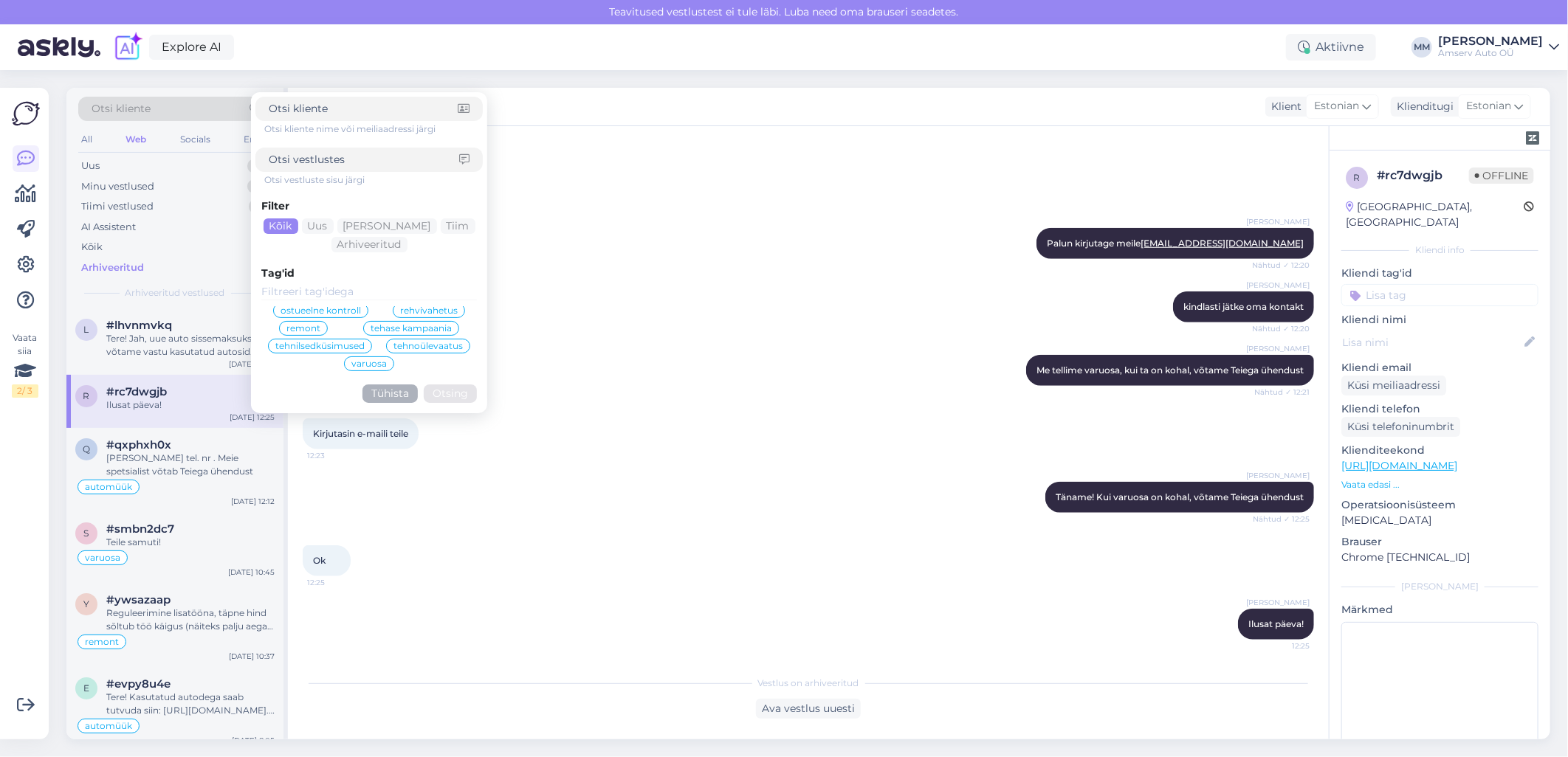
click at [383, 391] on button "Tühista" at bounding box center [390, 394] width 56 height 19
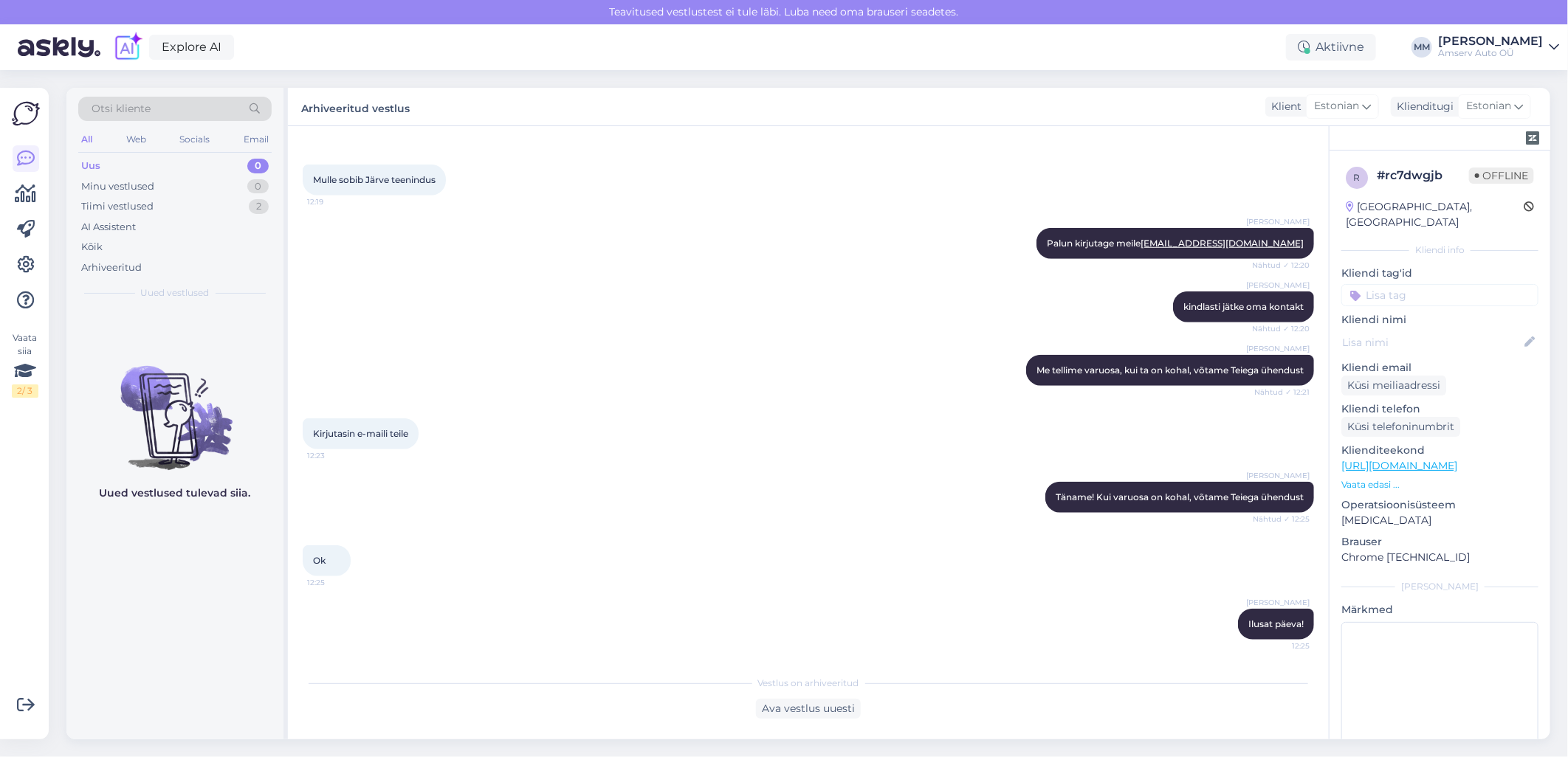
click at [259, 107] on icon at bounding box center [254, 109] width 22 height 10
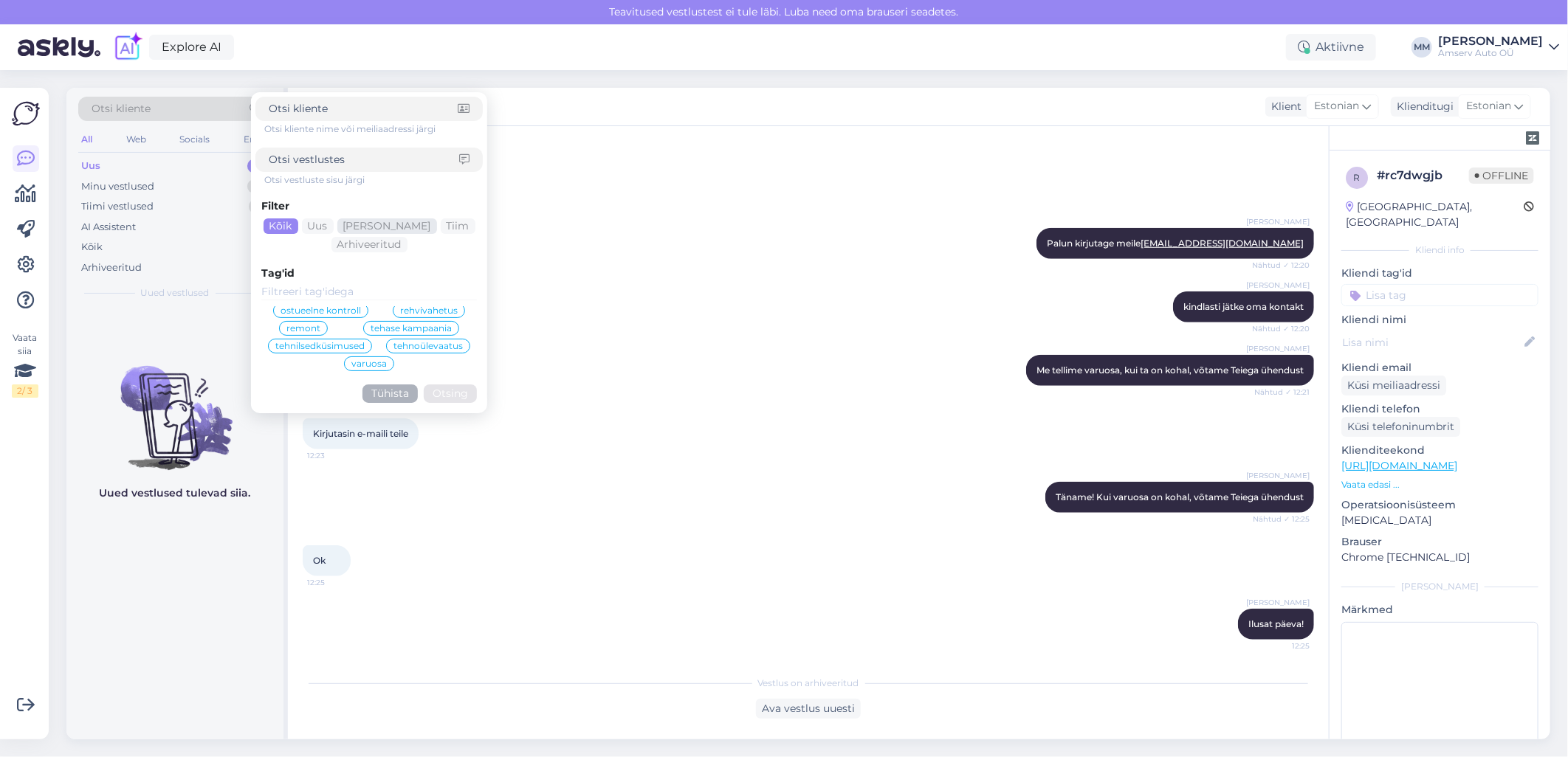
click at [396, 224] on div "[PERSON_NAME]" at bounding box center [387, 226] width 100 height 15
click at [371, 328] on span "tehase kampaania" at bounding box center [411, 328] width 81 height 8
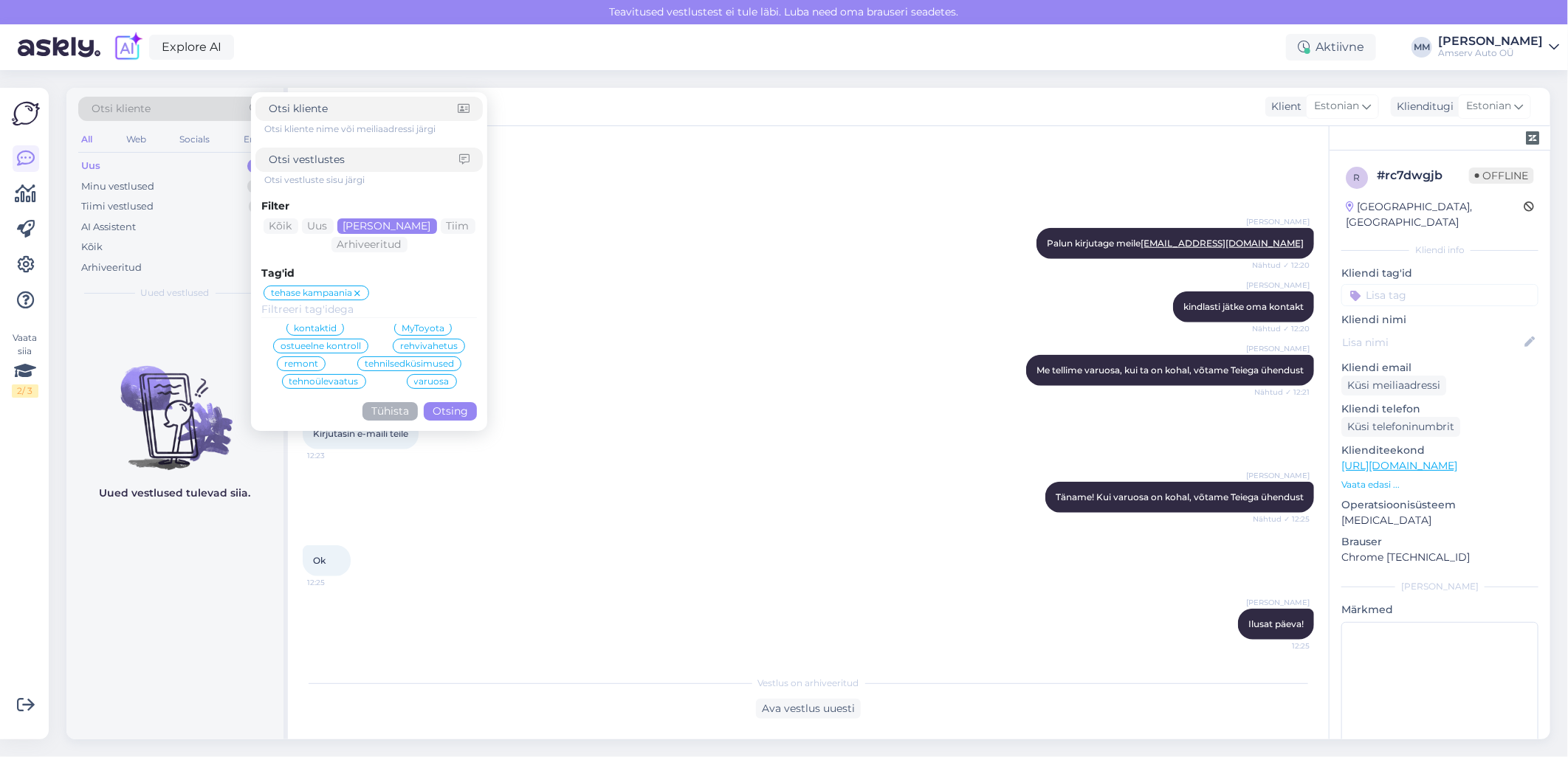
scroll to position [58, 0]
click at [449, 414] on button "Otsing" at bounding box center [450, 412] width 53 height 19
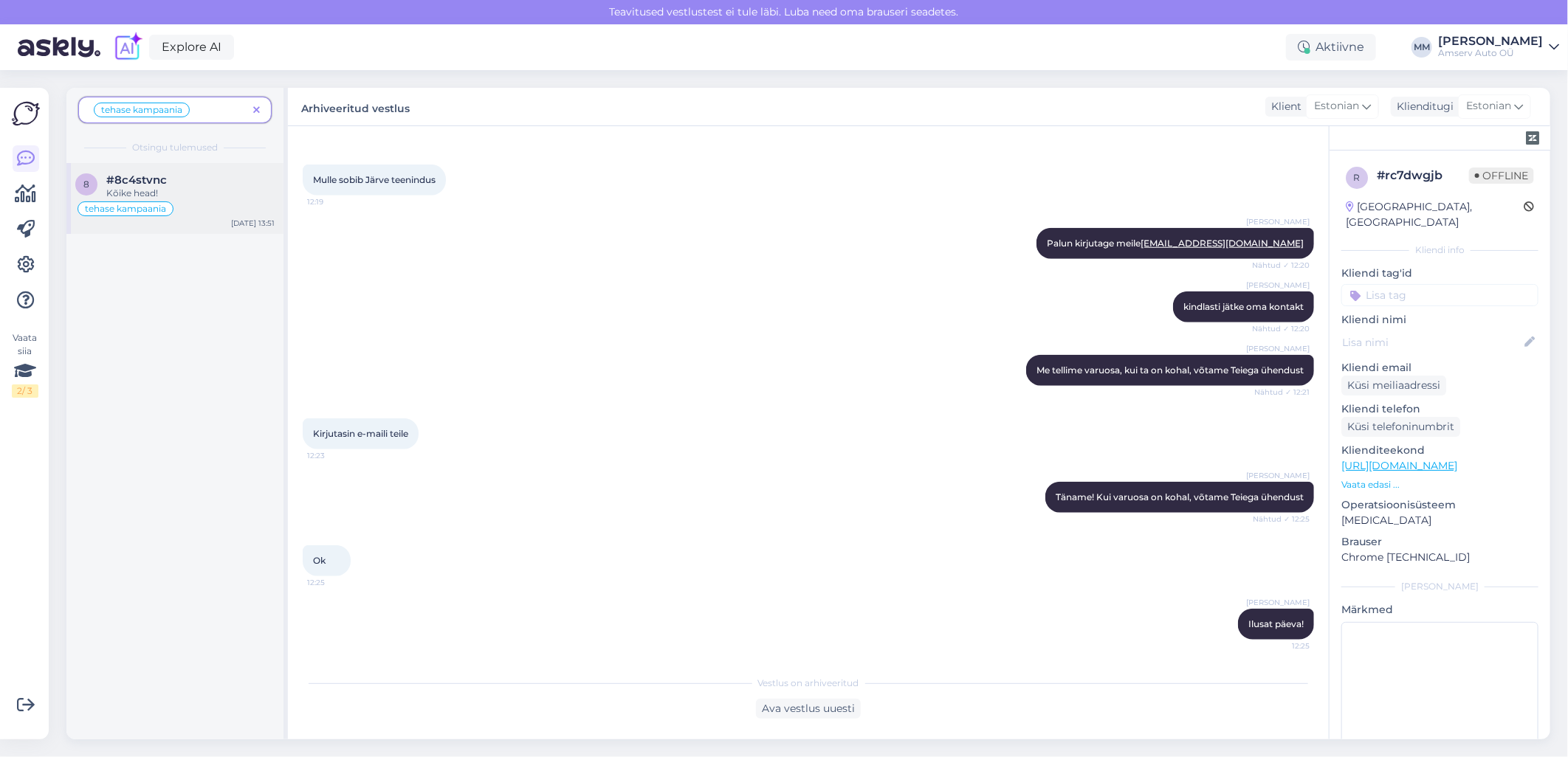
click at [117, 208] on span "tehase kampaania" at bounding box center [125, 209] width 81 height 8
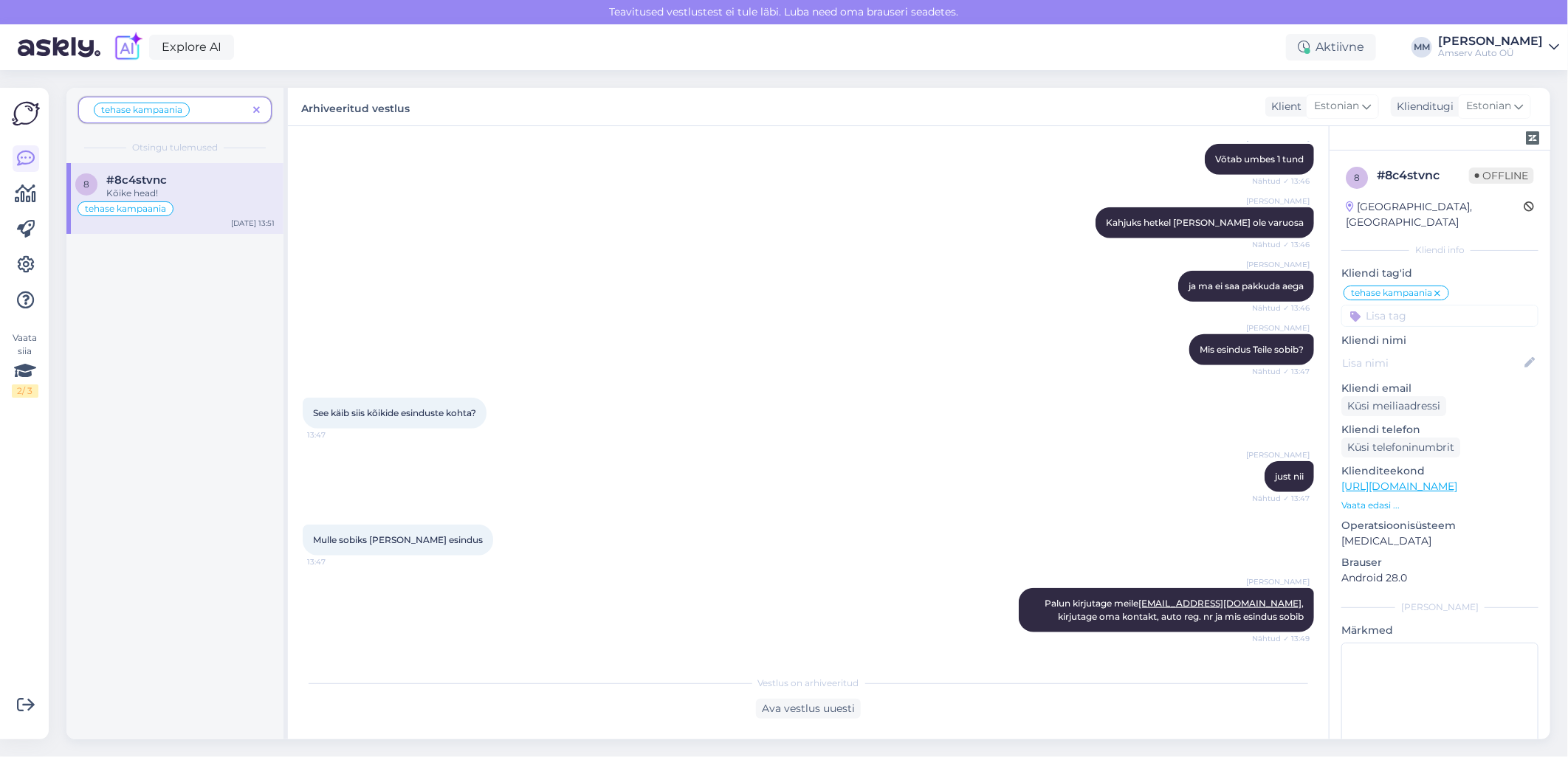
scroll to position [1085, 0]
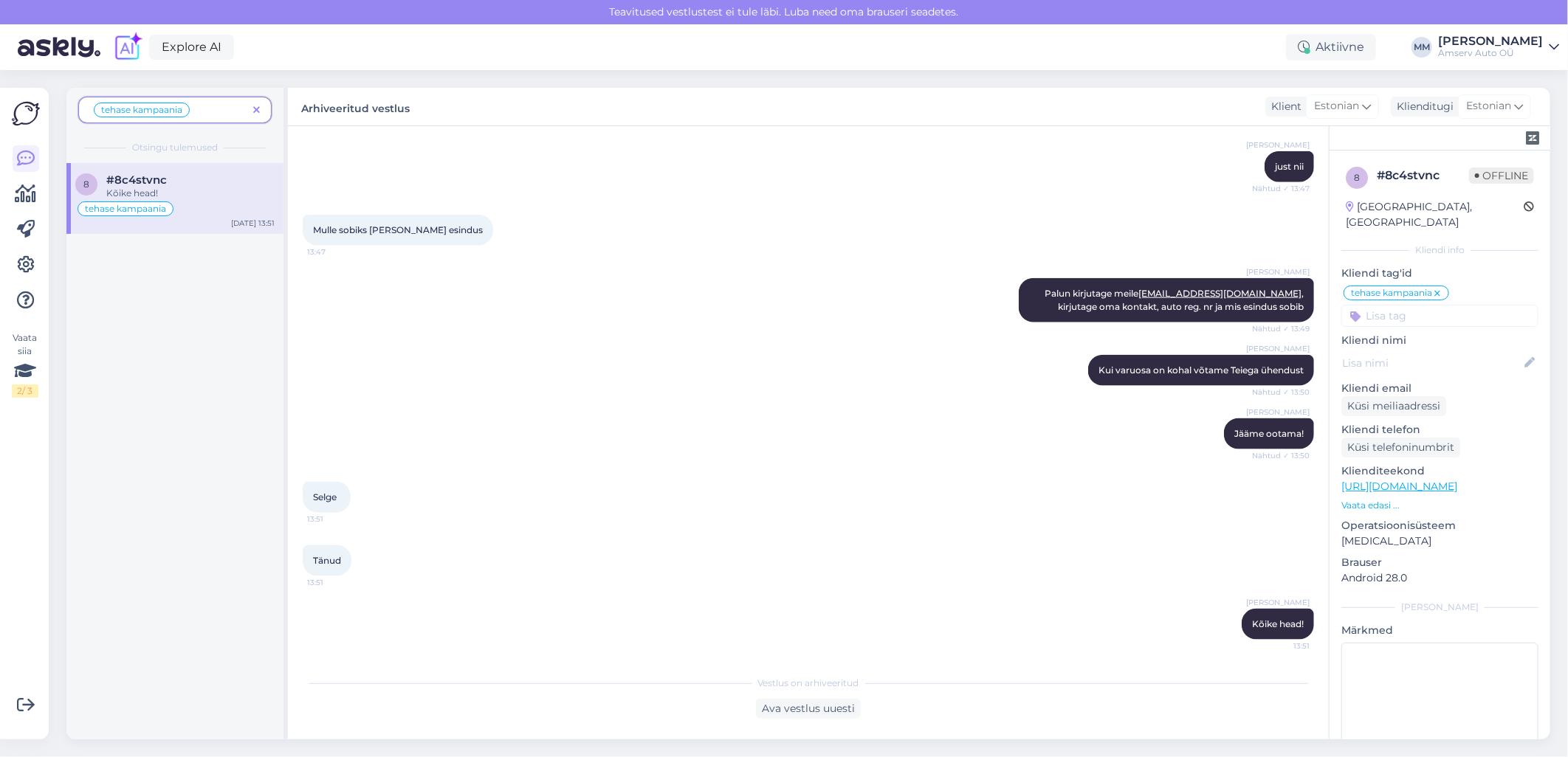
click at [1384, 289] on span "tehase kampaania" at bounding box center [1391, 293] width 81 height 8
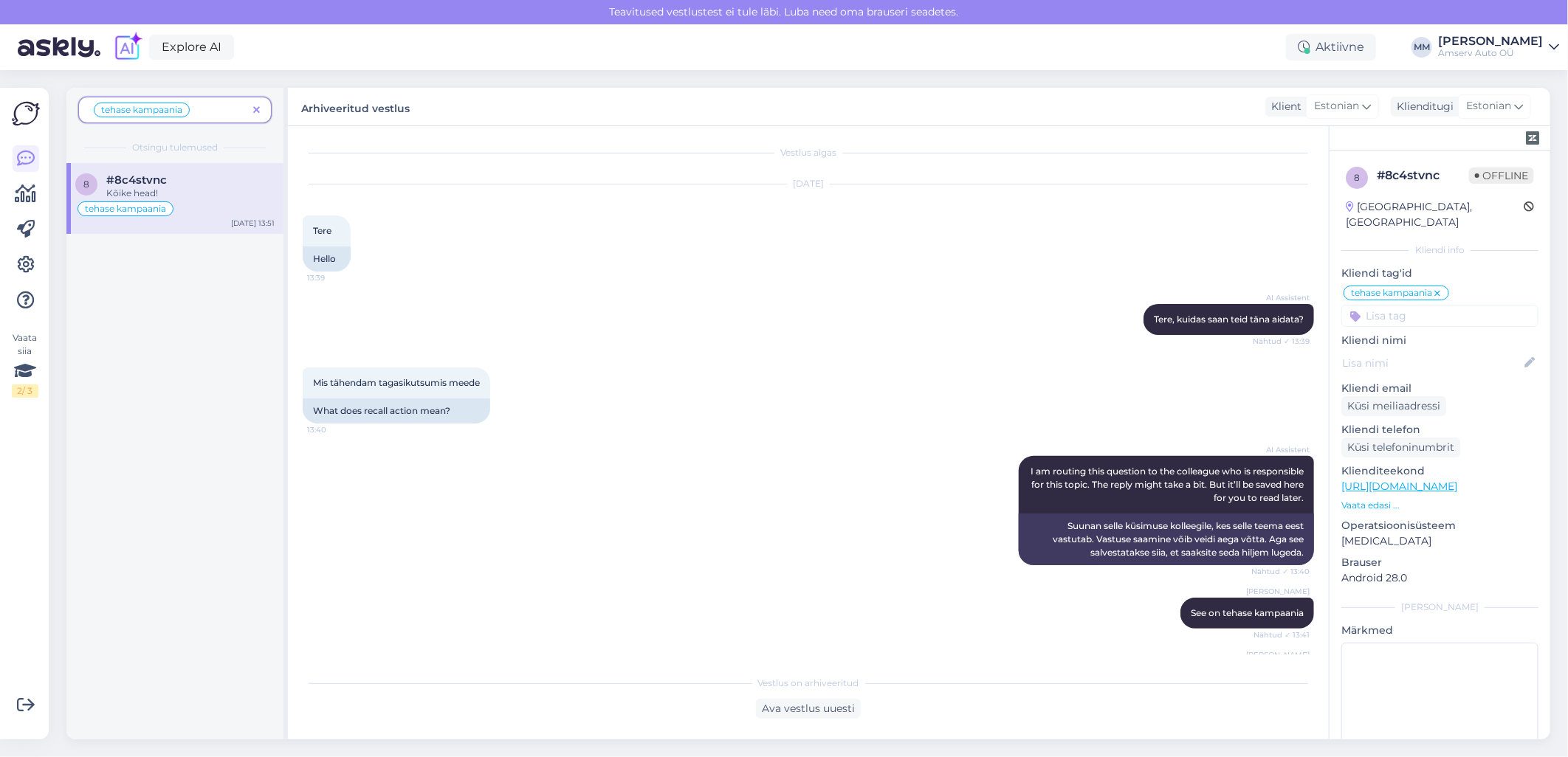
scroll to position [0, 0]
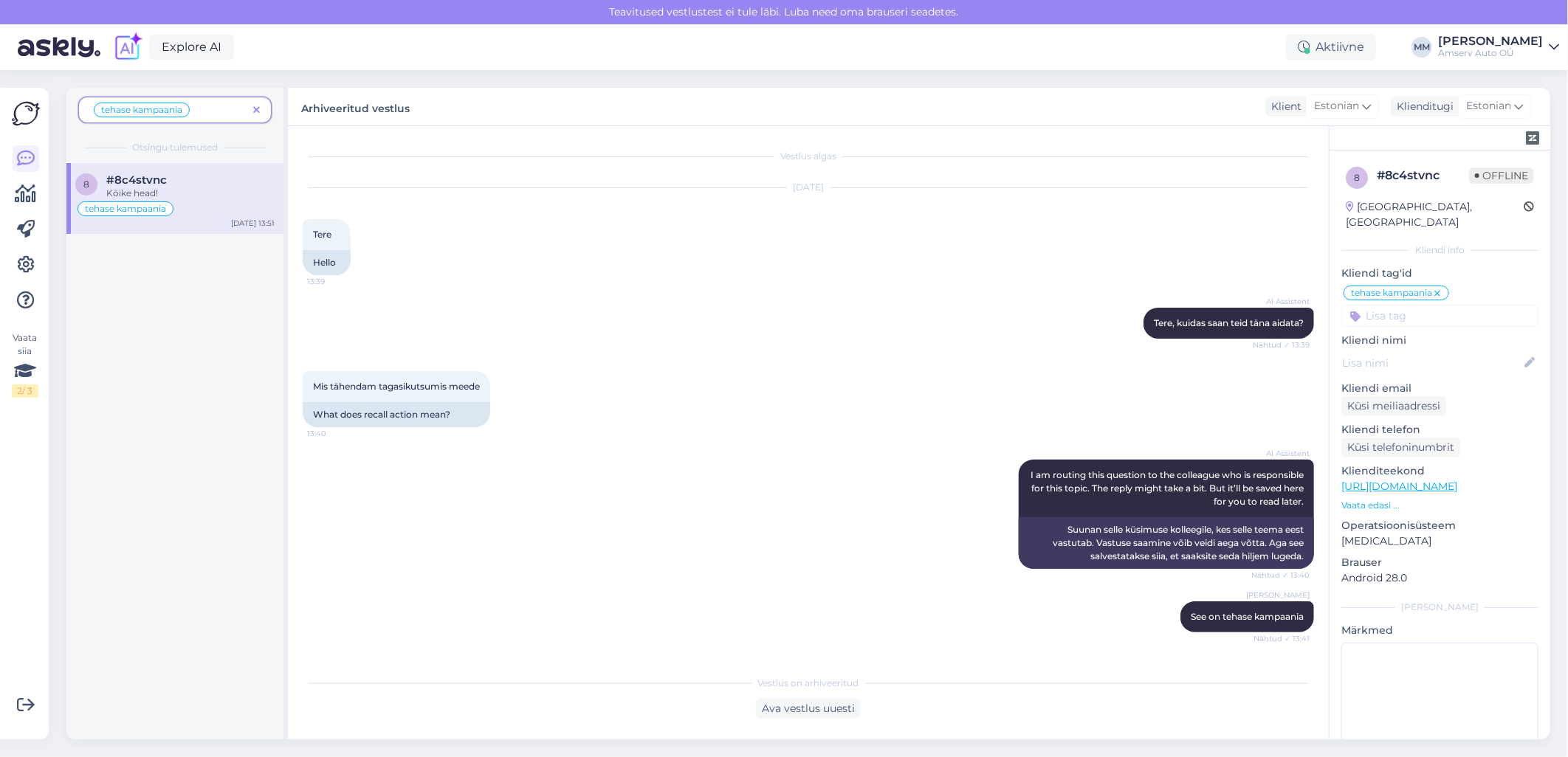
click at [256, 106] on icon at bounding box center [257, 110] width 7 height 10
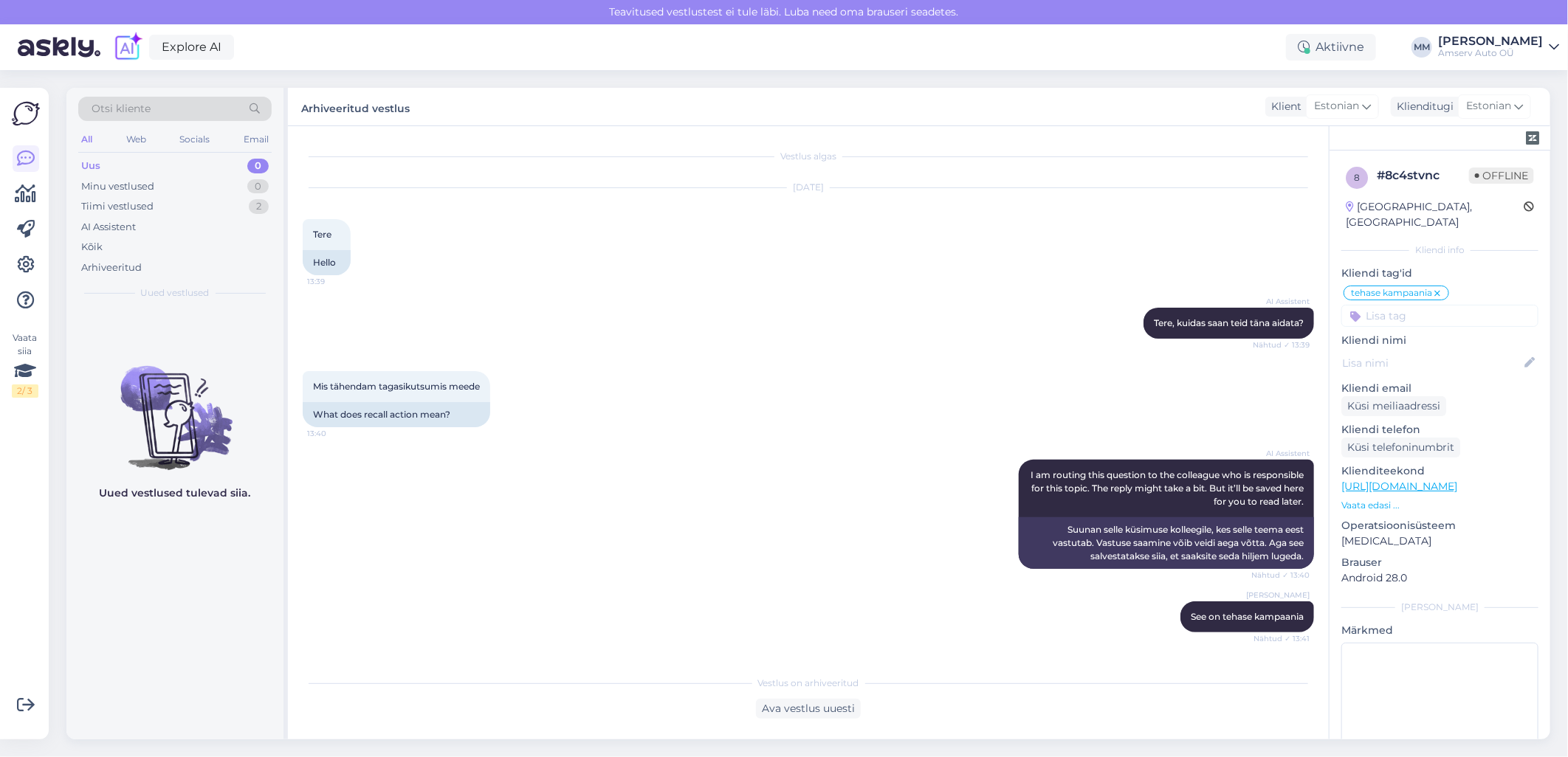
click at [149, 109] on span "Otsi kliente" at bounding box center [121, 109] width 59 height 15
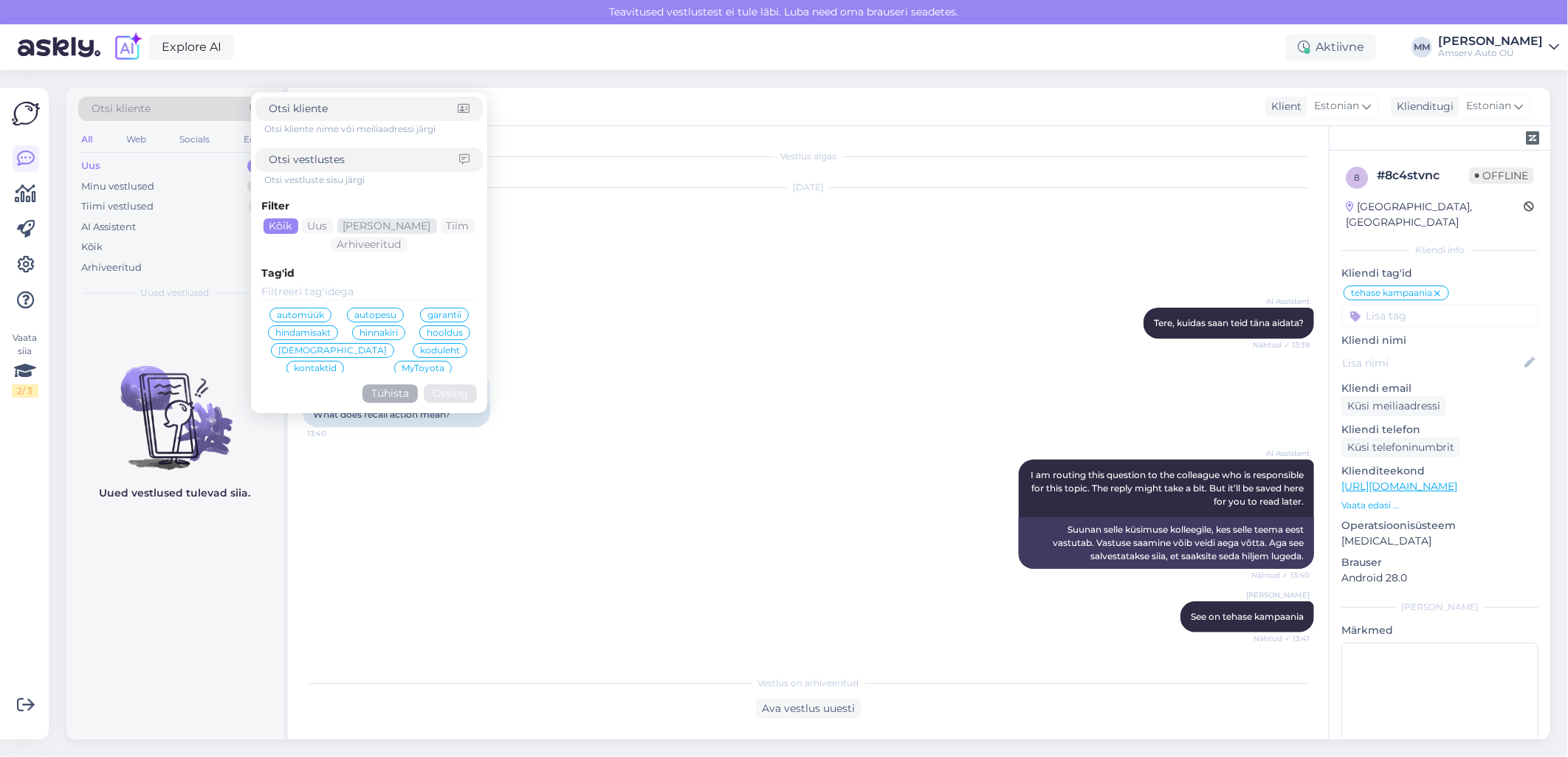
click at [396, 229] on div "[PERSON_NAME]" at bounding box center [387, 226] width 100 height 15
click at [440, 225] on div "Tiim" at bounding box center [457, 226] width 35 height 15
drag, startPoint x: 430, startPoint y: 292, endPoint x: 418, endPoint y: 281, distance: 16.3
click at [430, 291] on input at bounding box center [369, 292] width 216 height 16
drag, startPoint x: 272, startPoint y: 204, endPoint x: 284, endPoint y: 215, distance: 16.3
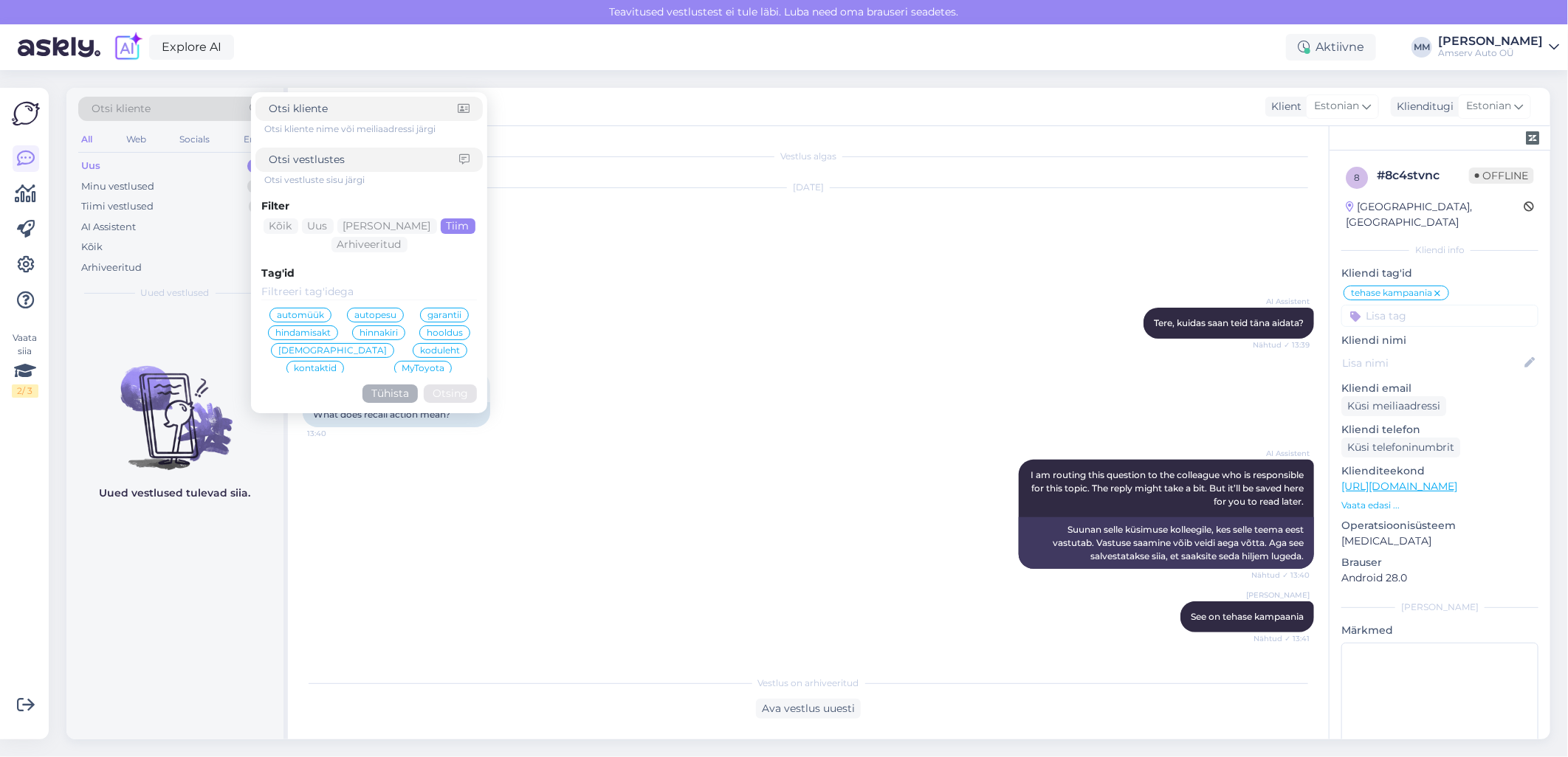
click at [272, 205] on div "Filter" at bounding box center [369, 206] width 216 height 15
click at [285, 220] on div "Kõik" at bounding box center [281, 226] width 35 height 15
click at [382, 388] on button "Tühista" at bounding box center [390, 394] width 56 height 19
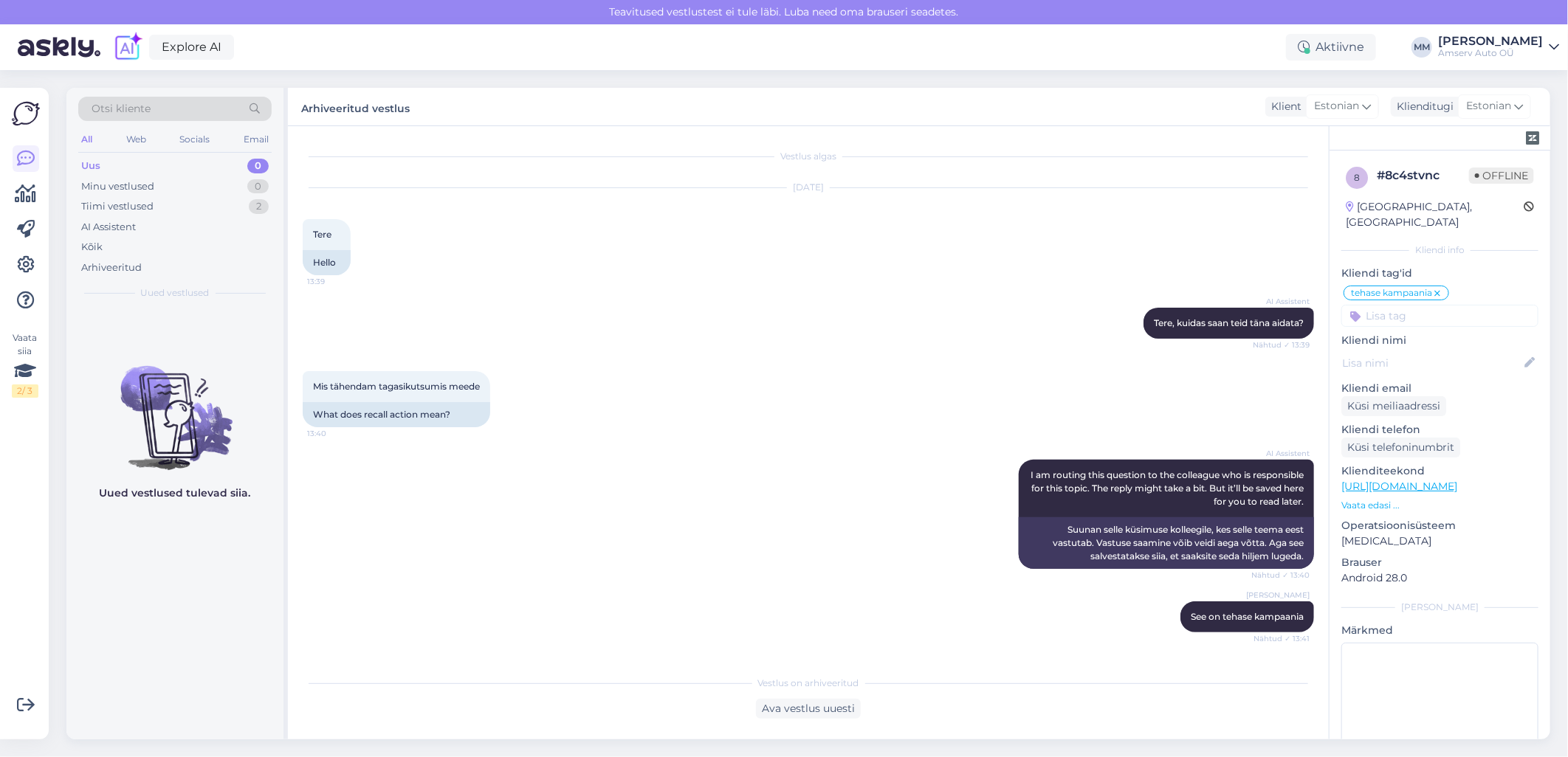
click at [152, 113] on div "Otsi kliente" at bounding box center [175, 109] width 193 height 25
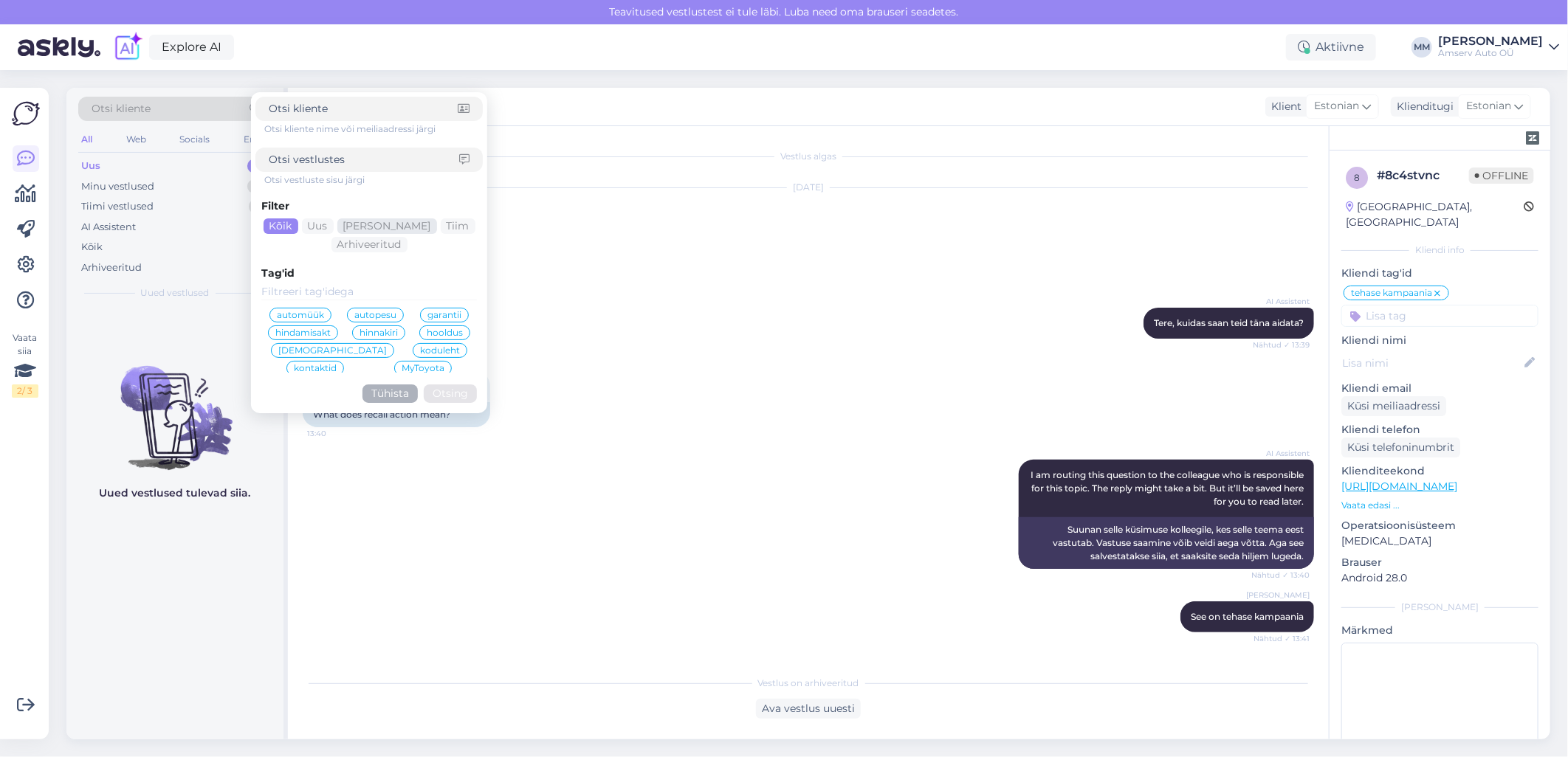
click at [395, 224] on div "[PERSON_NAME]" at bounding box center [387, 226] width 100 height 15
click at [588, 307] on div "AI Assistent [PERSON_NAME], kuidas saan teid [PERSON_NAME] aidata? Nähtud ✓ 13:…" at bounding box center [808, 323] width 1012 height 63
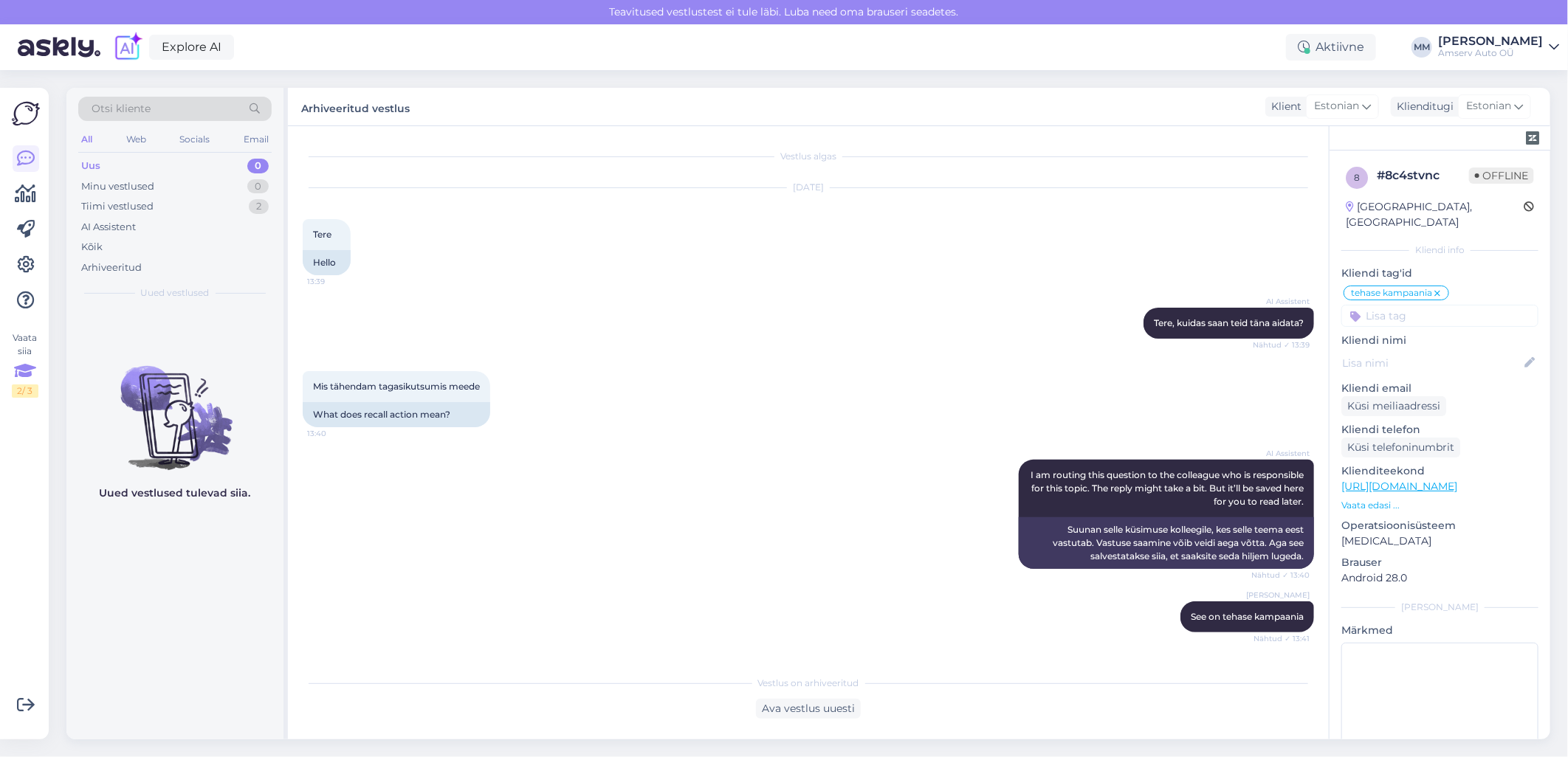
click at [25, 385] on div "2 / 3" at bounding box center [25, 391] width 26 height 13
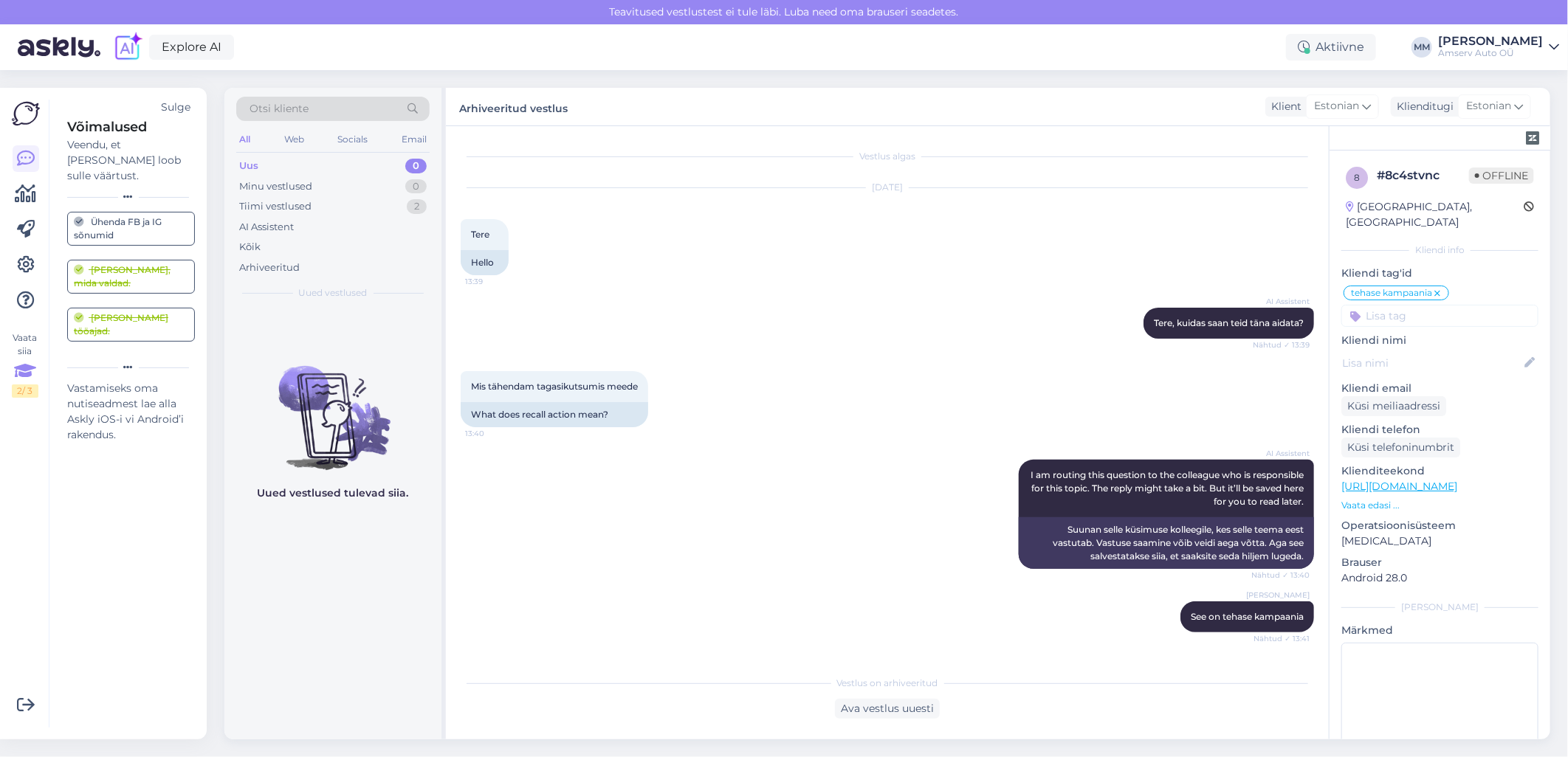
click at [129, 151] on div "Veendu, et [PERSON_NAME] loob sulle väärtust." at bounding box center [131, 161] width 128 height 46
click at [179, 105] on div "Sulge" at bounding box center [175, 107] width 29 height 15
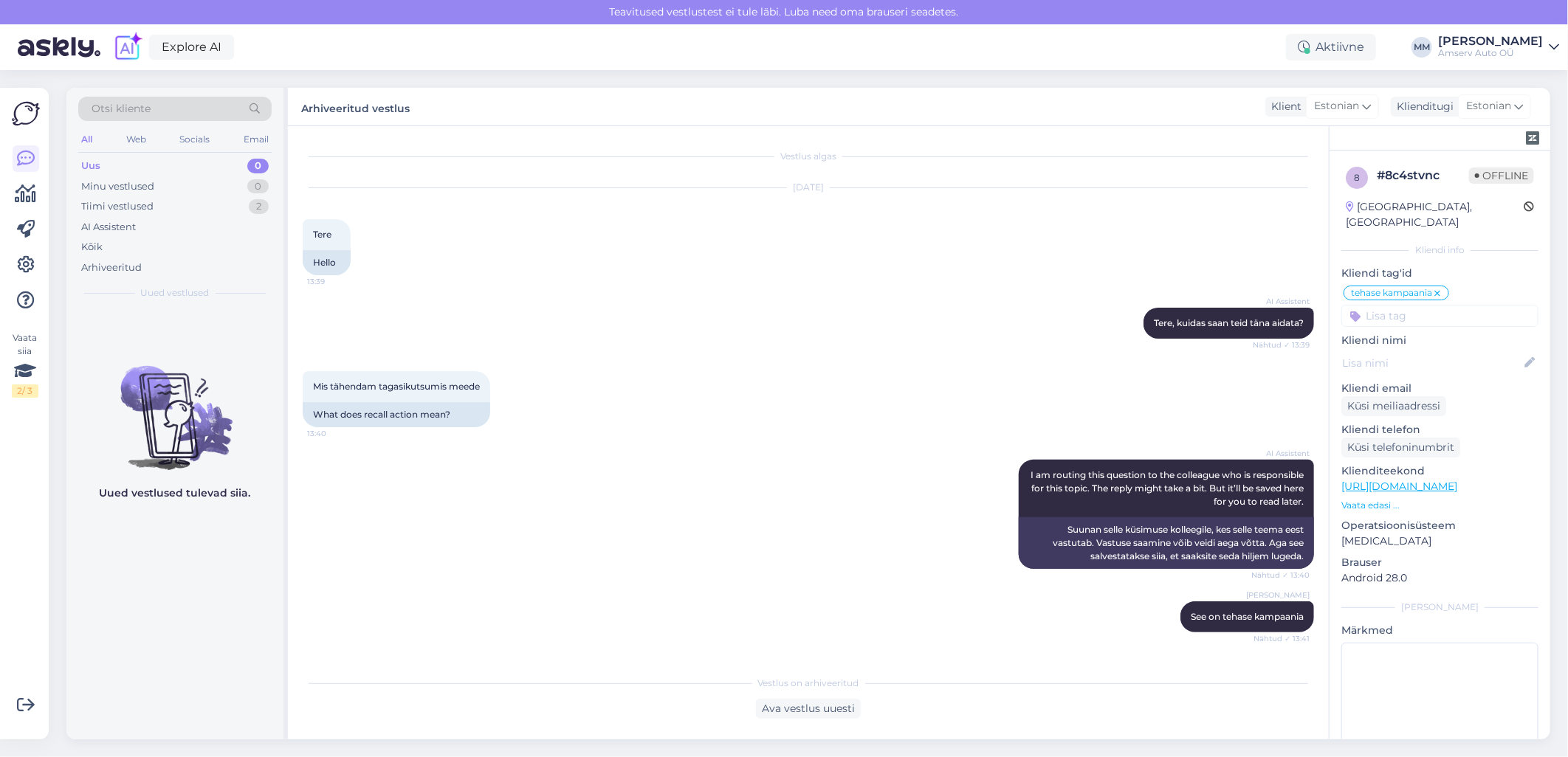
click at [543, 491] on div "AI Assistent I am routing this question to the colleague who is responsible for…" at bounding box center [808, 514] width 1012 height 141
